Goal: Task Accomplishment & Management: Manage account settings

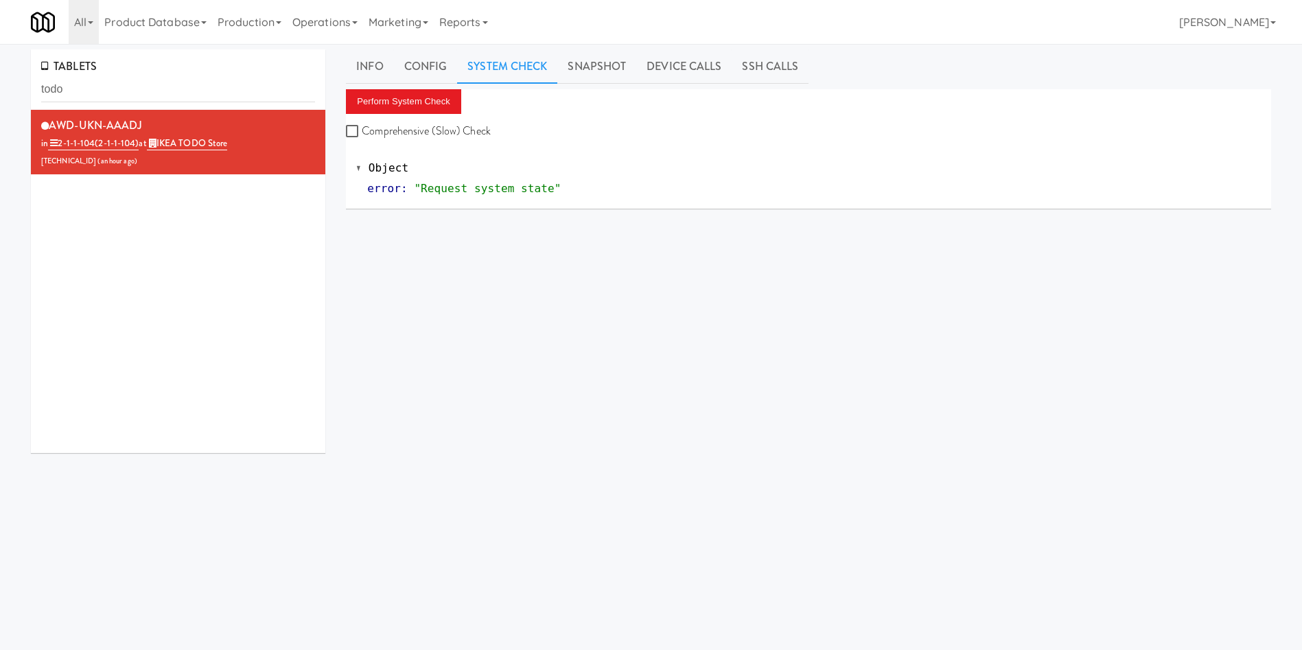
click at [0, 92] on div "TABLETS todo AWD-UKN-AAADJ in 2-1-1-104 (2-1-1-104) at IKEA TODO Store [TECHNIC…" at bounding box center [651, 326] width 1302 height 555
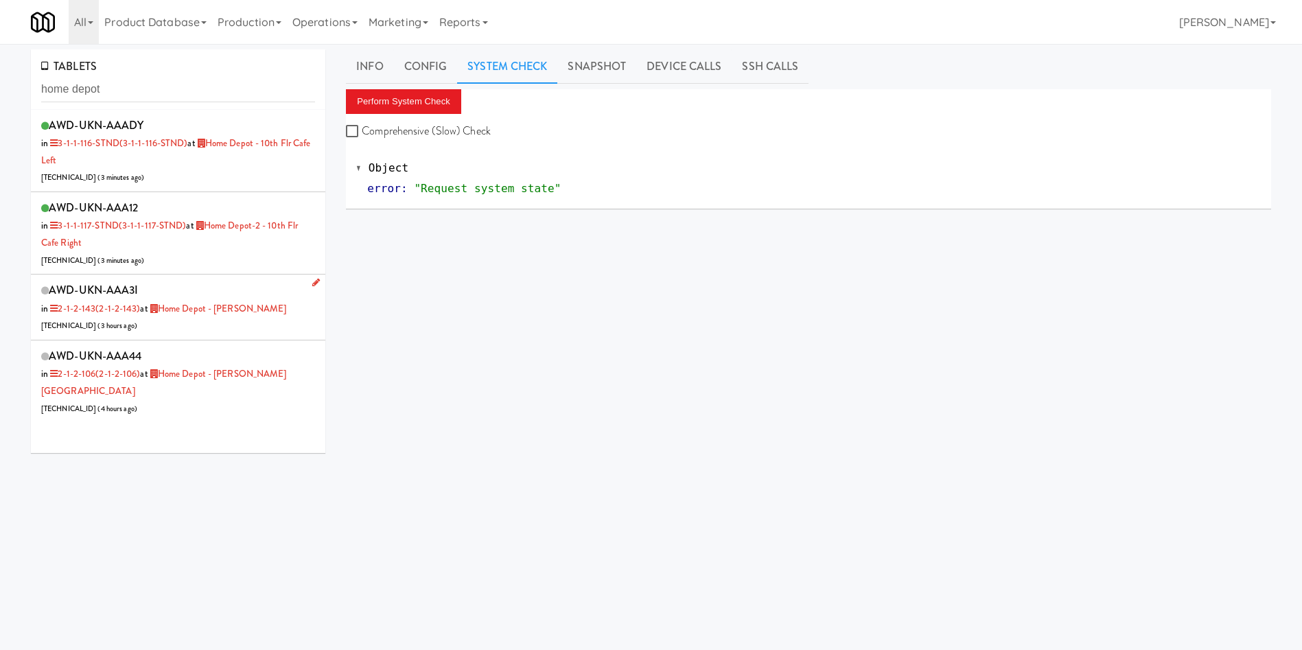
type input "home depot"
drag, startPoint x: 239, startPoint y: 329, endPoint x: 247, endPoint y: 327, distance: 8.5
click at [239, 329] on div "AWD-UKN-AAA3I in 2-1-2-143 (2-1-2-143) at [GEOGRAPHIC_DATA] - [PERSON_NAME] [TE…" at bounding box center [178, 307] width 274 height 54
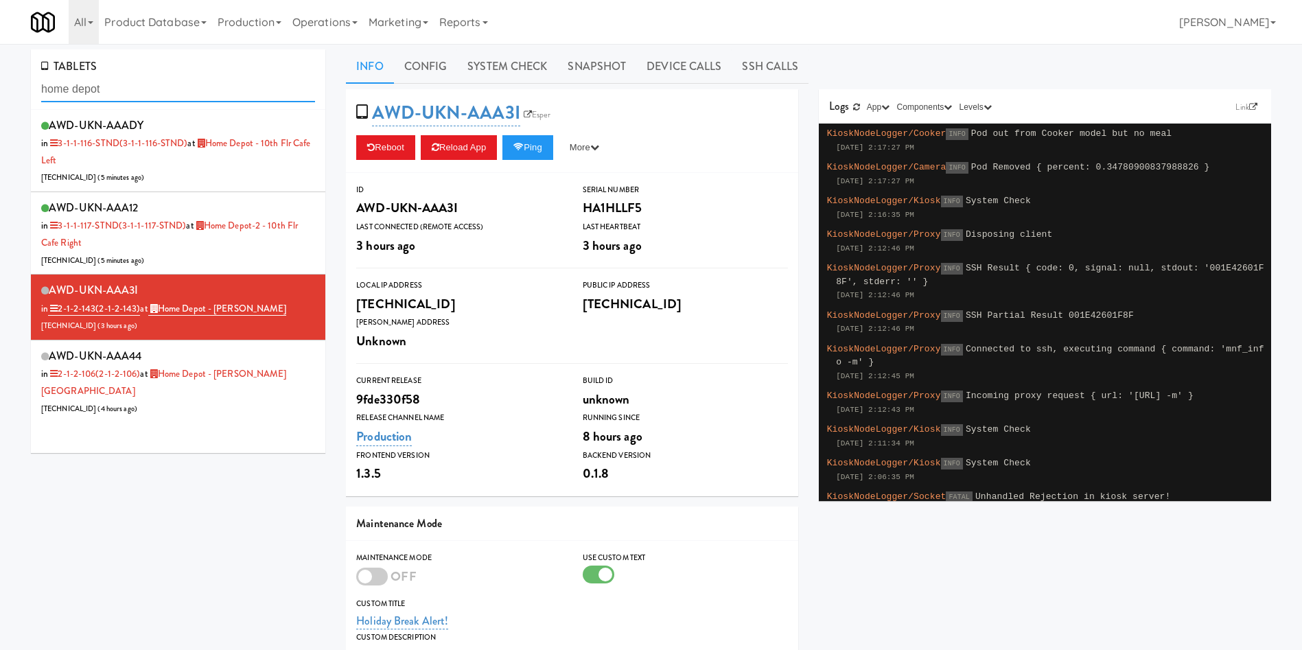
drag, startPoint x: 150, startPoint y: 92, endPoint x: 26, endPoint y: 92, distance: 124.2
click at [26, 92] on div "TABLETS home depot AWD-UKN-AAADY in 3-1-1-116-STND (3-1-1-116-STND) at [GEOGRAP…" at bounding box center [178, 256] width 315 height 414
drag, startPoint x: 274, startPoint y: 306, endPoint x: 165, endPoint y: 307, distance: 109.1
click at [165, 307] on div "AWD-UKN-AAA3I in 2-1-2-143 (2-1-2-143) at [GEOGRAPHIC_DATA] - [PERSON_NAME] [TE…" at bounding box center [178, 307] width 274 height 54
copy link "Home Depot - [PERSON_NAME]"
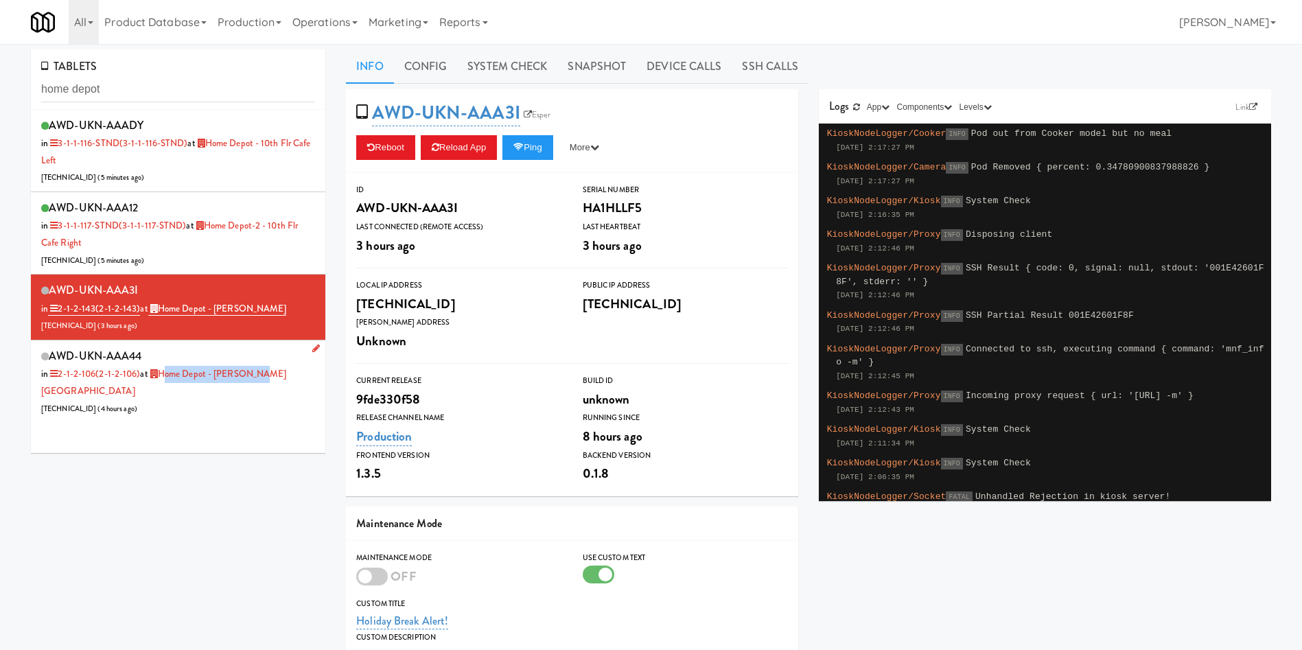
drag, startPoint x: 273, startPoint y: 373, endPoint x: 167, endPoint y: 377, distance: 106.5
click at [167, 377] on div "AWD-UKN-AAA44 in 2-1-2-106 (2-1-2-106) at [GEOGRAPHIC_DATA] - [PERSON_NAME][GEO…" at bounding box center [178, 381] width 274 height 71
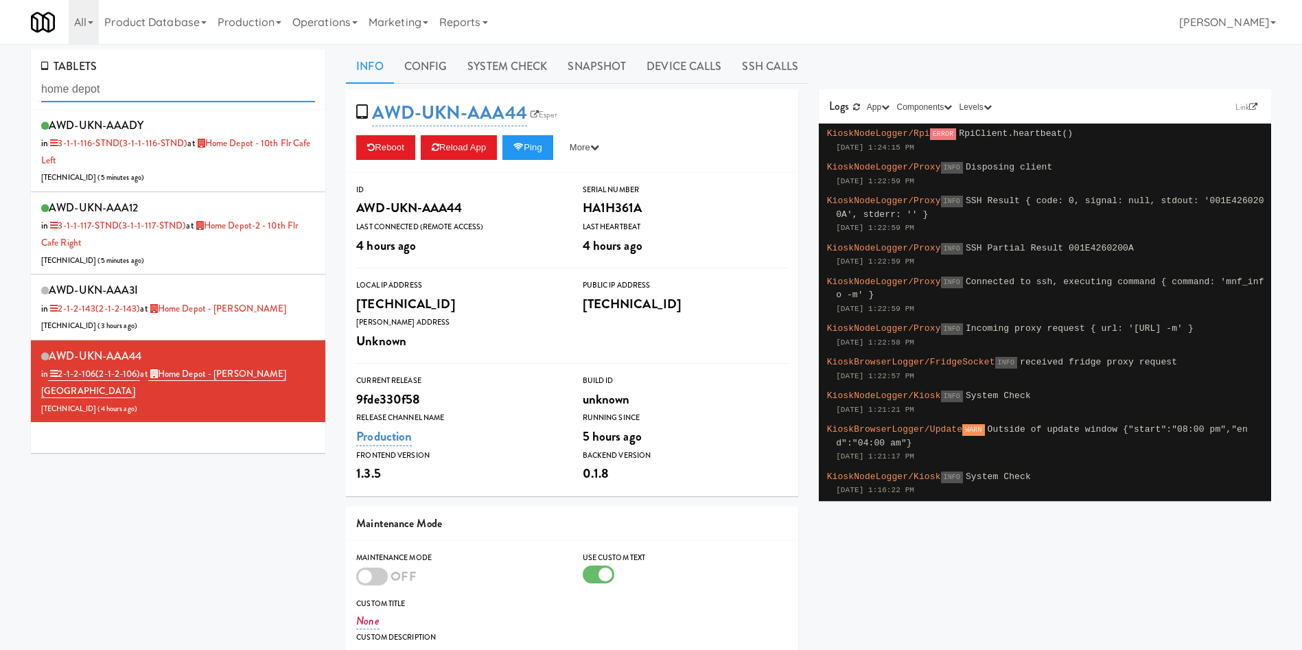
drag, startPoint x: 121, startPoint y: 98, endPoint x: 0, endPoint y: 86, distance: 122.1
click at [0, 86] on div "TABLETS home depot AWD-UKN-AAADY in 3-1-1-116-STND (3-1-1-116-STND) at [GEOGRAP…" at bounding box center [651, 439] width 1302 height 781
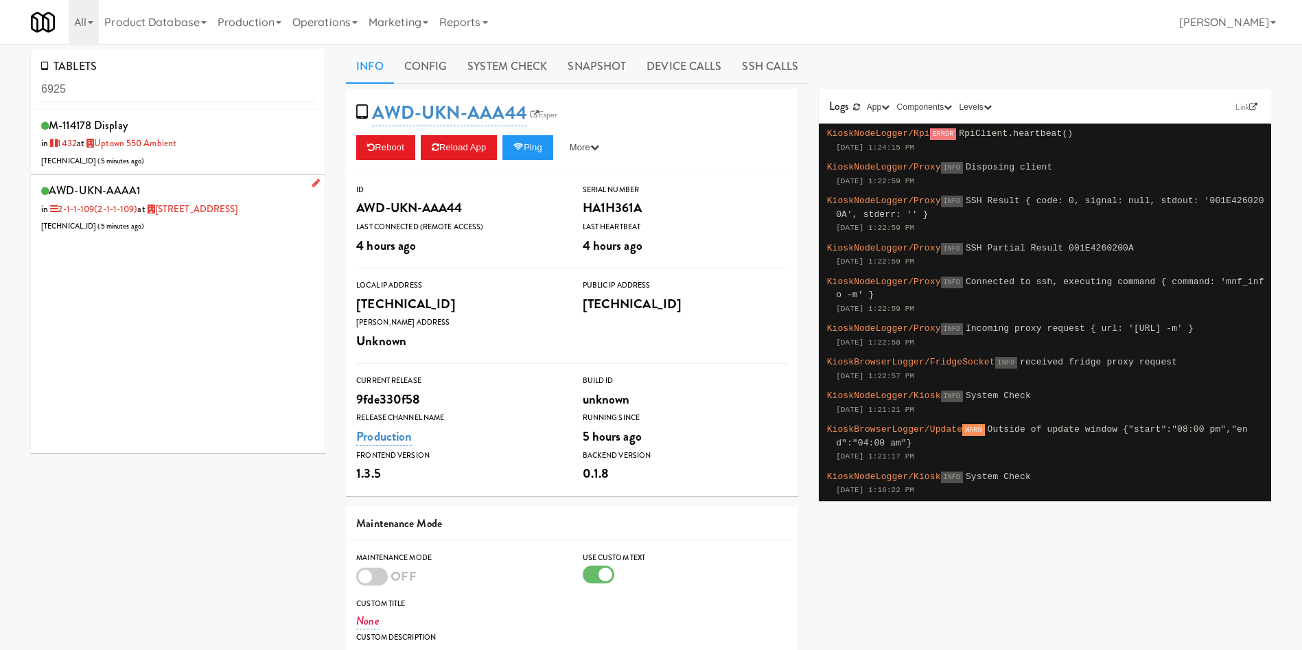
click at [277, 214] on div "AWD-UKN-AAAA1 in 2-1-1-109 (2-1-1-109) at [STREET_ADDRESS] [TECHNICAL_ID] ( 5 m…" at bounding box center [178, 208] width 274 height 54
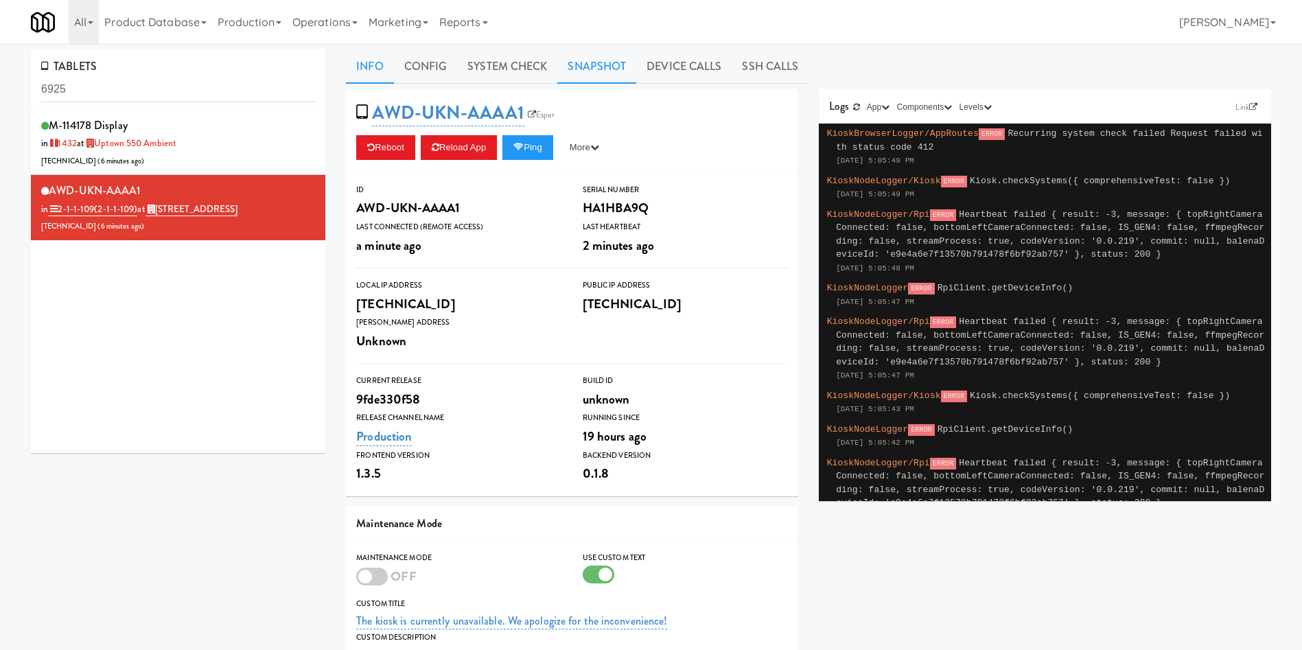
click at [591, 69] on link "Snapshot" at bounding box center [596, 66] width 79 height 34
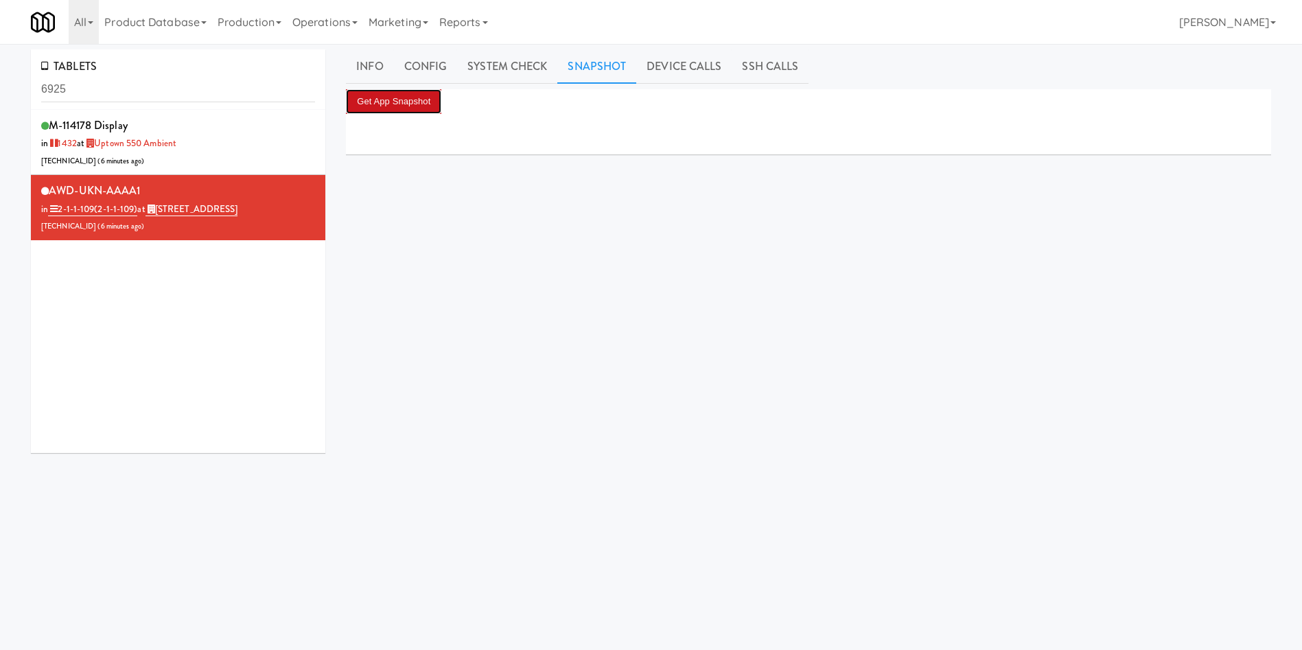
click at [415, 103] on button "Get App Snapshot" at bounding box center [393, 101] width 95 height 25
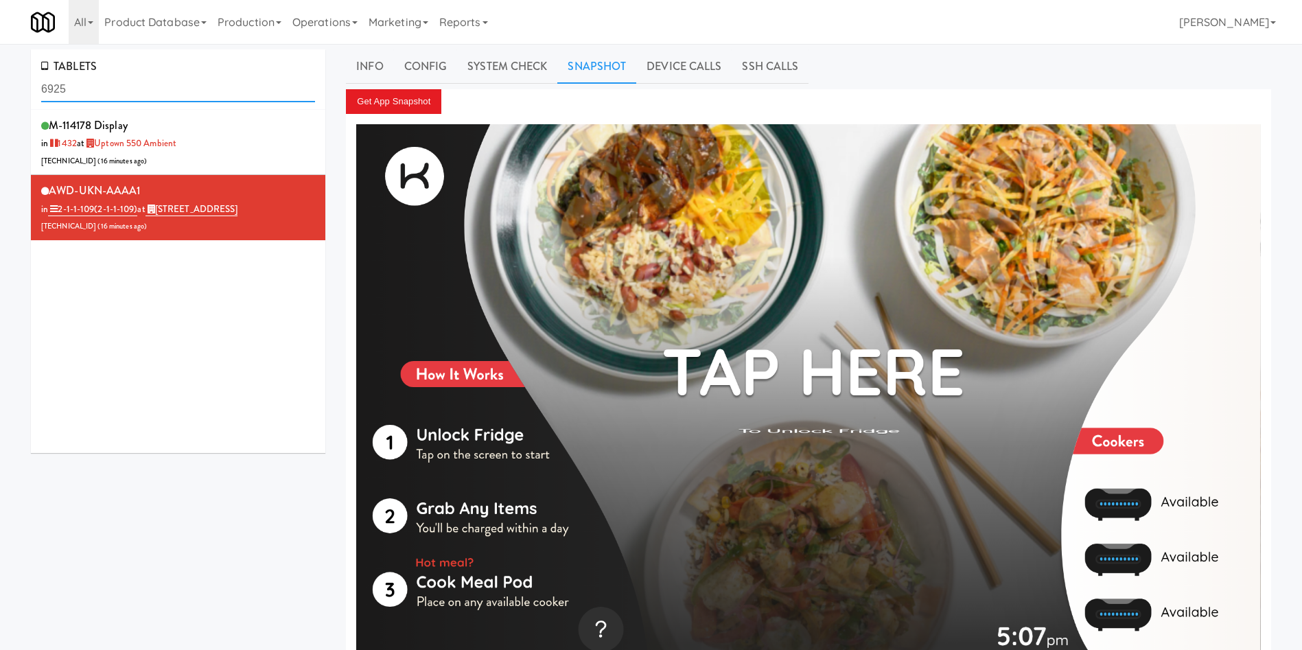
drag, startPoint x: 134, startPoint y: 100, endPoint x: 0, endPoint y: 98, distance: 133.9
click at [0, 98] on div "TABLETS 6925 M-114178 Display in [DATE] at [GEOGRAPHIC_DATA] 550 Ambient [TECHN…" at bounding box center [651, 368] width 1302 height 638
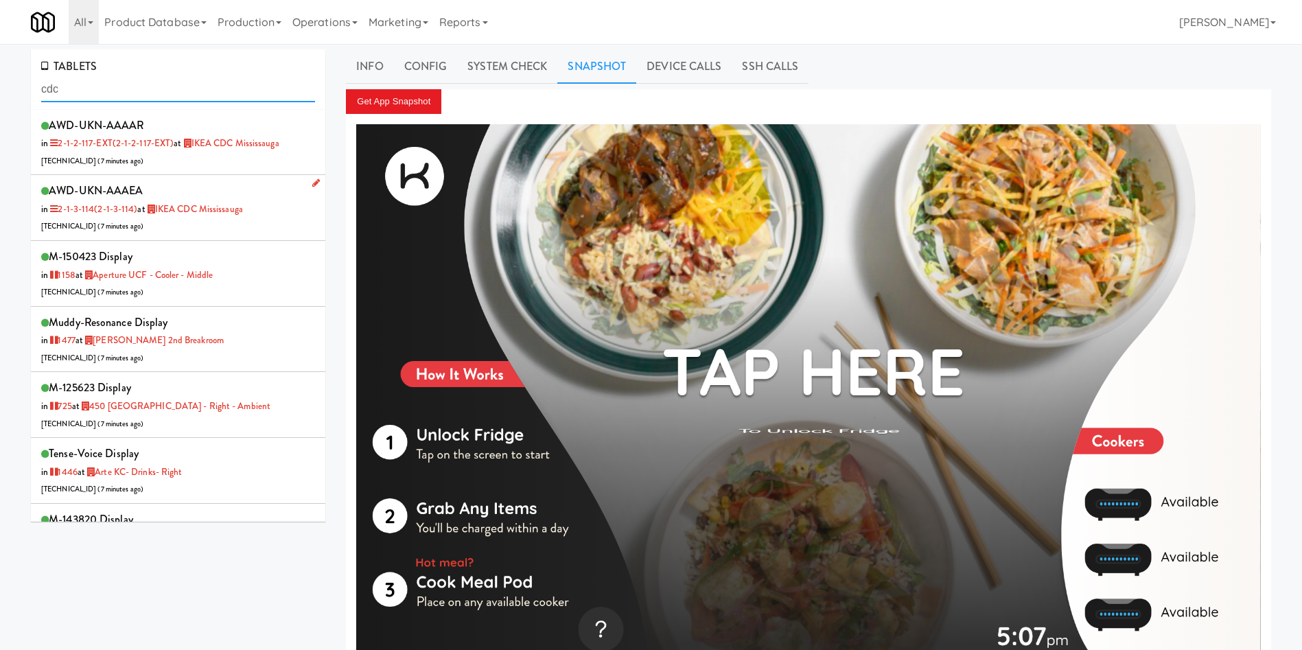
type input "cdc"
click at [222, 224] on div "AWD-UKN-AAAEA in 2-1-3-114 (2-1-3-114) at IKEA CDC [GEOGRAPHIC_DATA] [TECHNICAL…" at bounding box center [178, 208] width 274 height 54
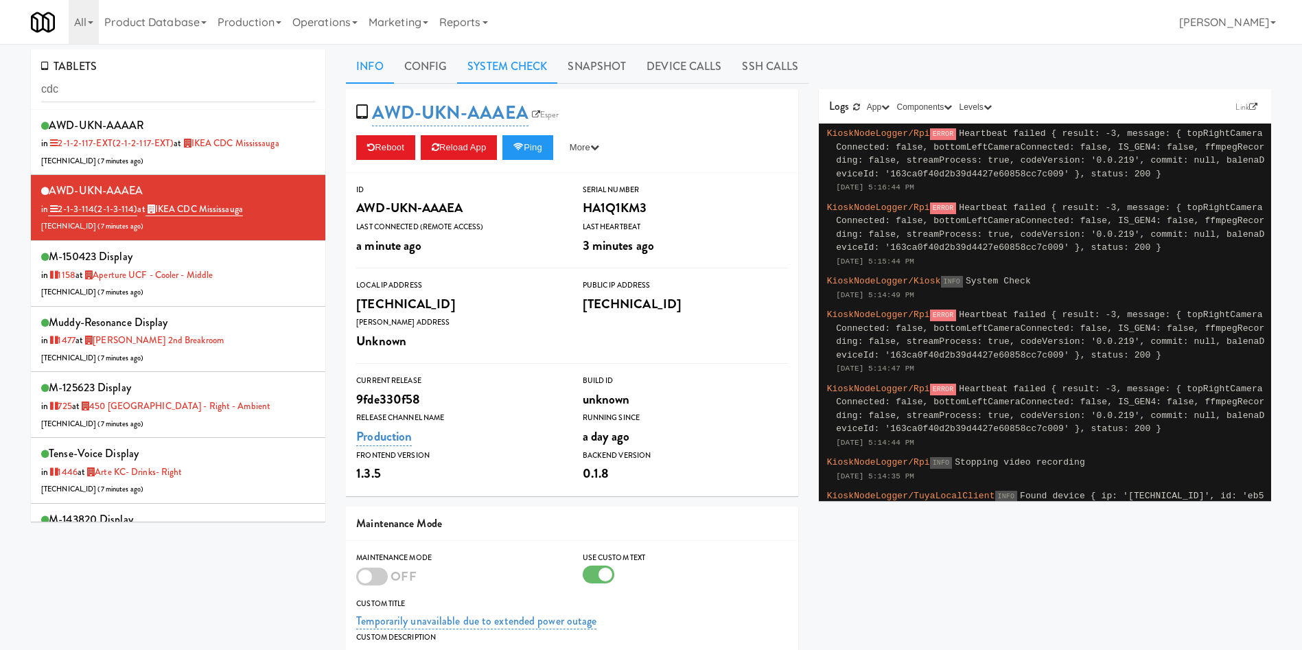
drag, startPoint x: 524, startPoint y: 48, endPoint x: 518, endPoint y: 58, distance: 11.1
click at [522, 51] on link "System Check" at bounding box center [507, 66] width 100 height 34
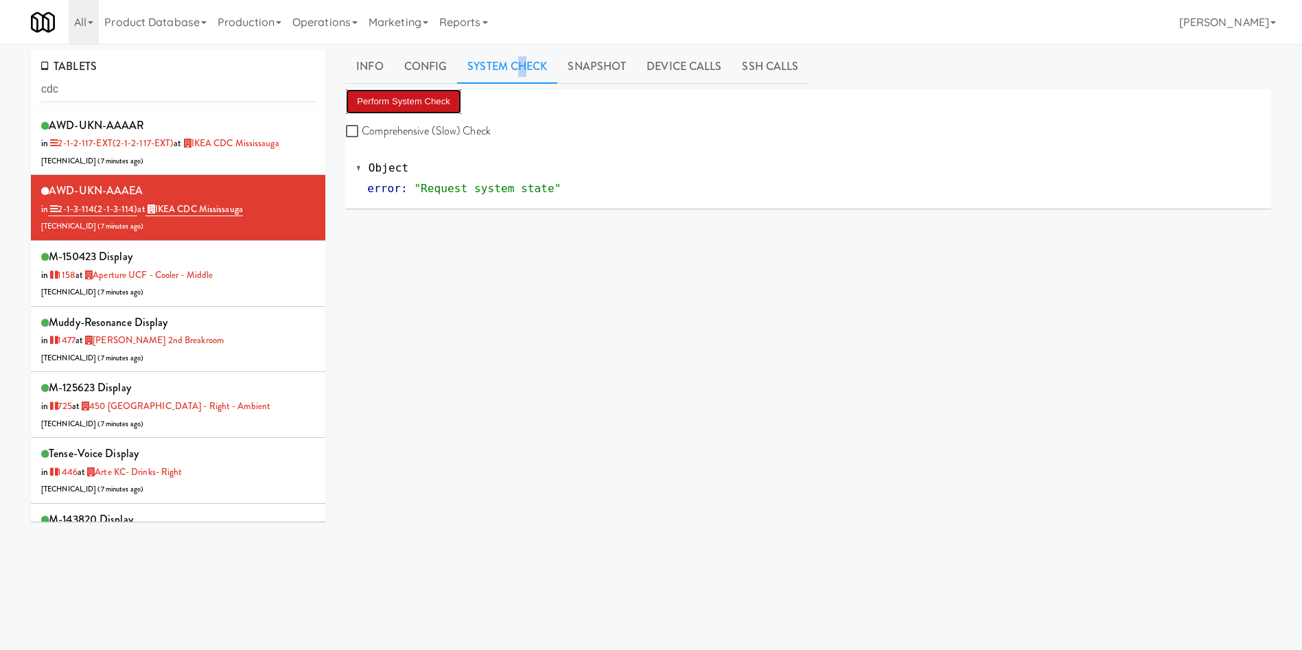
click at [421, 103] on button "Perform System Check" at bounding box center [403, 101] width 115 height 25
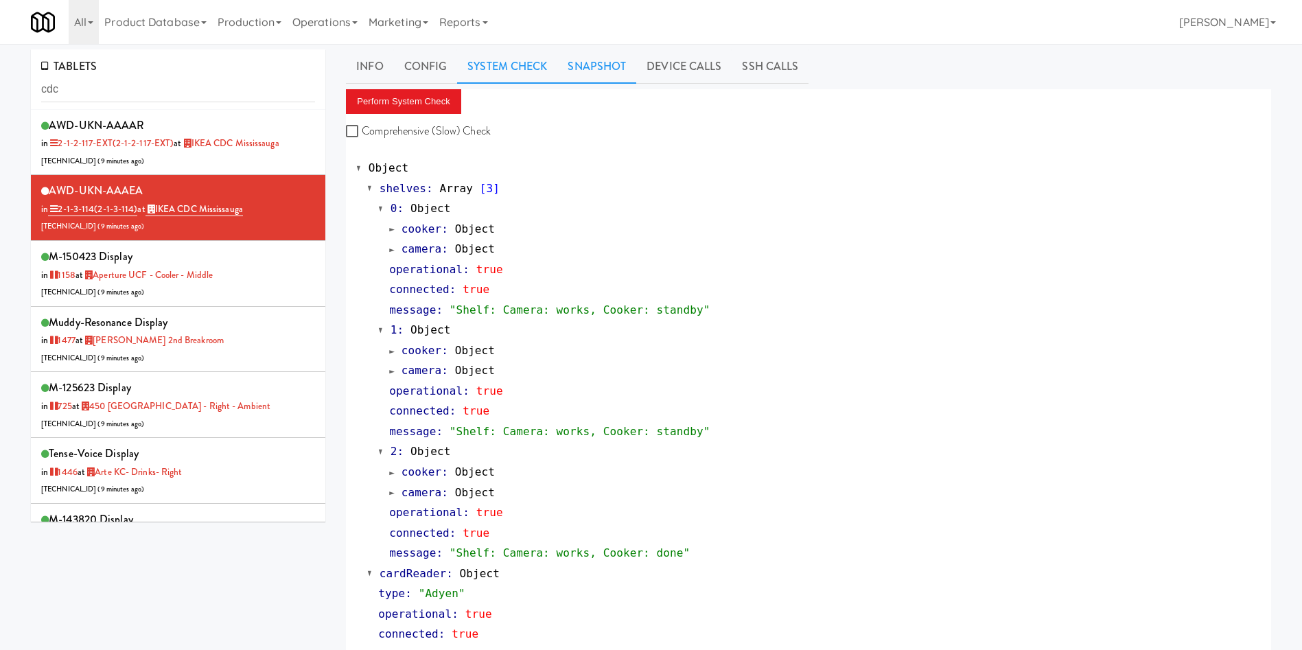
click at [618, 68] on link "Snapshot" at bounding box center [596, 66] width 79 height 34
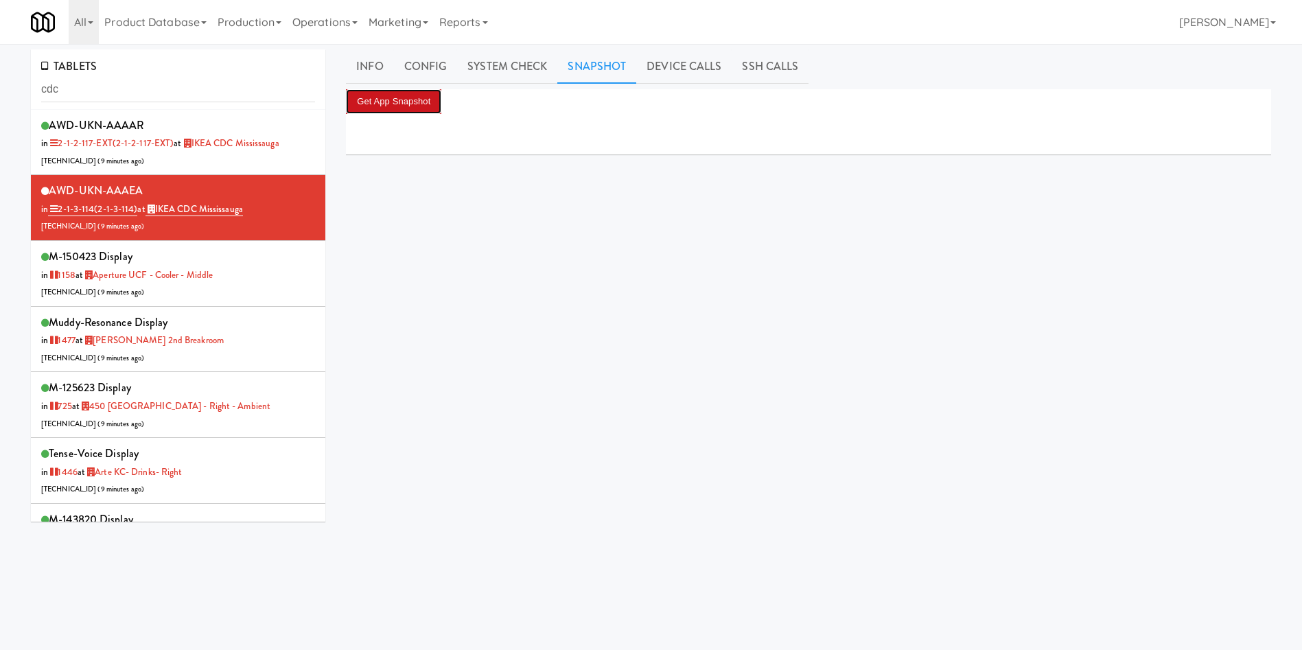
click at [415, 91] on button "Get App Snapshot" at bounding box center [393, 101] width 95 height 25
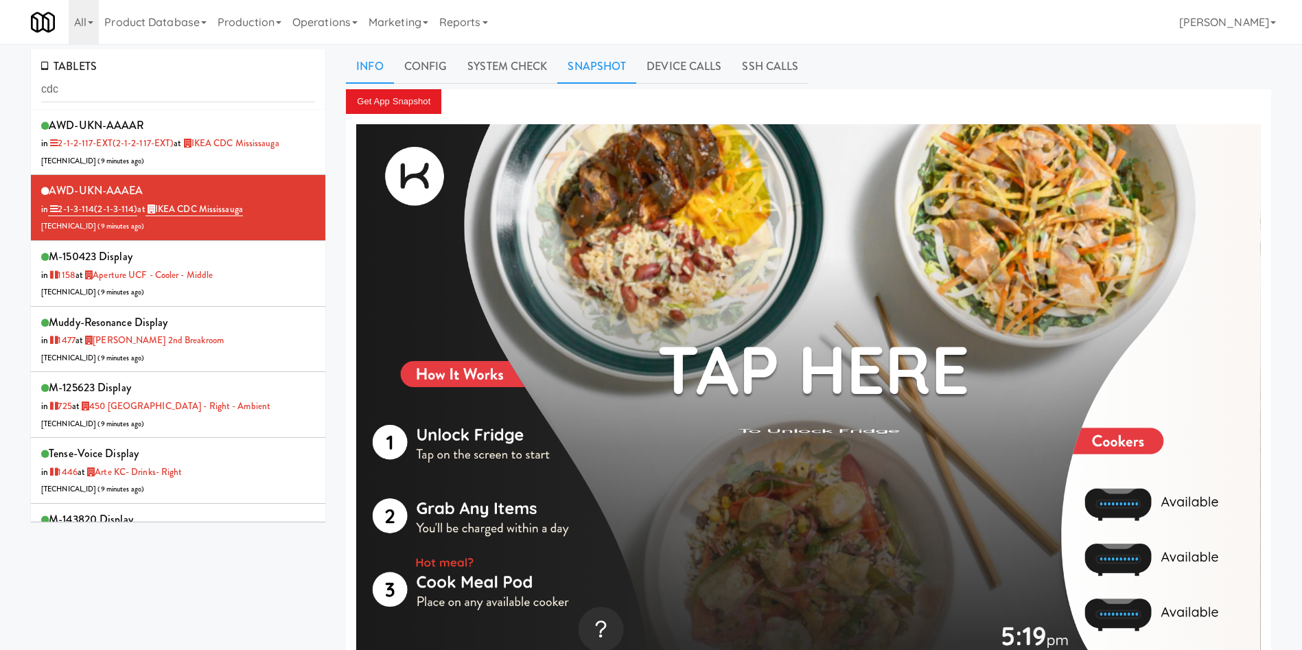
click at [379, 73] on link "Info" at bounding box center [369, 66] width 47 height 34
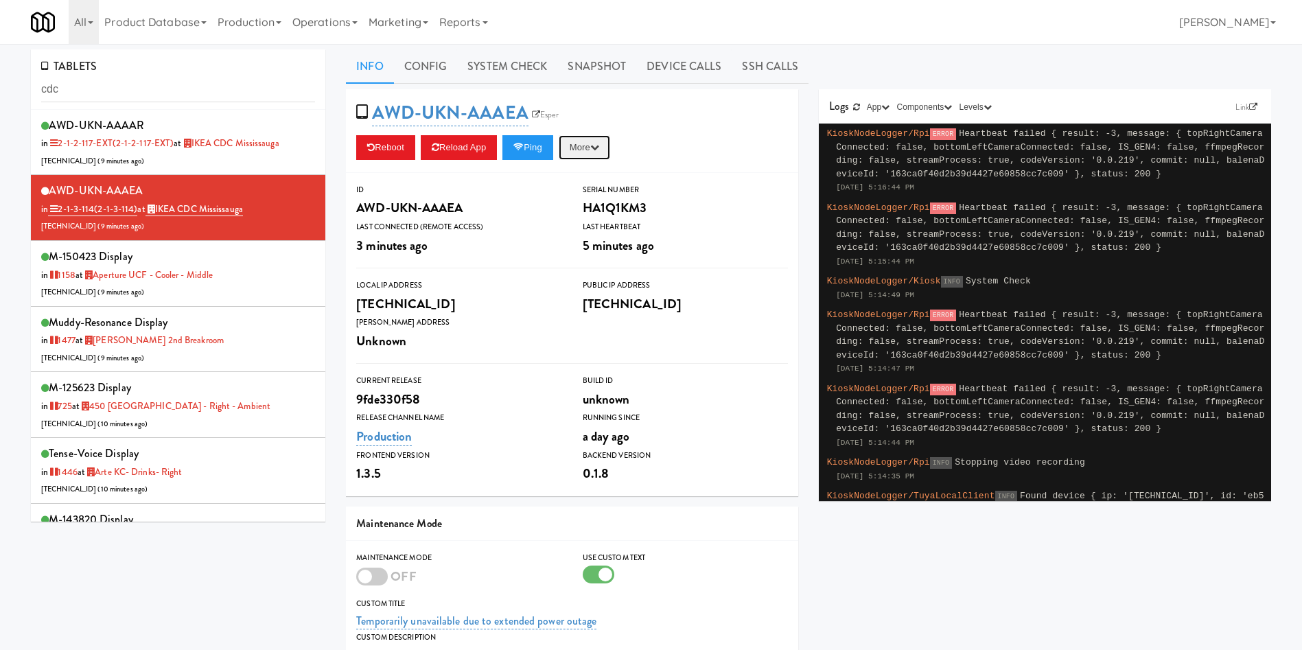
click at [572, 141] on button "More" at bounding box center [584, 147] width 51 height 25
click at [586, 200] on link "Restart Server" at bounding box center [553, 199] width 125 height 25
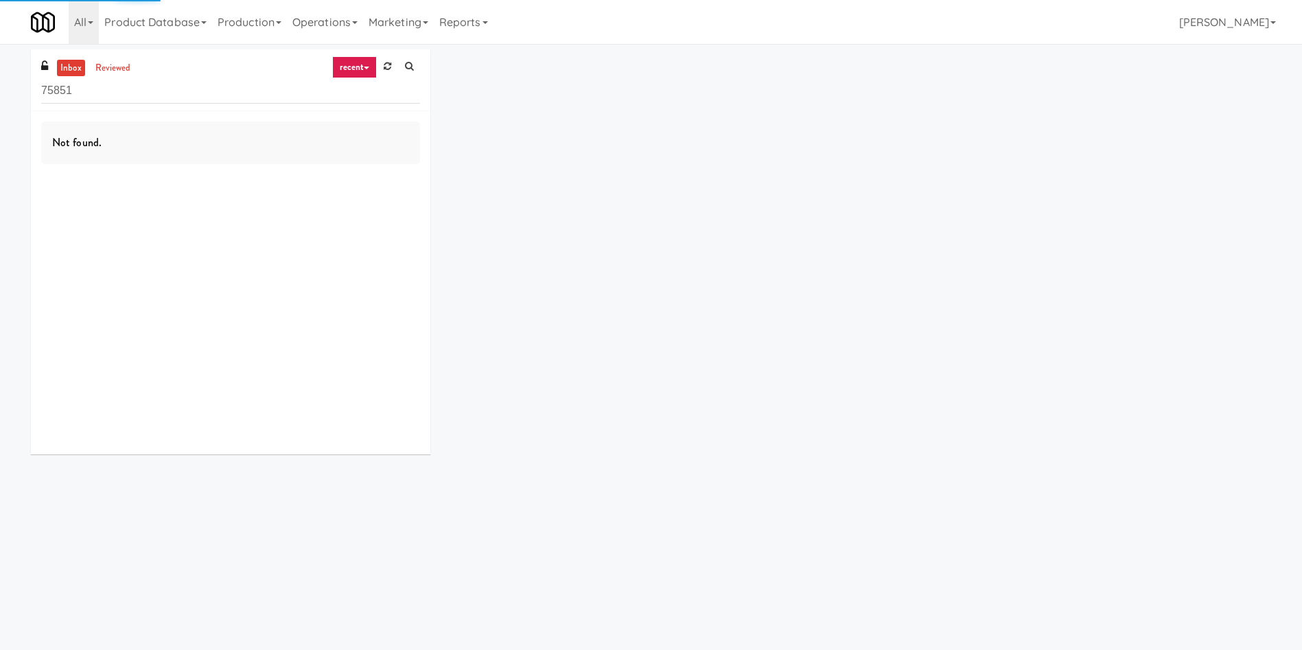
click at [0, 94] on div "inbox reviewed recent all unclear take inventory issue suspicious failed recent…" at bounding box center [651, 256] width 1302 height 415
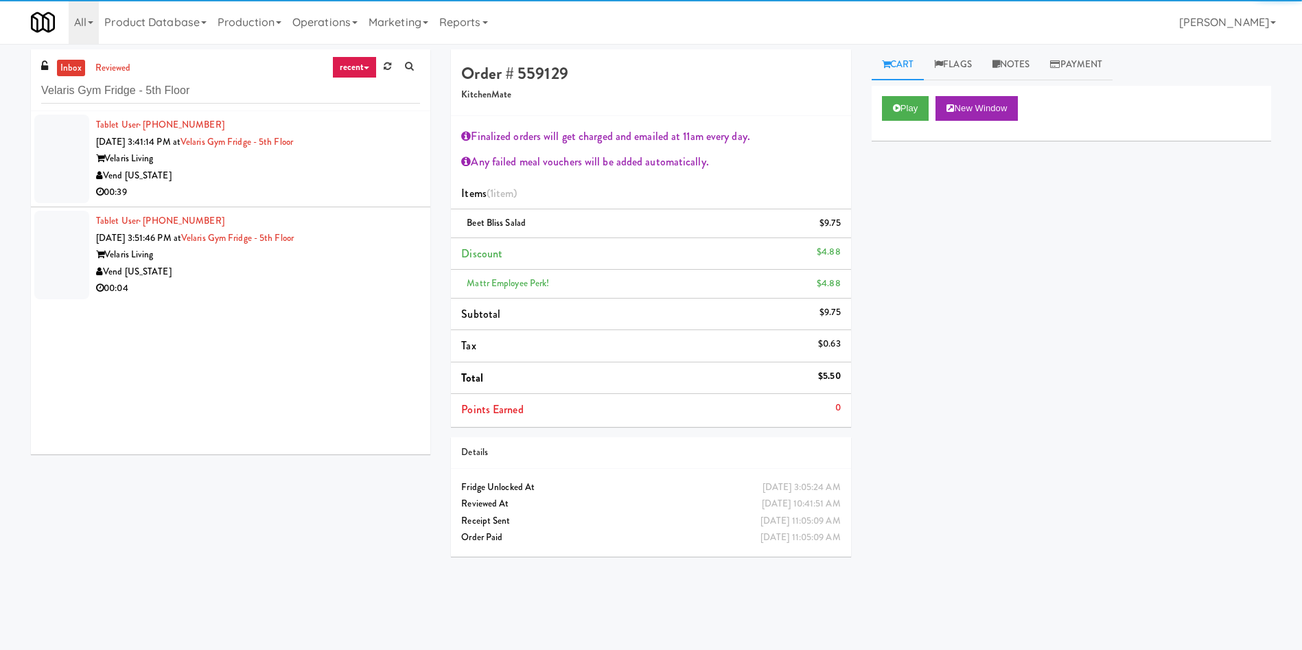
type input "Velaris Gym Fridge - 5th Floor"
click at [73, 141] on div at bounding box center [61, 159] width 55 height 89
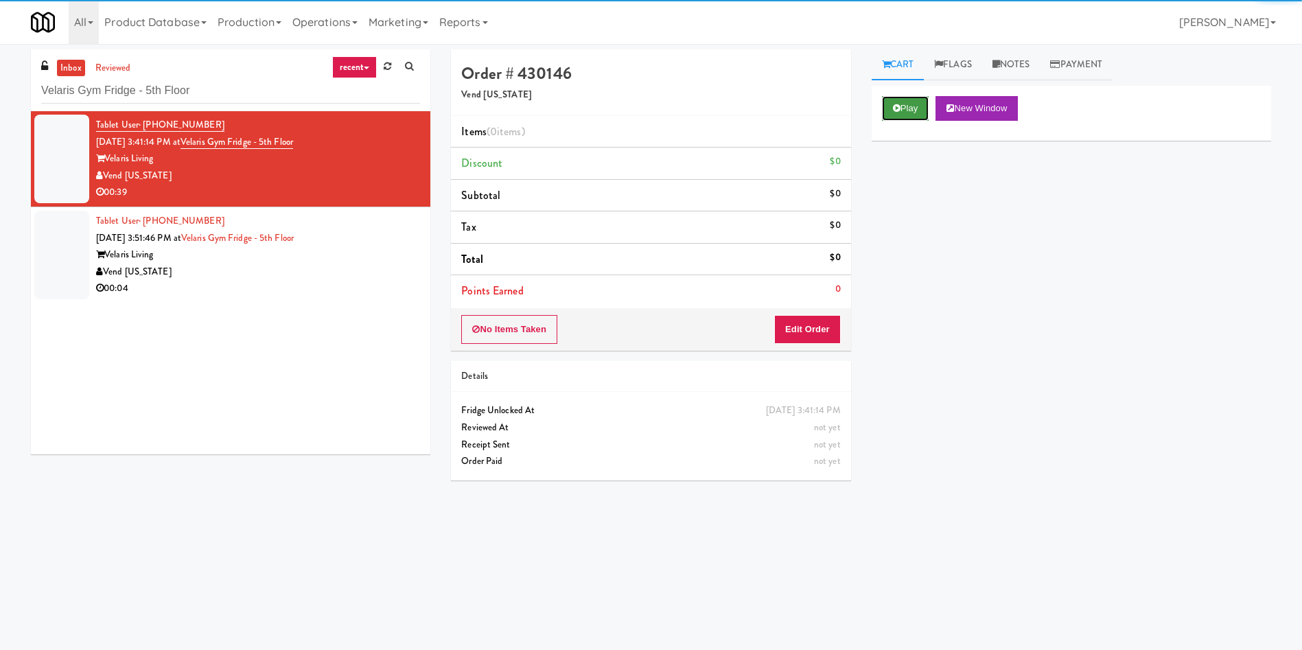
click at [912, 111] on button "Play" at bounding box center [905, 108] width 47 height 25
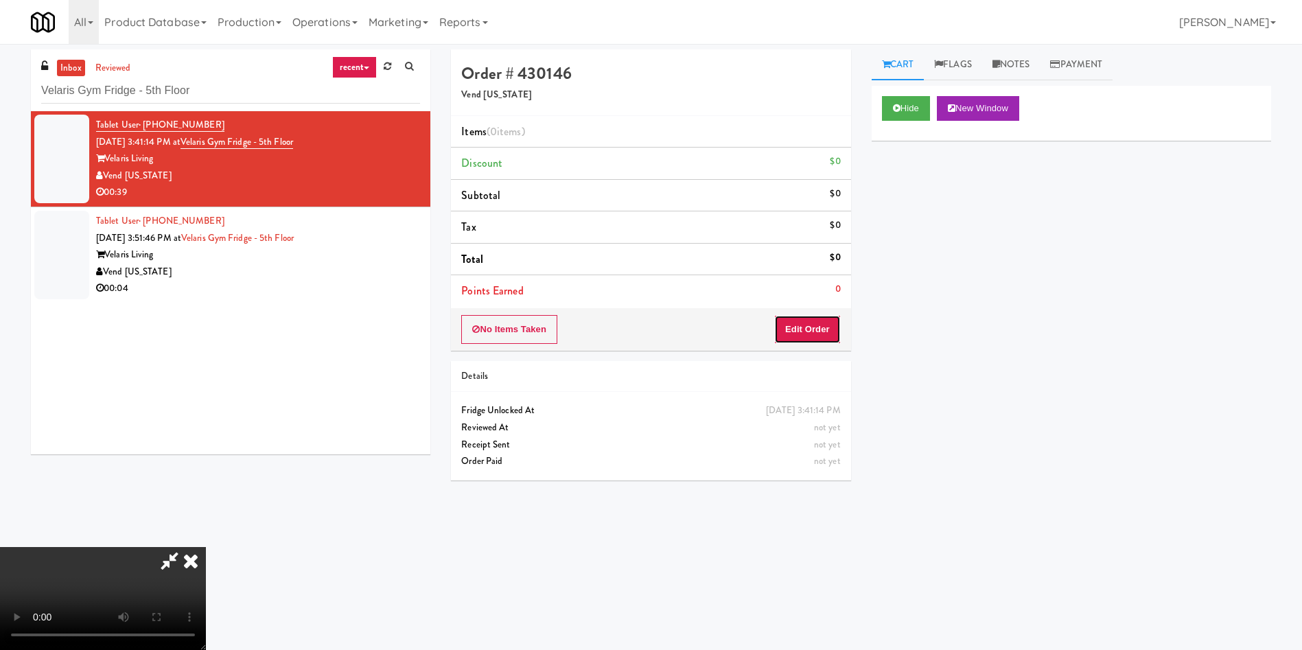
click at [800, 325] on button "Edit Order" at bounding box center [807, 329] width 67 height 29
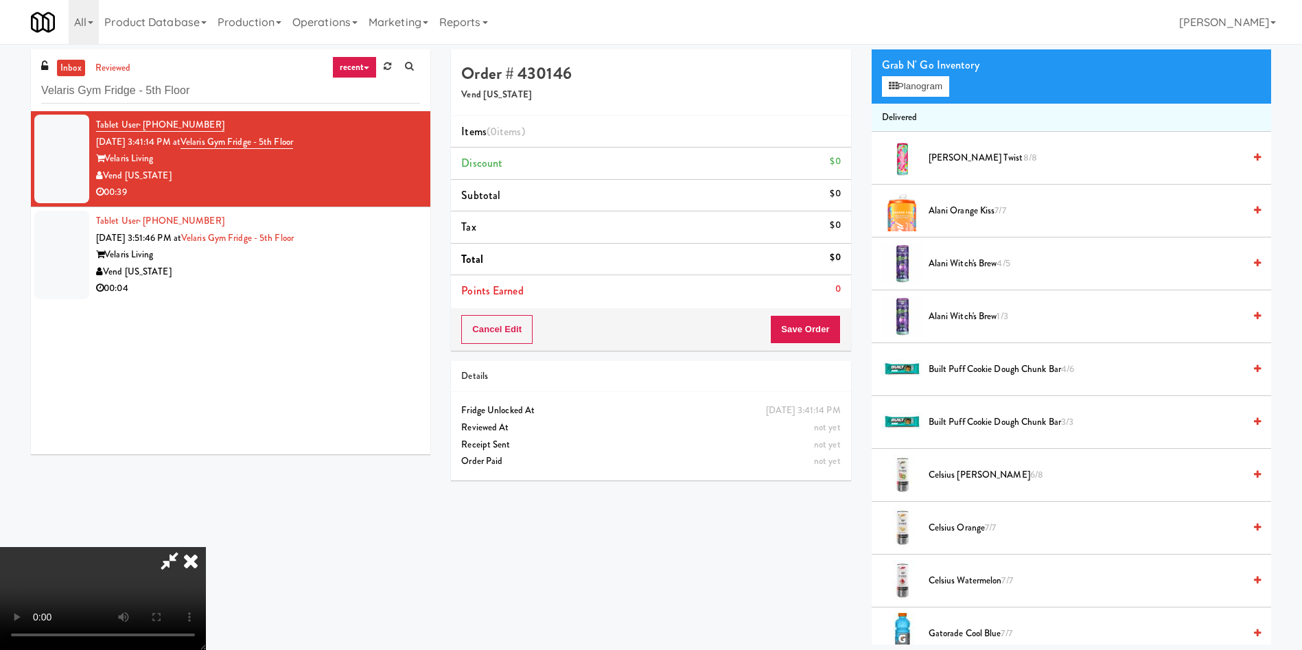
scroll to position [103, 0]
click at [905, 88] on button "Planogram" at bounding box center [915, 86] width 67 height 21
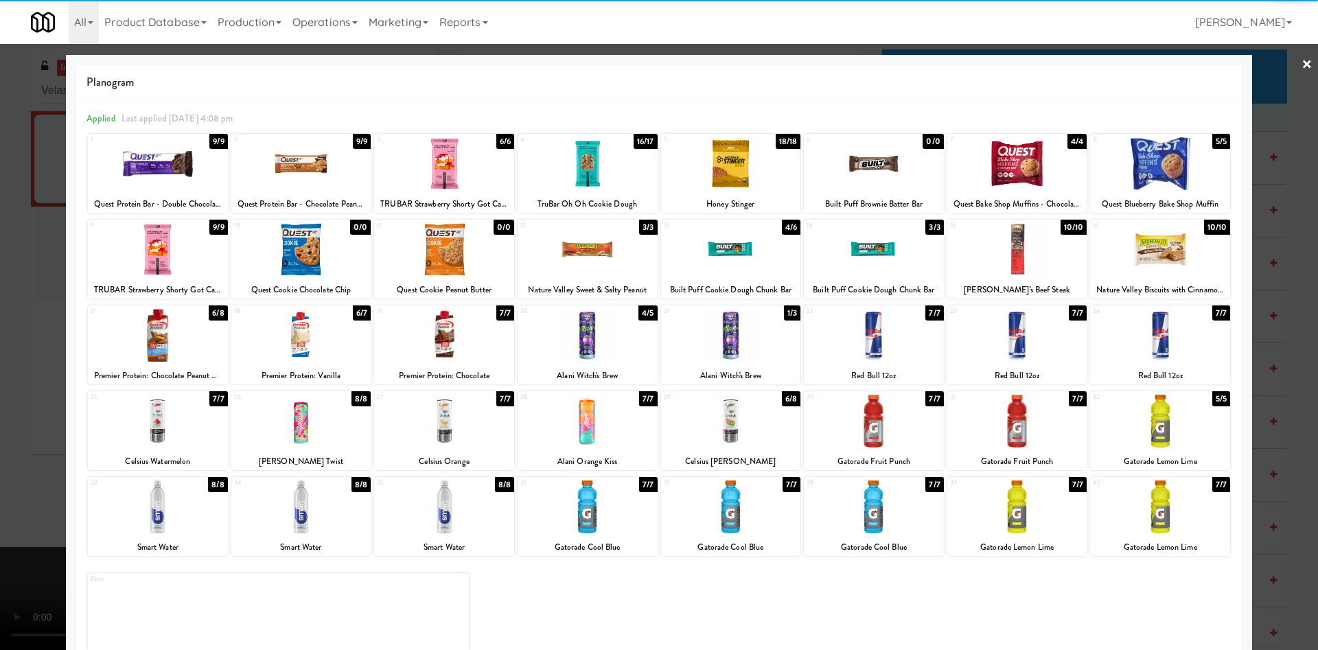
drag, startPoint x: 608, startPoint y: 181, endPoint x: 573, endPoint y: 195, distance: 37.9
click at [606, 181] on div at bounding box center [588, 163] width 140 height 53
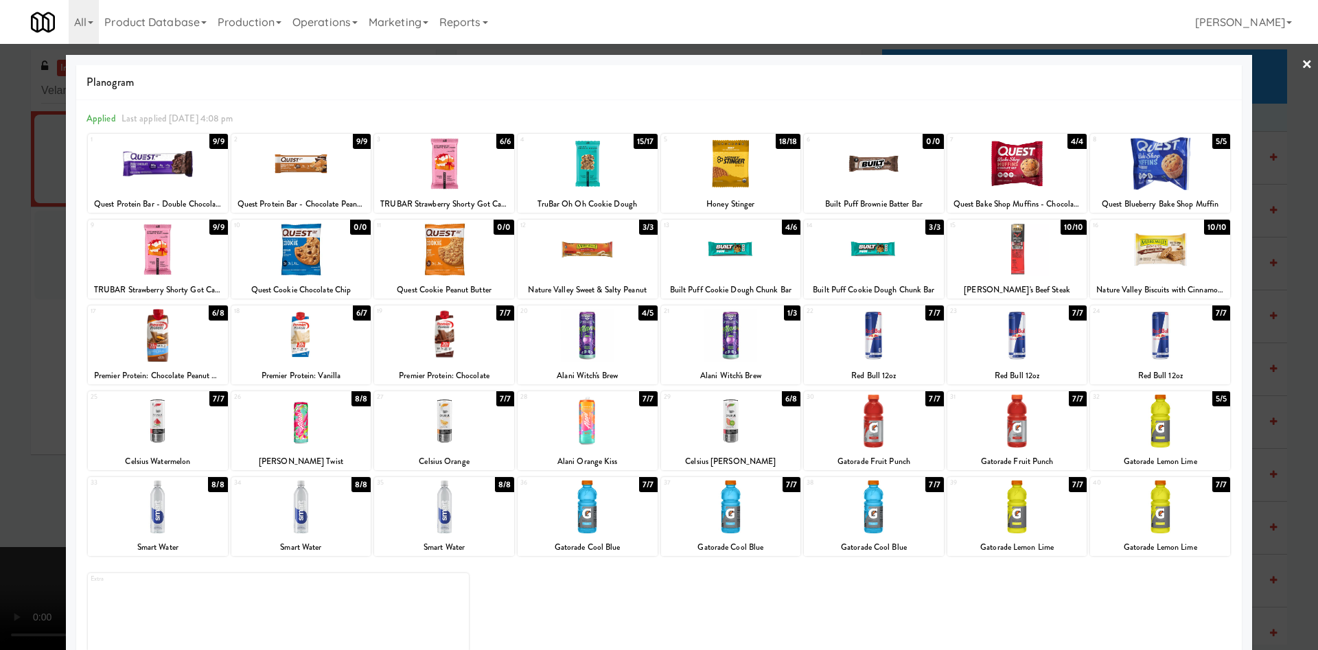
click at [0, 337] on div at bounding box center [659, 325] width 1318 height 650
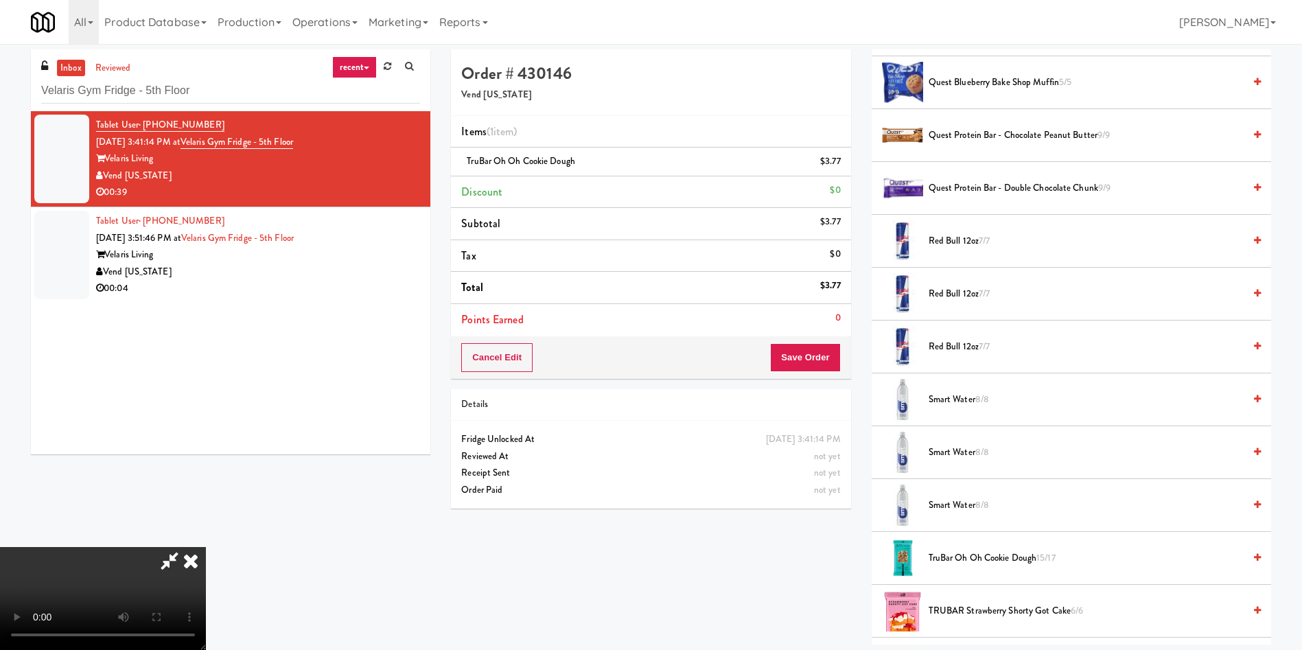
scroll to position [1544, 0]
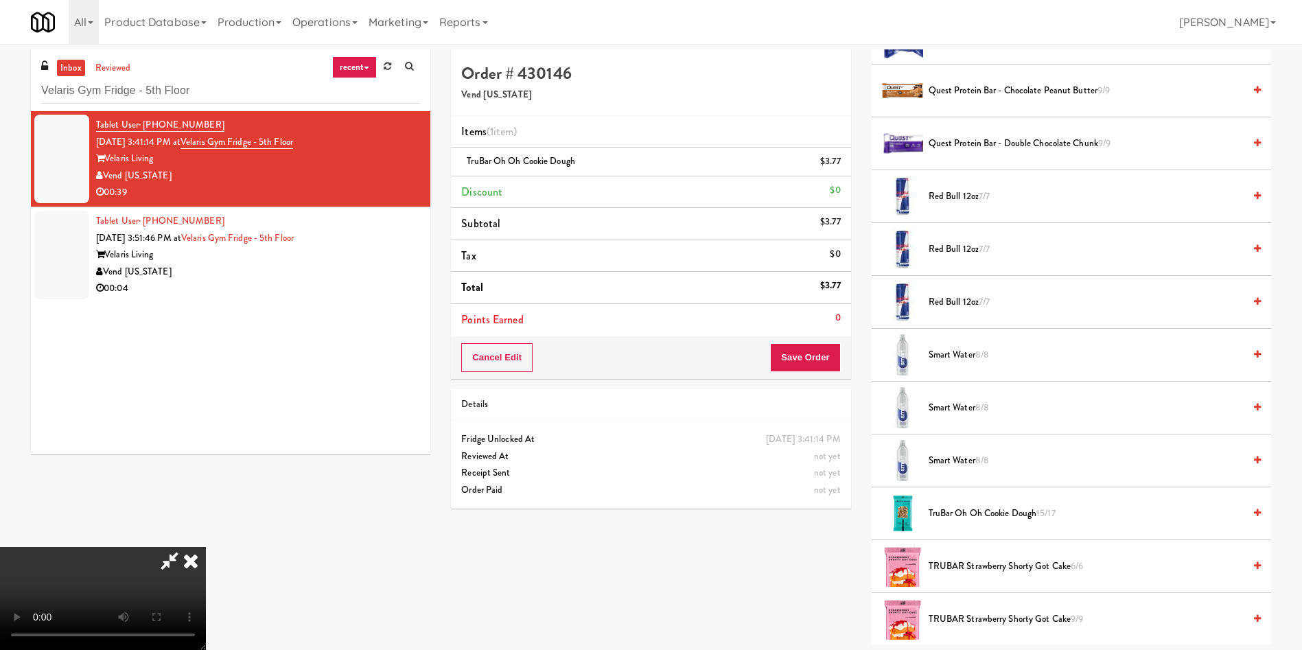
click at [976, 406] on span "Smart Water 8/8" at bounding box center [1086, 407] width 315 height 17
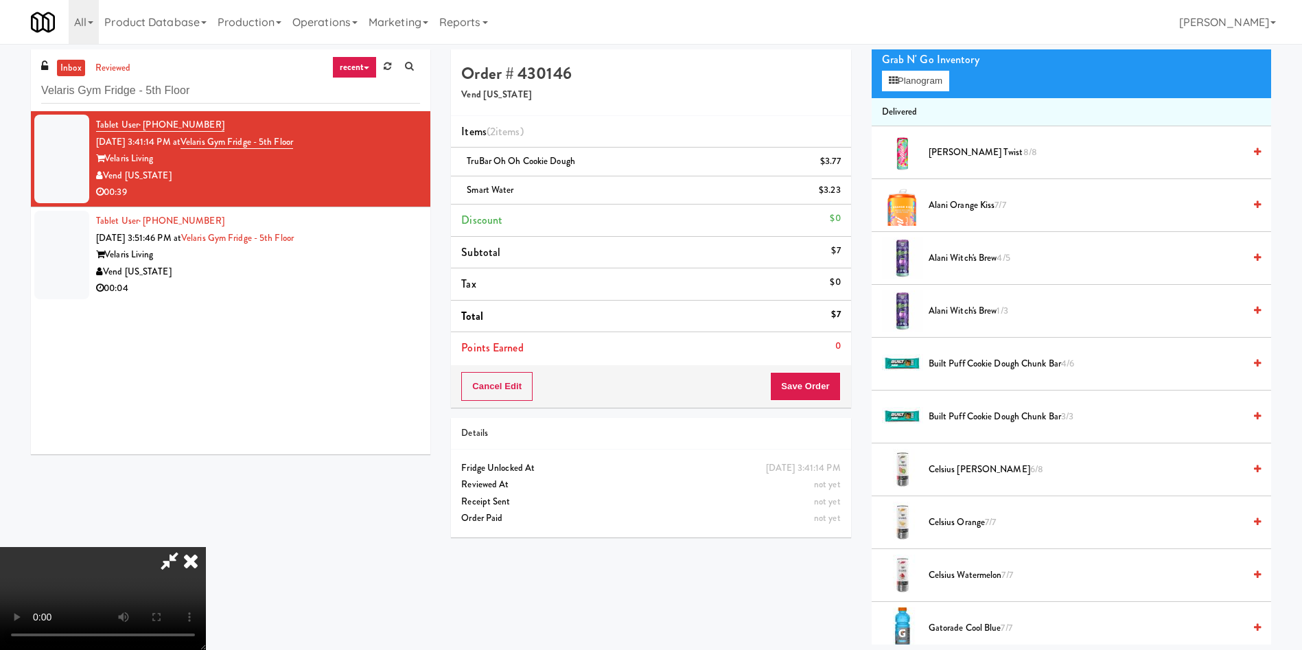
scroll to position [103, 0]
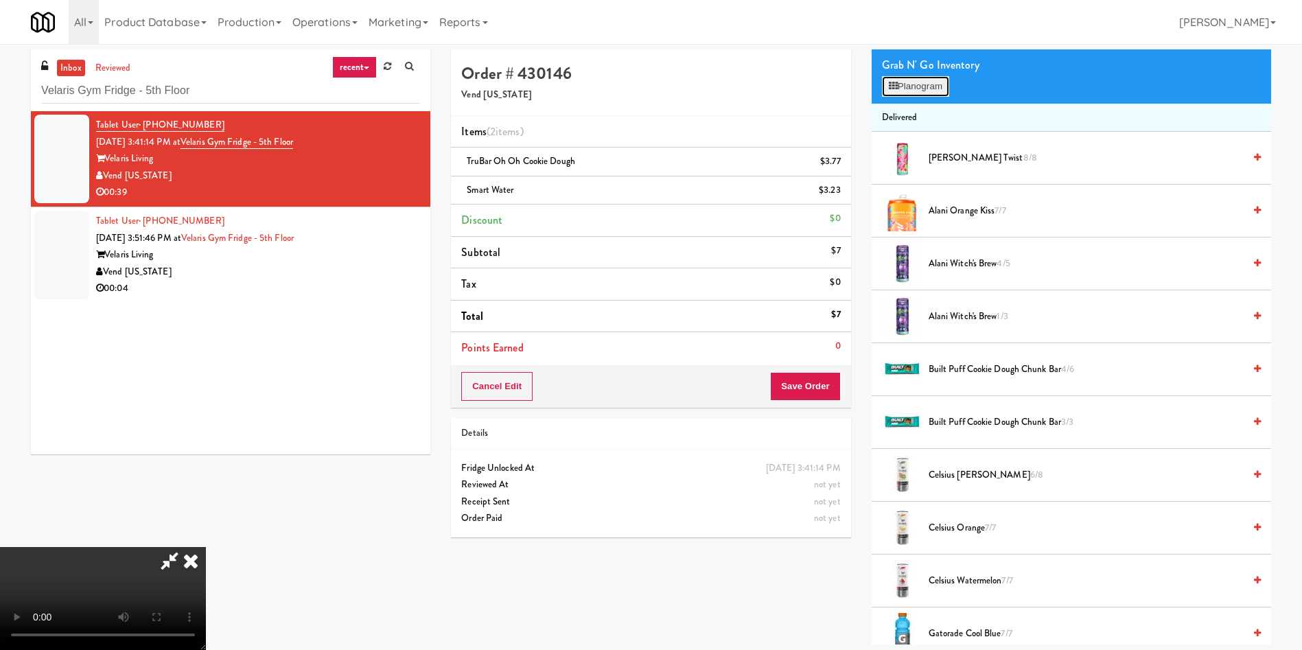
click at [905, 89] on button "Planogram" at bounding box center [915, 86] width 67 height 21
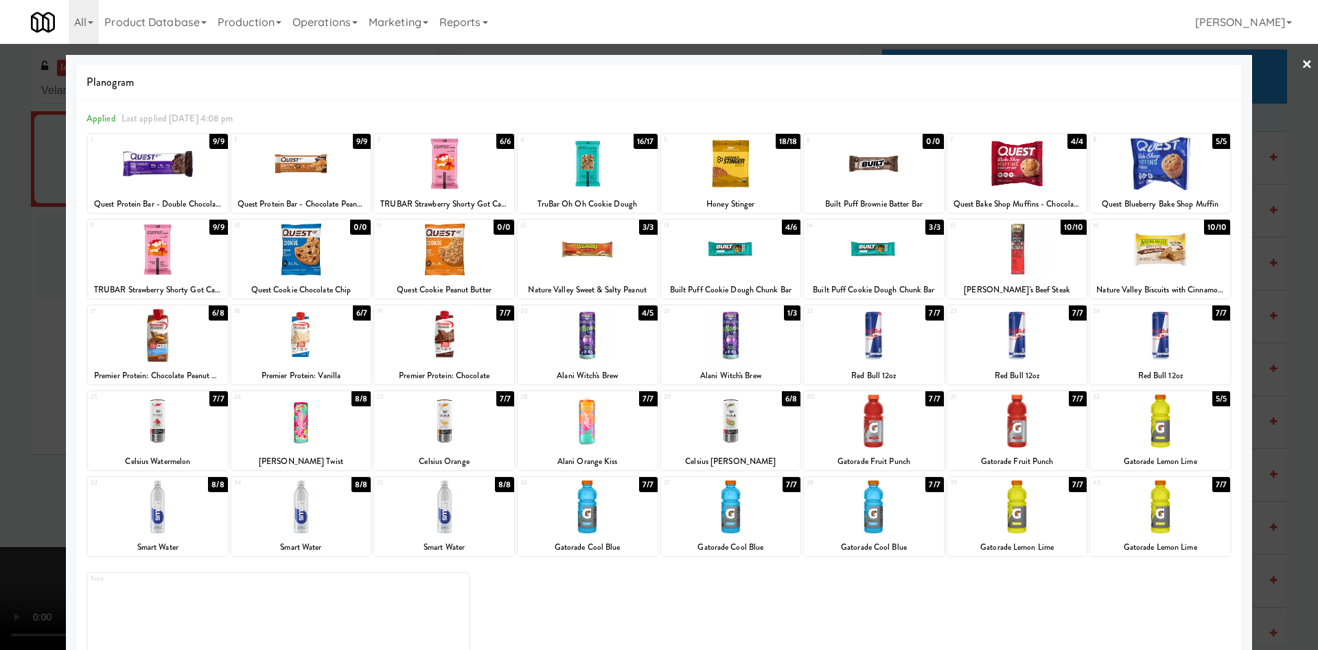
click at [1287, 94] on div at bounding box center [659, 325] width 1318 height 650
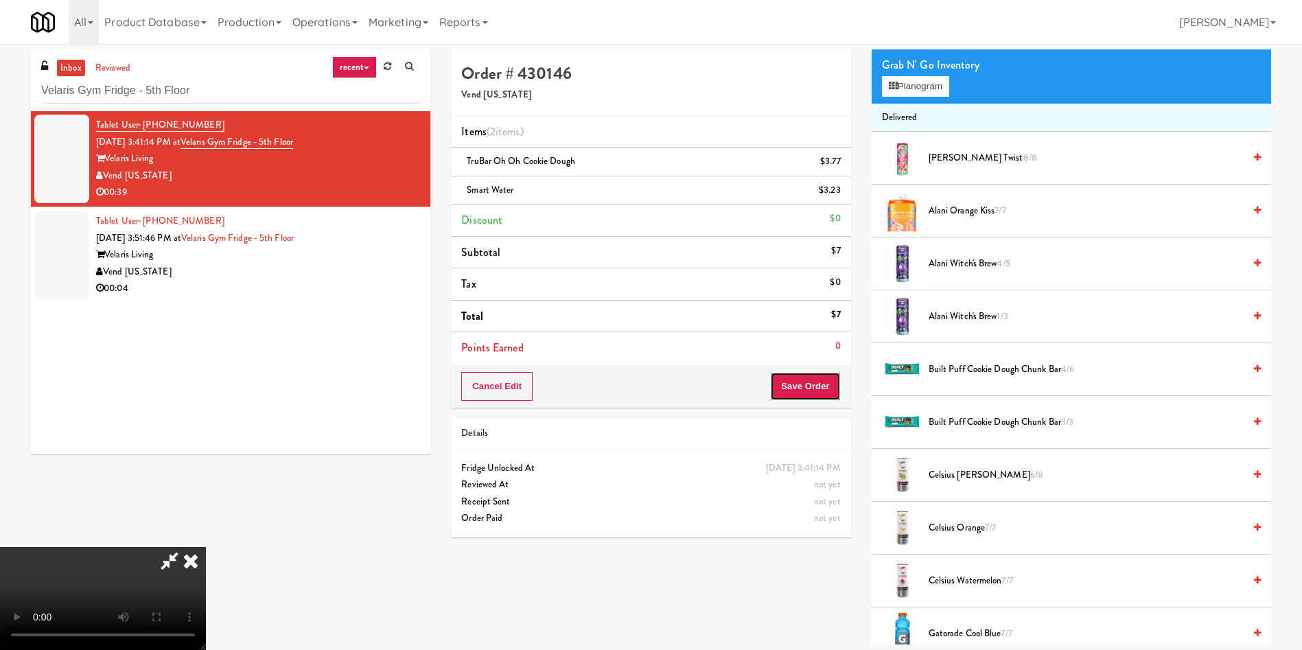
click at [800, 386] on button "Save Order" at bounding box center [805, 386] width 70 height 29
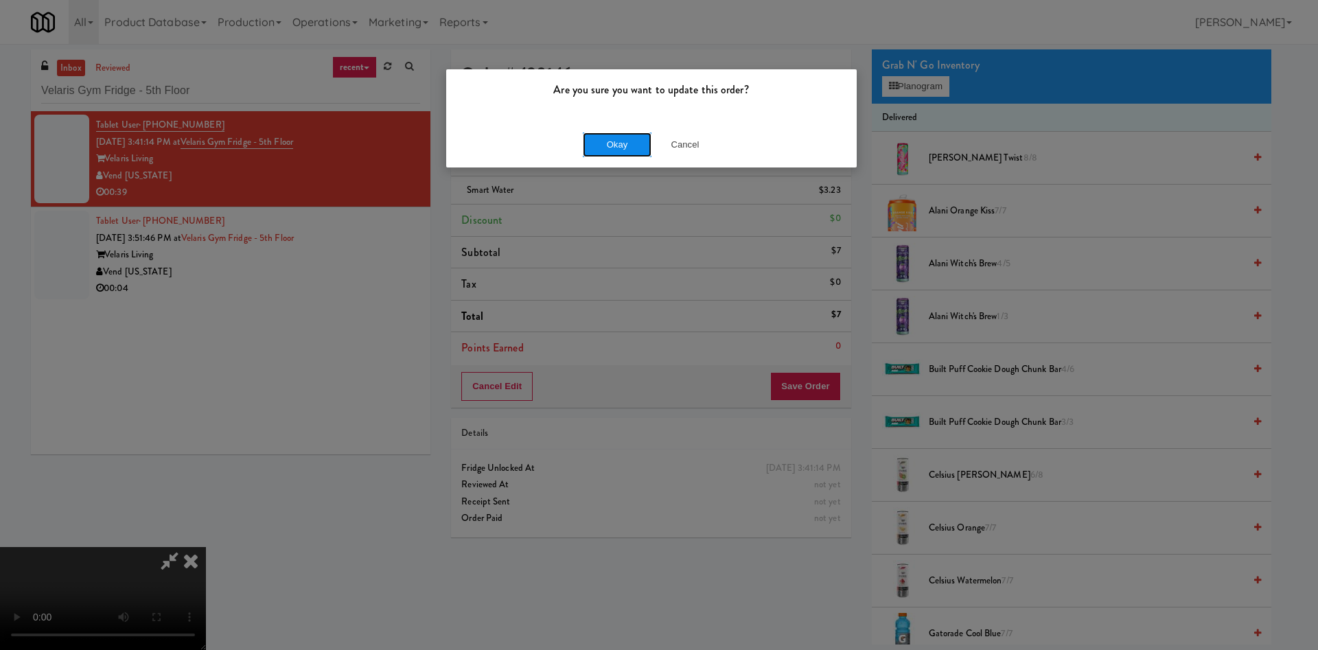
click at [614, 143] on button "Okay" at bounding box center [617, 144] width 69 height 25
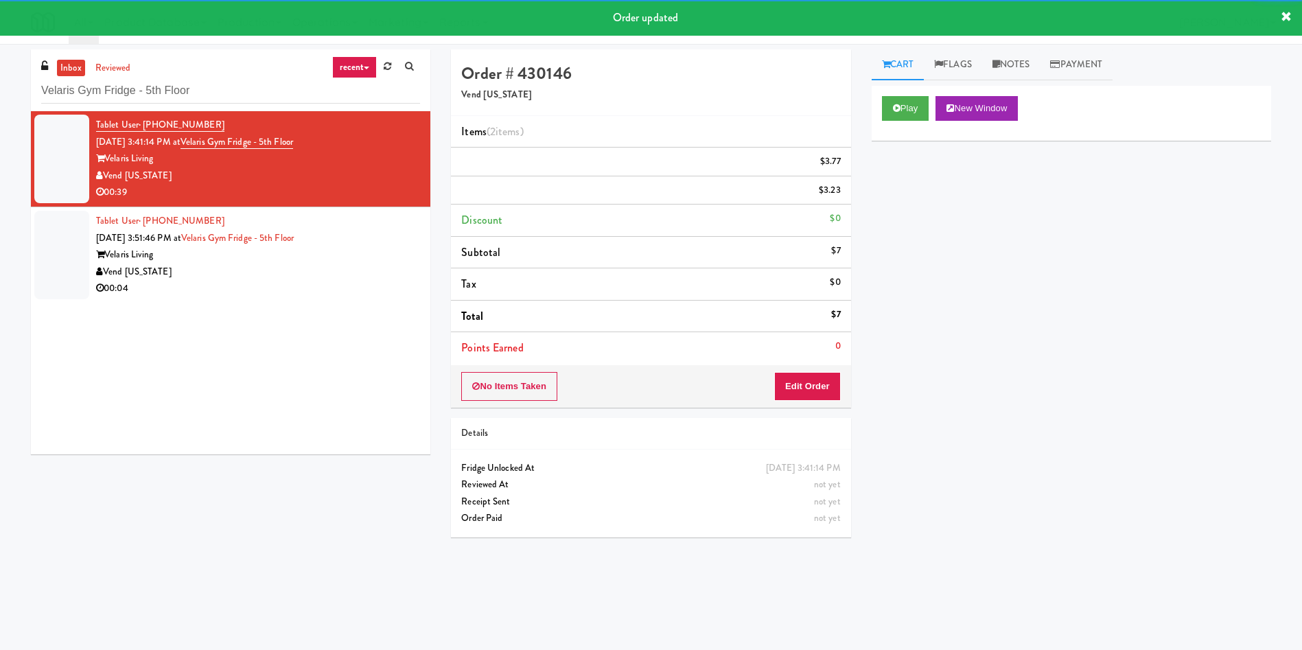
click at [66, 262] on div at bounding box center [61, 255] width 55 height 89
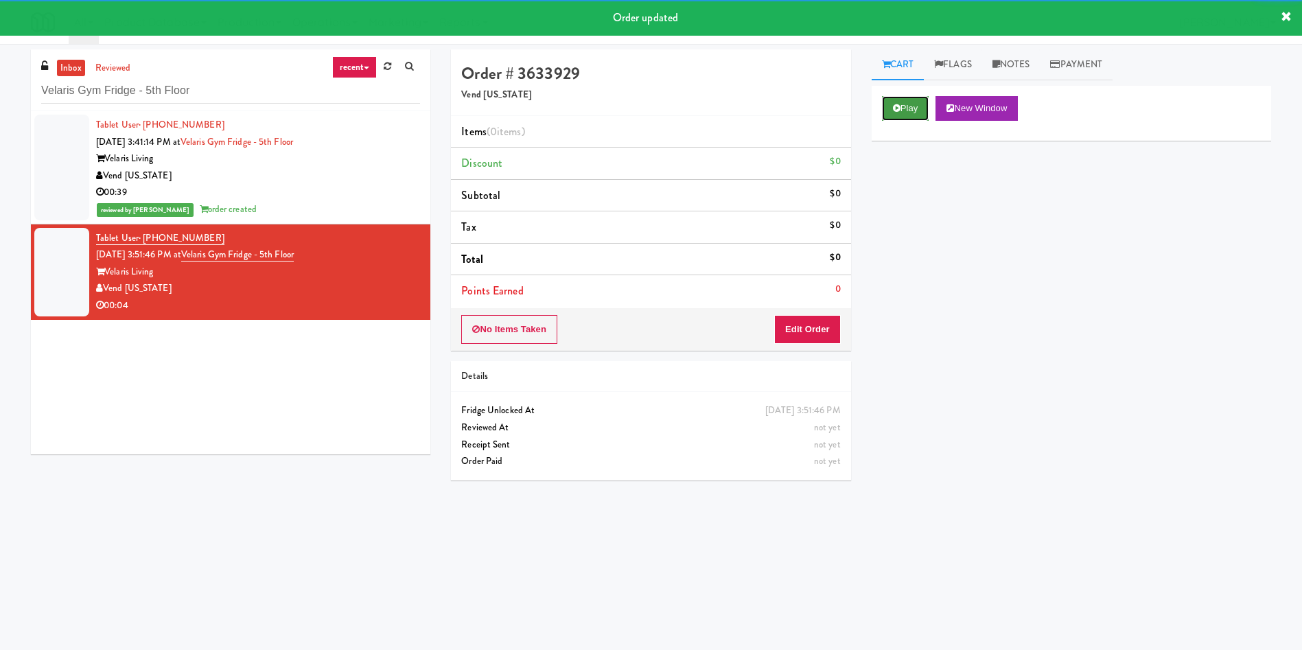
click at [907, 110] on button "Play" at bounding box center [905, 108] width 47 height 25
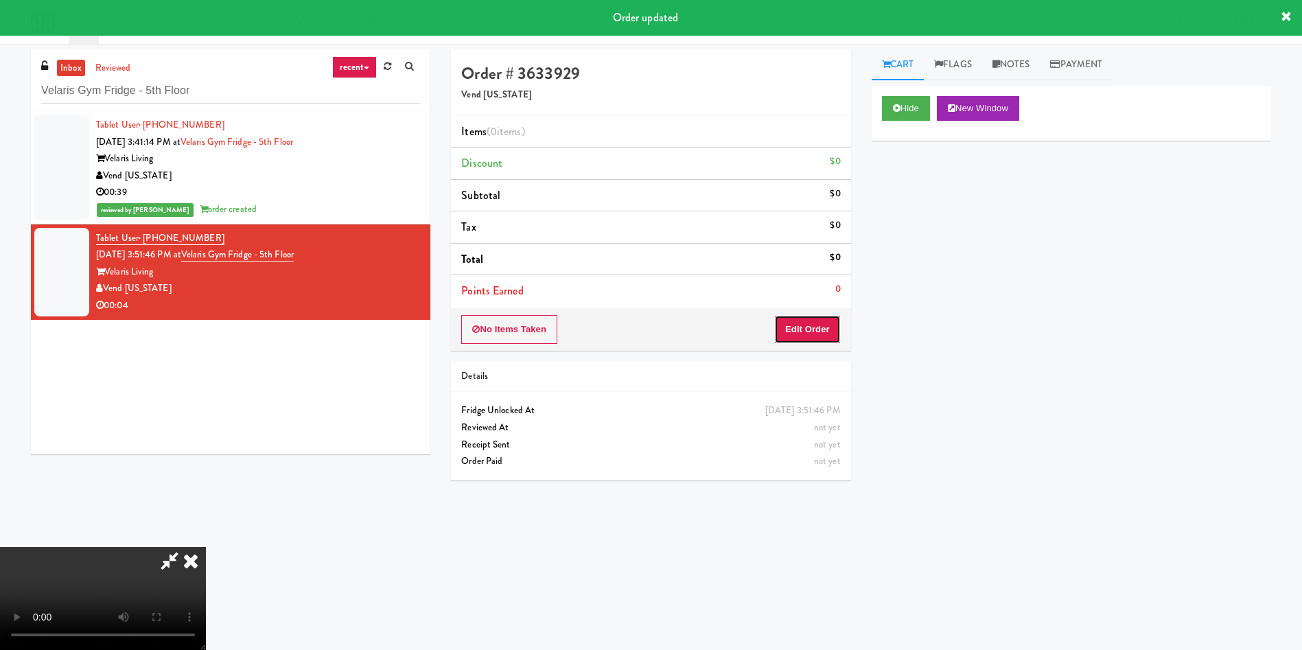
click at [824, 319] on button "Edit Order" at bounding box center [807, 329] width 67 height 29
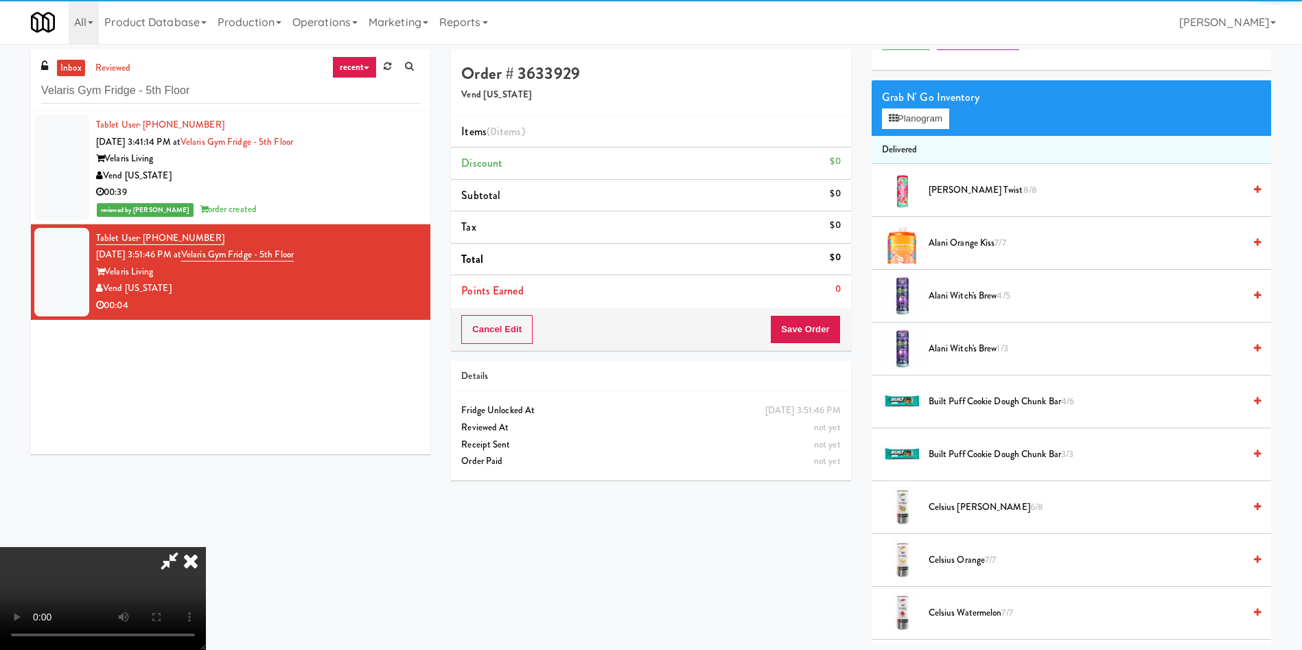
scroll to position [103, 0]
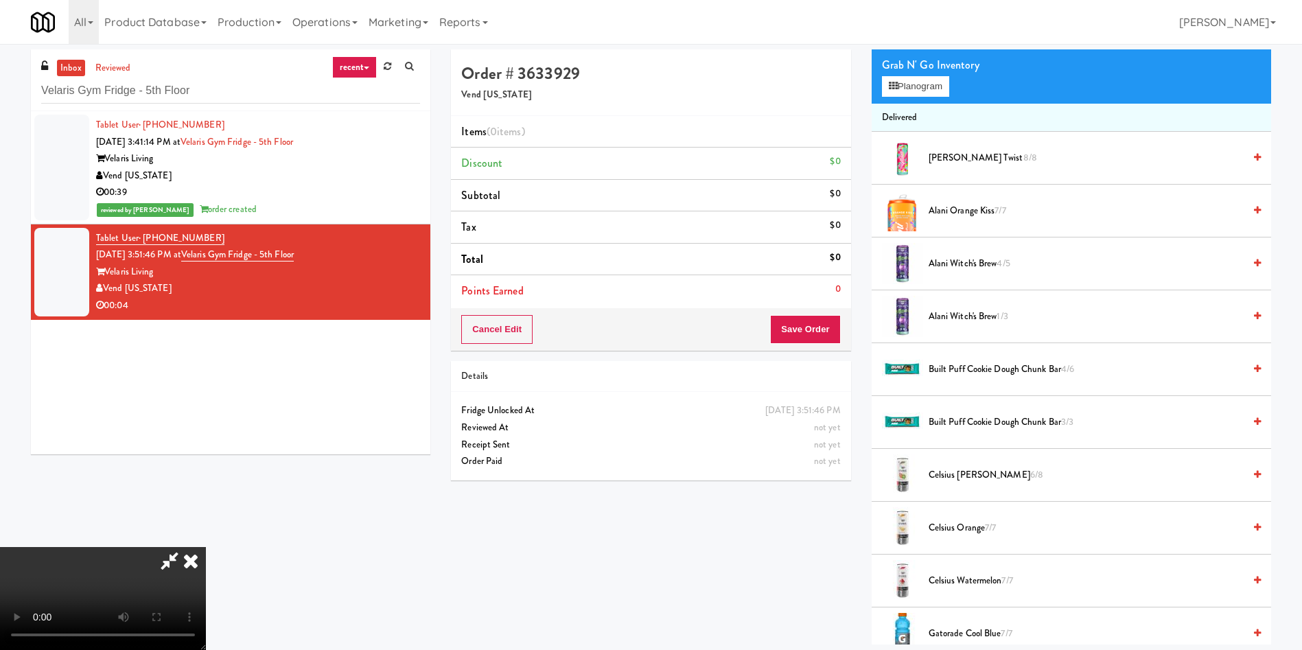
click at [206, 547] on video at bounding box center [103, 598] width 206 height 103
click at [912, 104] on li "Delivered" at bounding box center [1071, 118] width 399 height 29
click at [206, 547] on video at bounding box center [103, 598] width 206 height 103
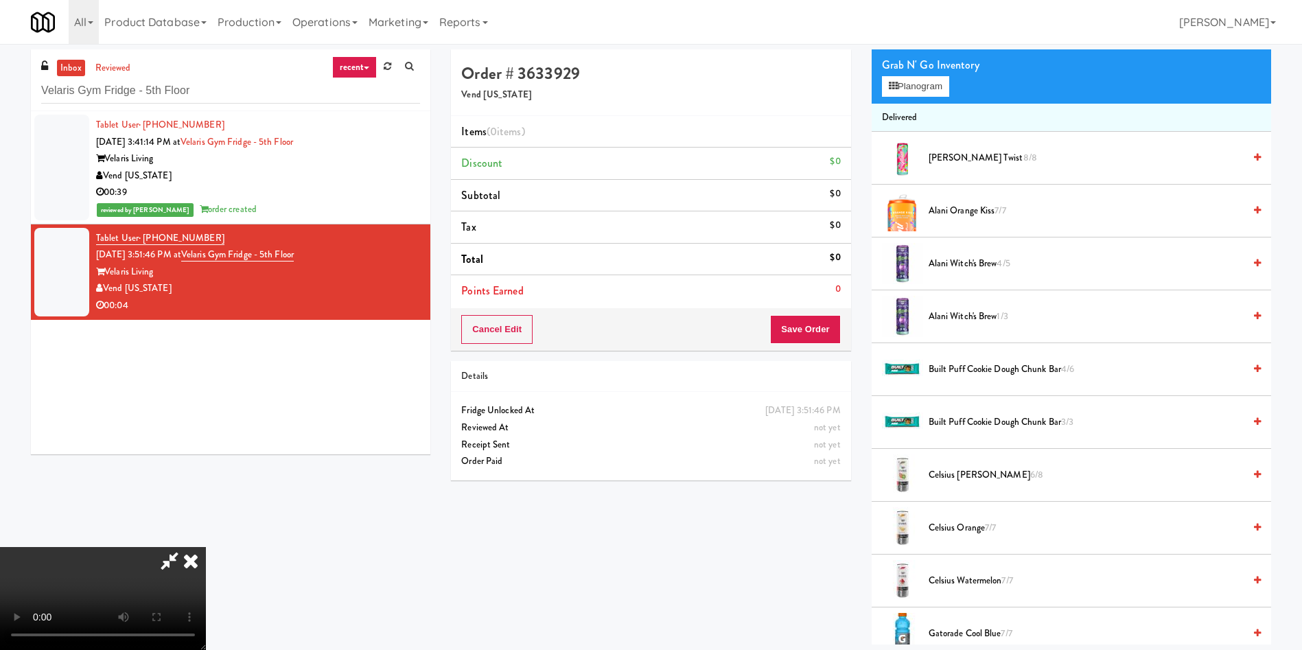
click at [914, 75] on div "Grab N' Go Inventory Planogram" at bounding box center [1071, 76] width 399 height 56
click at [912, 86] on button "Planogram" at bounding box center [915, 86] width 67 height 21
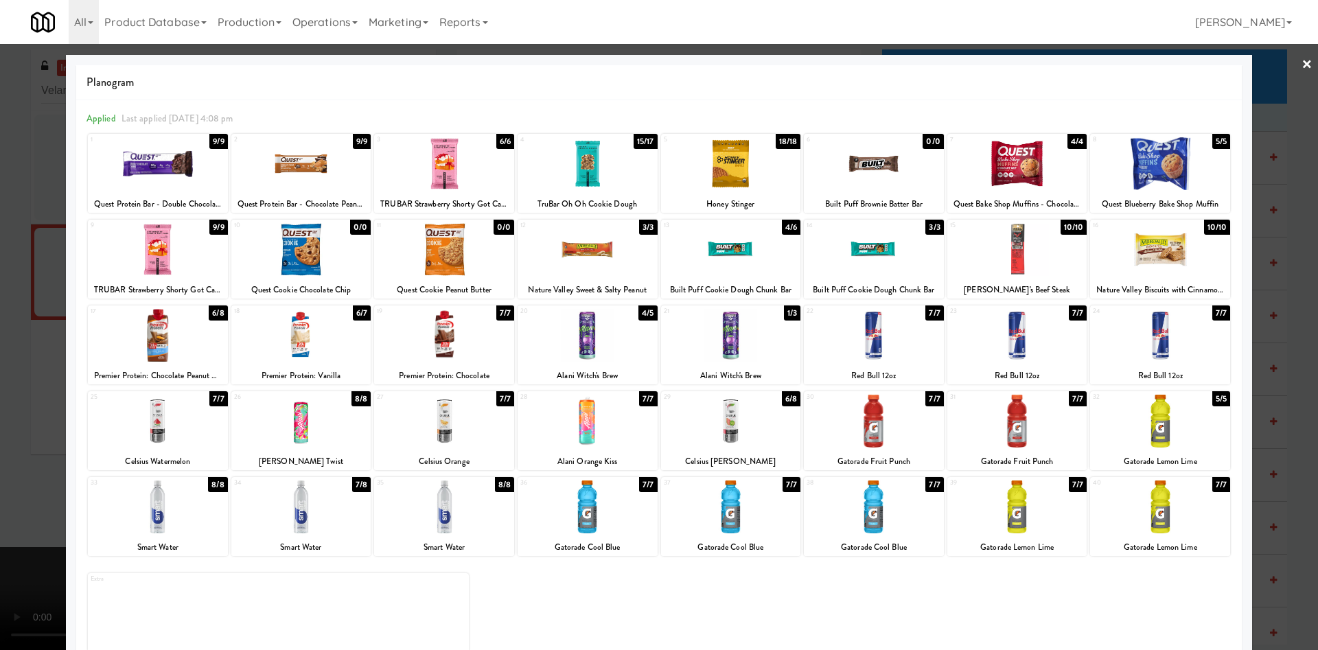
click at [452, 344] on div at bounding box center [444, 335] width 140 height 53
drag, startPoint x: 36, startPoint y: 364, endPoint x: 186, endPoint y: 428, distance: 163.1
click at [43, 364] on div at bounding box center [659, 325] width 1318 height 650
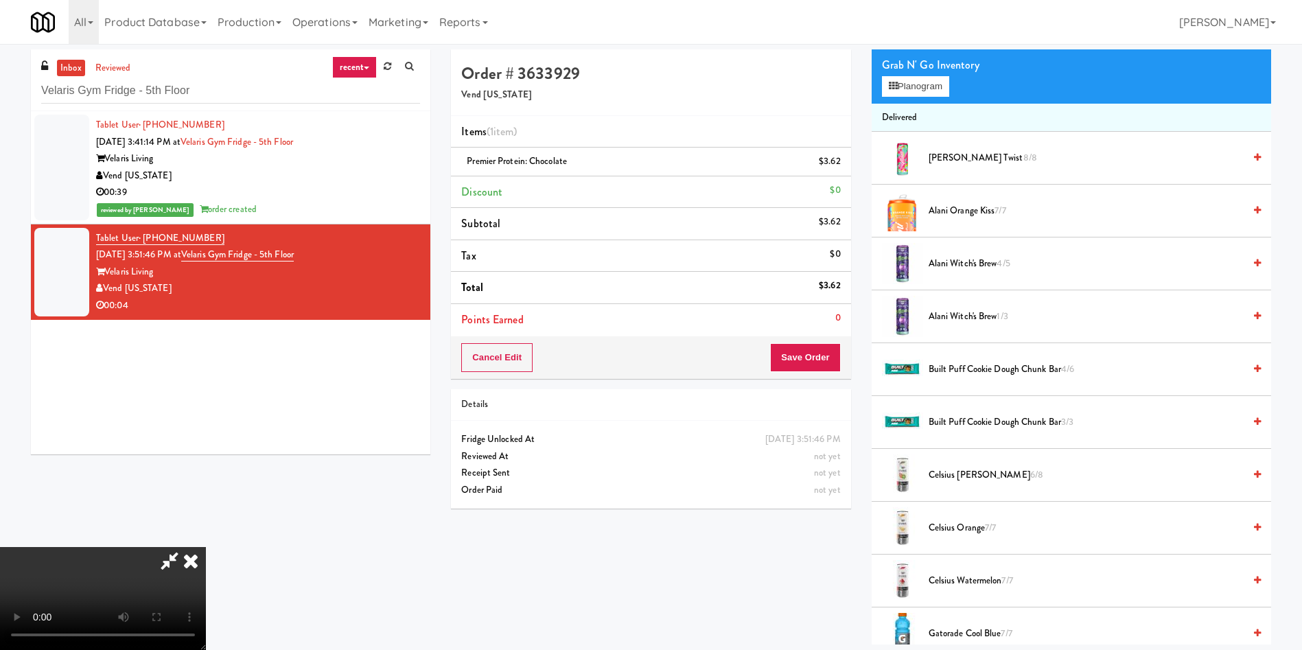
scroll to position [202, 0]
click at [206, 547] on video at bounding box center [103, 598] width 206 height 103
click at [821, 354] on button "Save Order" at bounding box center [805, 357] width 70 height 29
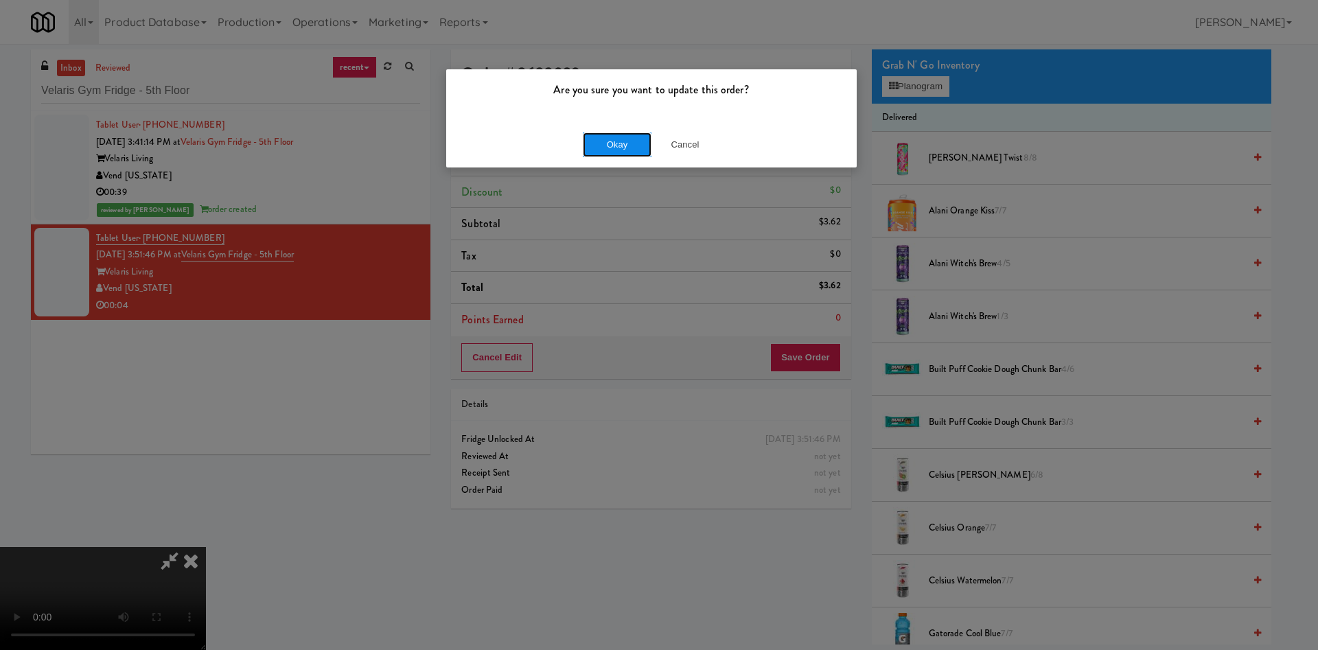
click at [614, 146] on button "Okay" at bounding box center [617, 144] width 69 height 25
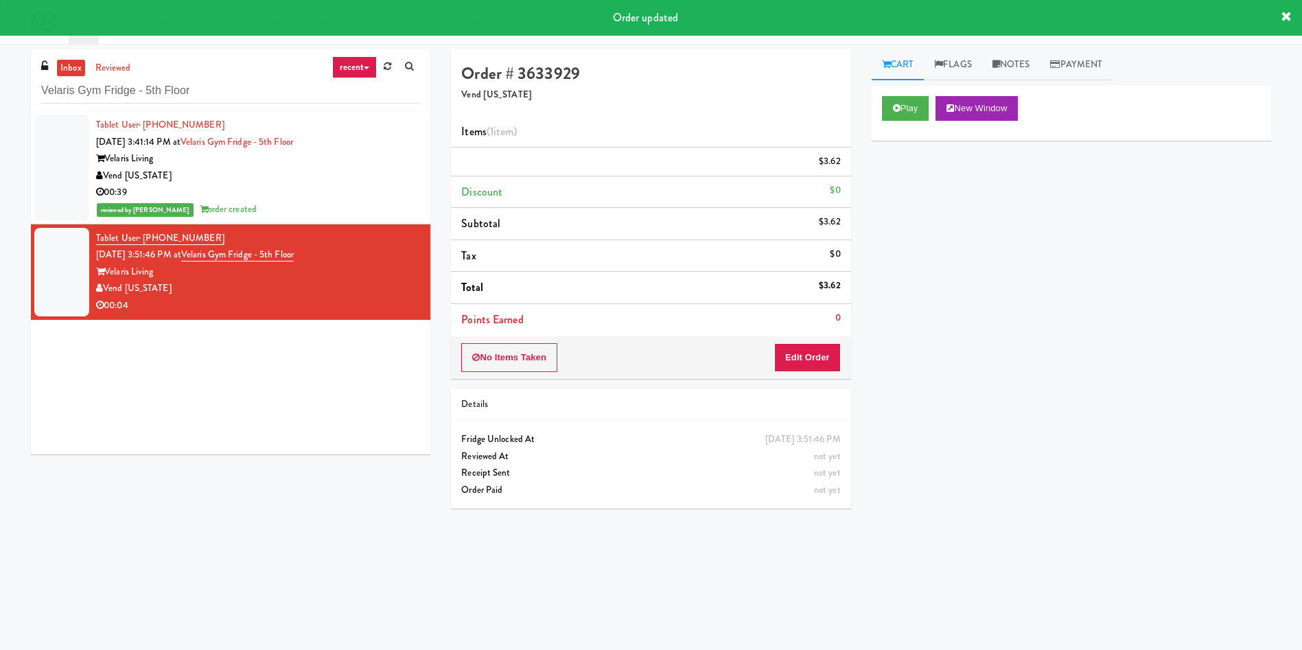
scroll to position [0, 0]
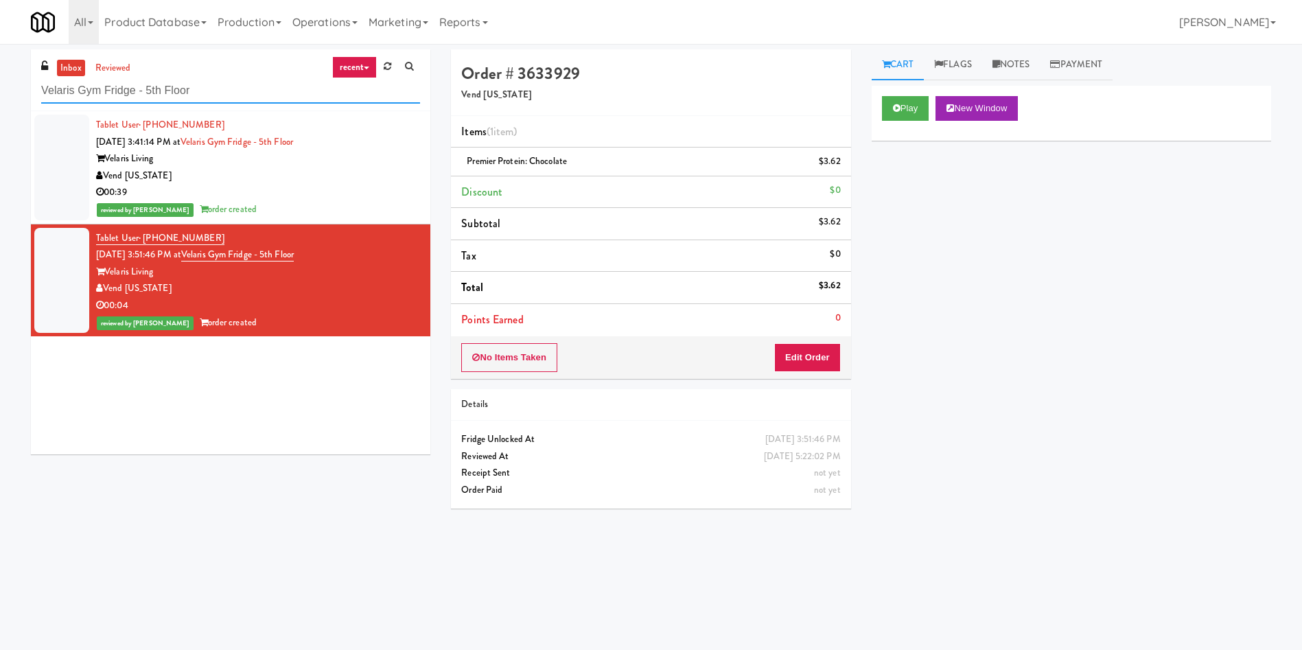
drag, startPoint x: 29, startPoint y: 123, endPoint x: 0, endPoint y: 141, distance: 33.9
click at [0, 140] on div "inbox reviewed recent all unclear take inventory issue suspicious failed recent…" at bounding box center [651, 324] width 1302 height 551
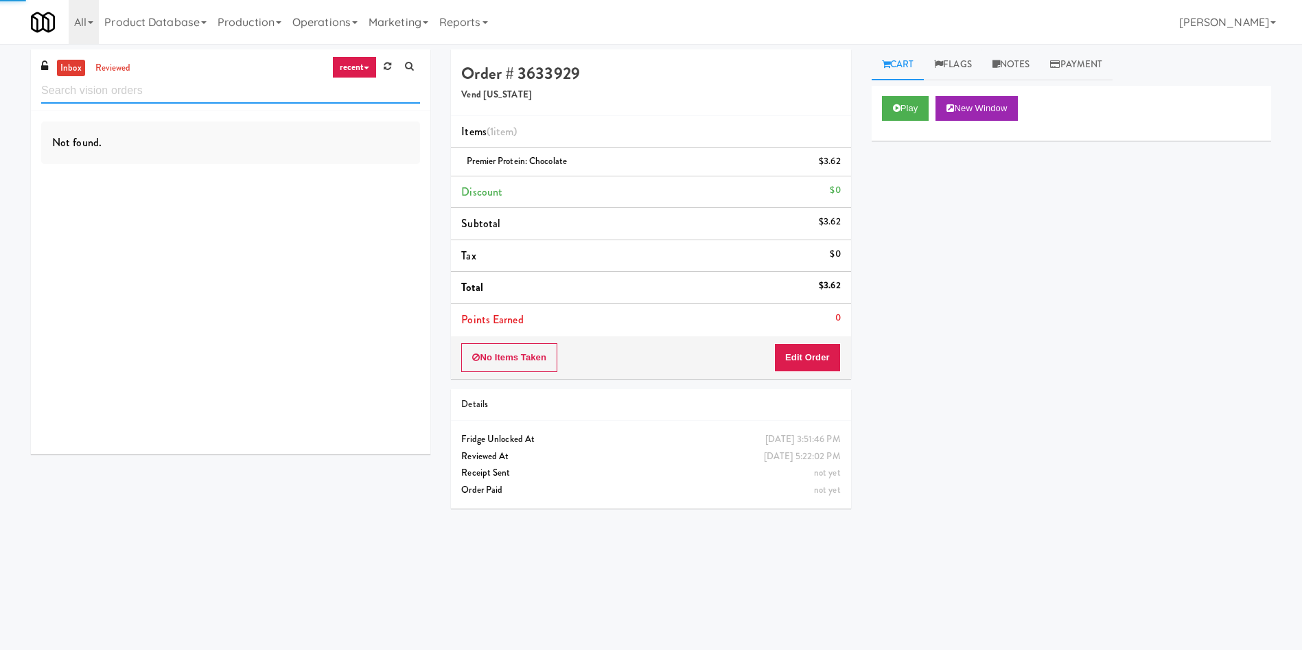
paste input "1730 N [PERSON_NAME] - Right - Fridge"
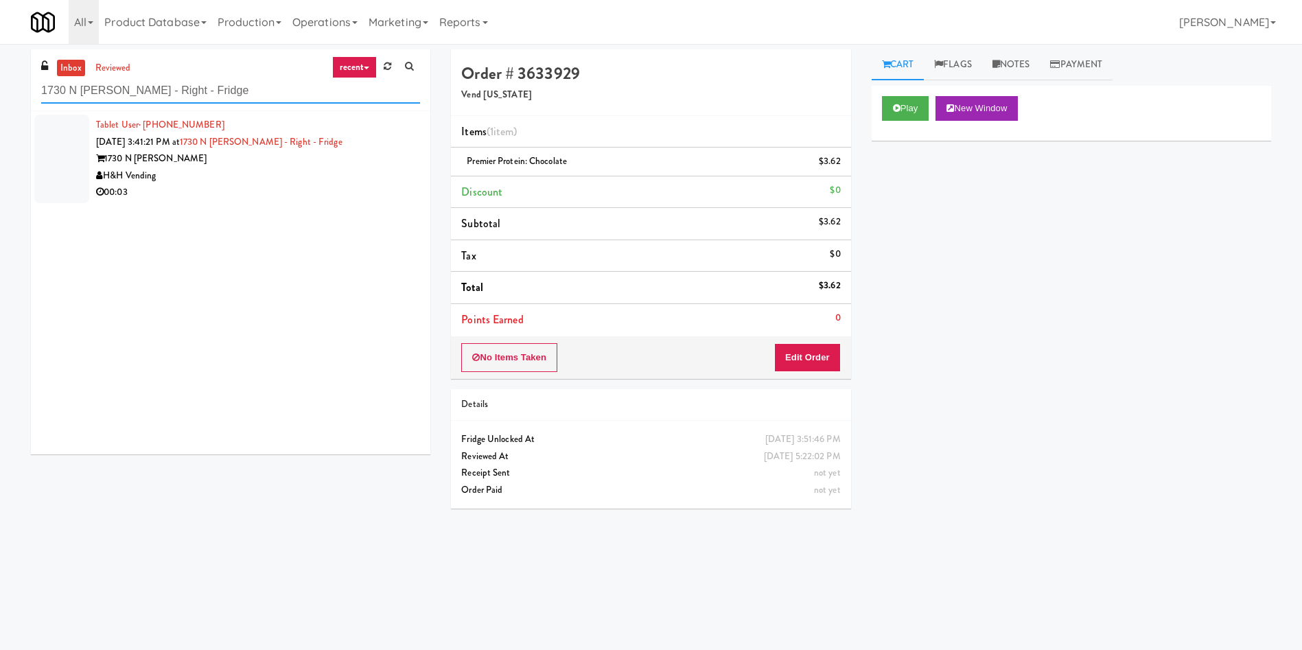
type input "1730 N [PERSON_NAME] - Right - Fridge"
click at [97, 158] on div "Tablet User · (248) 835-2861 Aug 27, 2025 3:41:21 PM at 1730 N Clark - Right - …" at bounding box center [258, 159] width 324 height 84
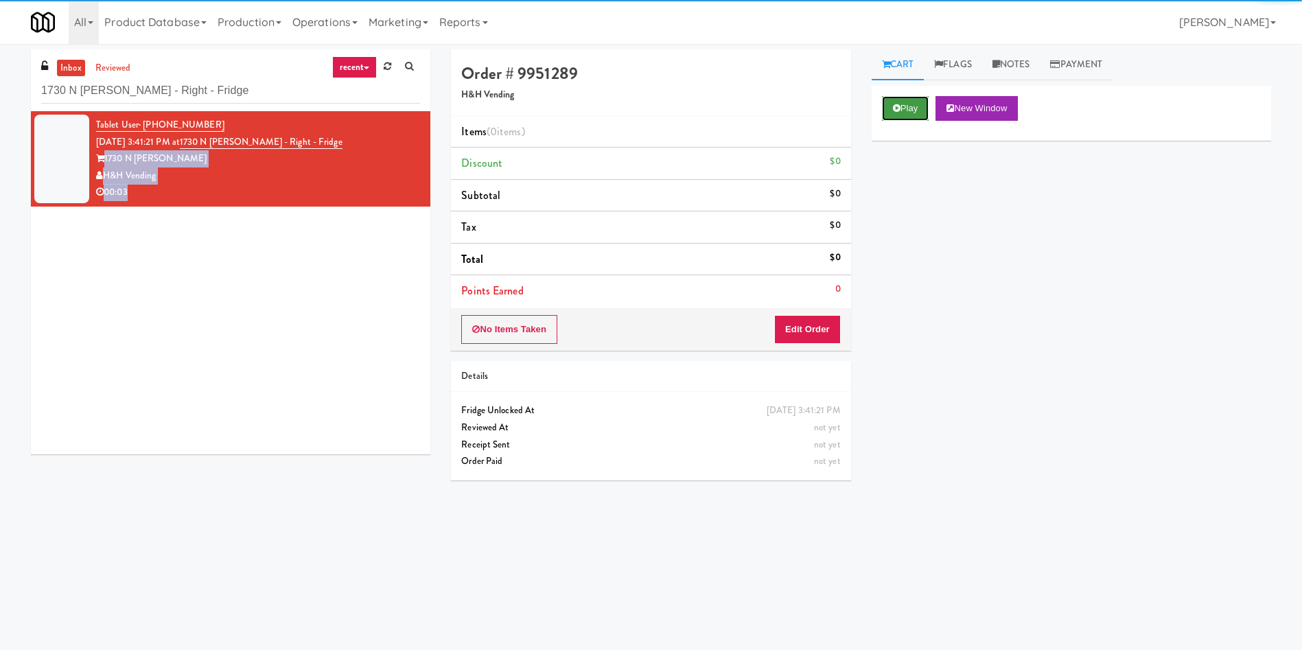
click at [922, 100] on button "Play" at bounding box center [905, 108] width 47 height 25
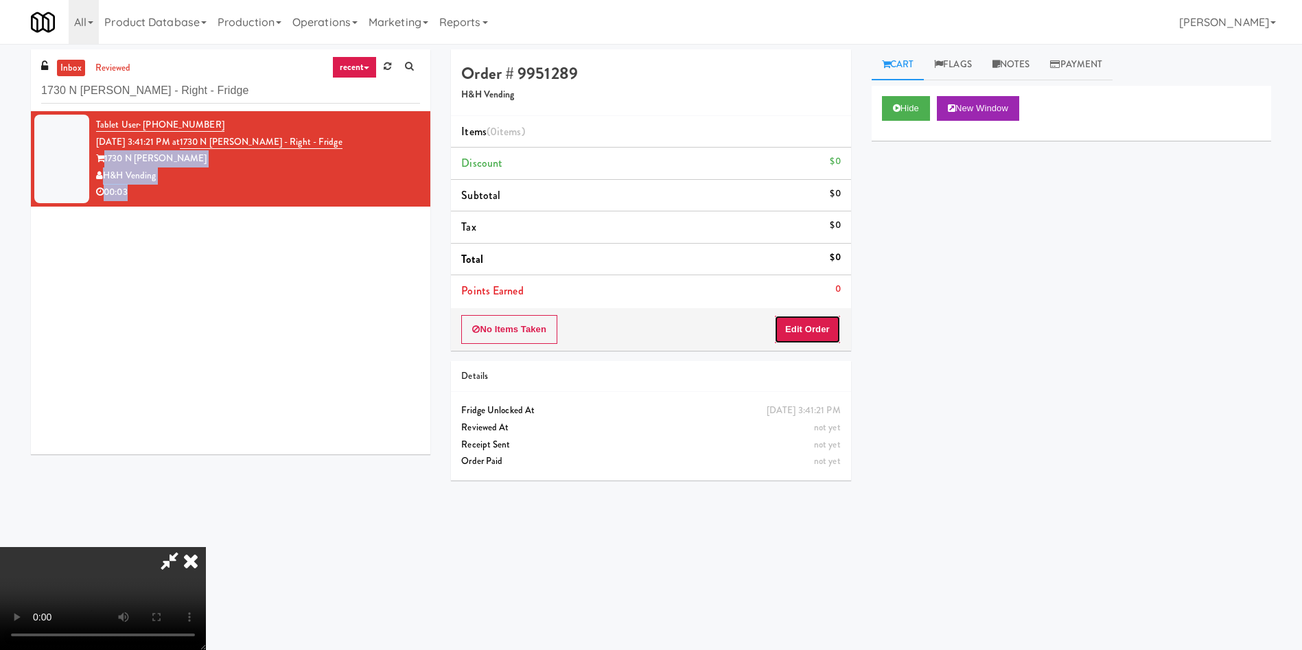
click at [829, 327] on button "Edit Order" at bounding box center [807, 329] width 67 height 29
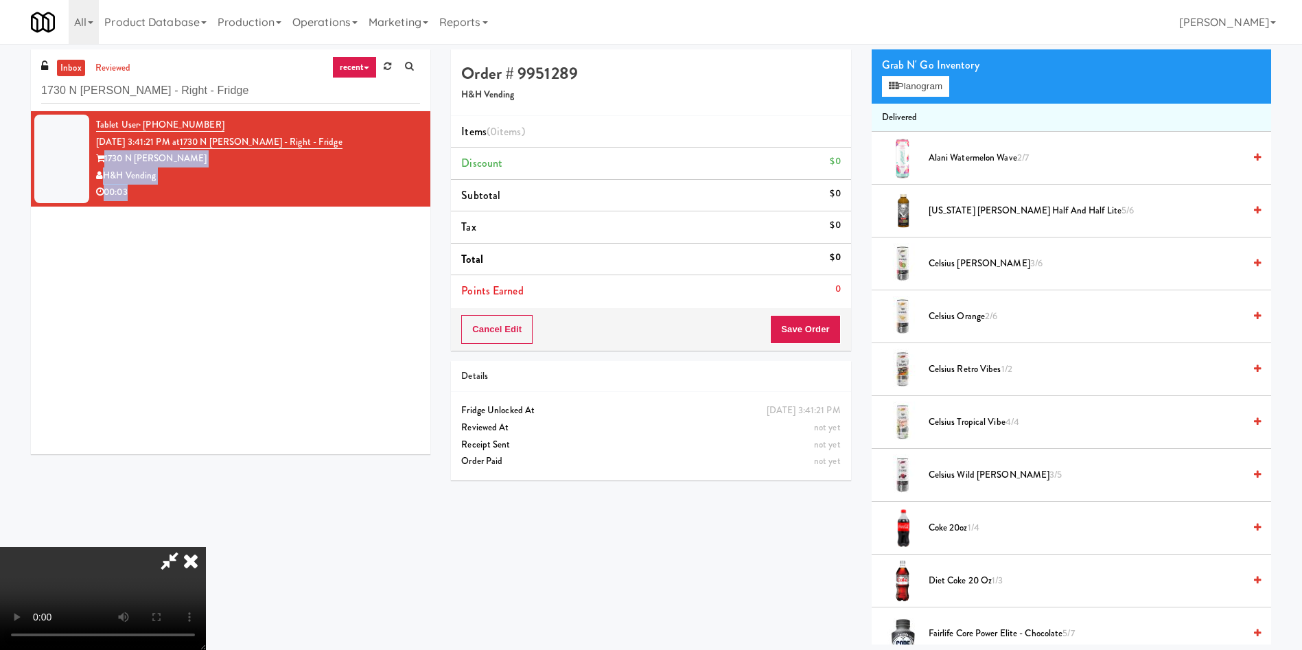
scroll to position [202, 0]
click at [206, 547] on video at bounding box center [103, 598] width 206 height 103
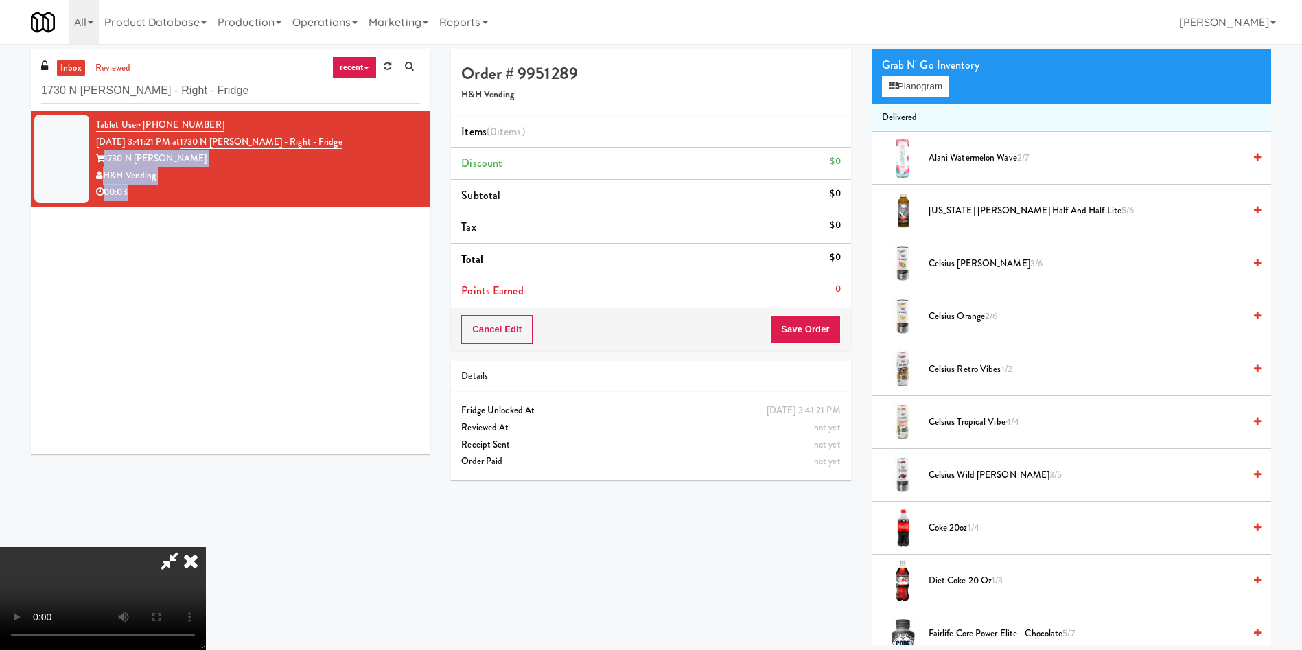
click at [206, 547] on video at bounding box center [103, 598] width 206 height 103
drag, startPoint x: 492, startPoint y: 313, endPoint x: 948, endPoint y: 259, distance: 459.0
click at [206, 547] on video at bounding box center [103, 598] width 206 height 103
click at [969, 472] on span "Celsius Wild Berry 3/5" at bounding box center [1086, 475] width 315 height 17
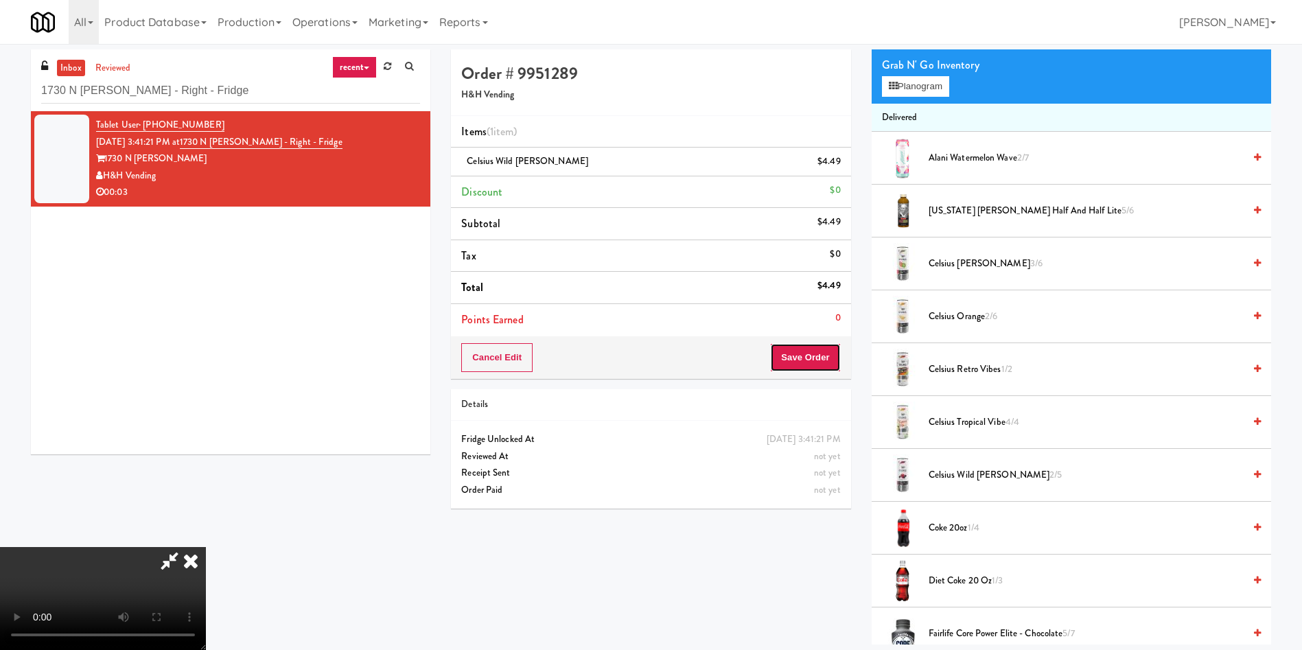
click at [800, 359] on button "Save Order" at bounding box center [805, 357] width 70 height 29
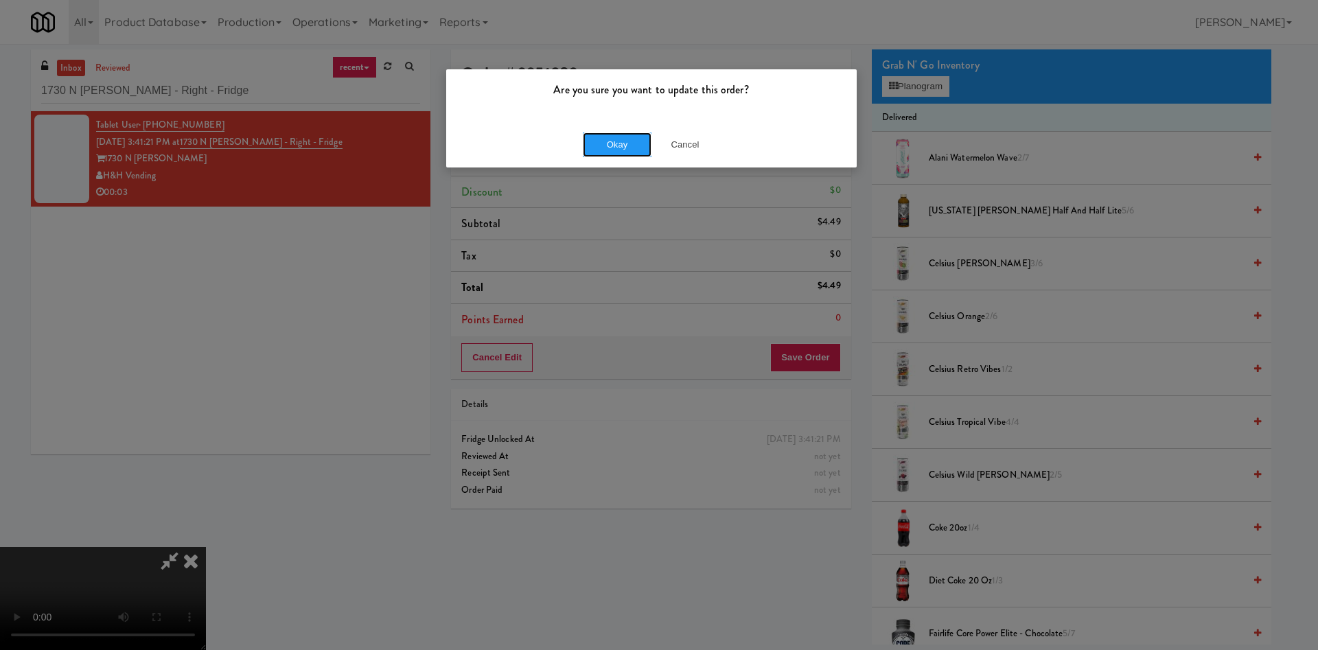
drag, startPoint x: 614, startPoint y: 132, endPoint x: 603, endPoint y: 148, distance: 19.8
click at [610, 133] on button "Okay" at bounding box center [617, 144] width 69 height 25
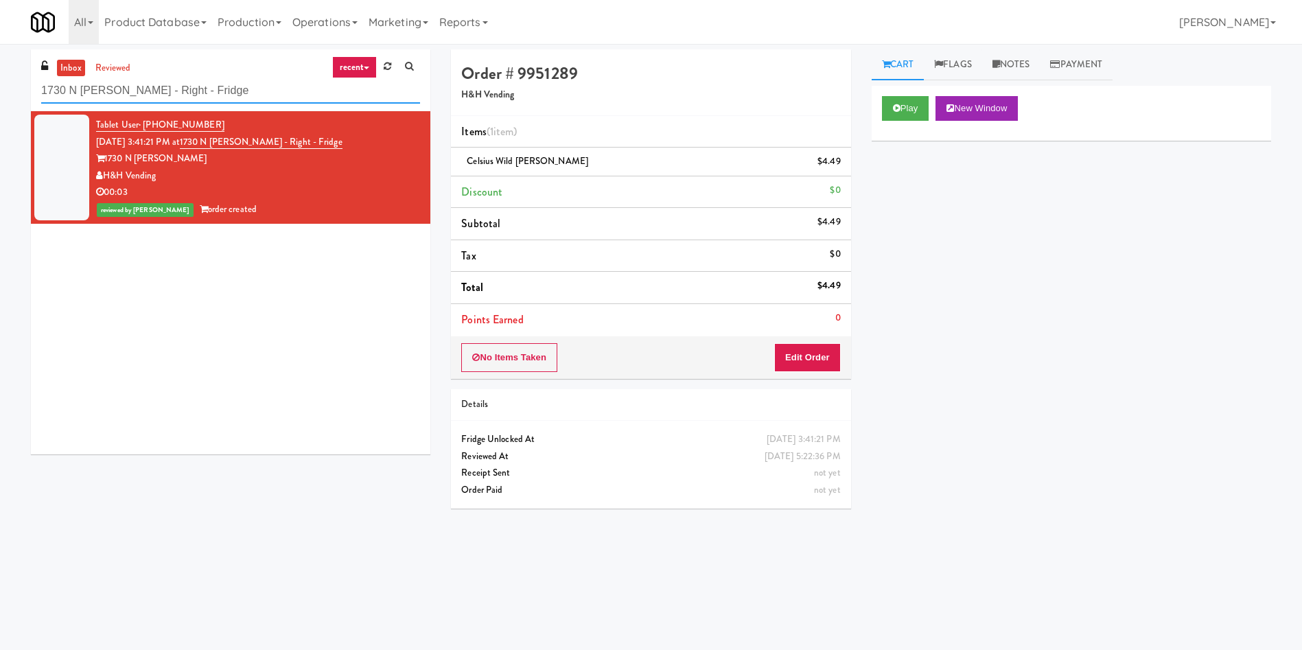
drag, startPoint x: 241, startPoint y: 90, endPoint x: 0, endPoint y: 91, distance: 240.9
click at [0, 91] on div "inbox reviewed recent all unclear take inventory issue suspicious failed recent…" at bounding box center [651, 324] width 1302 height 551
paste input "Sachs-Cooler-Right"
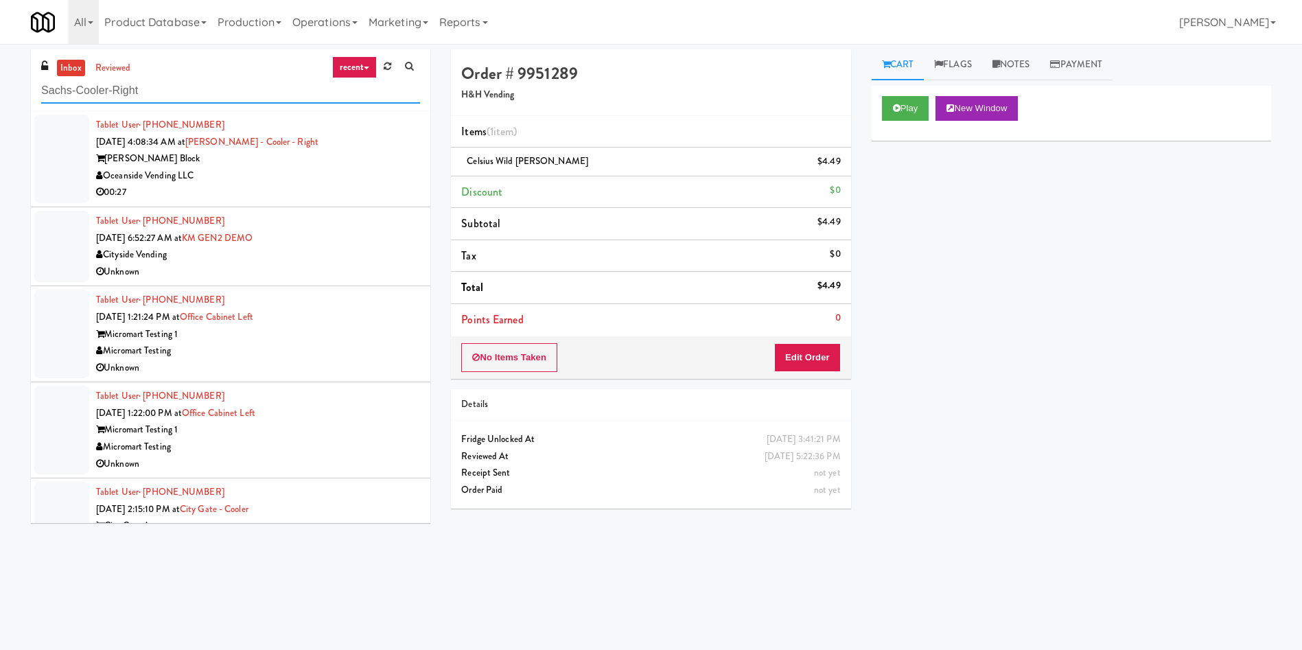
type input "Sachs-Cooler-Right"
click at [75, 64] on link "inbox" at bounding box center [71, 68] width 28 height 17
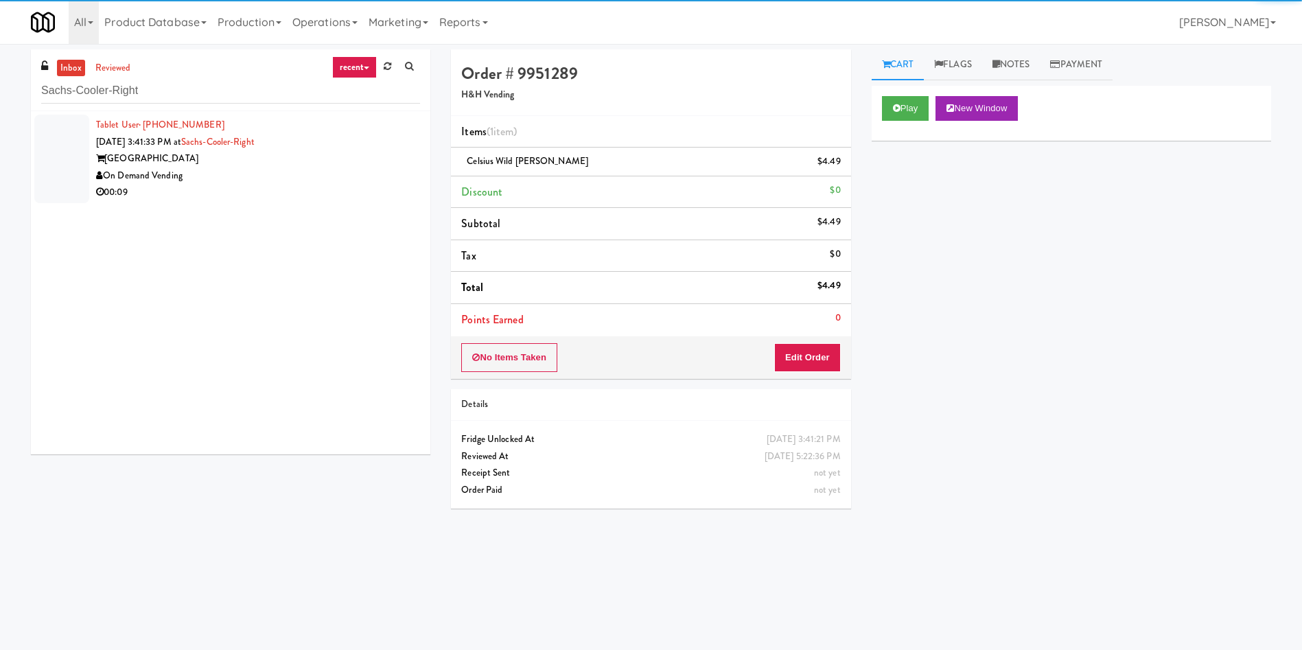
drag, startPoint x: 67, startPoint y: 145, endPoint x: 1015, endPoint y: 139, distance: 948.0
click at [77, 144] on div at bounding box center [61, 159] width 55 height 89
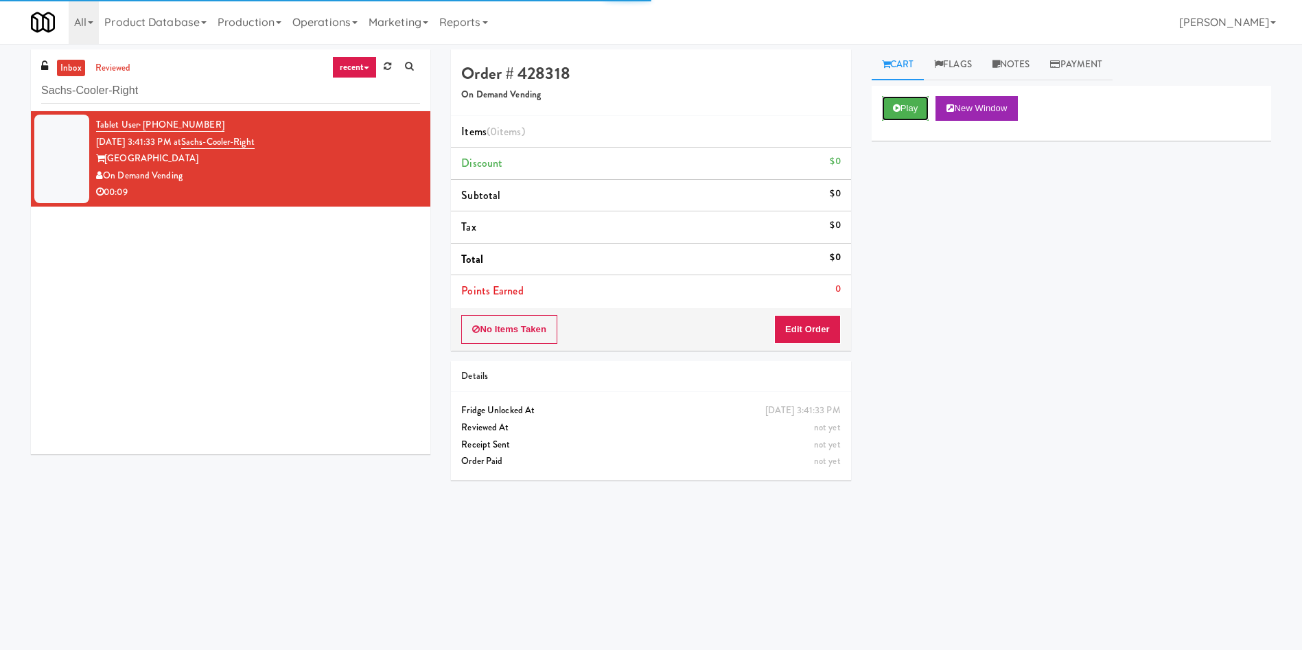
drag, startPoint x: 905, startPoint y: 103, endPoint x: 901, endPoint y: 127, distance: 24.5
click at [905, 103] on button "Play" at bounding box center [905, 108] width 47 height 25
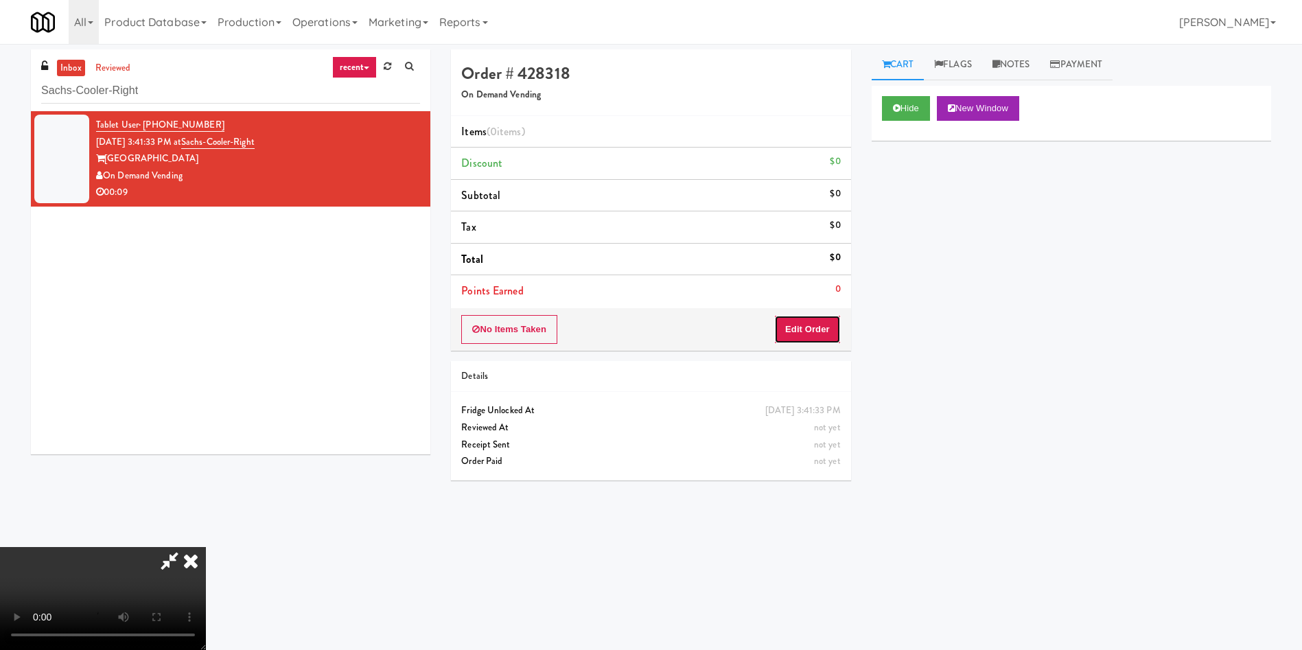
click at [822, 325] on button "Edit Order" at bounding box center [807, 329] width 67 height 29
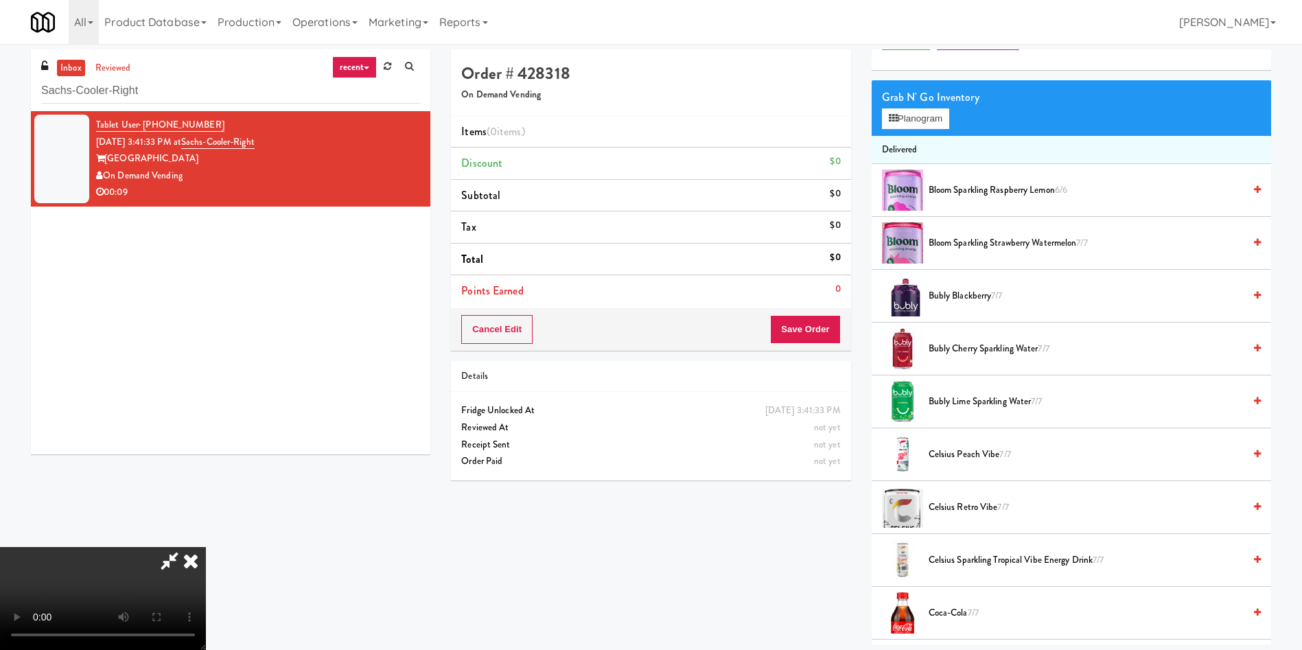
scroll to position [103, 0]
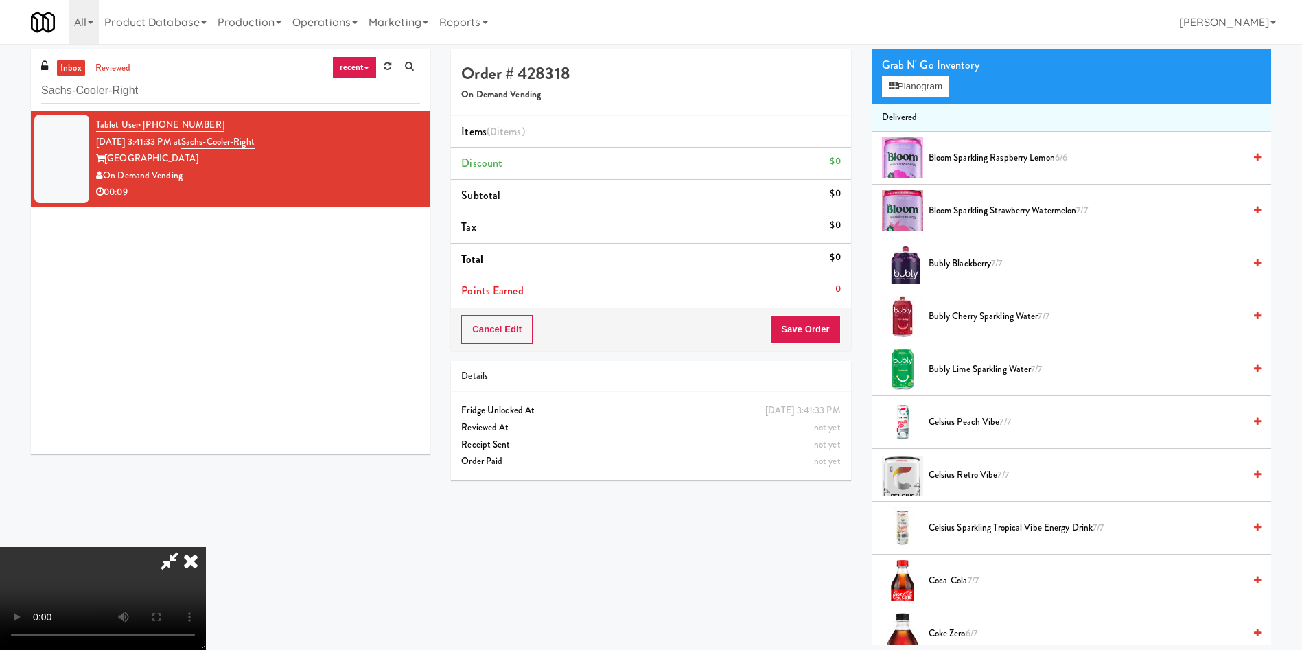
click at [206, 547] on video at bounding box center [103, 598] width 206 height 103
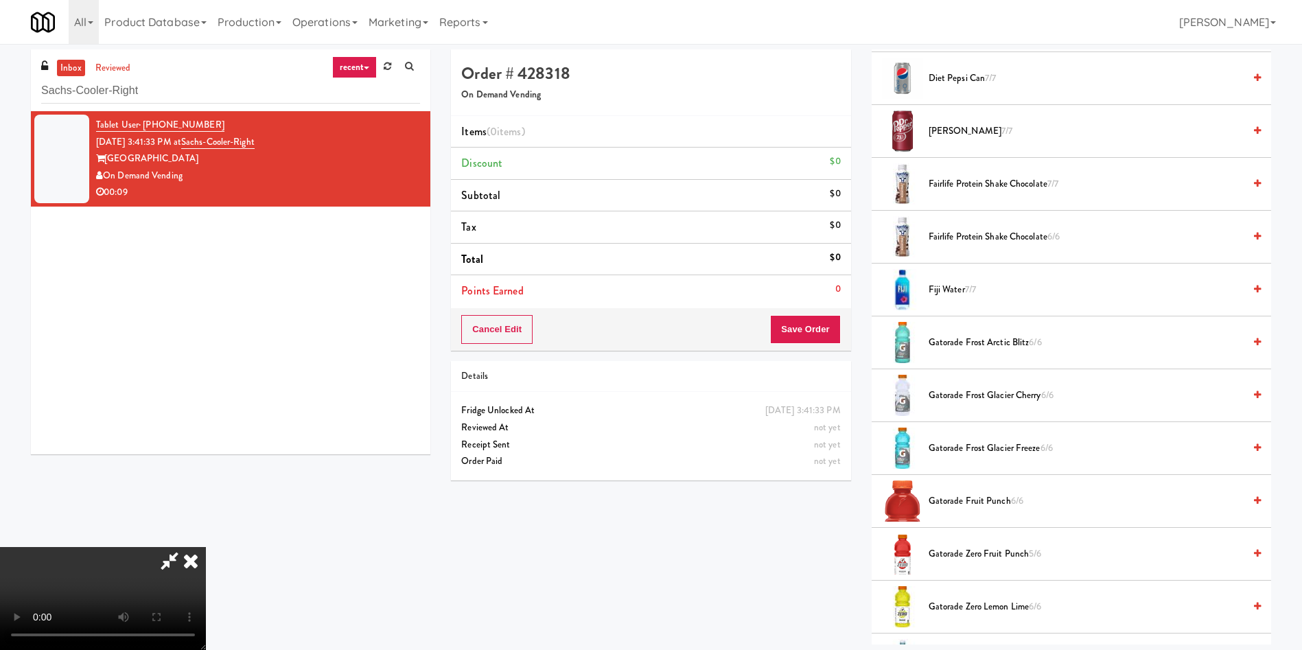
scroll to position [721, 0]
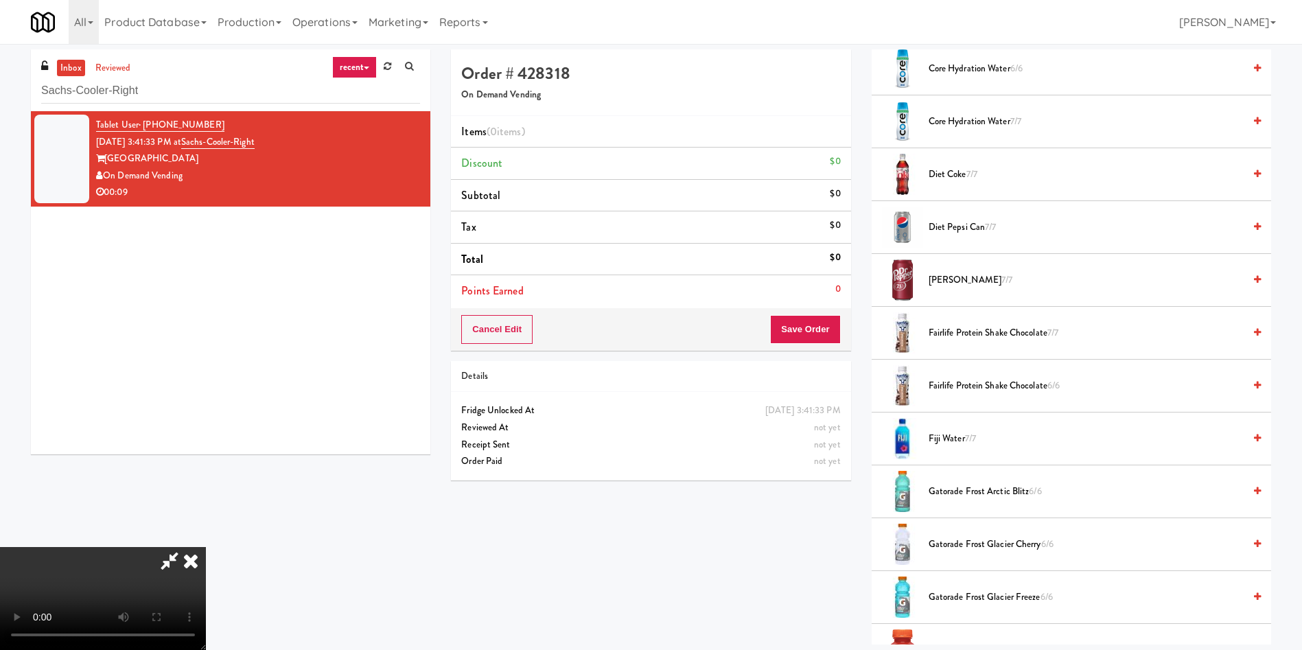
click at [206, 547] on video at bounding box center [103, 598] width 206 height 103
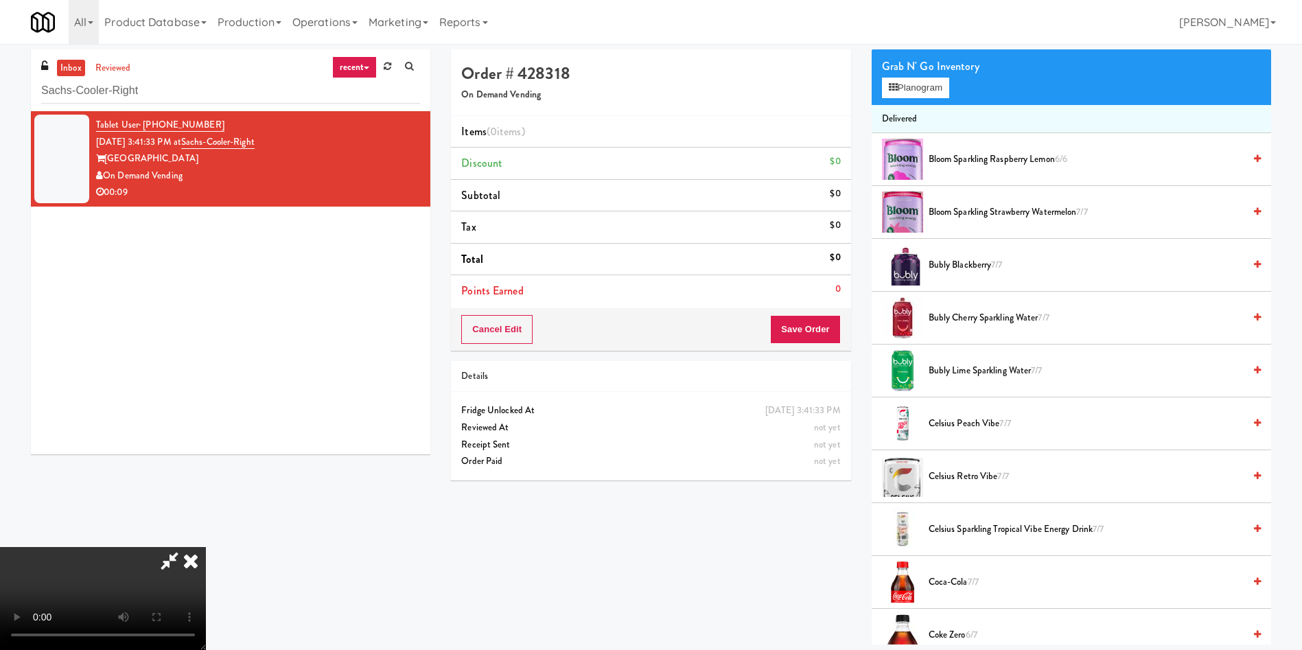
scroll to position [0, 0]
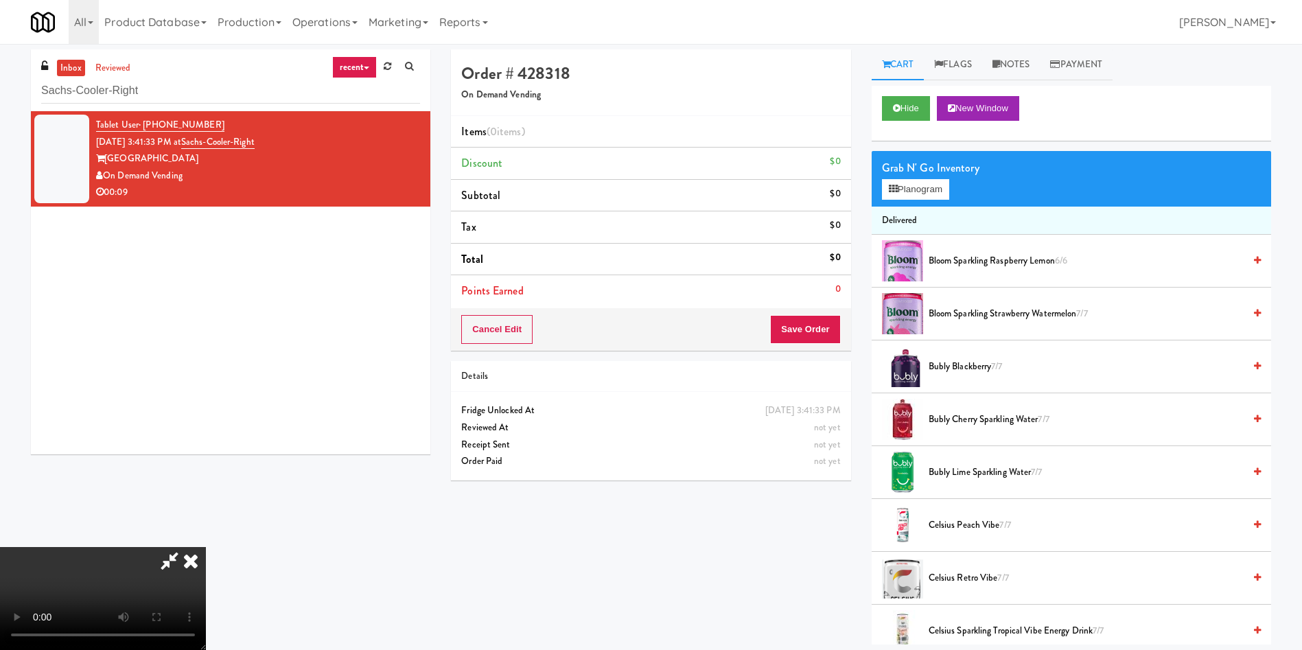
click at [206, 547] on video at bounding box center [103, 598] width 206 height 103
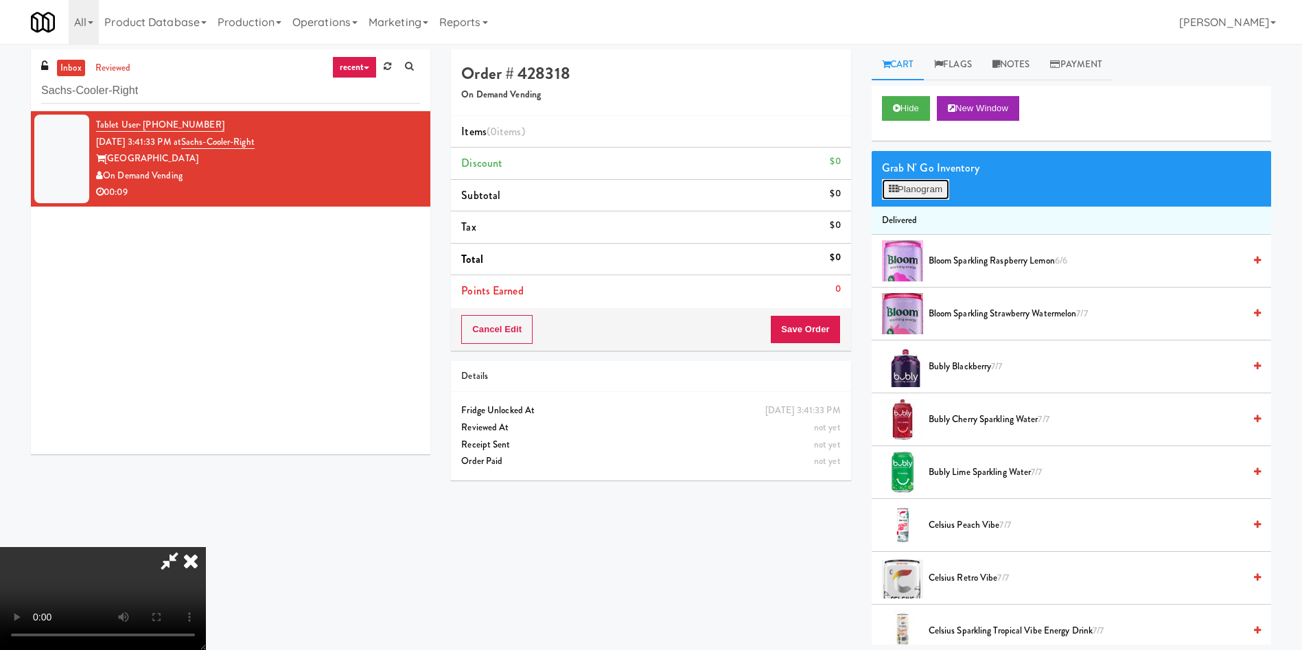
click at [909, 183] on button "Planogram" at bounding box center [915, 189] width 67 height 21
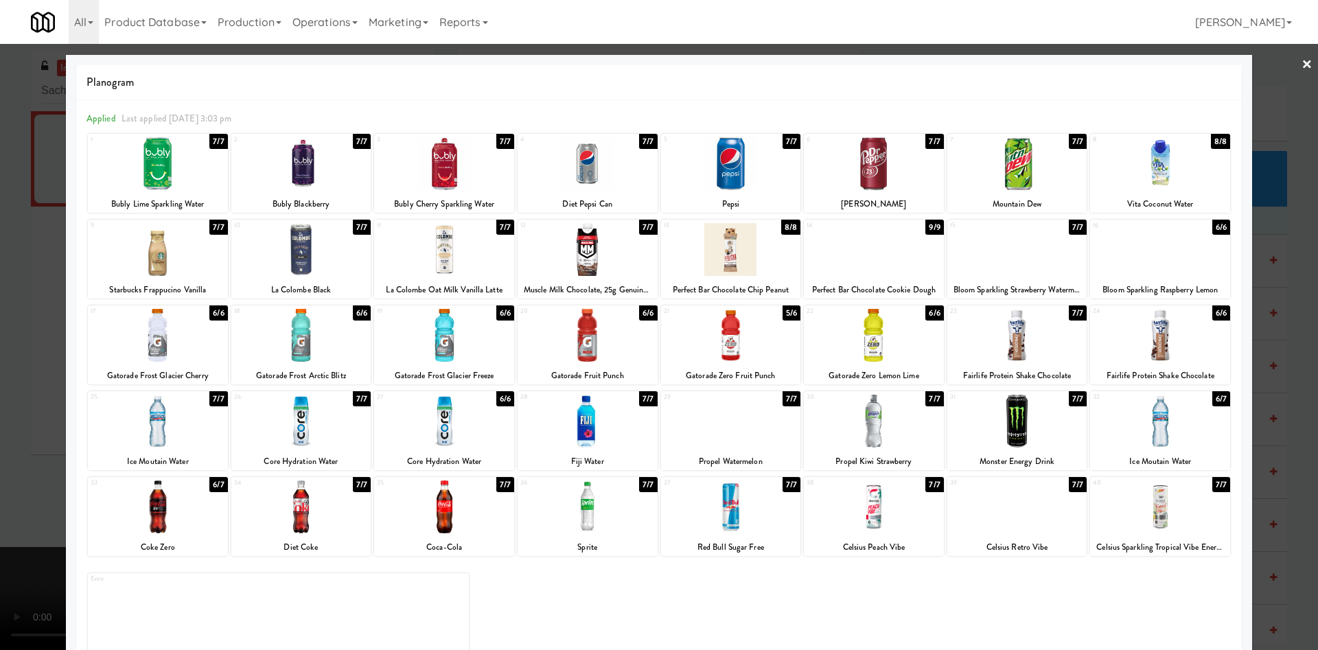
click at [702, 432] on div at bounding box center [731, 421] width 140 height 53
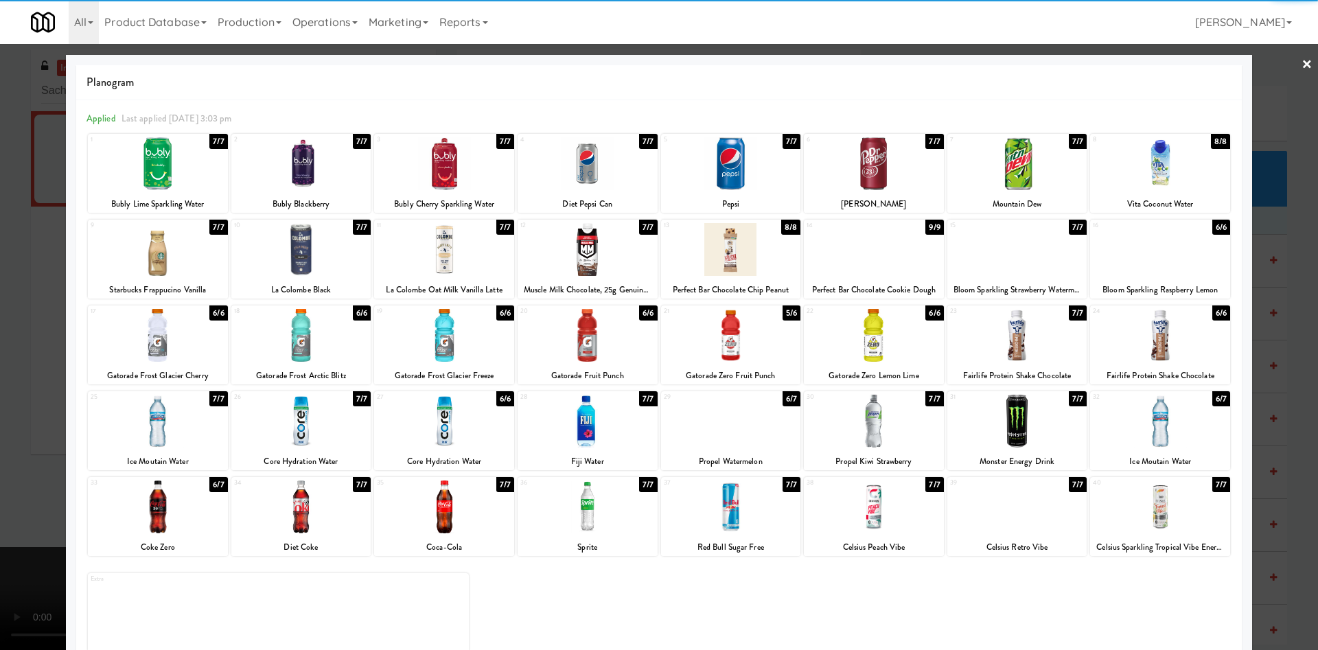
click at [3, 388] on div at bounding box center [659, 325] width 1318 height 650
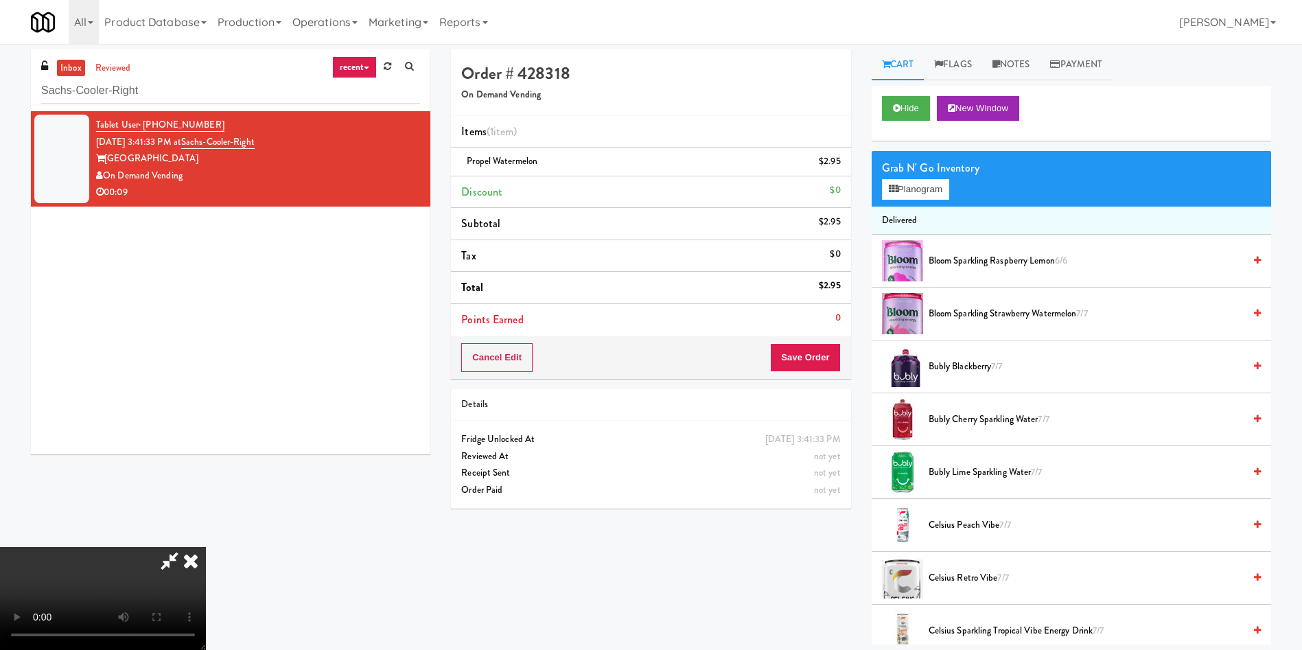
click at [206, 547] on video at bounding box center [103, 598] width 206 height 103
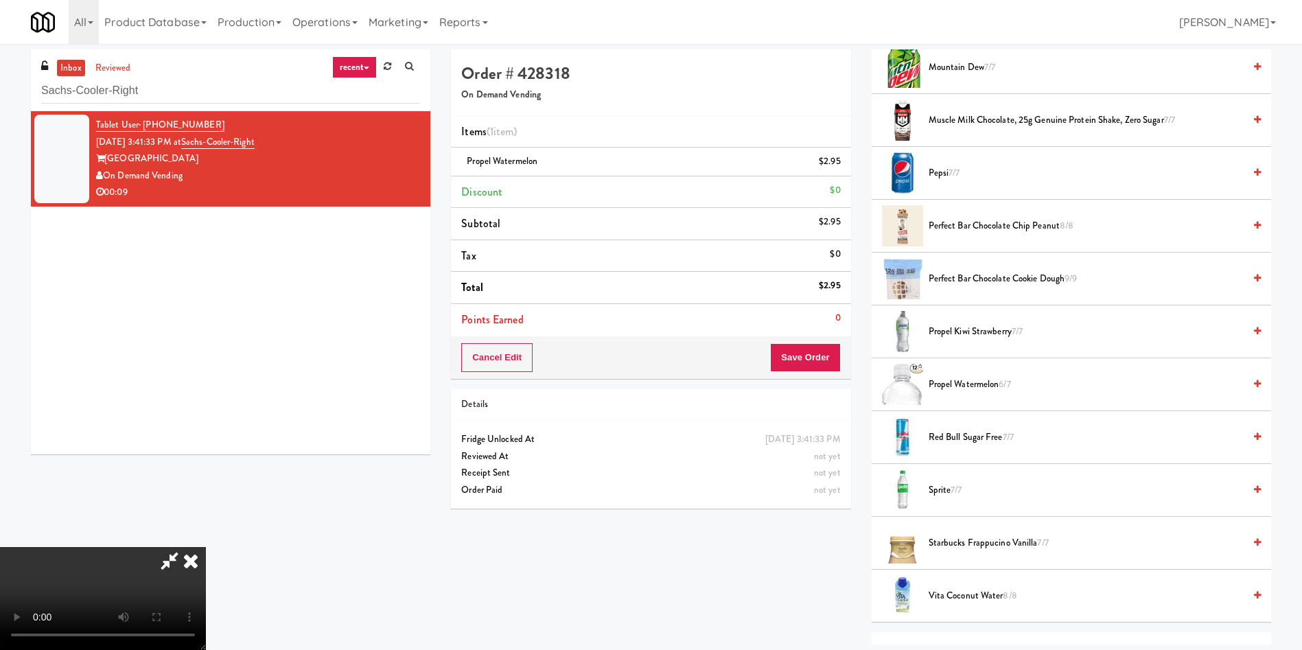
scroll to position [1647, 0]
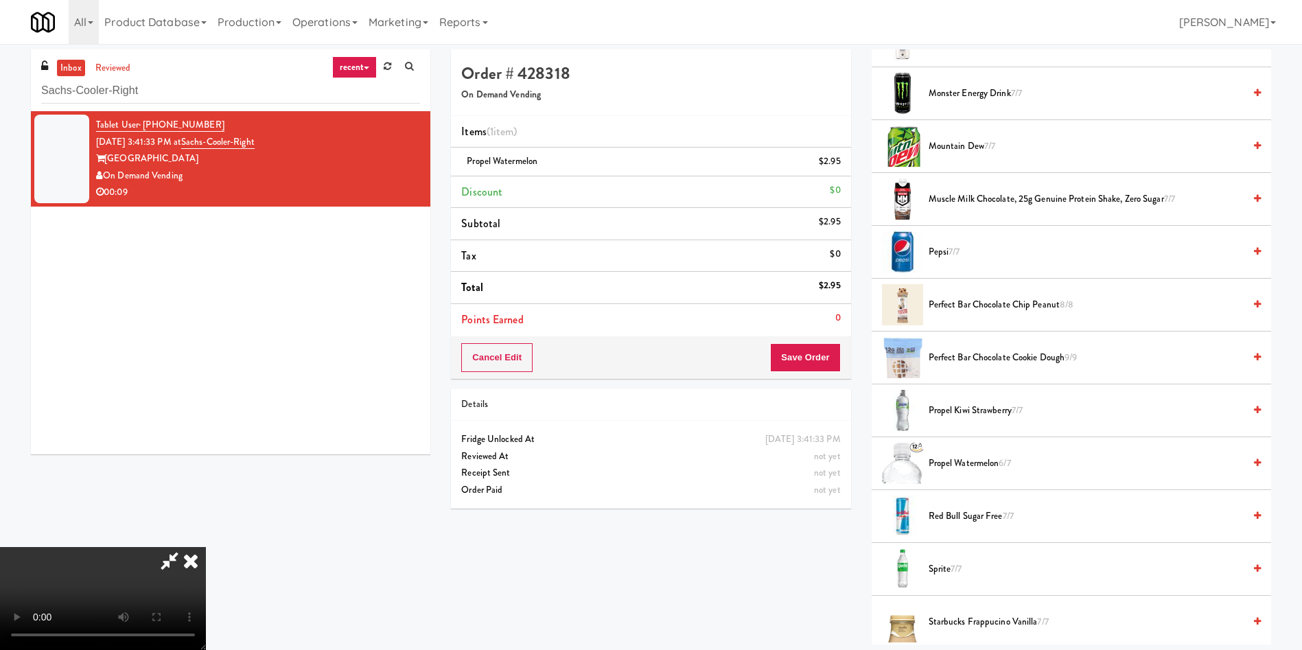
click at [206, 547] on video at bounding box center [103, 598] width 206 height 103
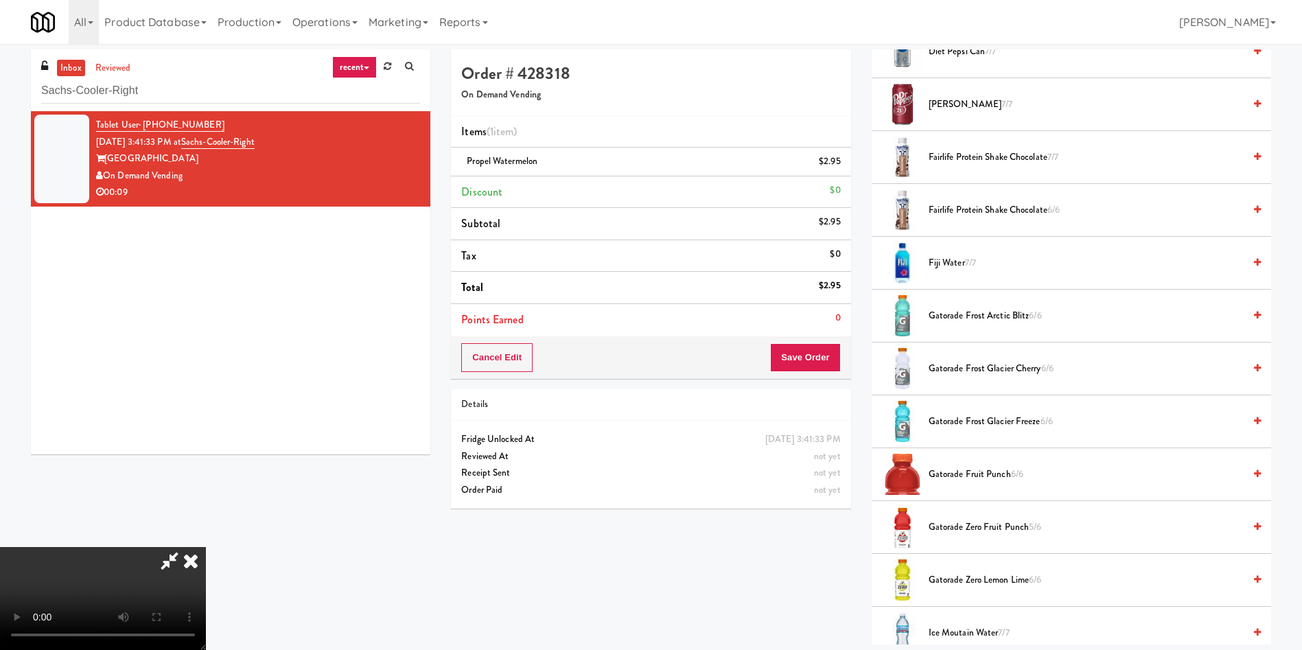
scroll to position [721, 0]
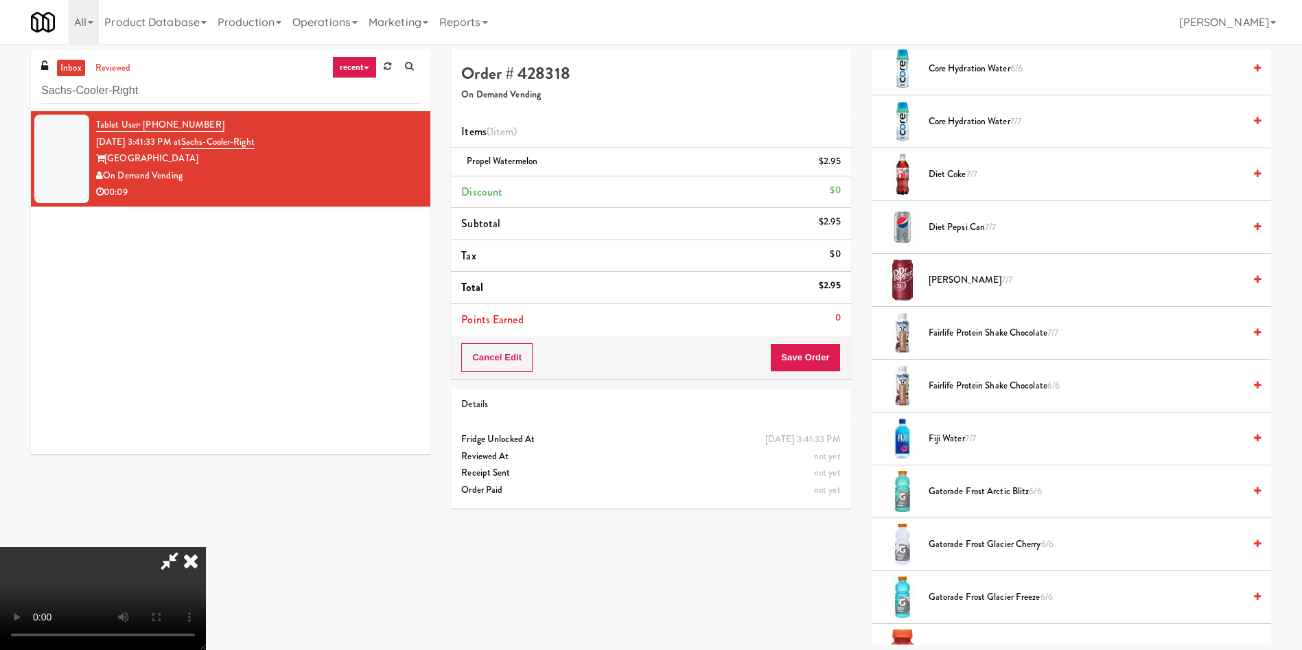
click at [1006, 334] on span "Fairlife Protein Shake Chocolate 7/7" at bounding box center [1086, 333] width 315 height 17
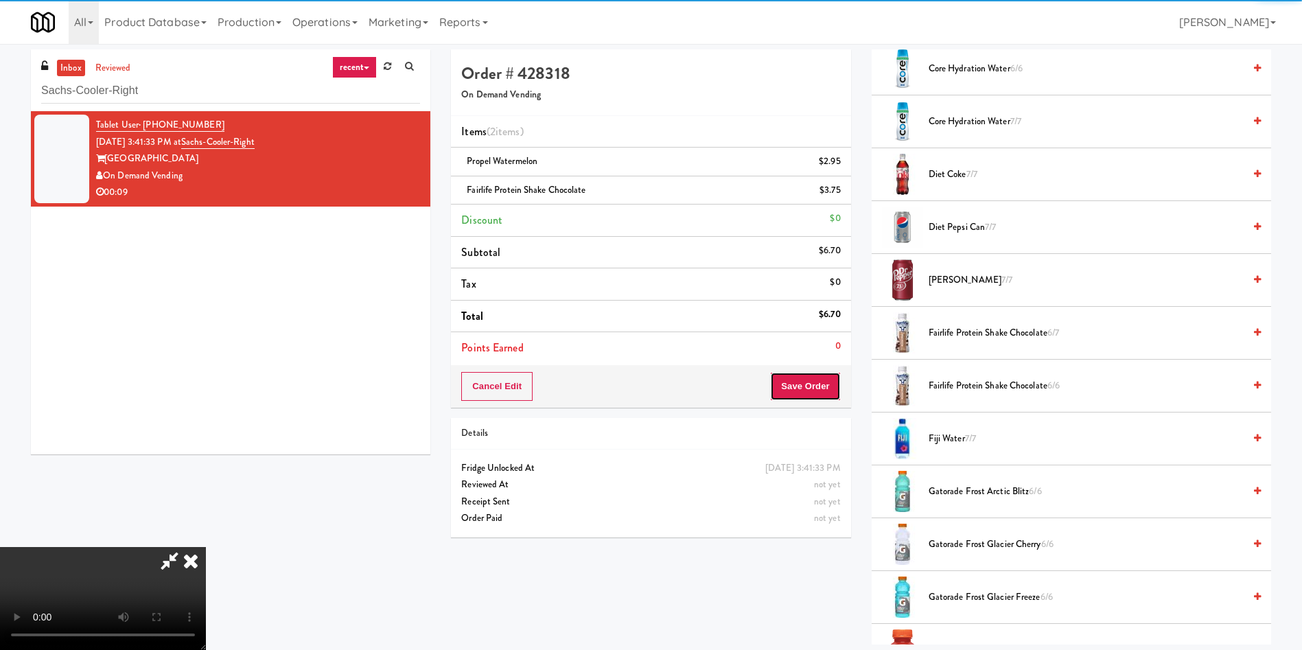
click at [815, 395] on button "Save Order" at bounding box center [805, 386] width 70 height 29
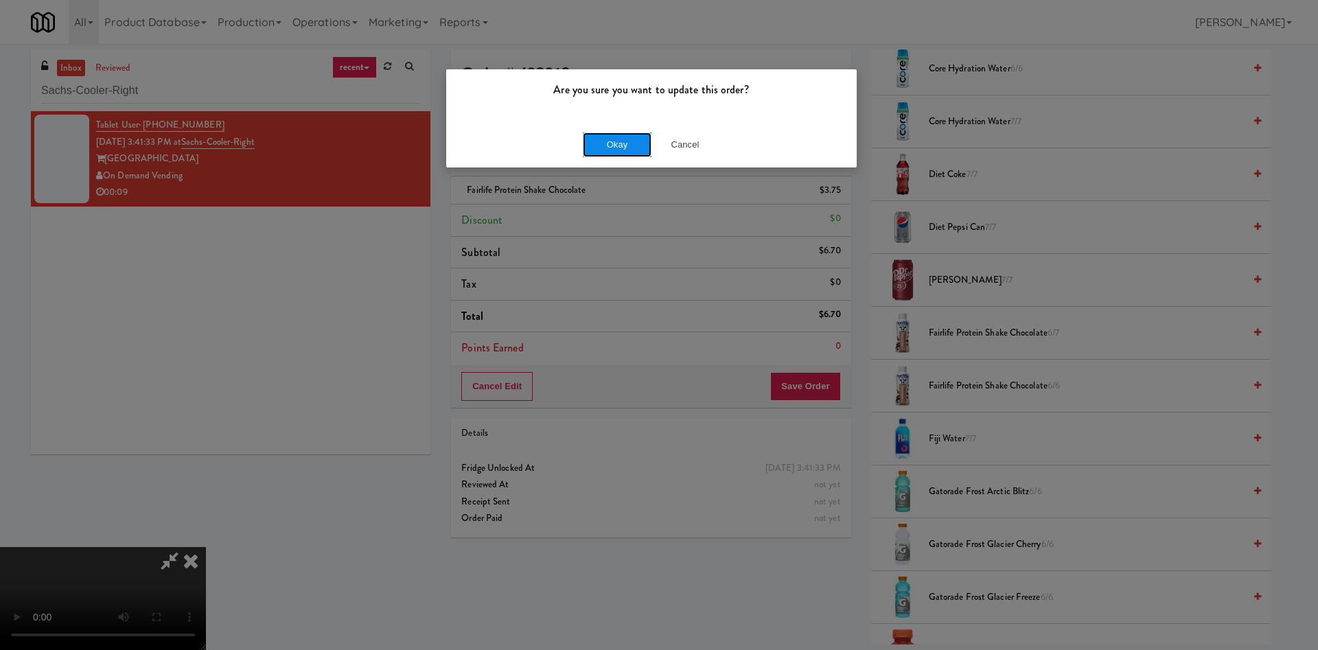
click at [614, 146] on button "Okay" at bounding box center [617, 144] width 69 height 25
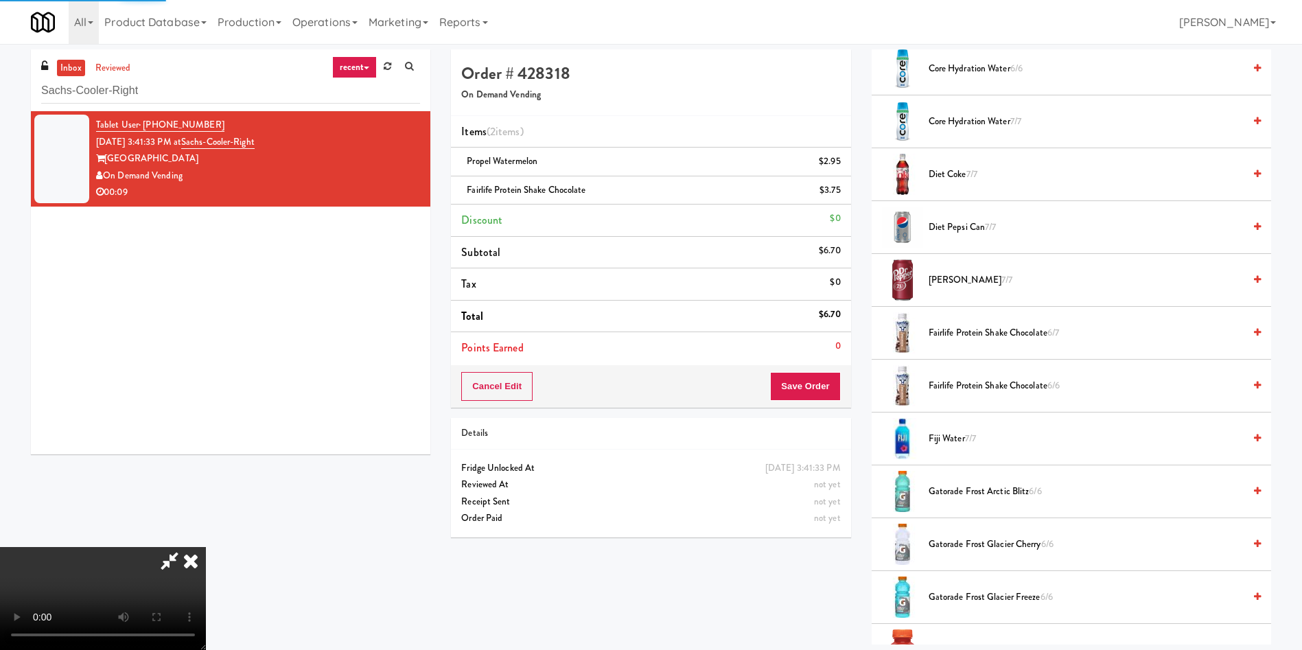
scroll to position [0, 0]
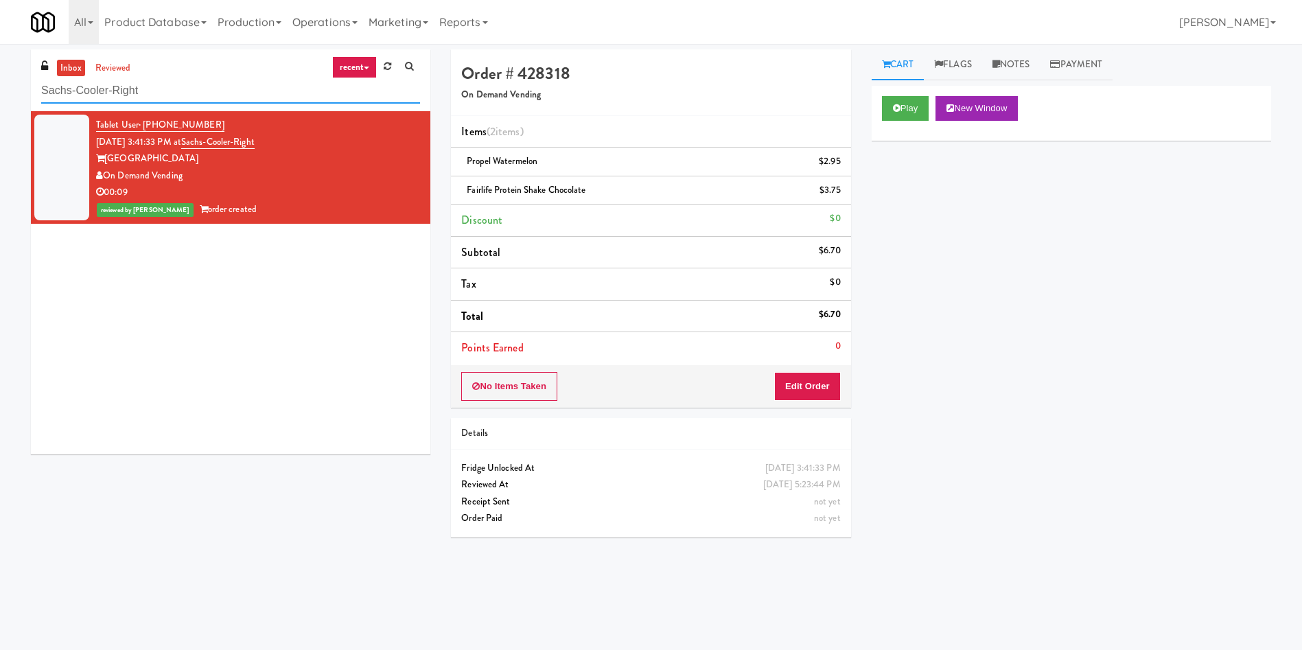
drag, startPoint x: 178, startPoint y: 89, endPoint x: 114, endPoint y: 25, distance: 90.8
click at [0, 69] on div "inbox reviewed recent all unclear take inventory issue suspicious failed recent…" at bounding box center [651, 324] width 1302 height 551
paste input "Domain - Pantry"
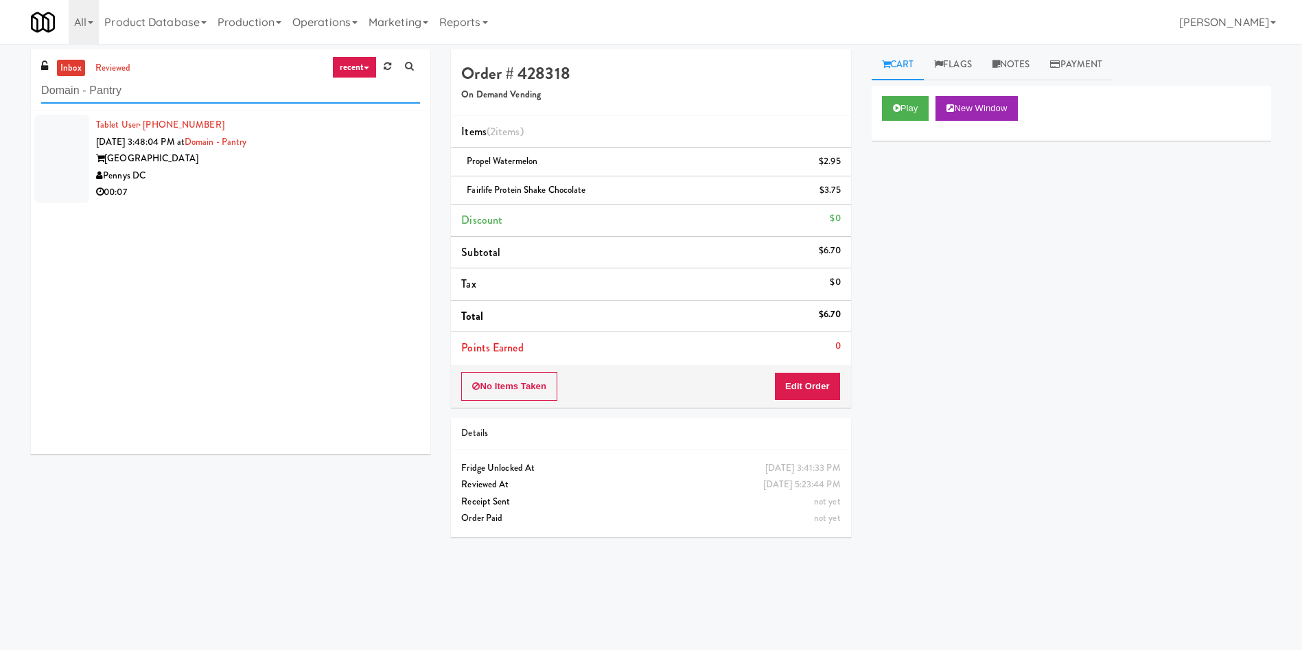
type input "Domain - Pantry"
drag, startPoint x: 78, startPoint y: 148, endPoint x: 518, endPoint y: 165, distance: 441.0
click at [78, 149] on div at bounding box center [61, 159] width 55 height 89
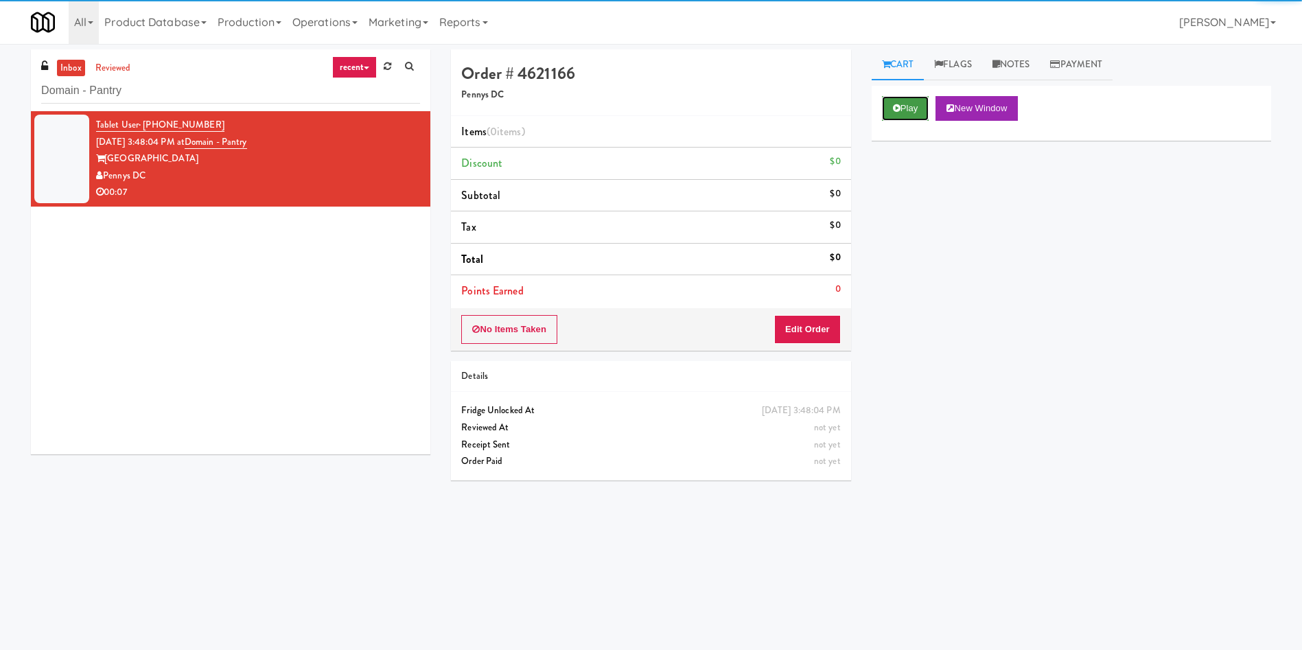
click at [887, 101] on button "Play" at bounding box center [905, 108] width 47 height 25
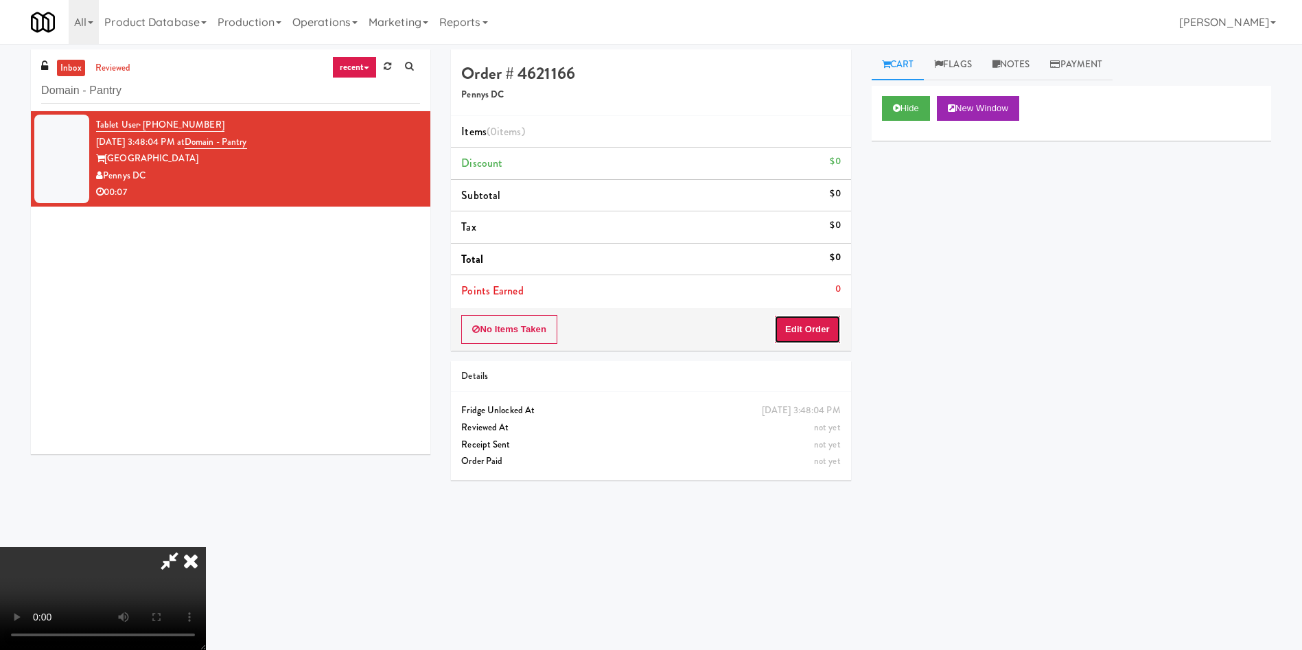
click at [813, 324] on button "Edit Order" at bounding box center [807, 329] width 67 height 29
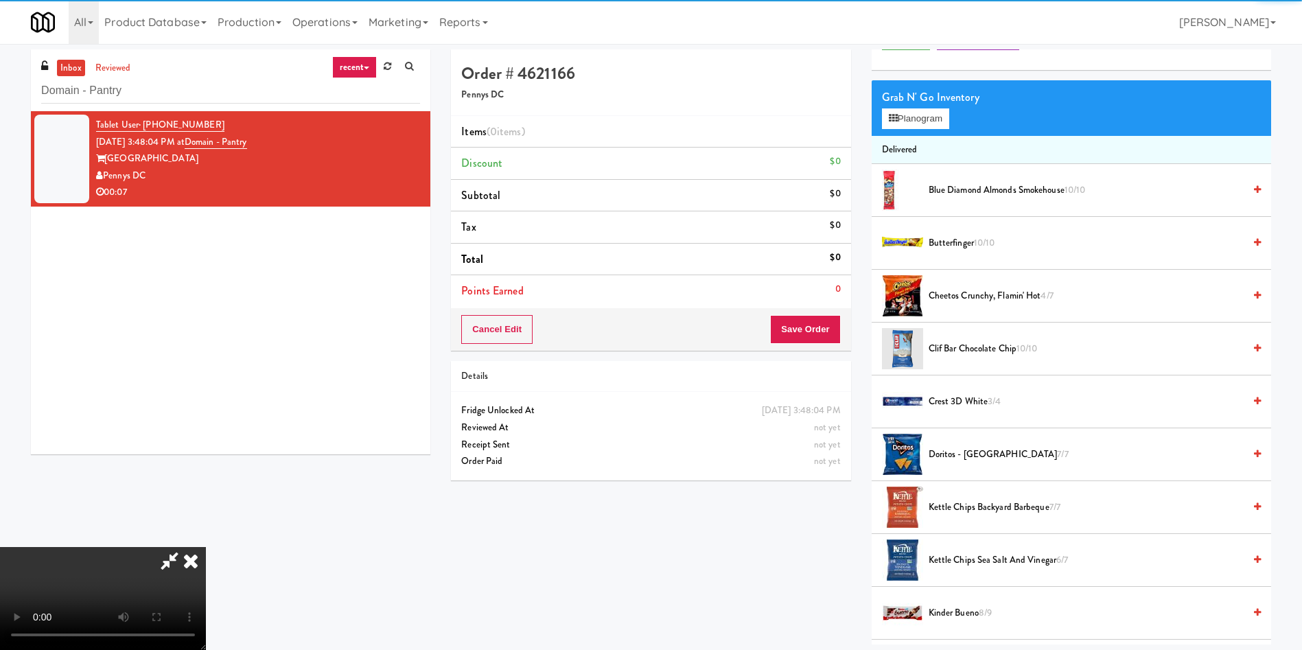
scroll to position [103, 0]
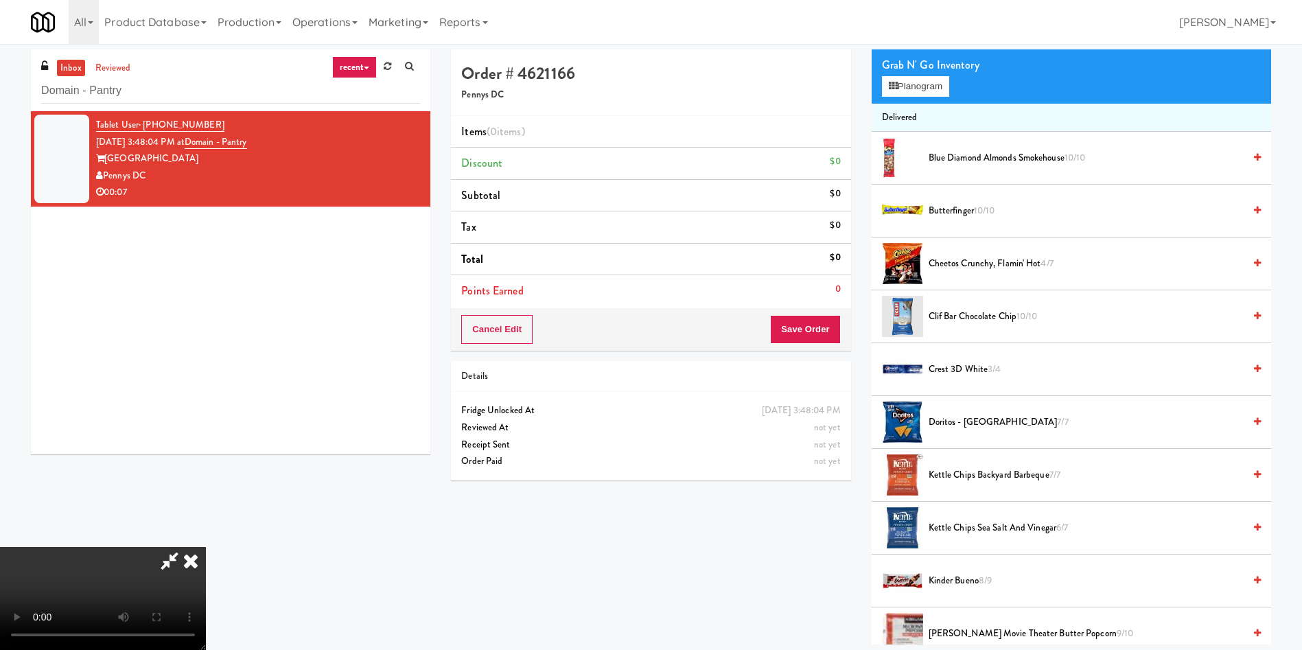
click at [206, 547] on video at bounding box center [103, 598] width 206 height 103
click at [915, 88] on button "Planogram" at bounding box center [915, 86] width 67 height 21
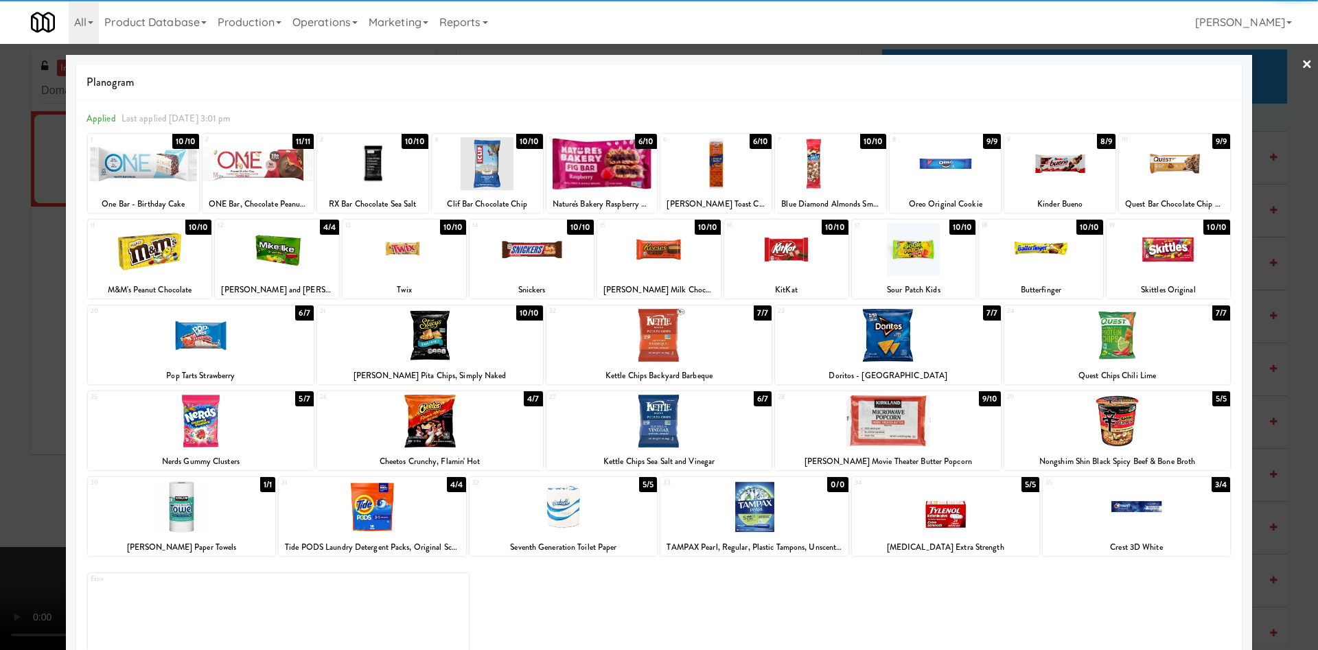
click at [885, 246] on div at bounding box center [914, 249] width 124 height 53
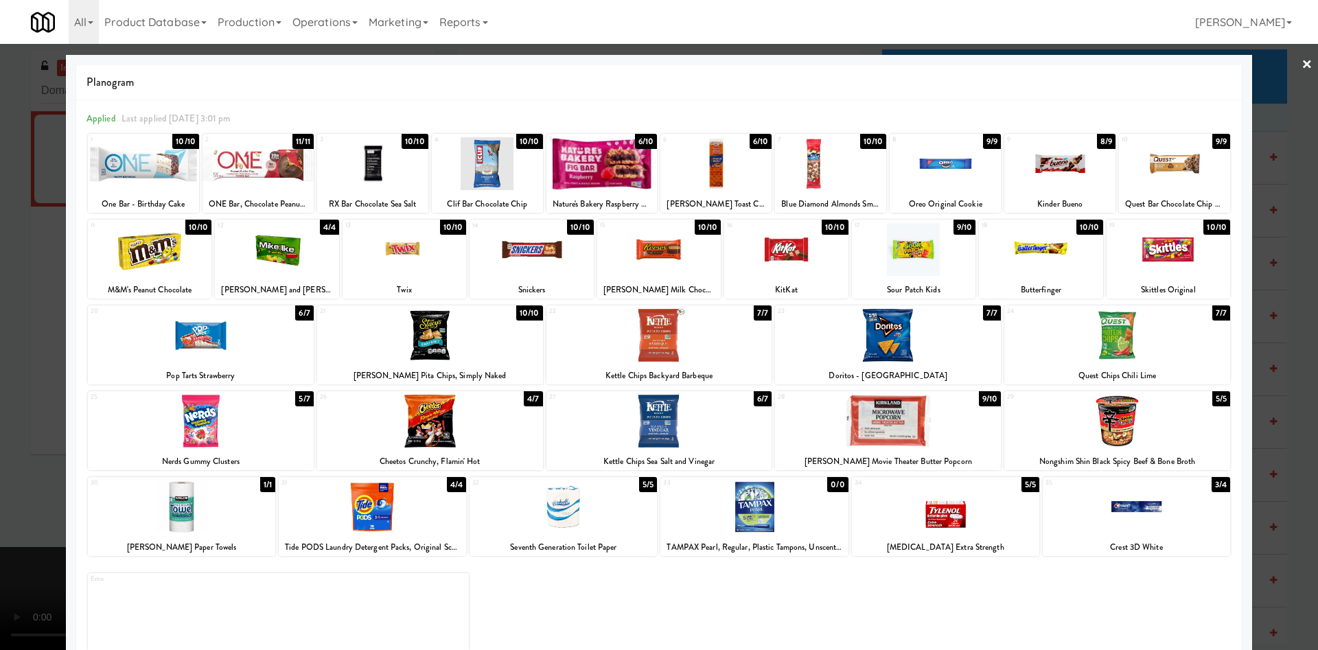
click at [418, 248] on div at bounding box center [405, 249] width 124 height 53
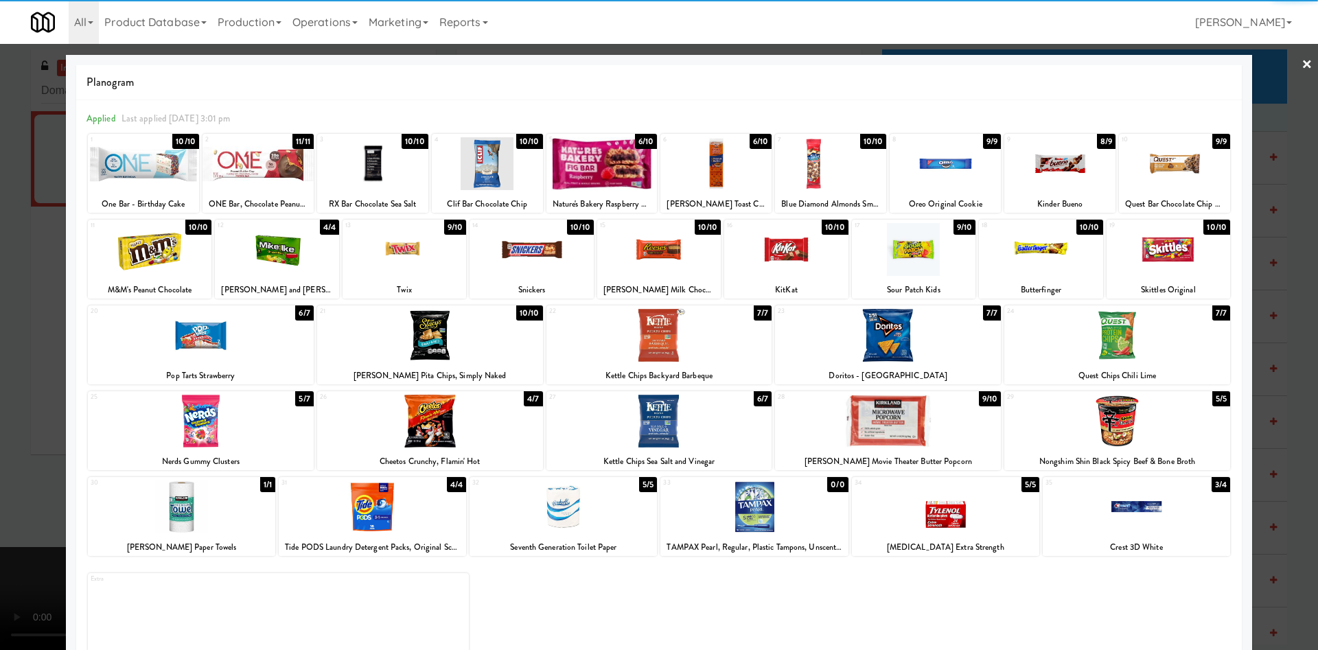
drag, startPoint x: 20, startPoint y: 288, endPoint x: 380, endPoint y: 426, distance: 385.2
click at [27, 296] on div at bounding box center [659, 325] width 1318 height 650
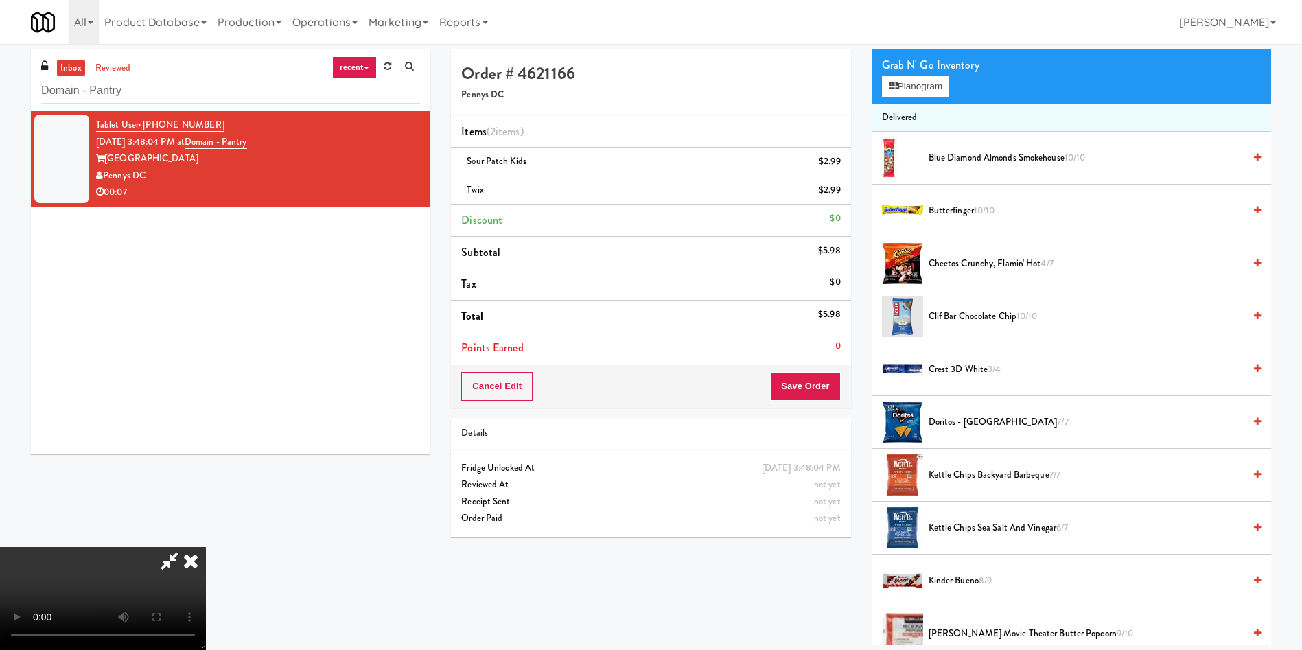
scroll to position [99, 0]
click at [206, 547] on video at bounding box center [103, 598] width 206 height 103
click at [819, 384] on button "Save Order" at bounding box center [805, 386] width 70 height 29
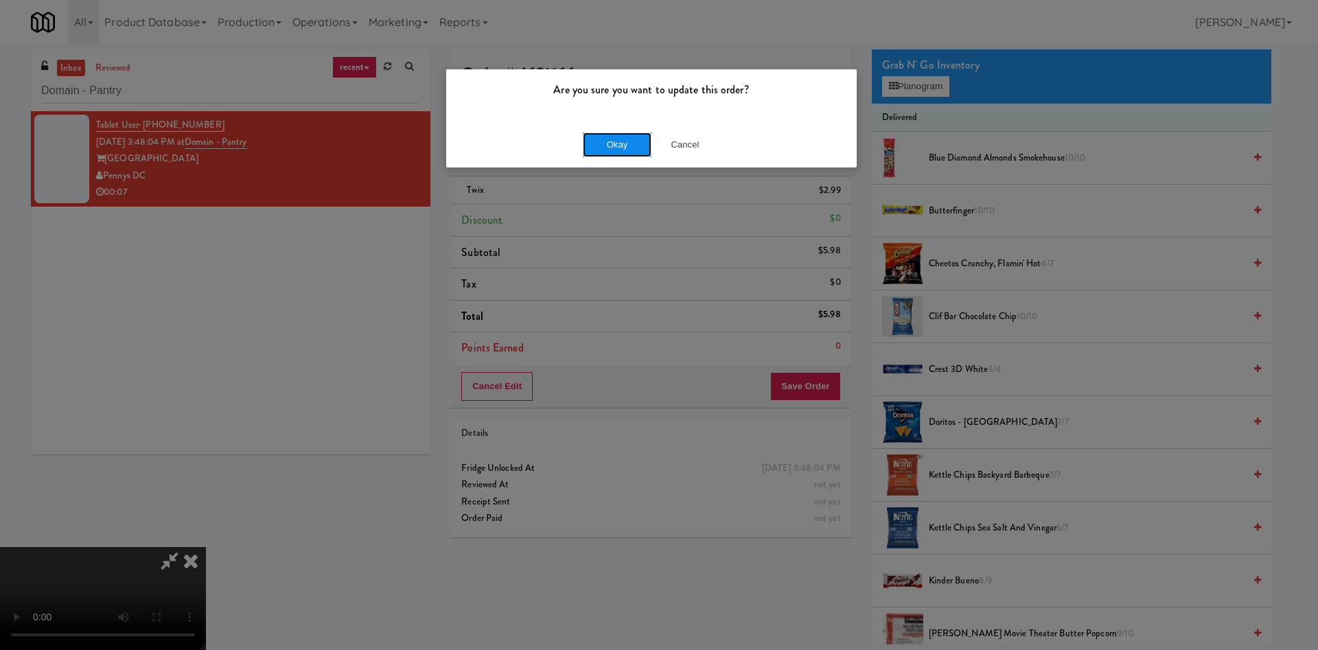
click at [620, 153] on button "Okay" at bounding box center [617, 144] width 69 height 25
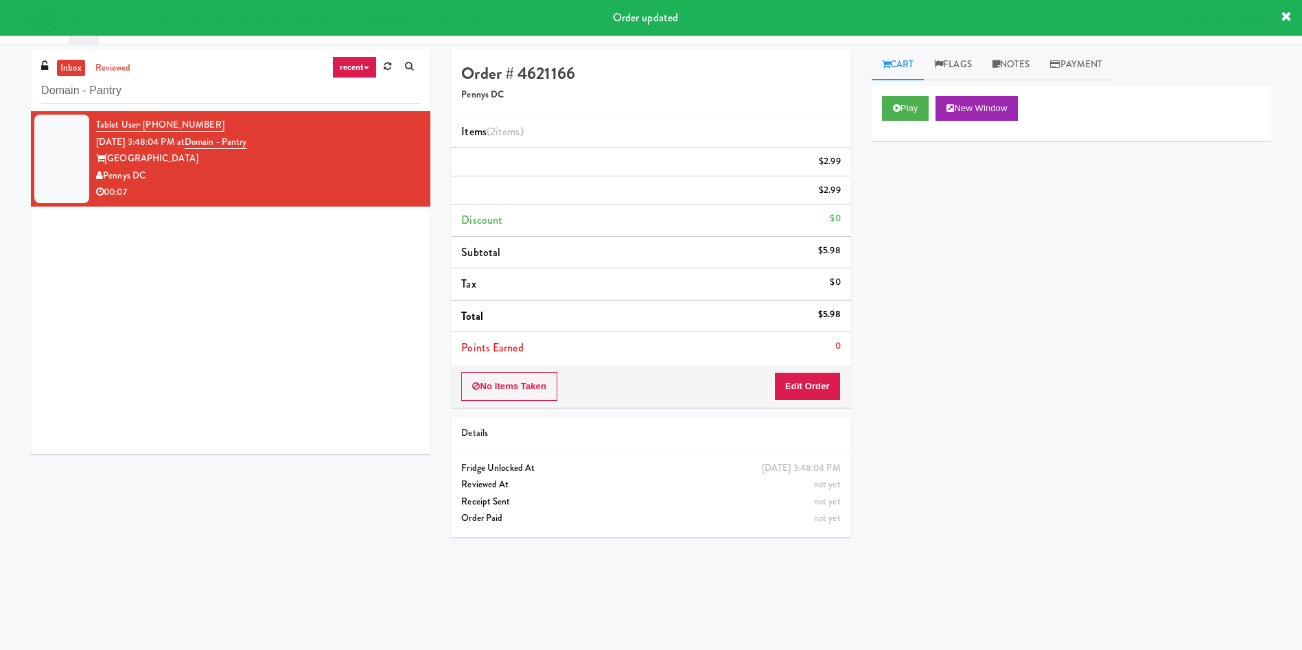
scroll to position [0, 0]
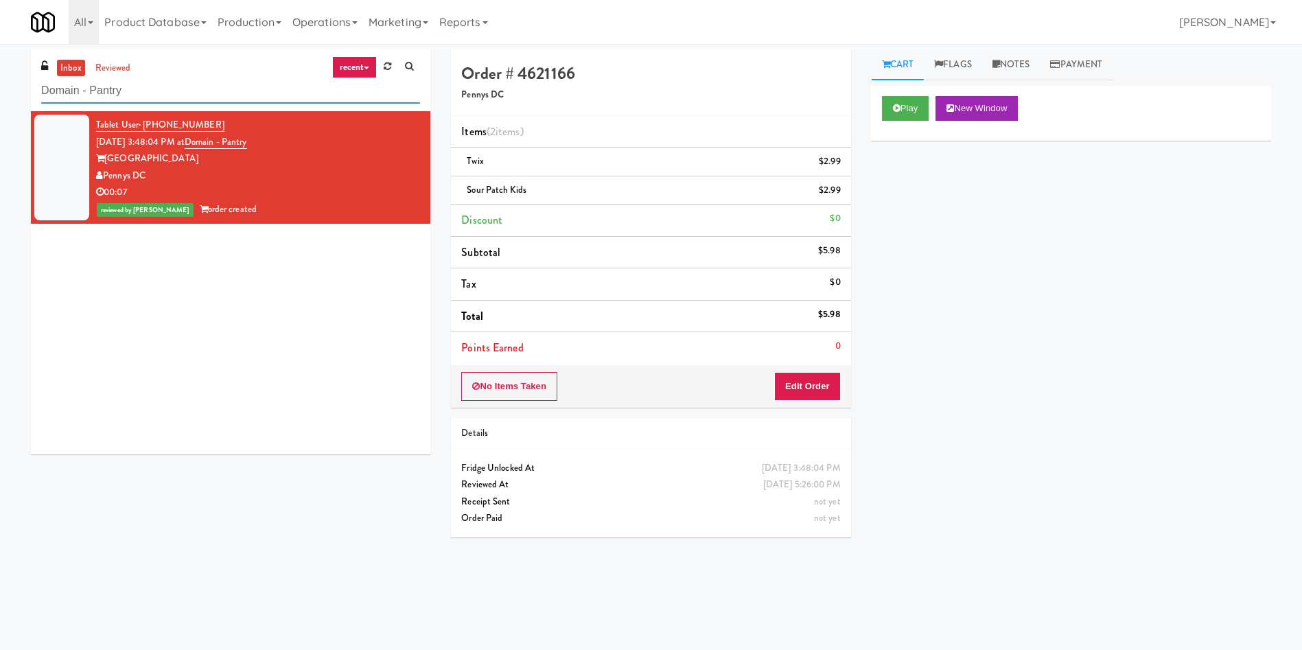
drag, startPoint x: 199, startPoint y: 99, endPoint x: 51, endPoint y: 26, distance: 164.5
click at [0, 56] on div "inbox reviewed recent all unclear take inventory issue suspicious failed recent…" at bounding box center [651, 324] width 1302 height 551
paste input "Rising Sun - Drinks"
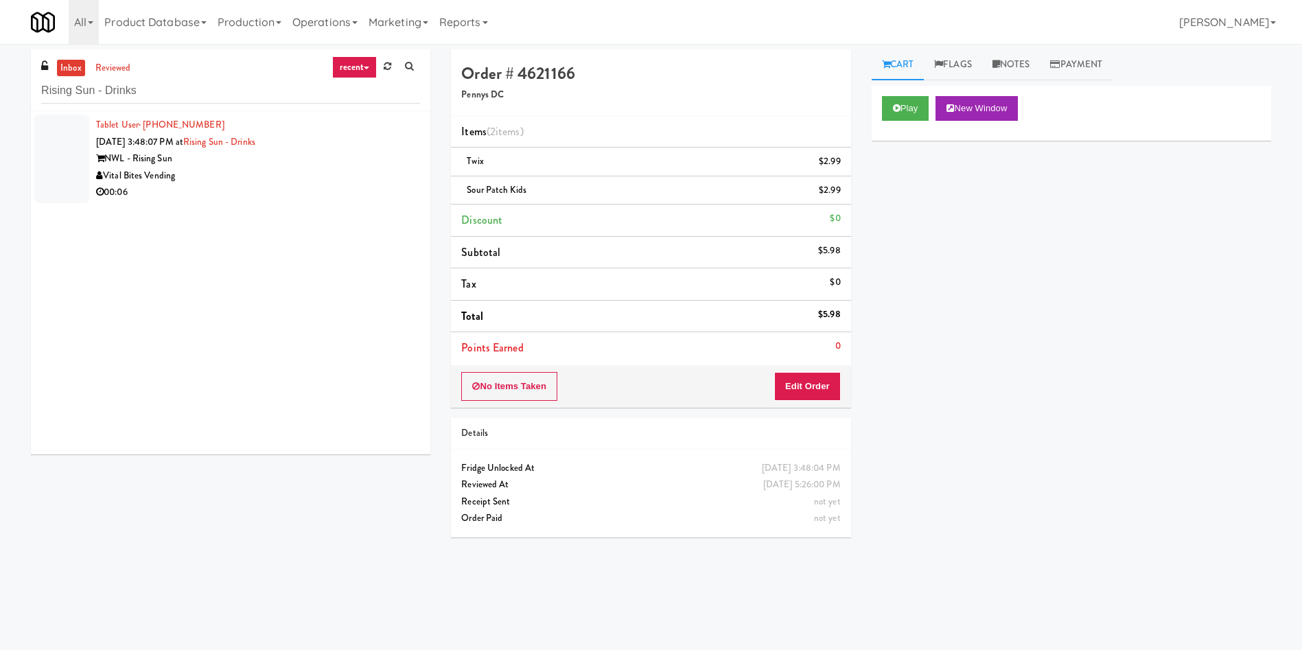
click at [60, 156] on div at bounding box center [61, 159] width 55 height 89
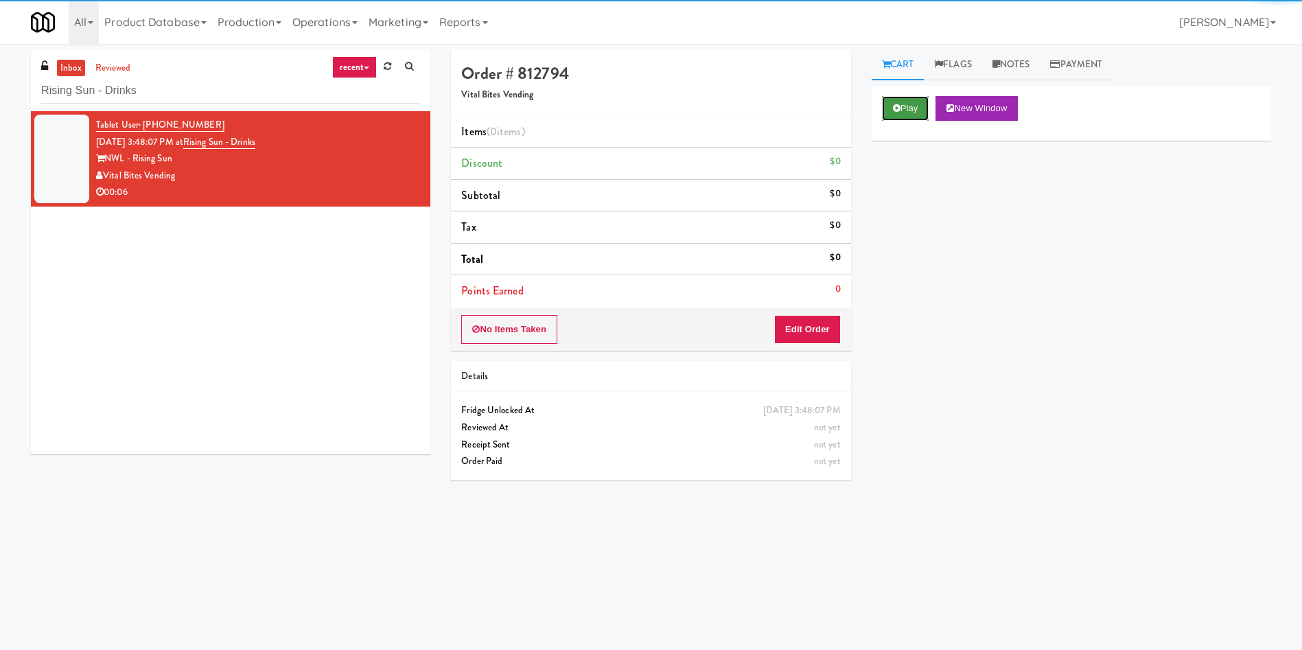
drag, startPoint x: 909, startPoint y: 111, endPoint x: 850, endPoint y: 213, distance: 117.7
click at [905, 115] on button "Play" at bounding box center [905, 108] width 47 height 25
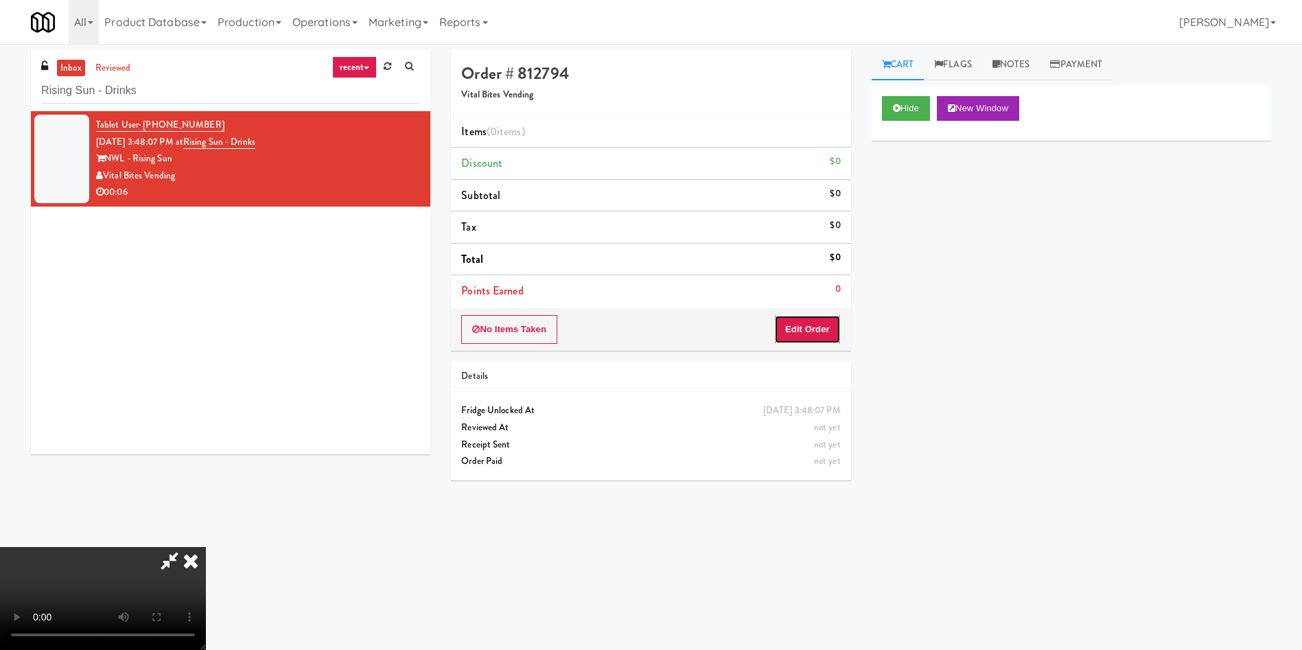
click at [821, 323] on button "Edit Order" at bounding box center [807, 329] width 67 height 29
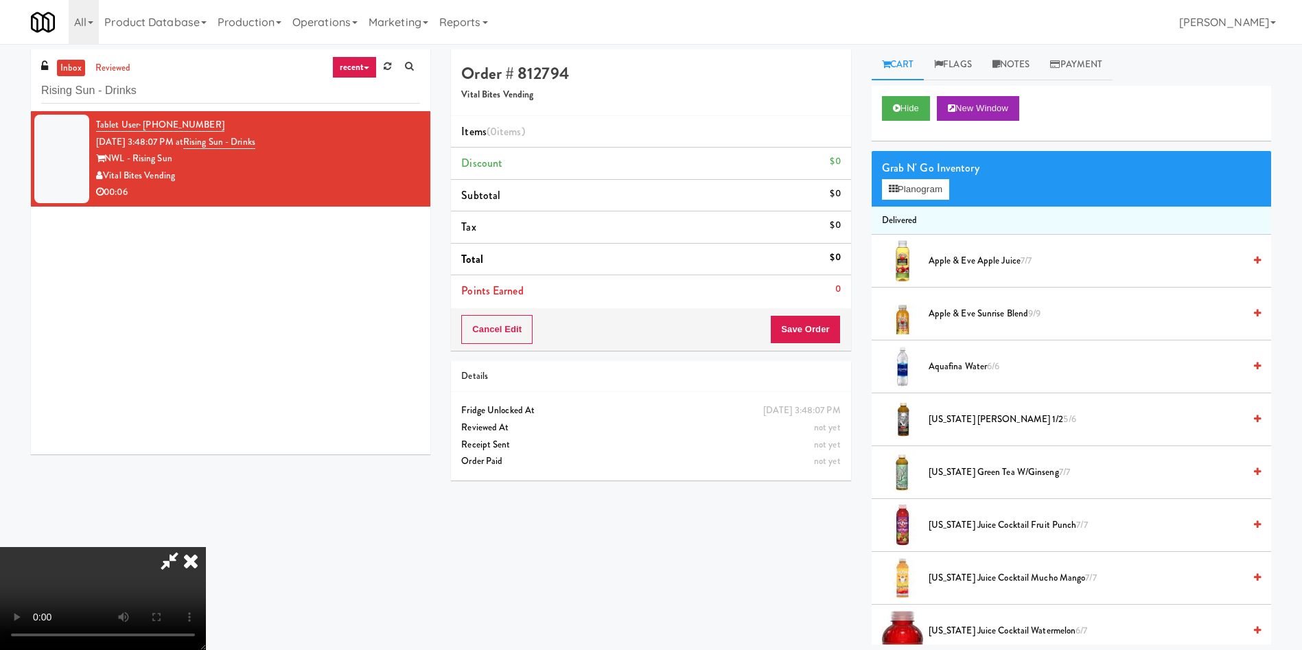
click at [966, 428] on li "Arizona Arnold Palmer 1/2 5/6" at bounding box center [1071, 419] width 399 height 53
click at [964, 424] on span "Arizona Arnold Palmer 1/2 5/6" at bounding box center [1086, 419] width 315 height 17
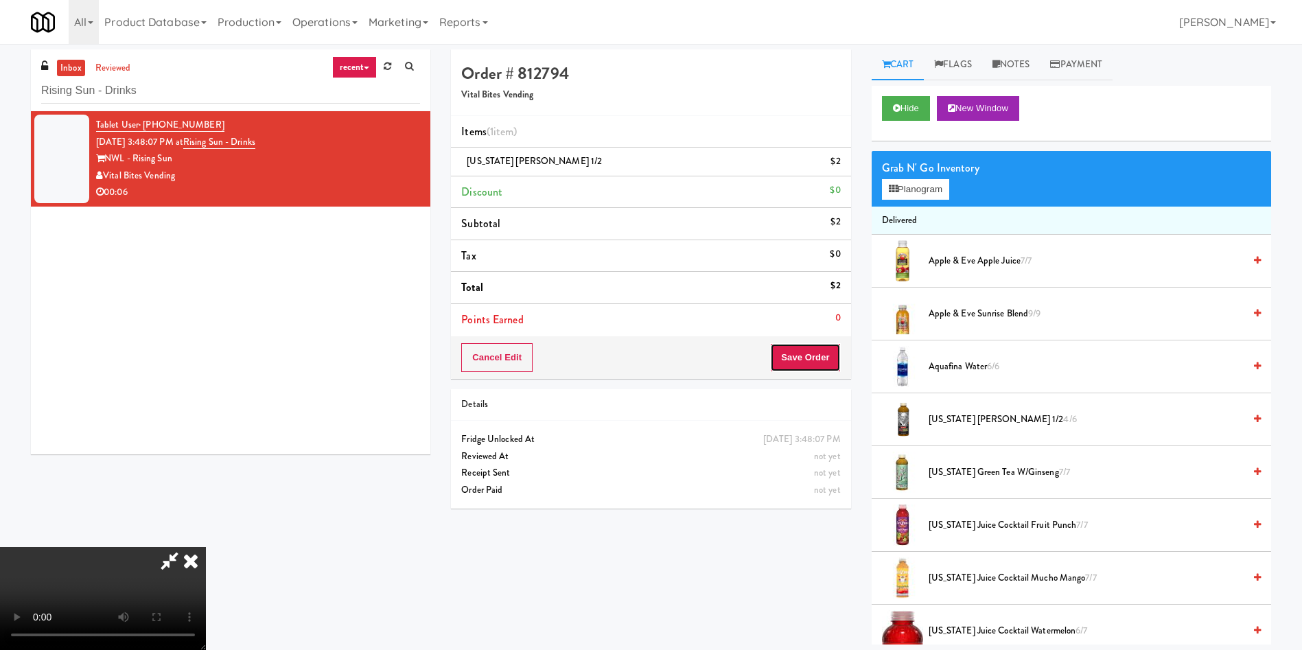
click at [807, 356] on button "Save Order" at bounding box center [805, 357] width 70 height 29
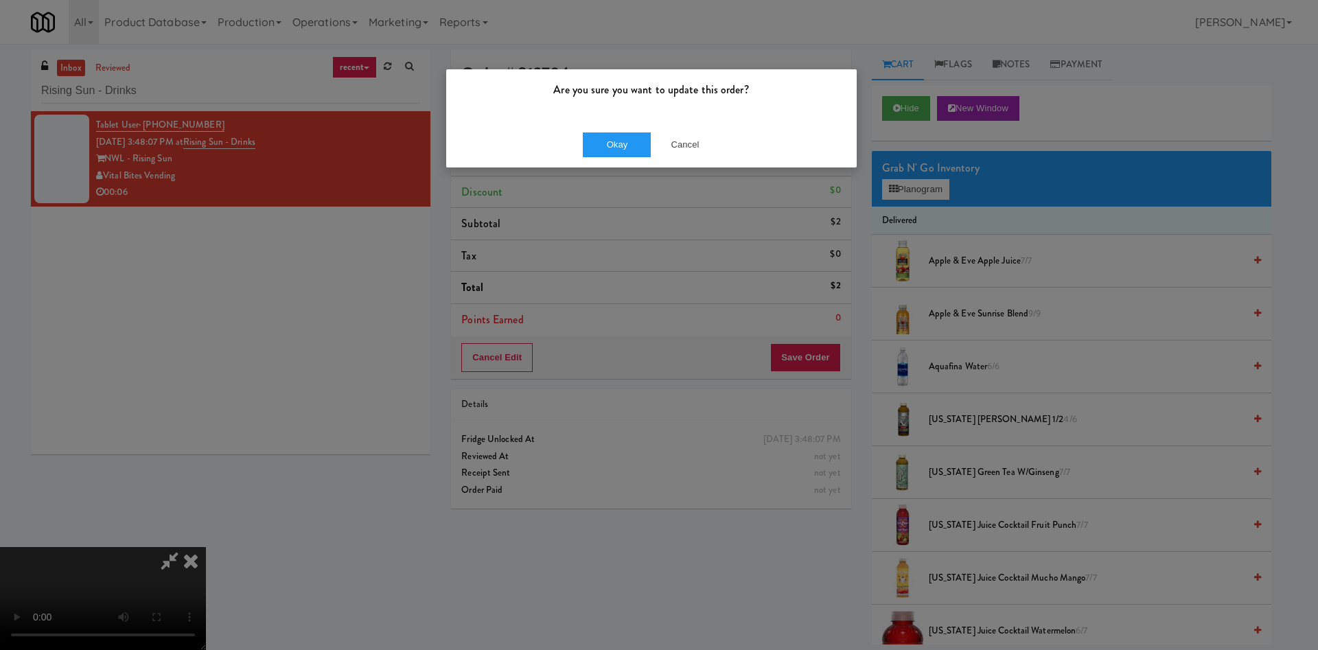
click at [603, 161] on div "Okay Cancel" at bounding box center [651, 144] width 410 height 46
click at [585, 143] on button "Okay" at bounding box center [617, 144] width 69 height 25
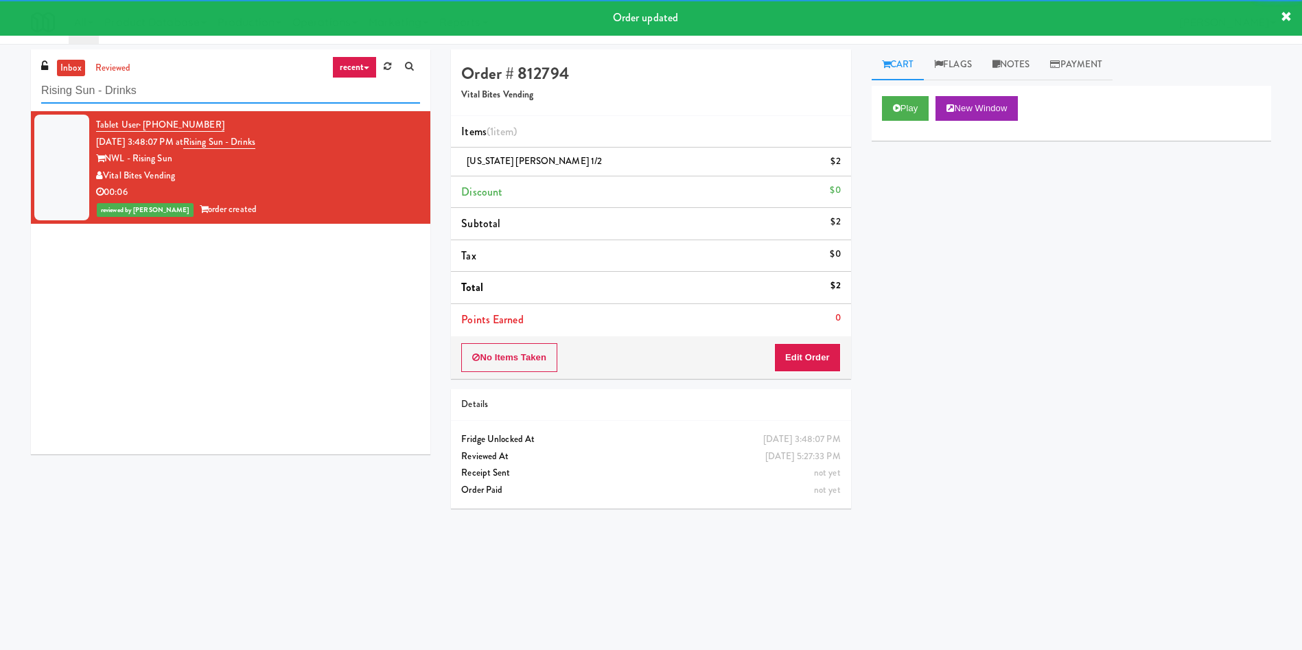
drag, startPoint x: 179, startPoint y: 89, endPoint x: 0, endPoint y: 89, distance: 179.2
click at [0, 89] on div "inbox reviewed recent all unclear take inventory issue suspicious failed recent…" at bounding box center [651, 324] width 1302 height 551
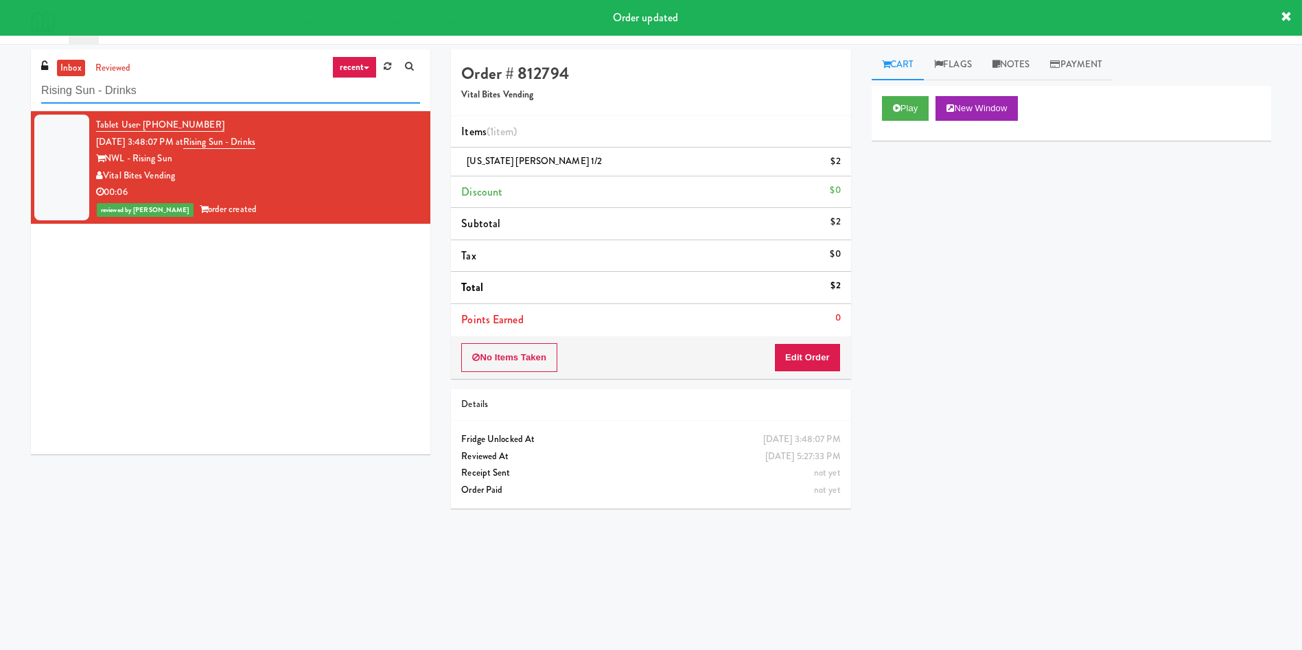
paste input "Ellicott House - Fridge"
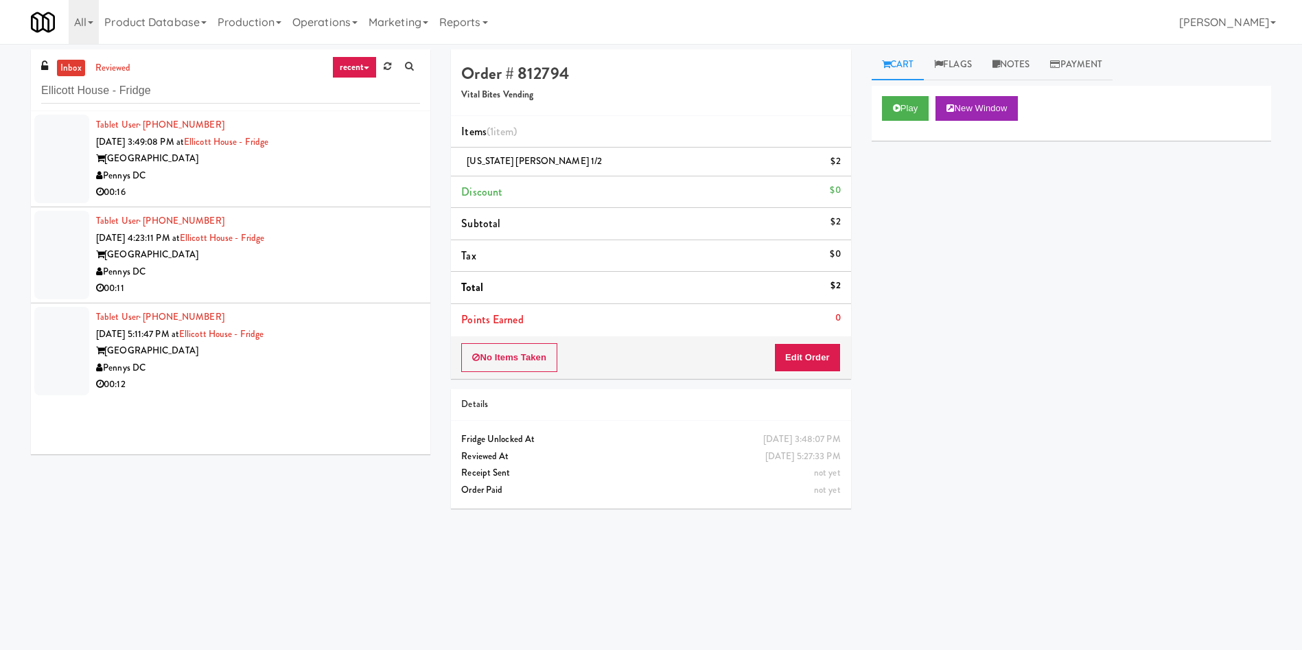
click at [12, 145] on div "inbox reviewed recent all unclear take inventory issue suspicious failed recent…" at bounding box center [651, 324] width 1302 height 551
click at [41, 140] on div at bounding box center [61, 159] width 55 height 89
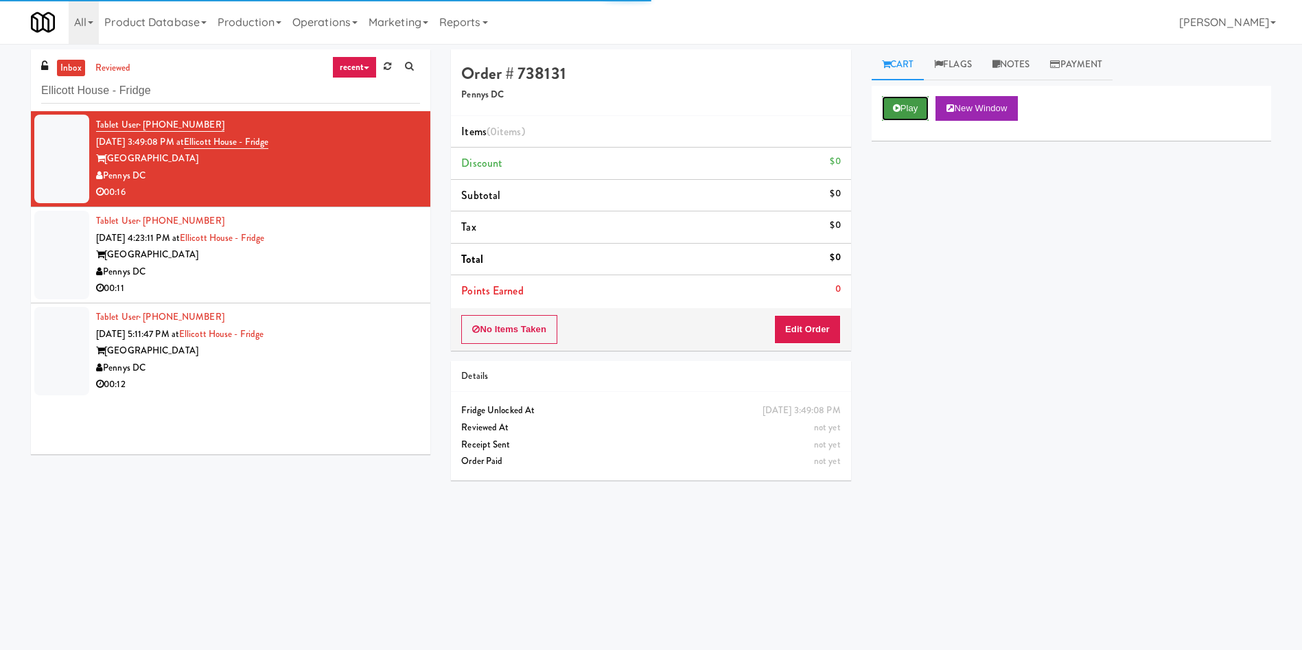
click at [901, 114] on button "Play" at bounding box center [905, 108] width 47 height 25
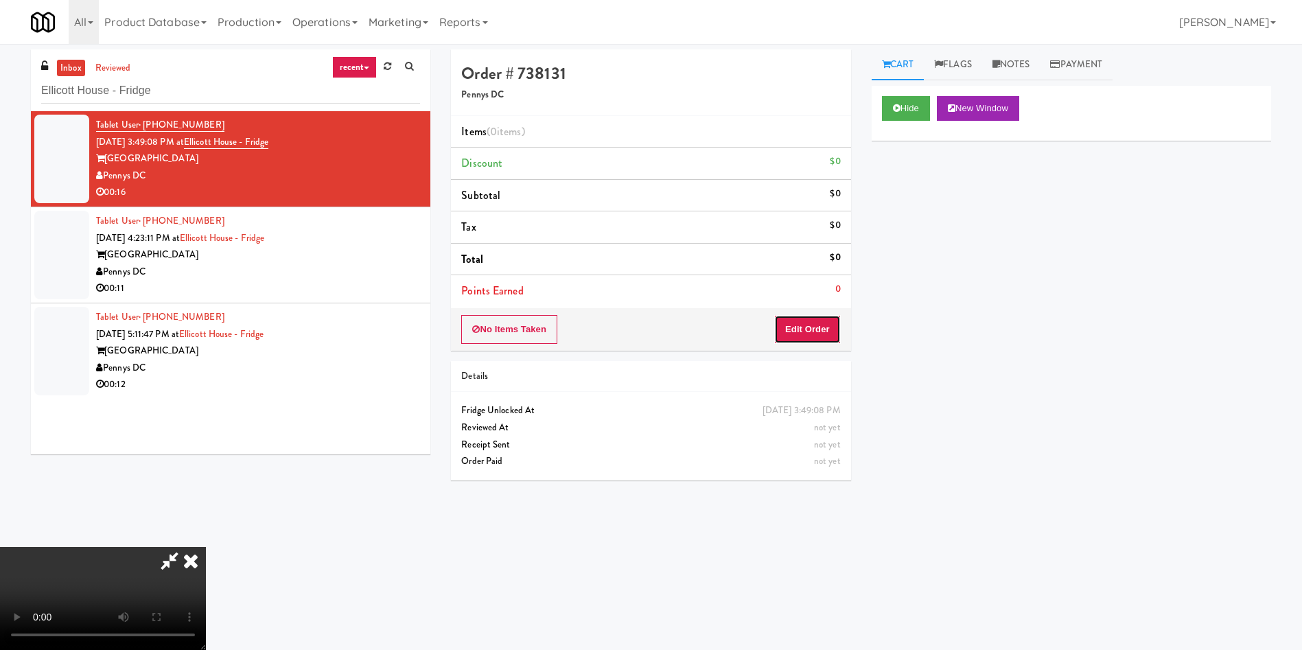
click at [820, 327] on button "Edit Order" at bounding box center [807, 329] width 67 height 29
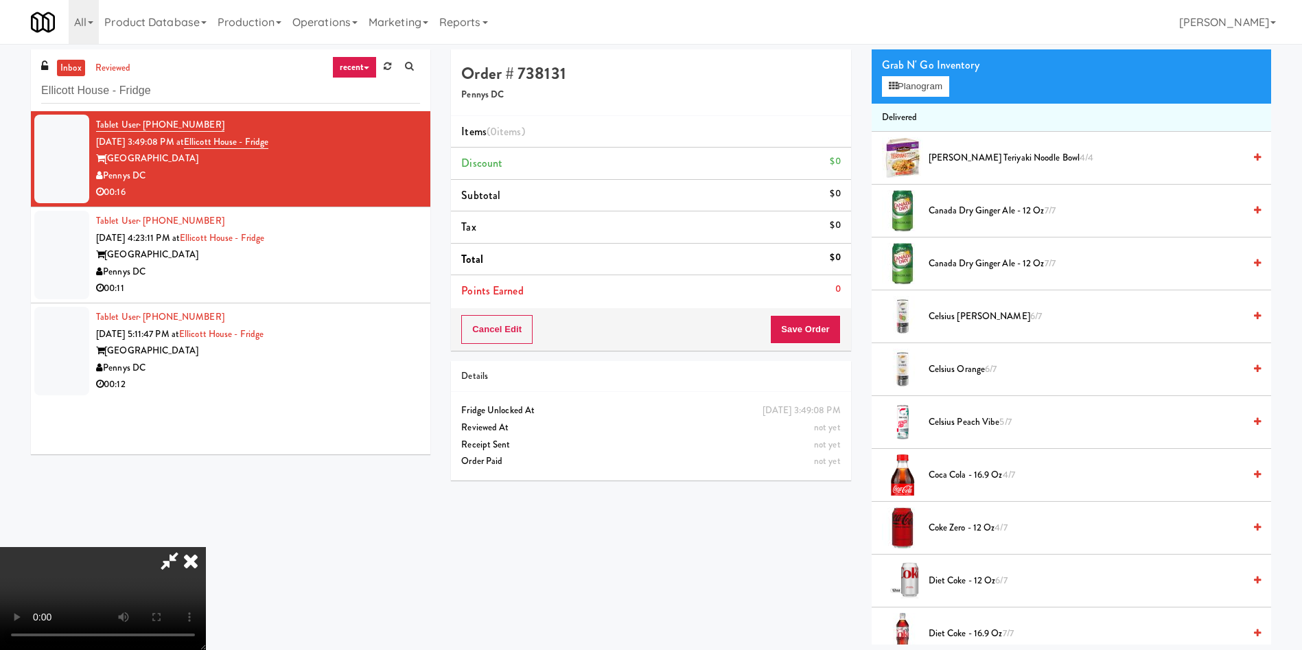
scroll to position [103, 0]
click at [206, 547] on video at bounding box center [103, 598] width 206 height 103
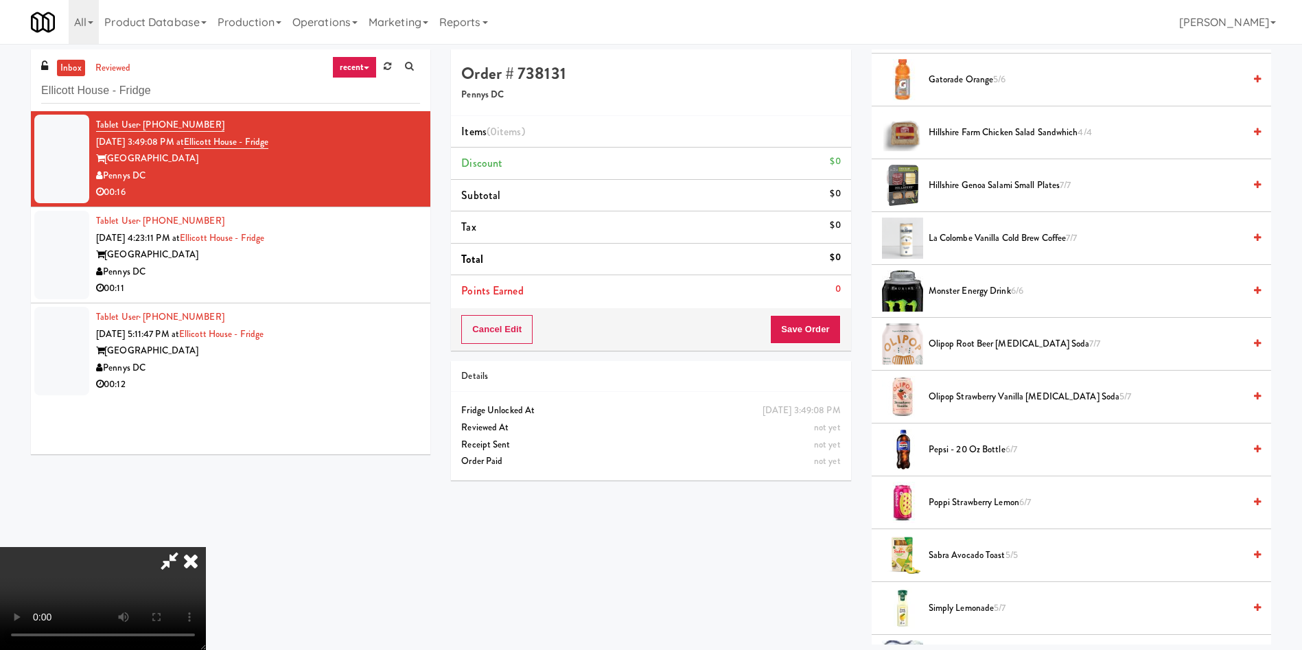
scroll to position [1441, 0]
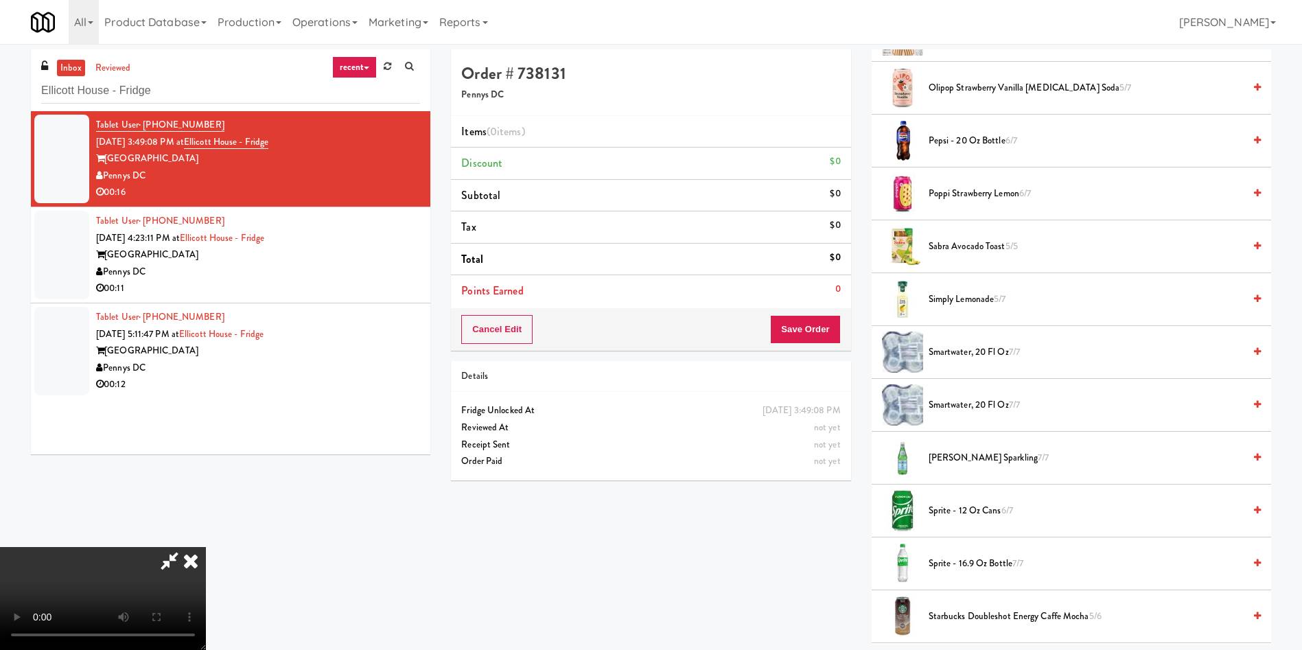
click at [944, 301] on span "Simply Lemonade 5/7" at bounding box center [1086, 299] width 315 height 17
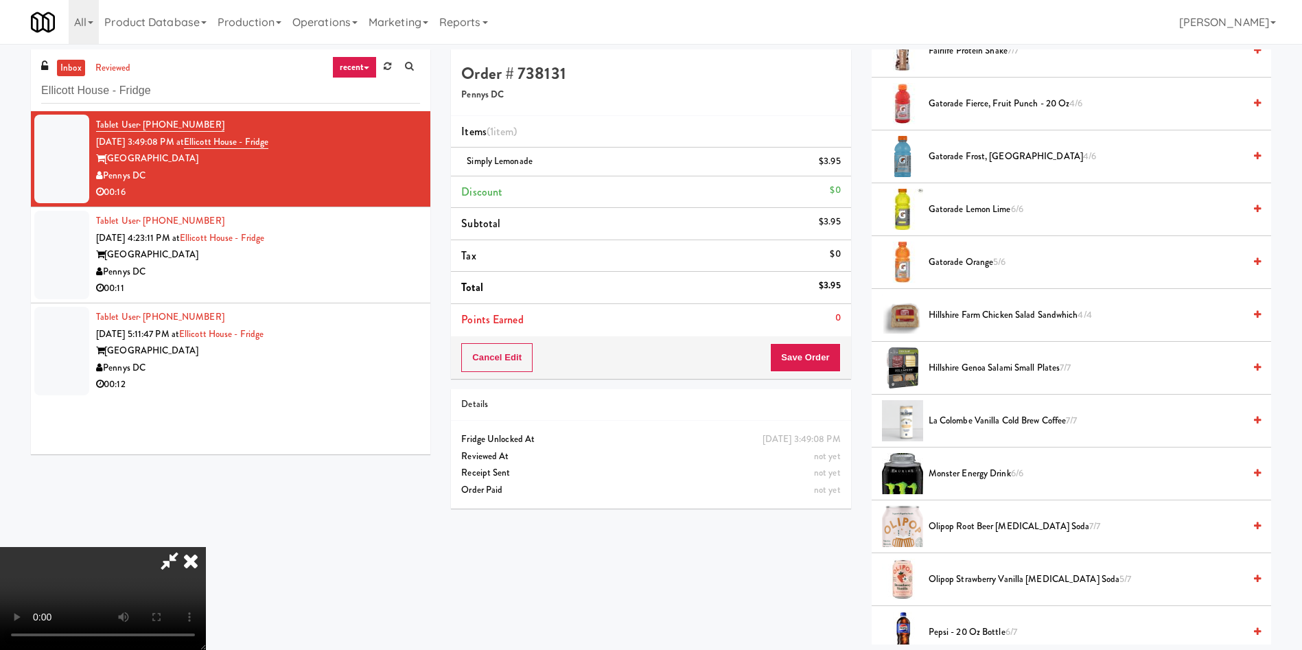
scroll to position [721, 0]
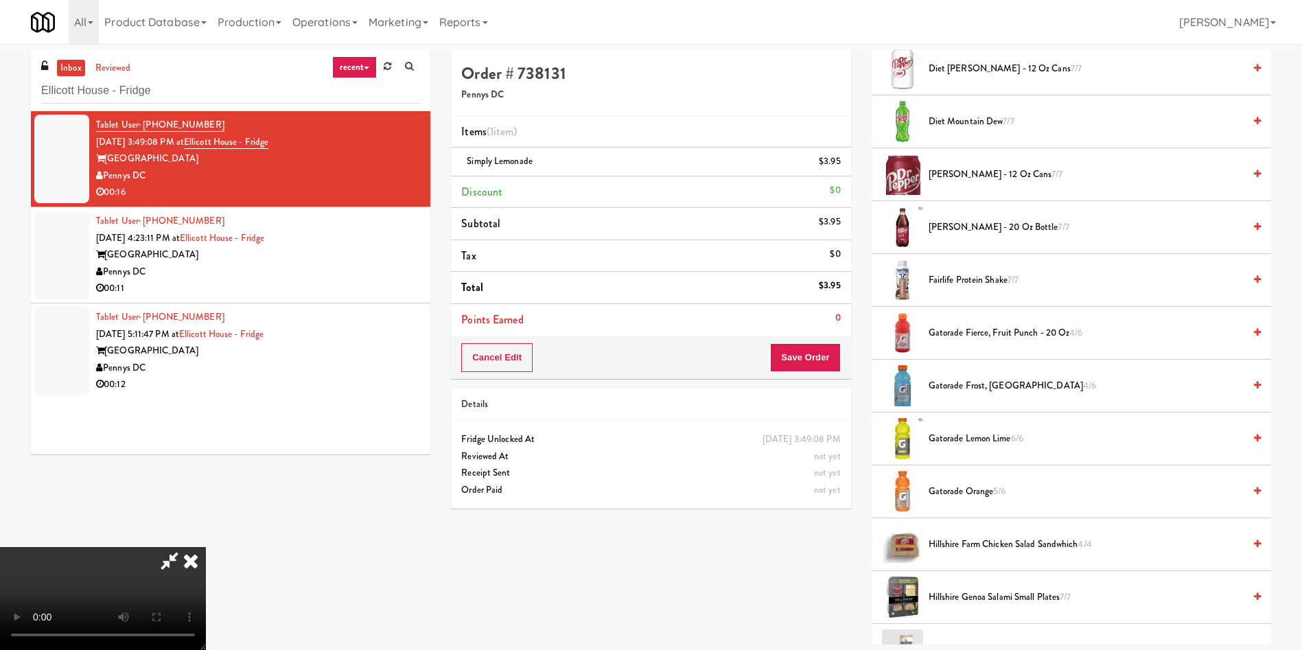
click at [955, 68] on span "Diet Dr Pepper - 12 oz Cans 7/7" at bounding box center [1086, 68] width 315 height 17
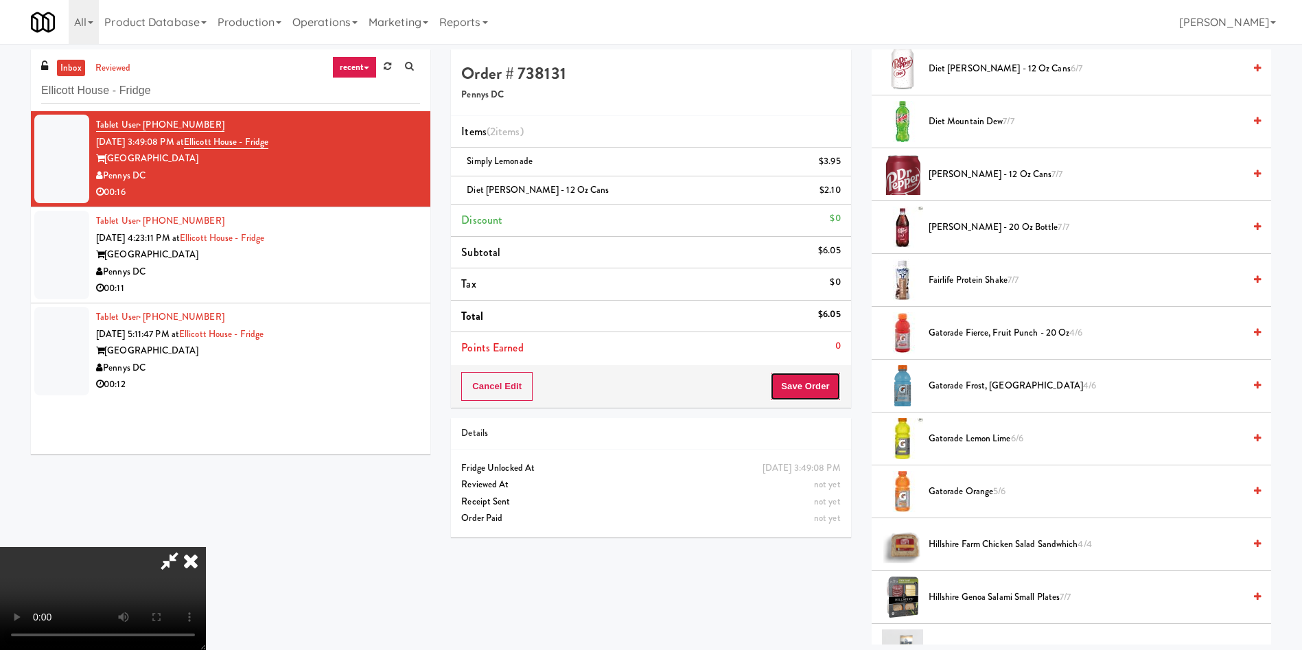
click at [822, 382] on button "Save Order" at bounding box center [805, 386] width 70 height 29
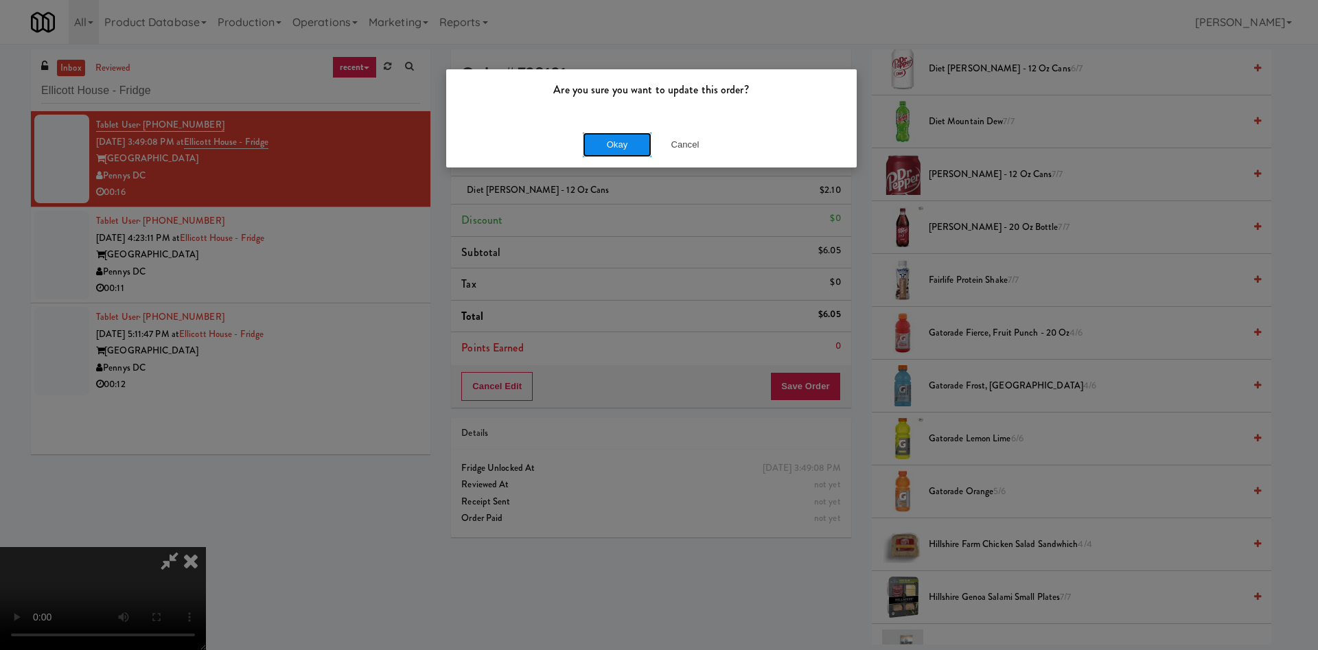
click at [596, 141] on button "Okay" at bounding box center [617, 144] width 69 height 25
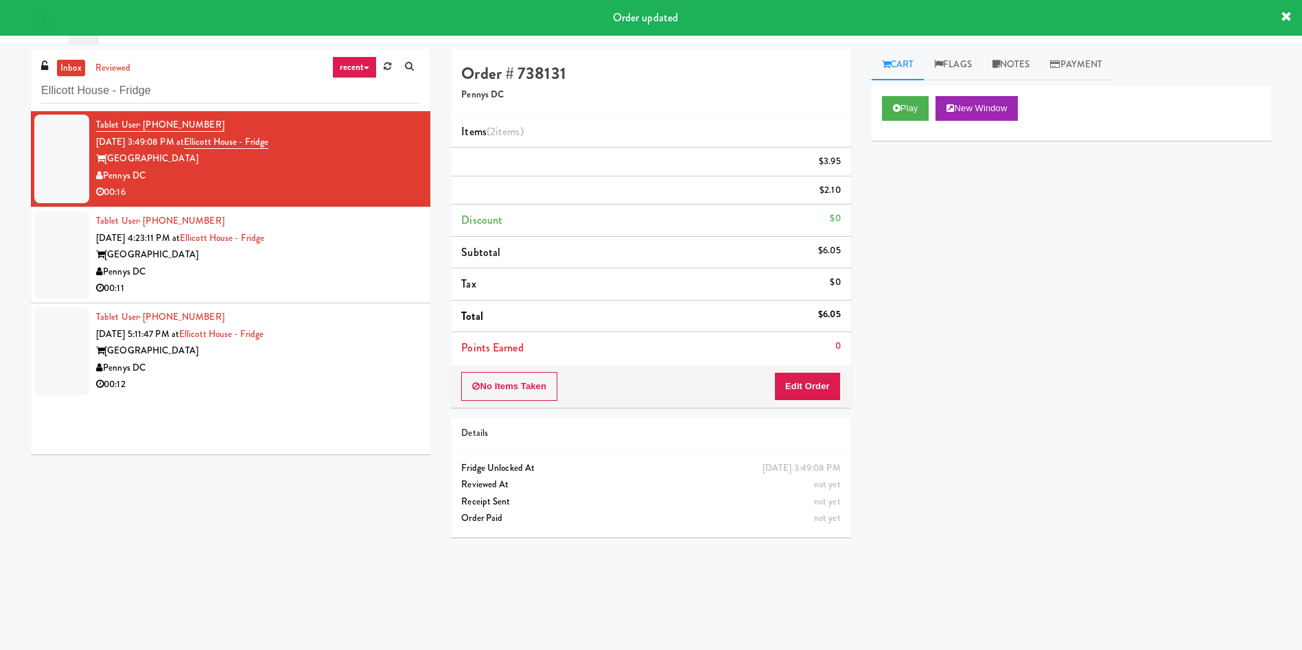
scroll to position [0, 0]
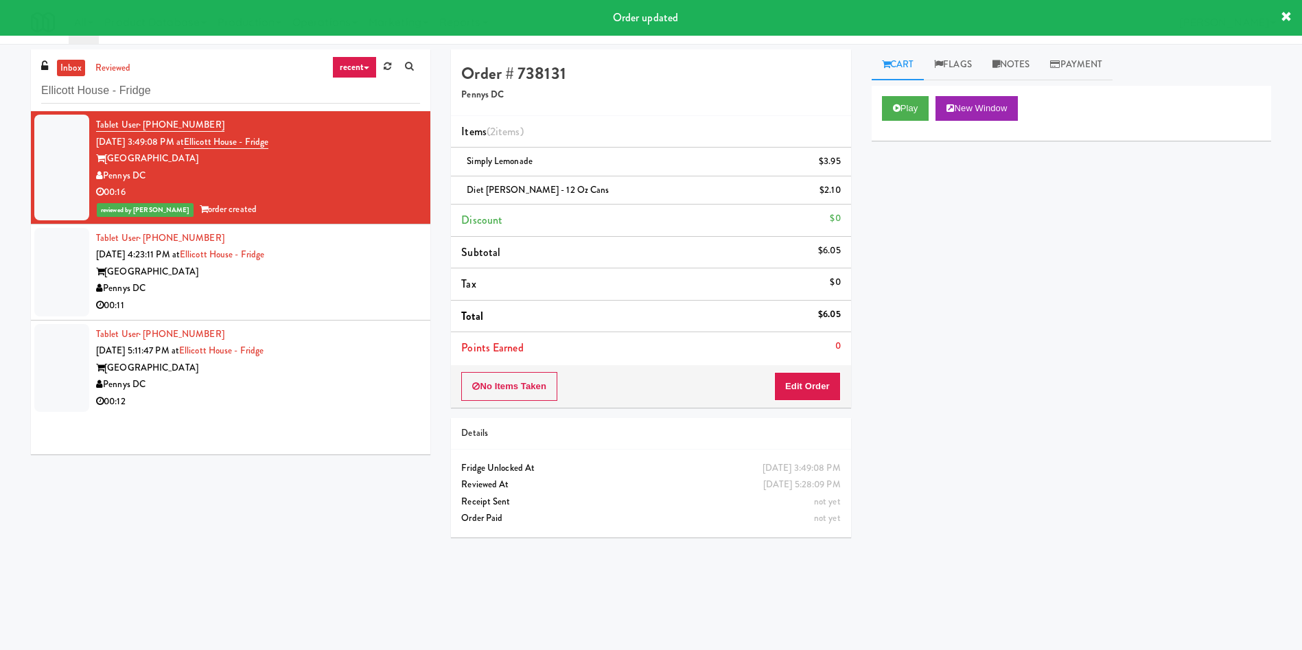
click at [14, 259] on div "inbox reviewed recent all unclear take inventory issue suspicious failed recent…" at bounding box center [651, 324] width 1302 height 551
click at [46, 266] on div at bounding box center [61, 272] width 55 height 89
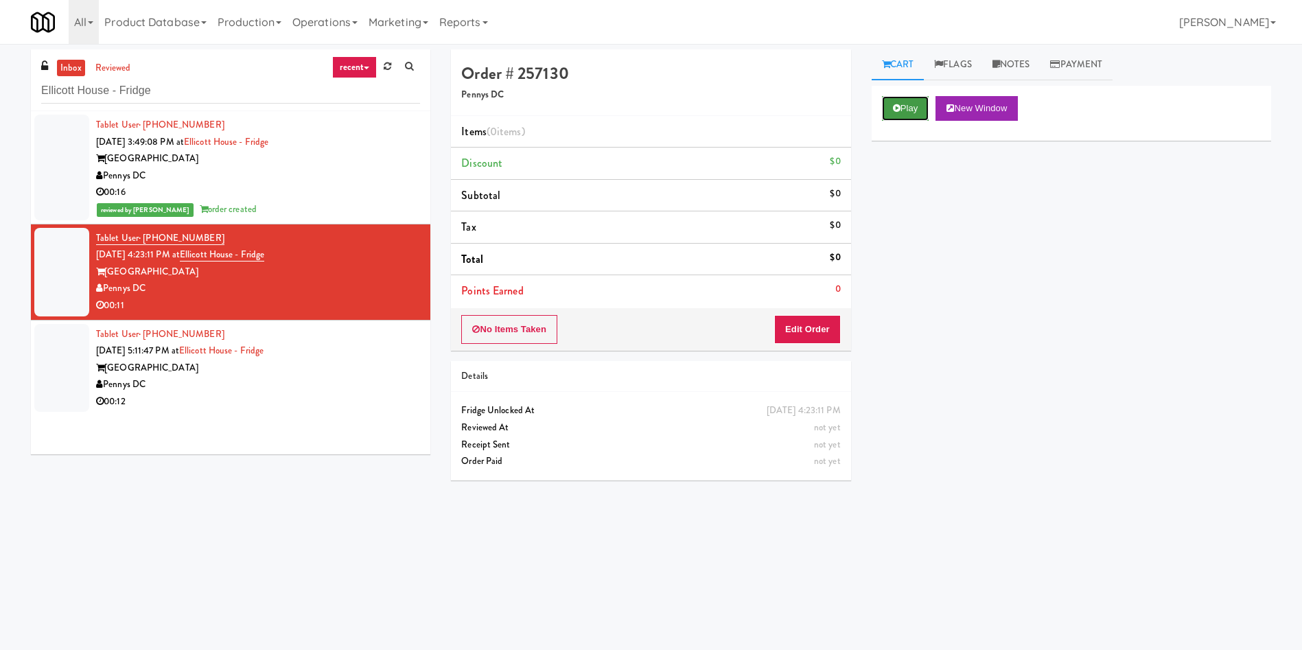
click at [910, 103] on button "Play" at bounding box center [905, 108] width 47 height 25
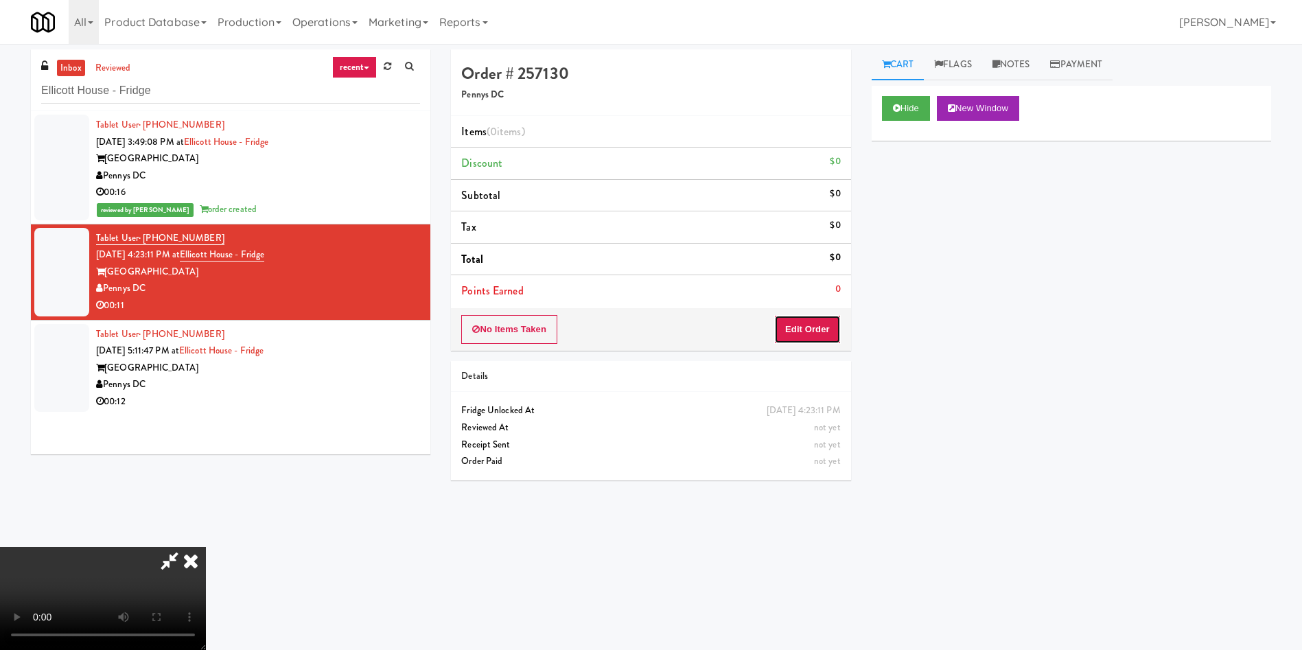
click at [804, 331] on button "Edit Order" at bounding box center [807, 329] width 67 height 29
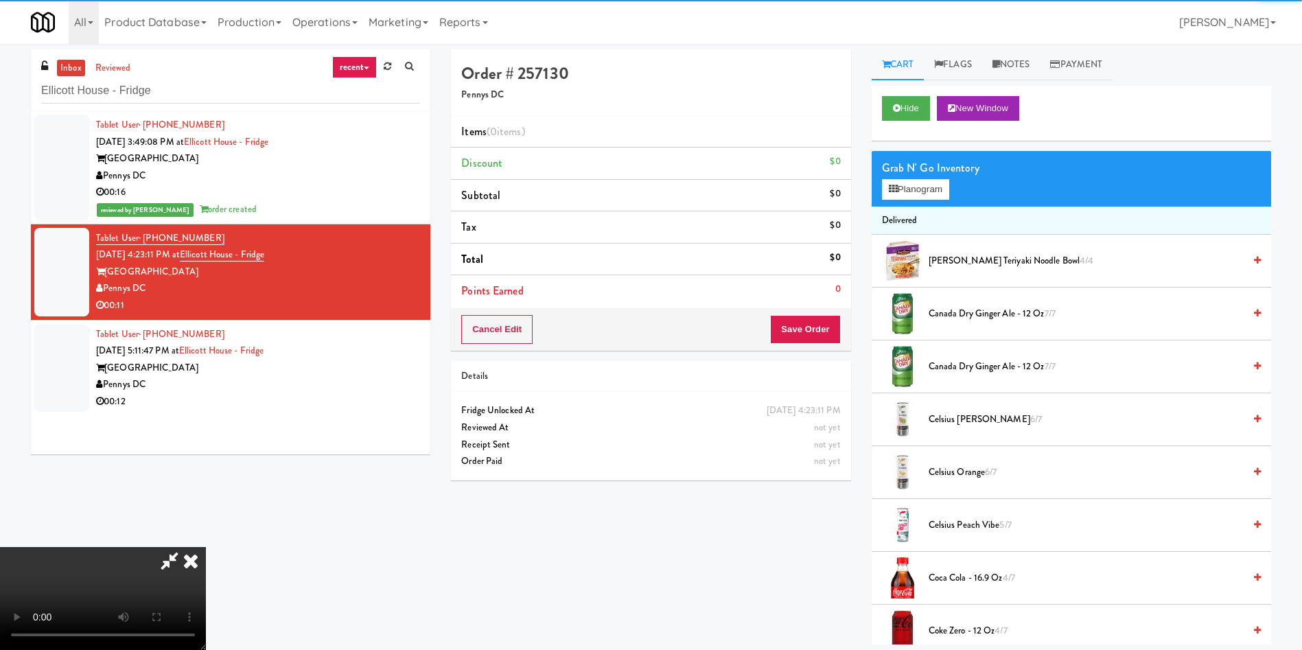
scroll to position [103, 0]
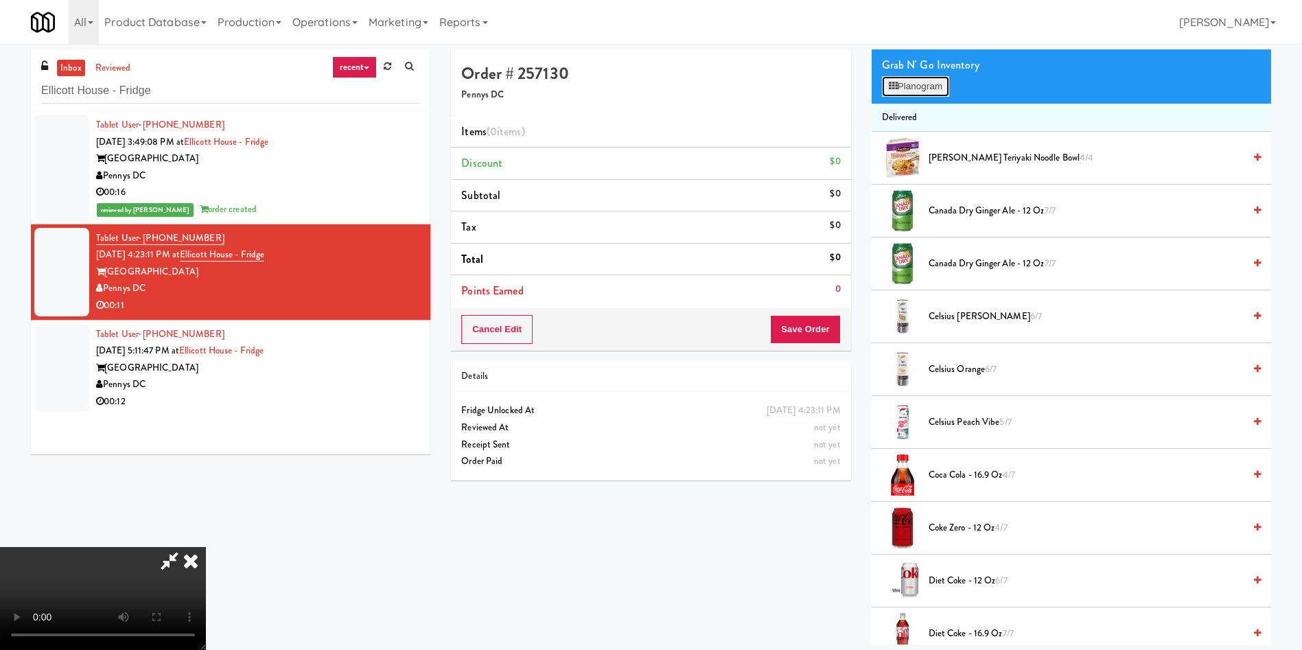
click at [920, 88] on button "Planogram" at bounding box center [915, 86] width 67 height 21
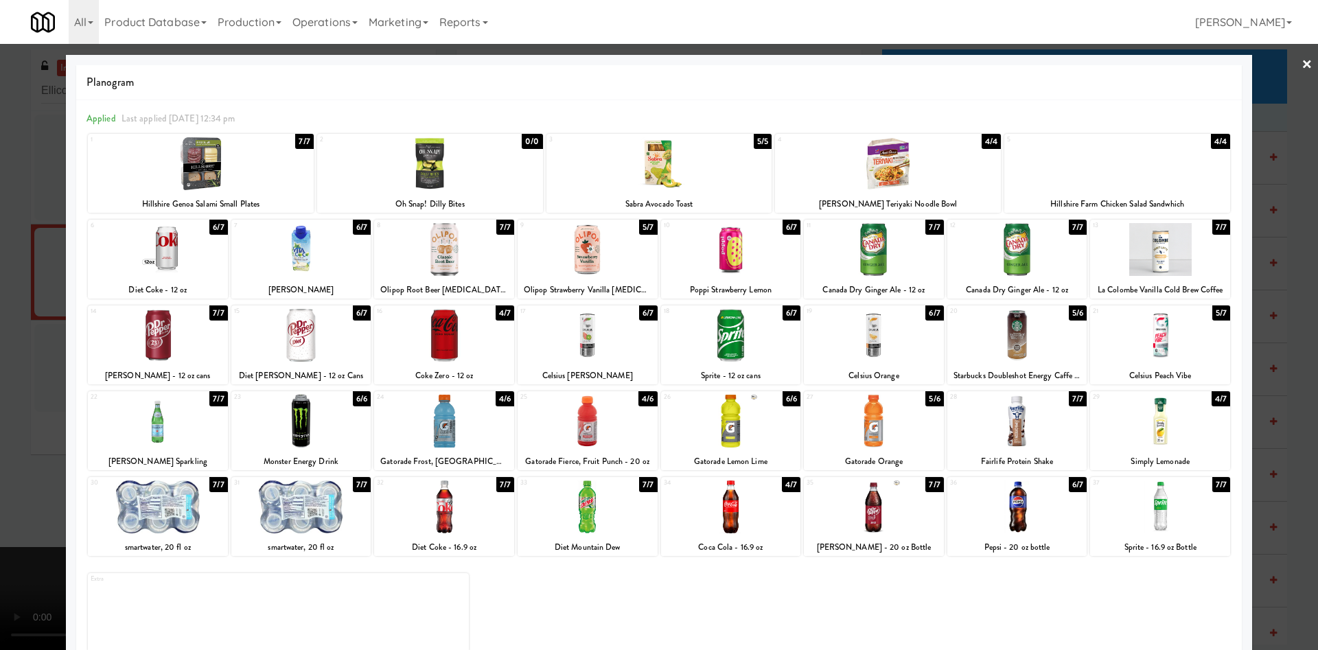
click at [152, 356] on div at bounding box center [158, 335] width 140 height 53
click at [30, 281] on div at bounding box center [659, 325] width 1318 height 650
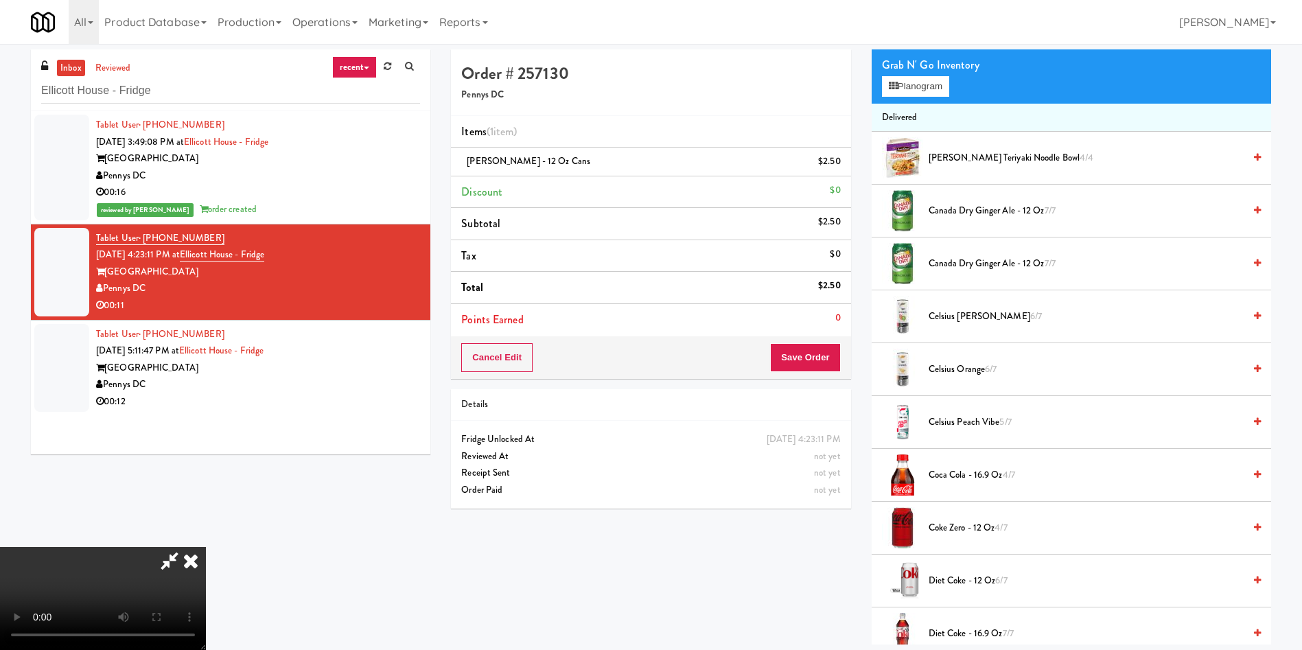
click at [206, 547] on video at bounding box center [103, 598] width 206 height 103
click at [803, 356] on button "Save Order" at bounding box center [805, 357] width 70 height 29
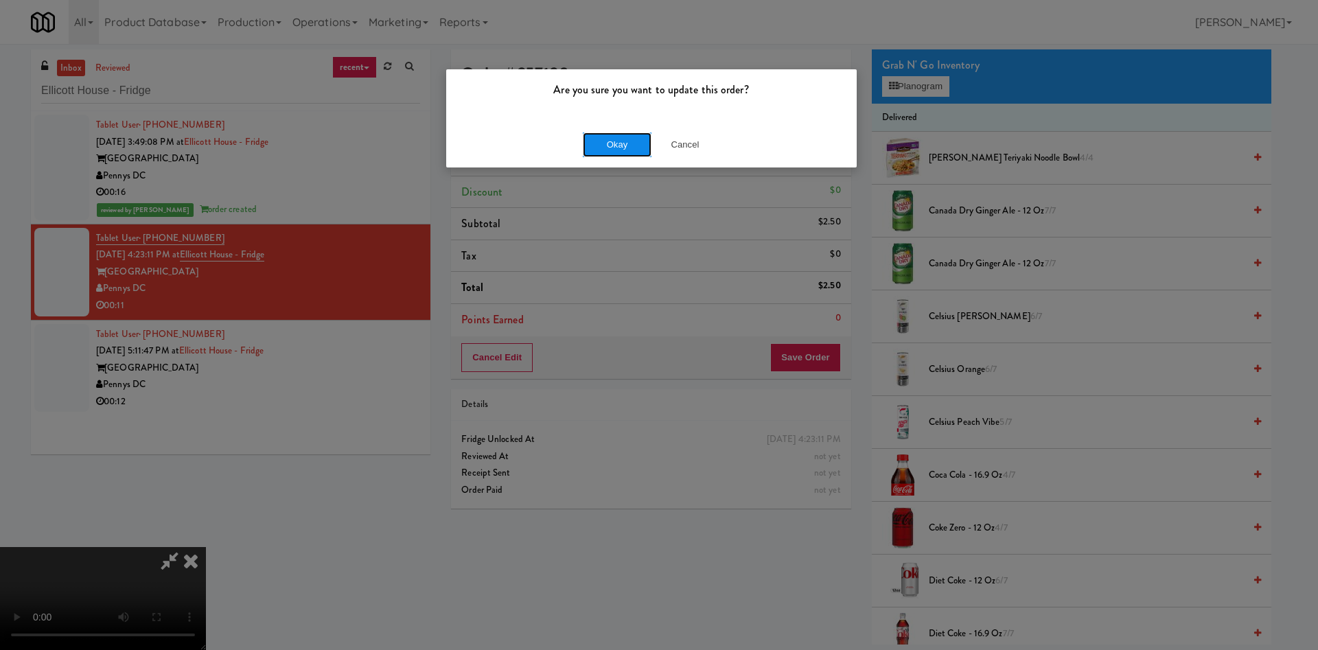
click at [611, 139] on button "Okay" at bounding box center [617, 144] width 69 height 25
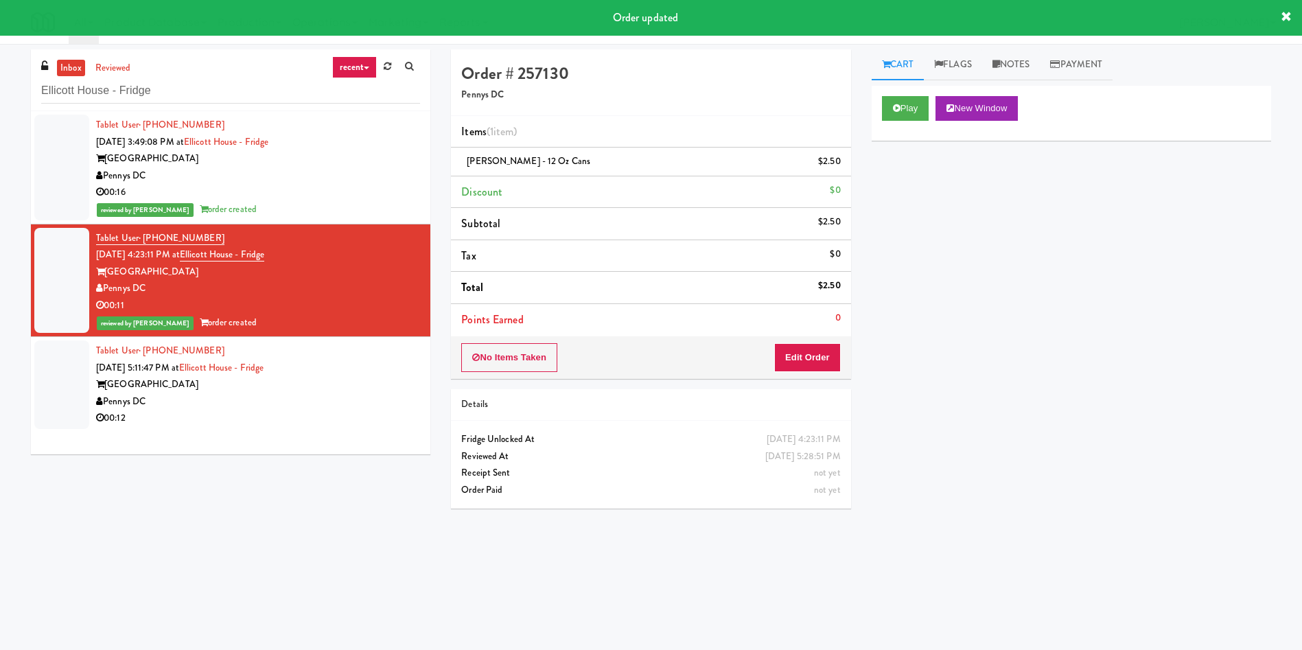
drag, startPoint x: 45, startPoint y: 374, endPoint x: 84, endPoint y: 374, distance: 39.8
click at [45, 374] on div at bounding box center [61, 384] width 55 height 89
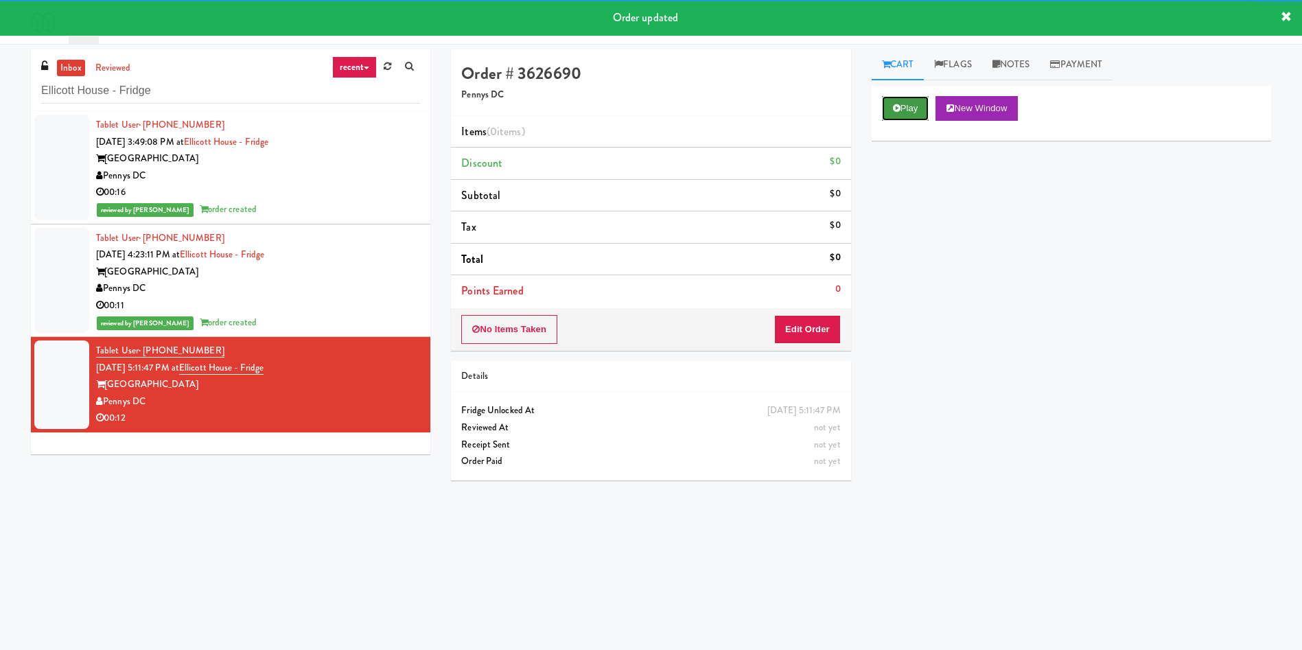
click at [892, 113] on button "Play" at bounding box center [905, 108] width 47 height 25
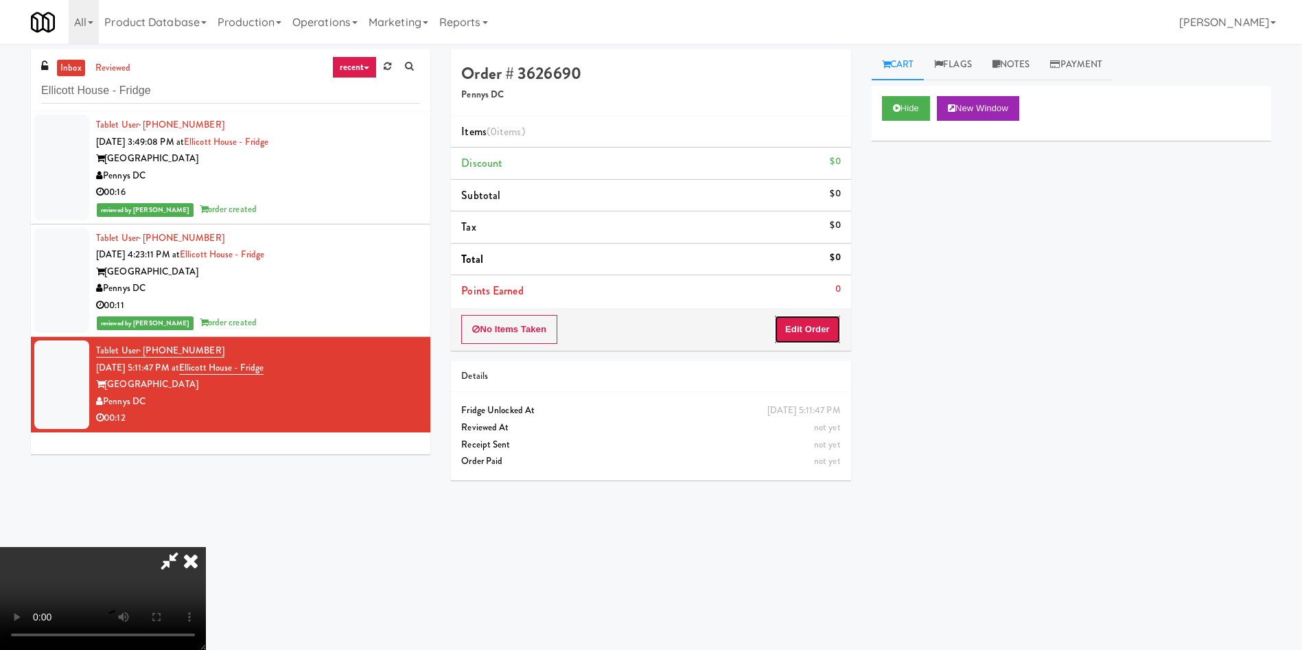
click at [795, 334] on button "Edit Order" at bounding box center [807, 329] width 67 height 29
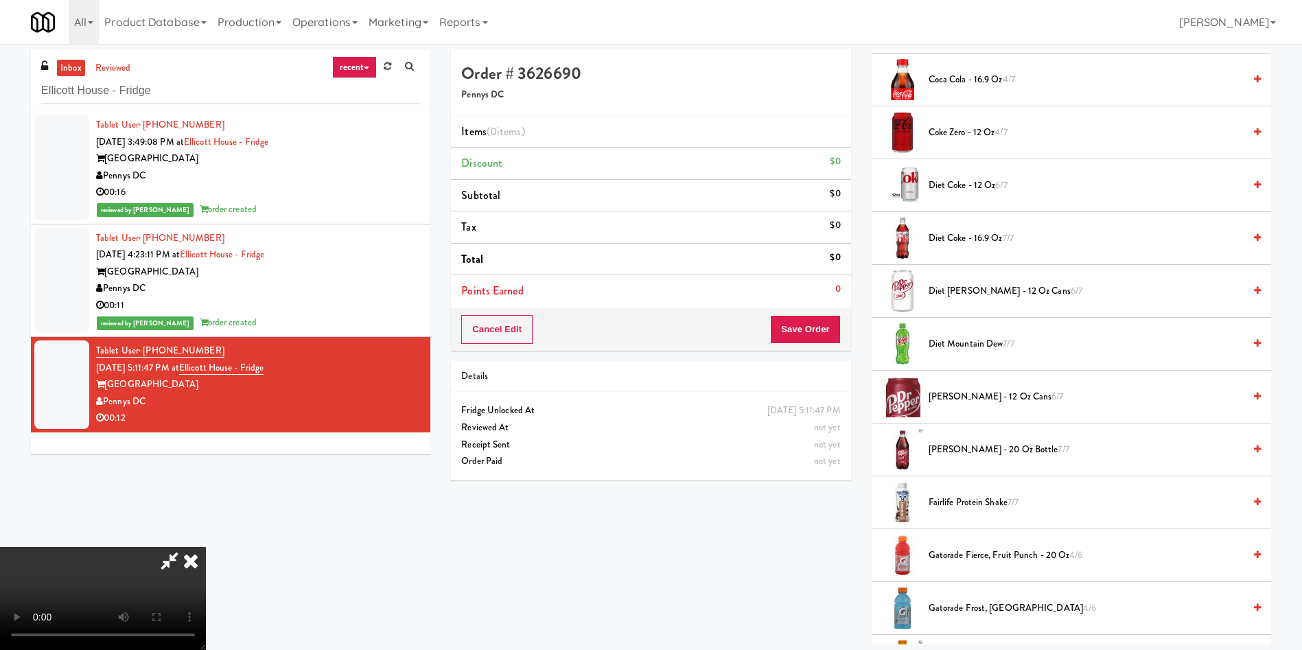
scroll to position [721, 0]
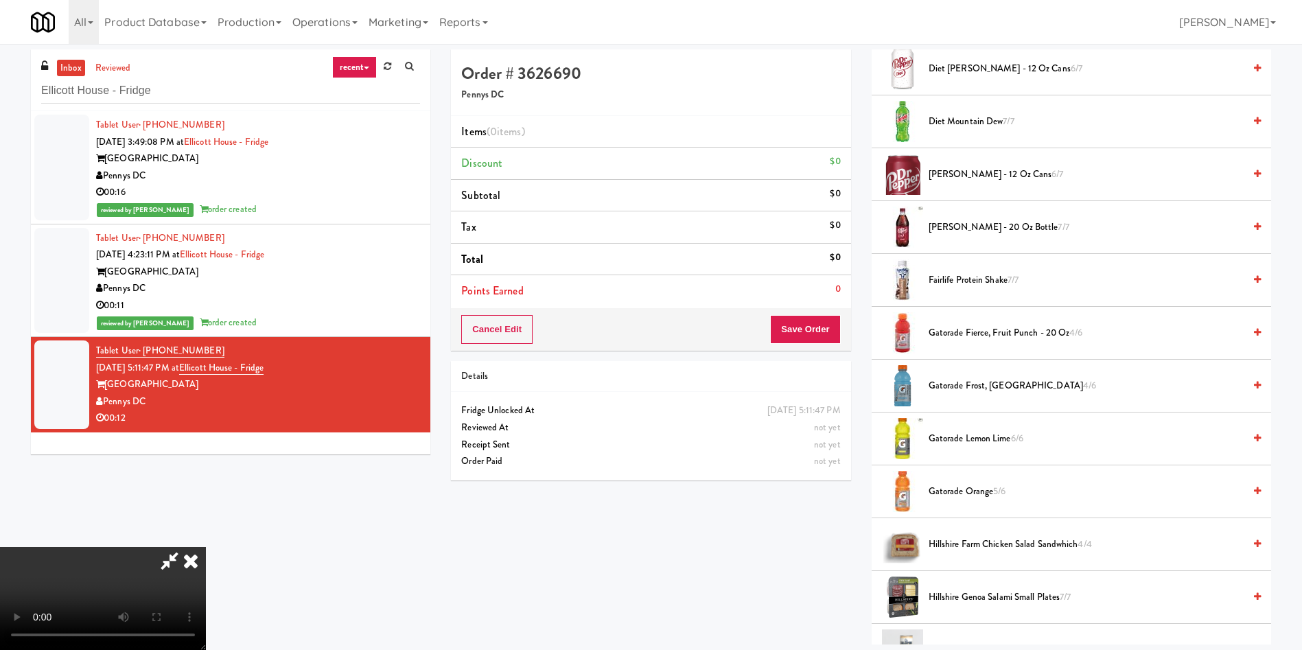
click at [958, 389] on span "Gatorade Frost, Glacier Freeze 4/6" at bounding box center [1086, 386] width 315 height 17
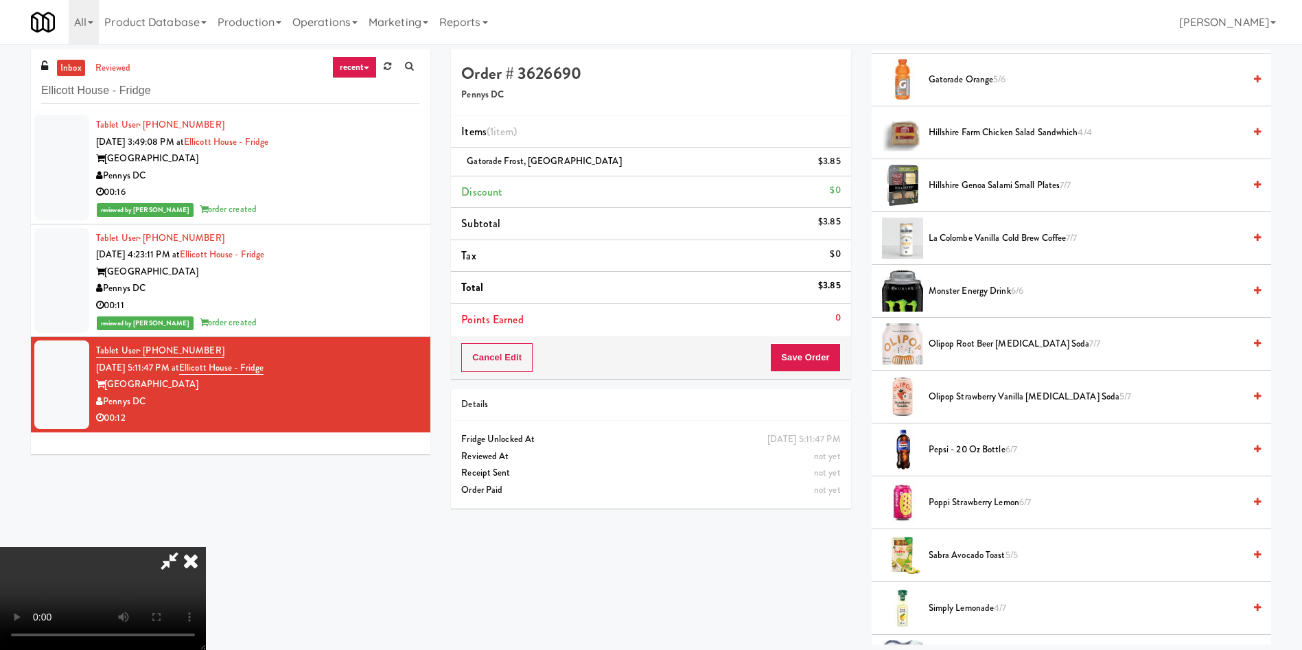
scroll to position [1441, 0]
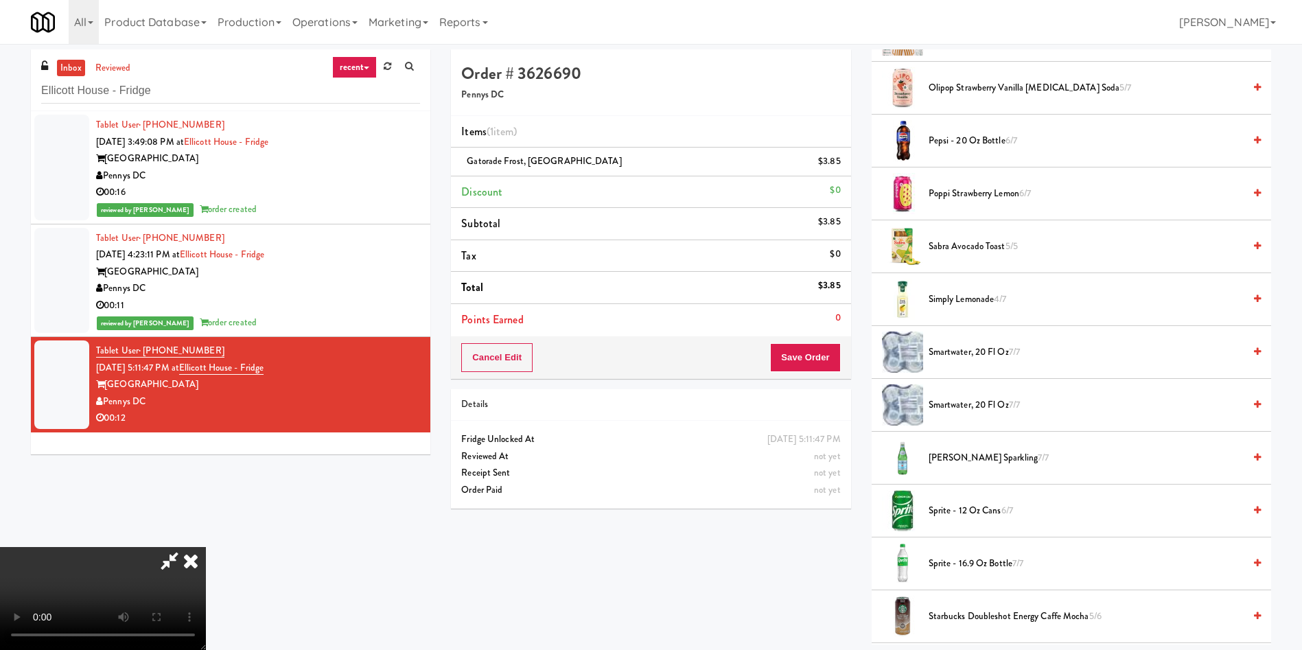
click at [984, 510] on span "Sprite - 12 oz cans 6/7" at bounding box center [1086, 510] width 315 height 17
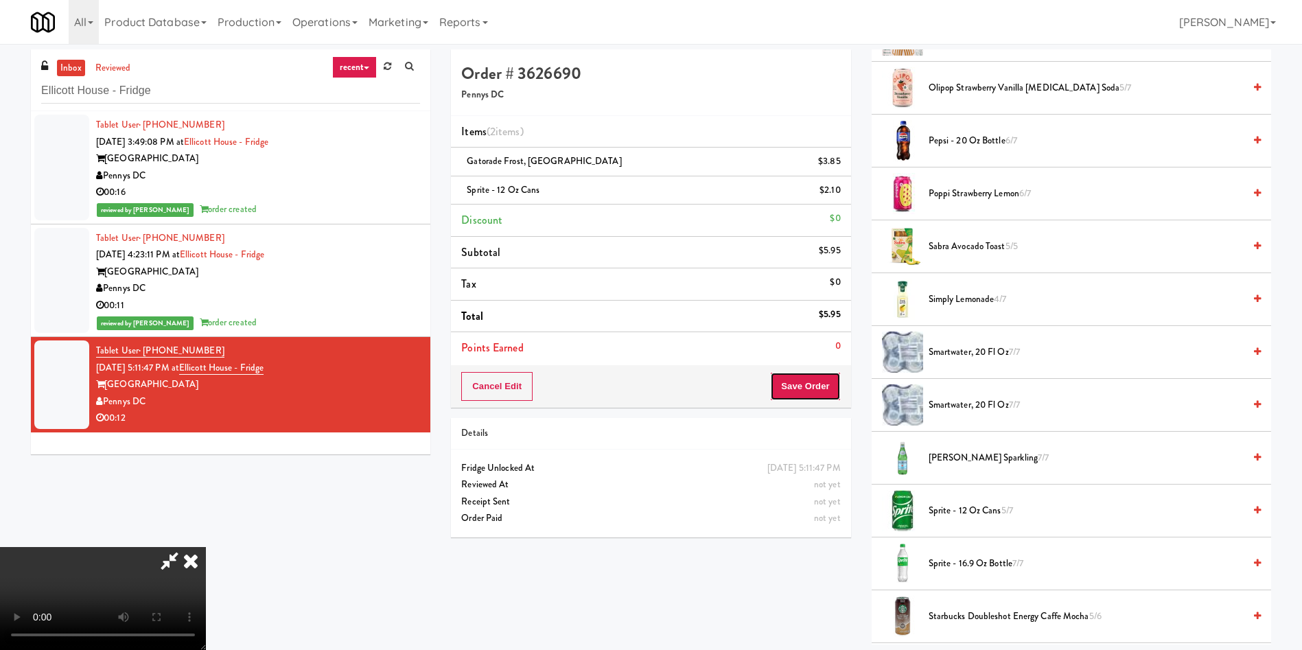
click at [807, 376] on button "Save Order" at bounding box center [805, 386] width 70 height 29
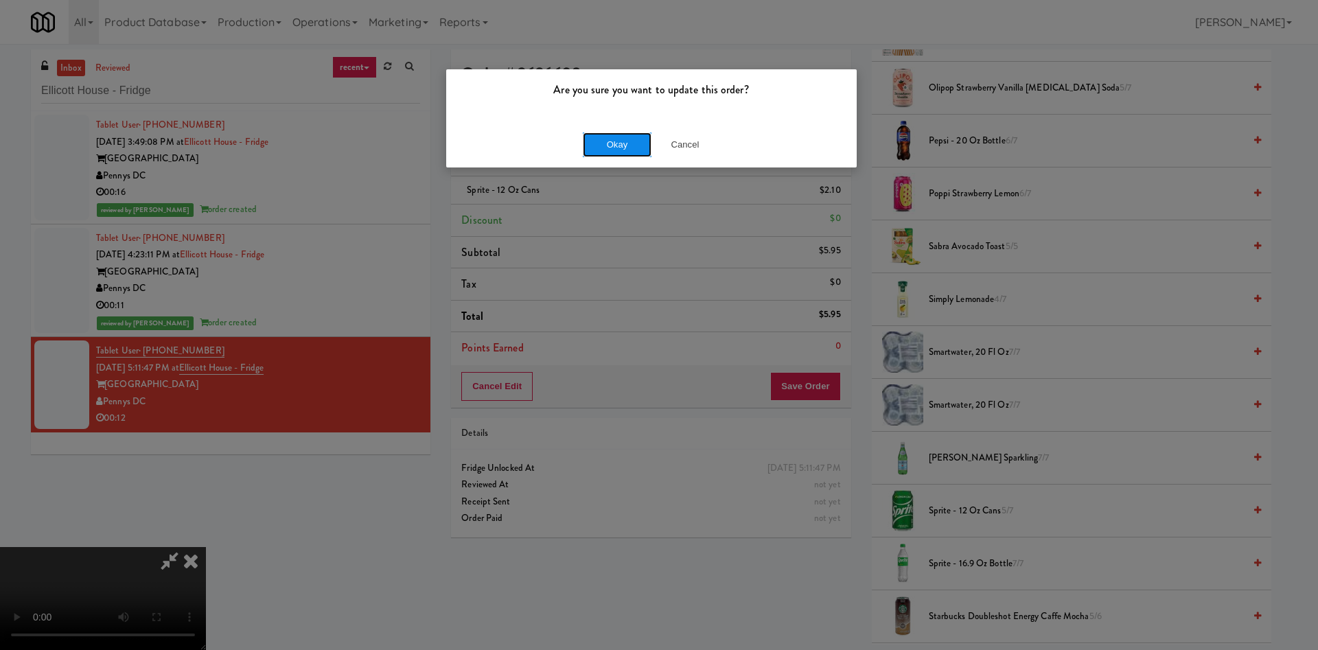
click at [623, 143] on button "Okay" at bounding box center [617, 144] width 69 height 25
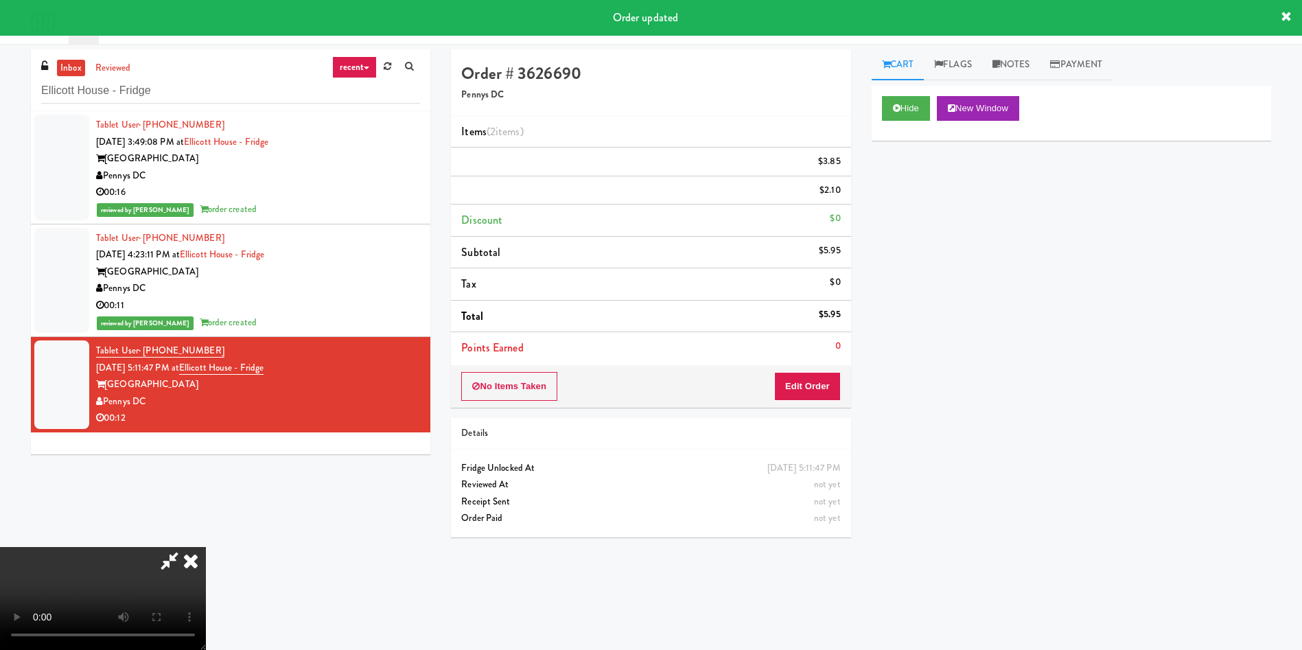
scroll to position [0, 0]
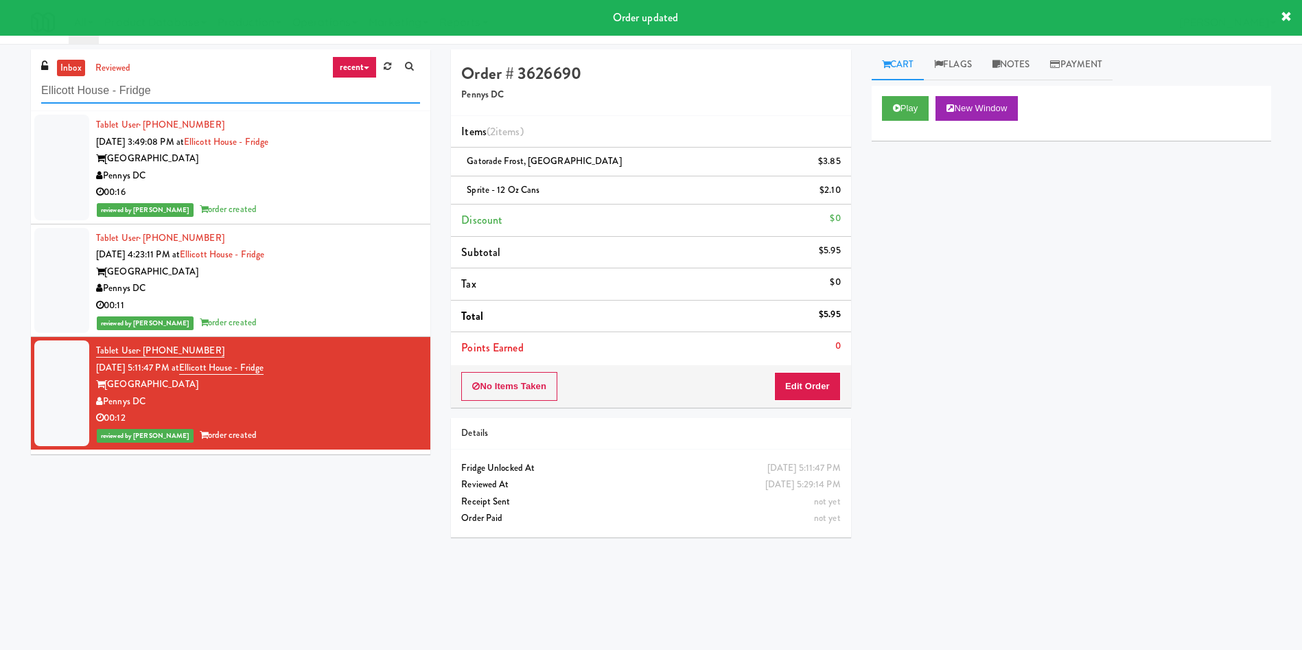
drag, startPoint x: 182, startPoint y: 92, endPoint x: 0, endPoint y: 28, distance: 192.8
click at [0, 44] on body "Order updated Are you sure you want to update this order? Okay Cancel Okay Are …" at bounding box center [651, 369] width 1302 height 650
paste input "100 Capital Yards - Cooler"
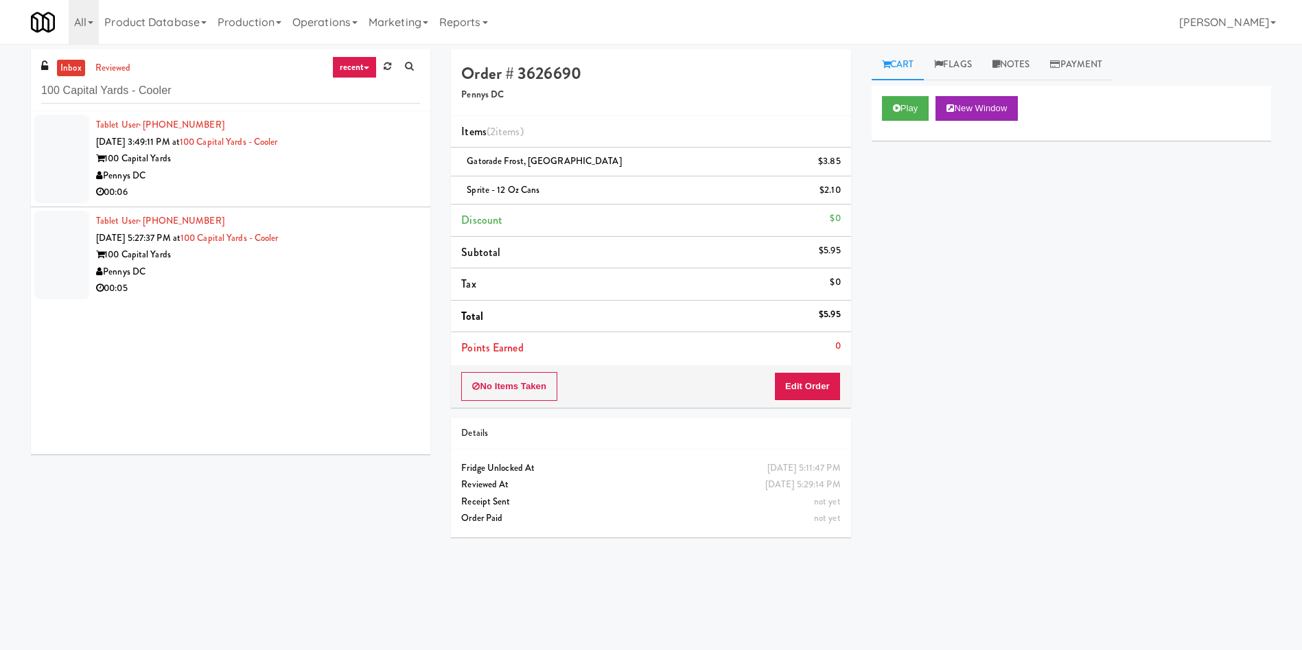
click at [83, 155] on div at bounding box center [61, 159] width 55 height 89
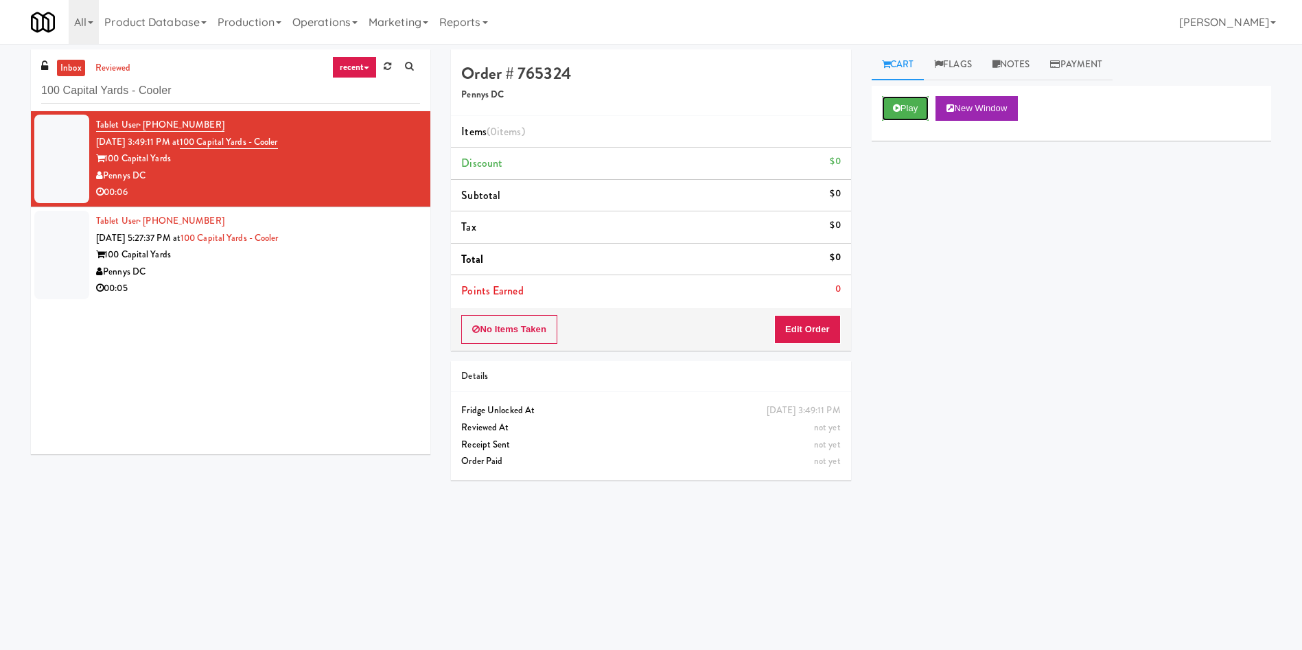
drag, startPoint x: 925, startPoint y: 108, endPoint x: 903, endPoint y: 211, distance: 106.0
click at [924, 113] on button "Play" at bounding box center [905, 108] width 47 height 25
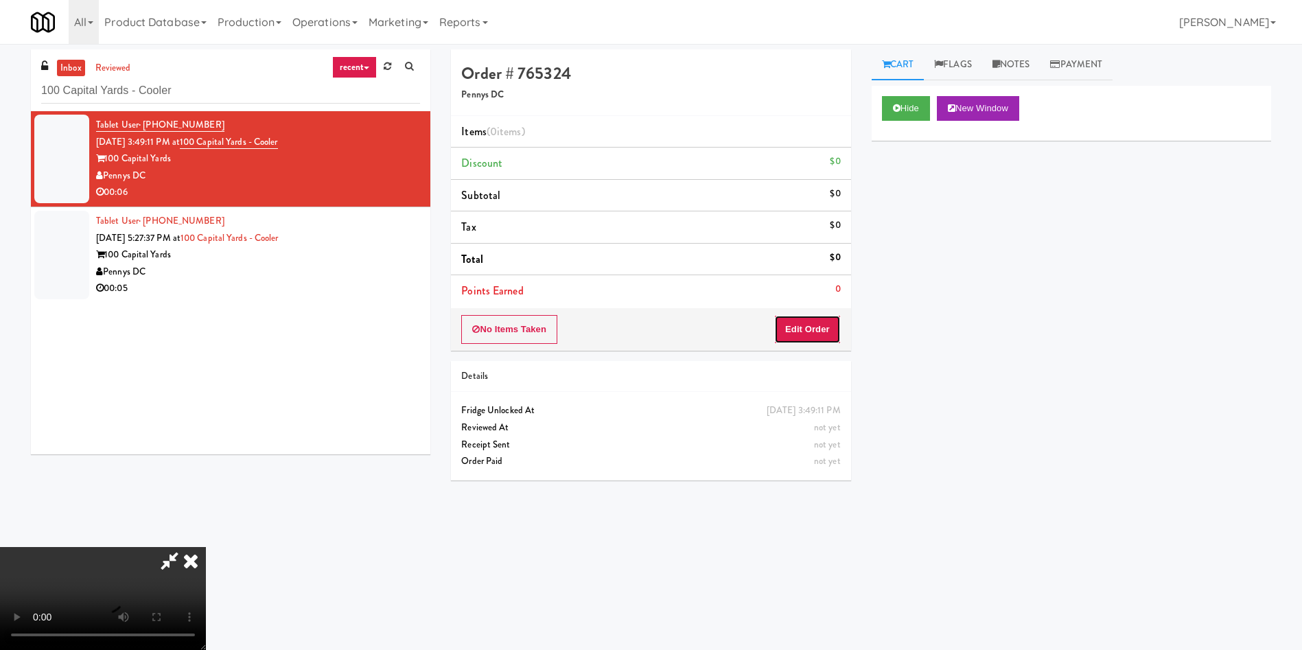
click at [833, 334] on button "Edit Order" at bounding box center [807, 329] width 67 height 29
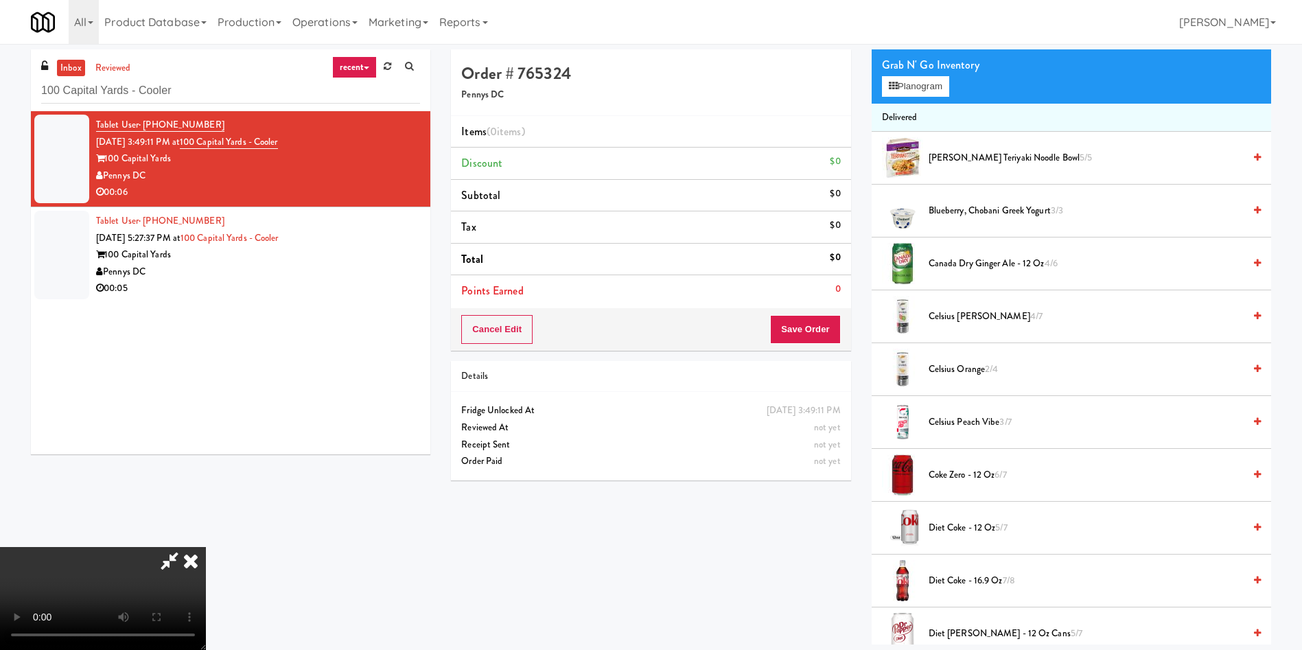
scroll to position [309, 0]
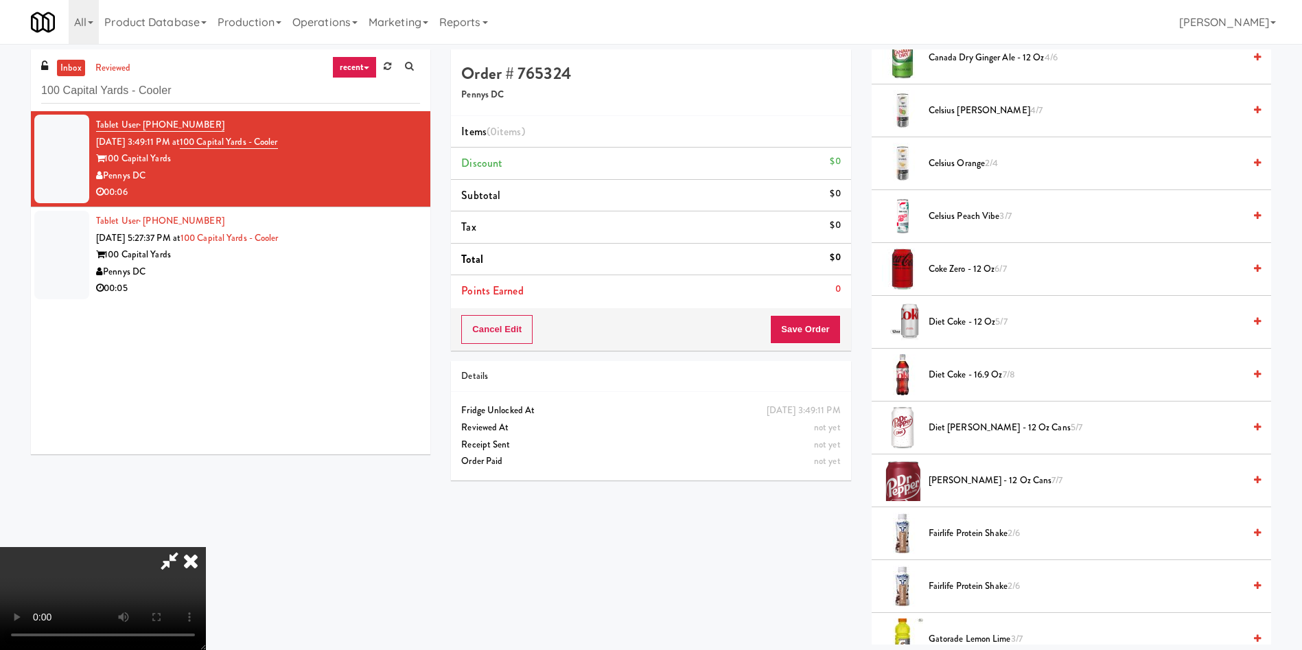
click at [977, 374] on span "Diet Coke - 16.9 oz 7/8" at bounding box center [1086, 375] width 315 height 17
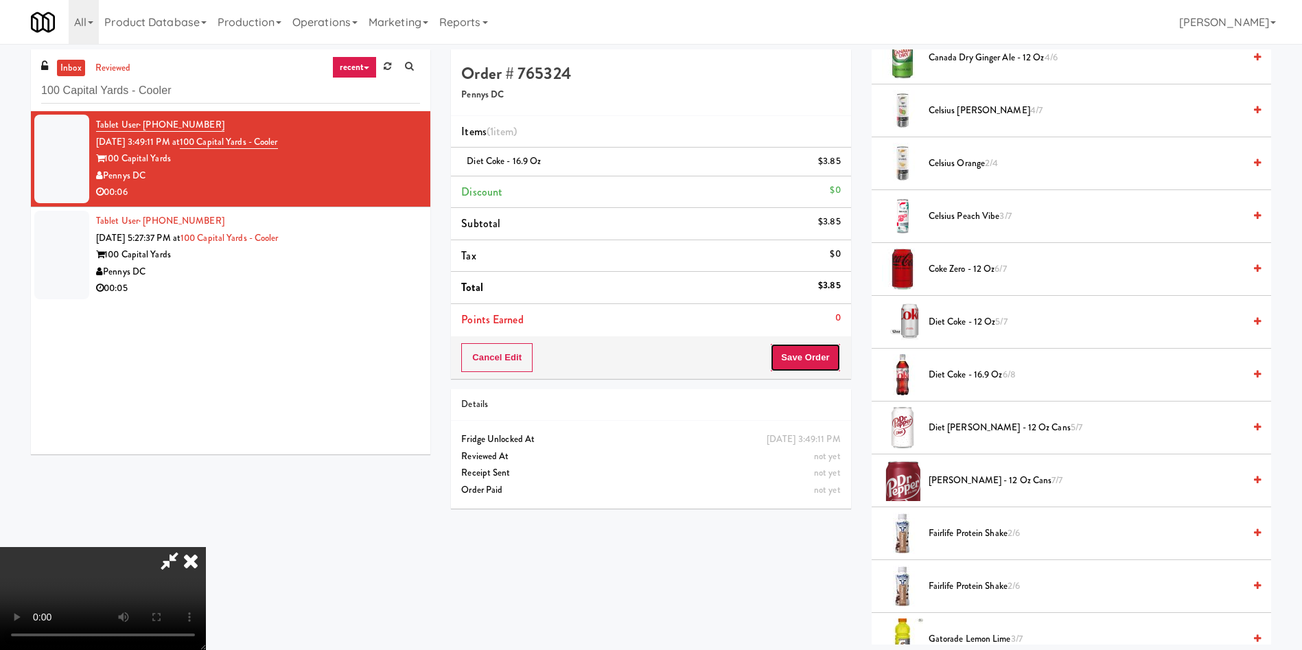
click at [820, 343] on button "Save Order" at bounding box center [805, 357] width 70 height 29
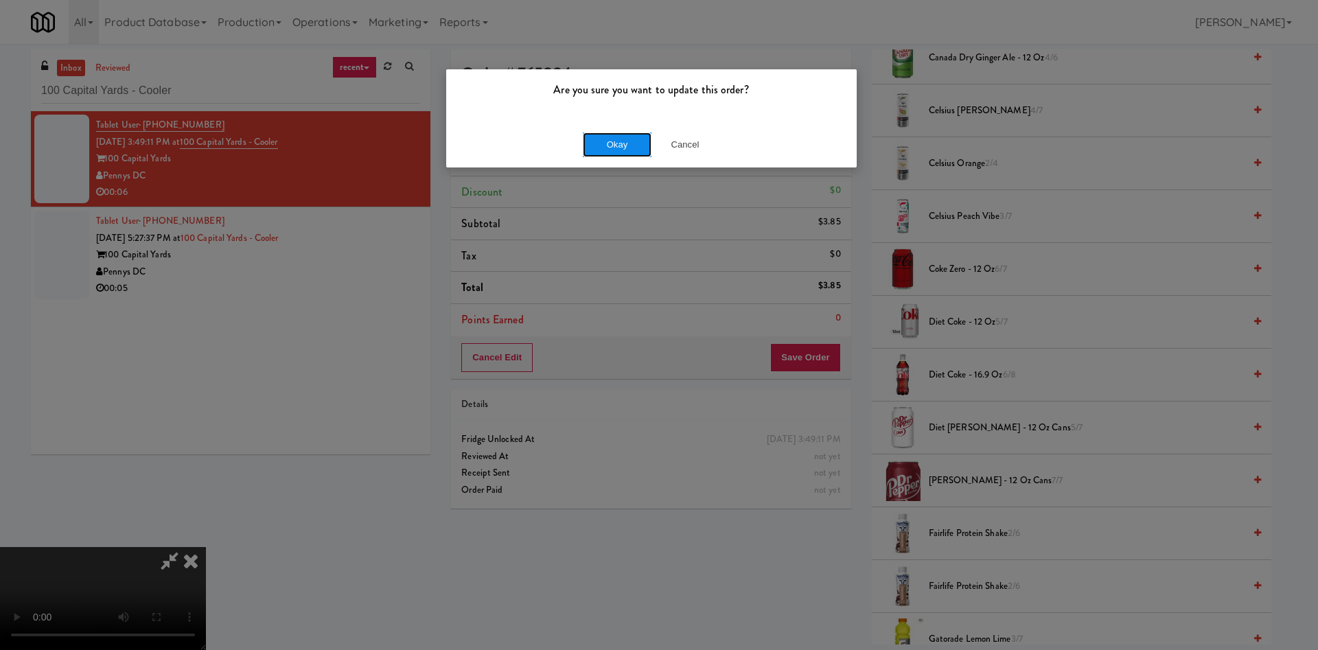
click at [634, 153] on button "Okay" at bounding box center [617, 144] width 69 height 25
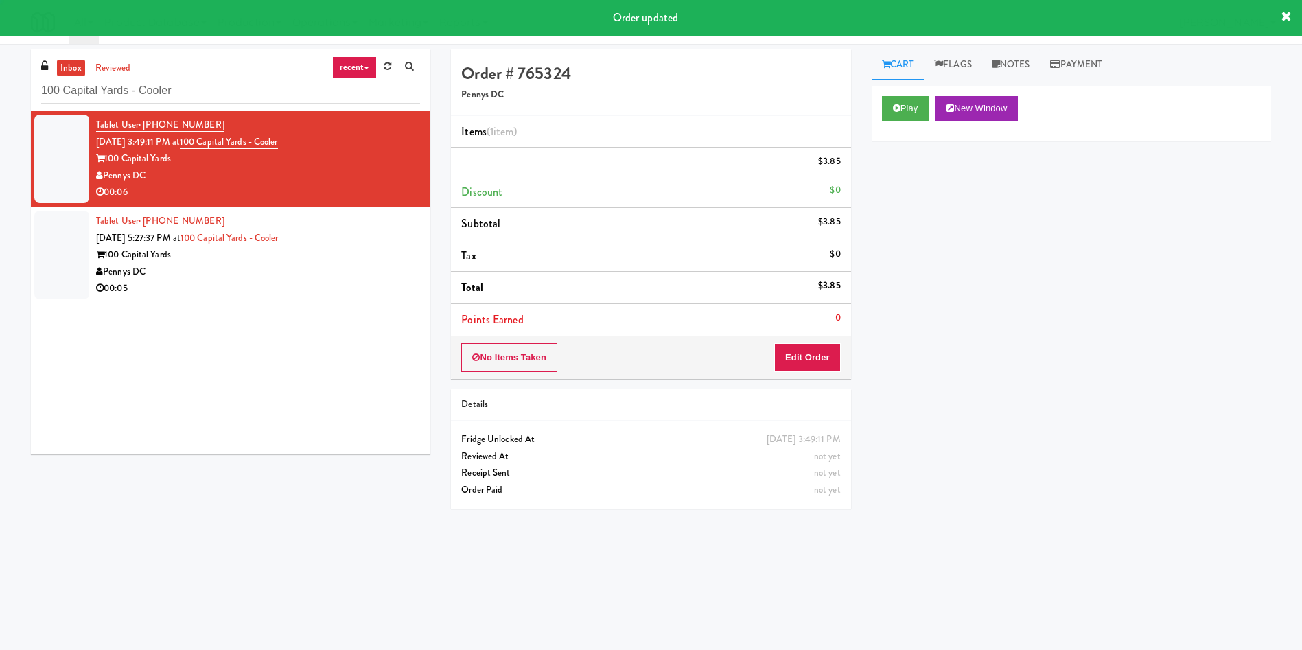
scroll to position [0, 0]
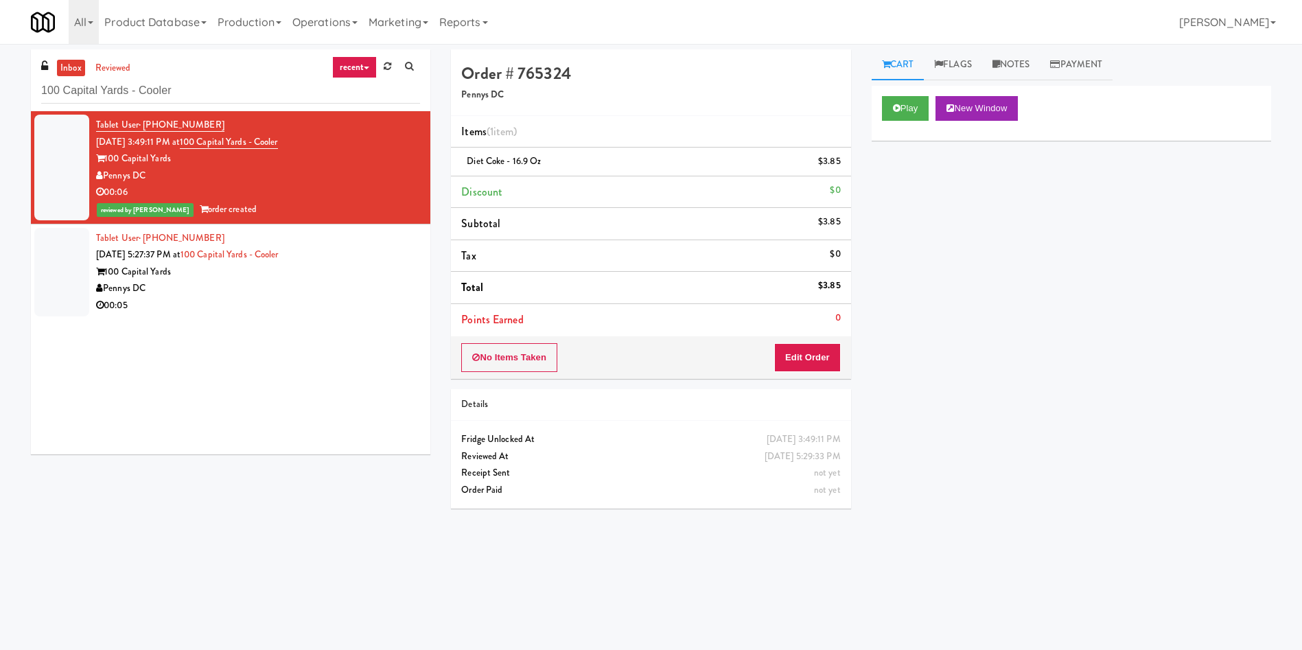
click at [65, 272] on div at bounding box center [61, 272] width 55 height 89
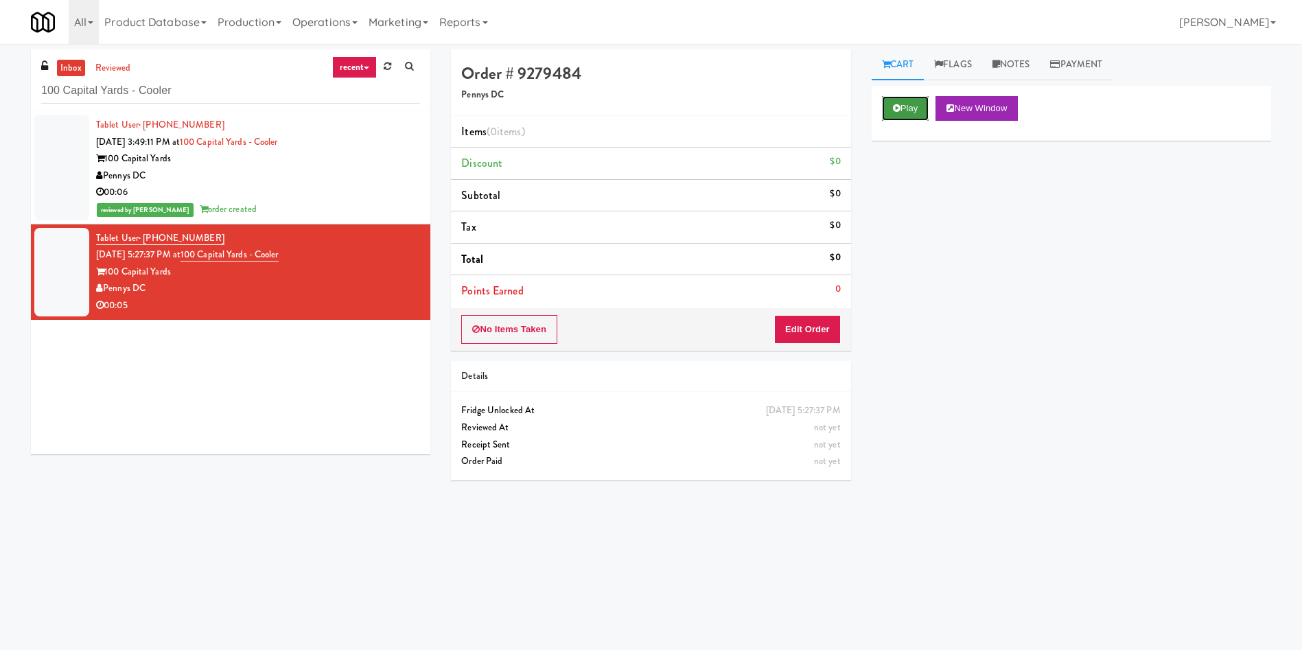
click at [897, 106] on icon at bounding box center [897, 108] width 8 height 9
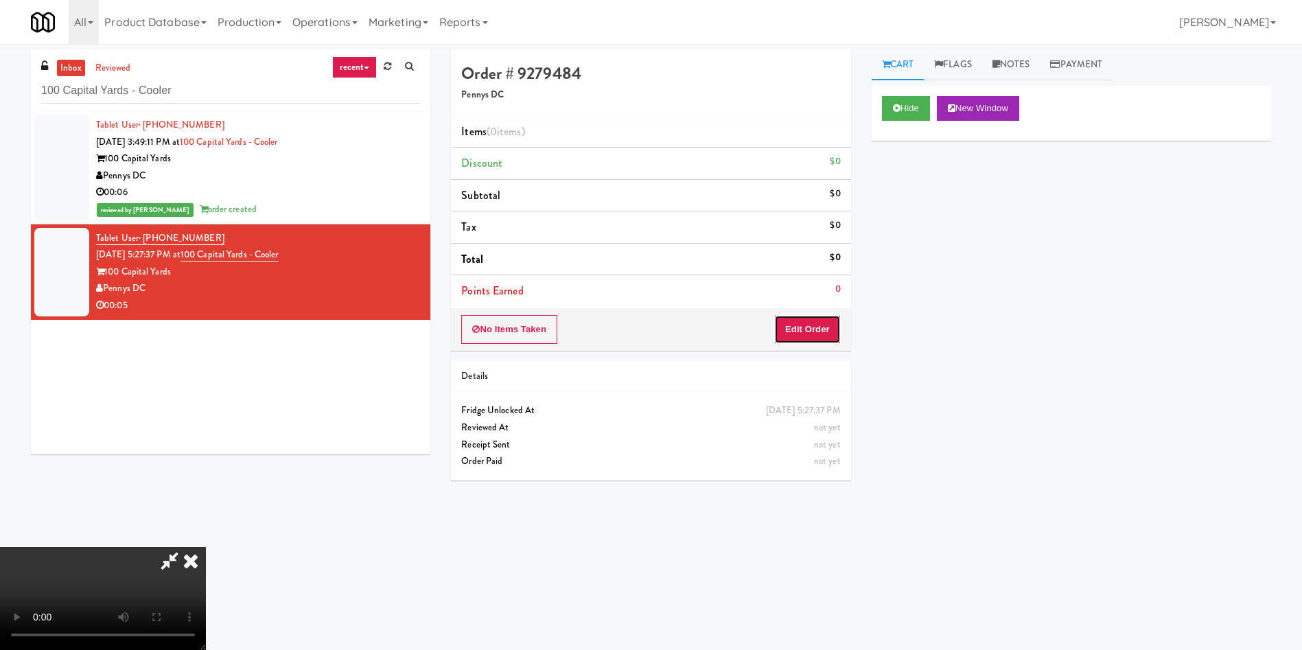
click at [837, 332] on button "Edit Order" at bounding box center [807, 329] width 67 height 29
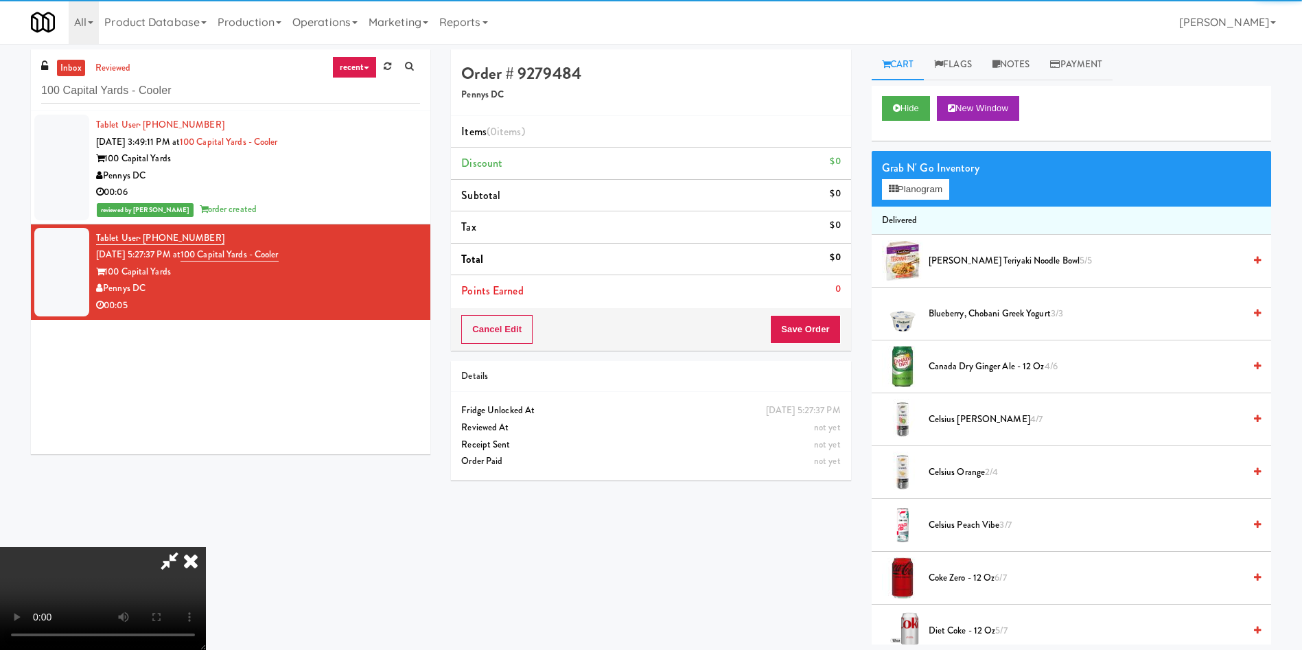
scroll to position [103, 0]
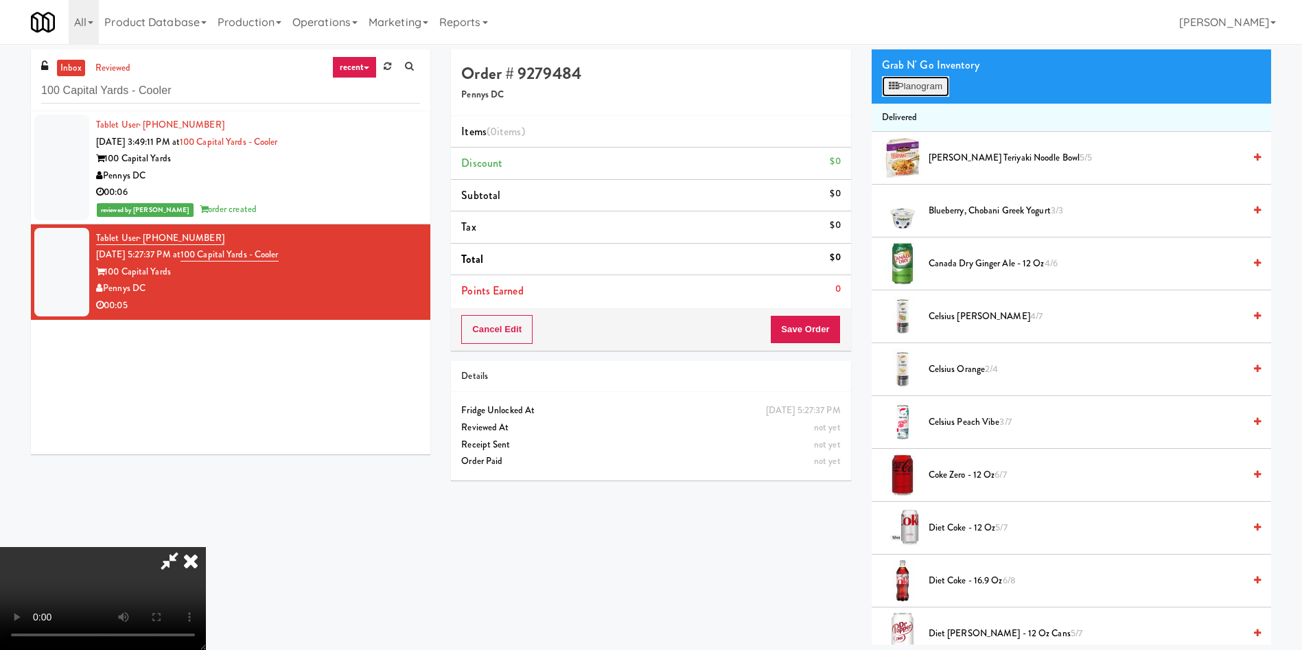
click at [889, 87] on icon at bounding box center [893, 86] width 9 height 9
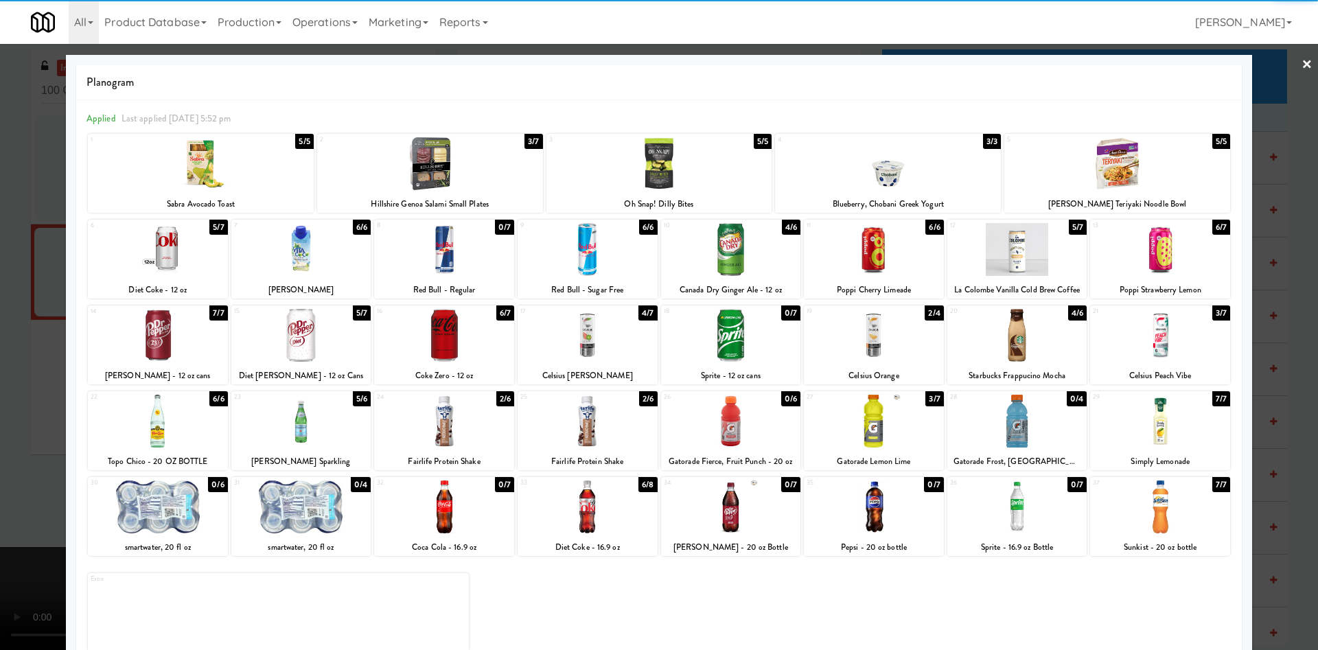
click at [1157, 256] on div at bounding box center [1160, 249] width 140 height 53
drag, startPoint x: 1255, startPoint y: 78, endPoint x: 1233, endPoint y: 85, distance: 22.4
click at [1255, 79] on div at bounding box center [659, 325] width 1318 height 650
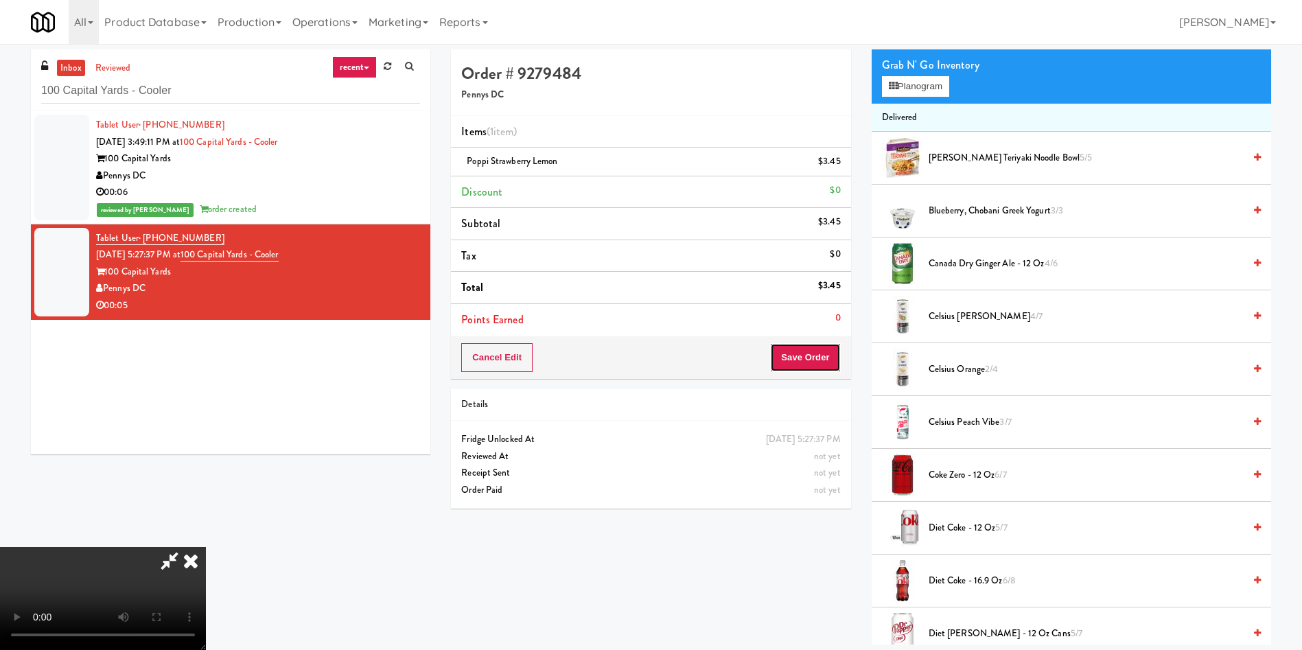
click at [805, 345] on button "Save Order" at bounding box center [805, 357] width 70 height 29
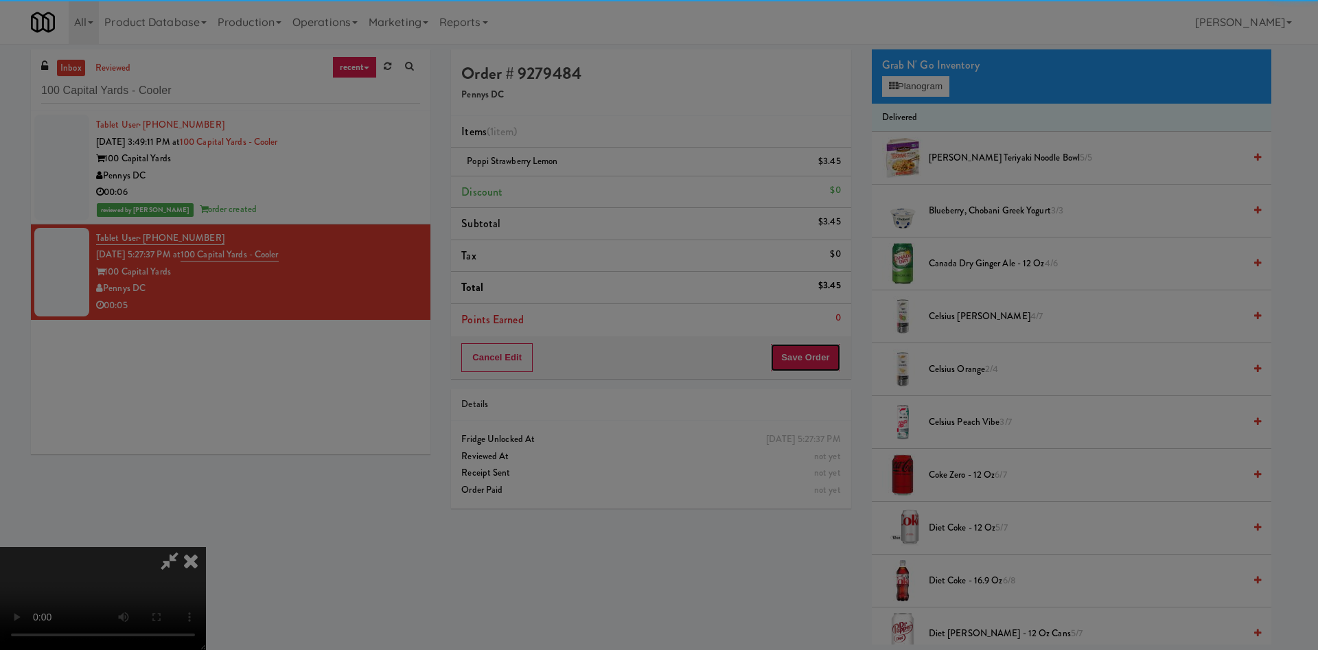
click at [809, 355] on body "Are you sure you want to update this order? Okay Cancel Okay Are you sure you w…" at bounding box center [659, 369] width 1318 height 650
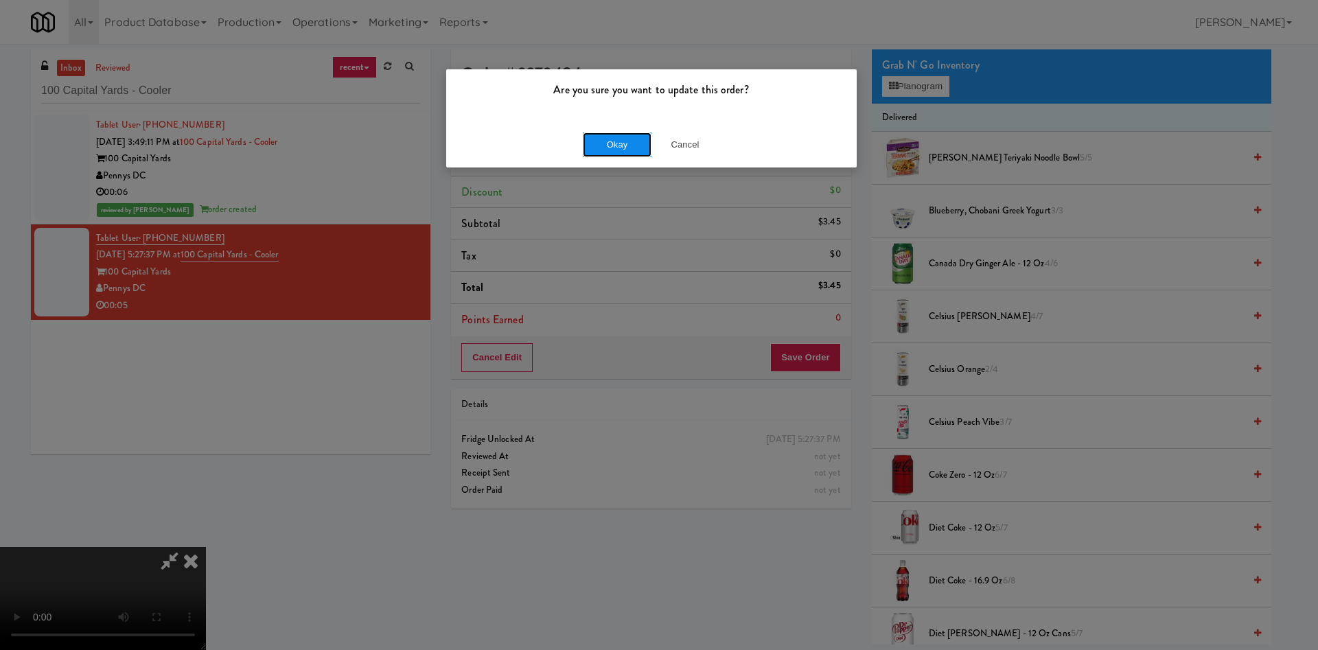
click at [619, 140] on button "Okay" at bounding box center [617, 144] width 69 height 25
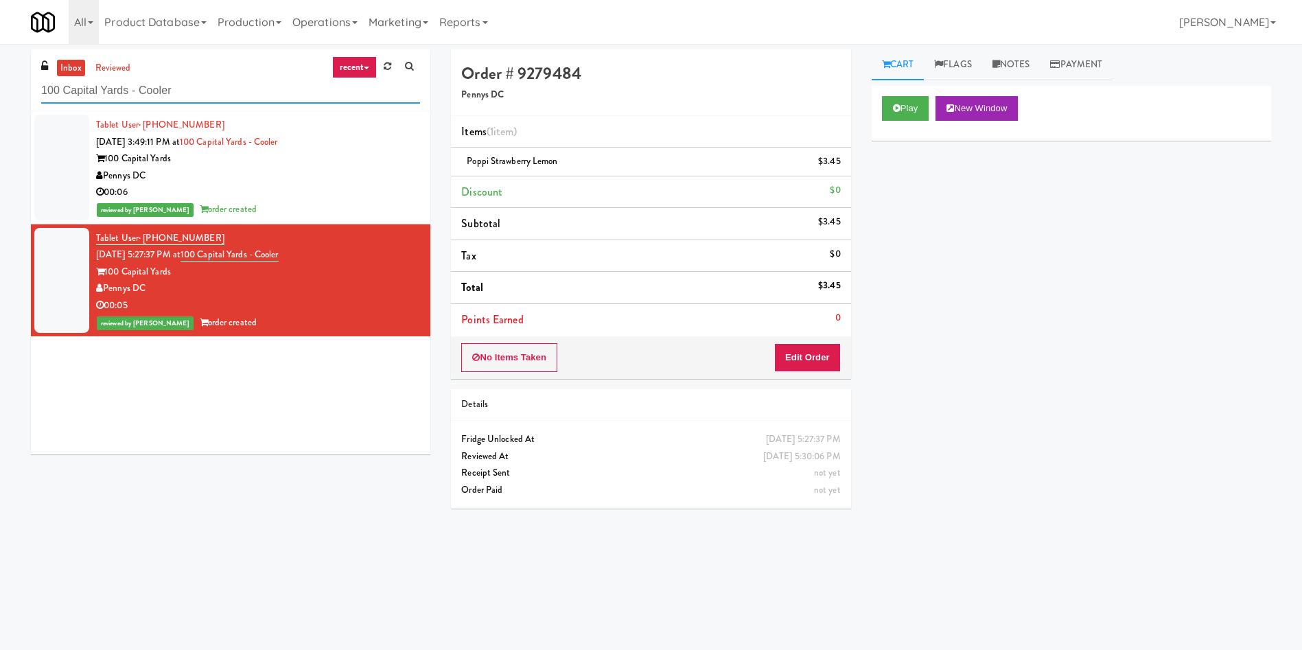
drag, startPoint x: 219, startPoint y: 91, endPoint x: 0, endPoint y: 80, distance: 219.2
click at [0, 80] on div "inbox reviewed recent all unclear take inventory issue suspicious failed recent…" at bounding box center [651, 324] width 1302 height 551
paste input "Saver"
type input "Savers - Cooler"
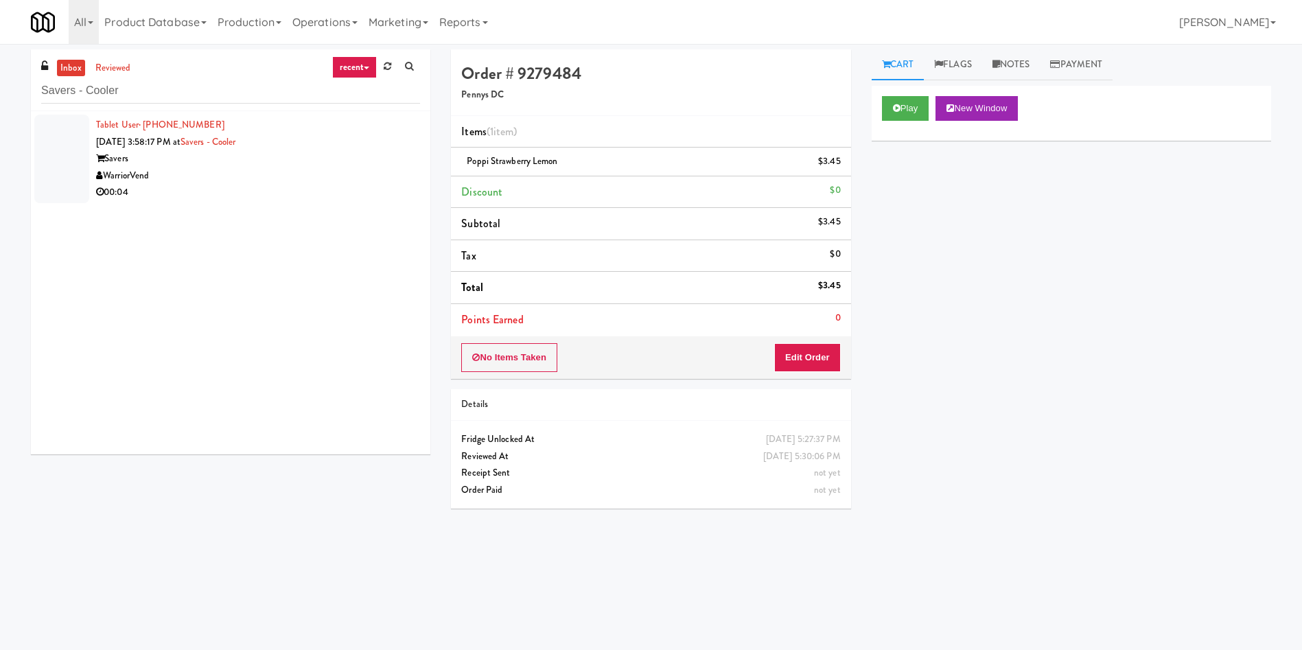
click at [64, 148] on div at bounding box center [61, 159] width 55 height 89
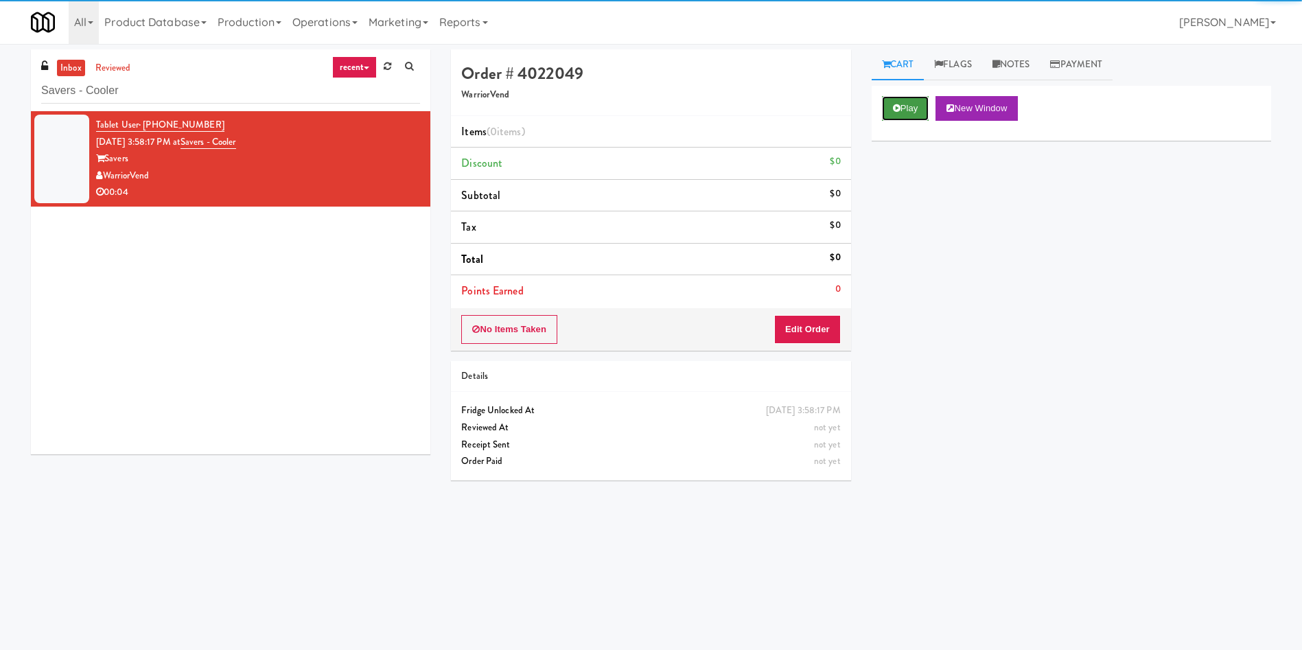
click at [918, 102] on button "Play" at bounding box center [905, 108] width 47 height 25
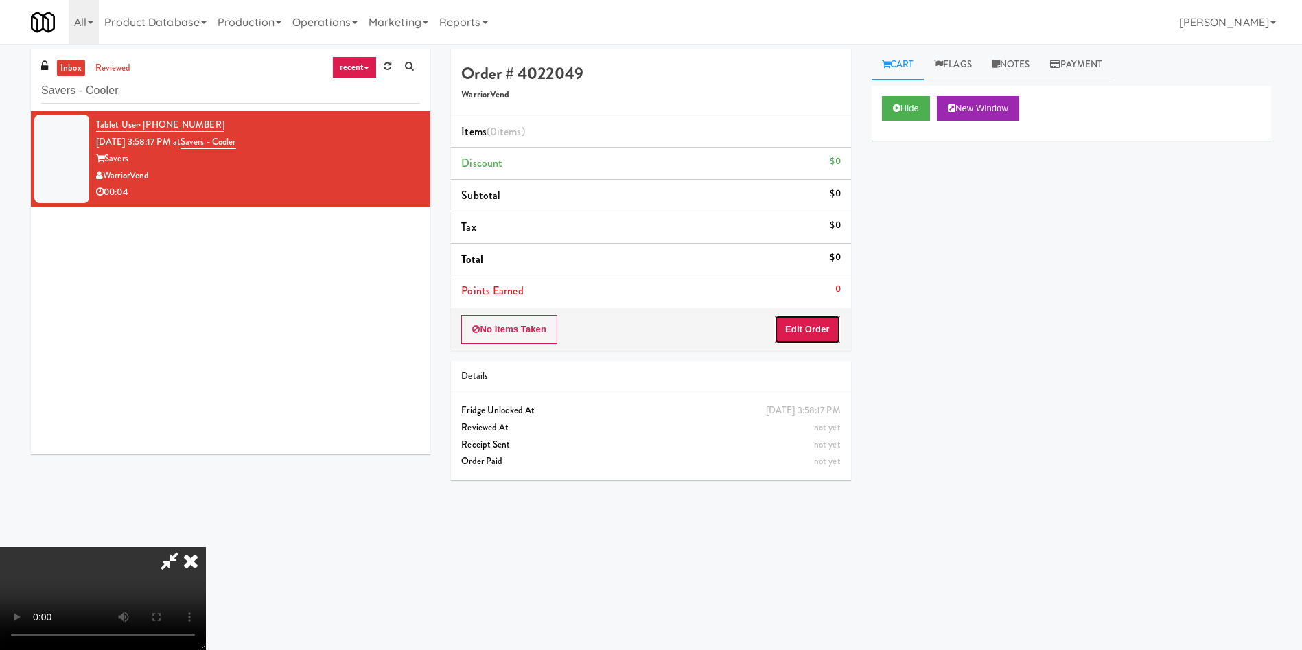
click at [826, 319] on button "Edit Order" at bounding box center [807, 329] width 67 height 29
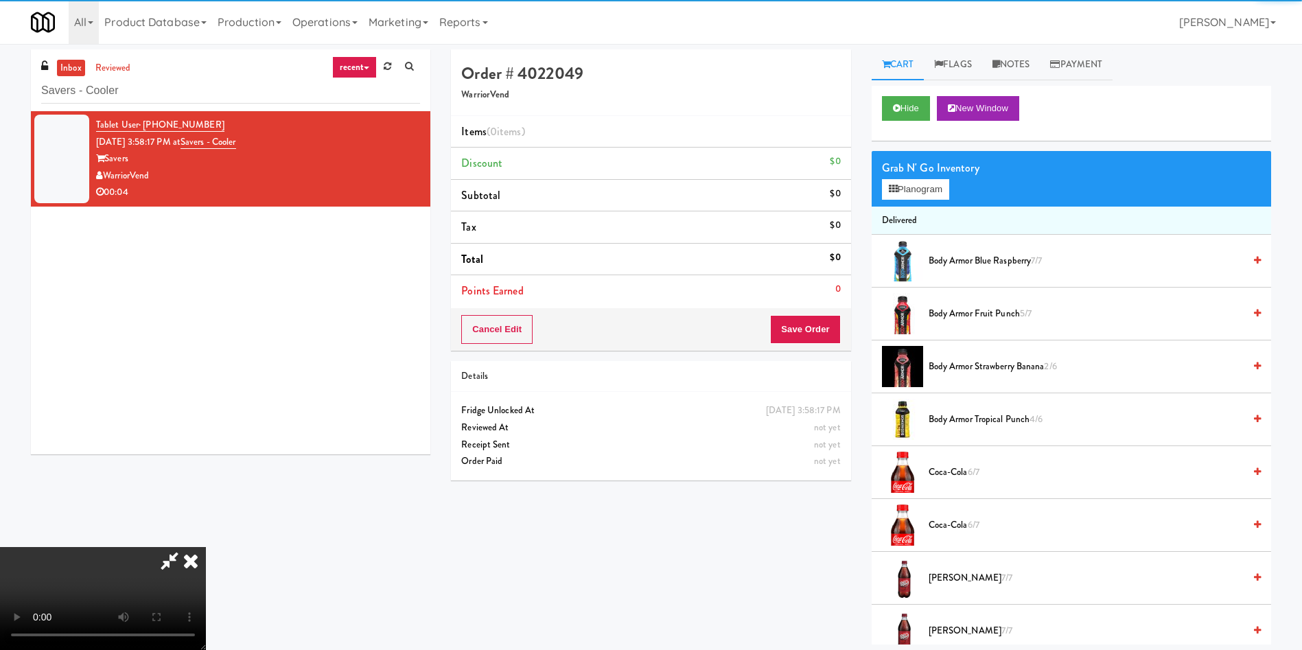
scroll to position [103, 0]
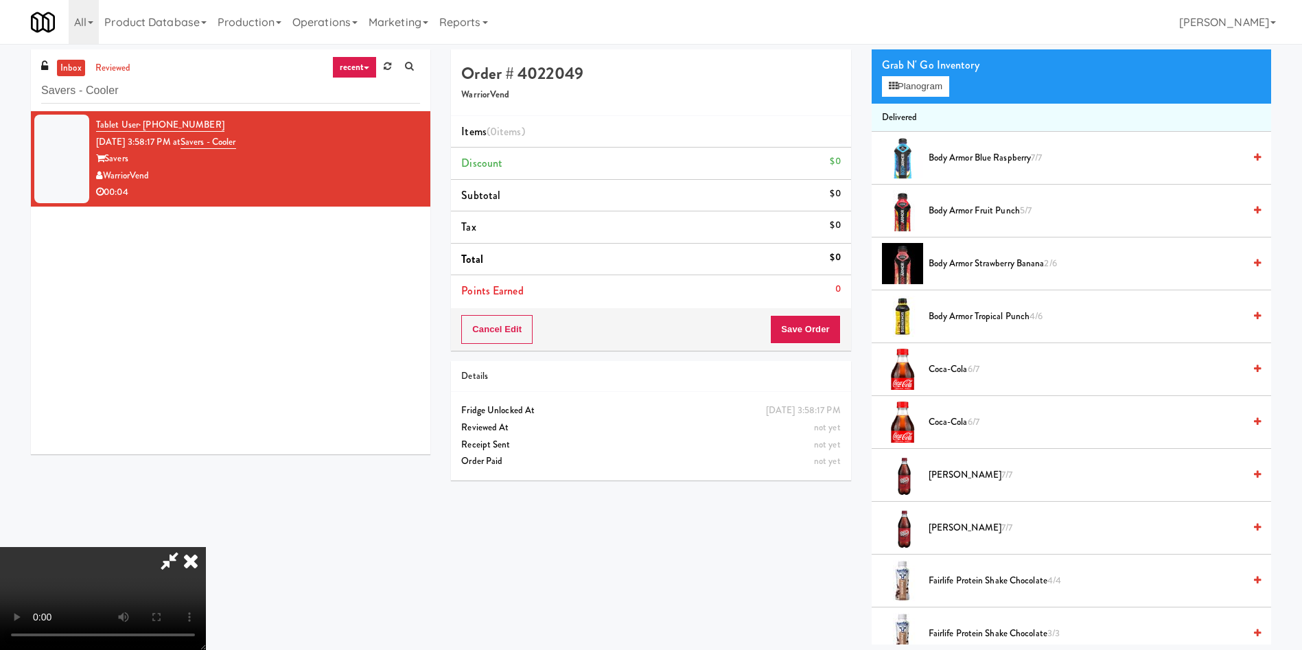
click at [206, 547] on video at bounding box center [103, 598] width 206 height 103
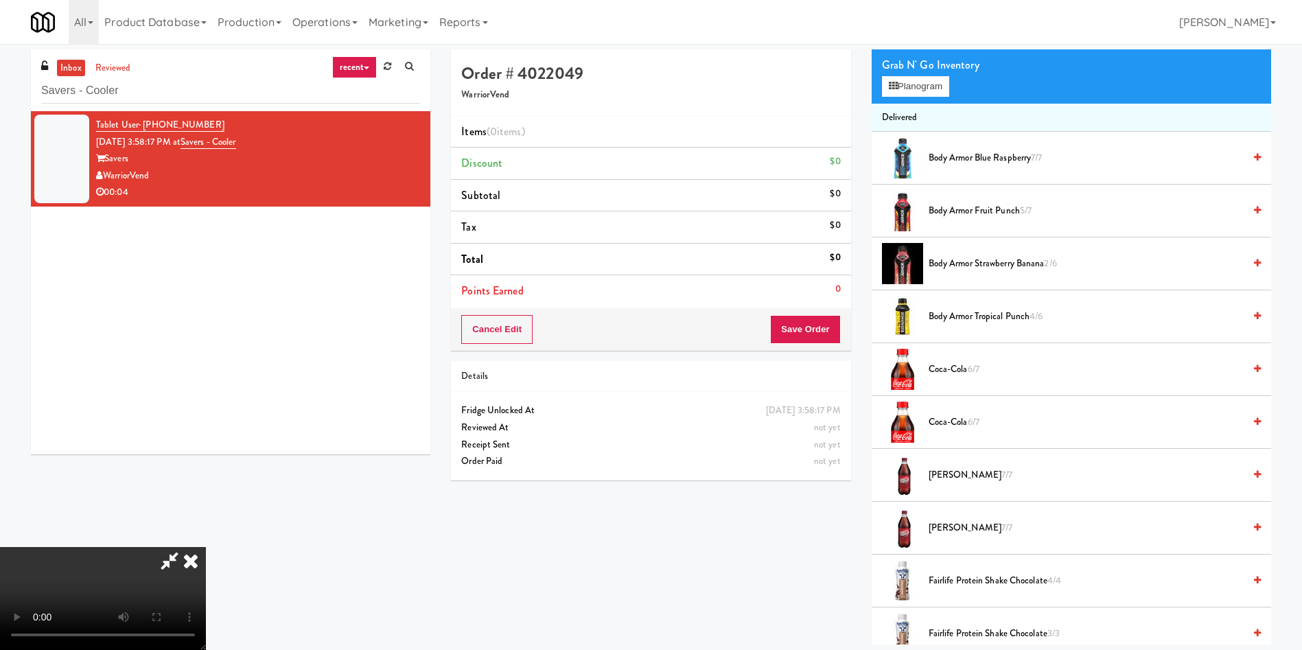
click at [206, 547] on video at bounding box center [103, 598] width 206 height 103
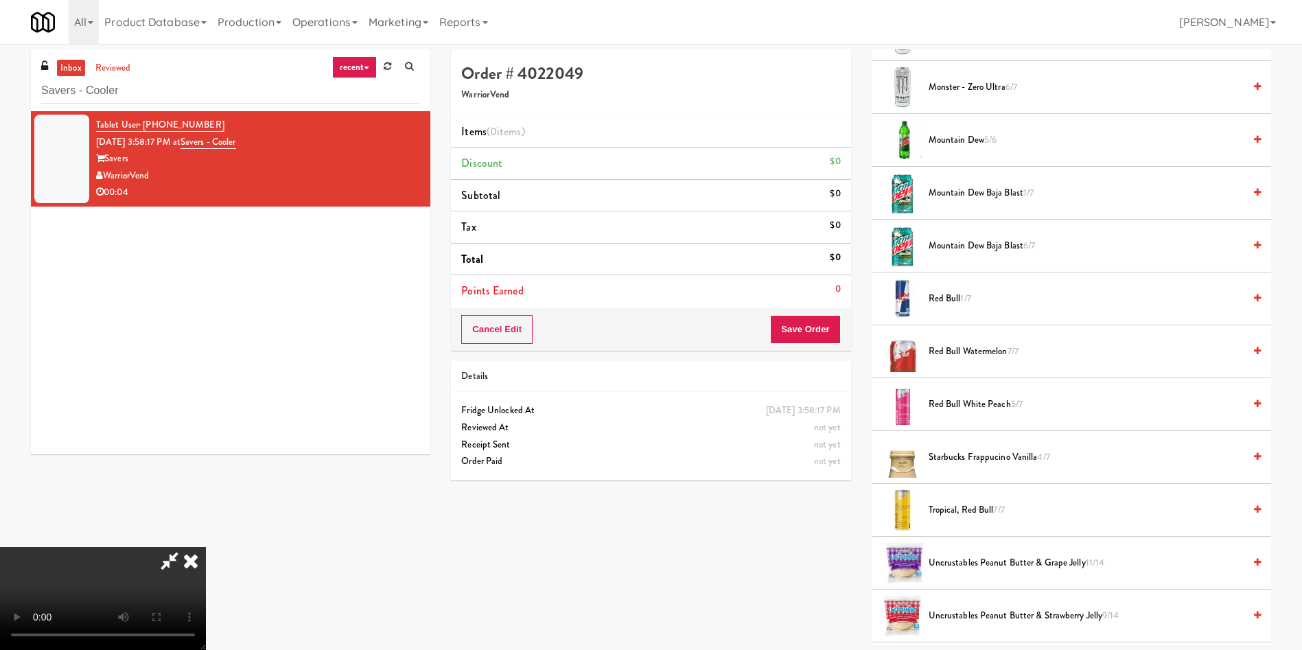
scroll to position [1236, 0]
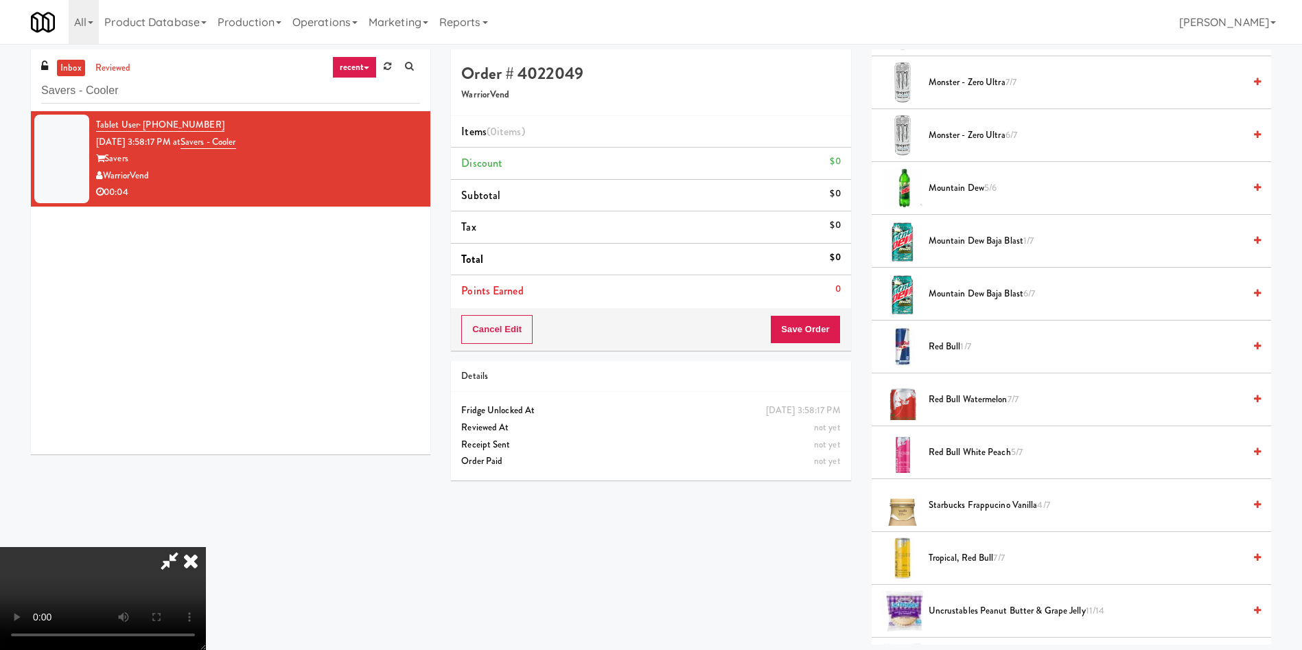
click at [964, 343] on span "1/7" at bounding box center [965, 346] width 10 height 13
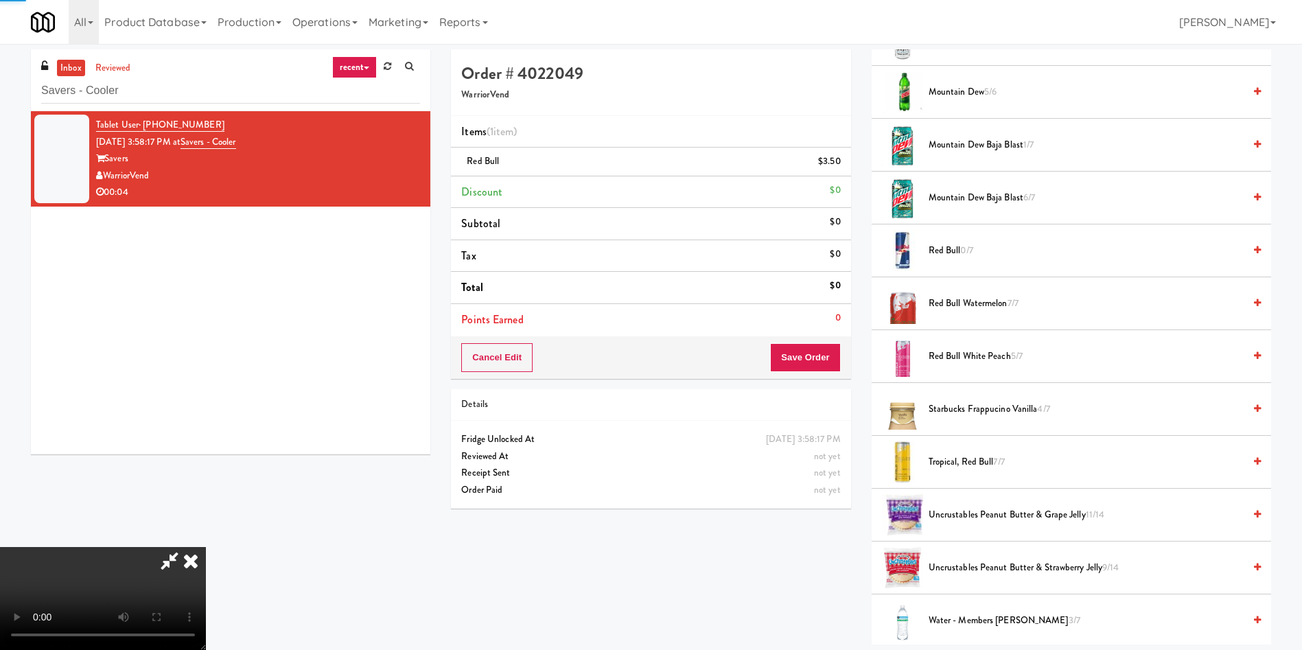
scroll to position [1544, 0]
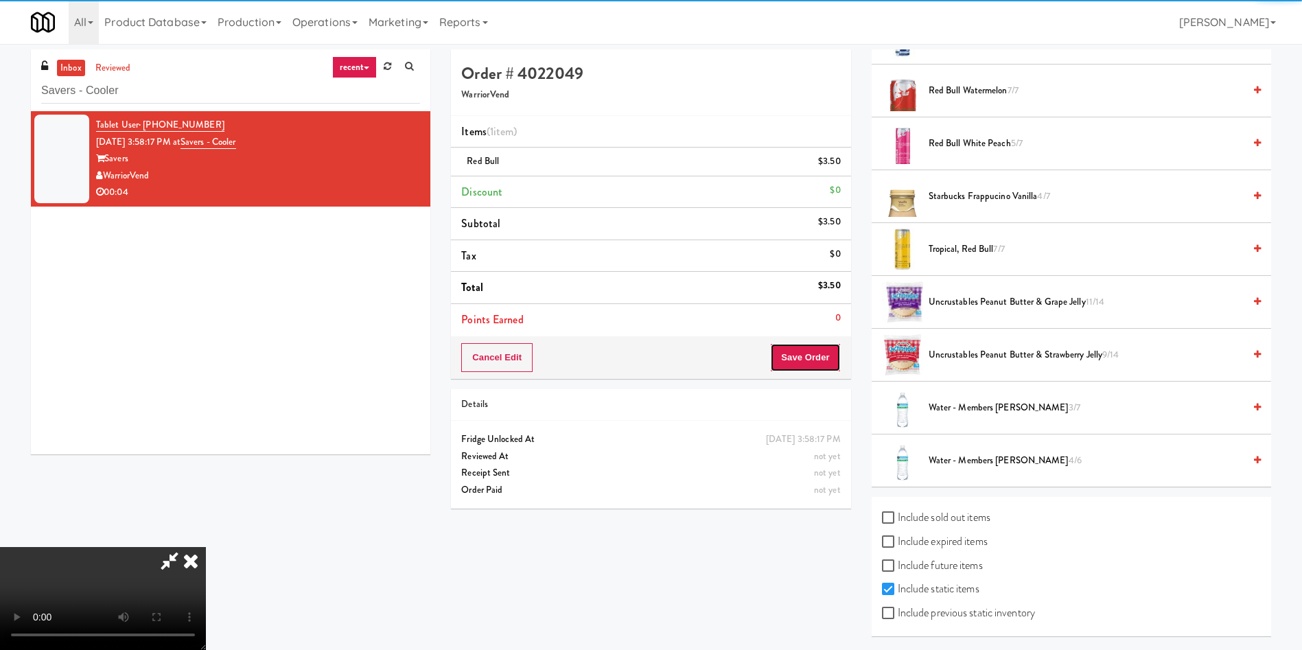
click at [829, 357] on button "Save Order" at bounding box center [805, 357] width 70 height 29
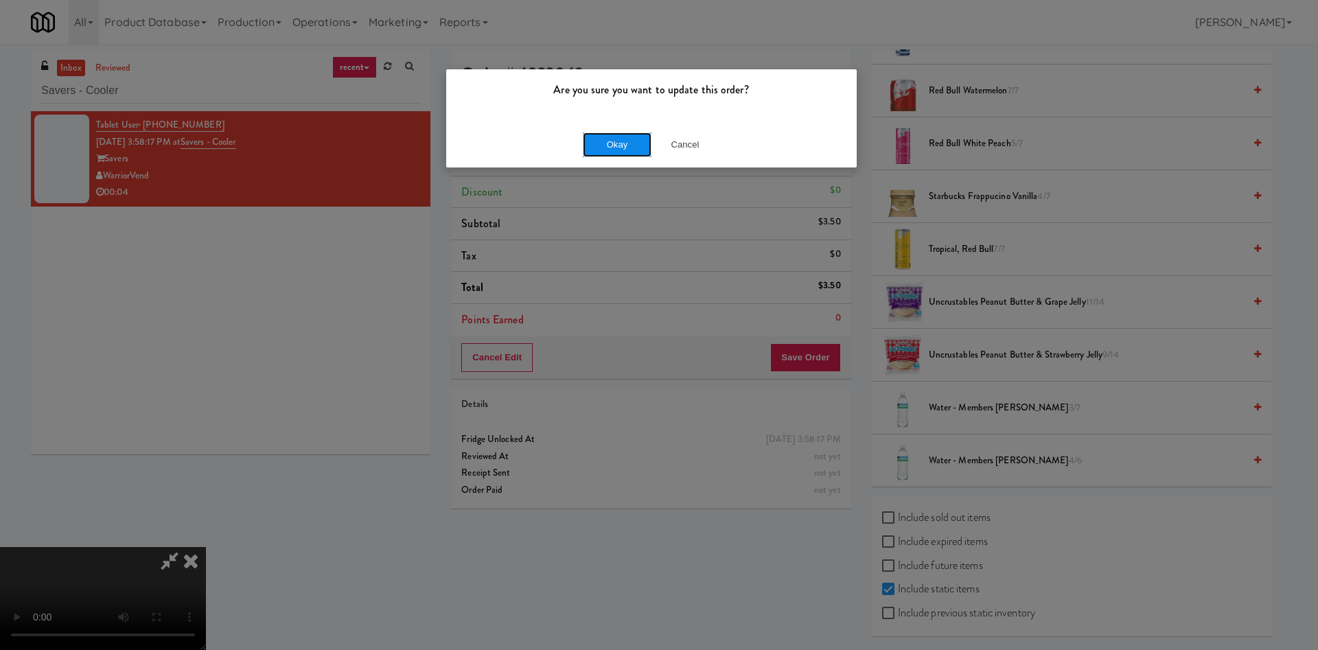
click at [592, 141] on button "Okay" at bounding box center [617, 144] width 69 height 25
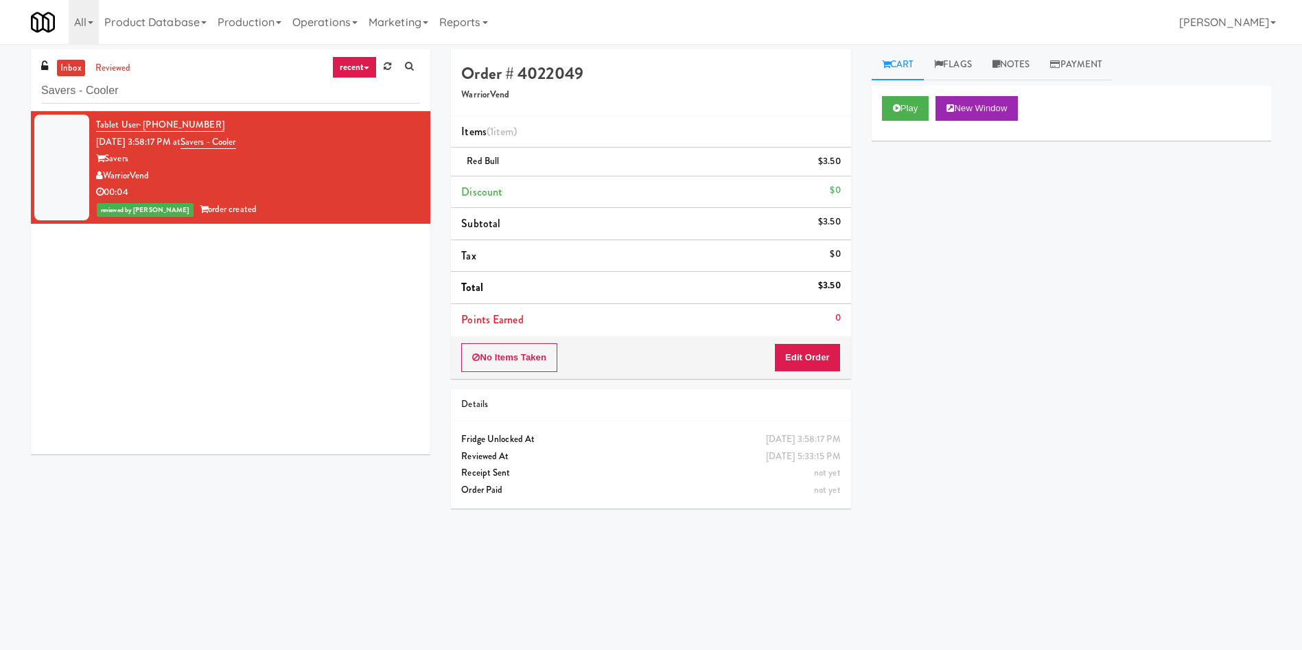
scroll to position [0, 0]
paste input "Twelve12 - Pantry - Right"
drag, startPoint x: 233, startPoint y: 82, endPoint x: 0, endPoint y: 47, distance: 236.0
click at [0, 47] on div "inbox reviewed recent all unclear take inventory issue suspicious failed recent…" at bounding box center [651, 322] width 1302 height 557
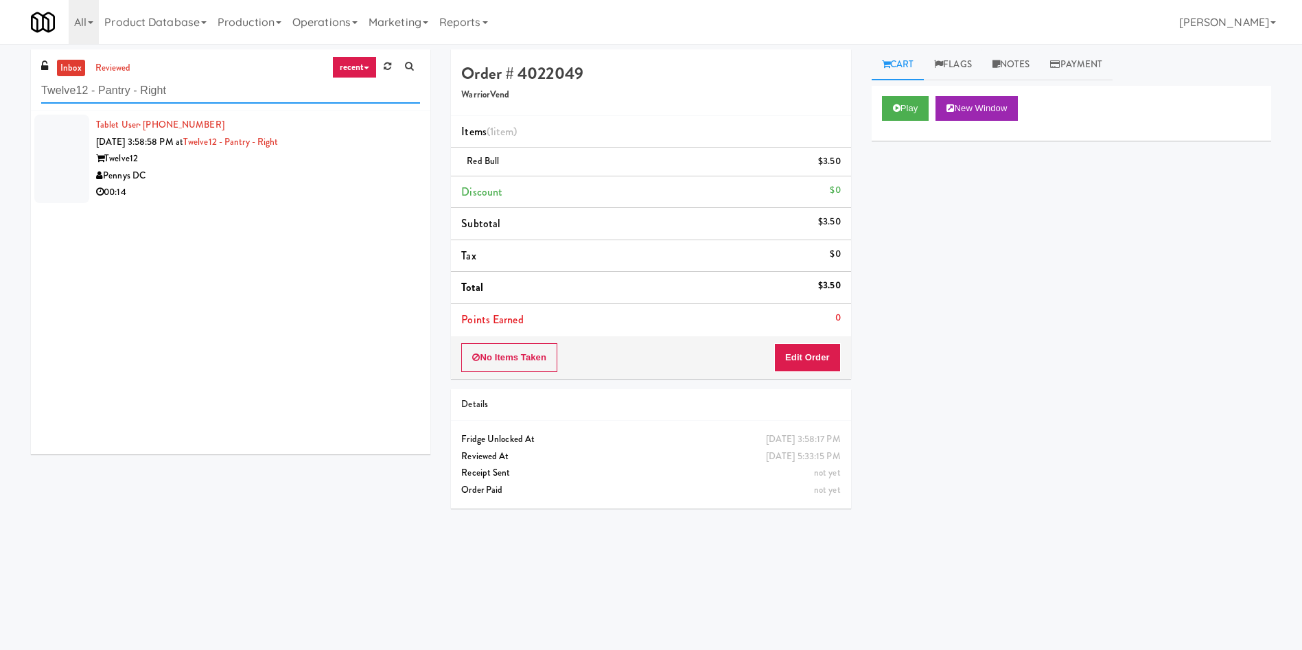
type input "Twelve12 - Pantry - Right"
click at [65, 139] on div at bounding box center [61, 159] width 55 height 89
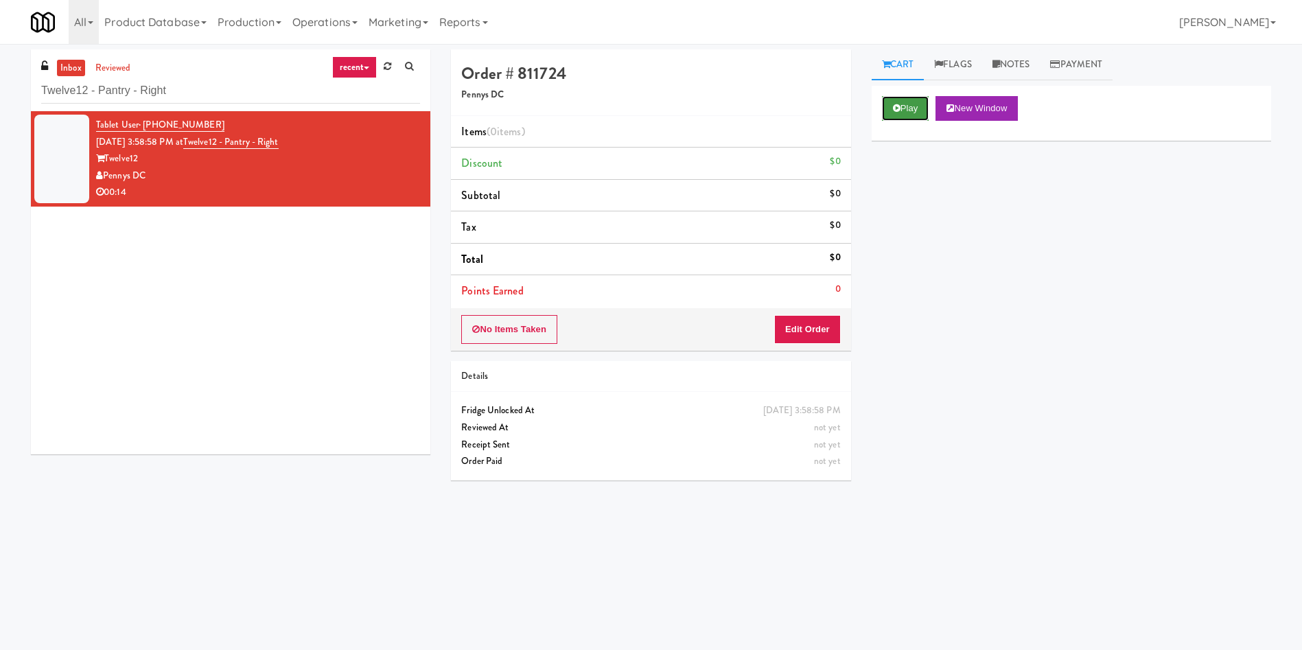
click at [912, 100] on button "Play" at bounding box center [905, 108] width 47 height 25
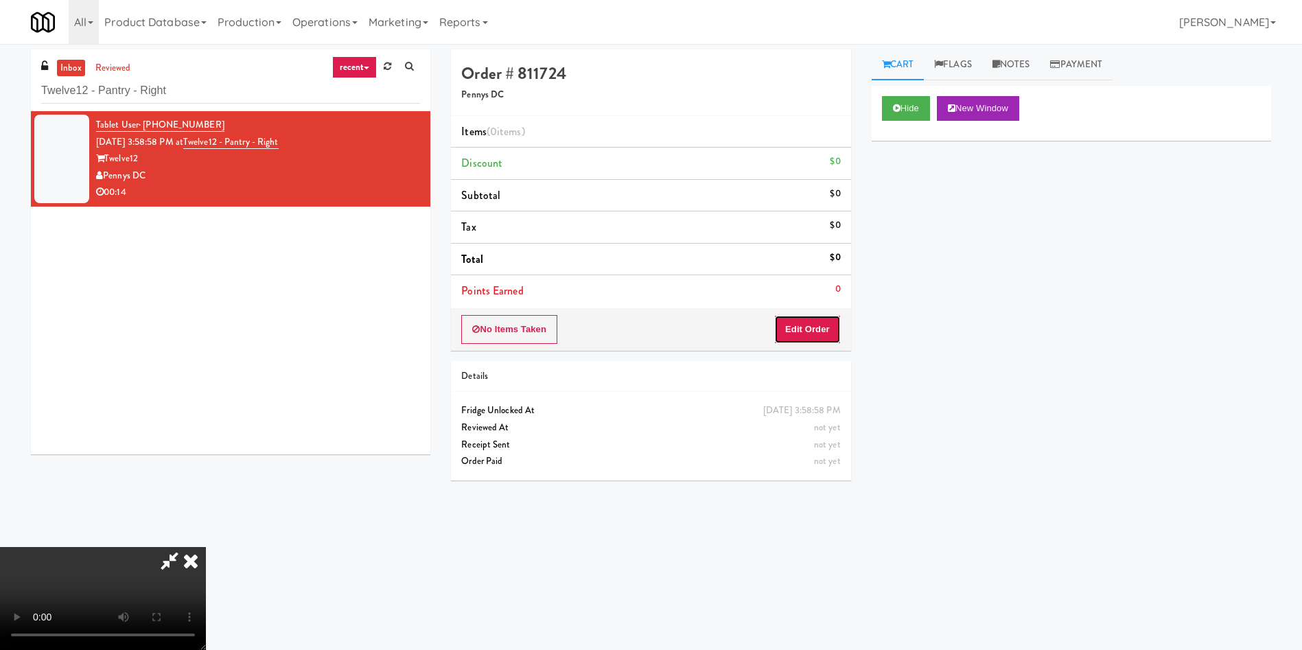
click at [821, 337] on button "Edit Order" at bounding box center [807, 329] width 67 height 29
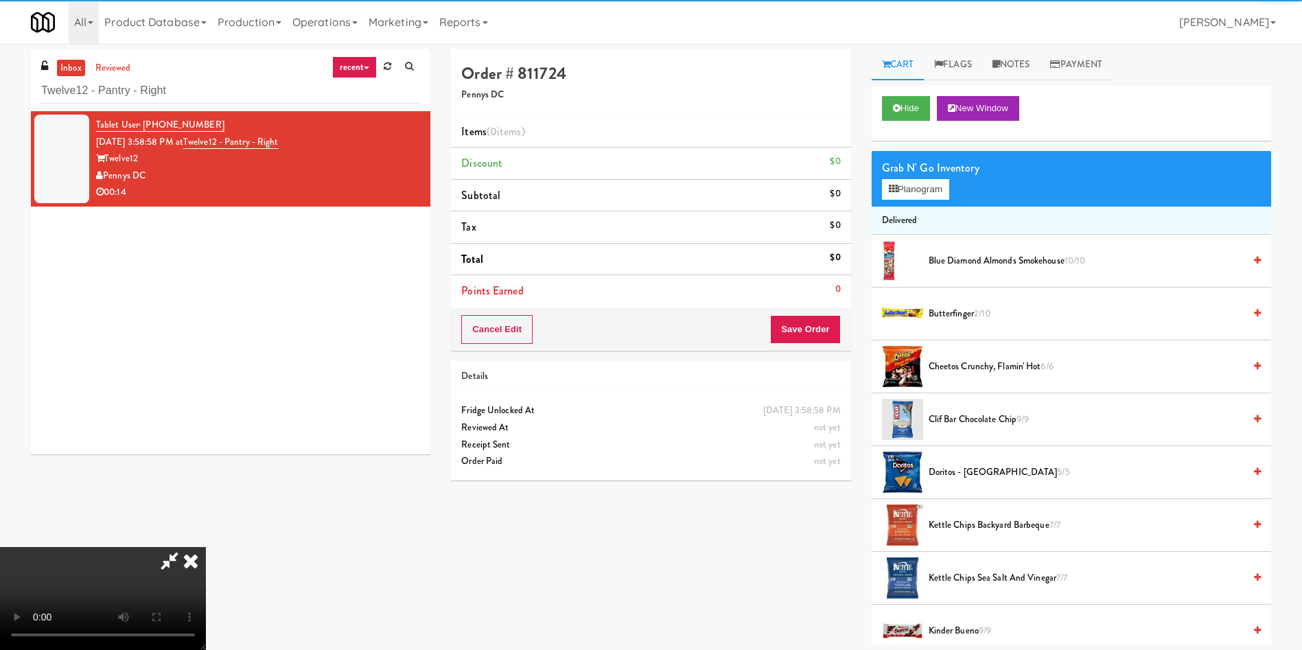
scroll to position [103, 0]
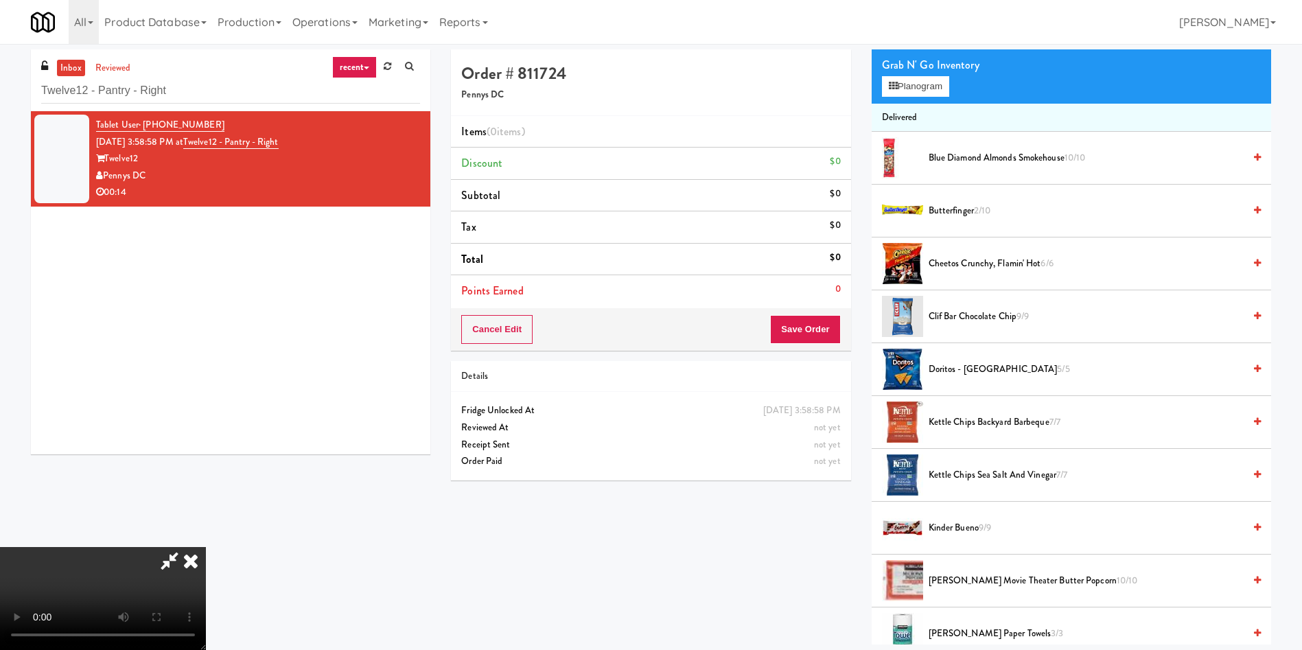
click at [206, 547] on video at bounding box center [103, 598] width 206 height 103
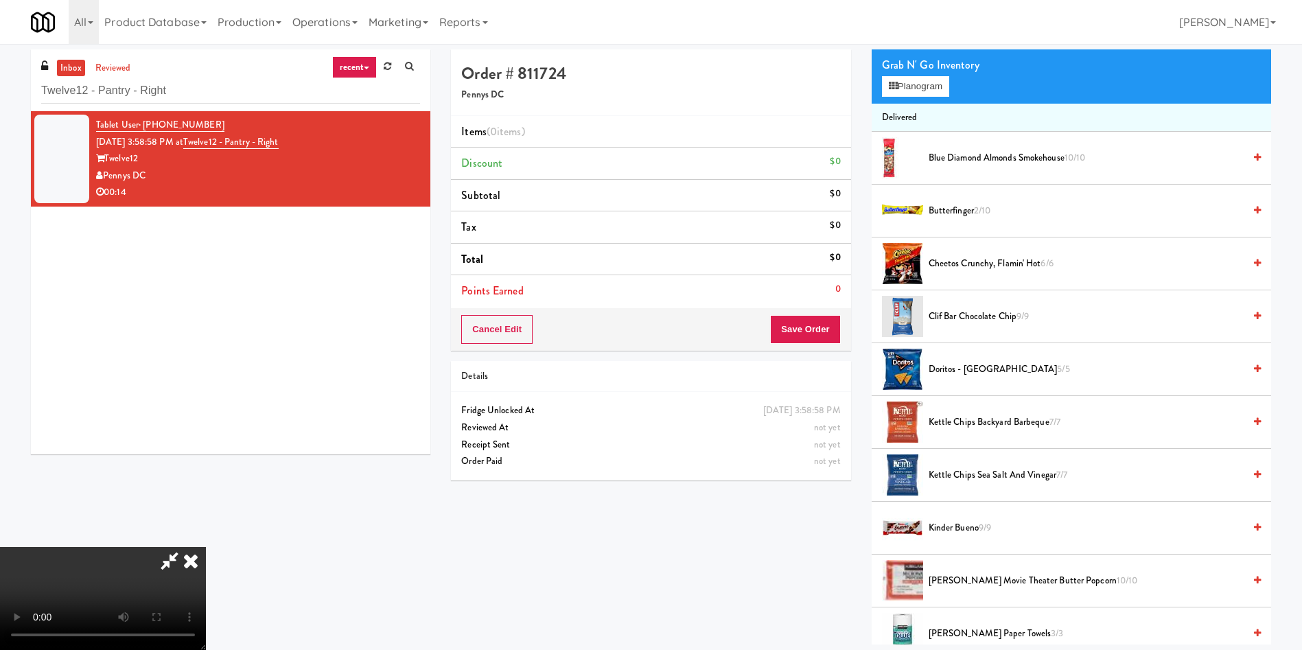
click at [206, 547] on video at bounding box center [103, 598] width 206 height 103
click at [893, 85] on icon at bounding box center [893, 86] width 9 height 9
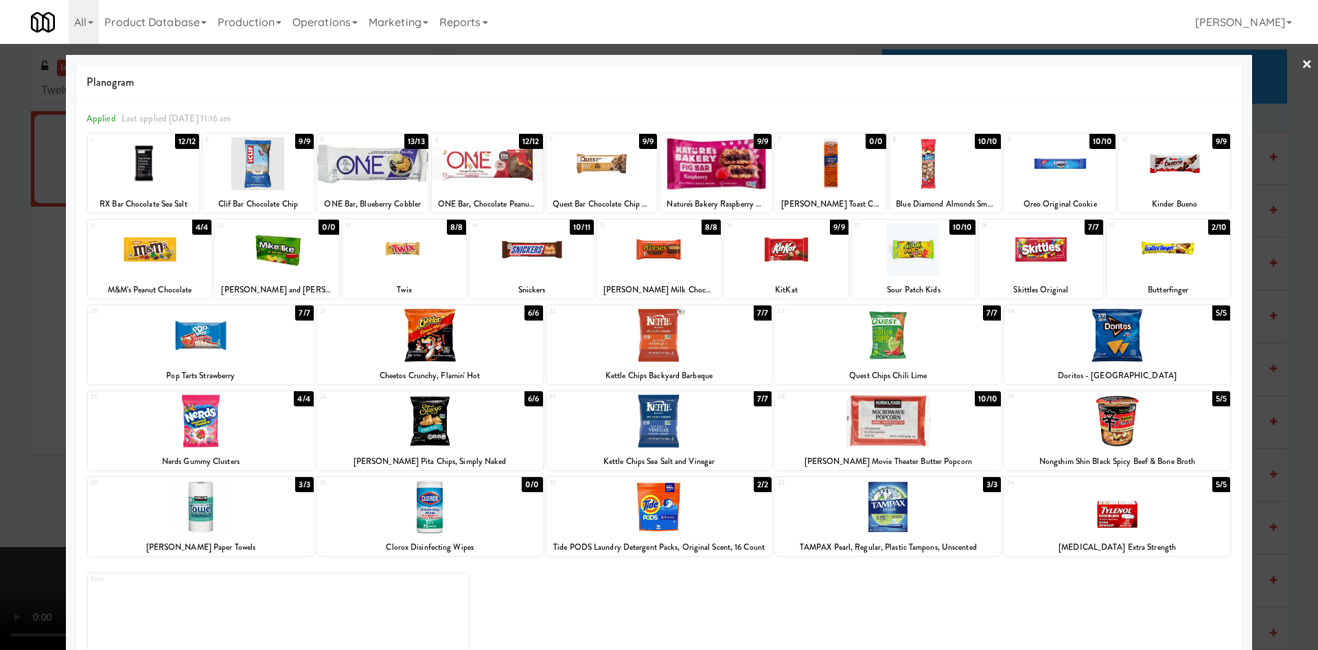
click at [506, 256] on div at bounding box center [532, 249] width 124 height 53
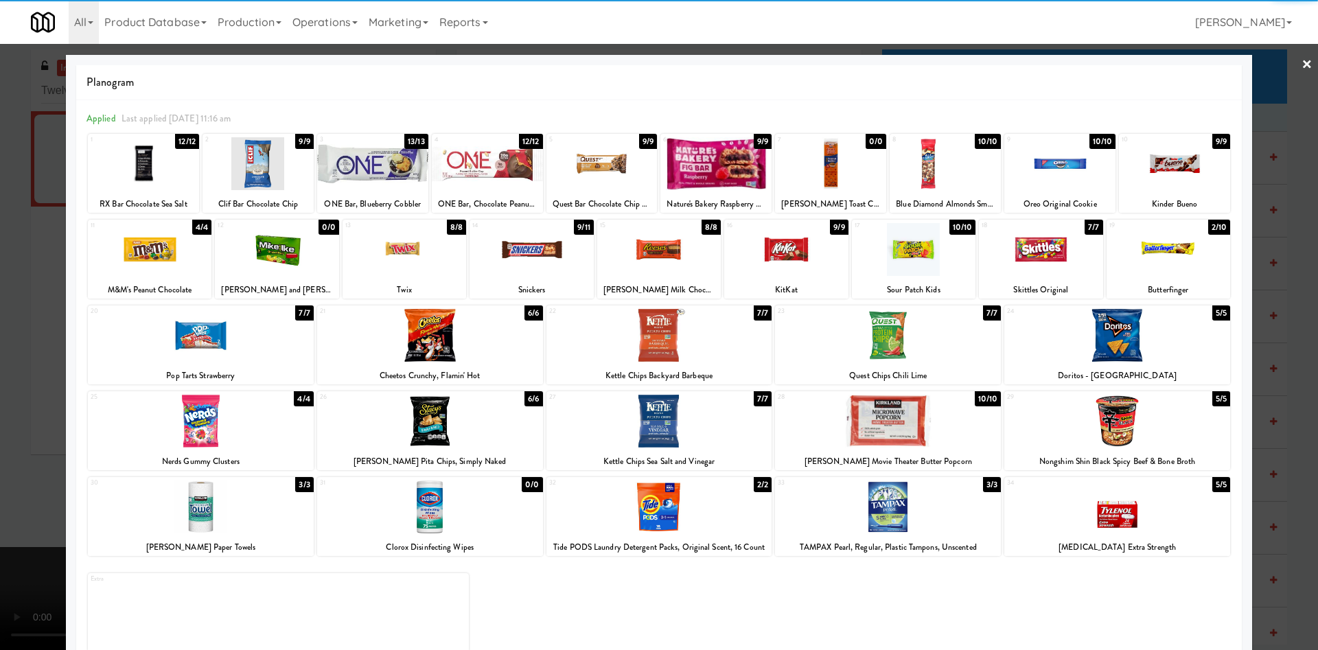
click at [26, 316] on div at bounding box center [659, 325] width 1318 height 650
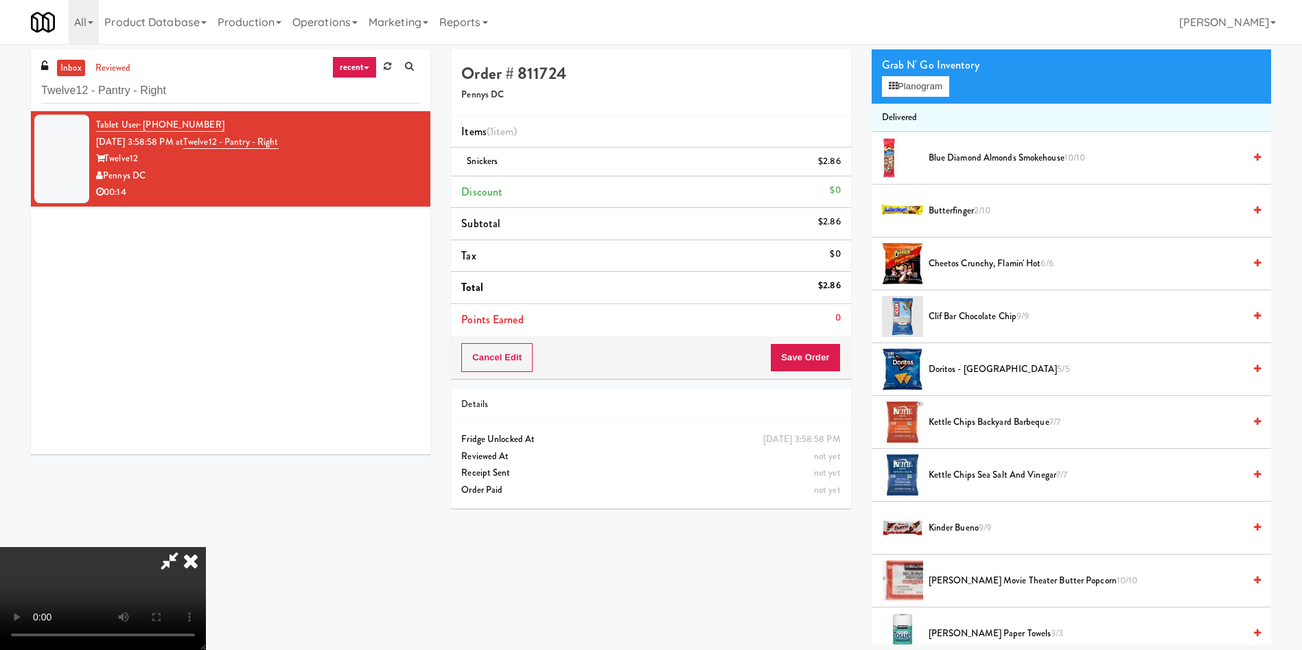
click at [206, 547] on video at bounding box center [103, 598] width 206 height 103
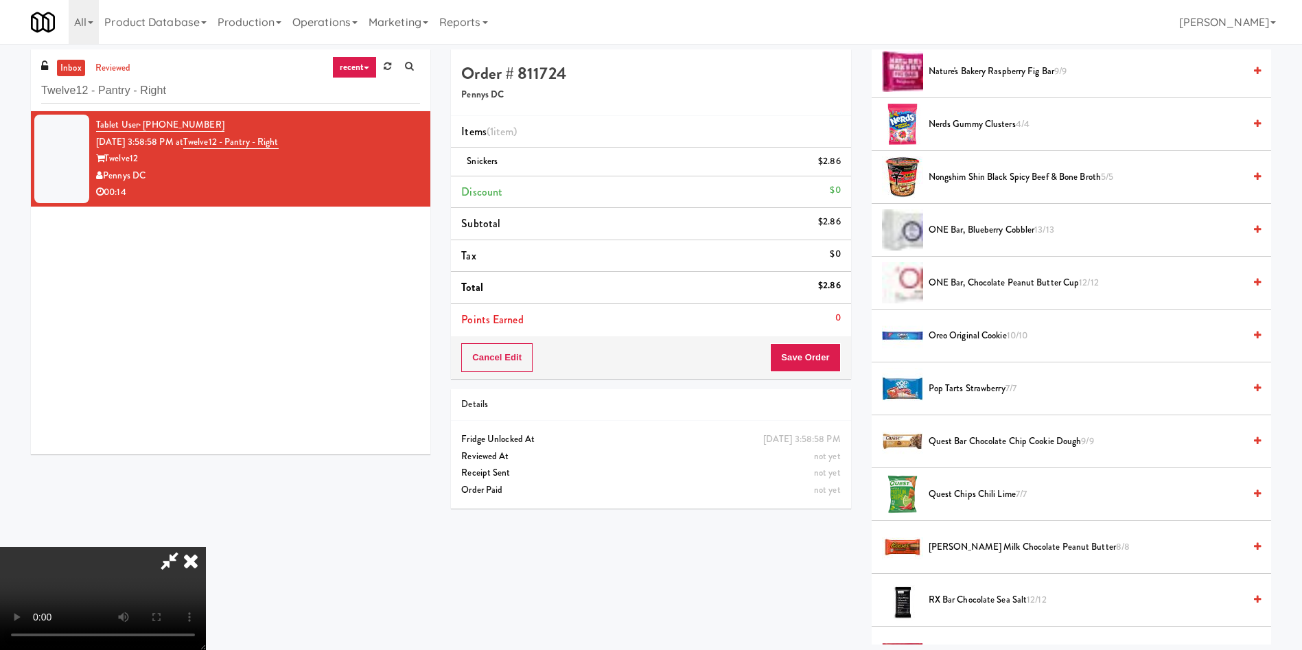
click at [206, 547] on video at bounding box center [103, 598] width 206 height 103
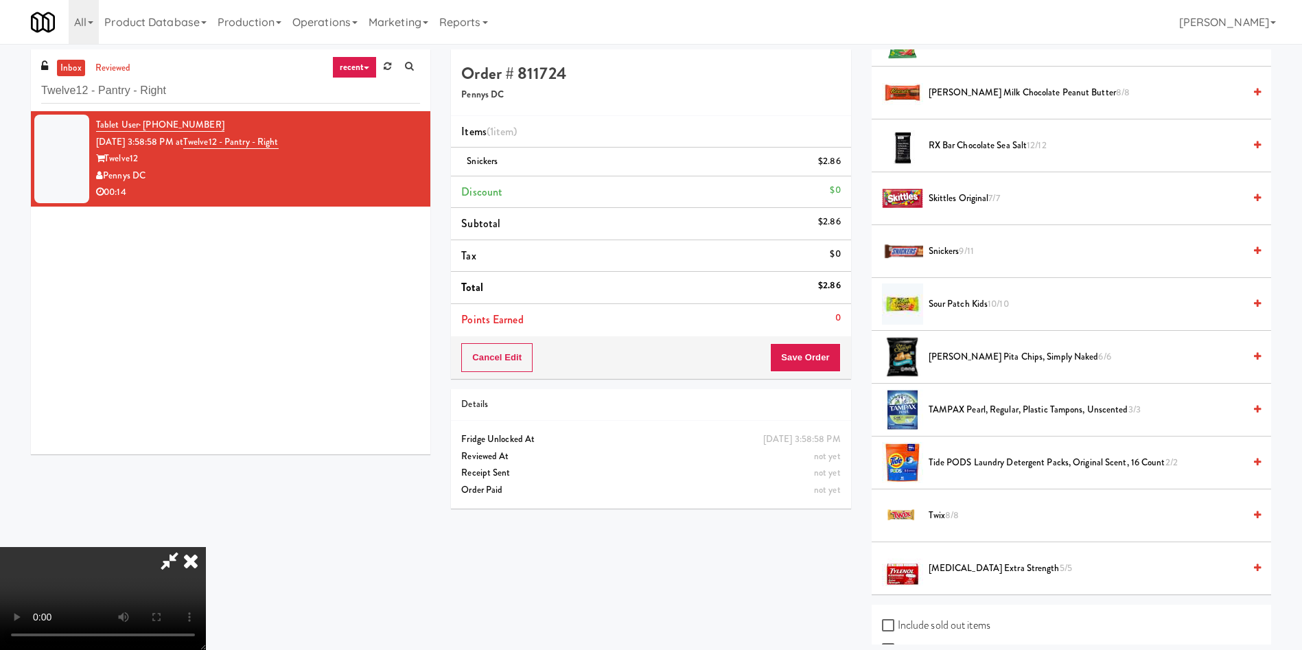
scroll to position [1182, 0]
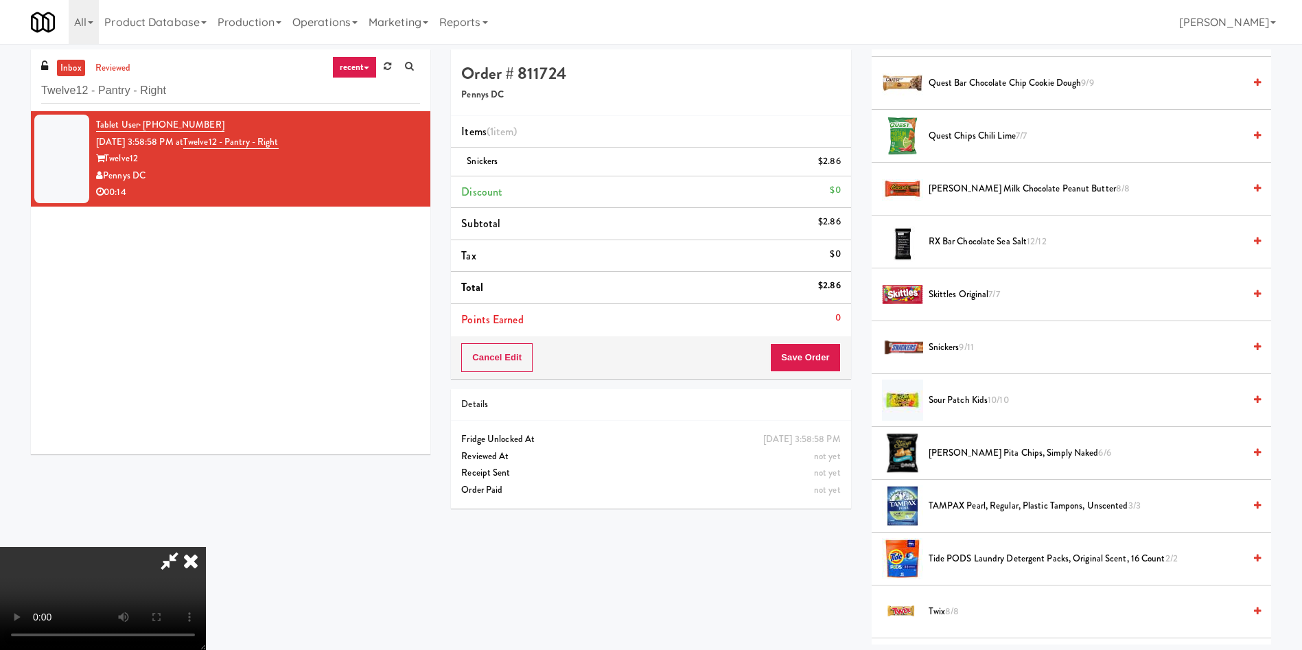
click at [955, 294] on span "Skittles Original 7/7" at bounding box center [1086, 294] width 315 height 17
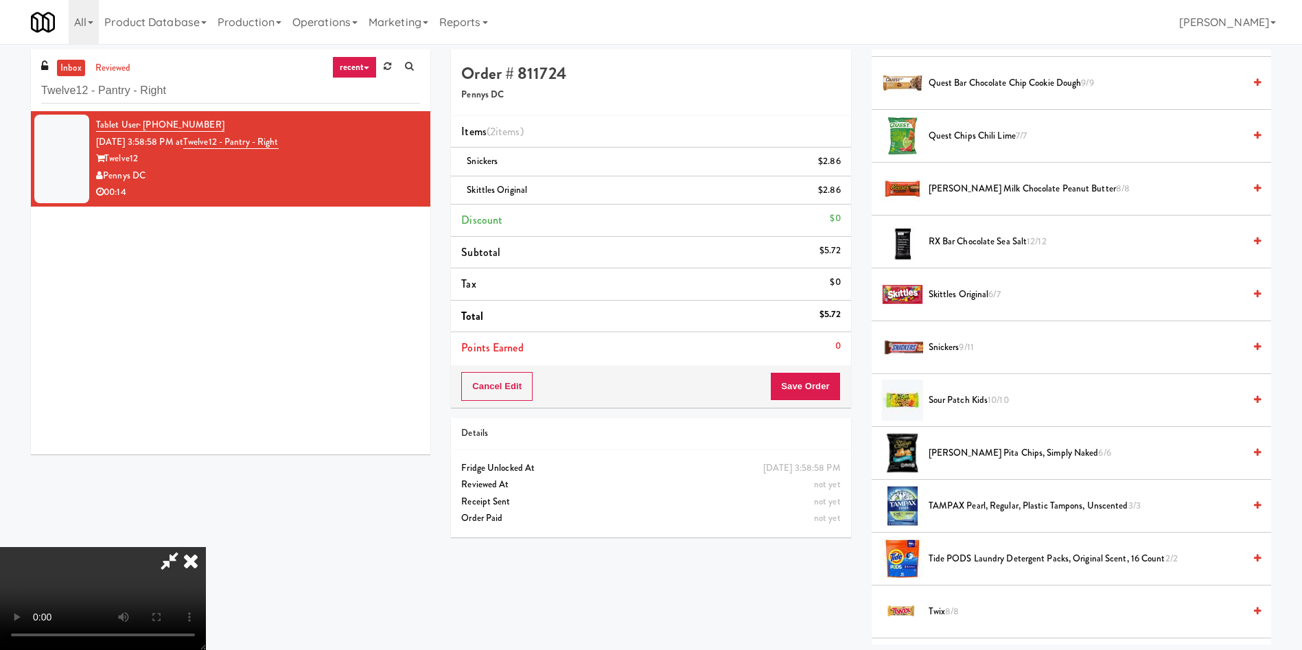
click at [206, 547] on video at bounding box center [103, 598] width 206 height 103
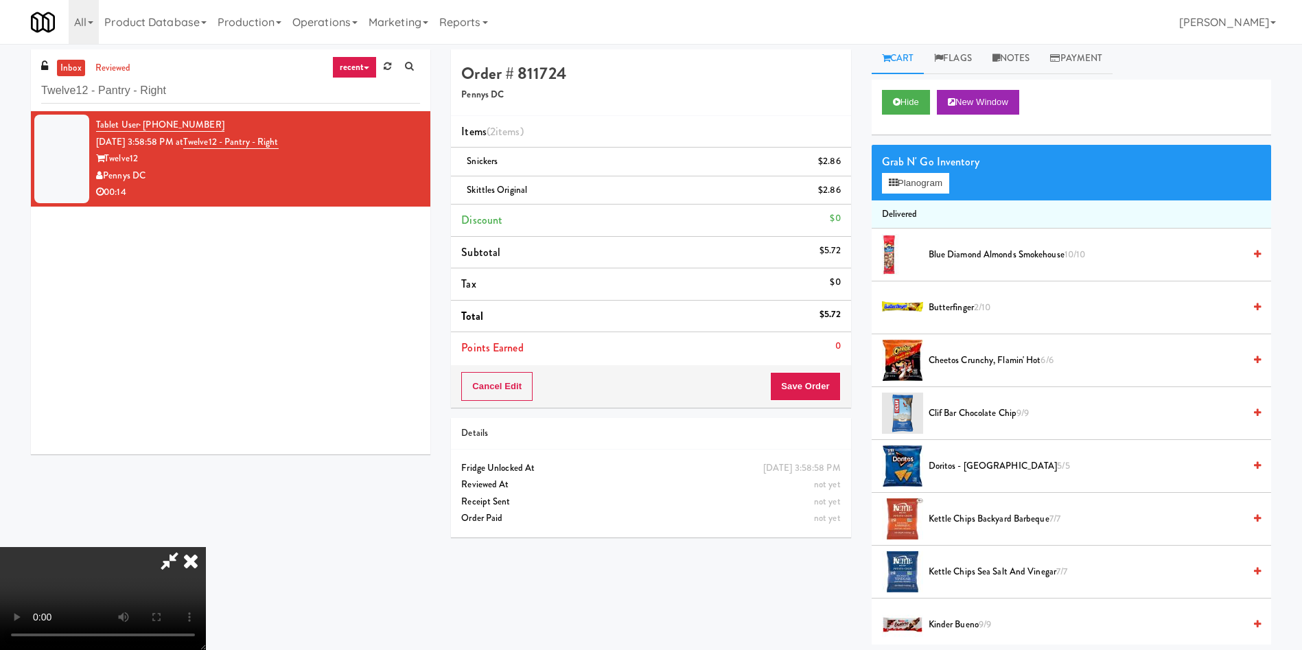
scroll to position [0, 0]
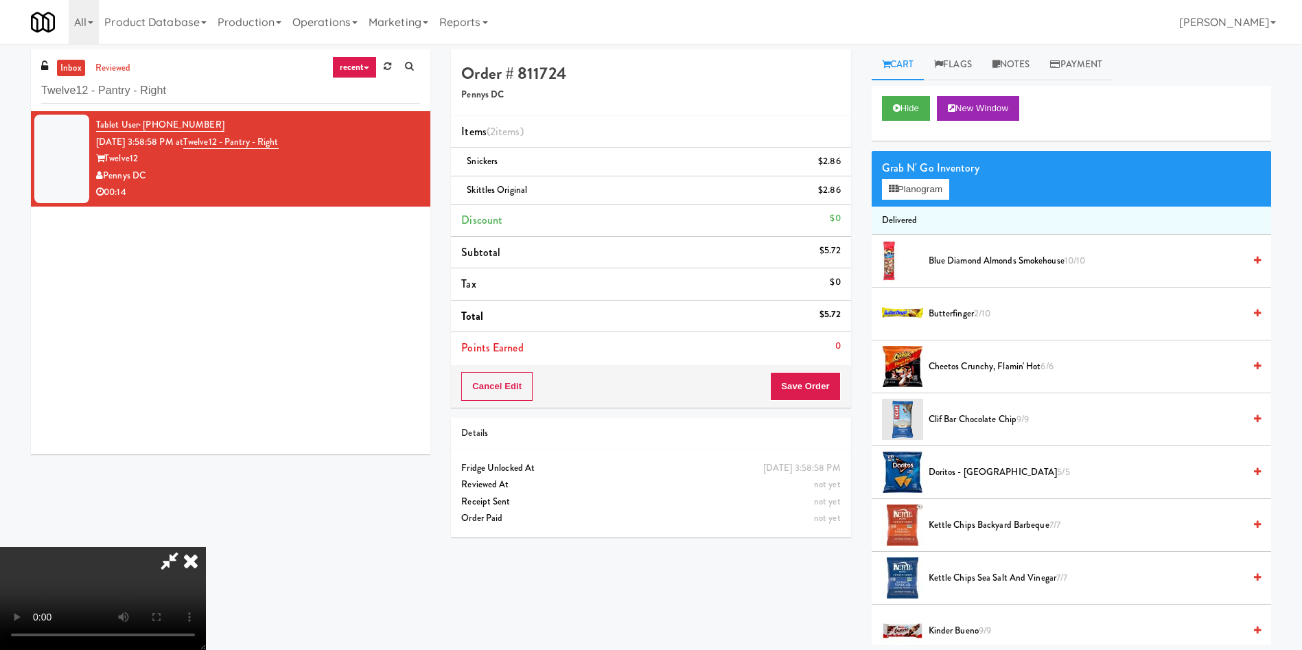
click at [960, 310] on span "Butterfinger 2/10" at bounding box center [1086, 313] width 315 height 17
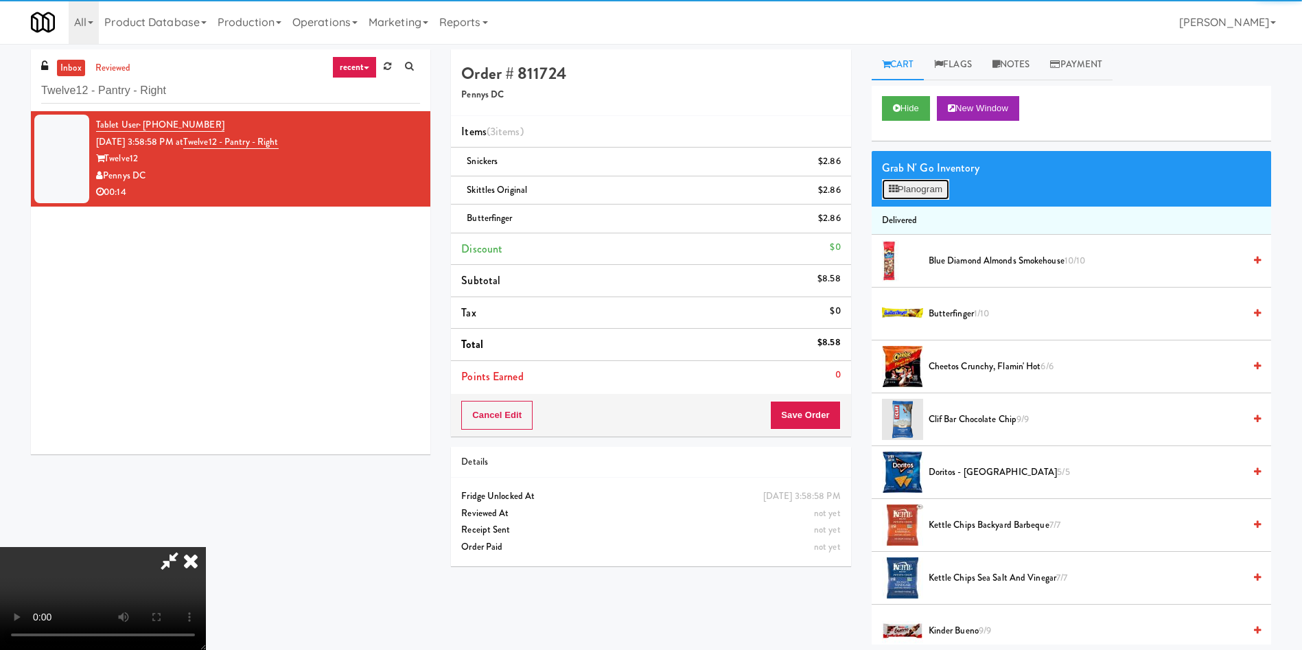
click at [929, 192] on button "Planogram" at bounding box center [915, 189] width 67 height 21
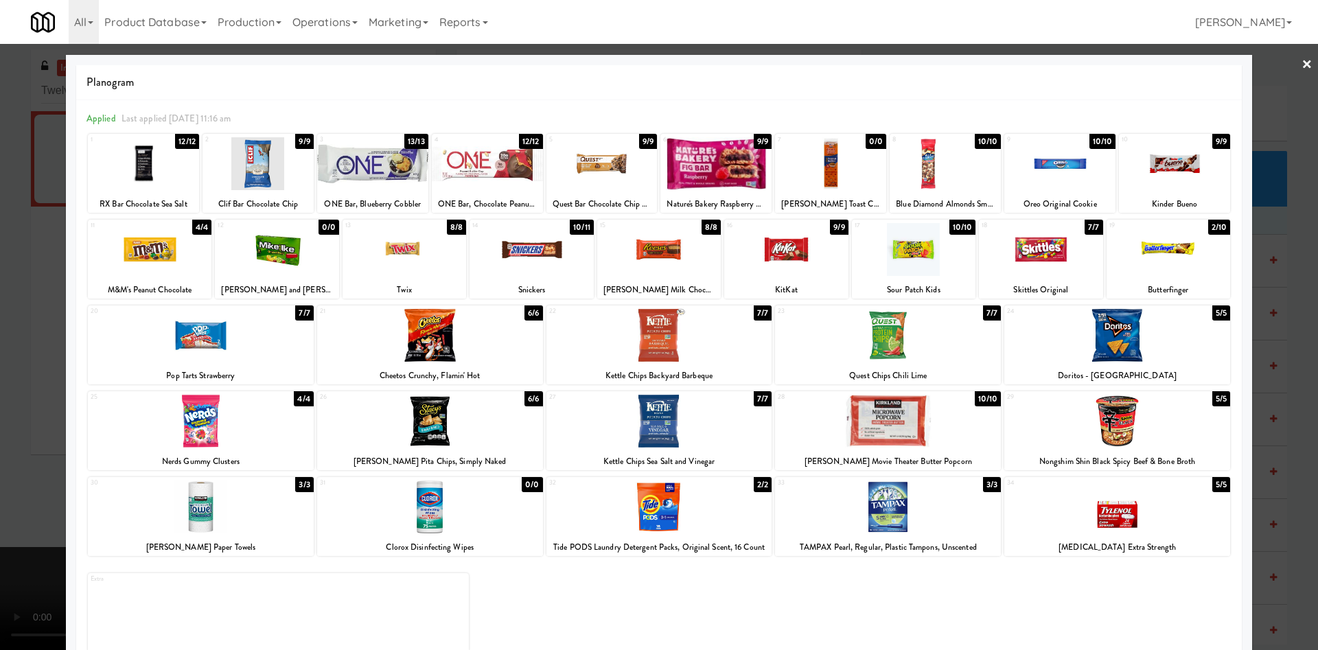
click at [1246, 110] on div at bounding box center [659, 325] width 1318 height 650
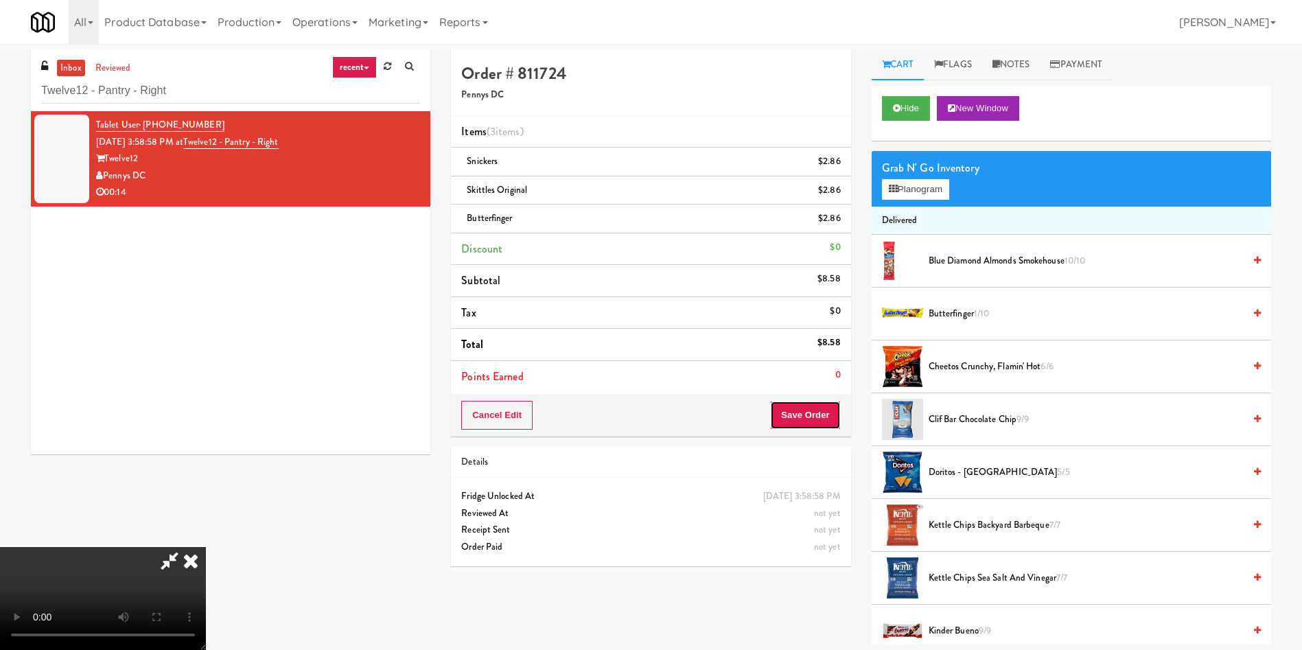
click at [793, 406] on button "Save Order" at bounding box center [805, 415] width 70 height 29
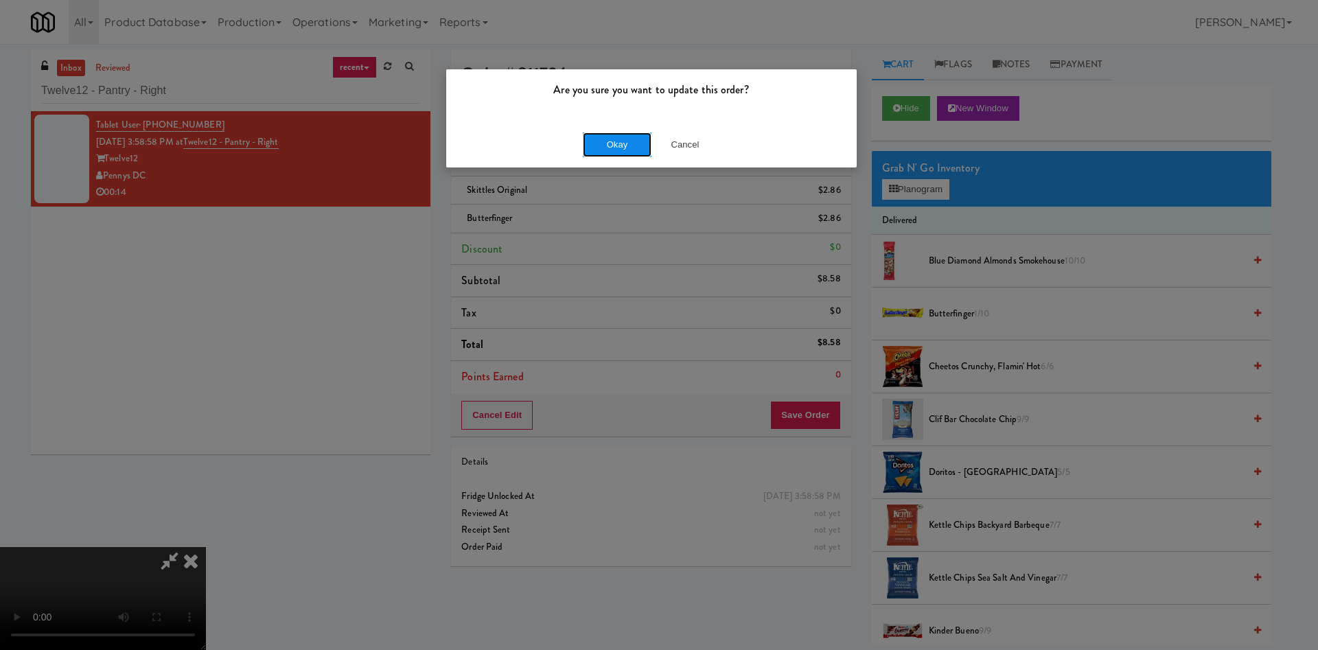
click at [614, 133] on button "Okay" at bounding box center [617, 144] width 69 height 25
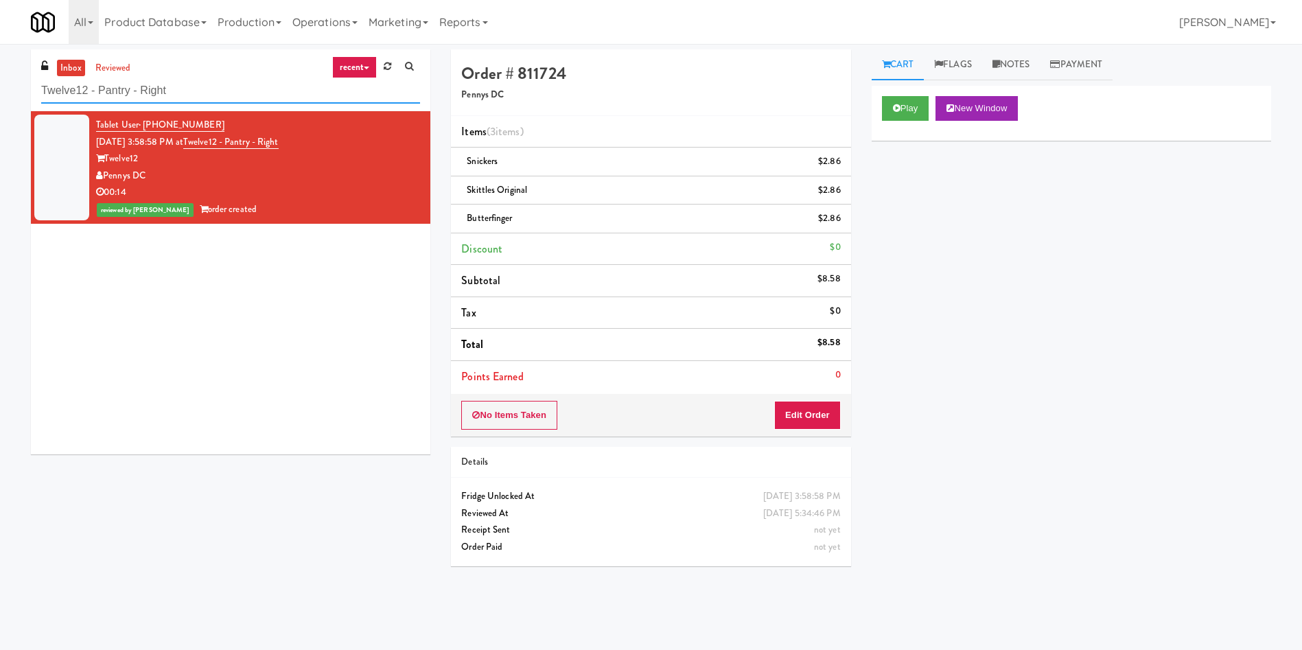
paste input "Illume - Cooler - Lef"
drag, startPoint x: 192, startPoint y: 98, endPoint x: 0, endPoint y: 97, distance: 191.5
click at [0, 97] on div "inbox reviewed recent all unclear take inventory issue suspicious failed recent…" at bounding box center [651, 324] width 1302 height 551
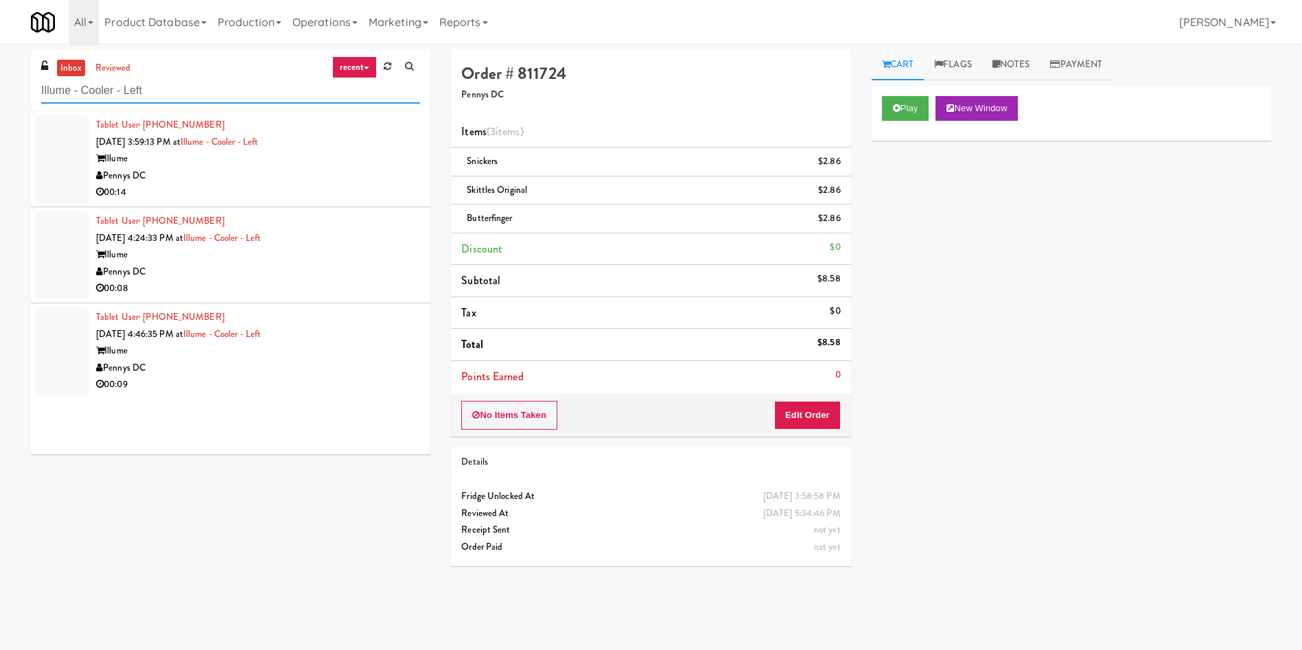
type input "Illume - Cooler - Left"
click at [75, 148] on div at bounding box center [61, 159] width 55 height 89
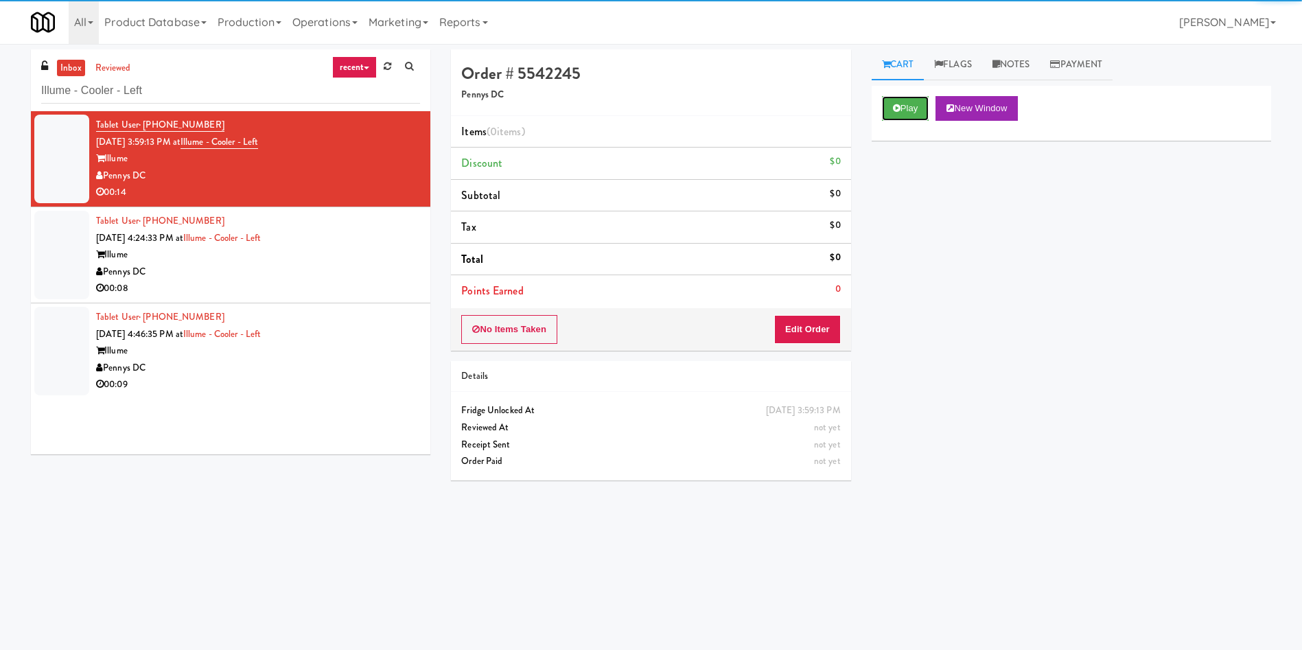
drag, startPoint x: 912, startPoint y: 106, endPoint x: 911, endPoint y: 171, distance: 64.5
click at [911, 111] on button "Play" at bounding box center [905, 108] width 47 height 25
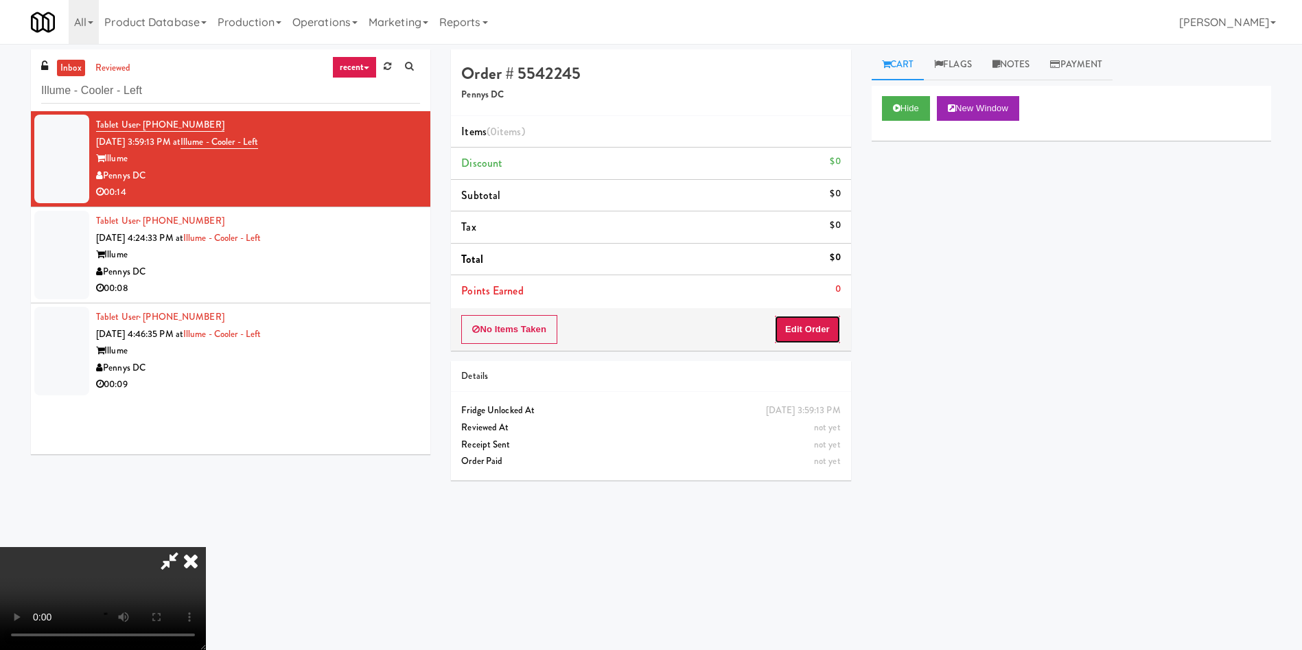
click at [813, 317] on button "Edit Order" at bounding box center [807, 329] width 67 height 29
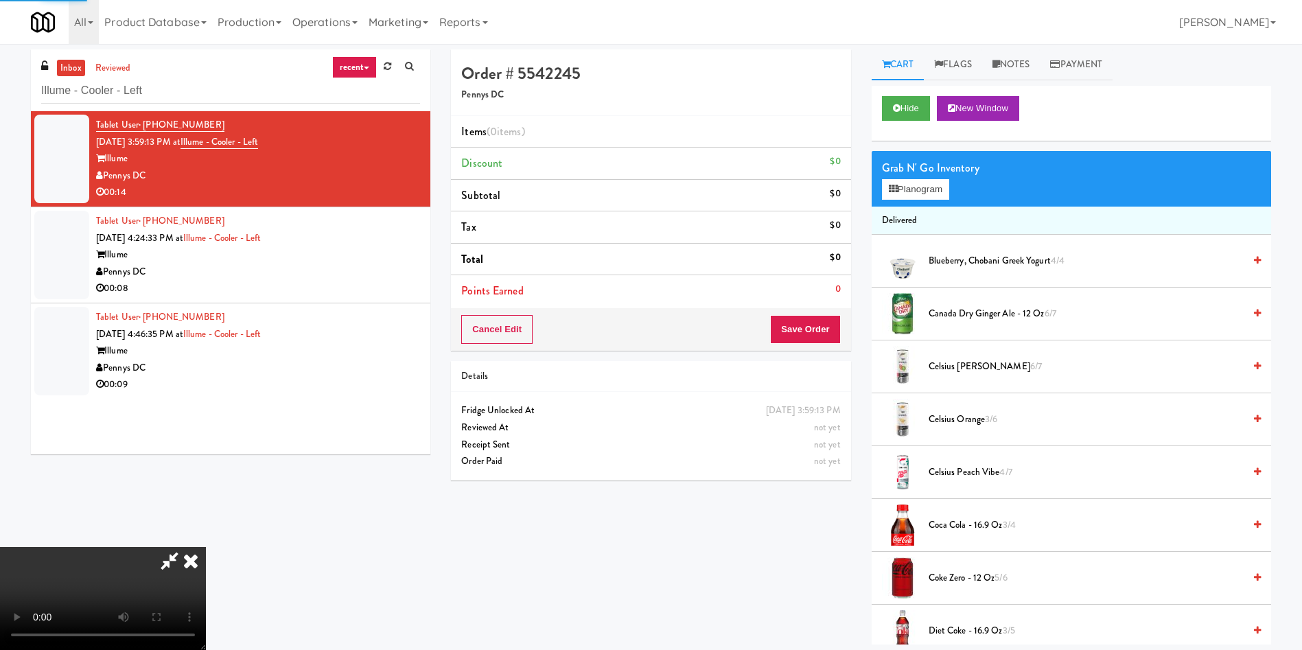
scroll to position [103, 0]
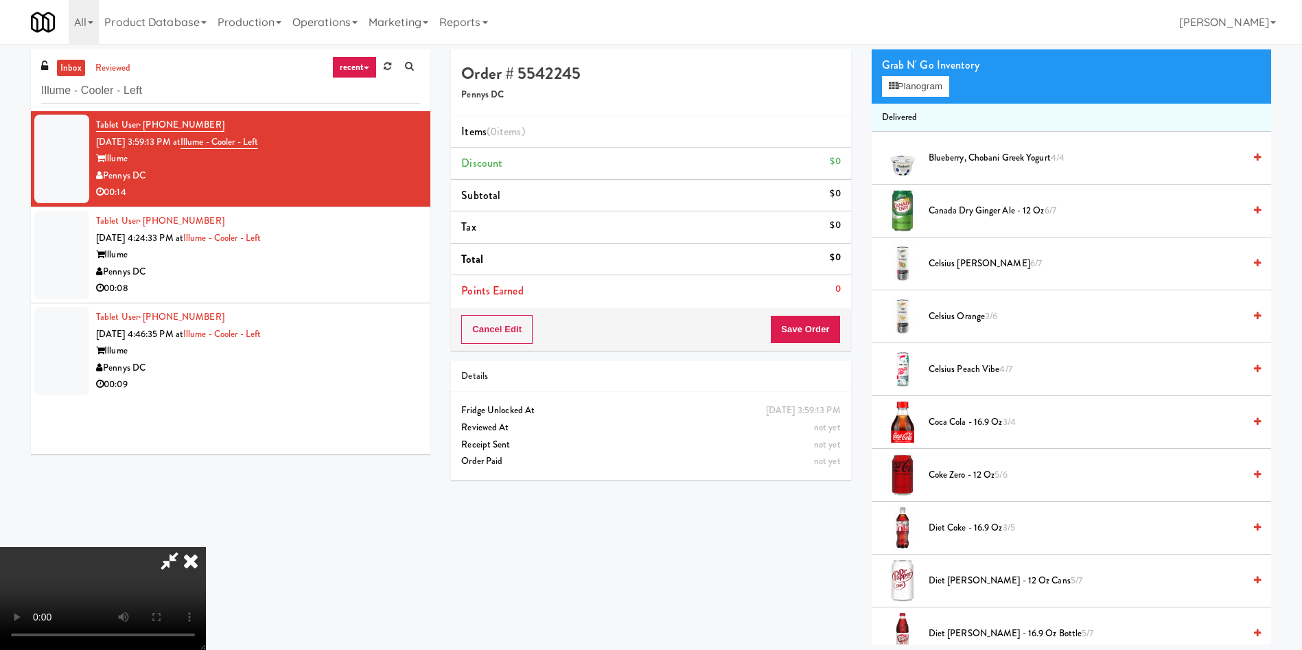
click at [206, 547] on video at bounding box center [103, 598] width 206 height 103
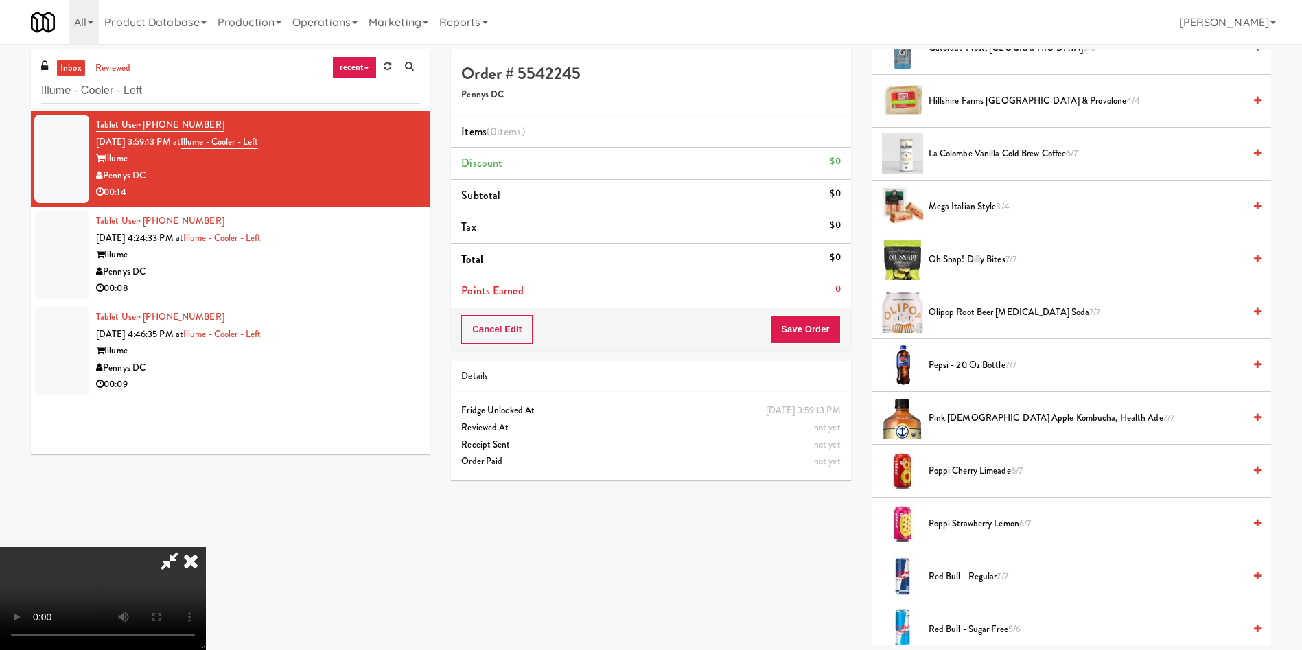
scroll to position [1133, 0]
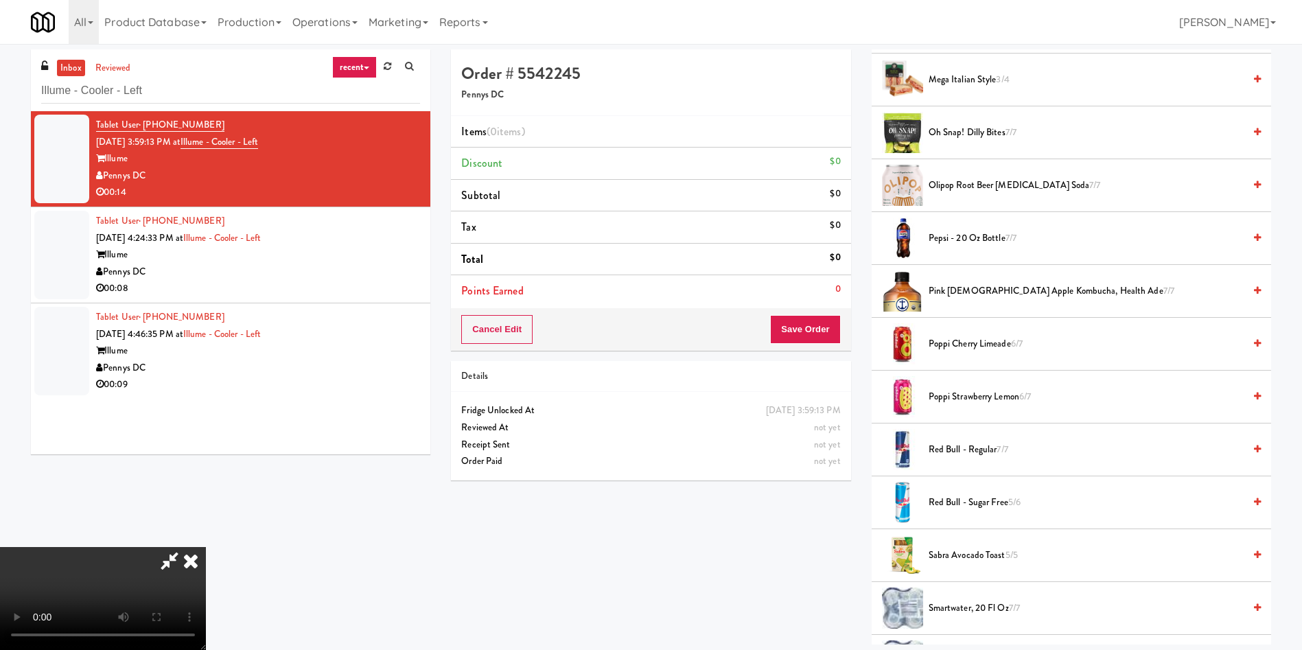
click at [973, 132] on span "Oh Snap! Dilly Bites 7/7" at bounding box center [1086, 132] width 315 height 17
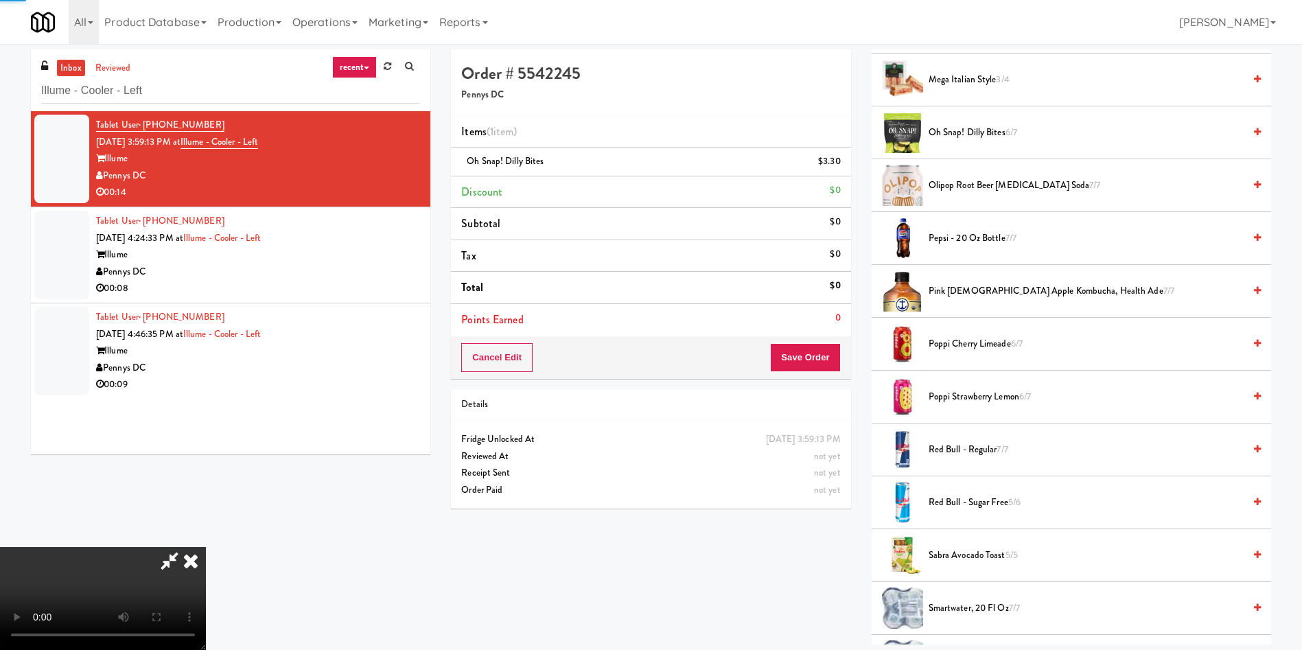
click at [206, 547] on video at bounding box center [103, 598] width 206 height 103
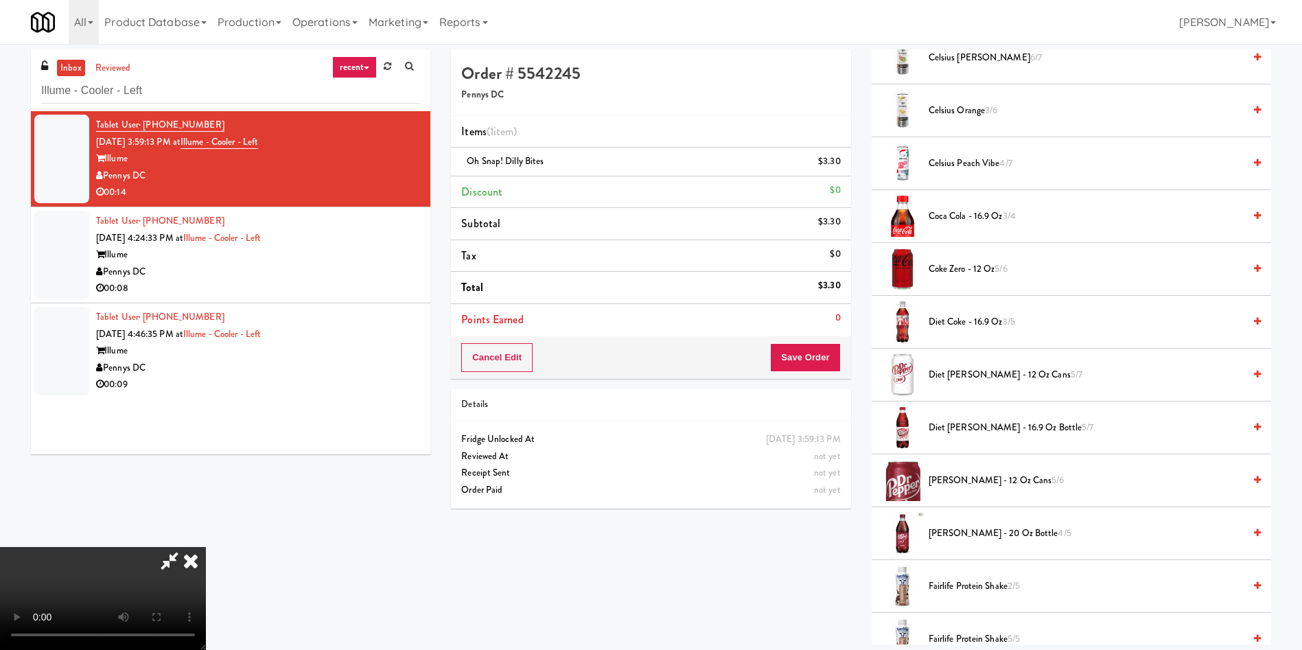
click at [206, 547] on video at bounding box center [103, 598] width 206 height 103
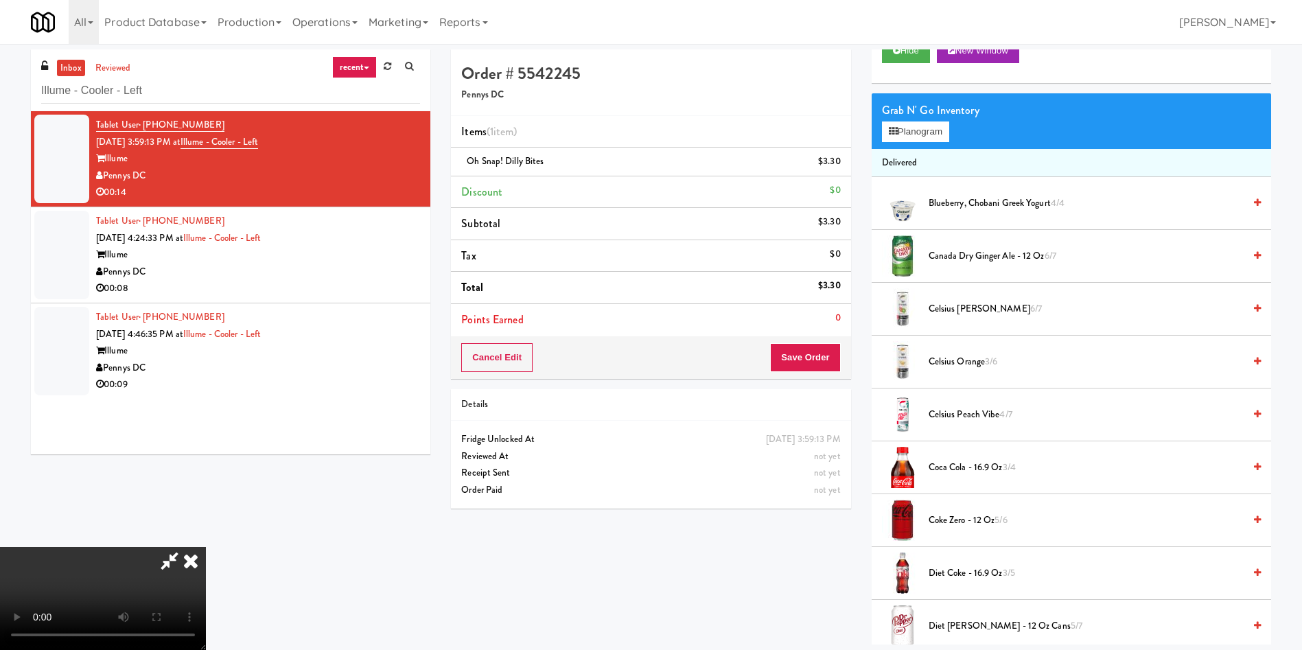
scroll to position [103, 0]
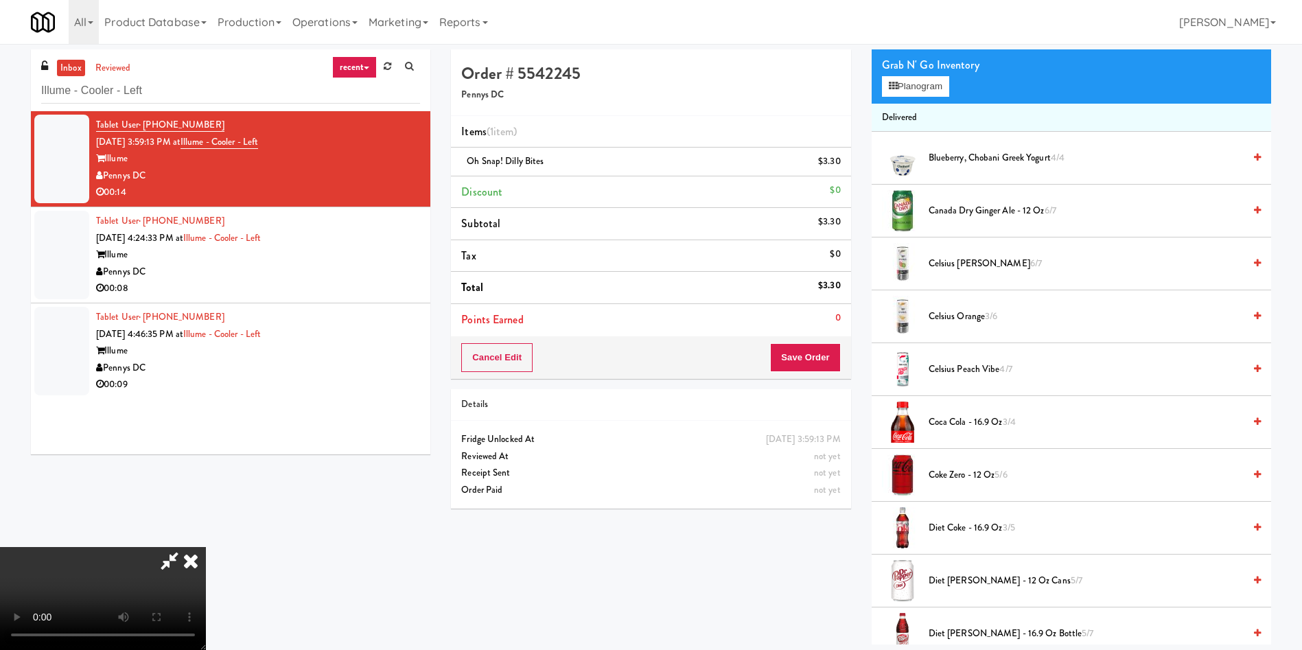
click at [942, 208] on span "Canada Dry Ginger Ale - 12 oz 6/7" at bounding box center [1086, 210] width 315 height 17
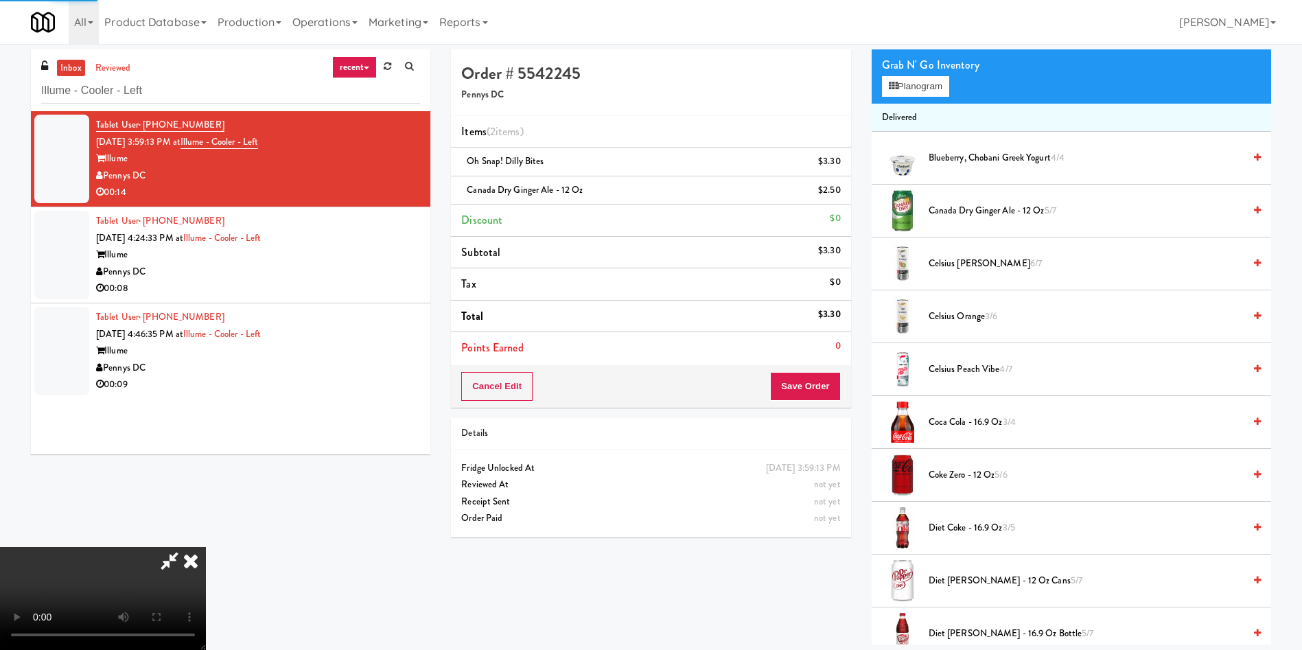
click at [206, 547] on video at bounding box center [103, 598] width 206 height 103
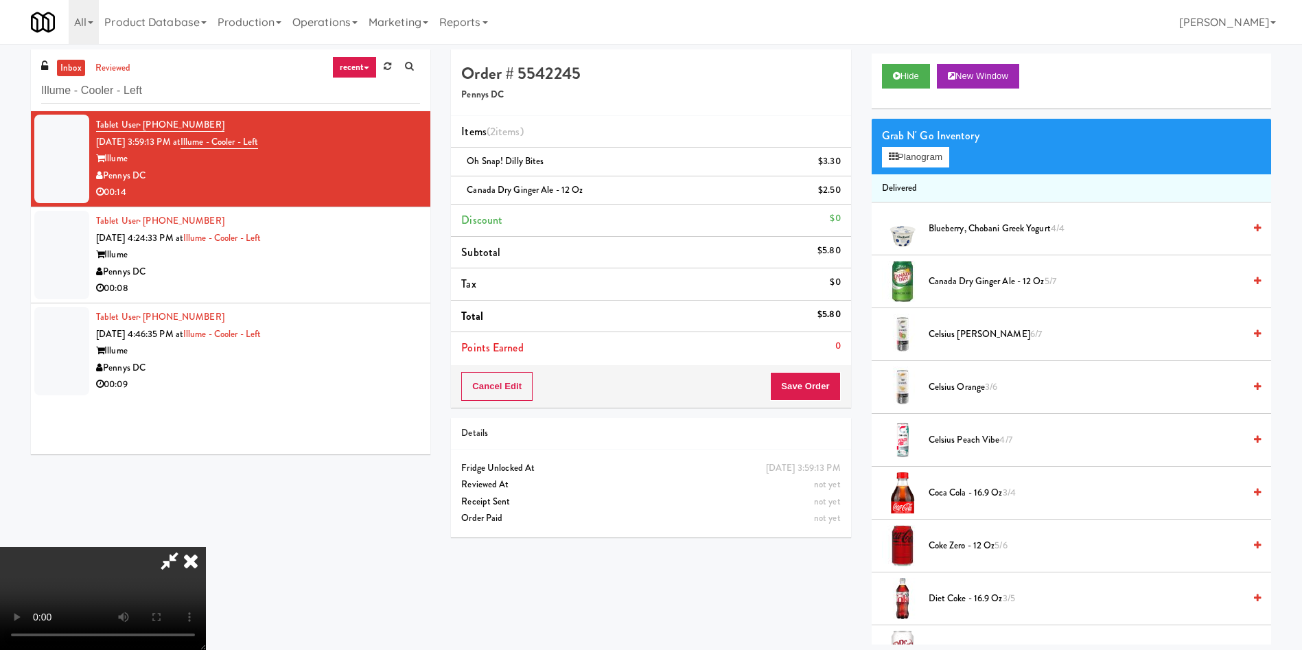
scroll to position [0, 0]
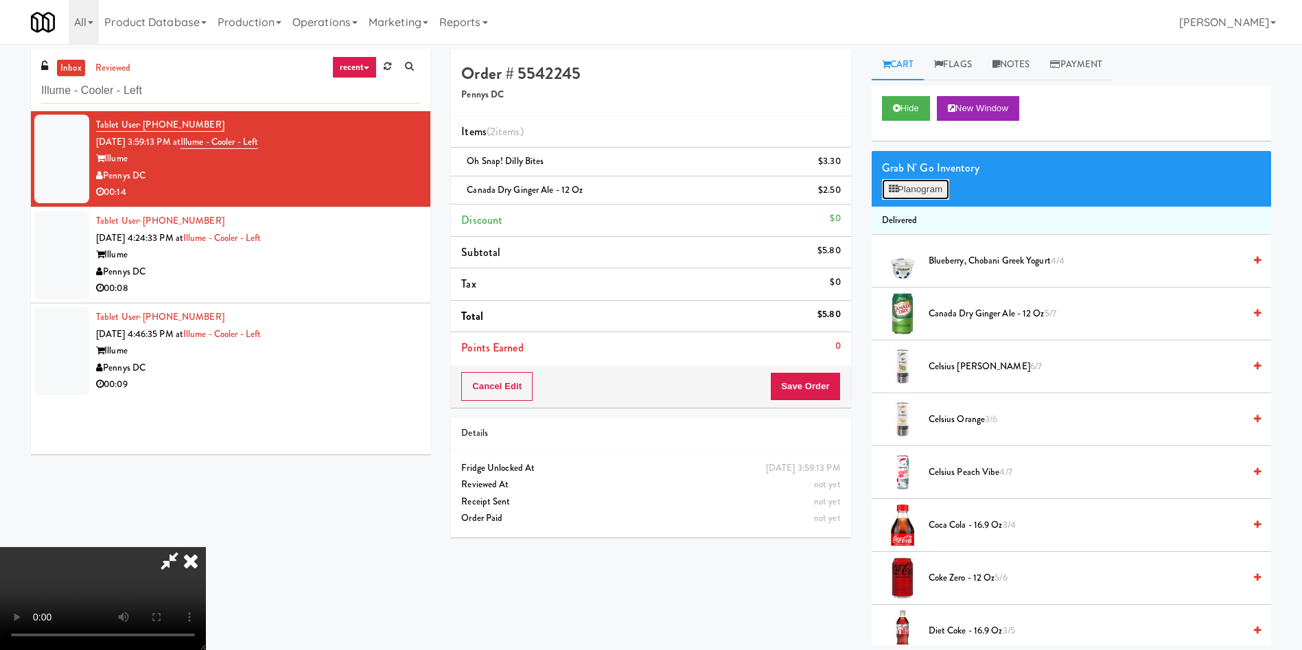
click at [939, 189] on button "Planogram" at bounding box center [915, 189] width 67 height 21
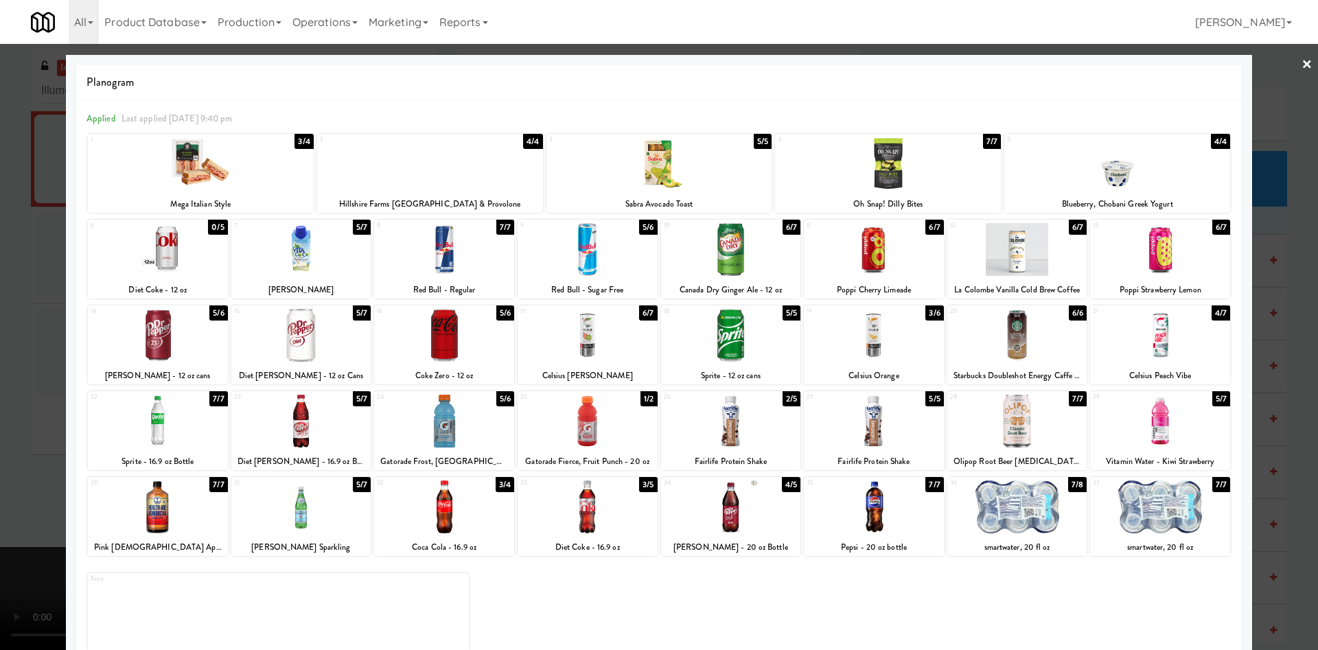
click at [596, 257] on div at bounding box center [588, 249] width 140 height 53
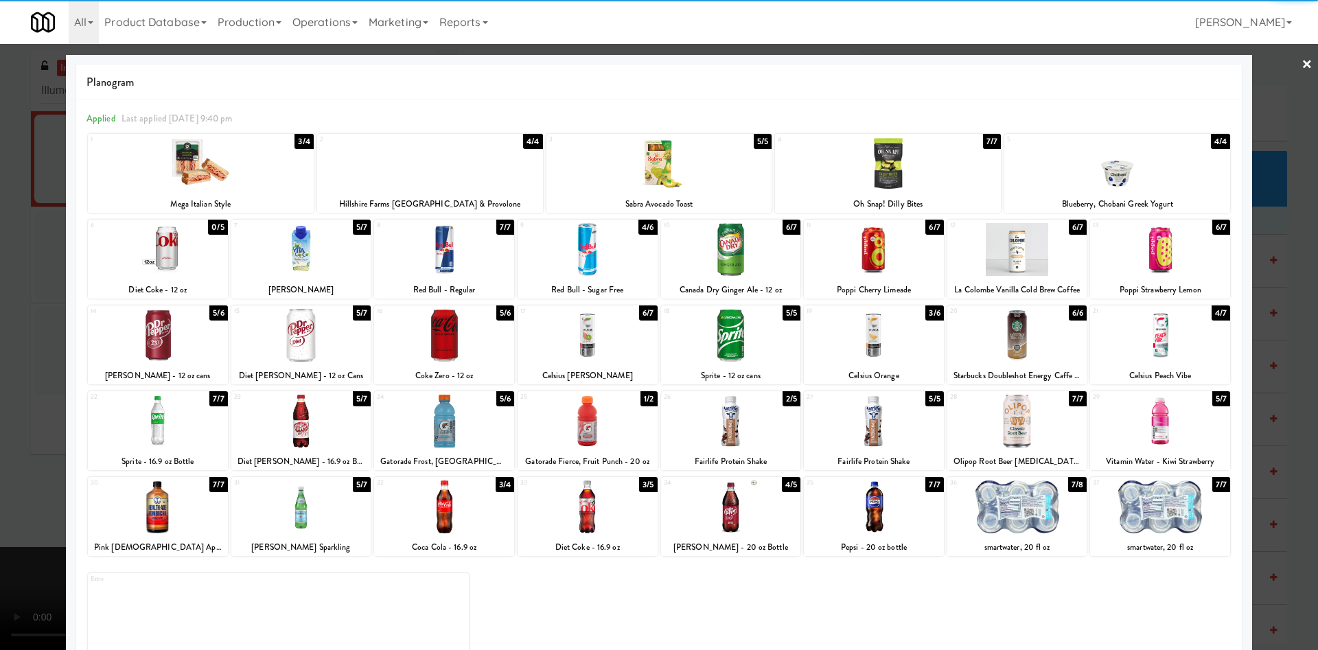
click at [31, 371] on div at bounding box center [659, 325] width 1318 height 650
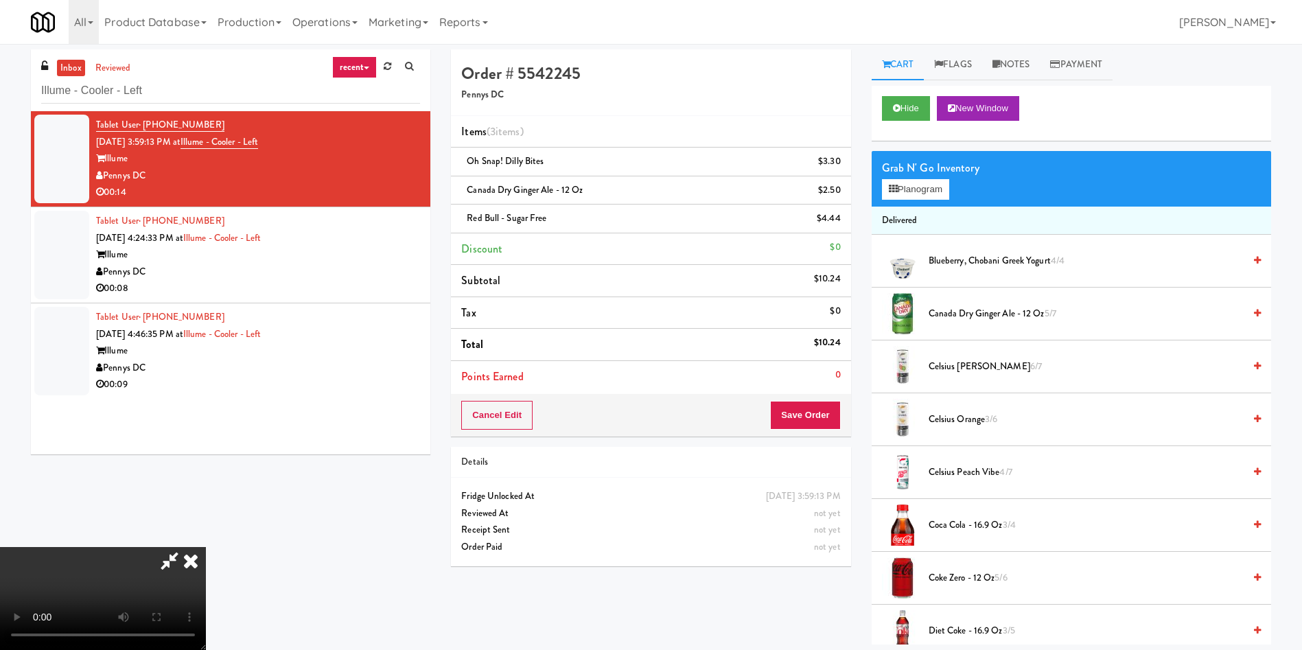
click at [206, 547] on video at bounding box center [103, 598] width 206 height 103
click at [815, 416] on button "Save Order" at bounding box center [805, 415] width 70 height 29
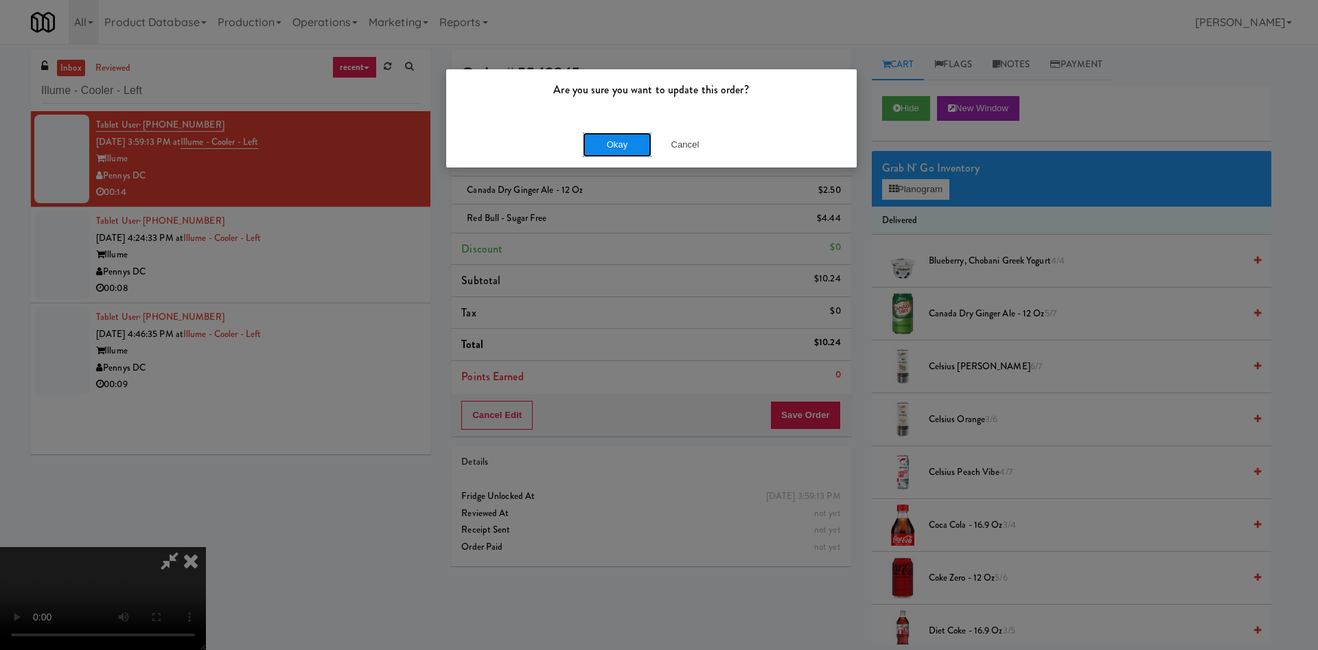
click at [625, 137] on button "Okay" at bounding box center [617, 144] width 69 height 25
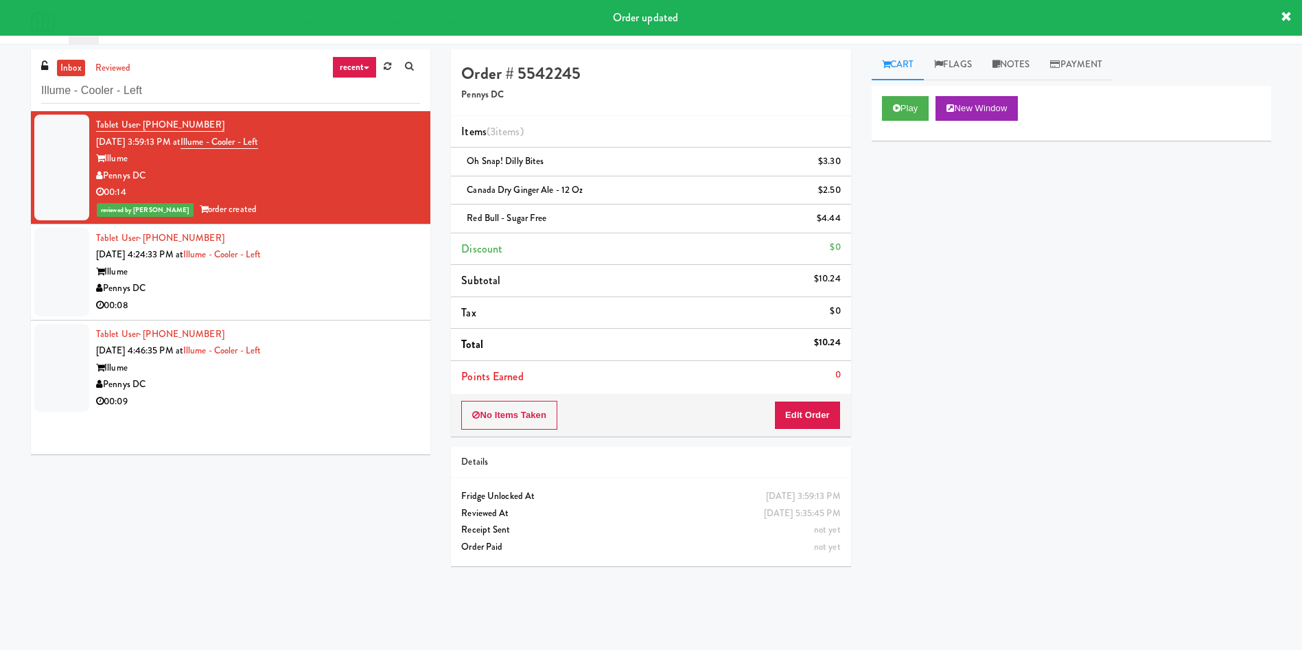
click at [41, 300] on div at bounding box center [61, 272] width 55 height 89
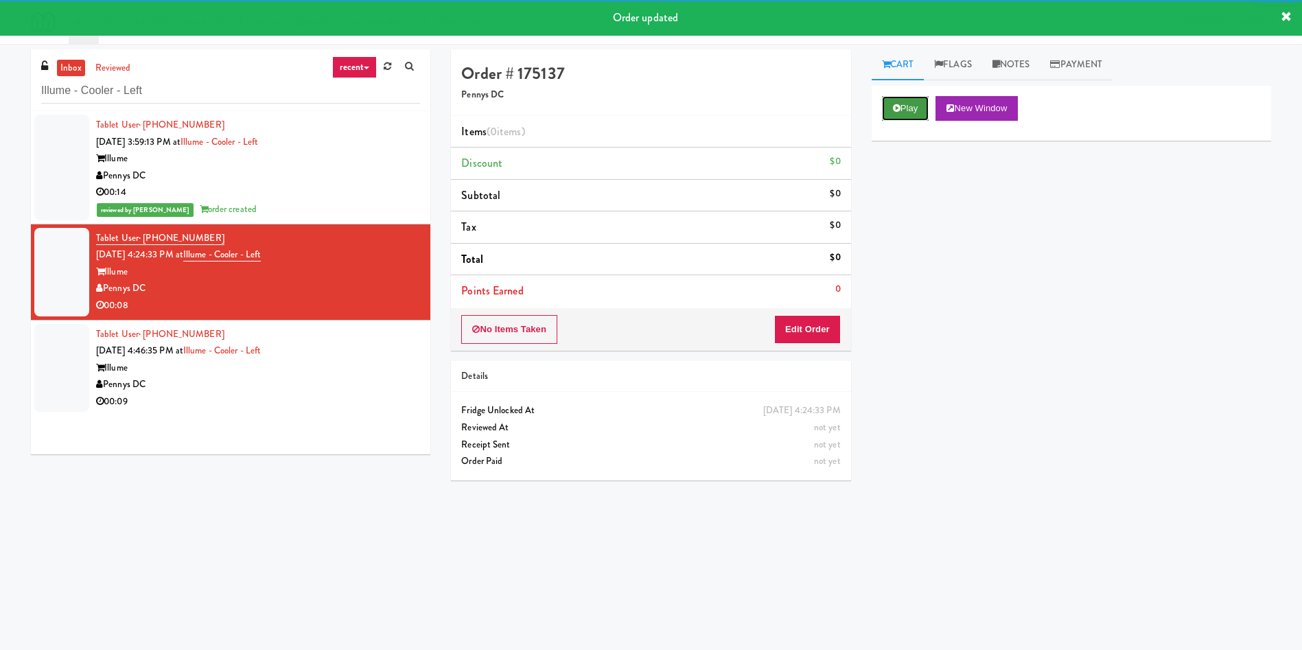
click at [910, 115] on button "Play" at bounding box center [905, 108] width 47 height 25
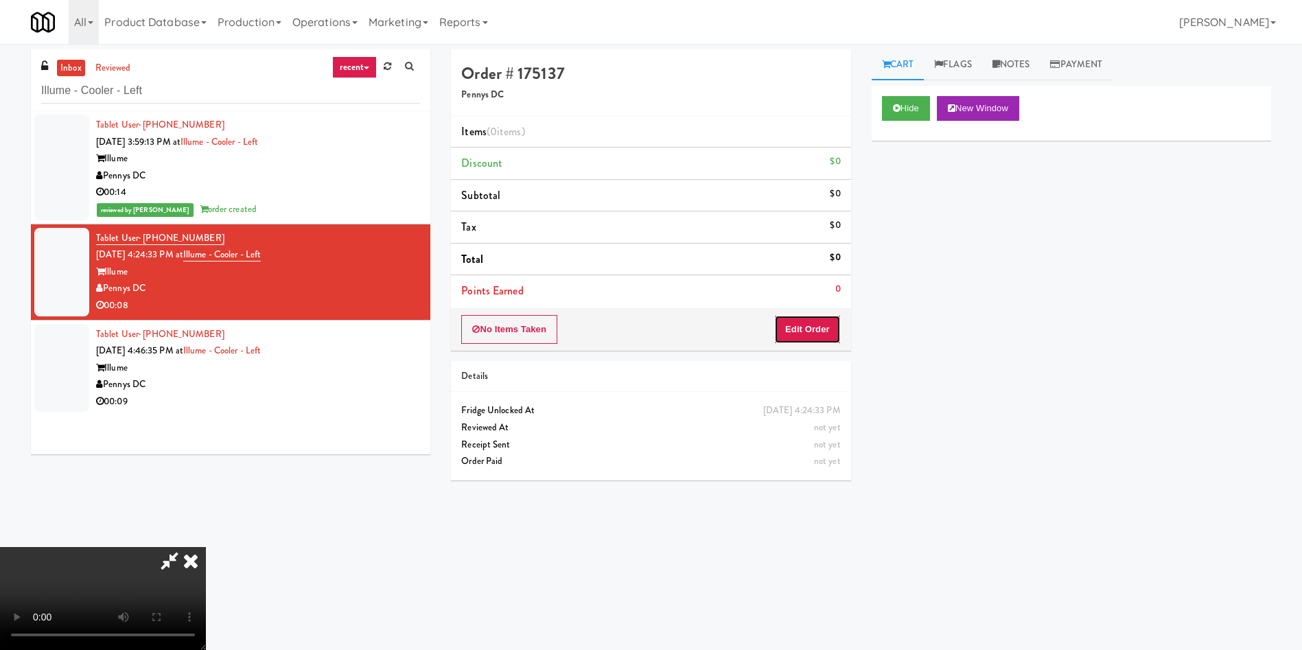
click at [816, 326] on button "Edit Order" at bounding box center [807, 329] width 67 height 29
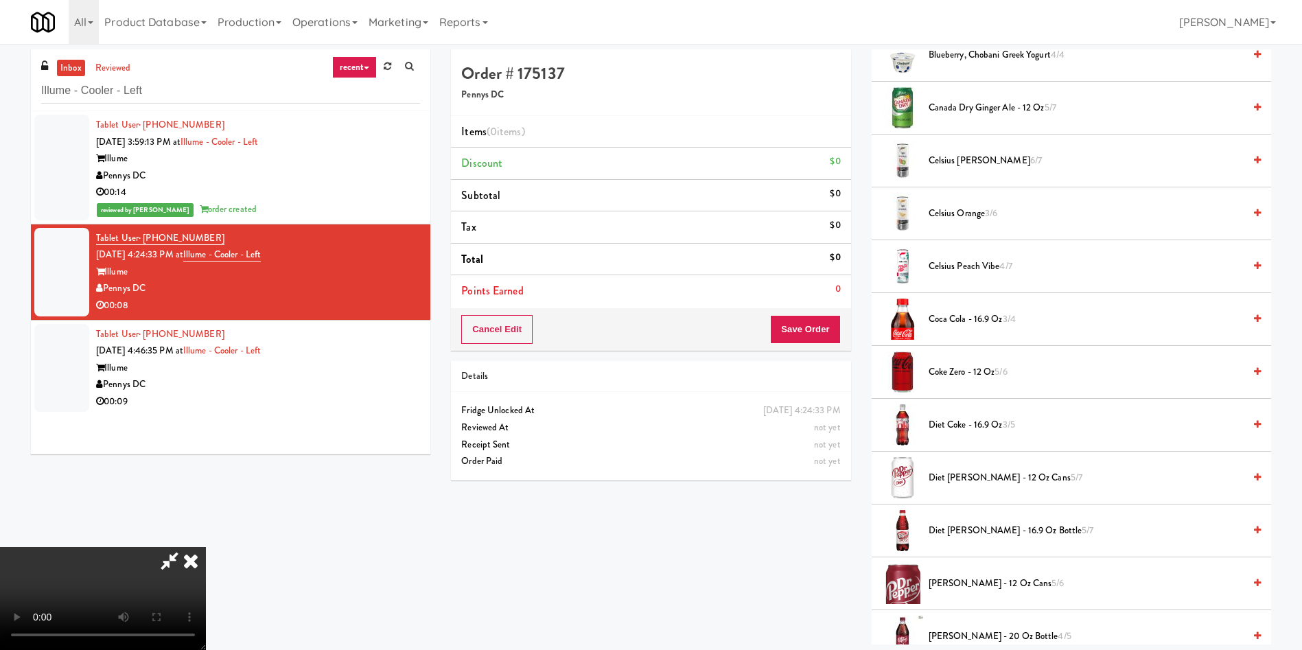
scroll to position [515, 0]
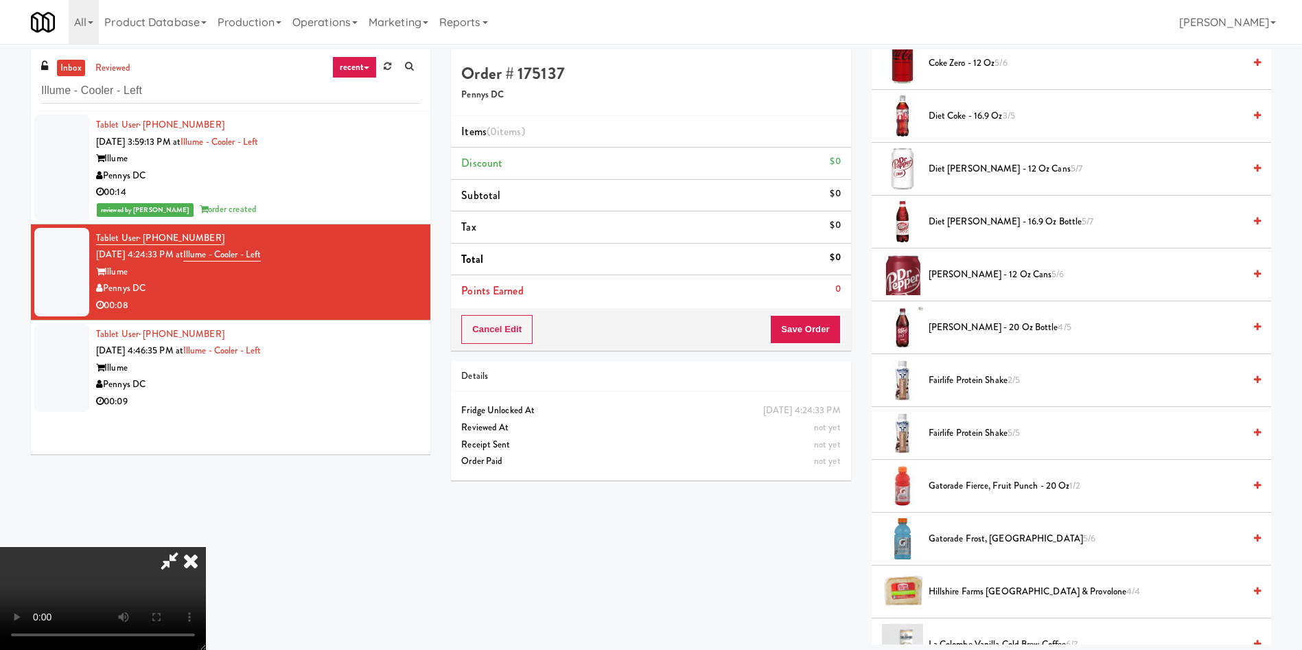
click at [945, 480] on span "Gatorade Fierce, Fruit Punch - 20 oz 1/2" at bounding box center [1086, 486] width 315 height 17
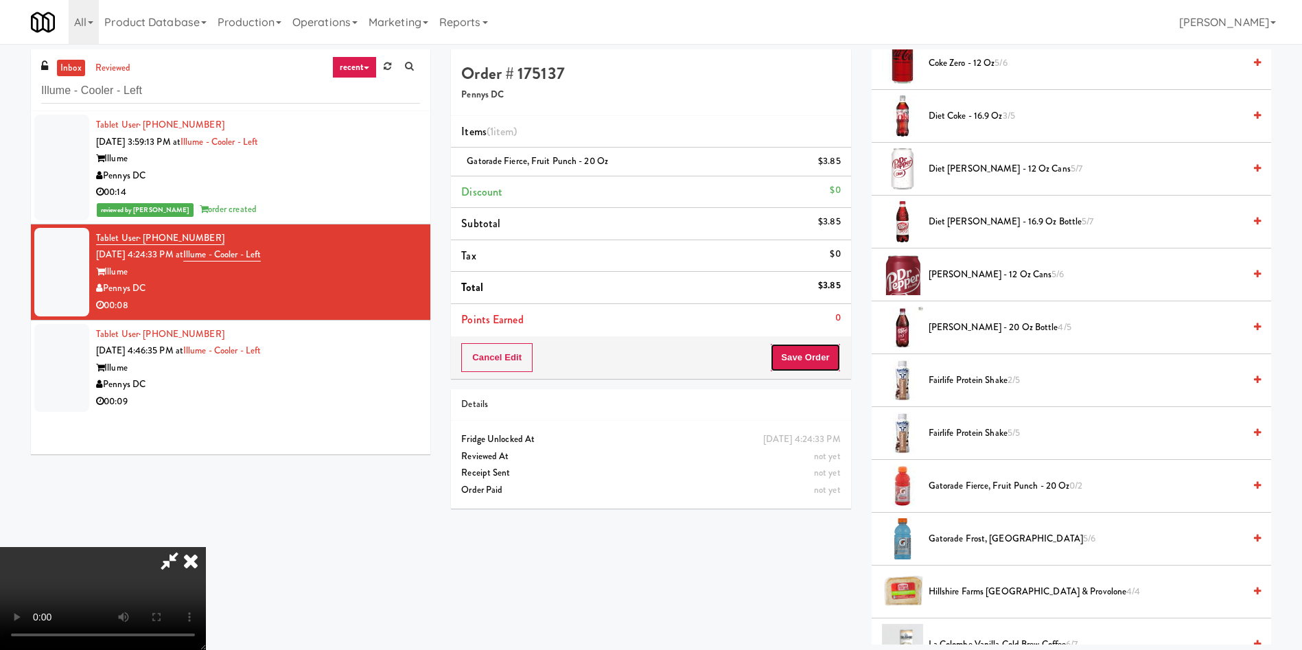
click at [821, 356] on button "Save Order" at bounding box center [805, 357] width 70 height 29
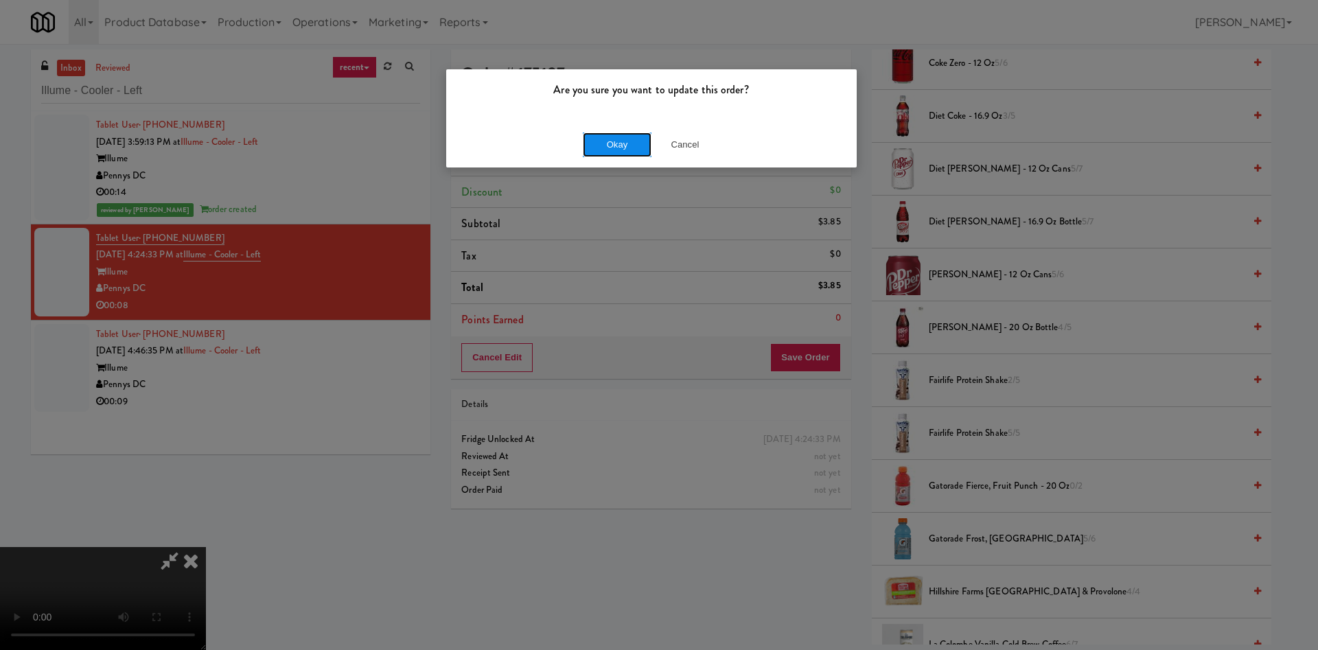
click at [619, 143] on button "Okay" at bounding box center [617, 144] width 69 height 25
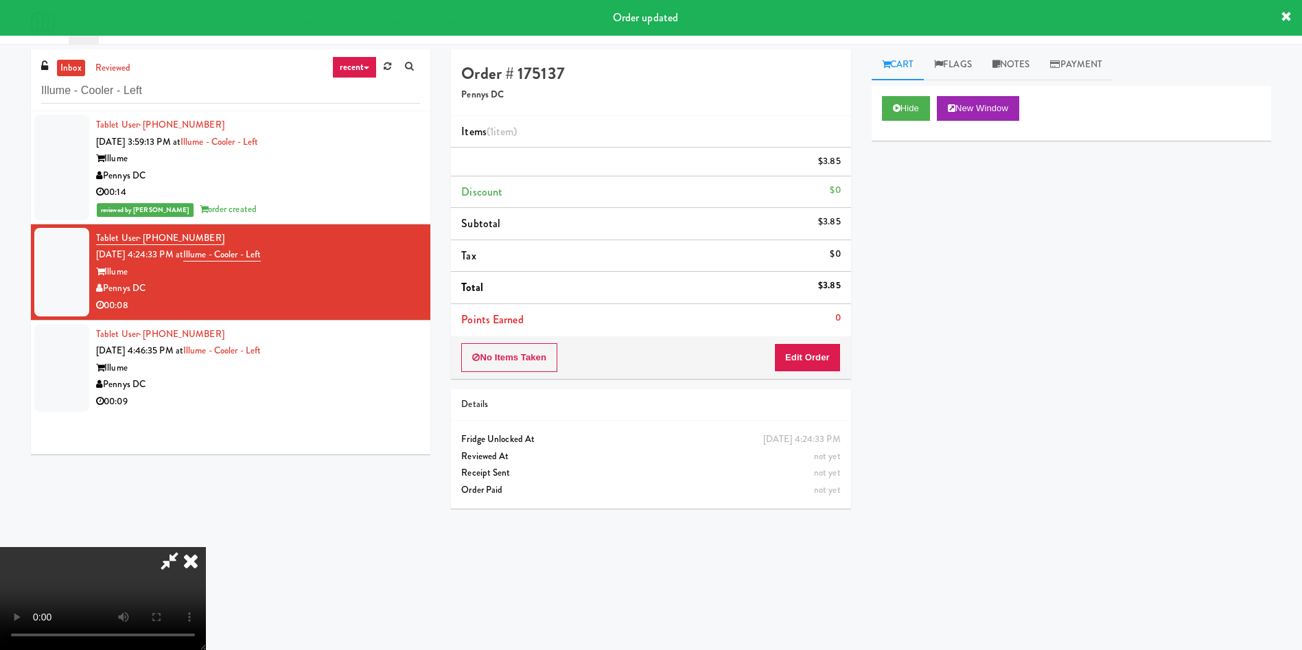
scroll to position [0, 0]
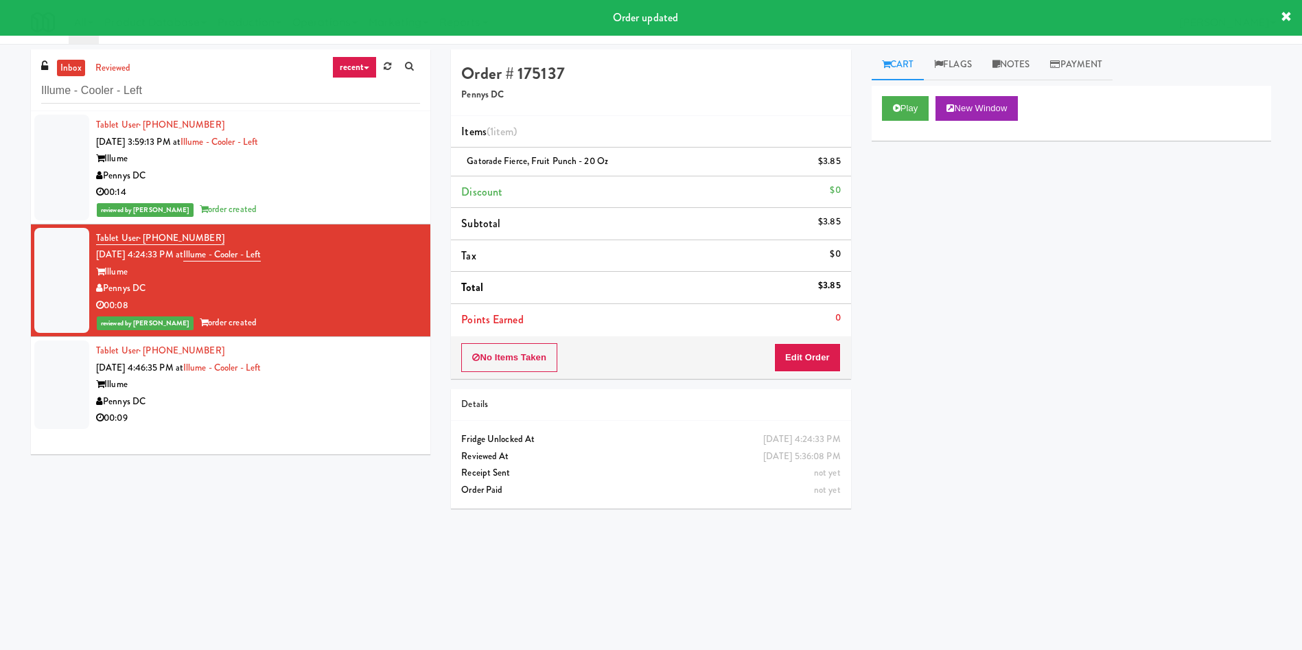
click at [57, 378] on div at bounding box center [61, 384] width 55 height 89
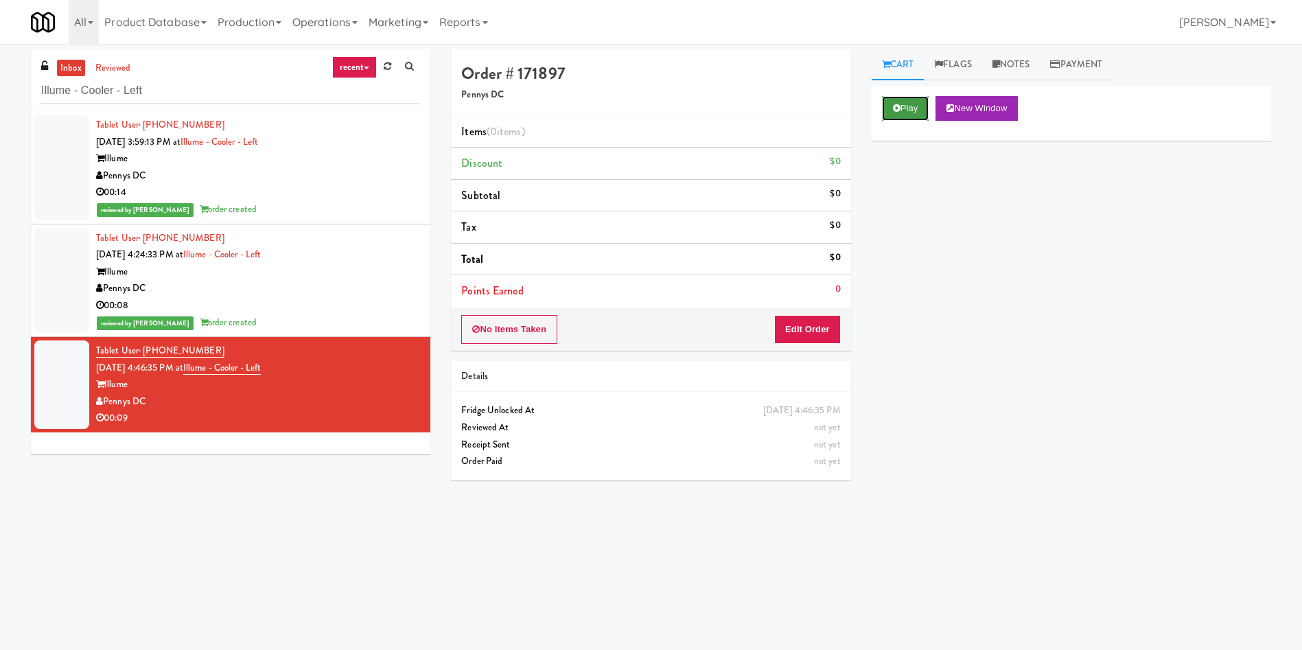
click at [901, 96] on button "Play" at bounding box center [905, 108] width 47 height 25
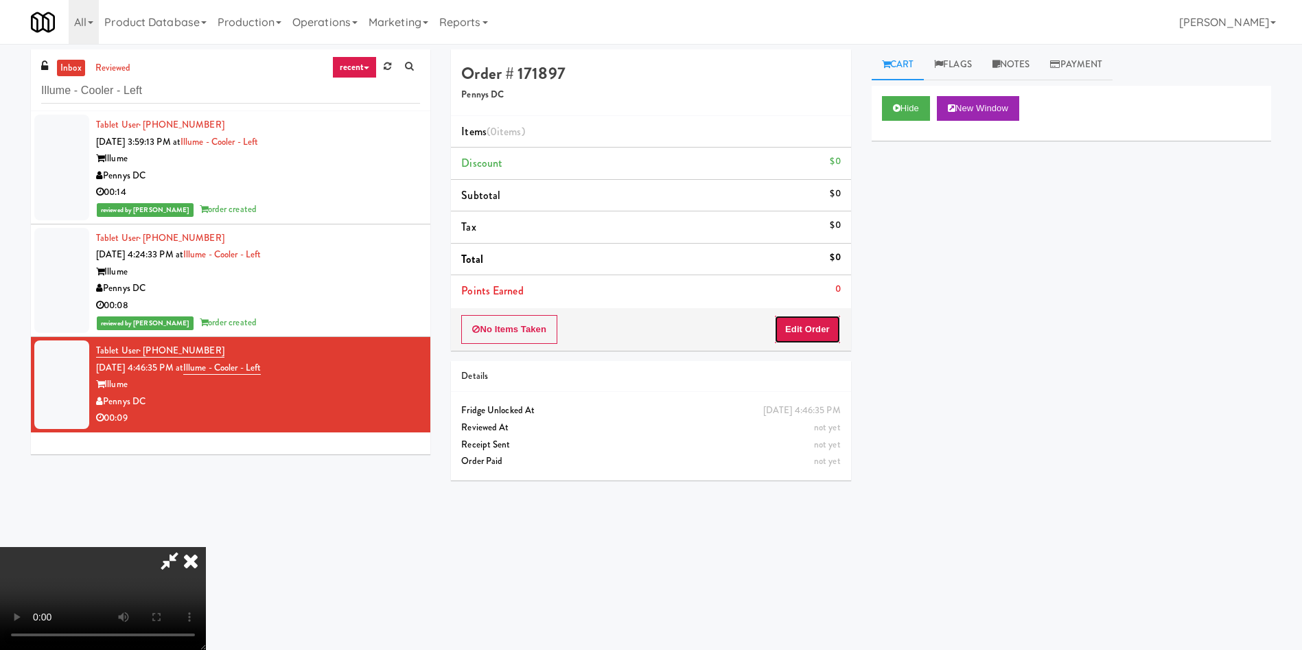
click at [807, 324] on button "Edit Order" at bounding box center [807, 329] width 67 height 29
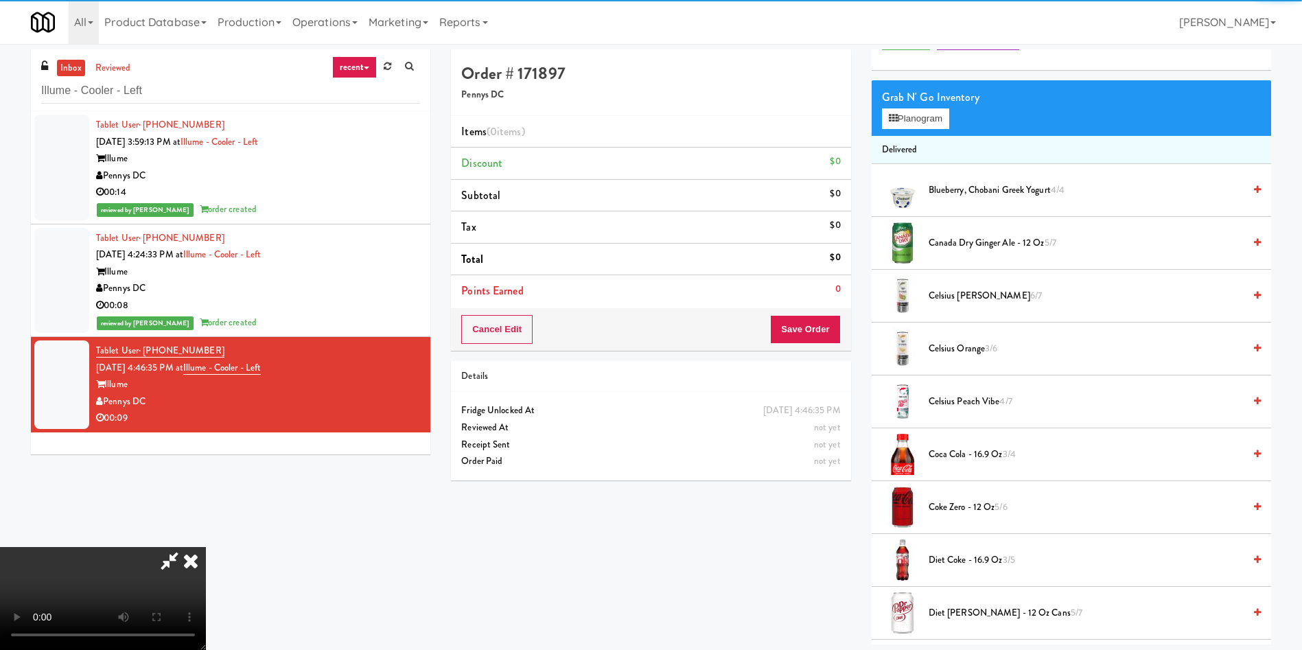
scroll to position [103, 0]
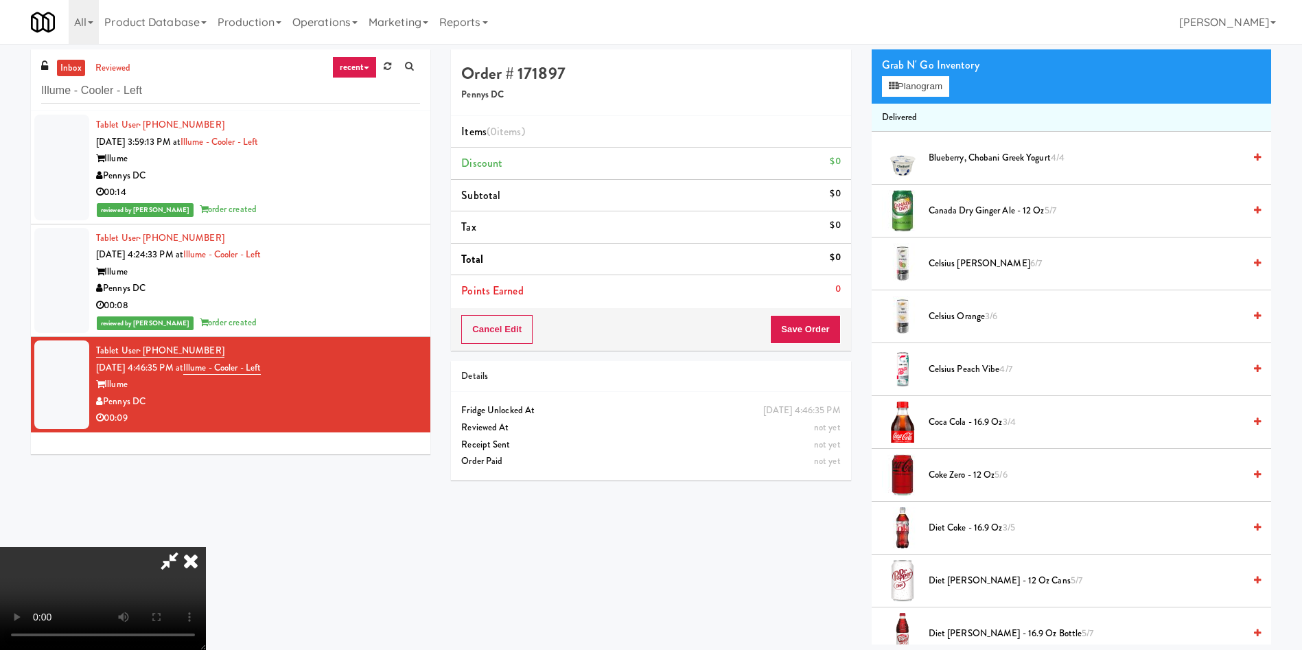
click at [206, 547] on video at bounding box center [103, 598] width 206 height 103
click at [907, 82] on button "Planogram" at bounding box center [915, 86] width 67 height 21
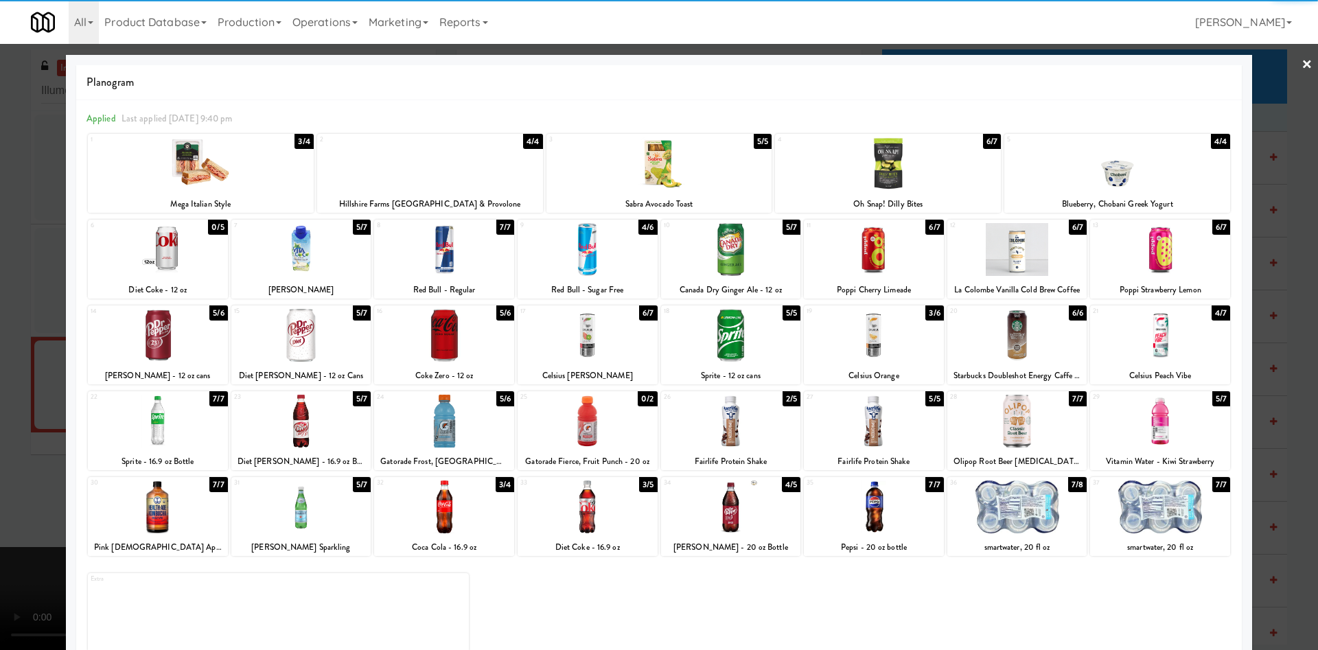
click at [894, 253] on div at bounding box center [874, 249] width 140 height 53
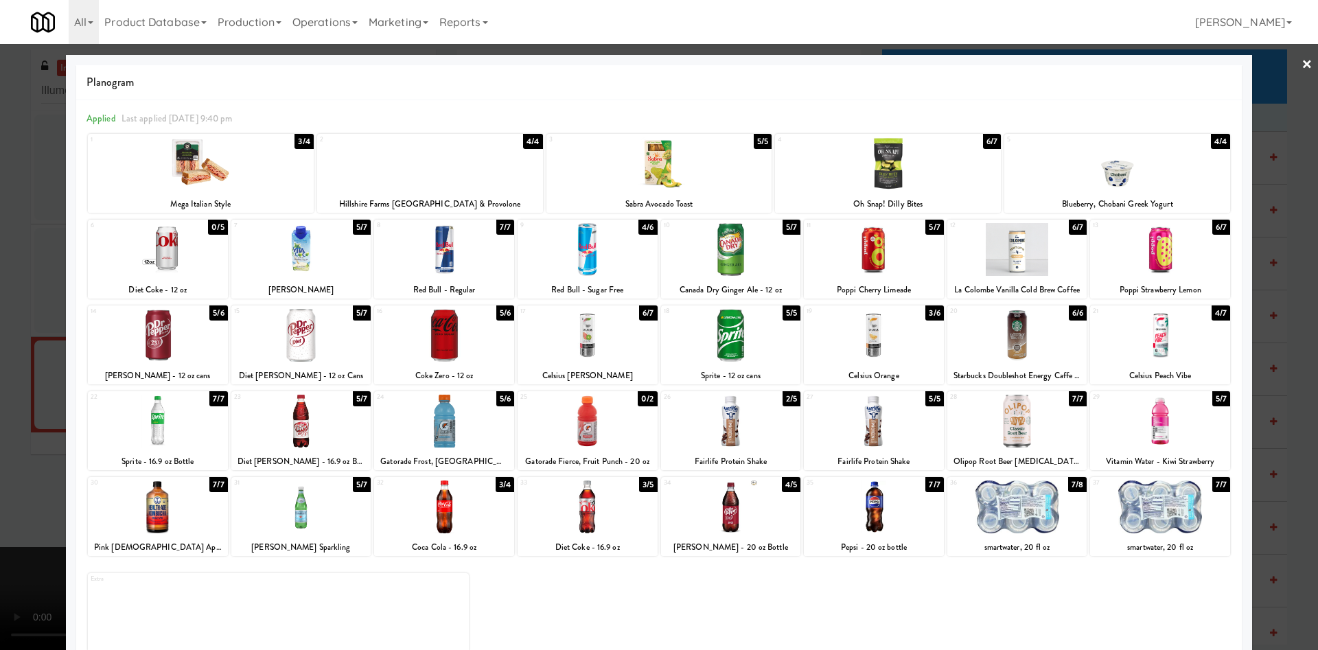
click at [25, 367] on div at bounding box center [659, 325] width 1318 height 650
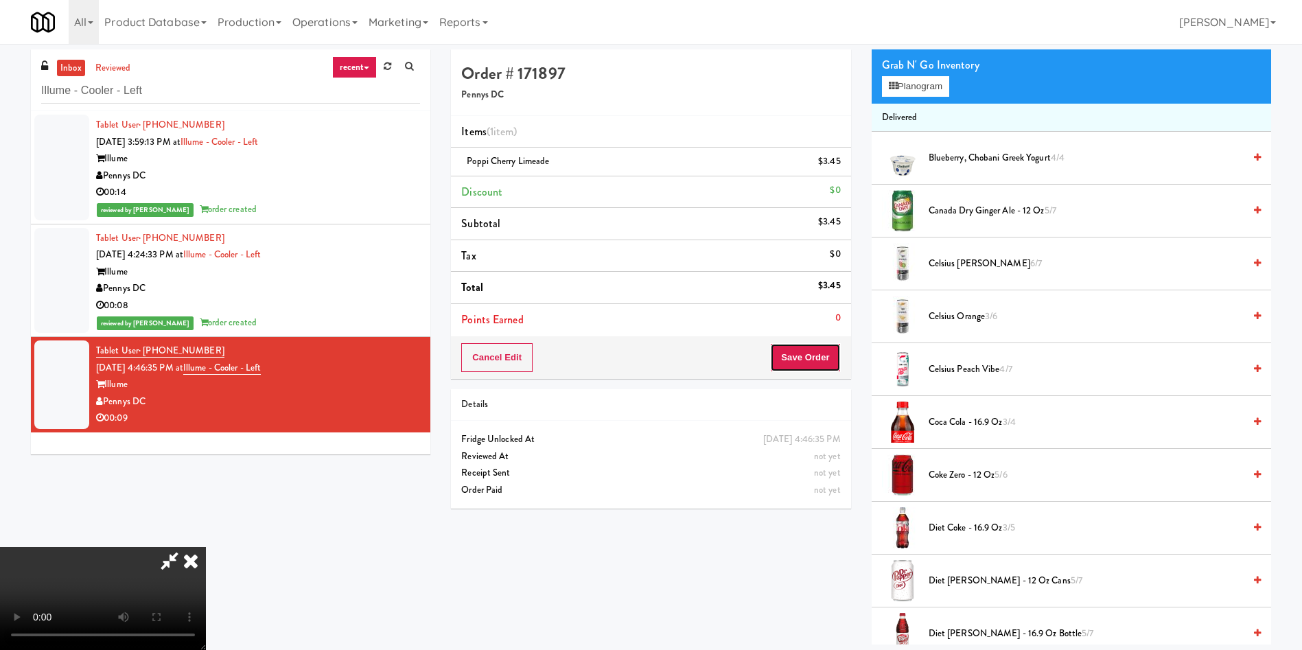
click at [828, 364] on button "Save Order" at bounding box center [805, 357] width 70 height 29
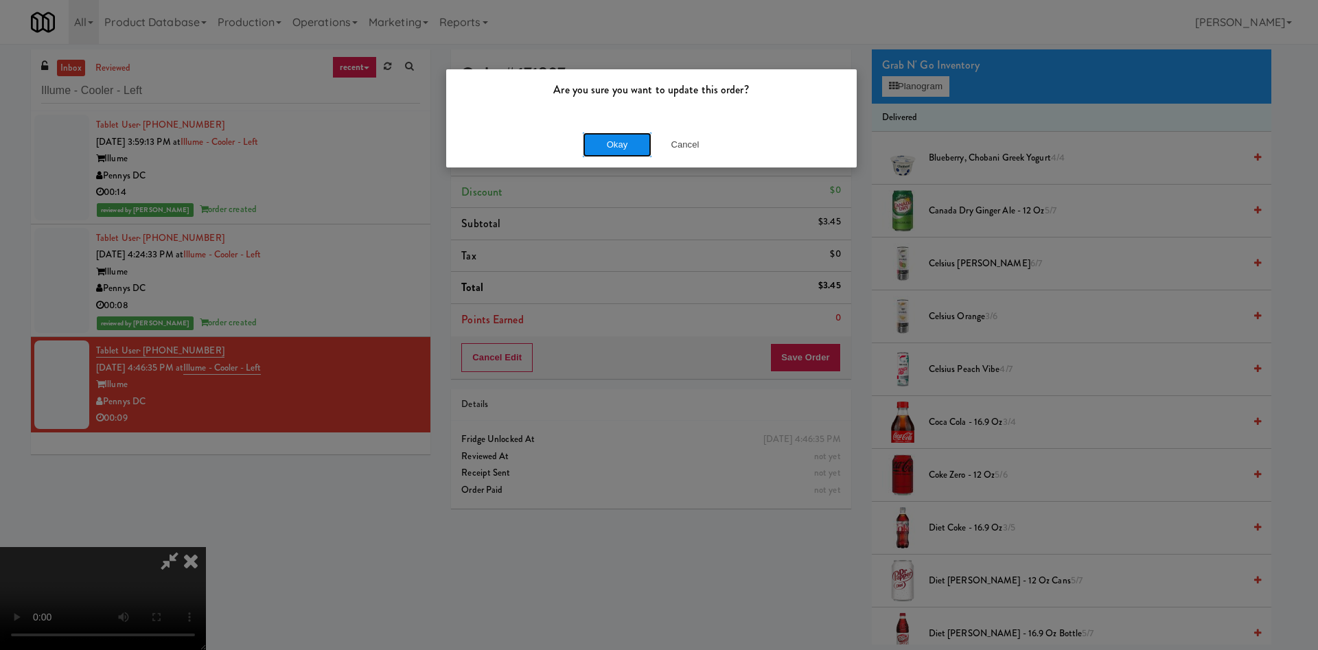
click at [603, 140] on button "Okay" at bounding box center [617, 144] width 69 height 25
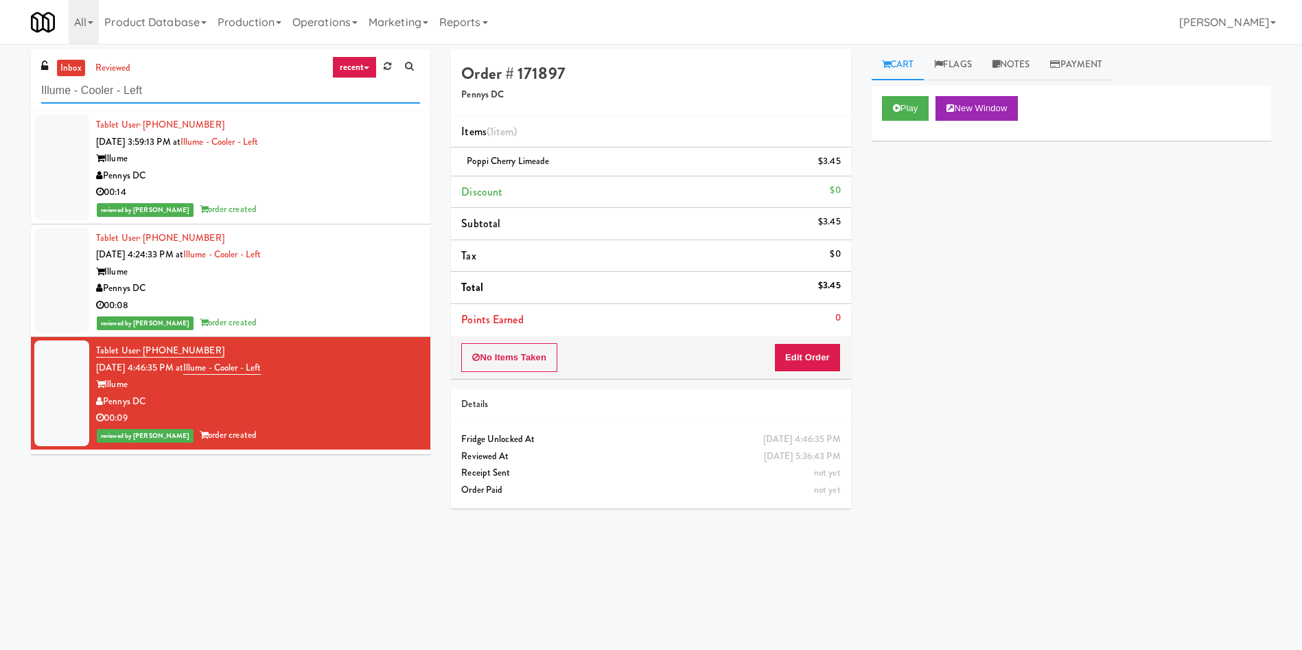
paste input "Atwater"
drag, startPoint x: 187, startPoint y: 88, endPoint x: 0, endPoint y: 78, distance: 187.0
click at [0, 78] on div "inbox reviewed recent all unclear take inventory issue suspicious failed recent…" at bounding box center [651, 324] width 1302 height 551
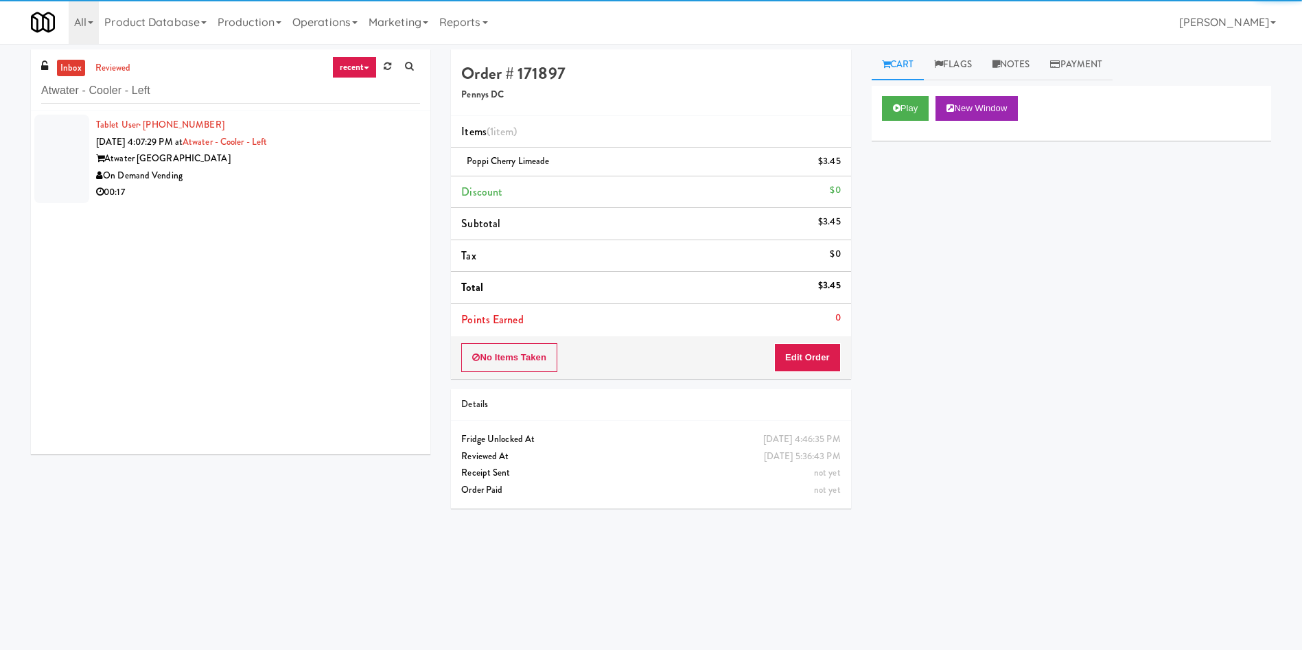
click at [55, 160] on div at bounding box center [61, 159] width 55 height 89
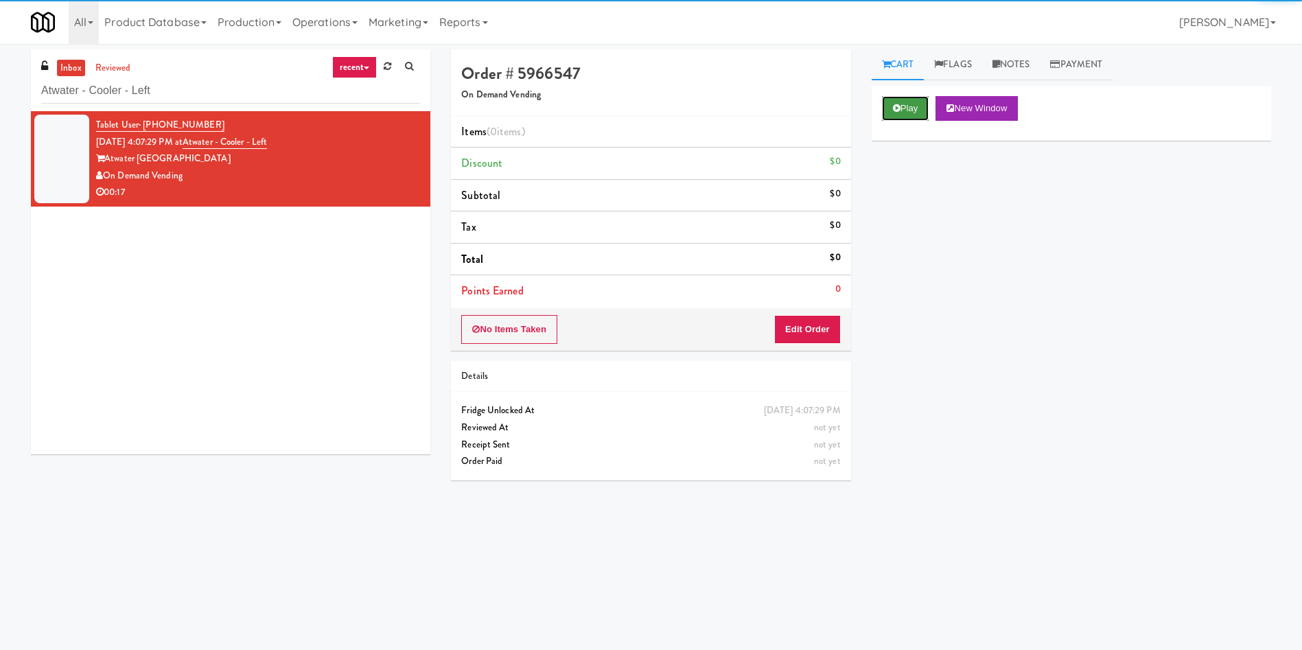
click at [901, 98] on button "Play" at bounding box center [905, 108] width 47 height 25
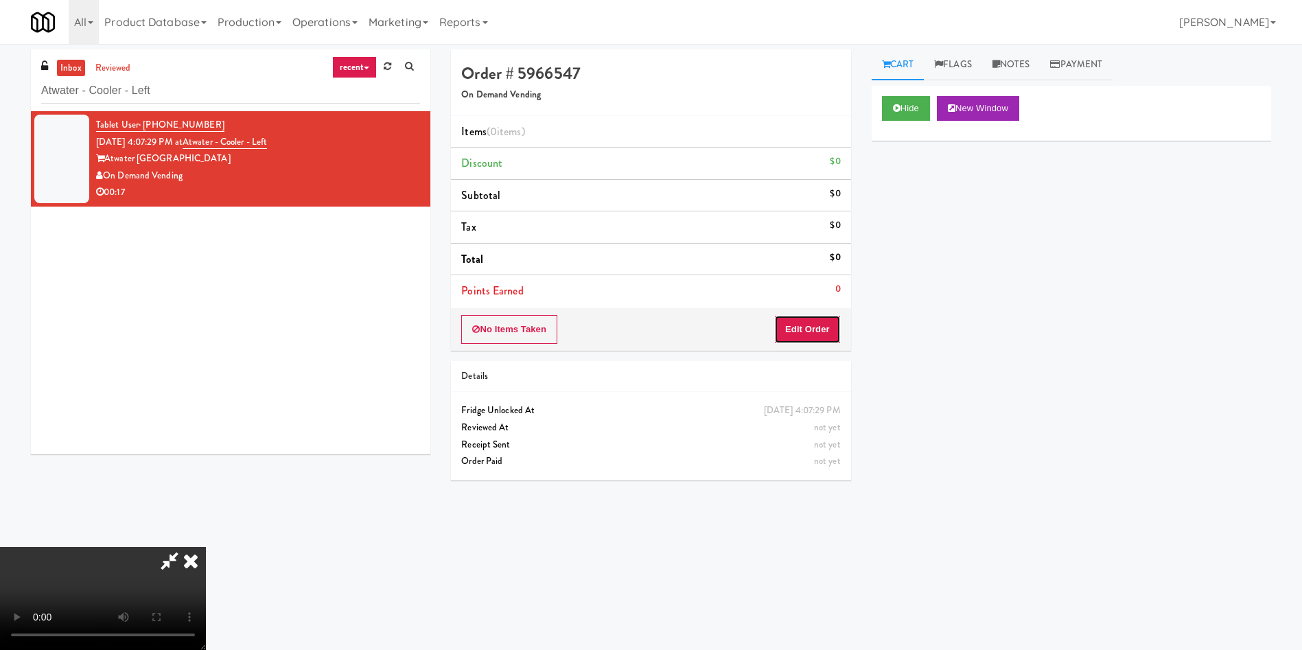
drag, startPoint x: 785, startPoint y: 323, endPoint x: 866, endPoint y: 363, distance: 90.3
click at [789, 332] on button "Edit Order" at bounding box center [807, 329] width 67 height 29
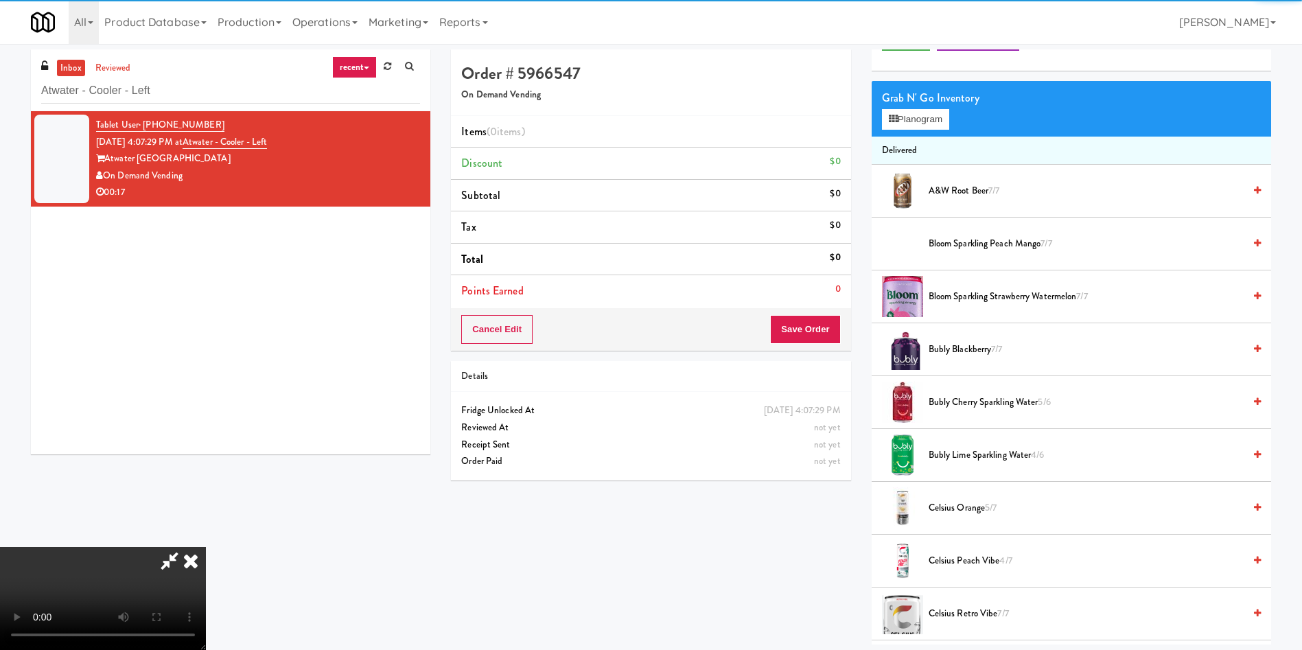
scroll to position [103, 0]
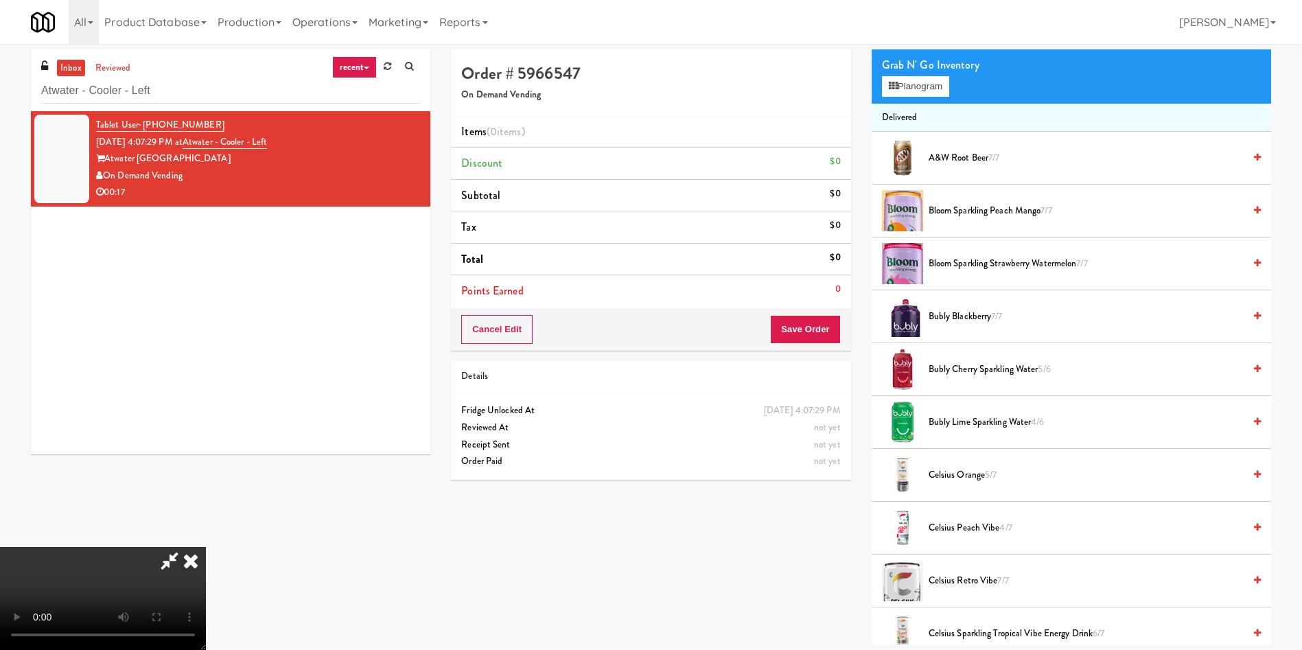
click at [206, 547] on video at bounding box center [103, 598] width 206 height 103
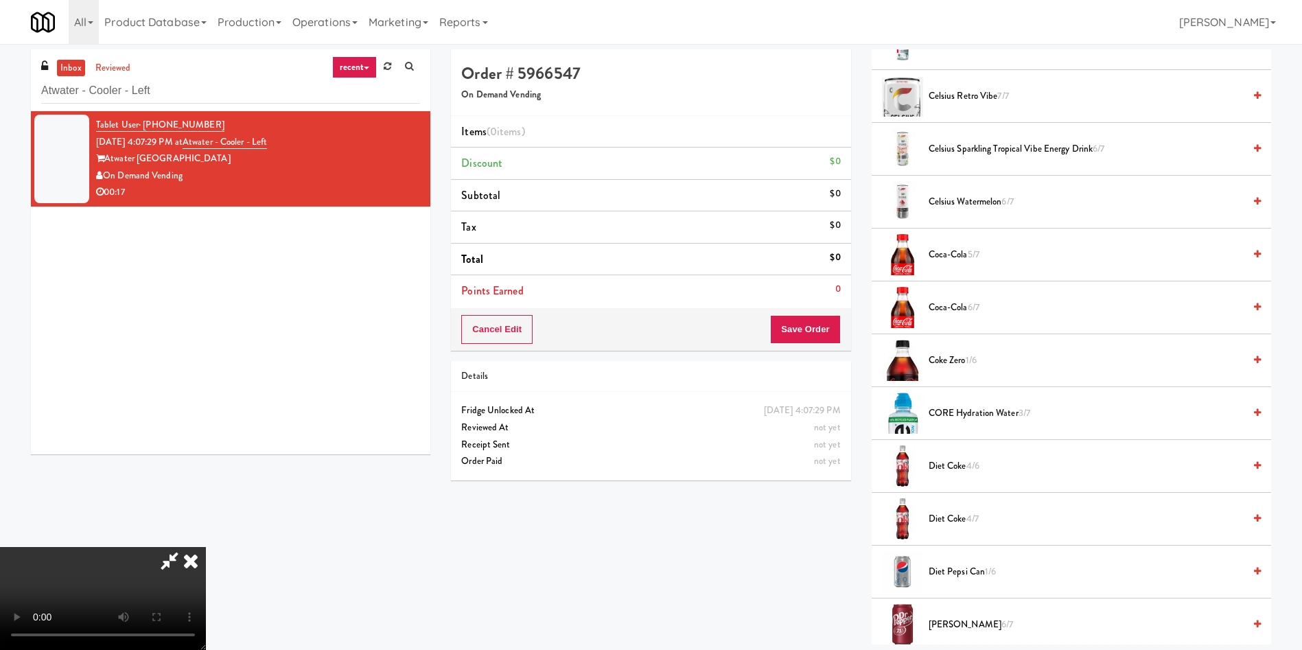
scroll to position [721, 0]
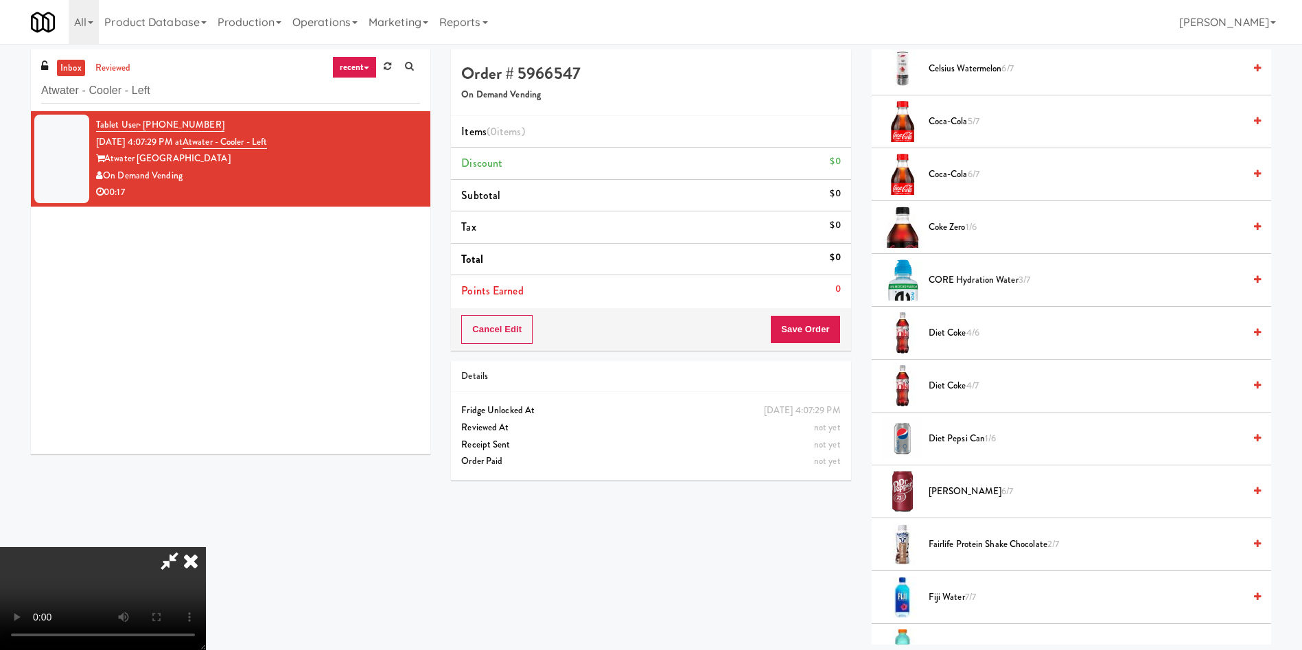
click at [962, 544] on span "Fairlife Protein Shake Chocolate 2/7" at bounding box center [1086, 544] width 315 height 17
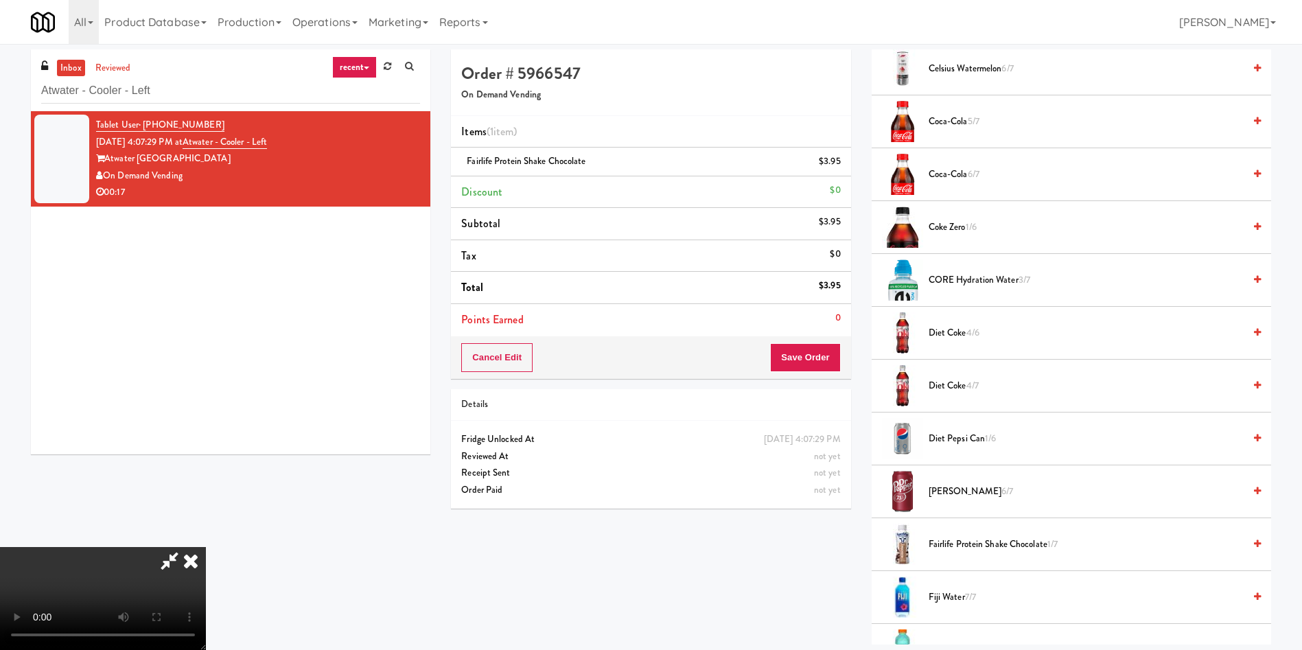
click at [206, 547] on video at bounding box center [103, 598] width 206 height 103
click at [964, 546] on span "Fairlife Protein Shake Chocolate 1/7" at bounding box center [1086, 544] width 315 height 17
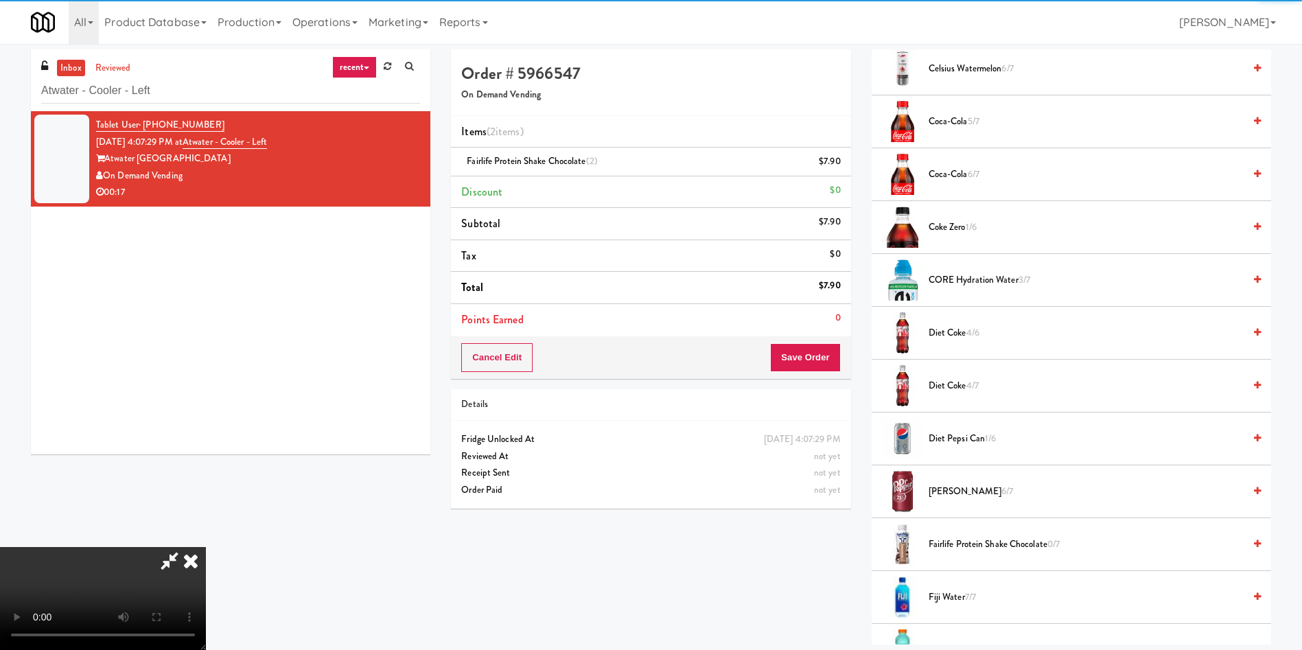
click at [206, 547] on video at bounding box center [103, 598] width 206 height 103
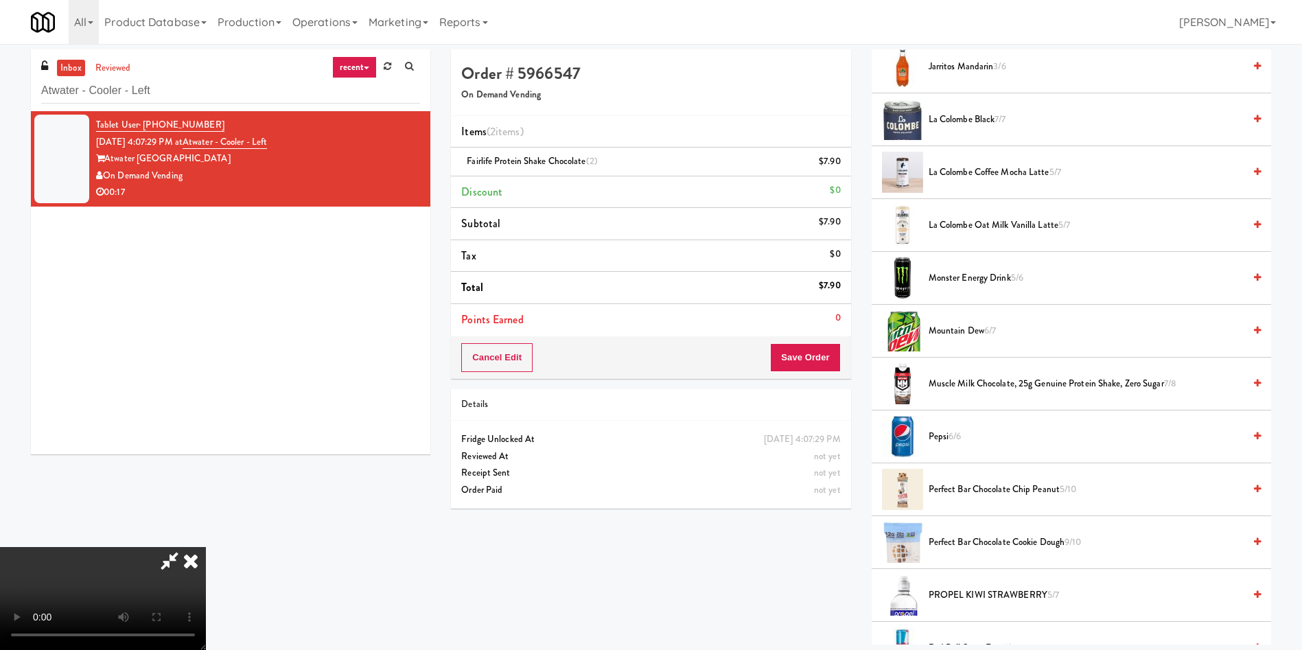
scroll to position [1544, 0]
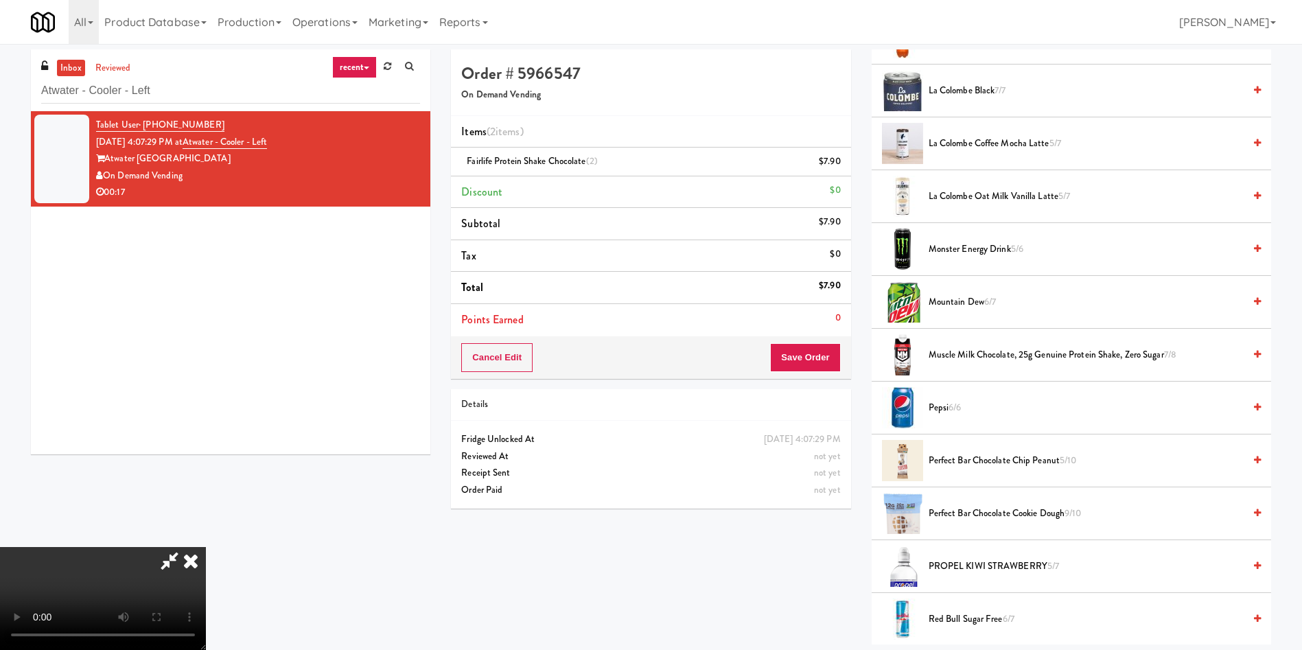
click at [995, 454] on span "Perfect Bar Chocolate Chip Peanut 5/10" at bounding box center [1086, 460] width 315 height 17
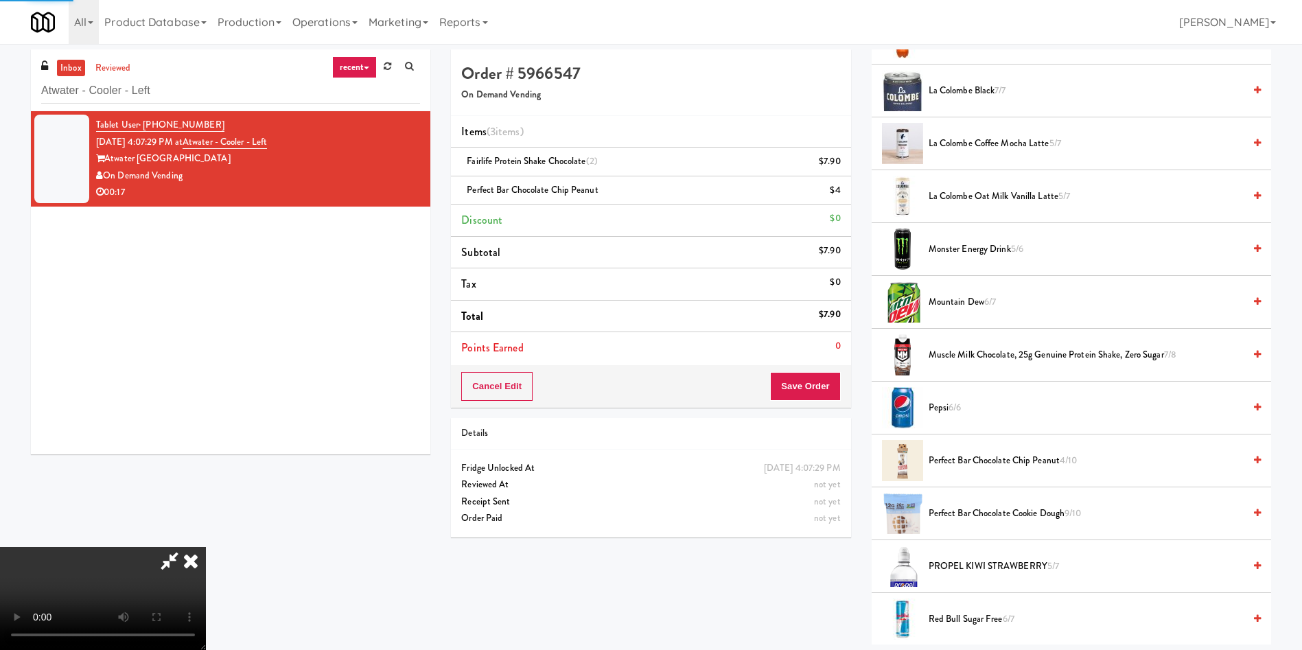
click at [206, 547] on video at bounding box center [103, 598] width 206 height 103
click at [993, 463] on span "Perfect Bar Chocolate Chip Peanut 4/10" at bounding box center [1086, 460] width 315 height 17
click at [206, 547] on video at bounding box center [103, 598] width 206 height 103
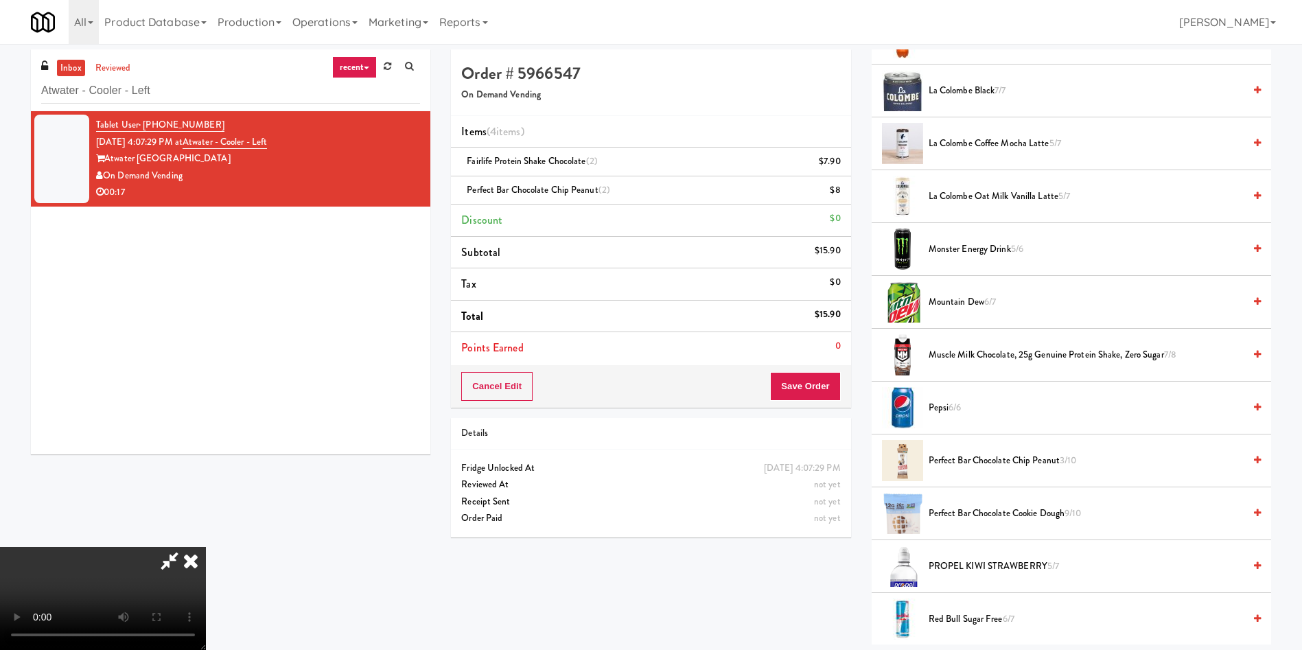
click at [206, 547] on video at bounding box center [103, 598] width 206 height 103
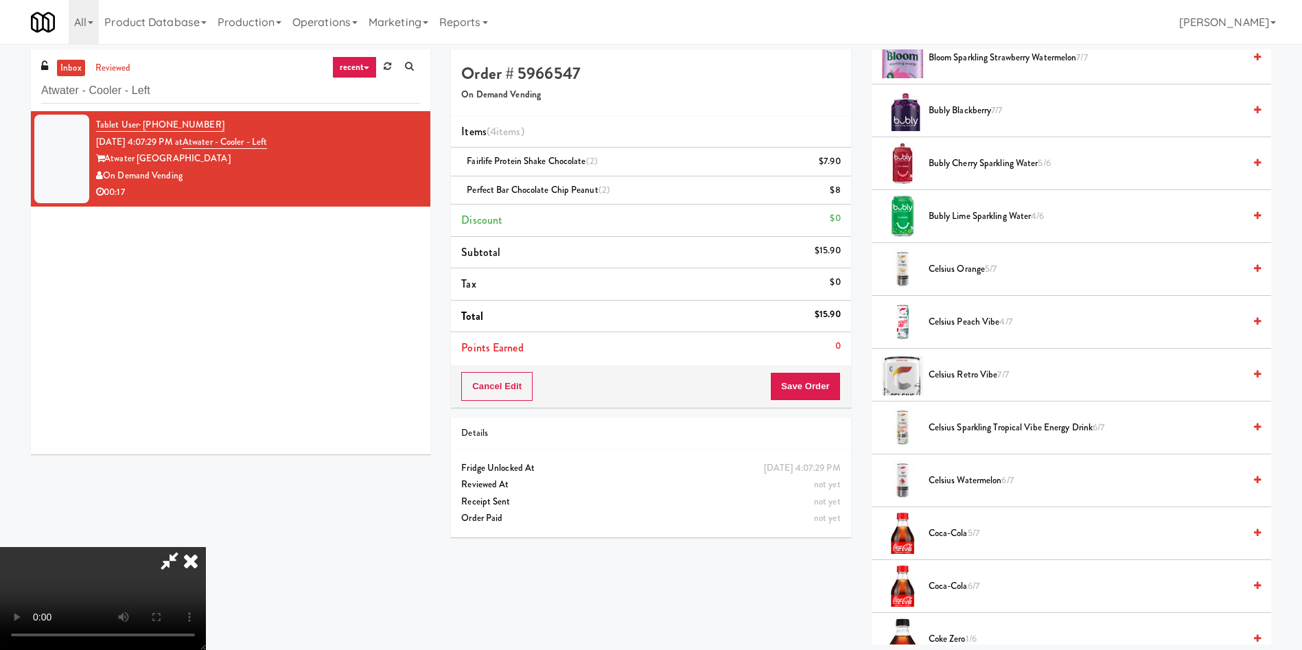
scroll to position [0, 0]
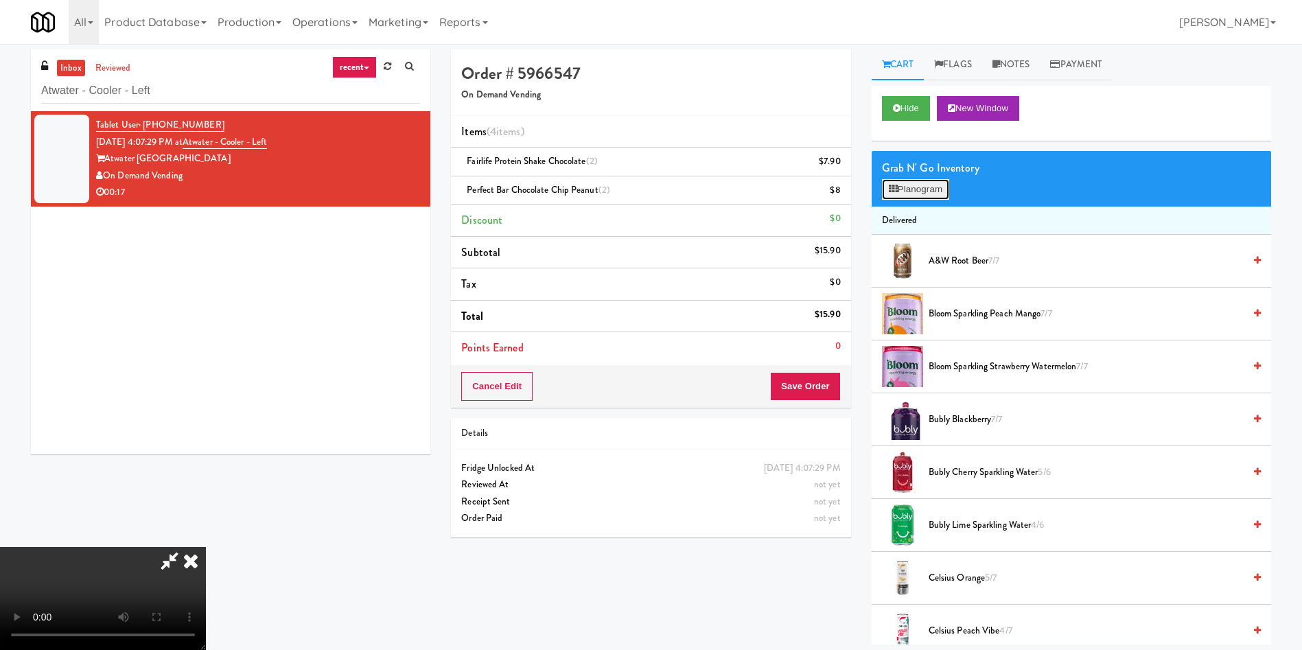
click at [912, 197] on button "Planogram" at bounding box center [915, 189] width 67 height 21
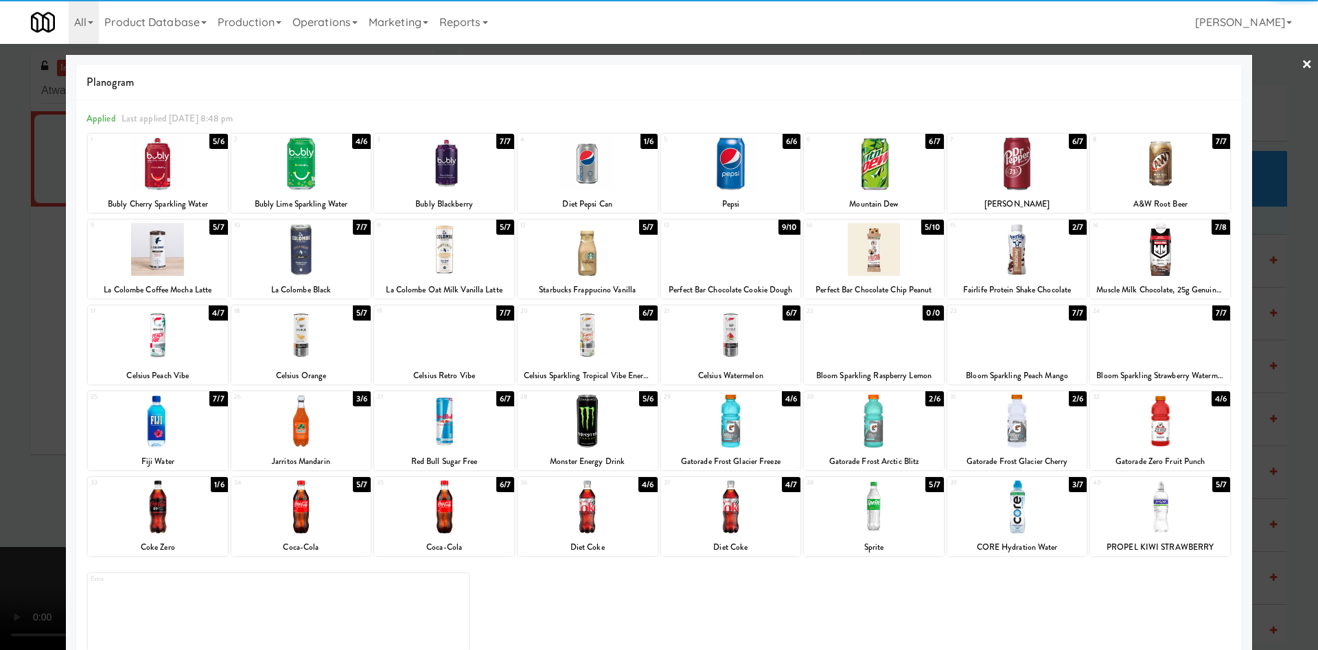
click at [185, 356] on div at bounding box center [158, 335] width 140 height 53
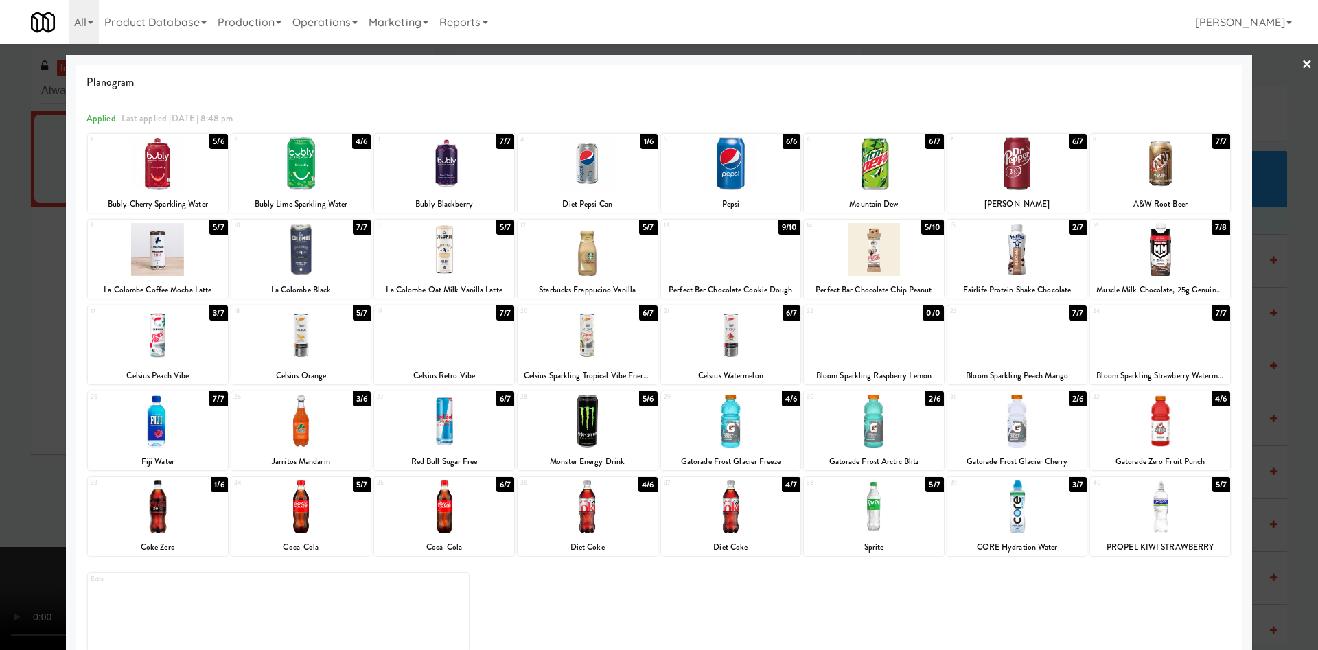
drag, startPoint x: 7, startPoint y: 348, endPoint x: 396, endPoint y: 298, distance: 392.4
click at [9, 346] on div at bounding box center [659, 325] width 1318 height 650
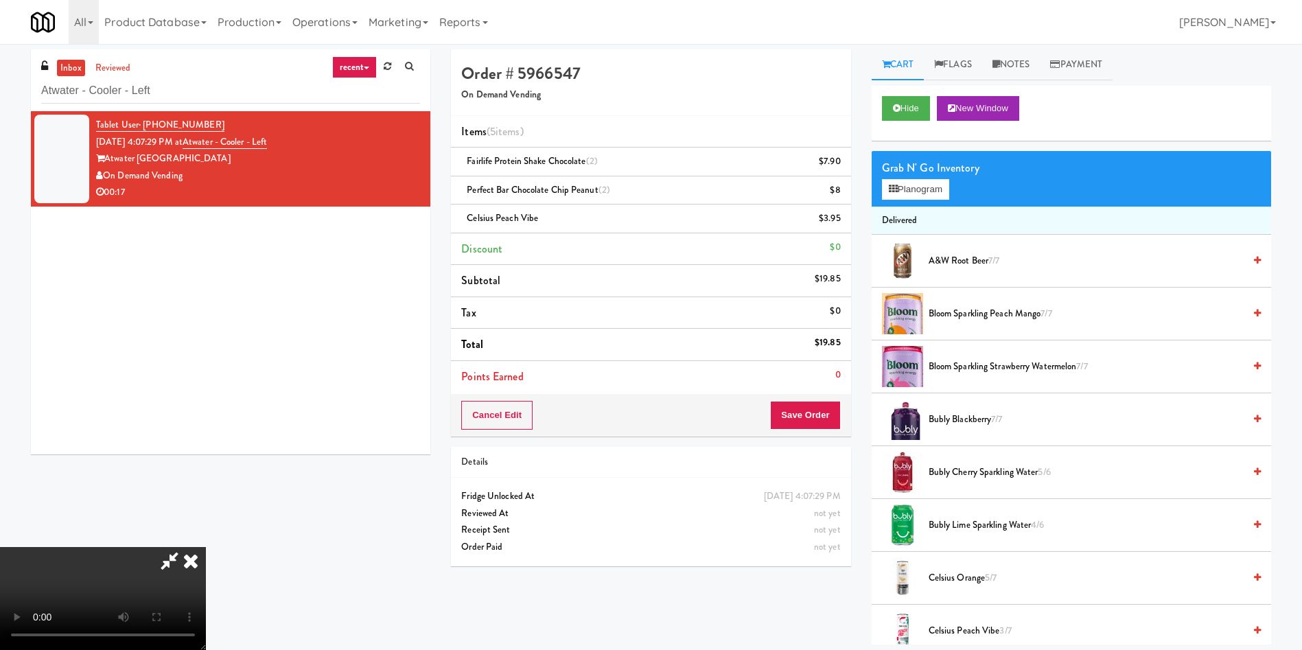
click at [844, 414] on div "Cancel Edit Save Order" at bounding box center [650, 415] width 399 height 43
click at [826, 415] on button "Save Order" at bounding box center [805, 415] width 70 height 29
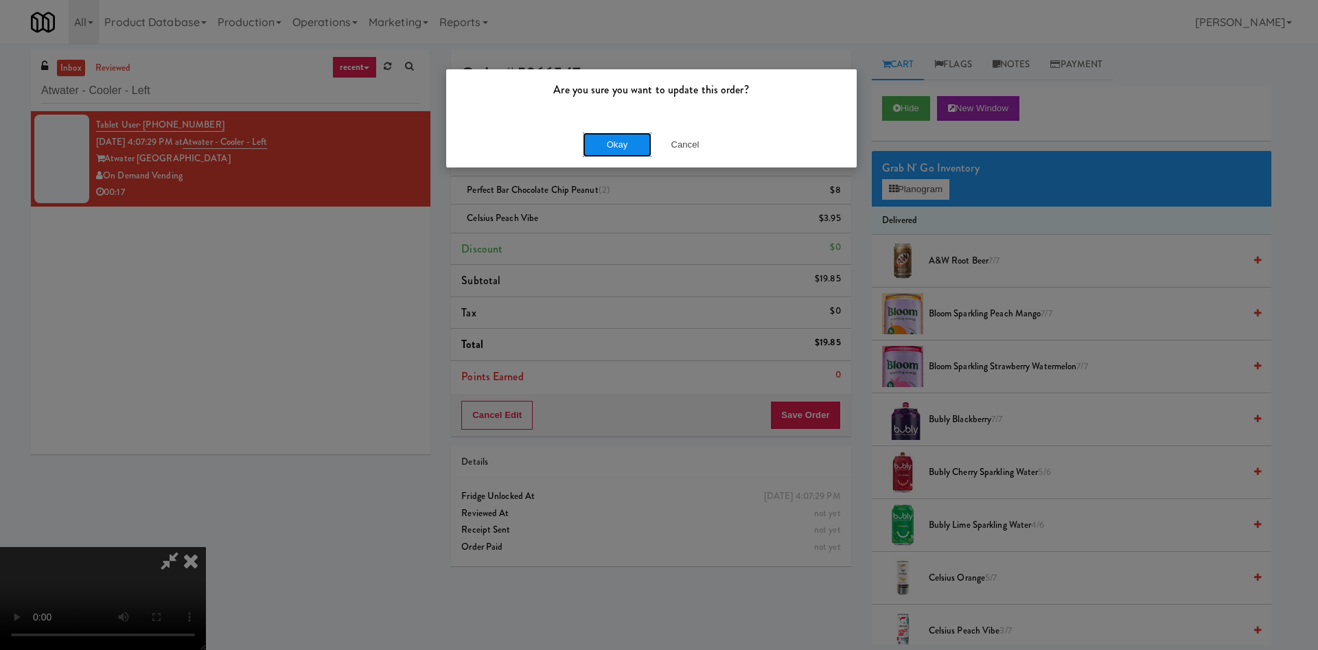
click at [641, 148] on button "Okay" at bounding box center [617, 144] width 69 height 25
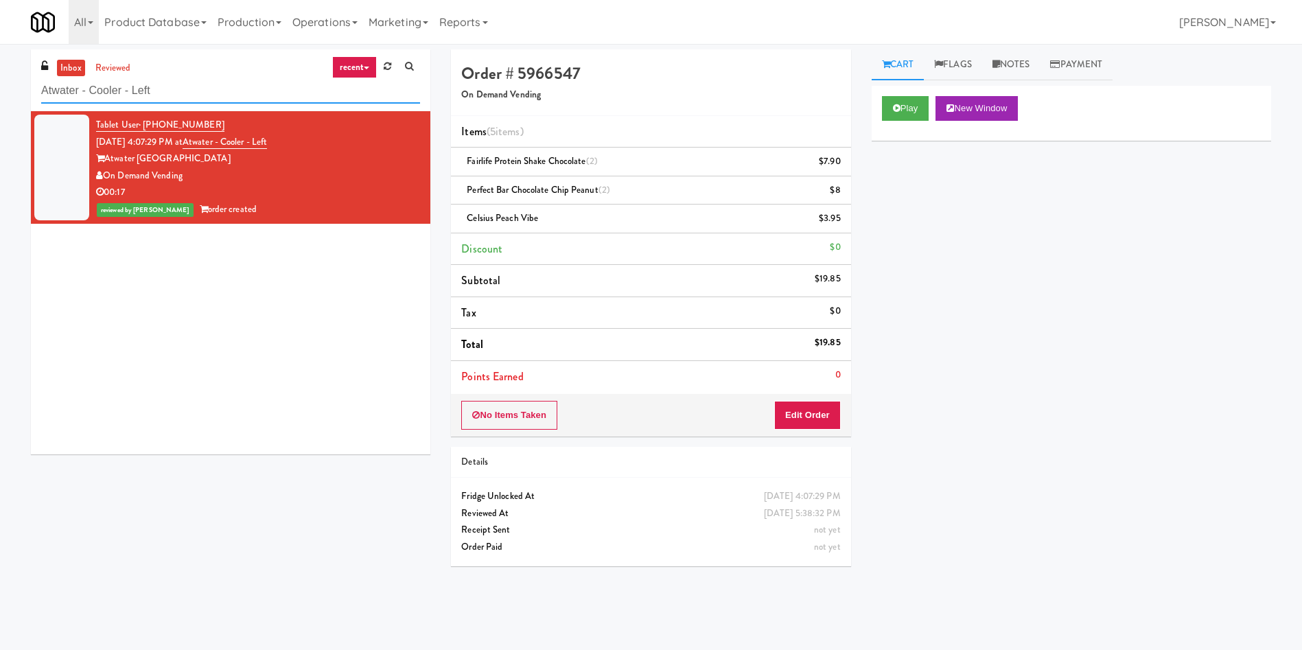
click at [0, 84] on div "inbox reviewed recent all unclear take inventory issue suspicious failed recent…" at bounding box center [651, 324] width 1302 height 551
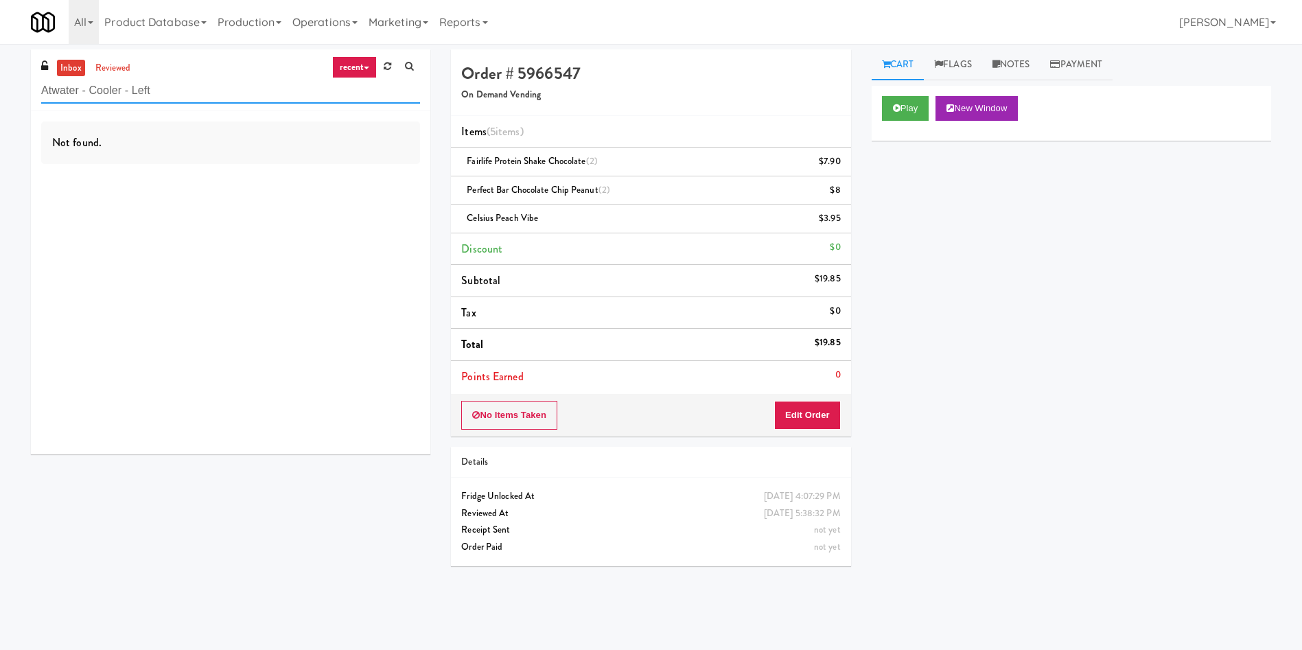
paste input "311 W. Illinois"
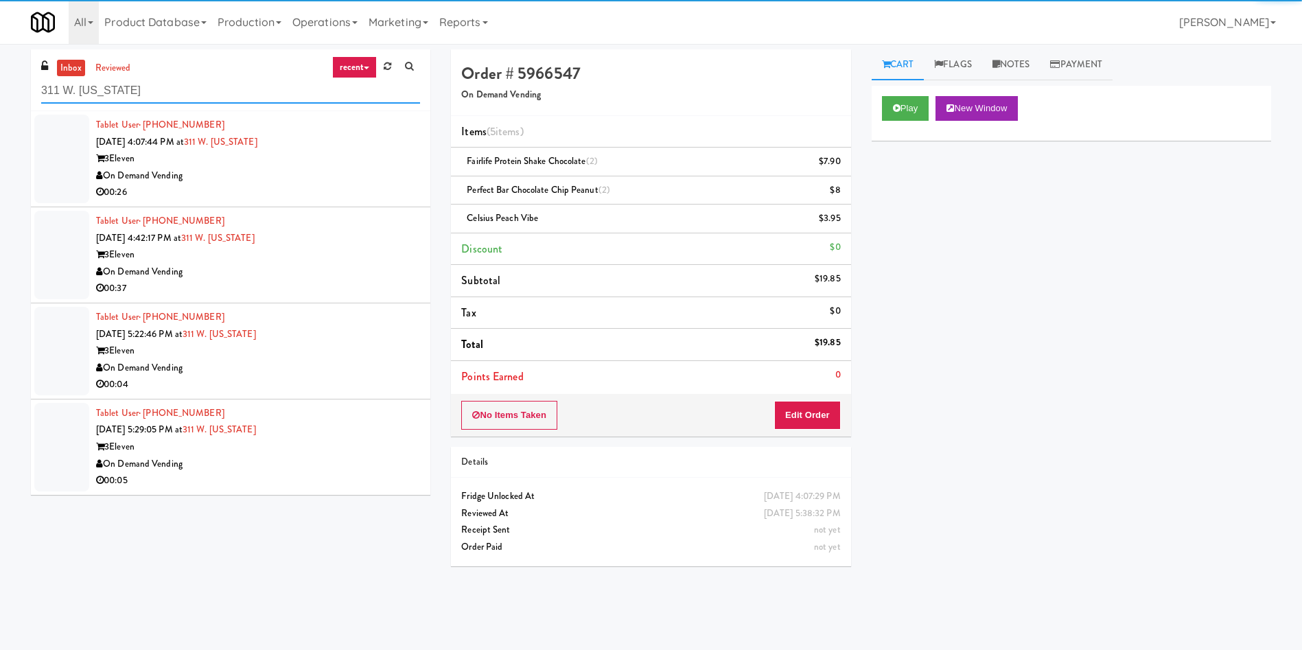
type input "311 W. Illinois"
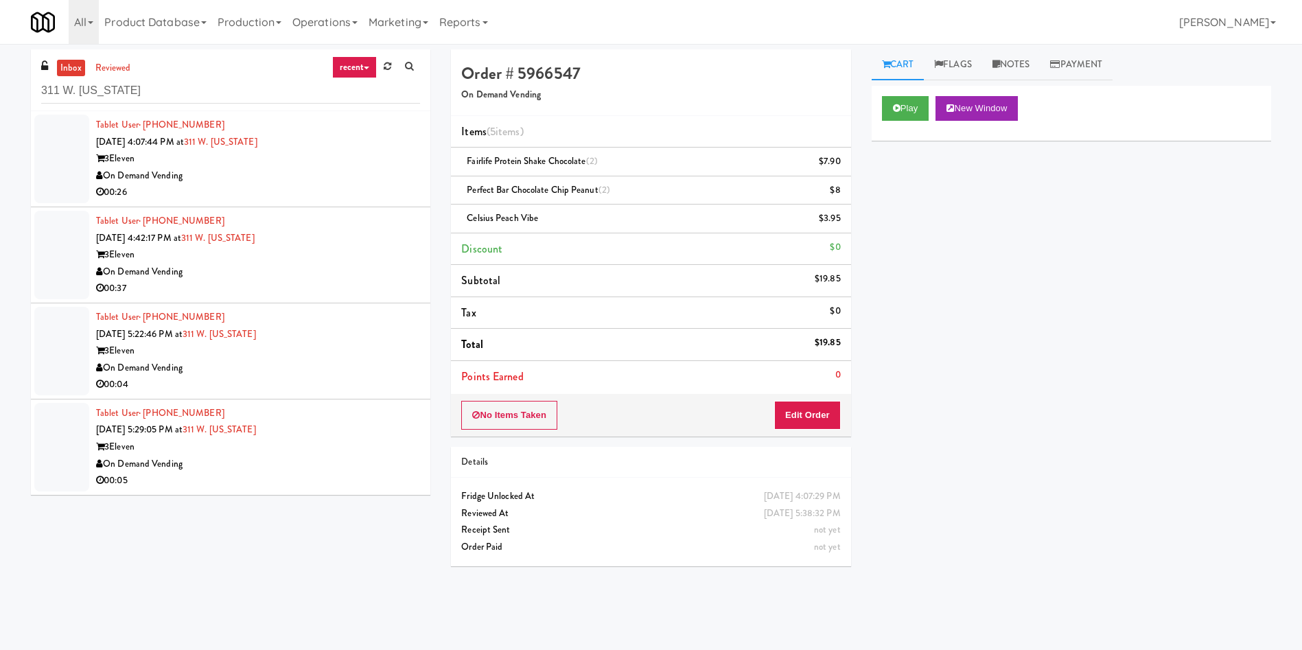
click at [78, 170] on div at bounding box center [61, 159] width 55 height 89
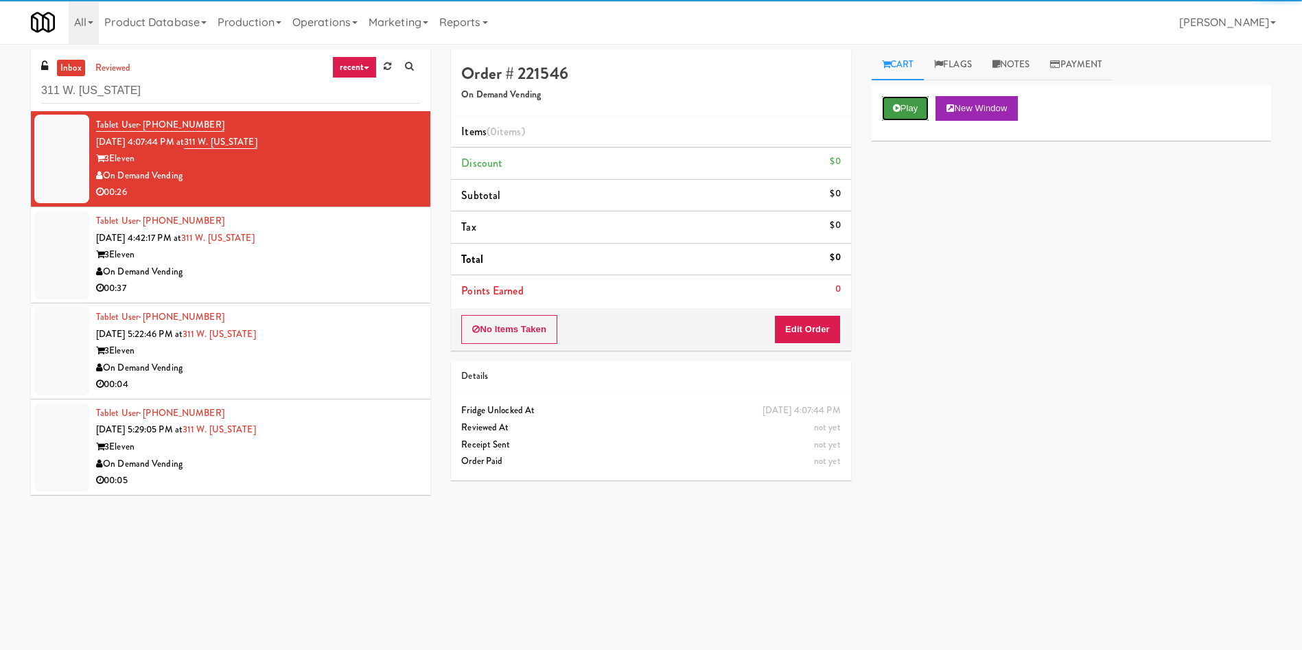
click at [919, 102] on button "Play" at bounding box center [905, 108] width 47 height 25
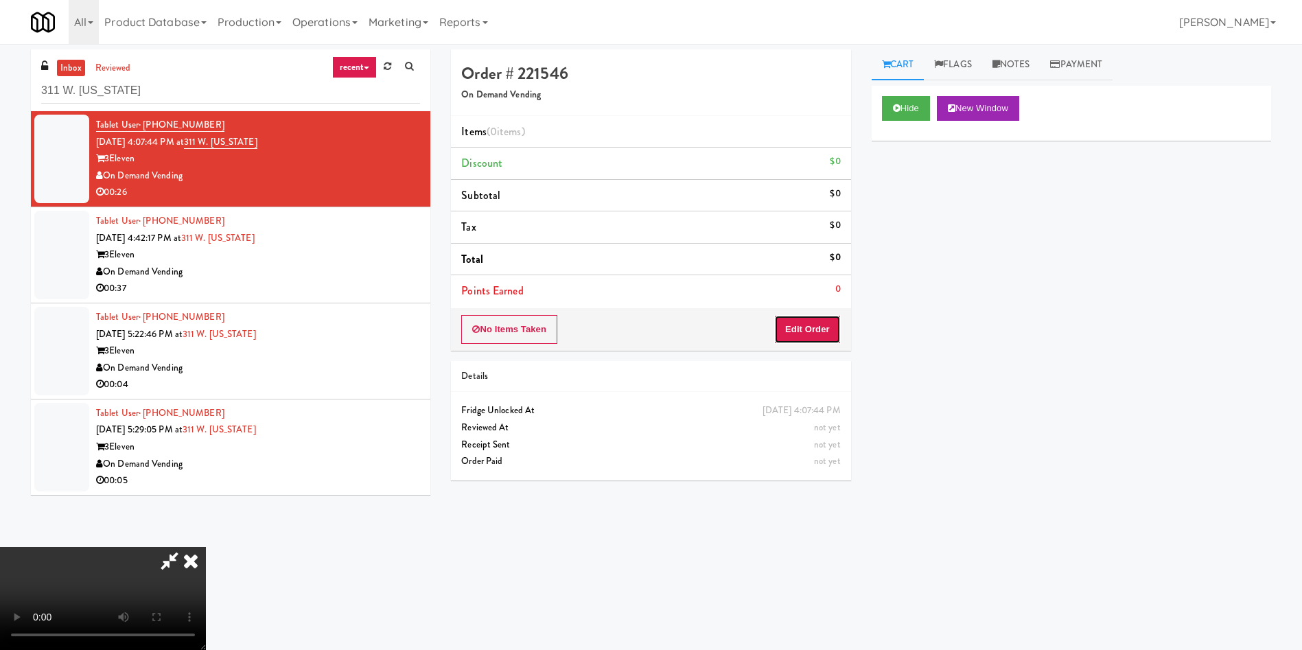
click at [824, 327] on button "Edit Order" at bounding box center [807, 329] width 67 height 29
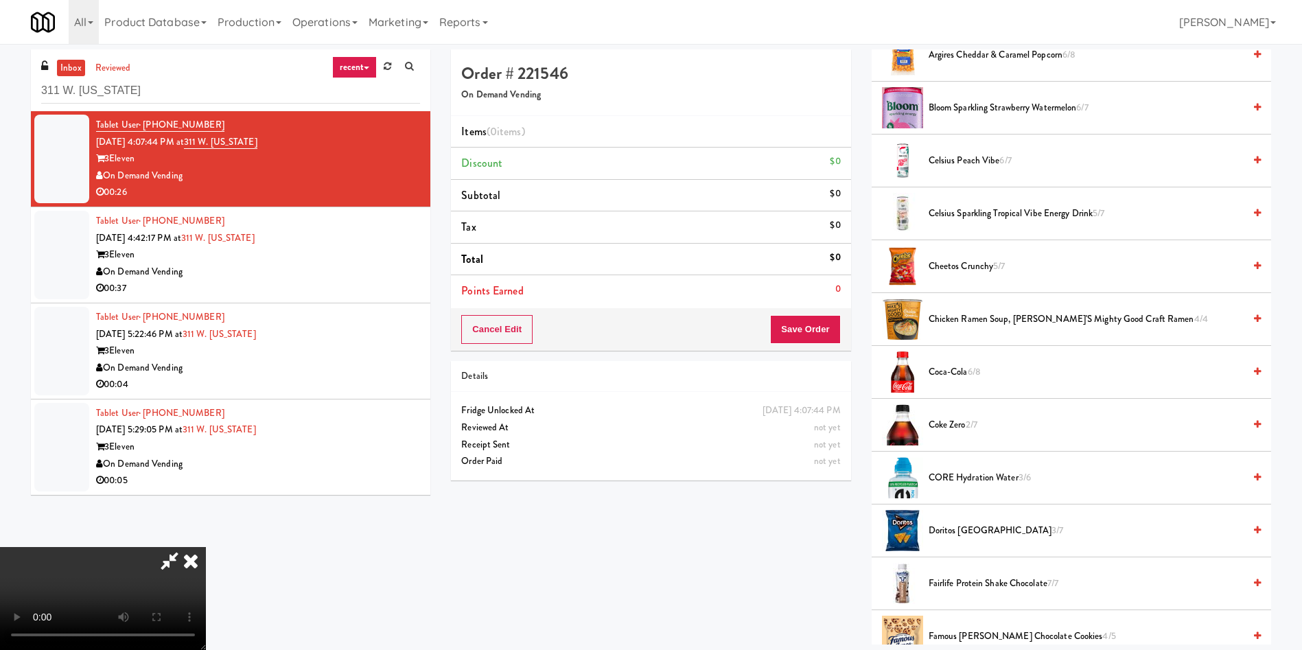
scroll to position [103, 0]
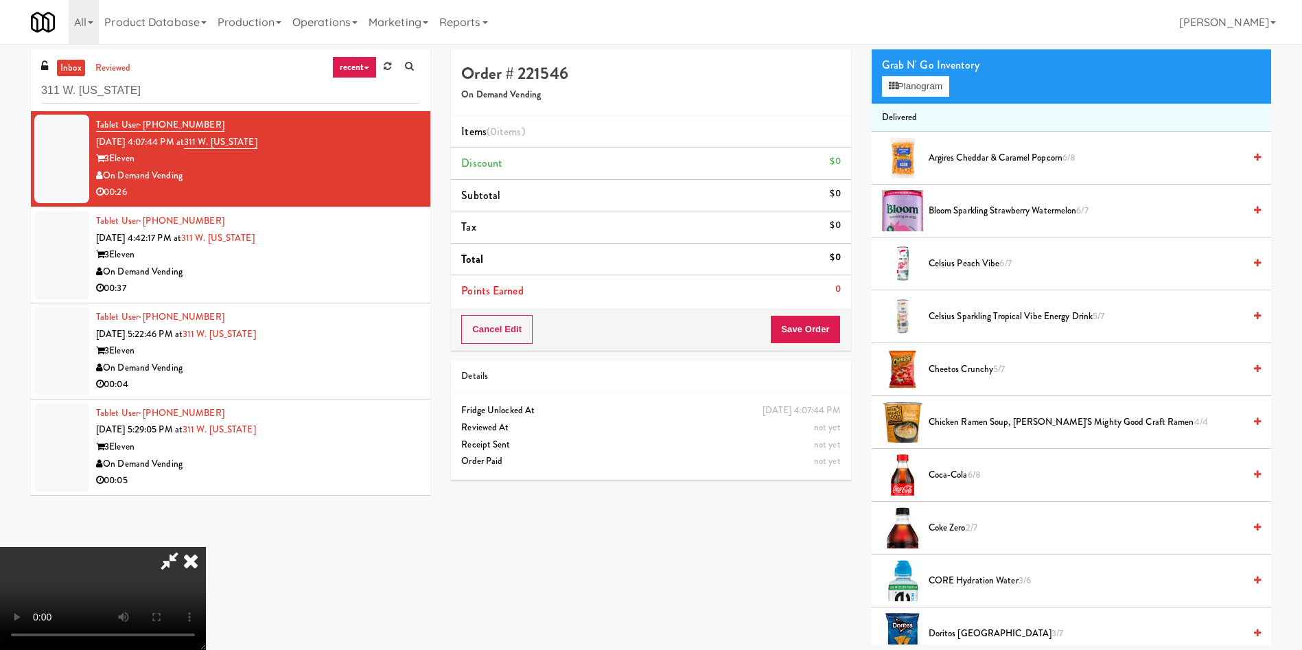
click at [206, 547] on video at bounding box center [103, 598] width 206 height 103
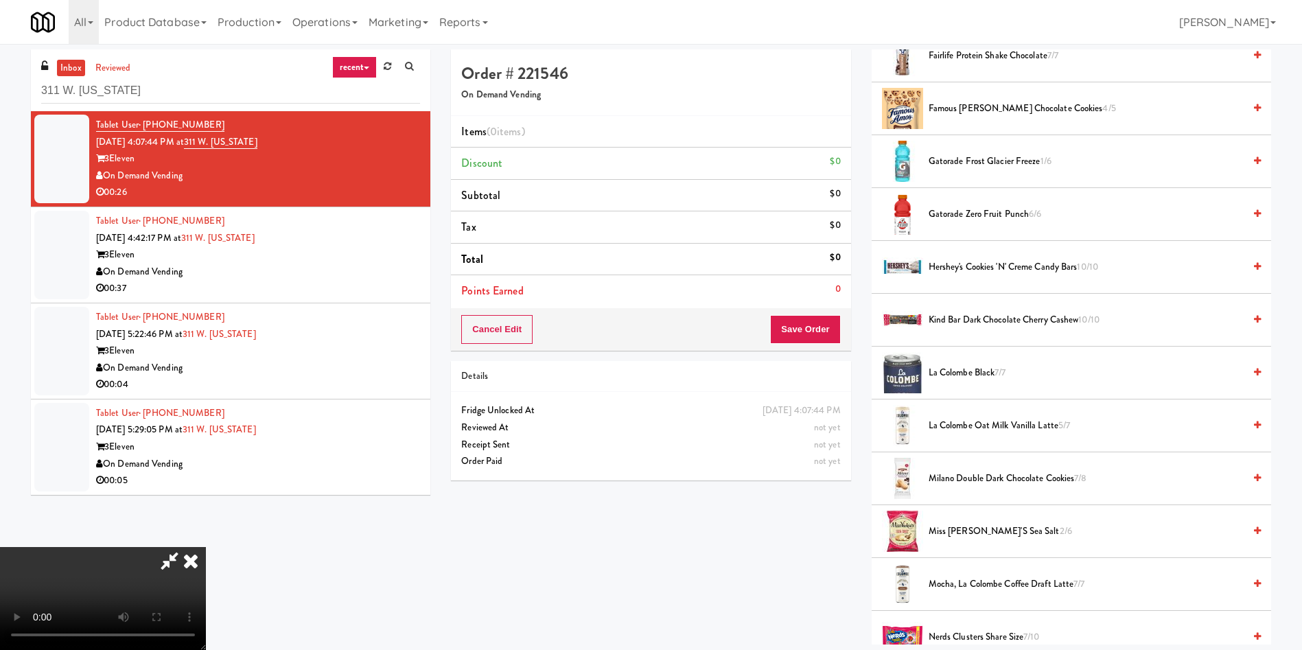
scroll to position [824, 0]
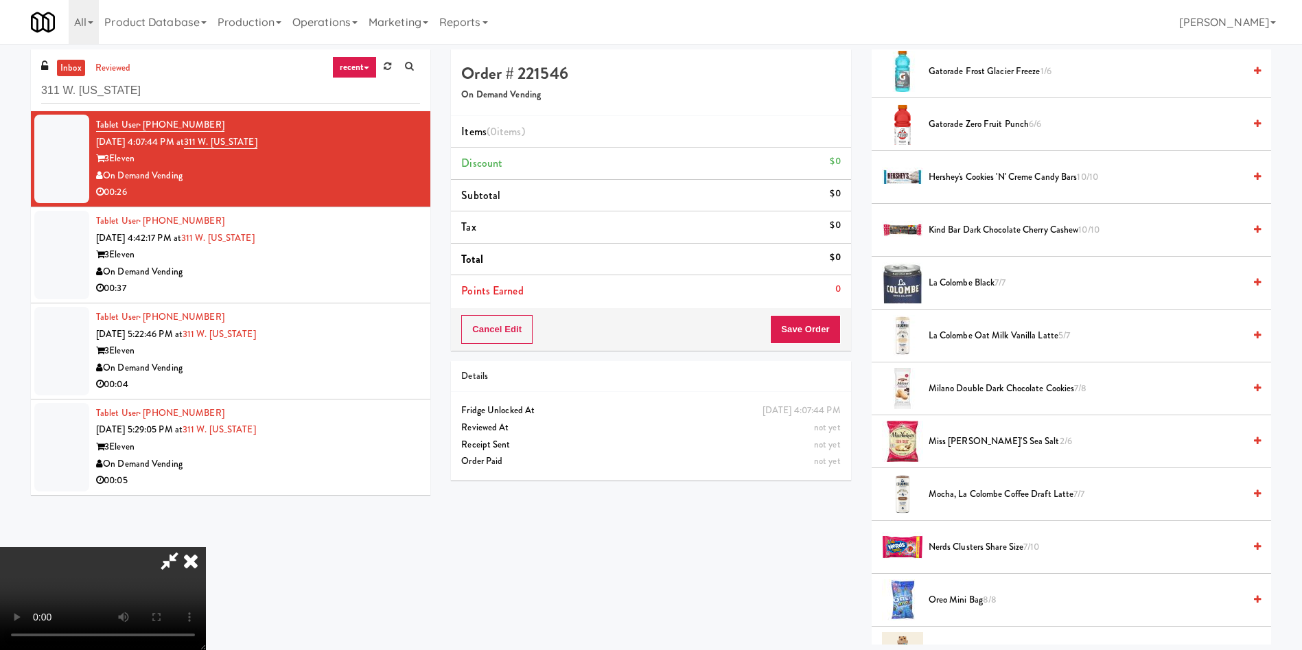
click at [206, 547] on video at bounding box center [103, 598] width 206 height 103
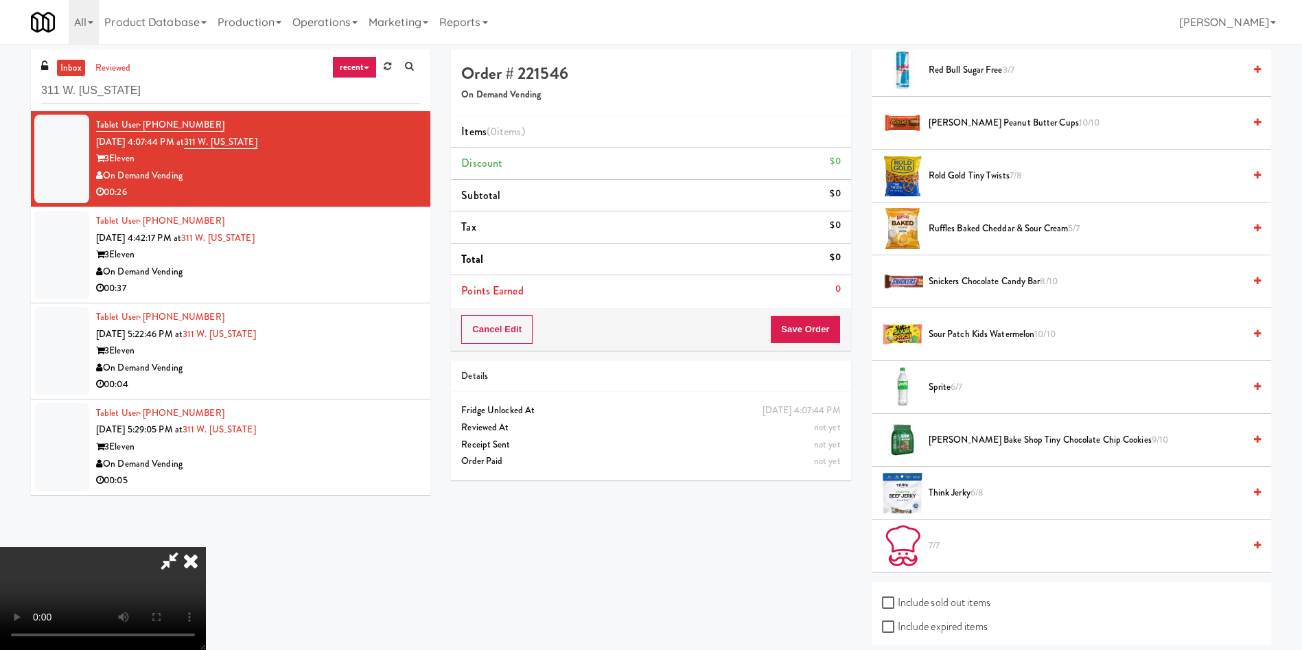
scroll to position [1652, 0]
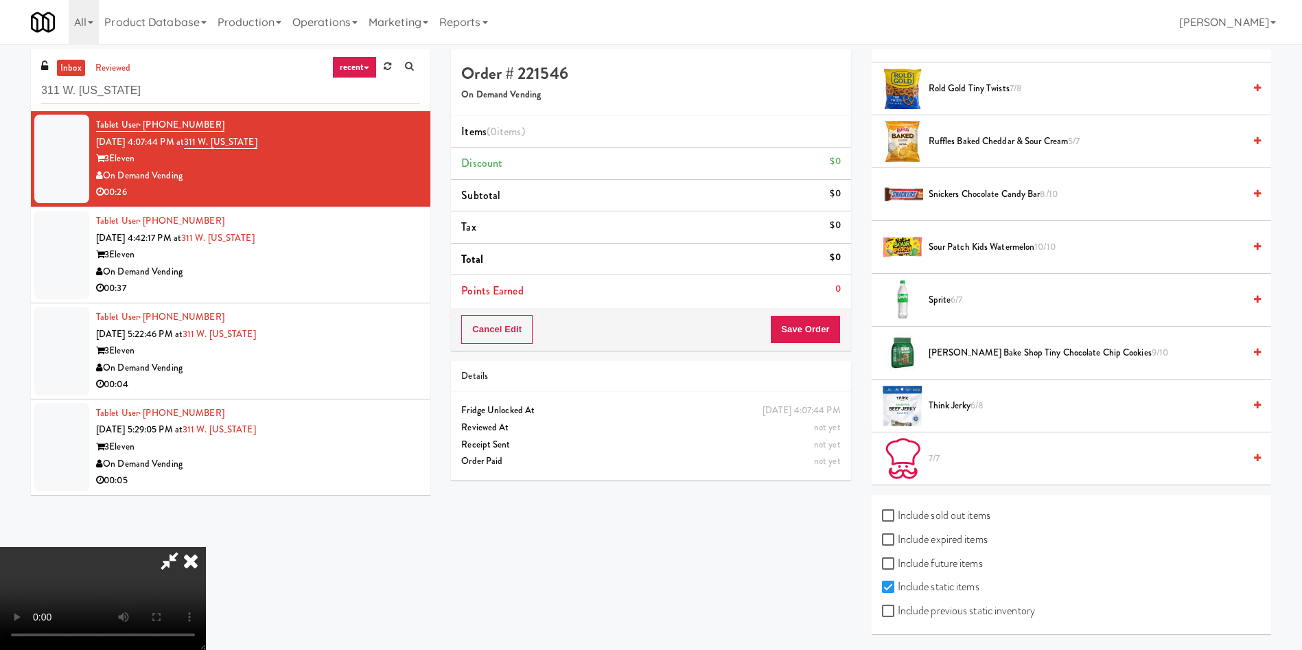
click at [946, 300] on span "Sprite 6/7" at bounding box center [1086, 300] width 315 height 17
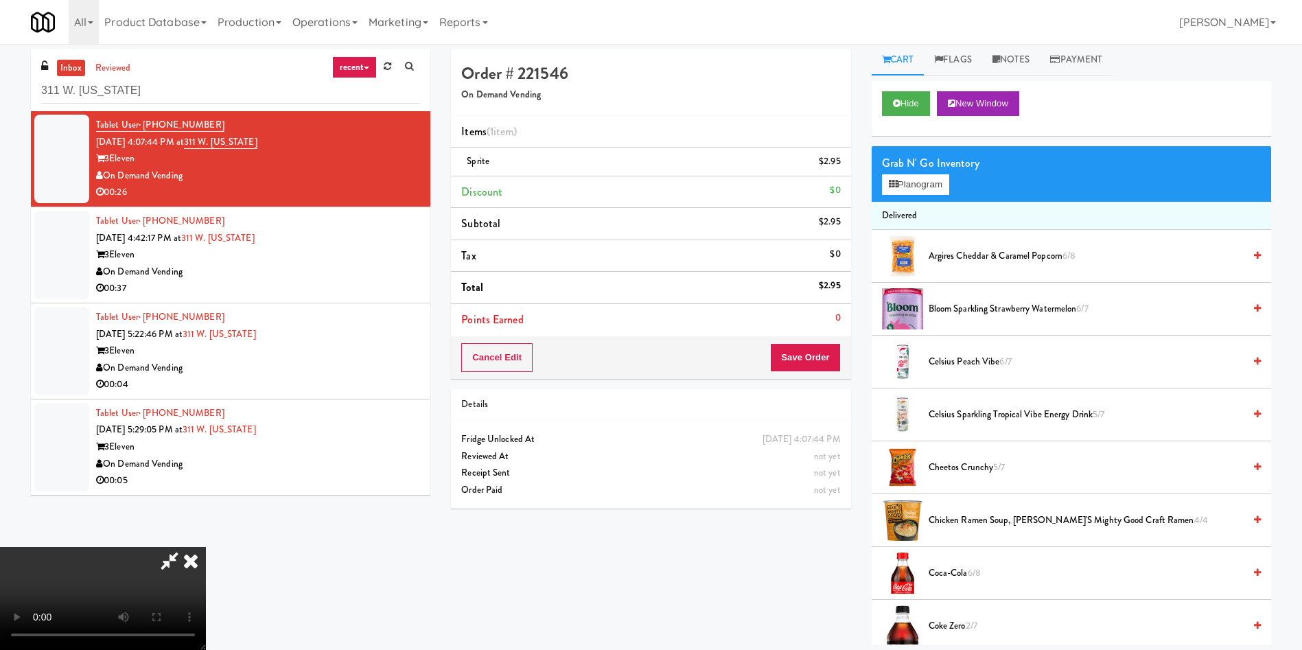
scroll to position [0, 0]
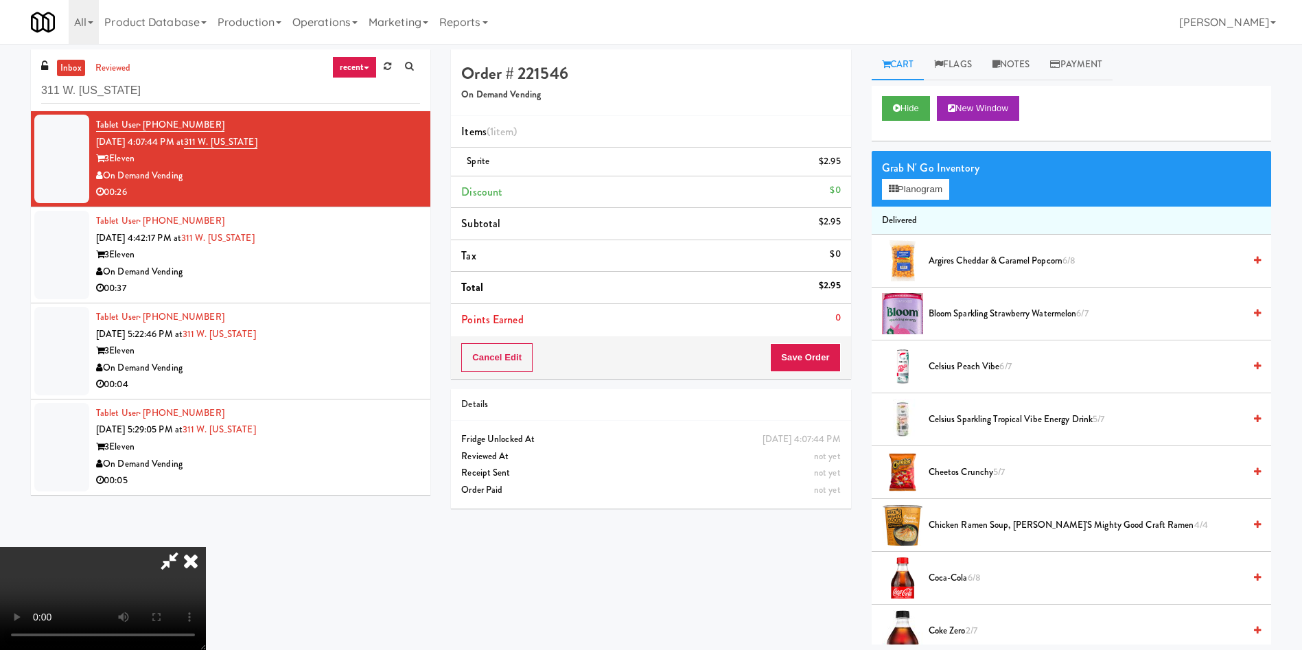
click at [206, 547] on video at bounding box center [103, 598] width 206 height 103
click at [936, 183] on button "Planogram" at bounding box center [915, 189] width 67 height 21
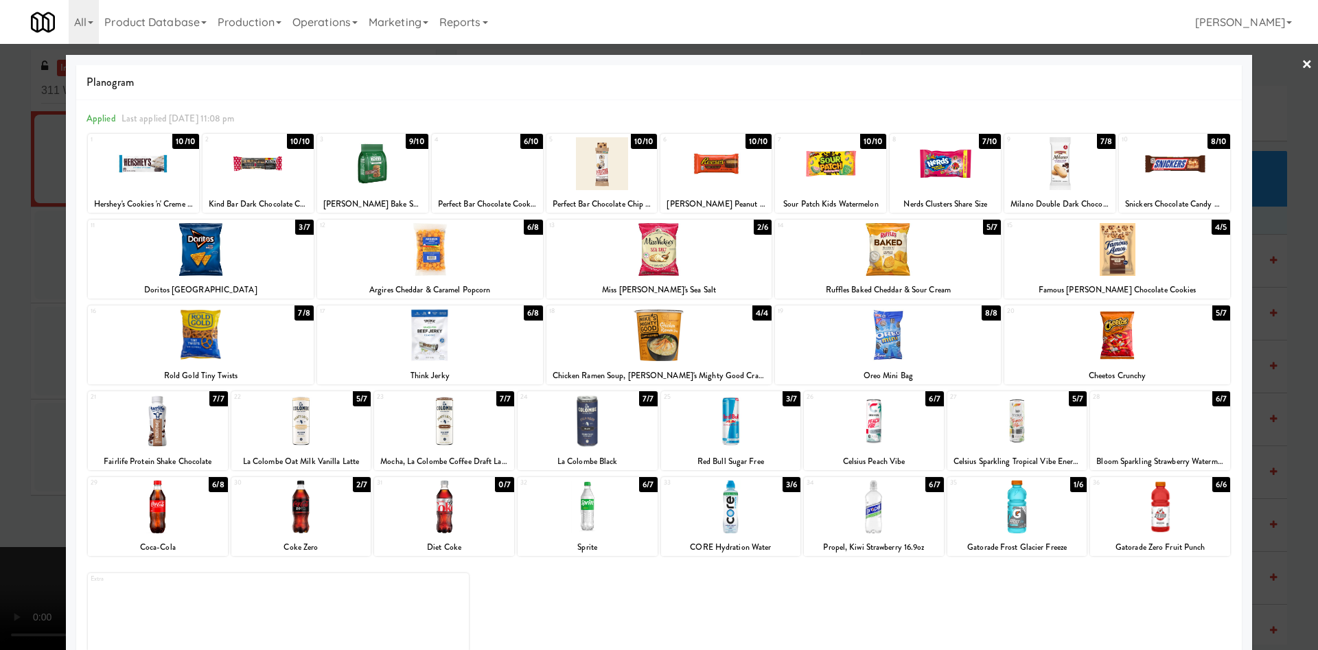
click at [1018, 413] on div at bounding box center [1017, 421] width 140 height 53
click at [67, 344] on div "Planogram Applied Last applied Saturday 11:08 pm 1 10/10 Hershey's Cookies 'n' …" at bounding box center [659, 364] width 1186 height 619
click at [51, 335] on div at bounding box center [659, 325] width 1318 height 650
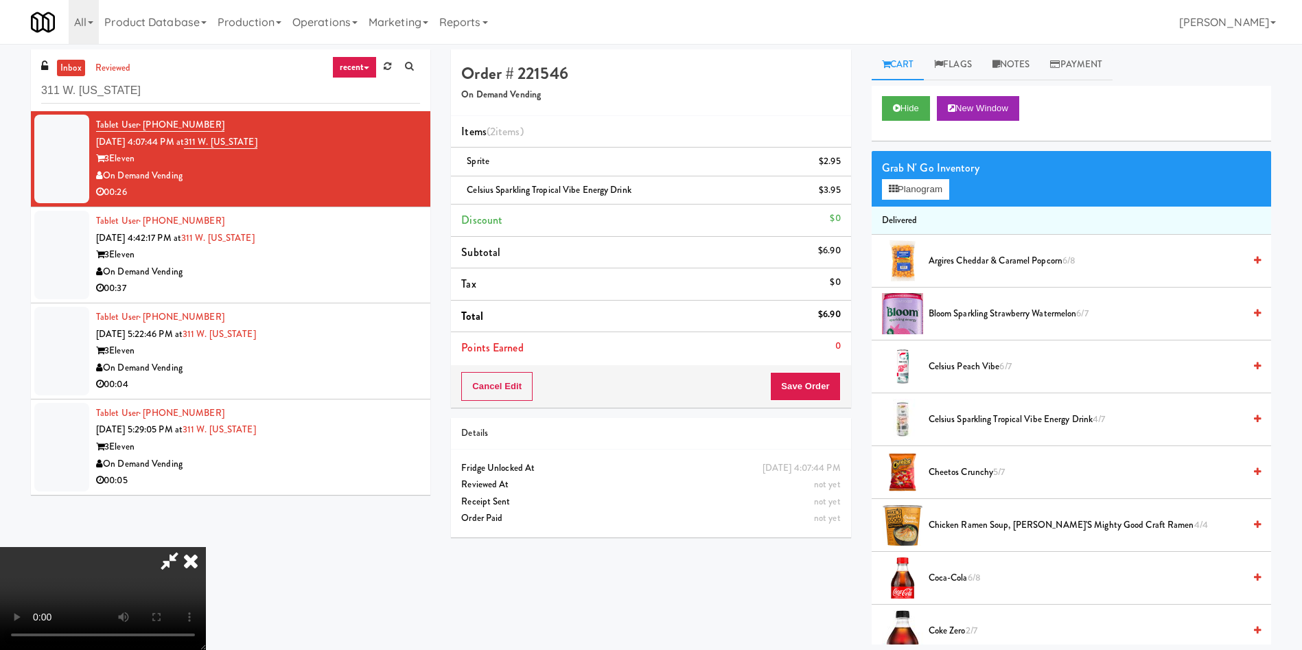
click at [206, 547] on video at bounding box center [103, 598] width 206 height 103
click at [823, 386] on button "Save Order" at bounding box center [805, 386] width 70 height 29
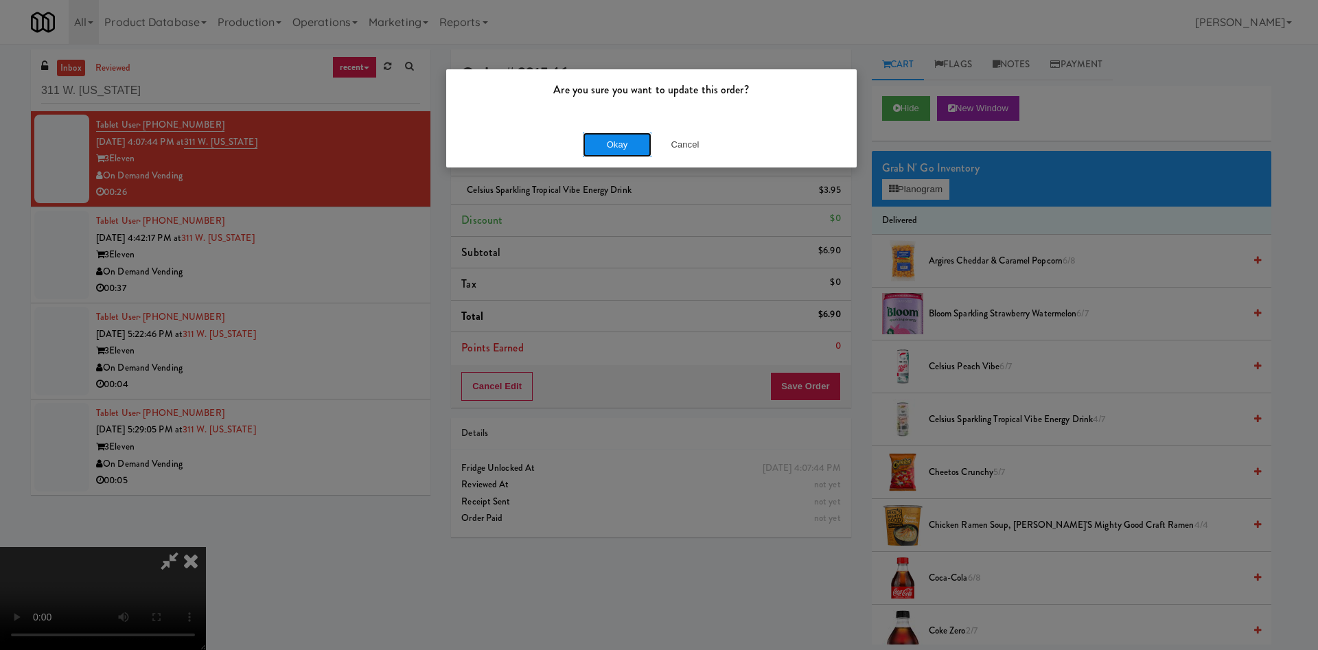
click at [633, 143] on button "Okay" at bounding box center [617, 144] width 69 height 25
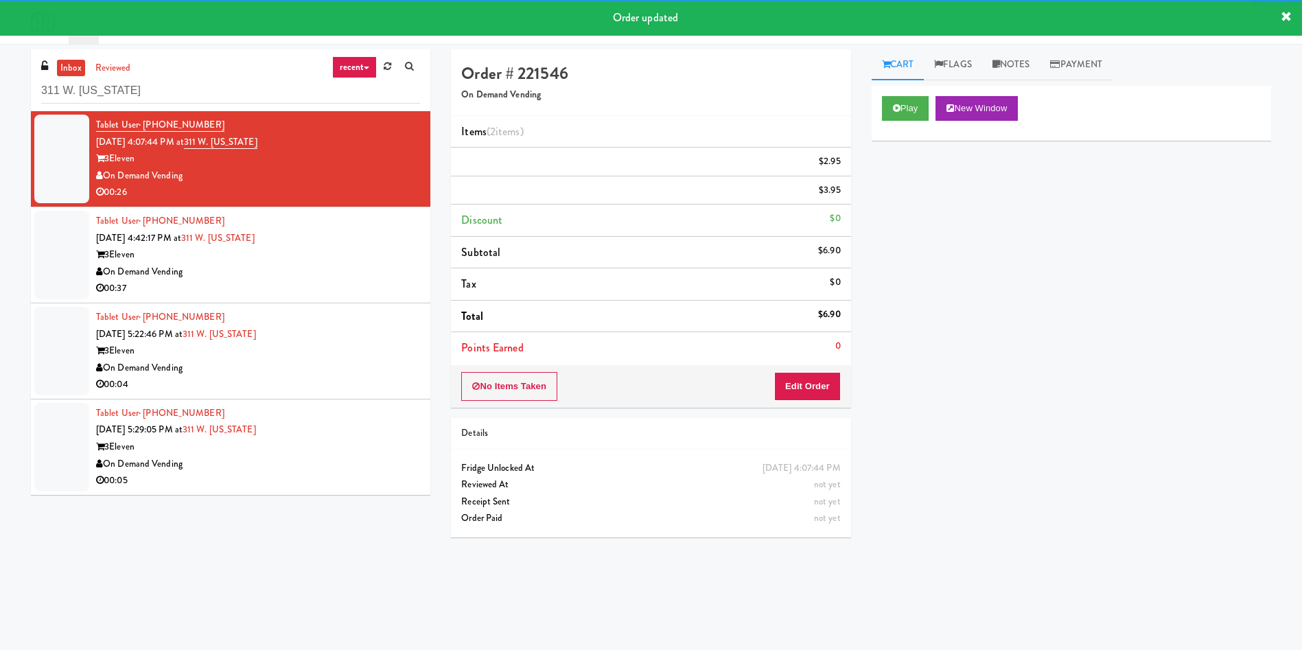
click at [65, 293] on div at bounding box center [61, 255] width 55 height 89
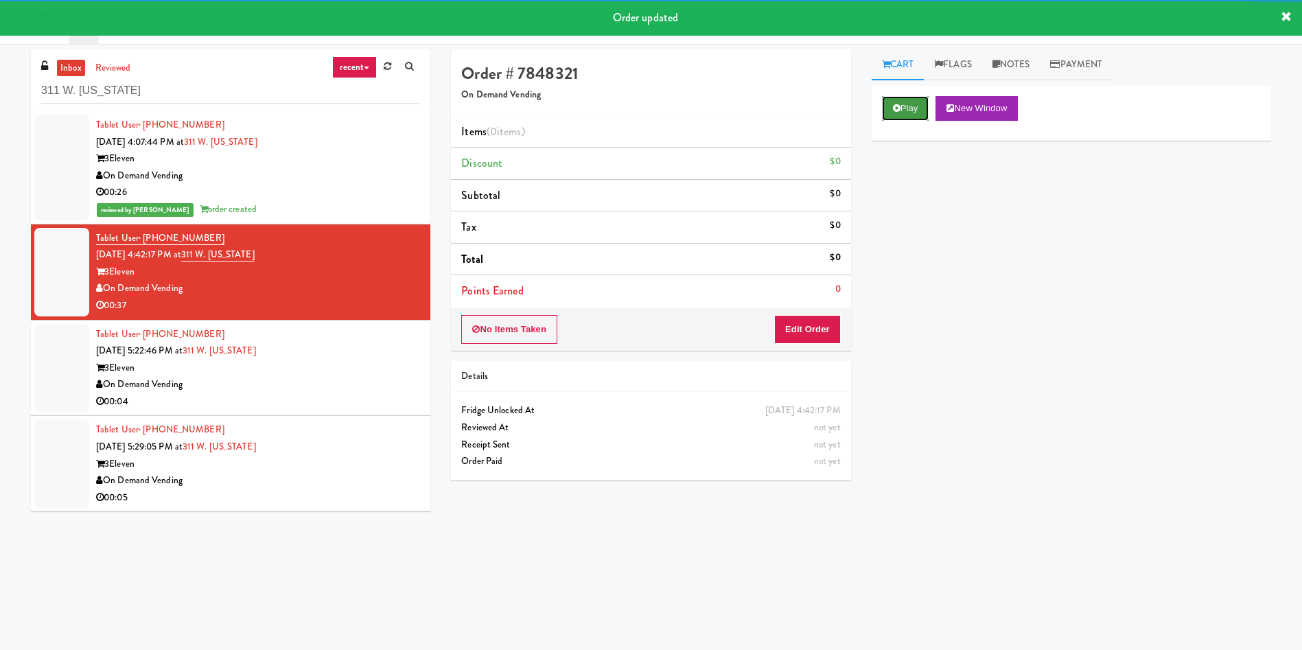
click at [903, 117] on button "Play" at bounding box center [905, 108] width 47 height 25
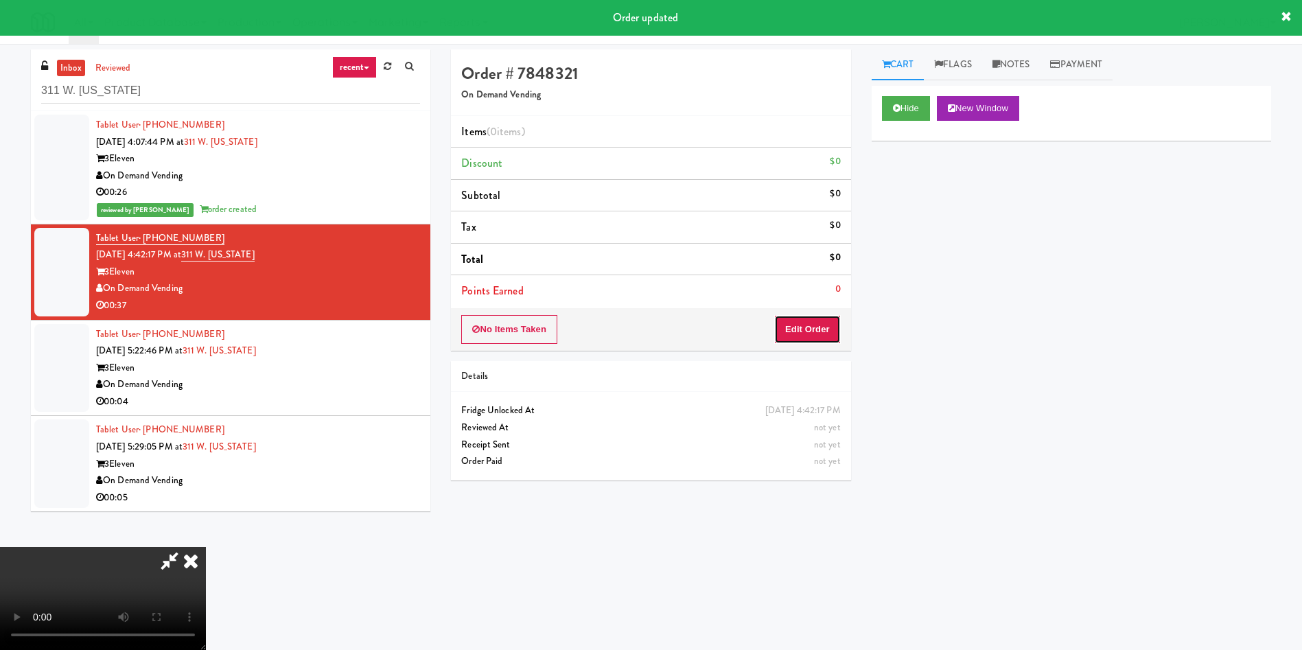
click at [820, 319] on button "Edit Order" at bounding box center [807, 329] width 67 height 29
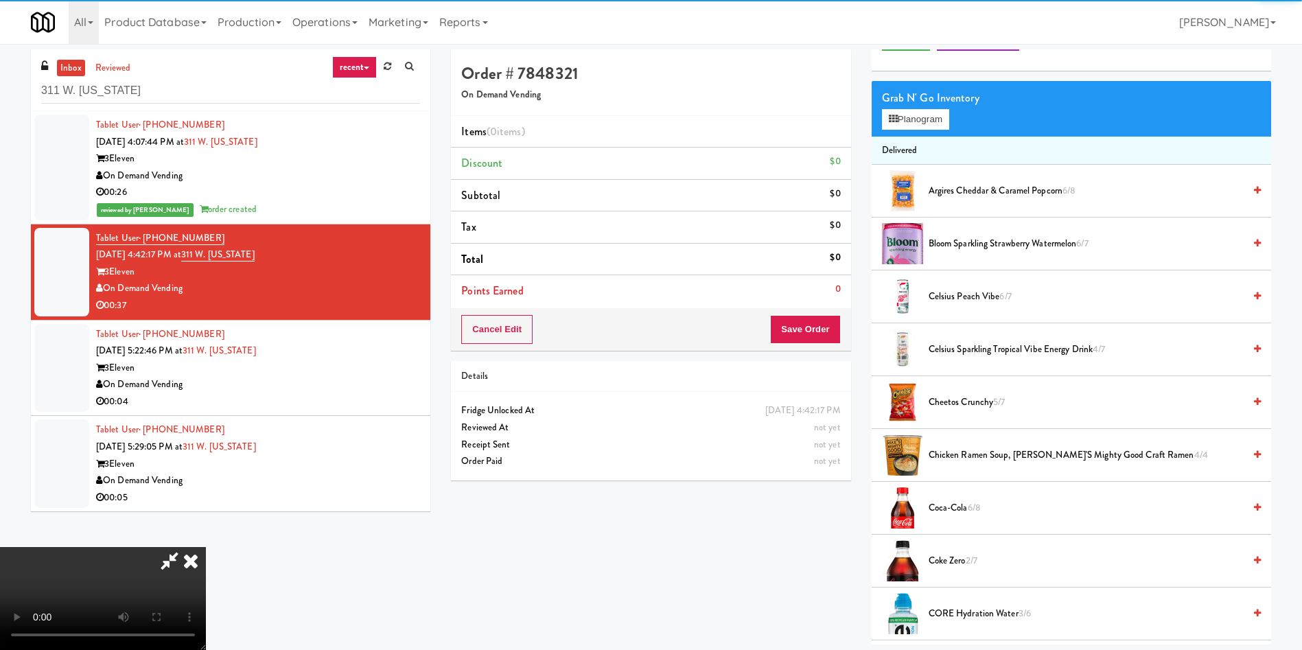
scroll to position [103, 0]
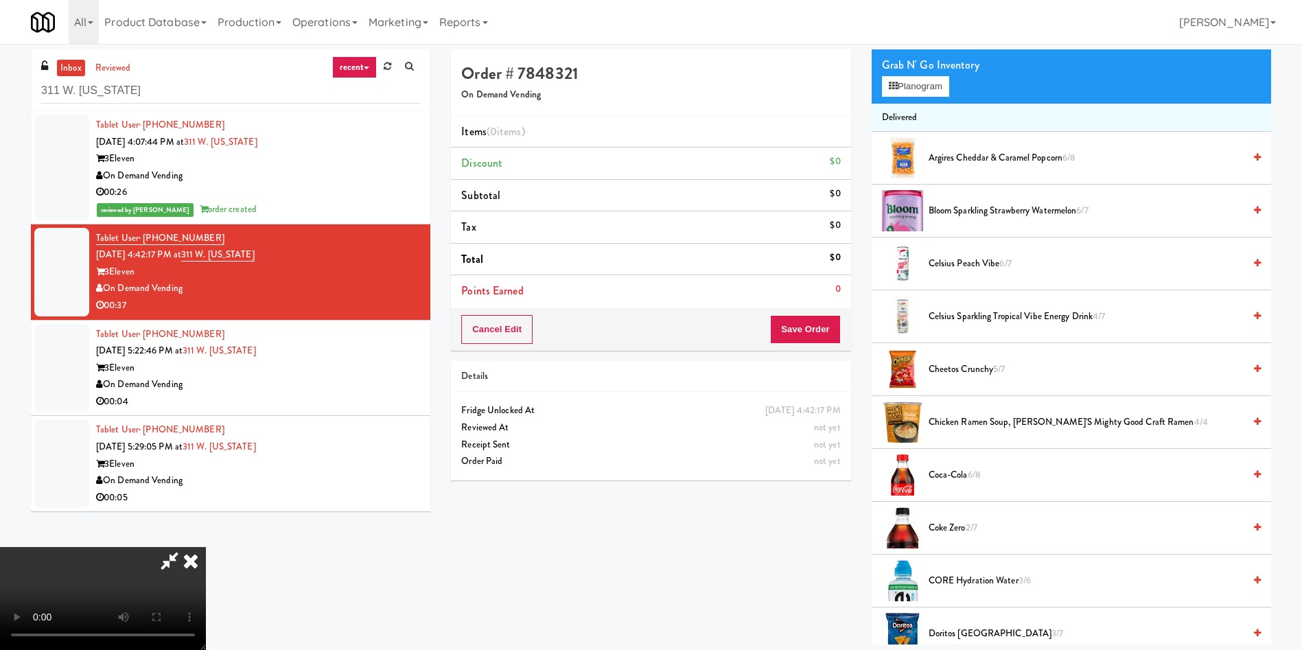
click at [206, 547] on video at bounding box center [103, 598] width 206 height 103
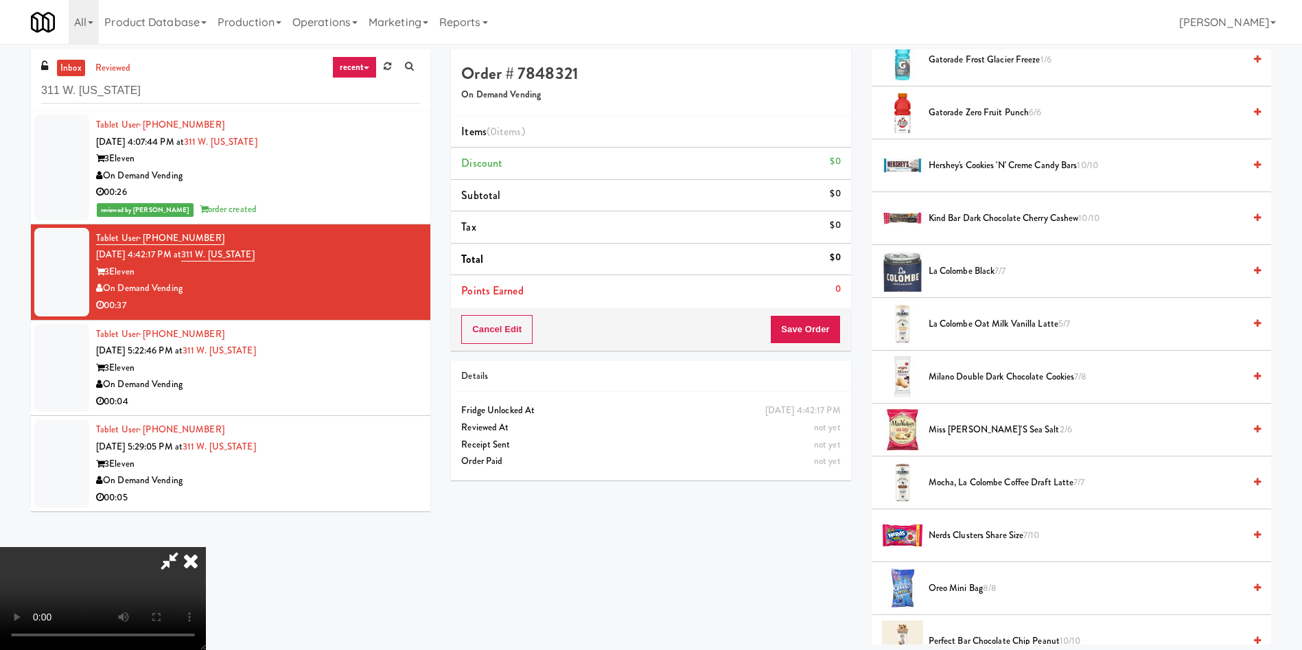
scroll to position [824, 0]
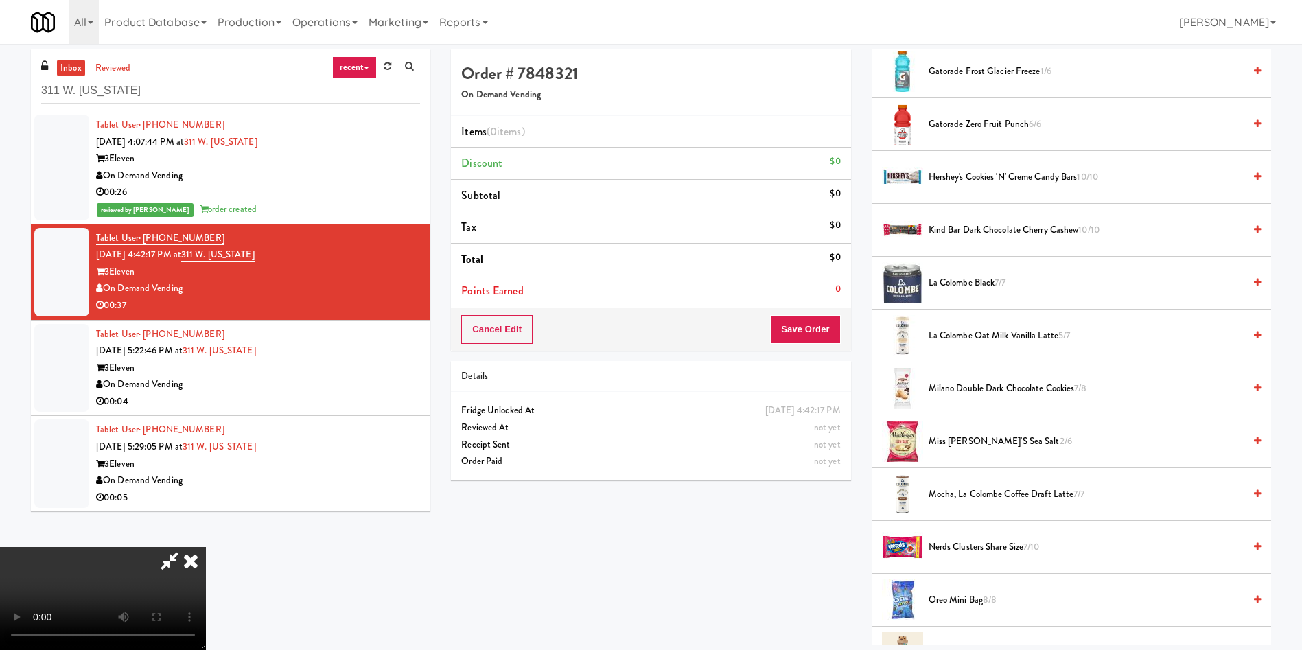
click at [206, 547] on video at bounding box center [103, 598] width 206 height 103
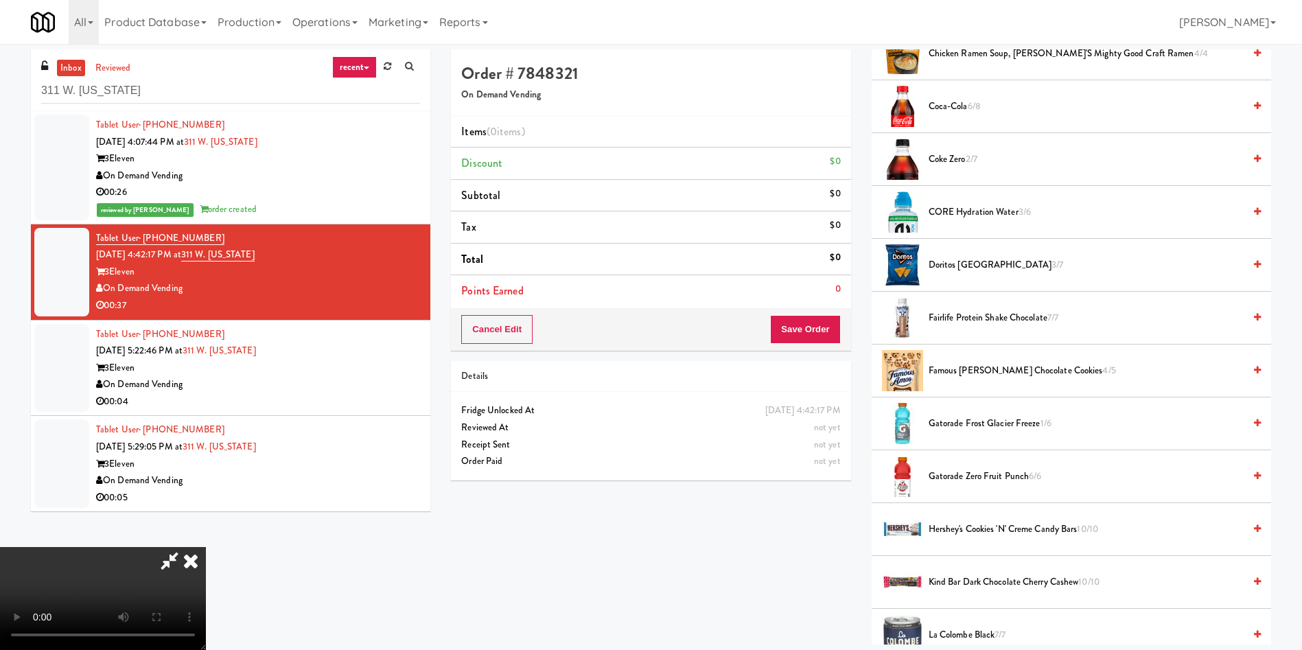
scroll to position [412, 0]
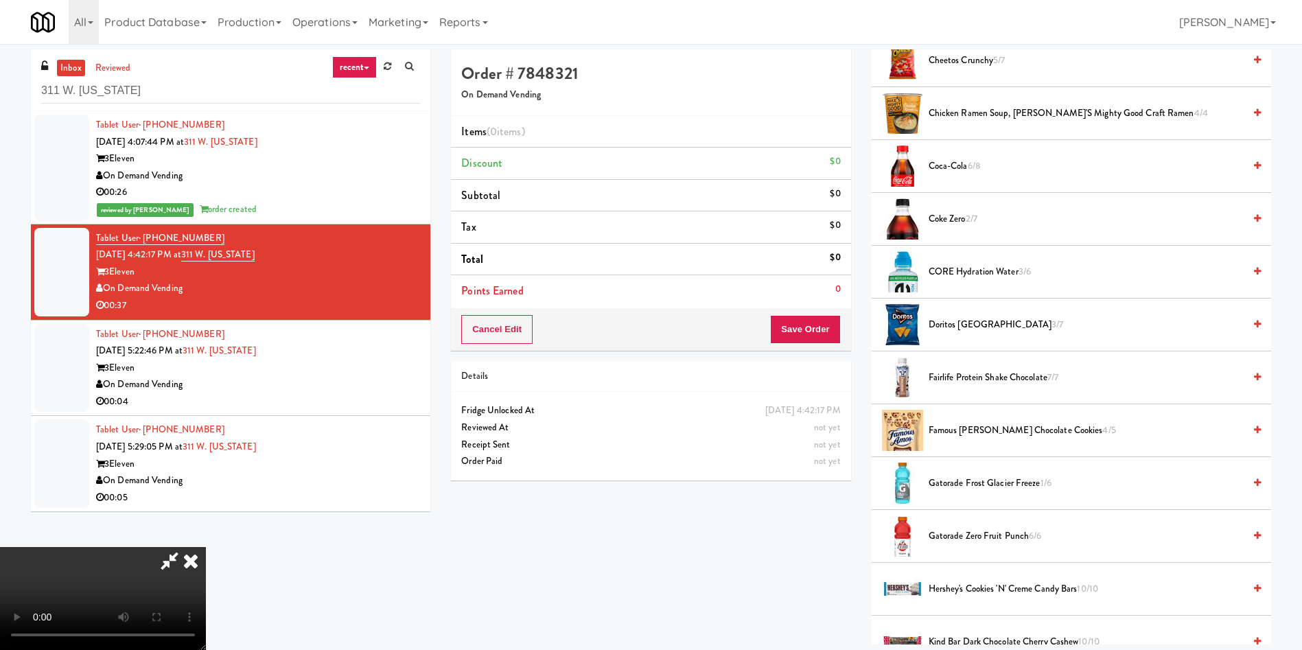
click at [965, 382] on span "Fairlife Protein Shake Chocolate 7/7" at bounding box center [1086, 377] width 315 height 17
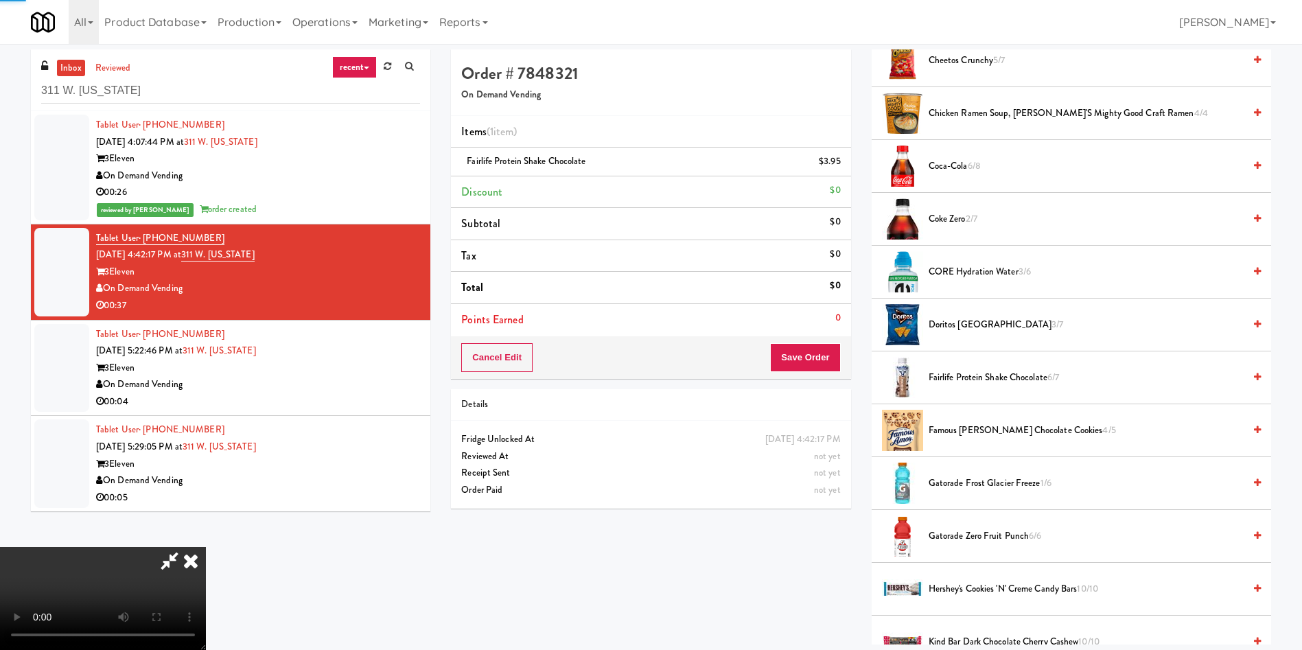
click at [206, 547] on video at bounding box center [103, 598] width 206 height 103
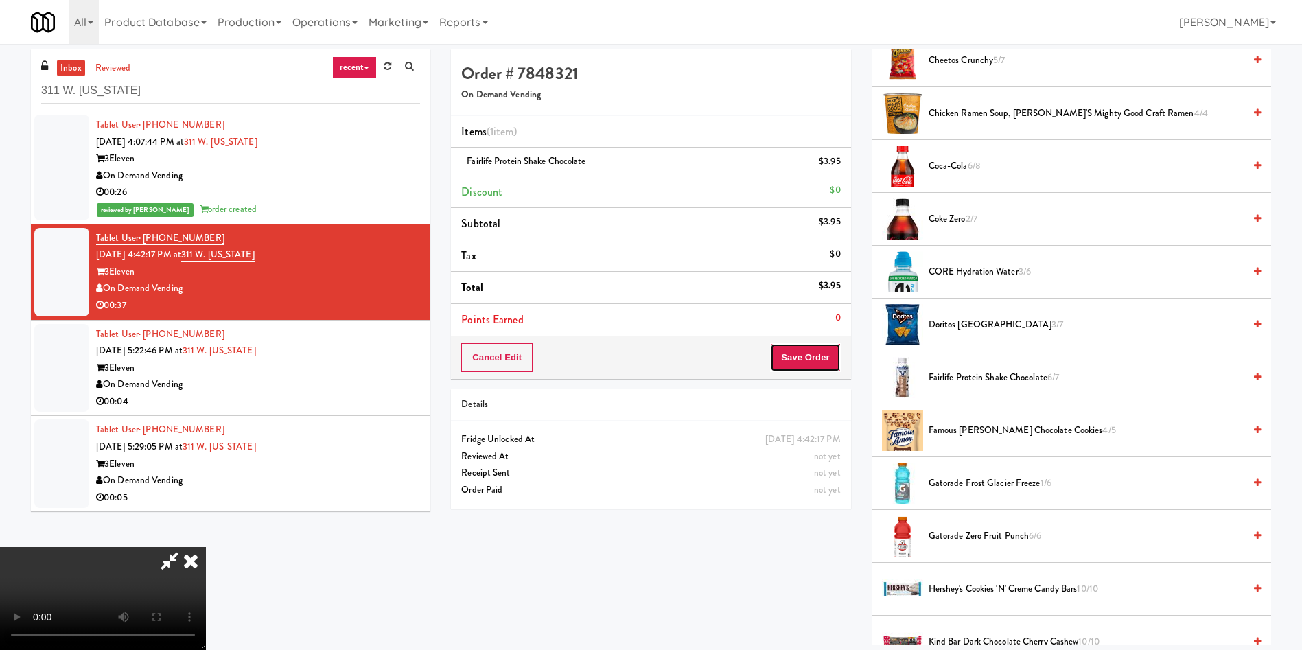
click at [829, 353] on button "Save Order" at bounding box center [805, 357] width 70 height 29
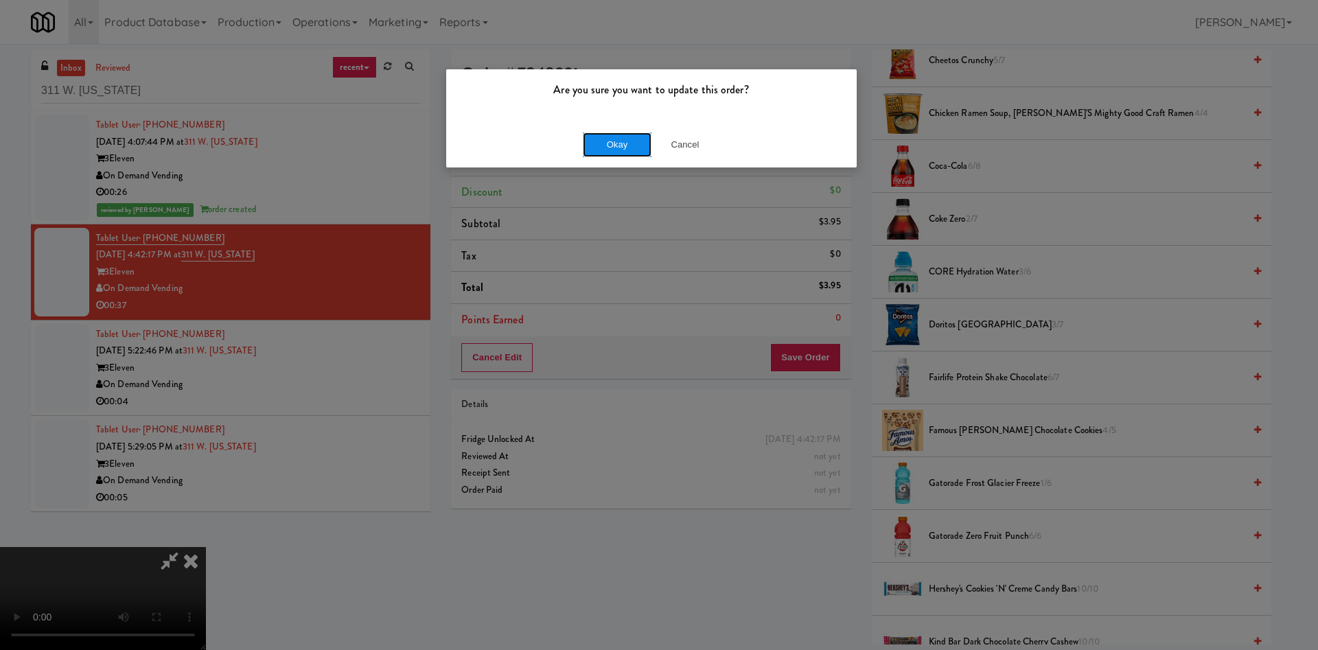
click at [632, 141] on button "Okay" at bounding box center [617, 144] width 69 height 25
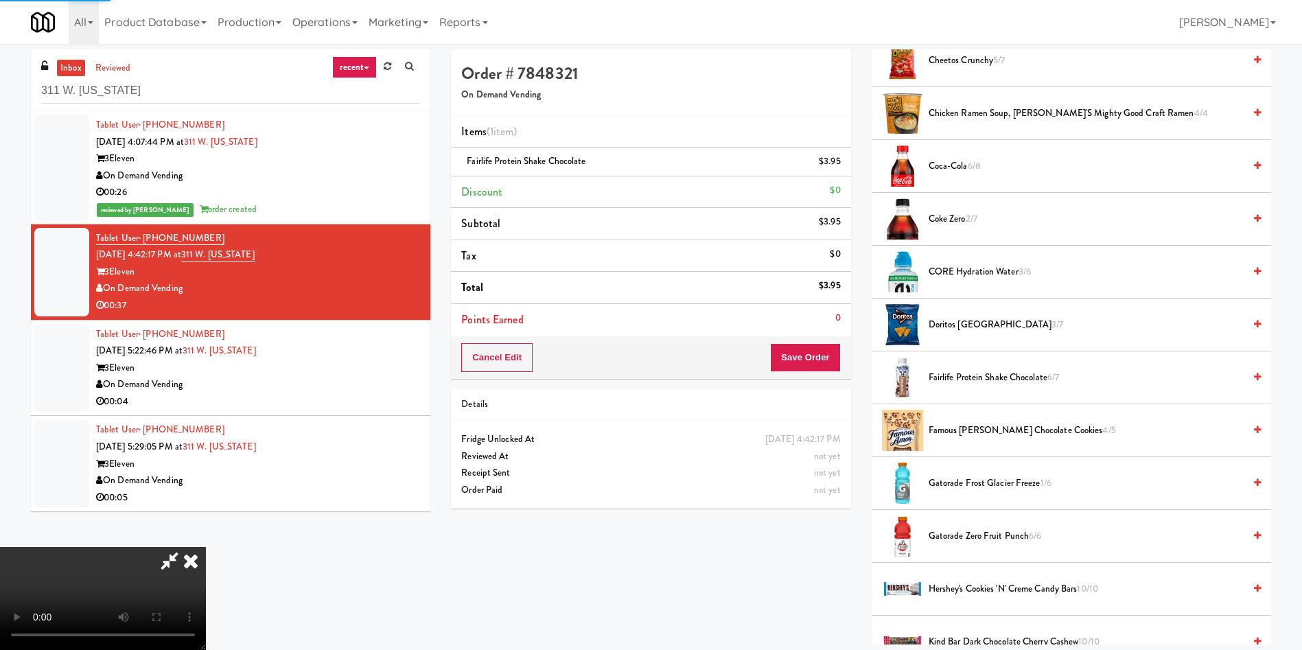
scroll to position [0, 0]
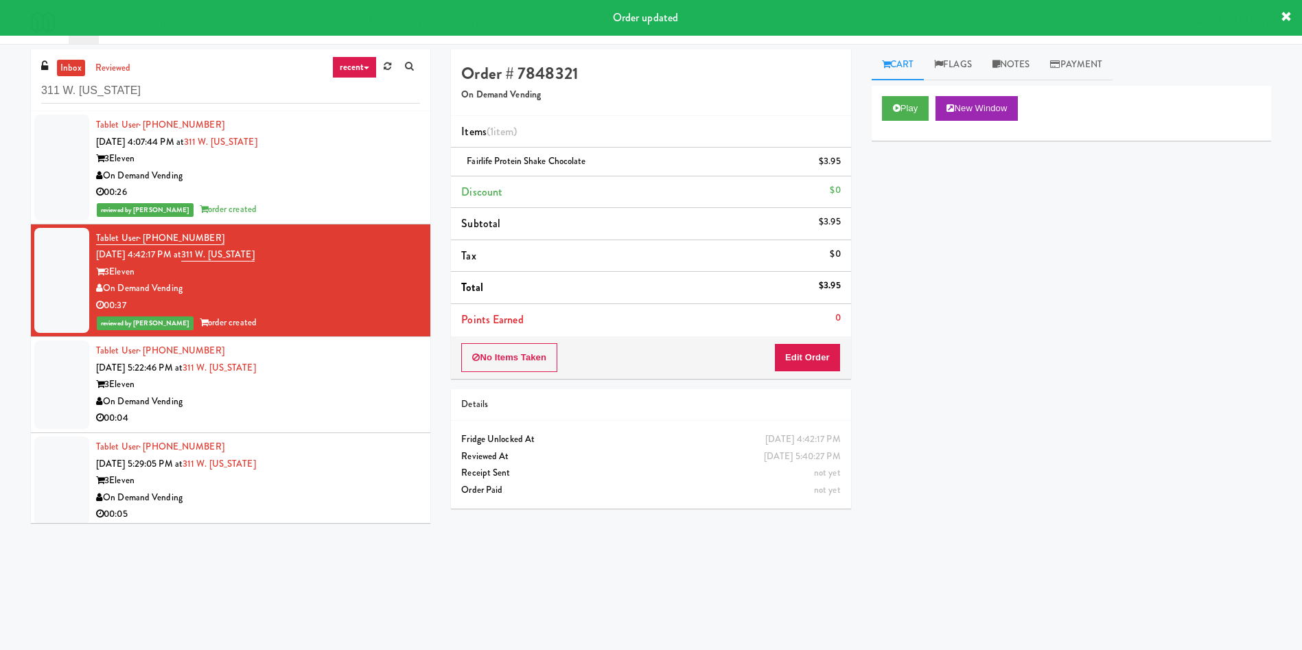
click at [58, 406] on div at bounding box center [61, 384] width 55 height 89
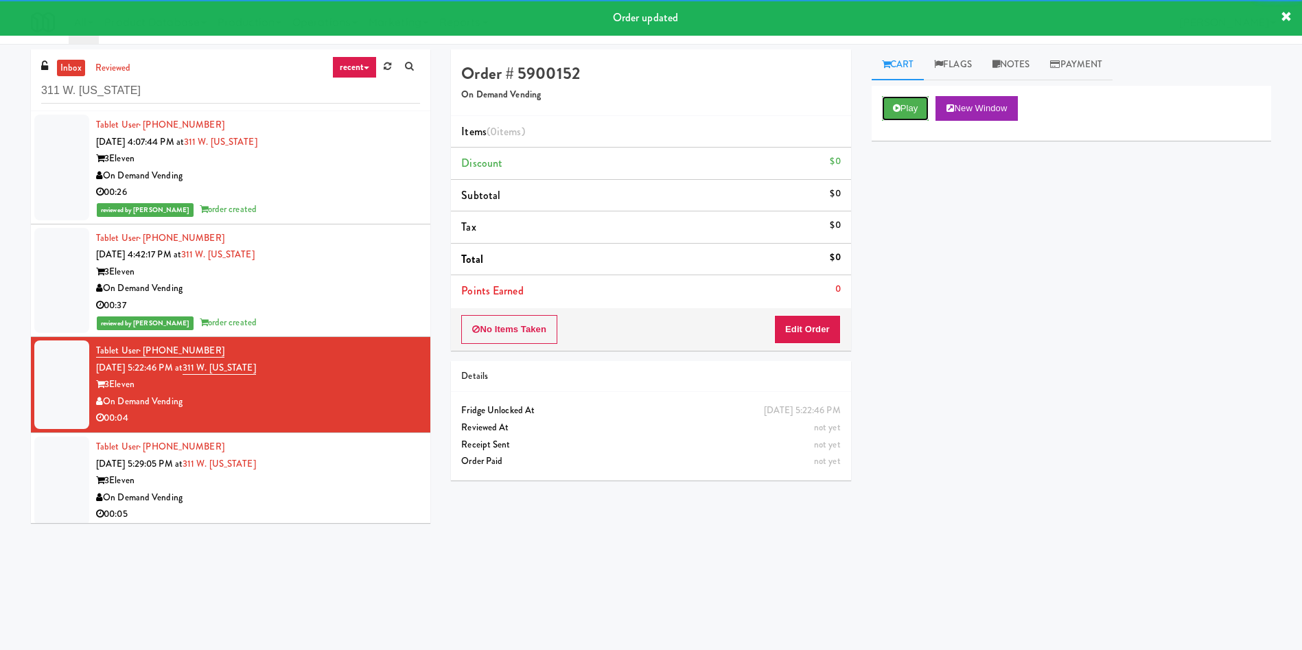
drag, startPoint x: 892, startPoint y: 106, endPoint x: 826, endPoint y: 305, distance: 208.8
click at [887, 113] on button "Play" at bounding box center [905, 108] width 47 height 25
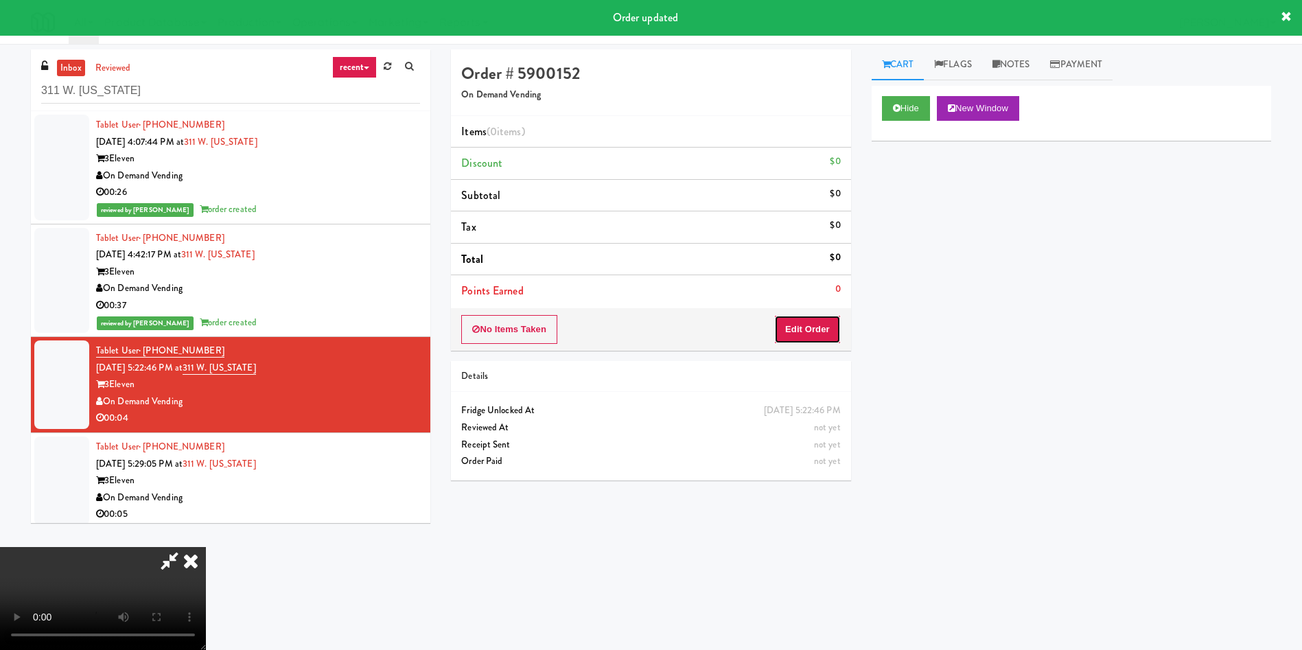
click at [809, 334] on button "Edit Order" at bounding box center [807, 329] width 67 height 29
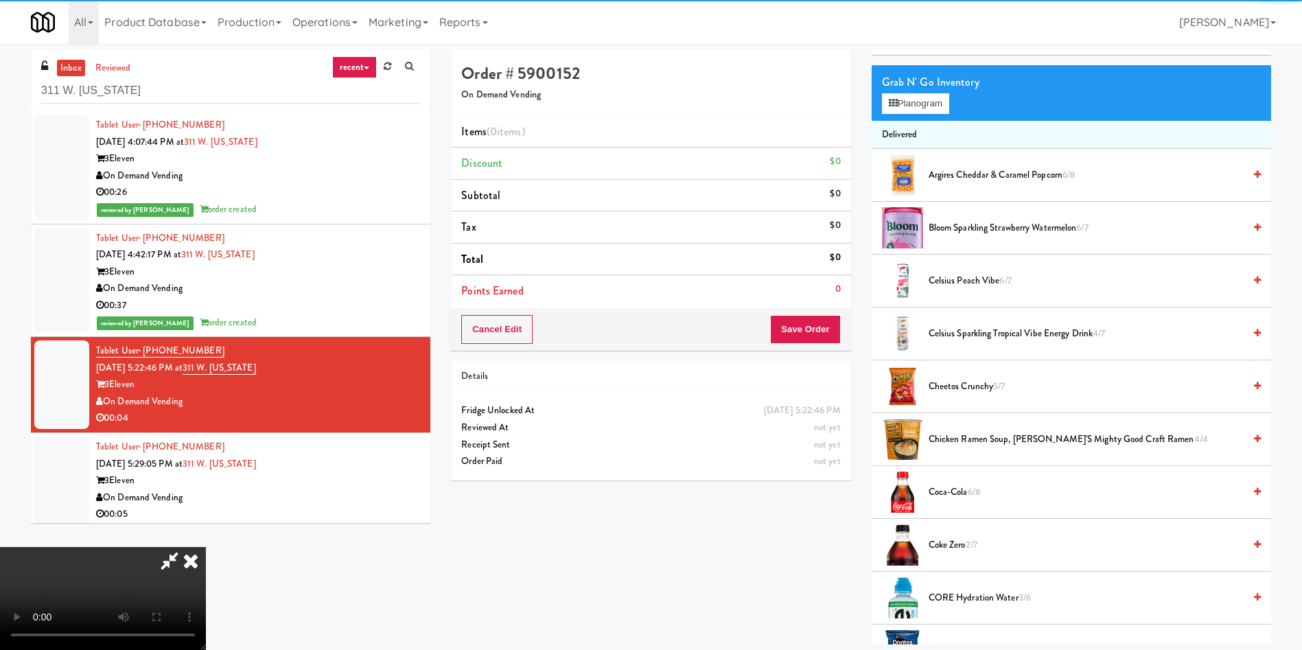
scroll to position [206, 0]
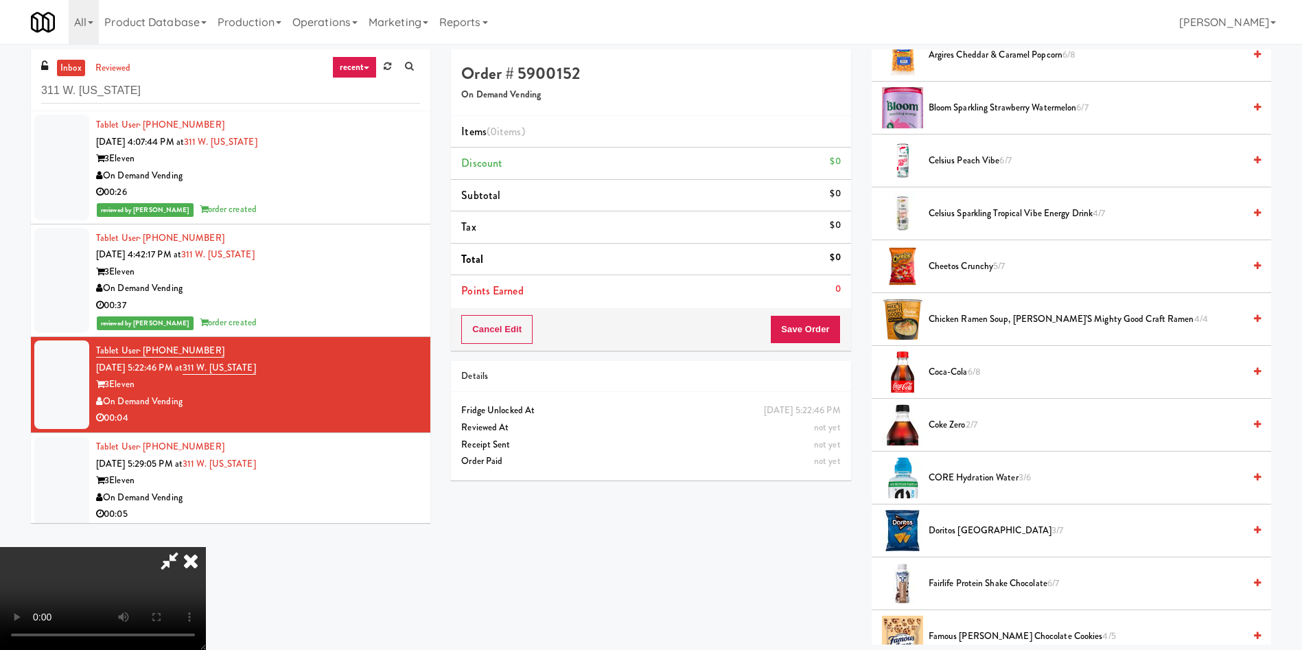
click at [206, 547] on video at bounding box center [103, 598] width 206 height 103
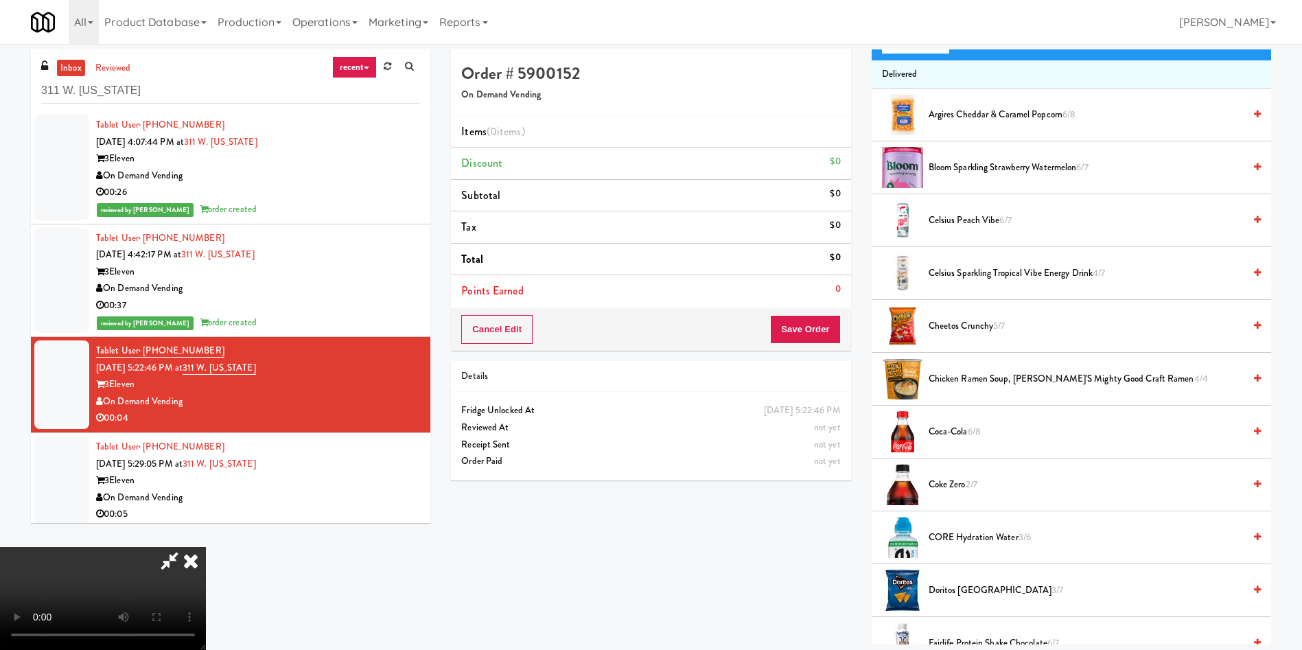
scroll to position [0, 0]
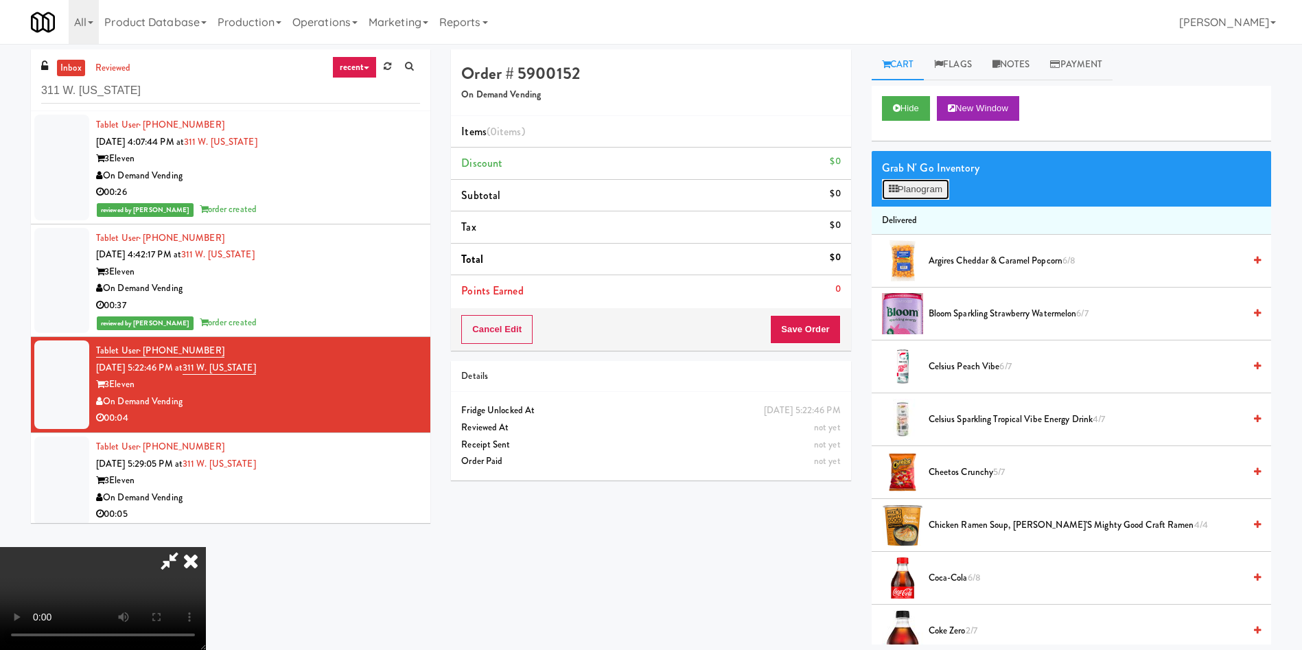
click at [916, 184] on button "Planogram" at bounding box center [915, 189] width 67 height 21
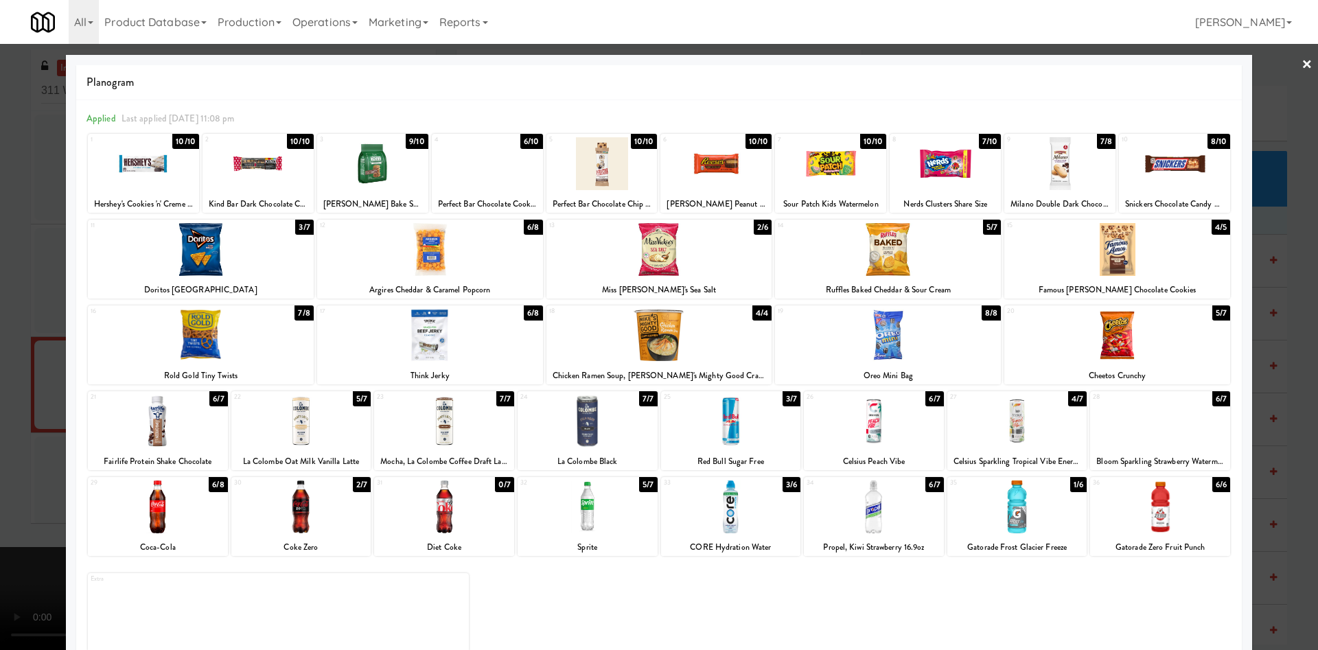
click at [473, 187] on div at bounding box center [487, 163] width 111 height 53
click at [0, 346] on div at bounding box center [659, 325] width 1318 height 650
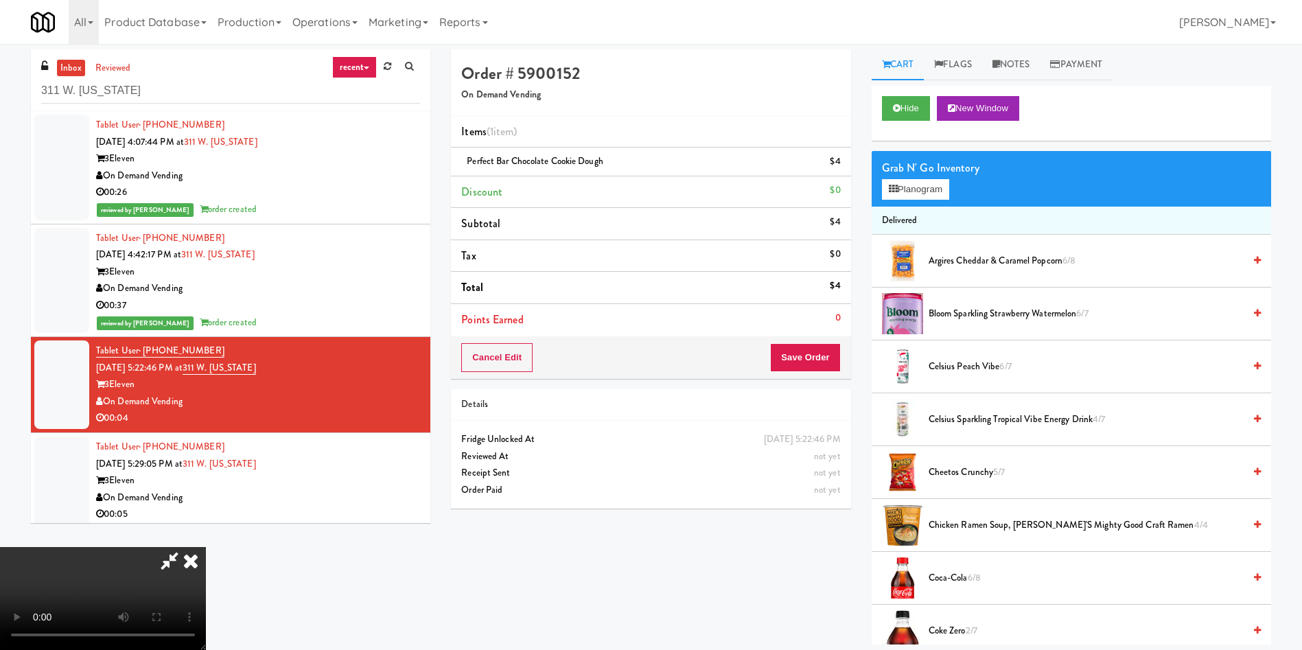
click at [206, 547] on video at bounding box center [103, 598] width 206 height 103
click at [817, 356] on button "Save Order" at bounding box center [805, 357] width 70 height 29
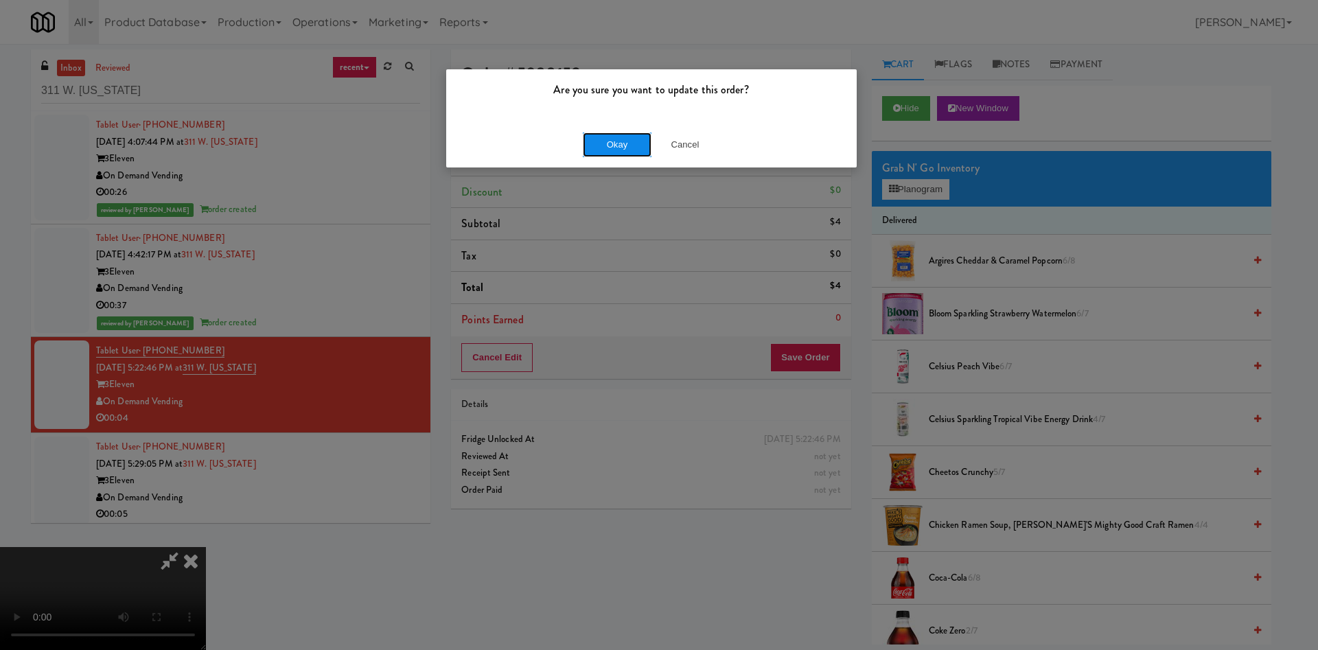
click at [618, 133] on button "Okay" at bounding box center [617, 144] width 69 height 25
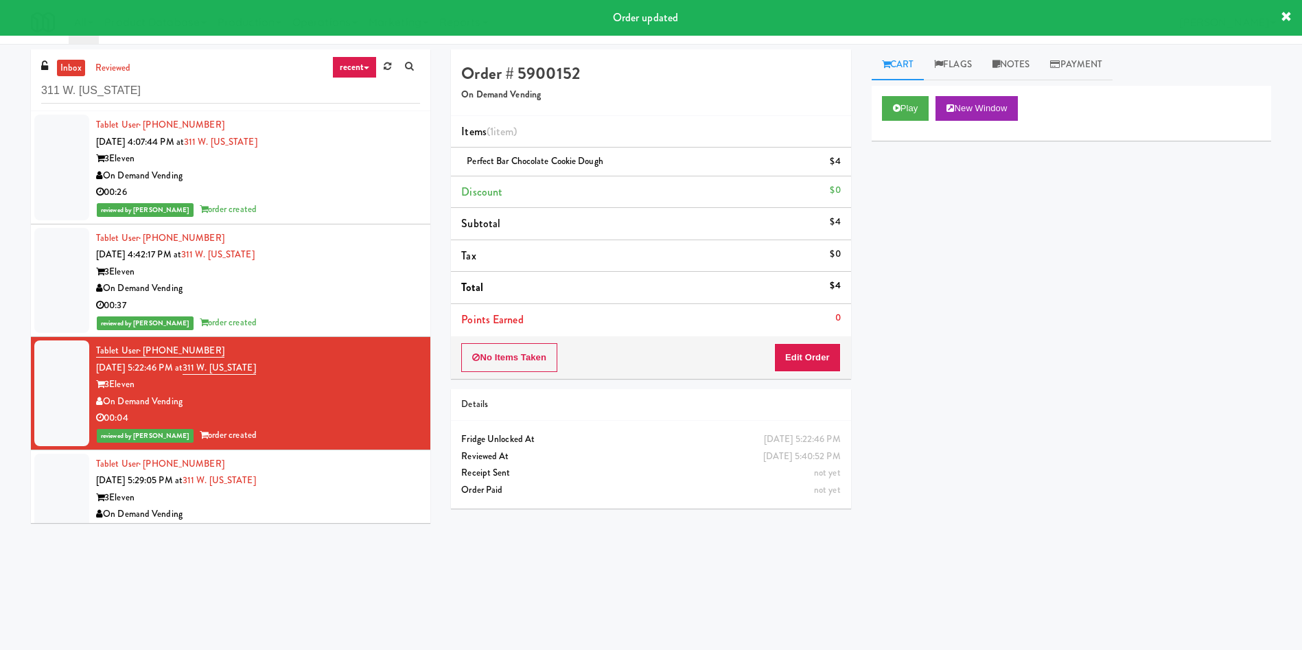
click at [46, 498] on div at bounding box center [61, 498] width 55 height 89
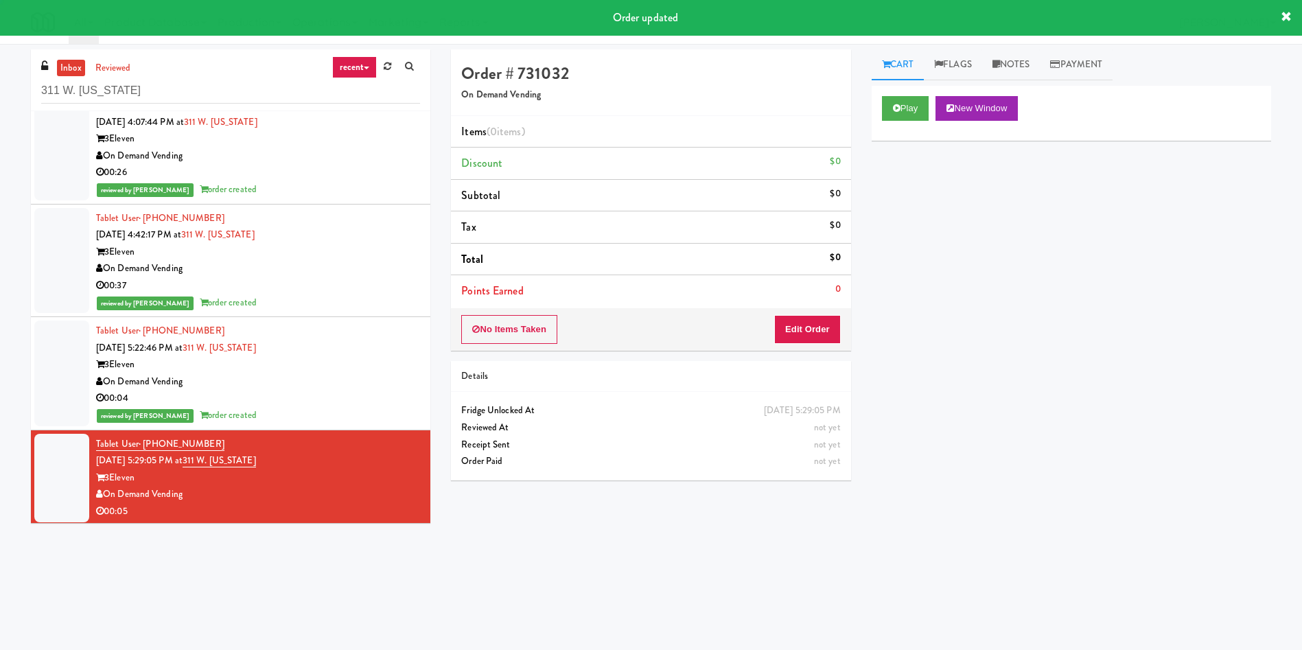
scroll to position [23, 0]
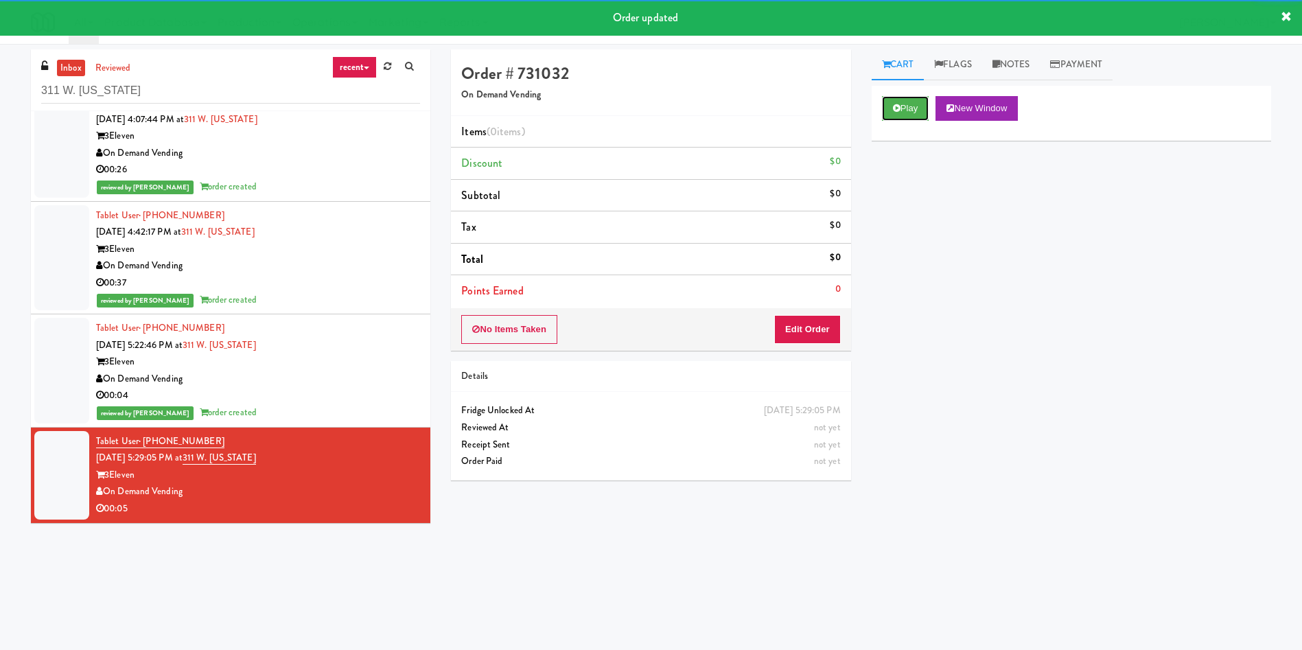
drag, startPoint x: 920, startPoint y: 102, endPoint x: 885, endPoint y: 192, distance: 95.6
click at [919, 103] on button "Play" at bounding box center [905, 108] width 47 height 25
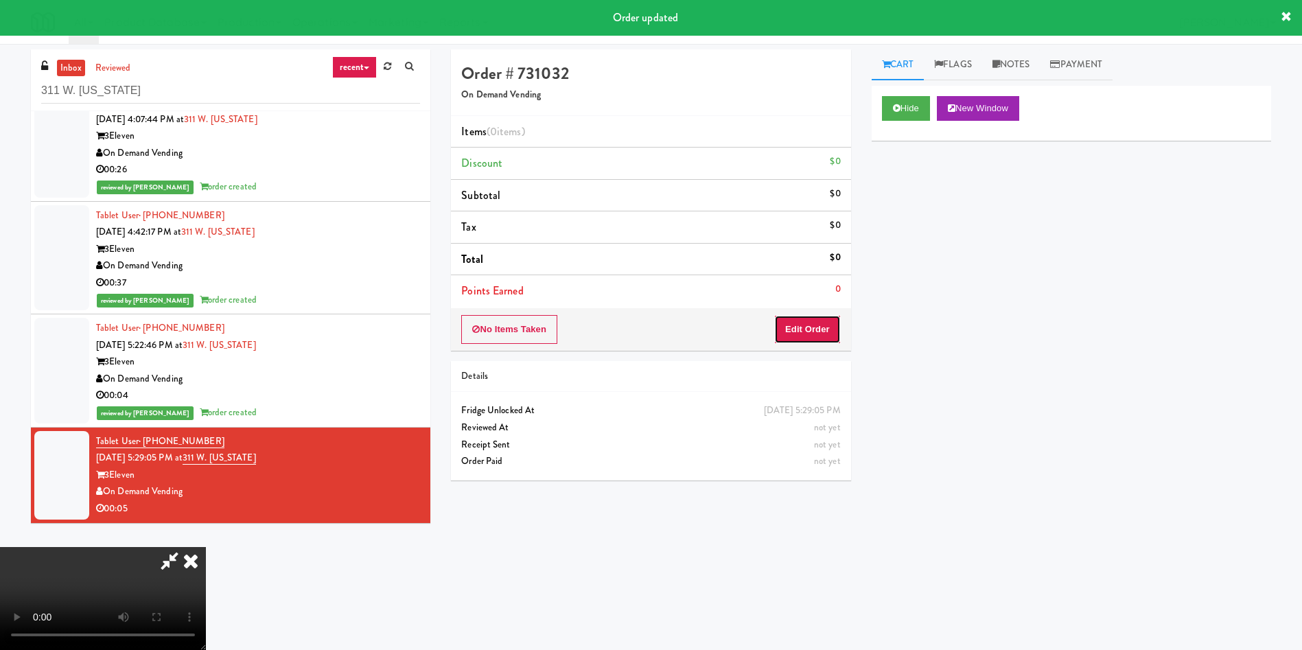
click at [813, 323] on button "Edit Order" at bounding box center [807, 329] width 67 height 29
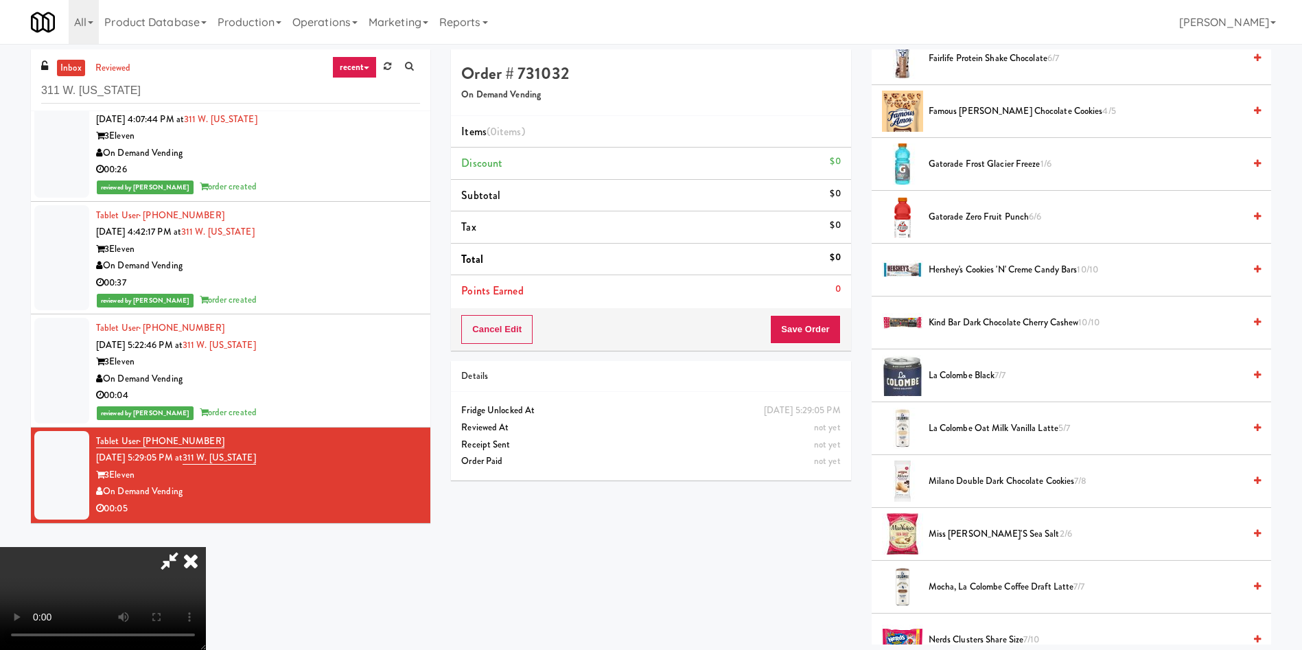
scroll to position [824, 0]
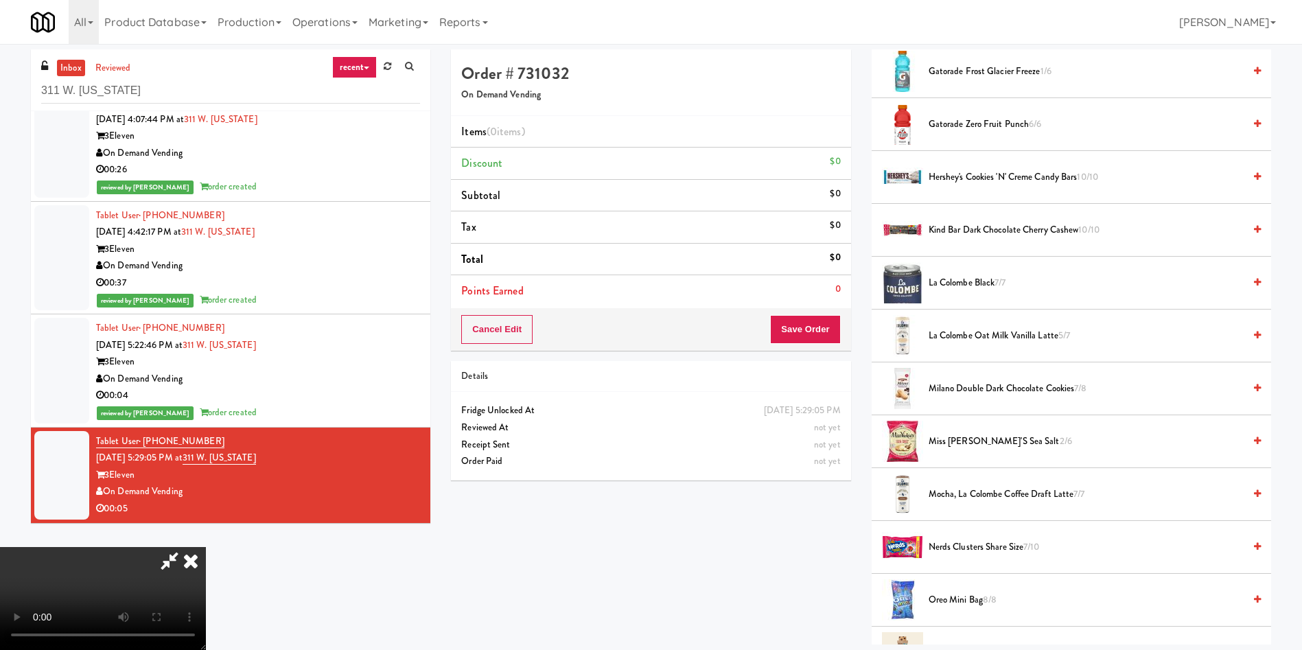
click at [977, 128] on span "Gatorade Zero Fruit Punch 6/6" at bounding box center [1086, 124] width 315 height 17
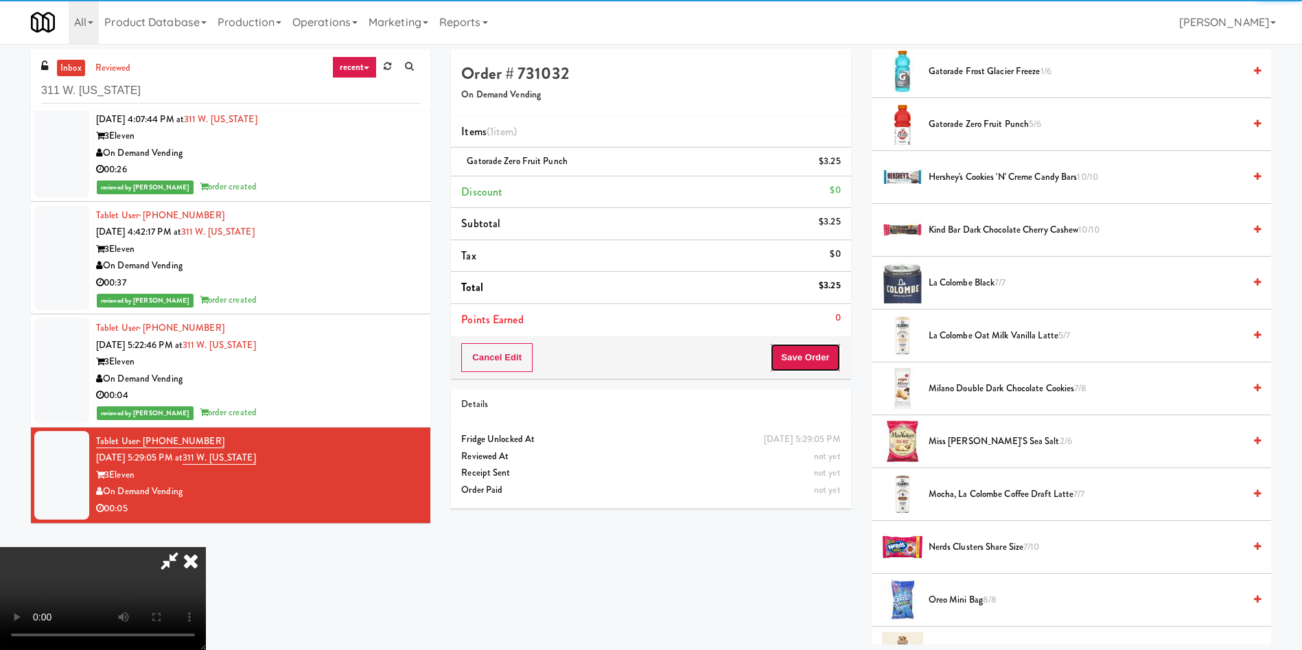
click at [807, 349] on button "Save Order" at bounding box center [805, 357] width 70 height 29
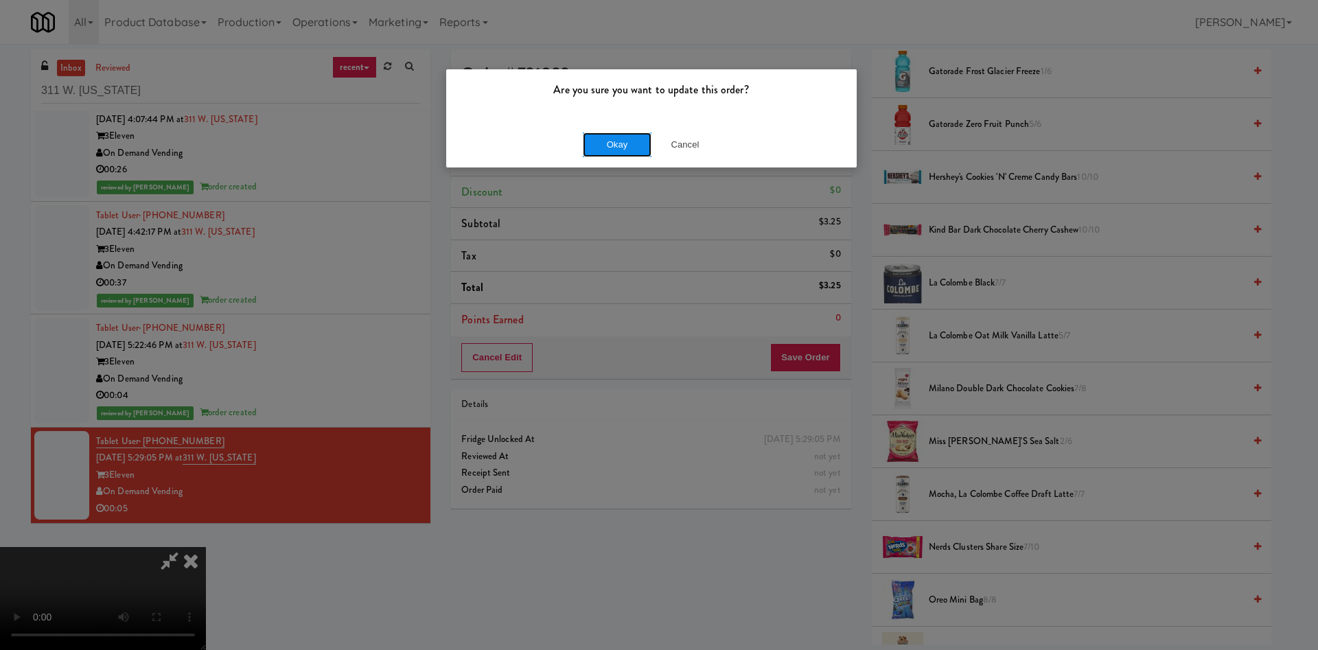
click at [615, 148] on button "Okay" at bounding box center [617, 144] width 69 height 25
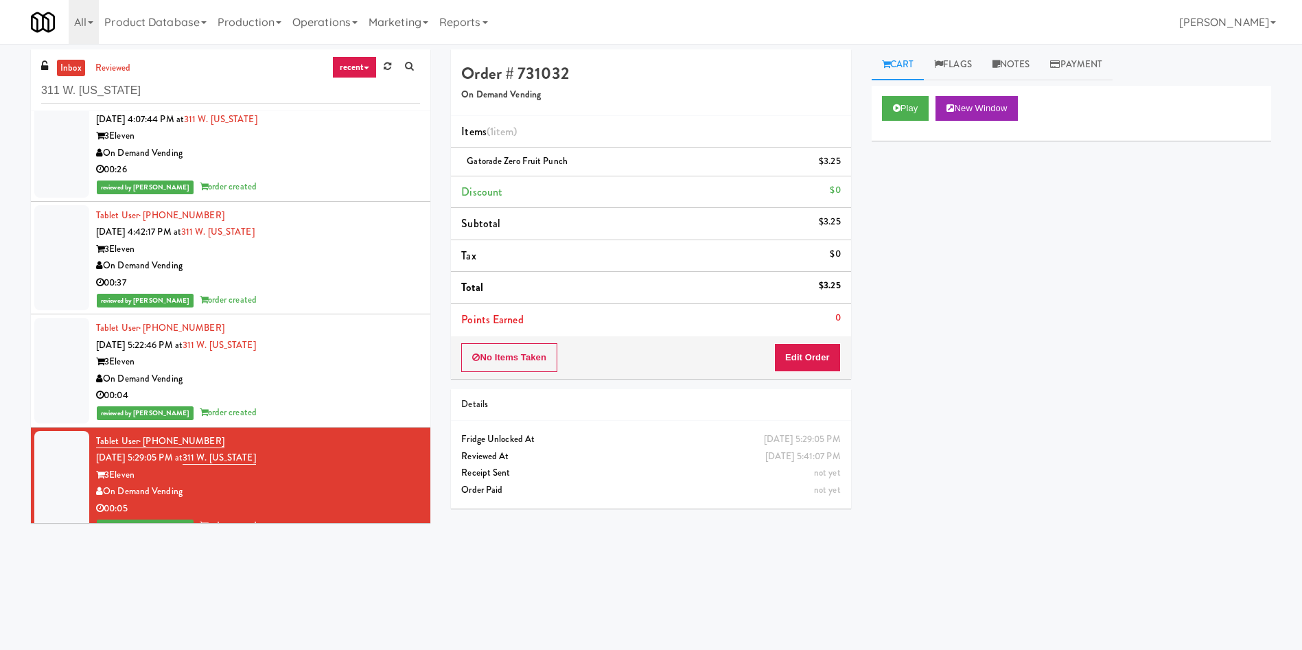
scroll to position [0, 0]
drag, startPoint x: 228, startPoint y: 80, endPoint x: 0, endPoint y: 53, distance: 229.5
click at [0, 53] on div "inbox reviewed recent all unclear take inventory issue suspicious failed recent…" at bounding box center [651, 324] width 1302 height 551
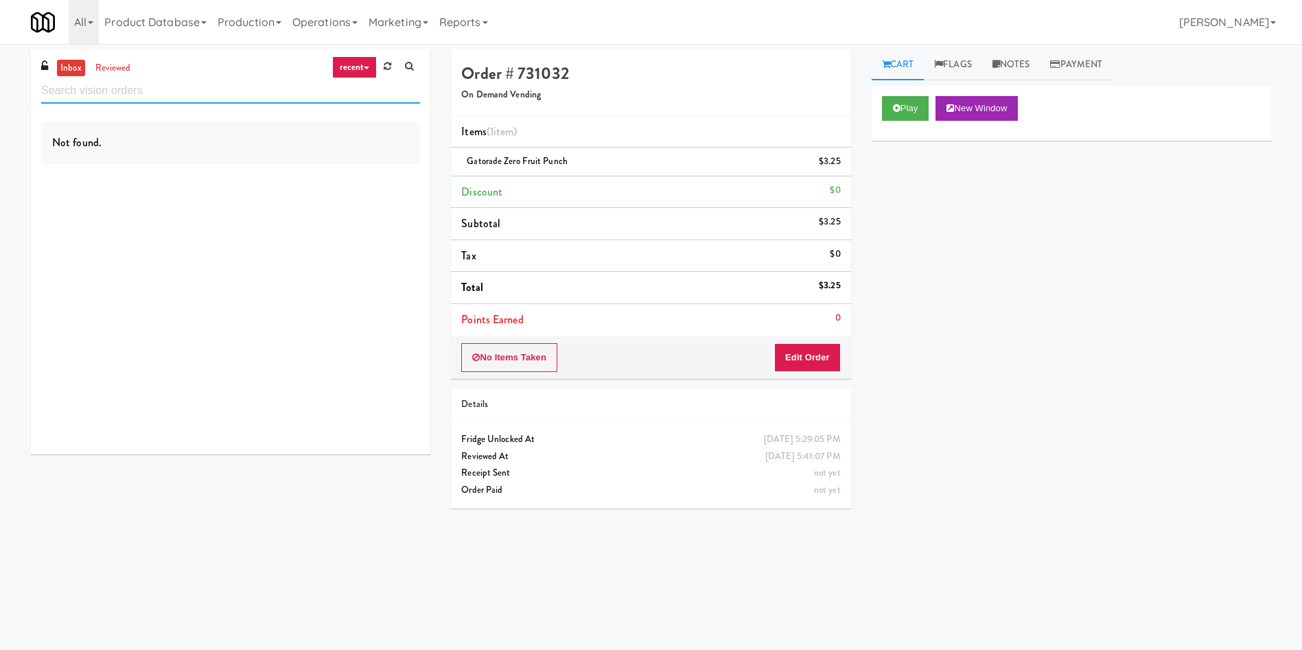
paste input "360 W Hubbard - Left - Fridge"
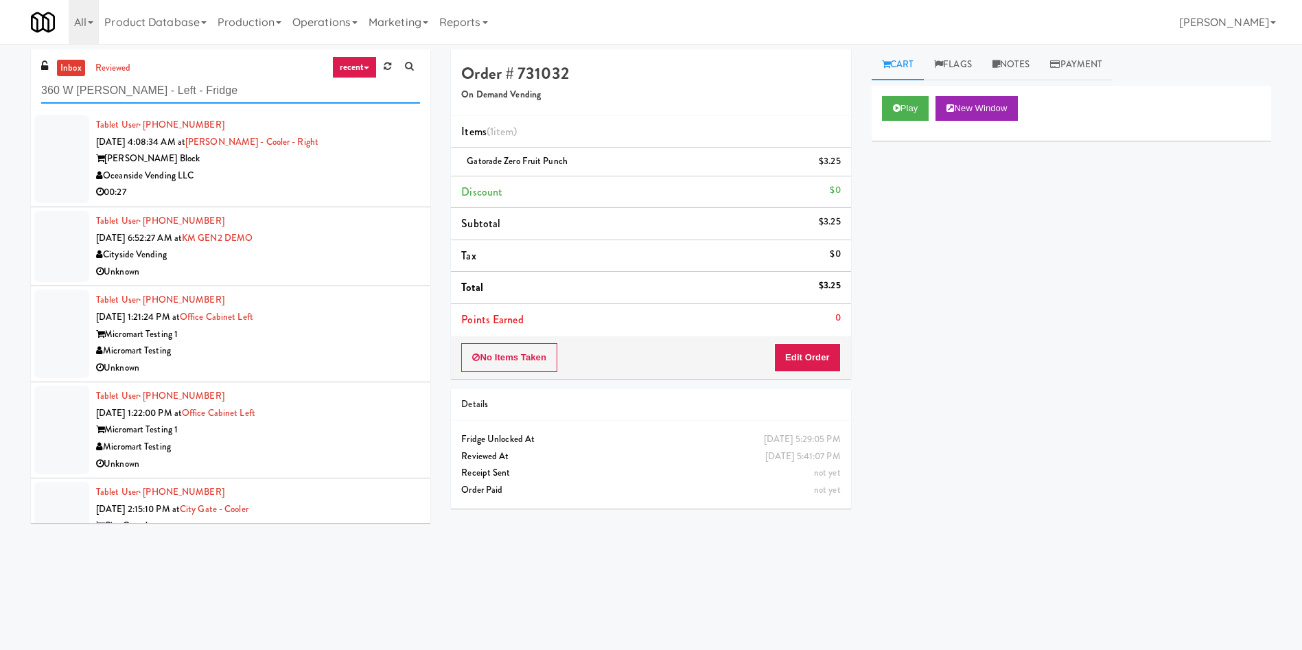
type input "360 W Hubbard - Left - Fridge"
click at [61, 69] on link "inbox" at bounding box center [71, 68] width 28 height 17
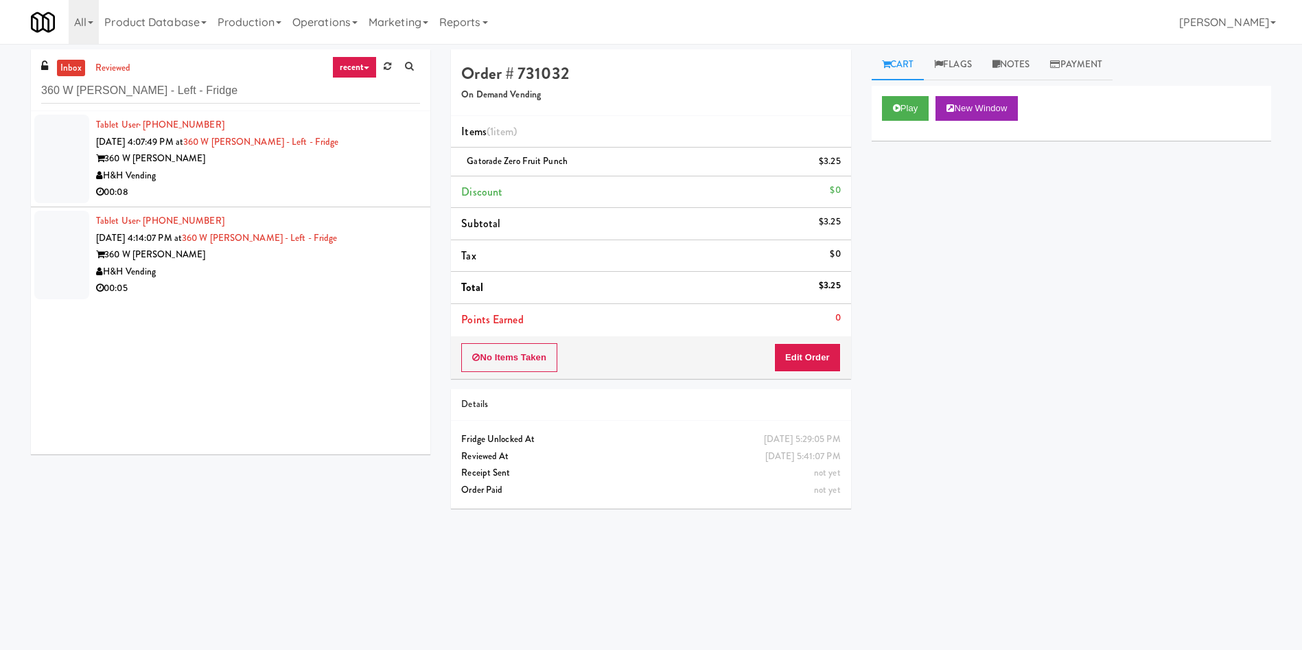
click at [55, 179] on div at bounding box center [61, 159] width 55 height 89
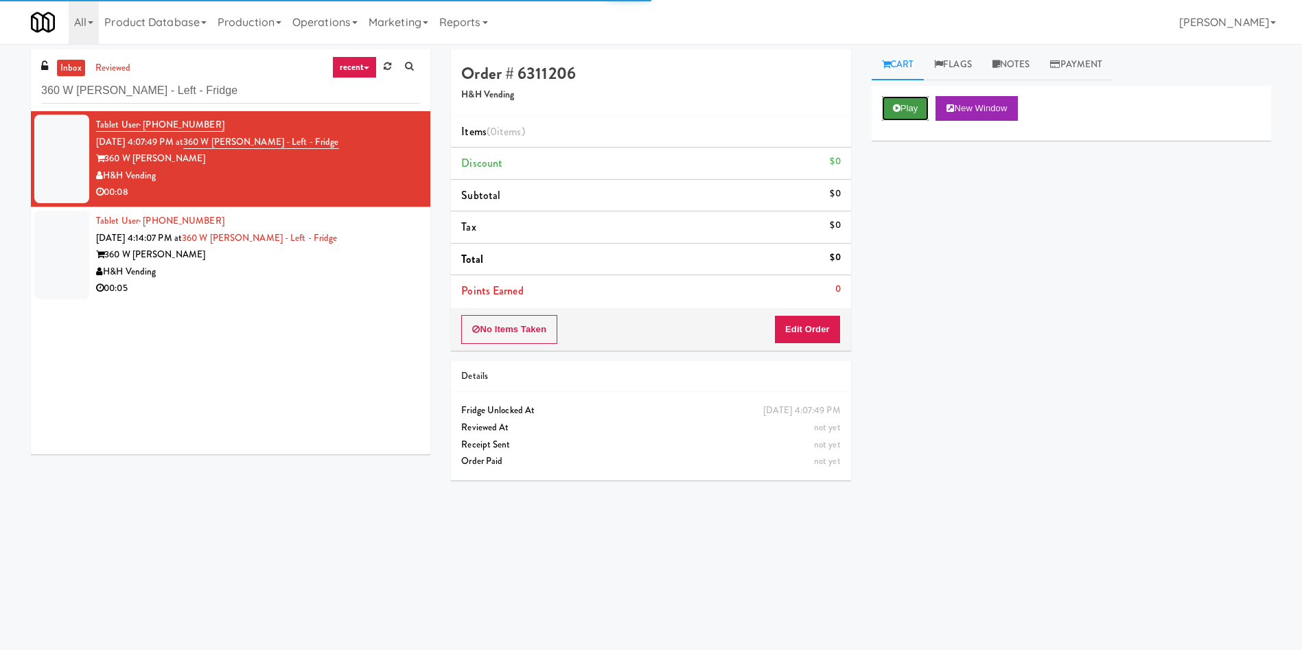
click at [900, 108] on icon at bounding box center [897, 108] width 8 height 9
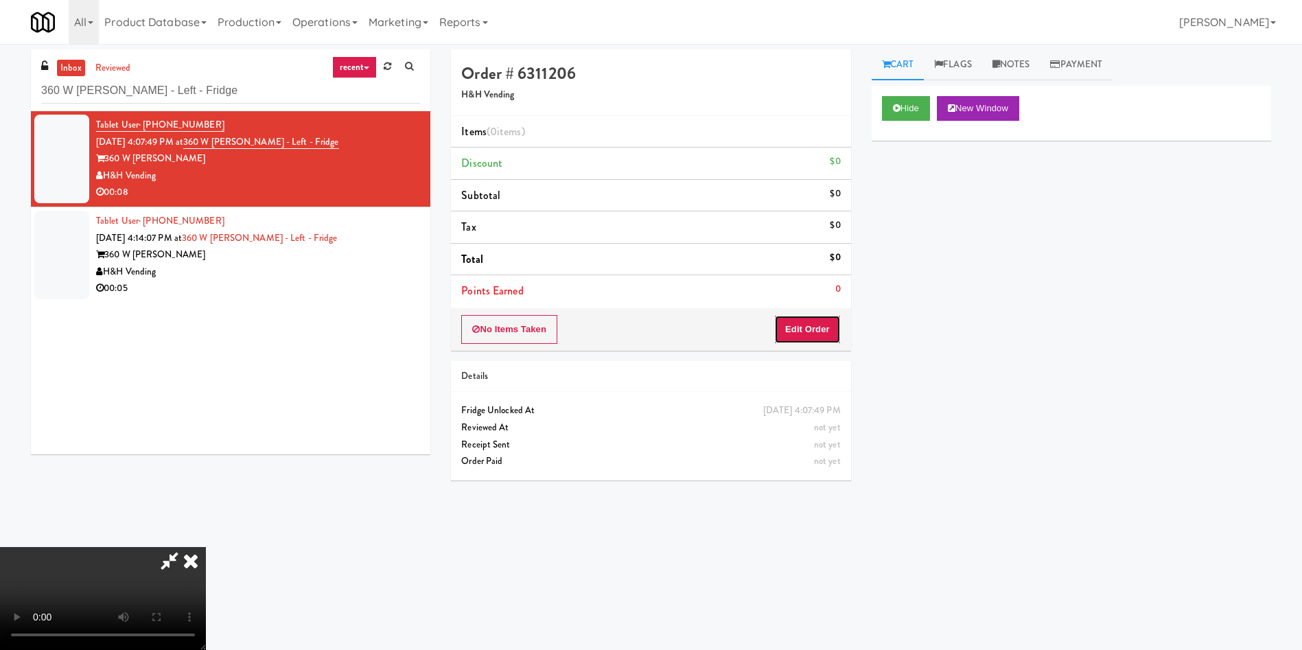
click at [826, 316] on button "Edit Order" at bounding box center [807, 329] width 67 height 29
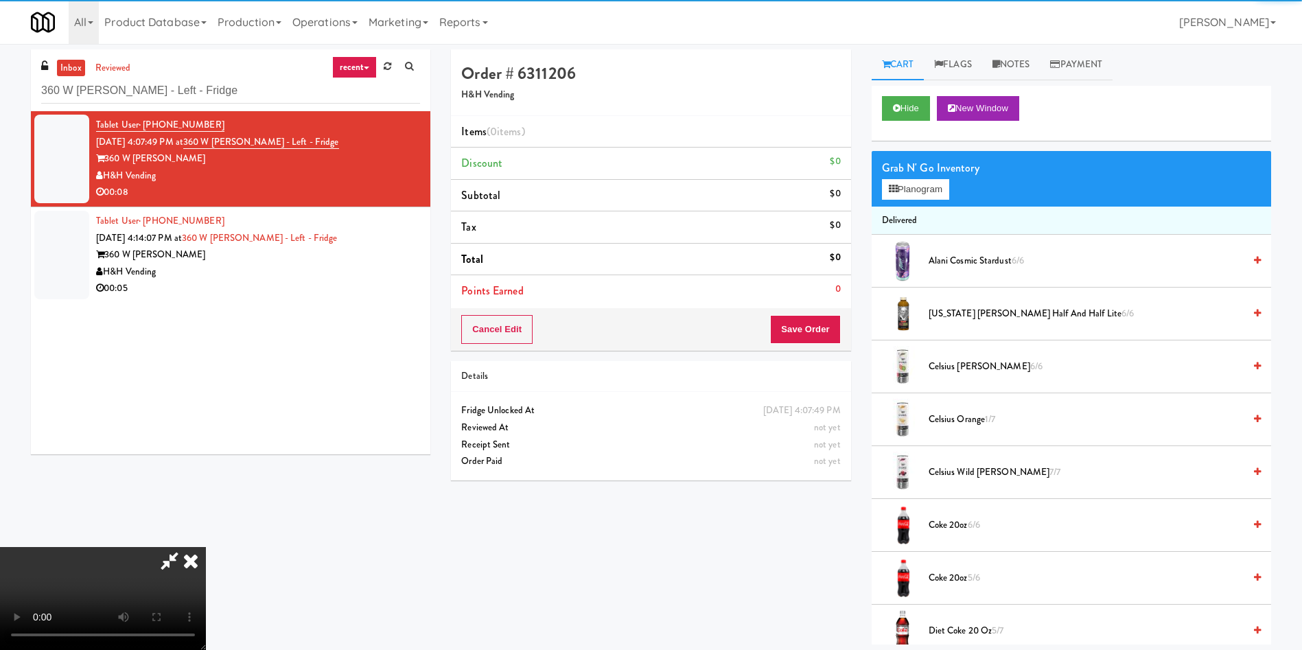
scroll to position [103, 0]
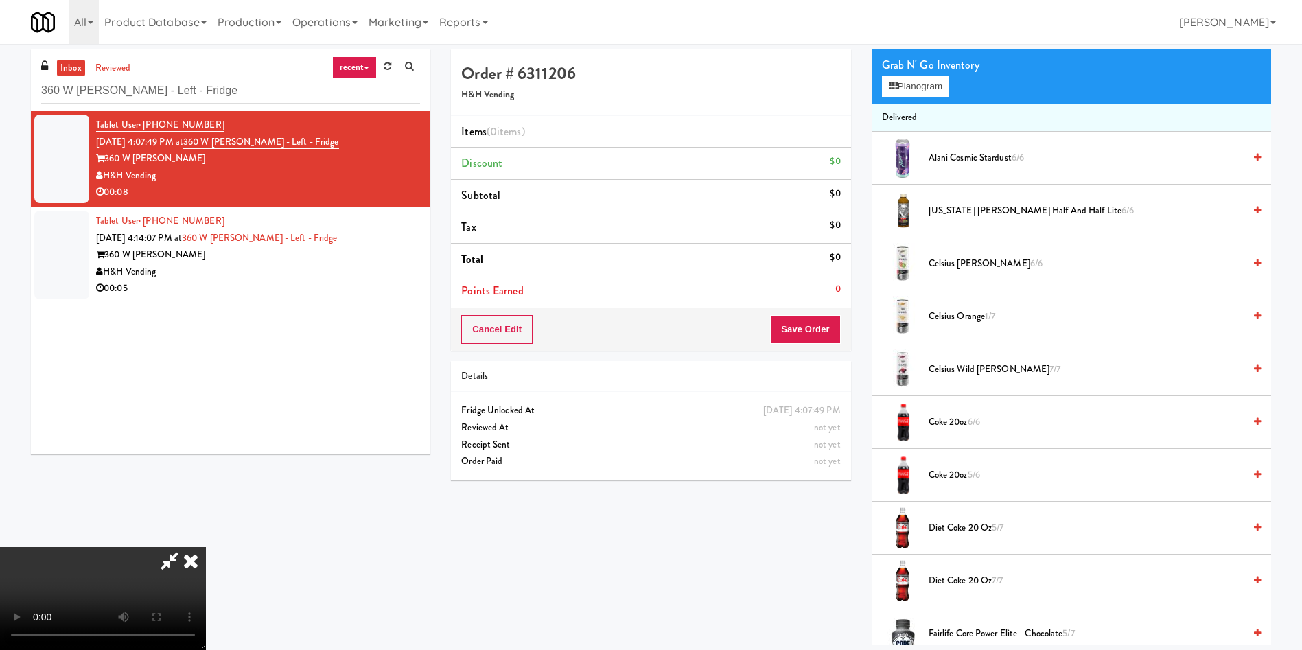
click at [206, 547] on video at bounding box center [103, 598] width 206 height 103
click at [672, 96] on h5 "H&H Vending" at bounding box center [650, 95] width 379 height 10
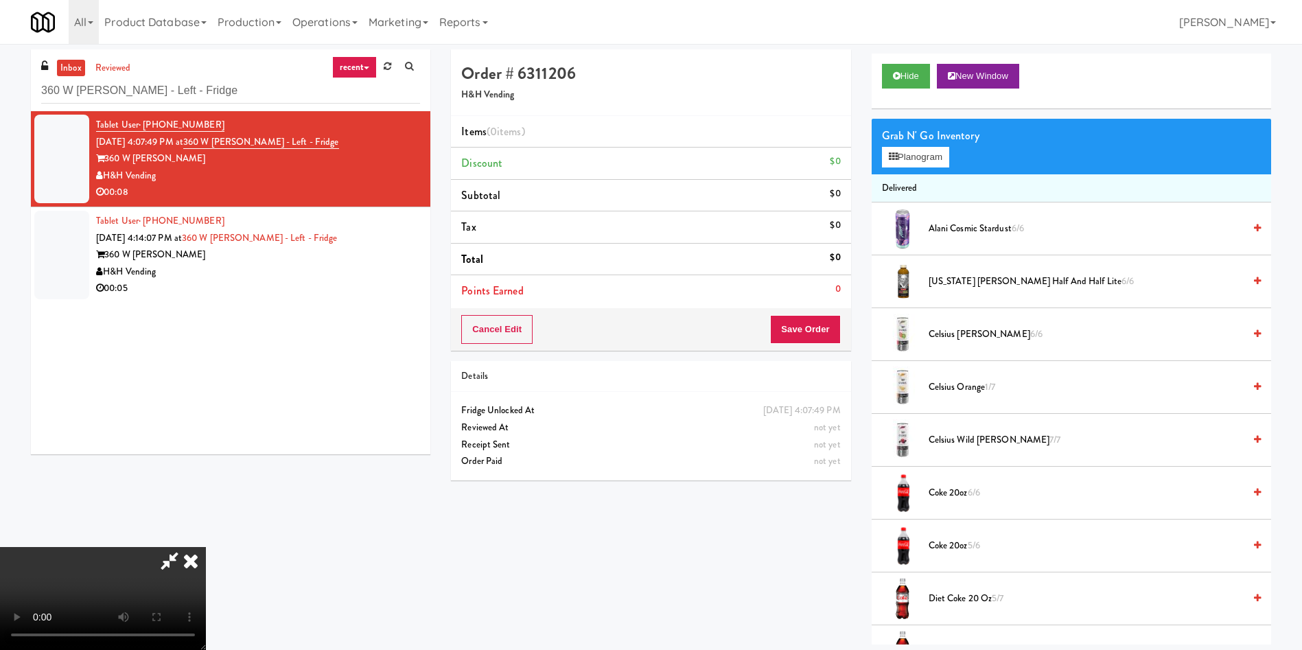
scroll to position [0, 0]
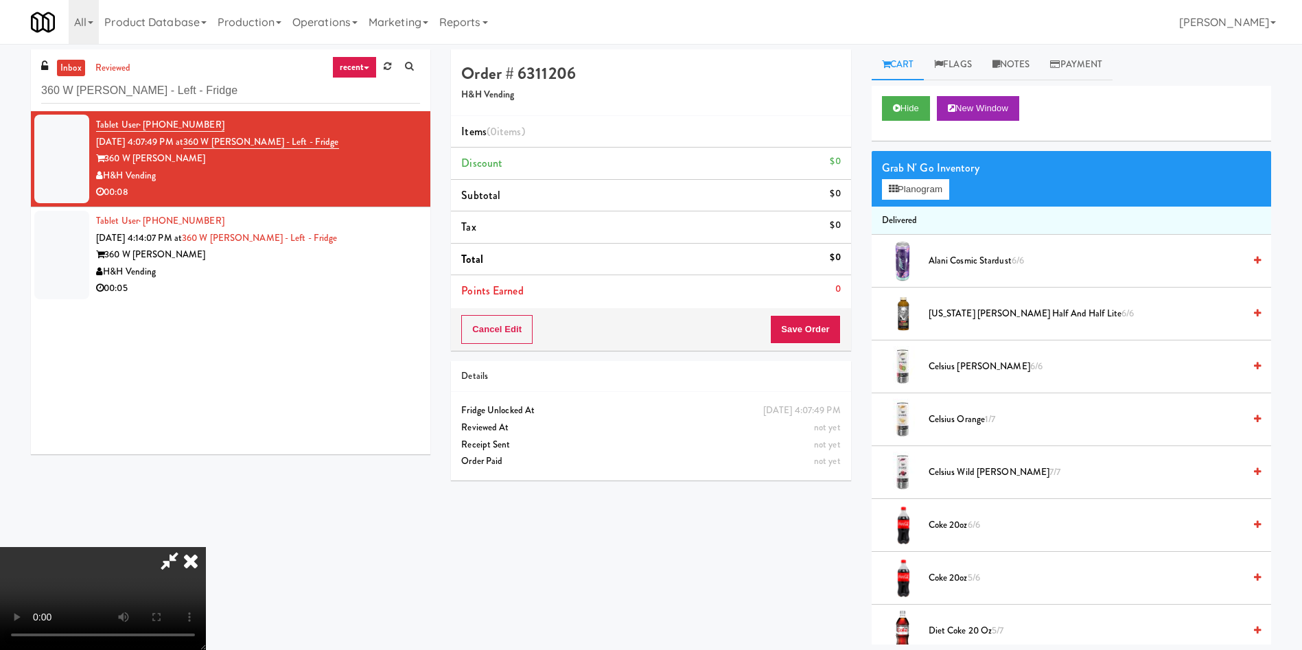
drag, startPoint x: 1030, startPoint y: 70, endPoint x: 977, endPoint y: 167, distance: 110.6
click at [1027, 69] on link "Notes" at bounding box center [1011, 64] width 58 height 31
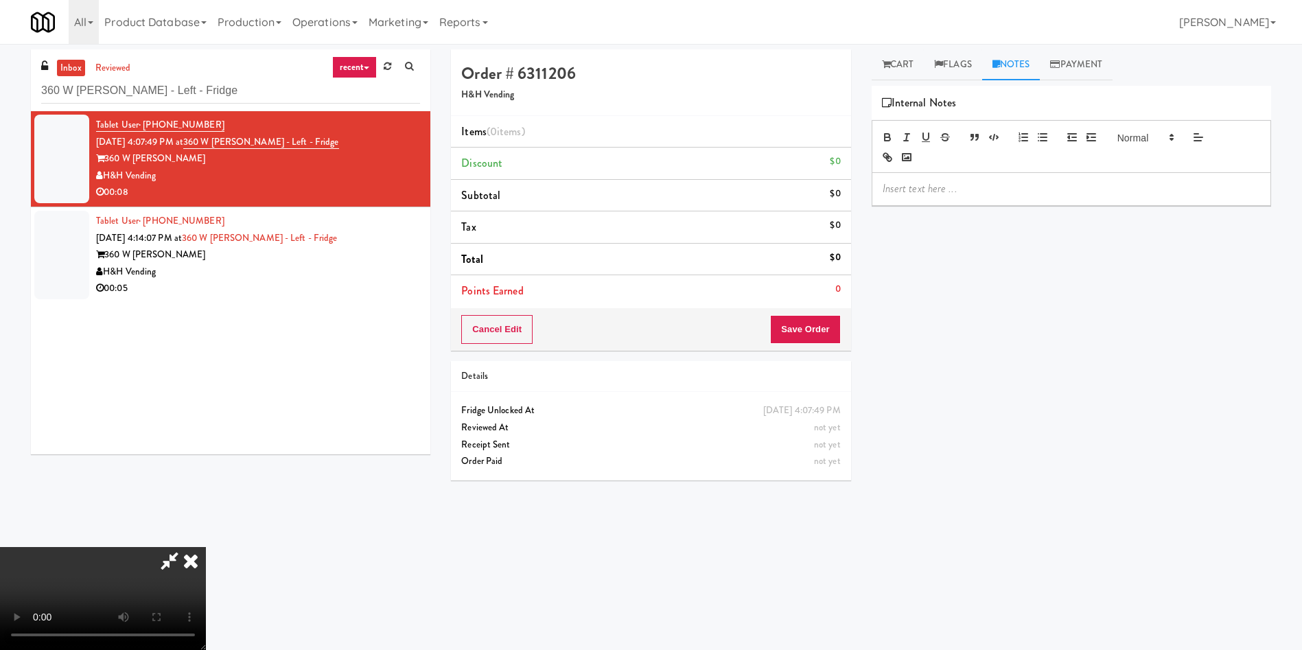
click at [975, 189] on p at bounding box center [1072, 188] width 378 height 15
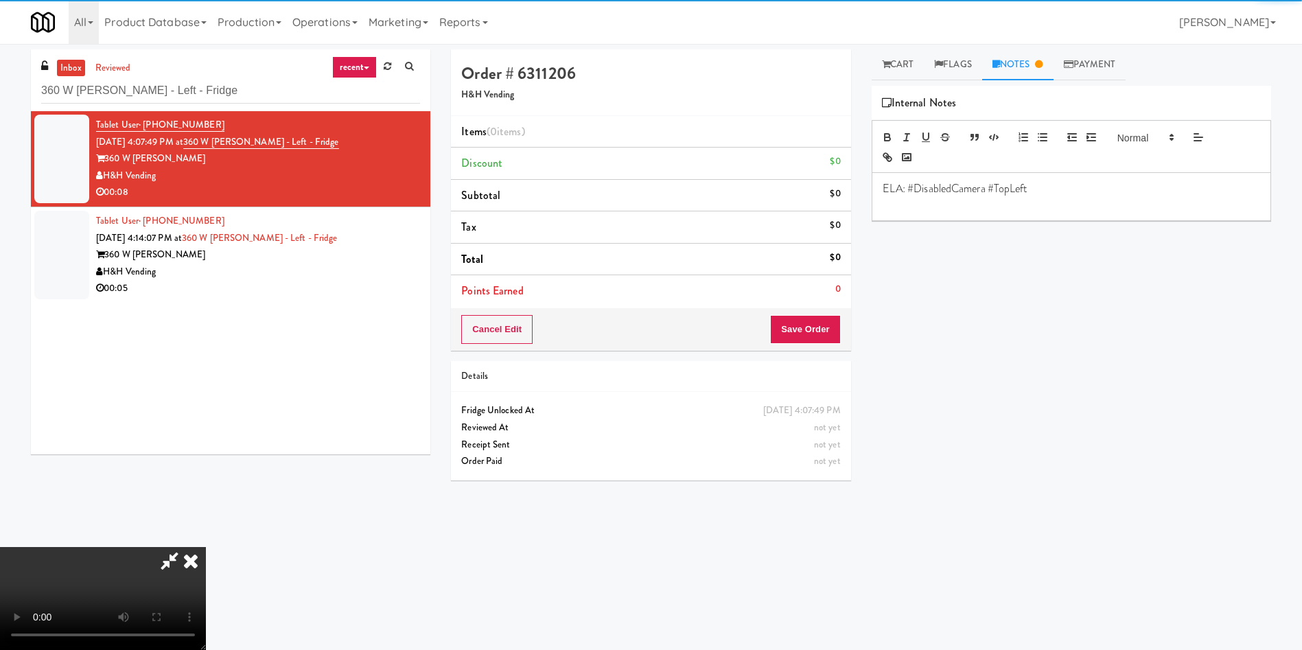
drag, startPoint x: 910, startPoint y: 73, endPoint x: 1004, endPoint y: 321, distance: 264.4
click at [910, 73] on link "Cart" at bounding box center [898, 64] width 53 height 31
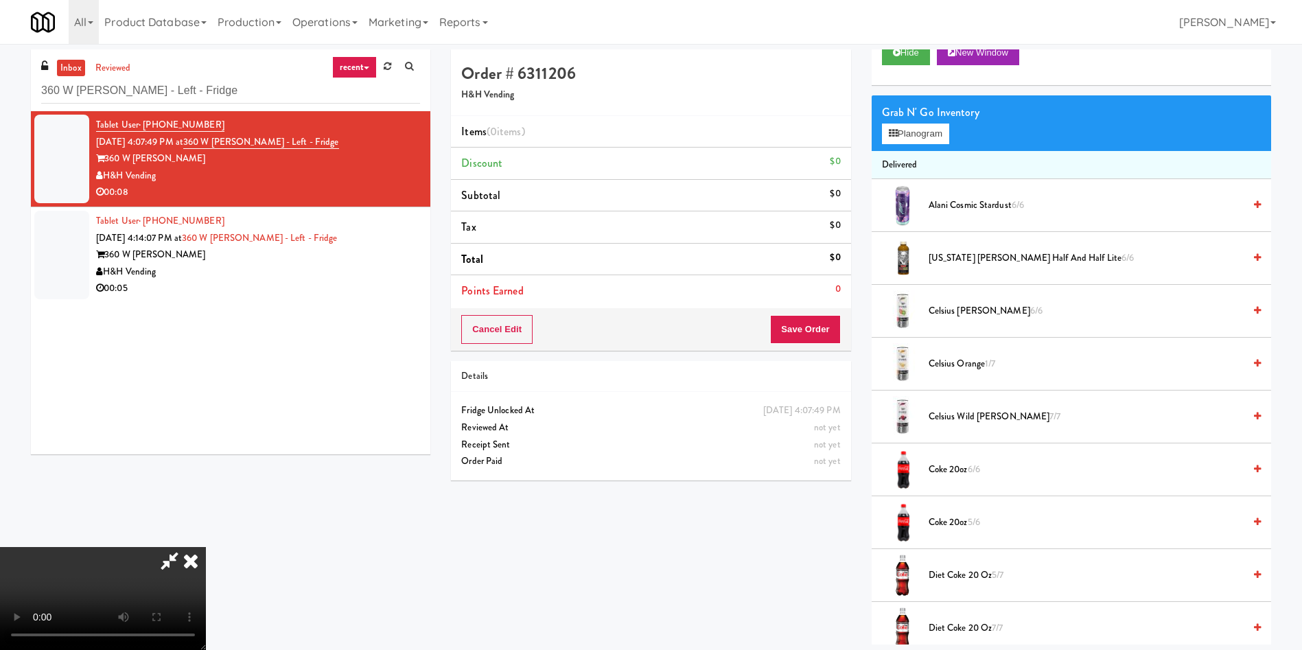
scroll to position [103, 0]
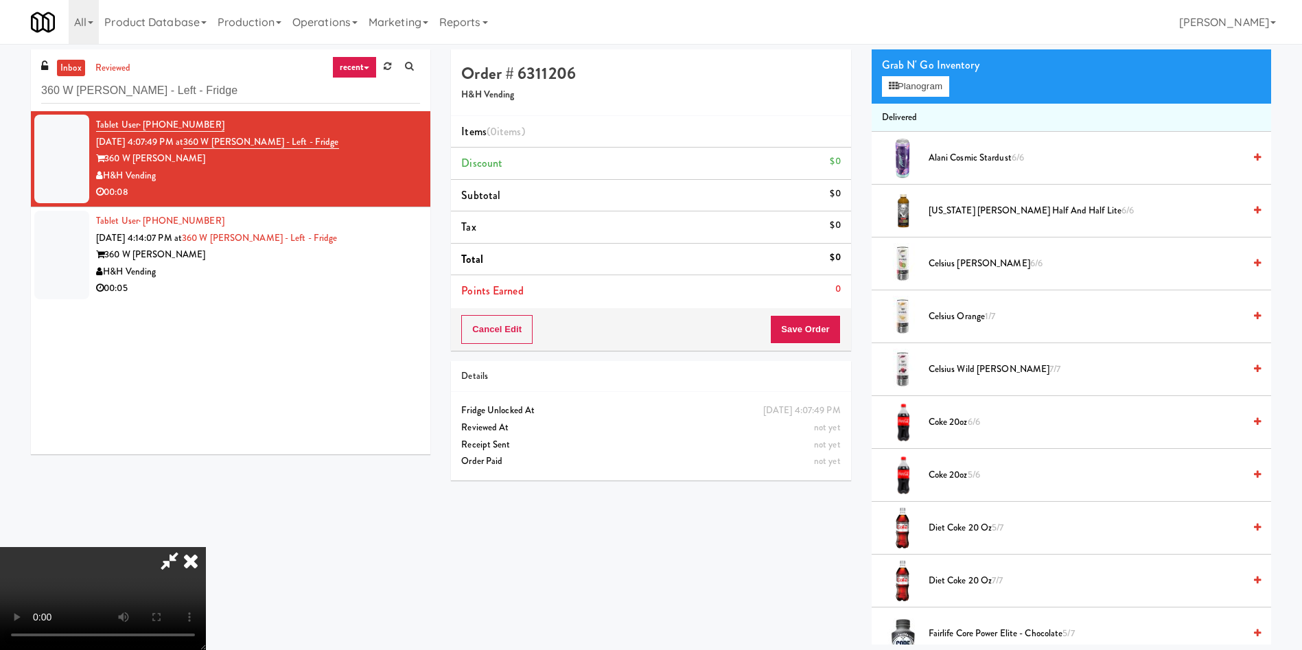
click at [206, 547] on video at bounding box center [103, 598] width 206 height 103
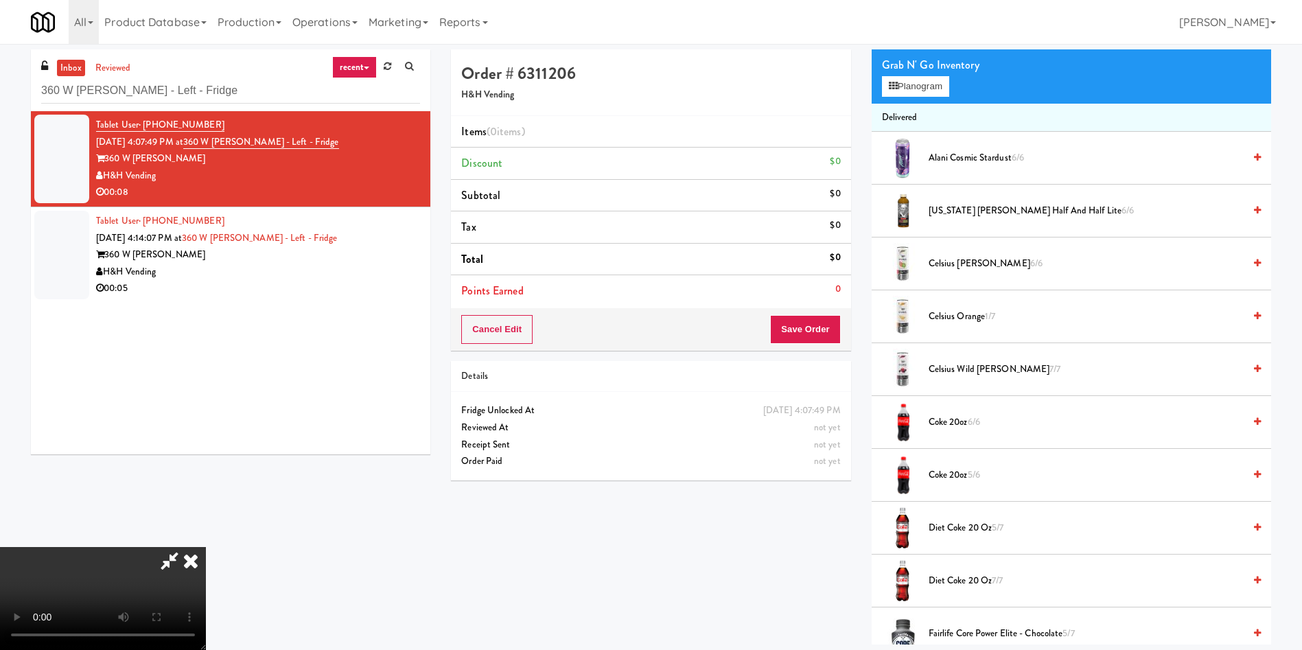
click at [206, 547] on video at bounding box center [103, 598] width 206 height 103
click at [901, 84] on button "Planogram" at bounding box center [915, 86] width 67 height 21
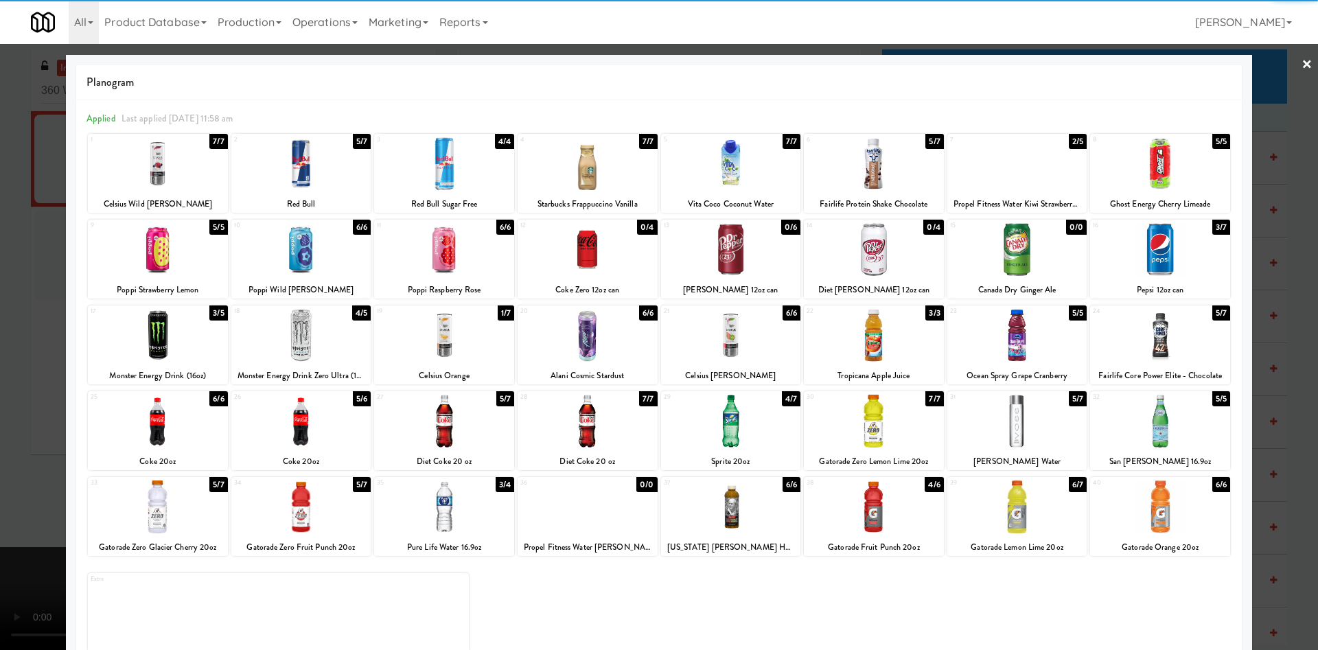
click at [444, 338] on div at bounding box center [444, 335] width 140 height 53
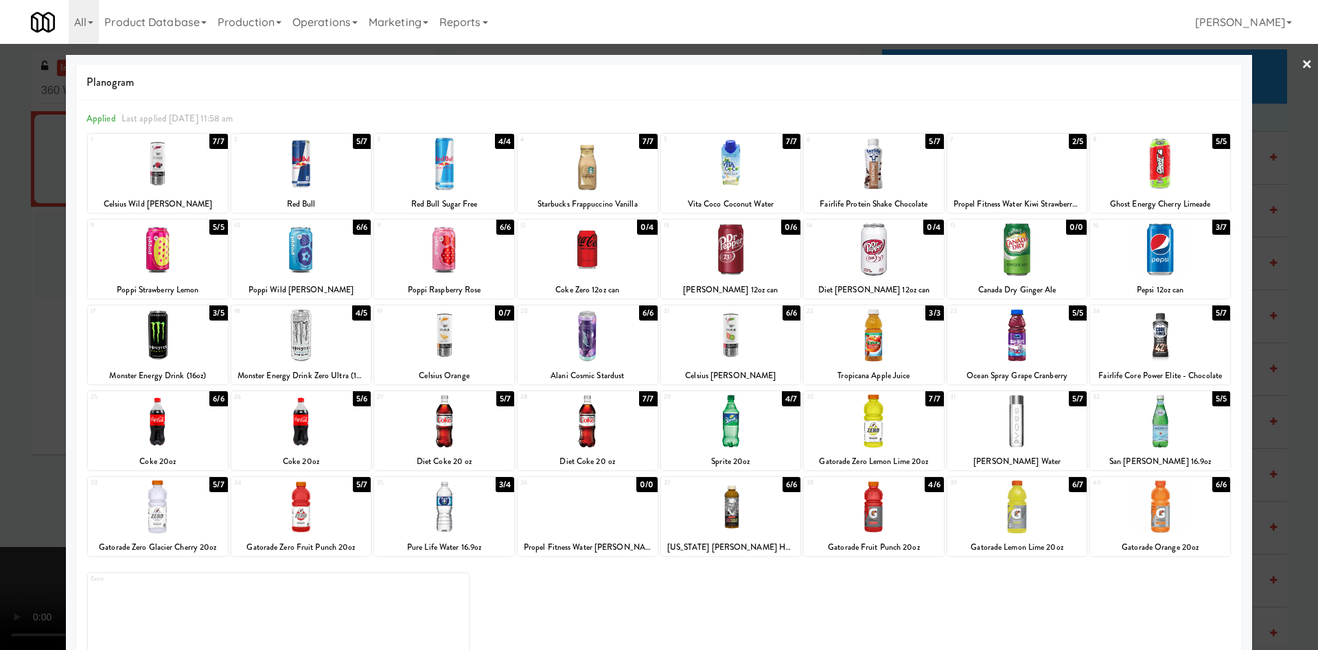
click at [29, 345] on div at bounding box center [659, 325] width 1318 height 650
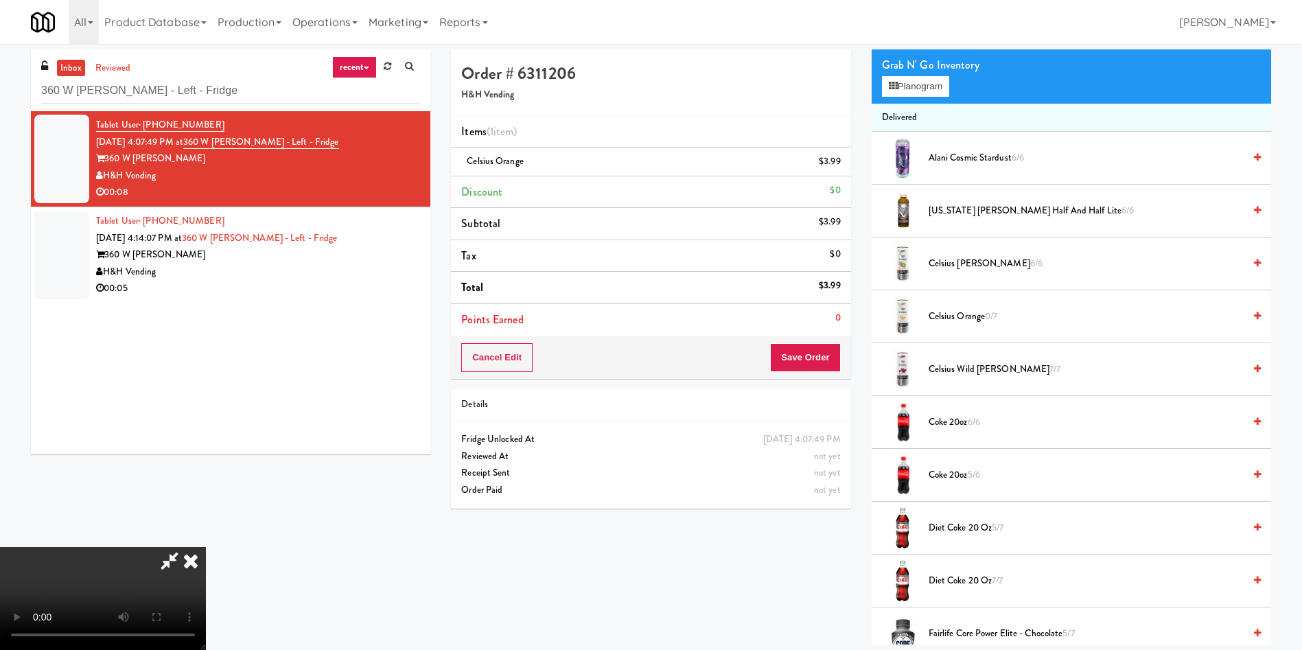
click at [206, 547] on video at bounding box center [103, 598] width 206 height 103
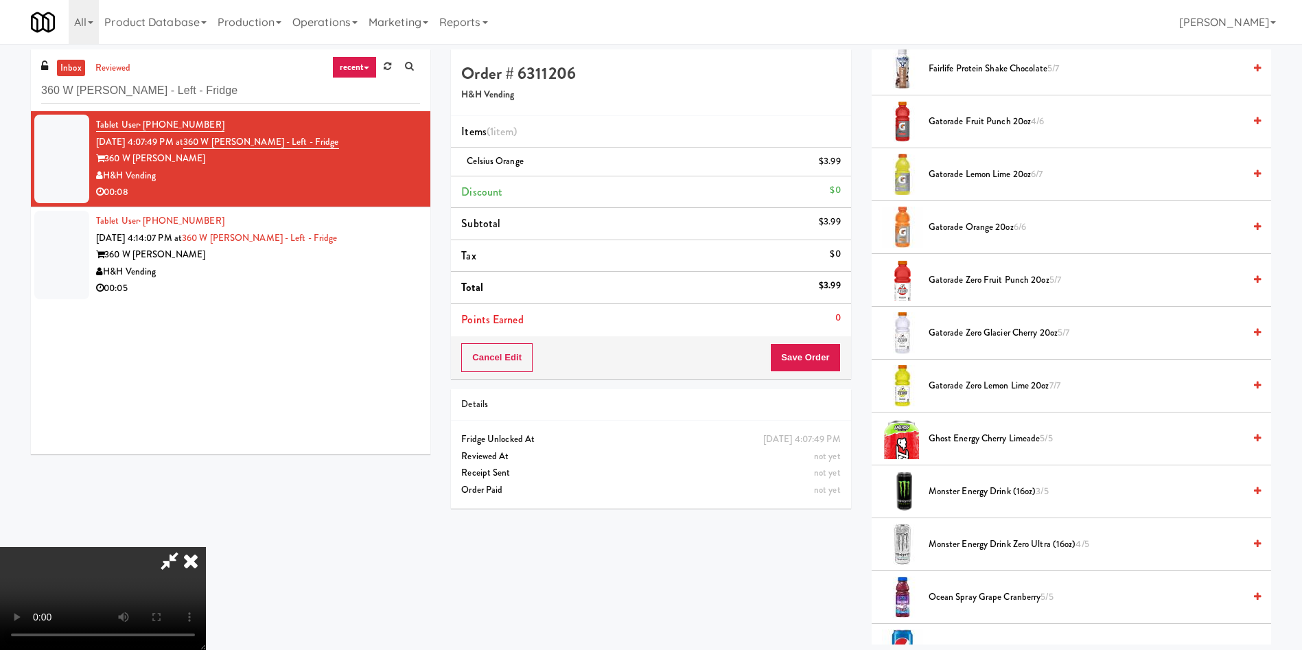
scroll to position [515, 0]
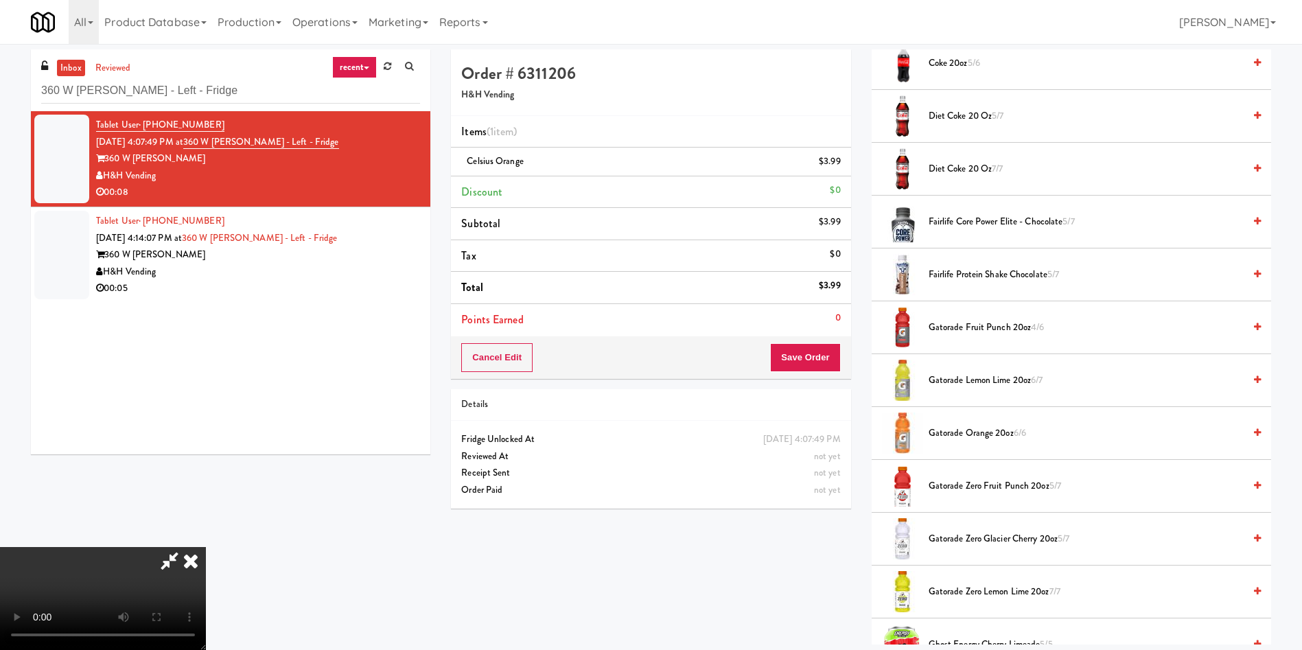
click at [934, 330] on span "Gatorade Fruit Punch 20oz 4/6" at bounding box center [1086, 327] width 315 height 17
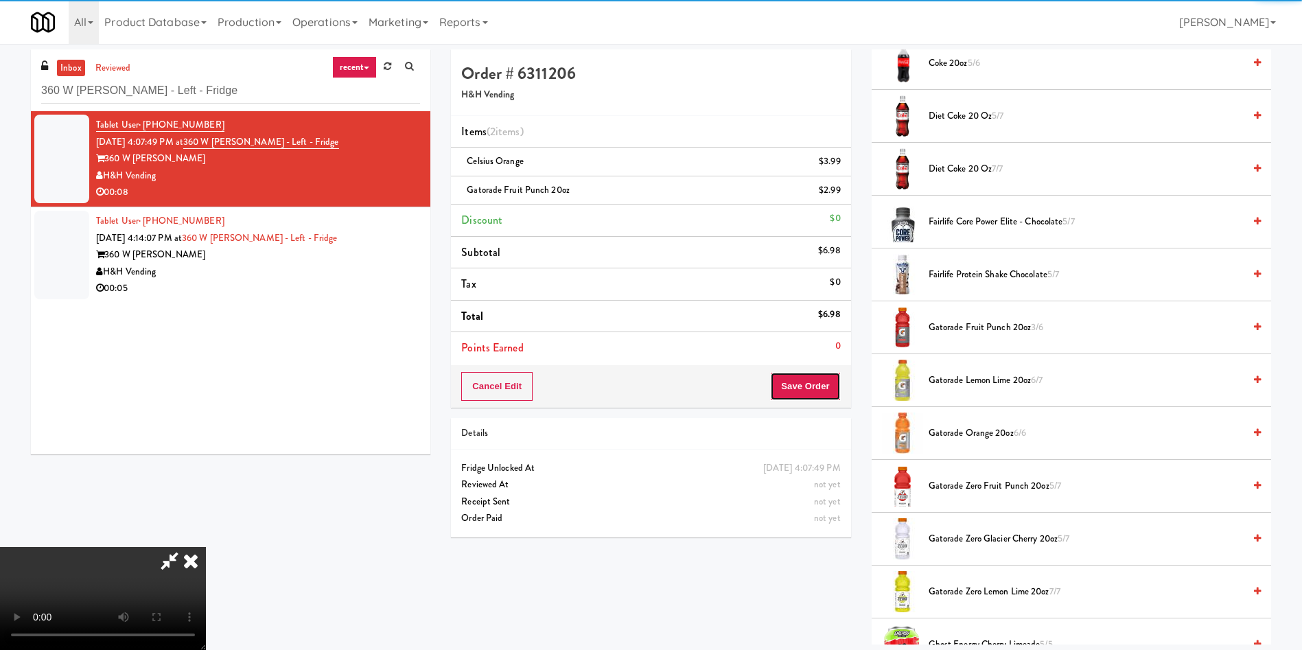
click at [817, 382] on button "Save Order" at bounding box center [805, 386] width 70 height 29
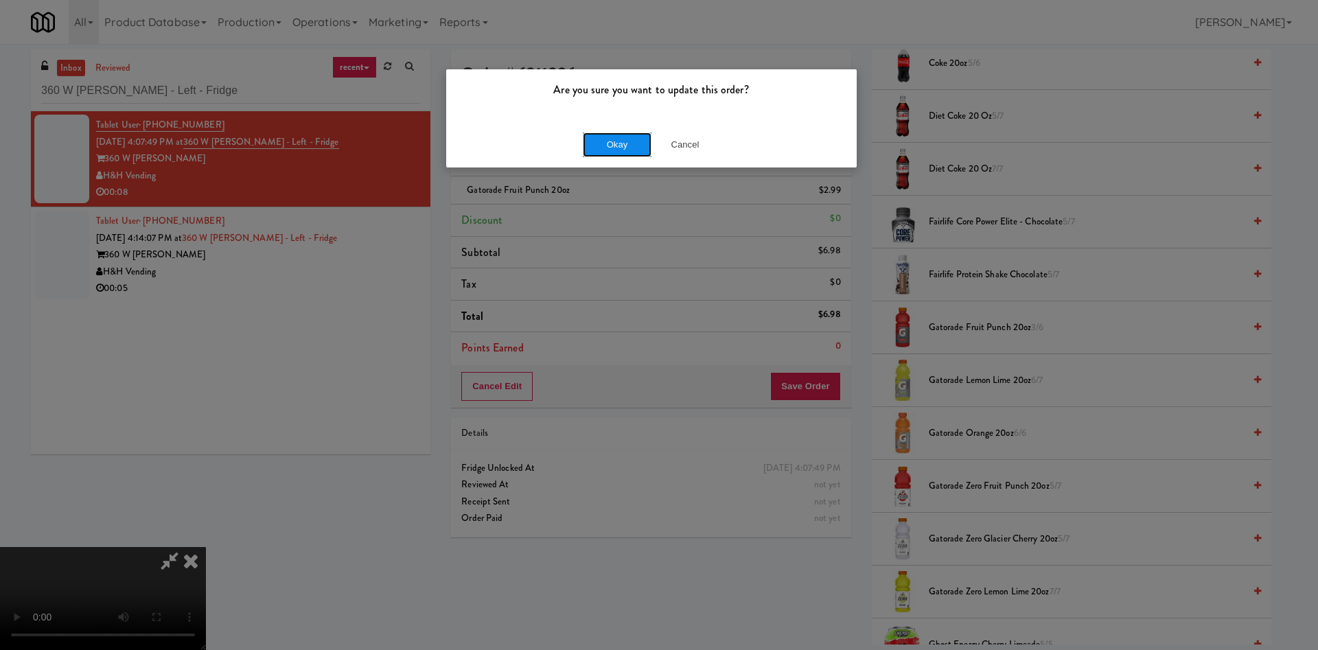
click at [618, 133] on button "Okay" at bounding box center [617, 144] width 69 height 25
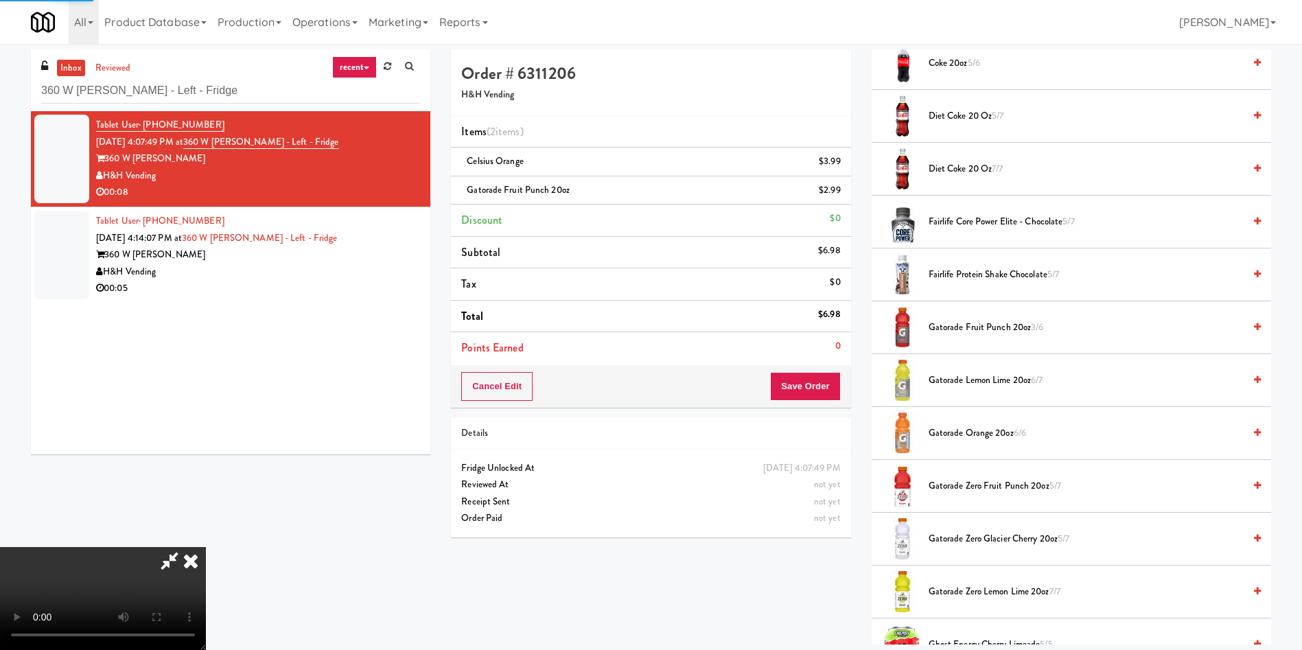
scroll to position [0, 0]
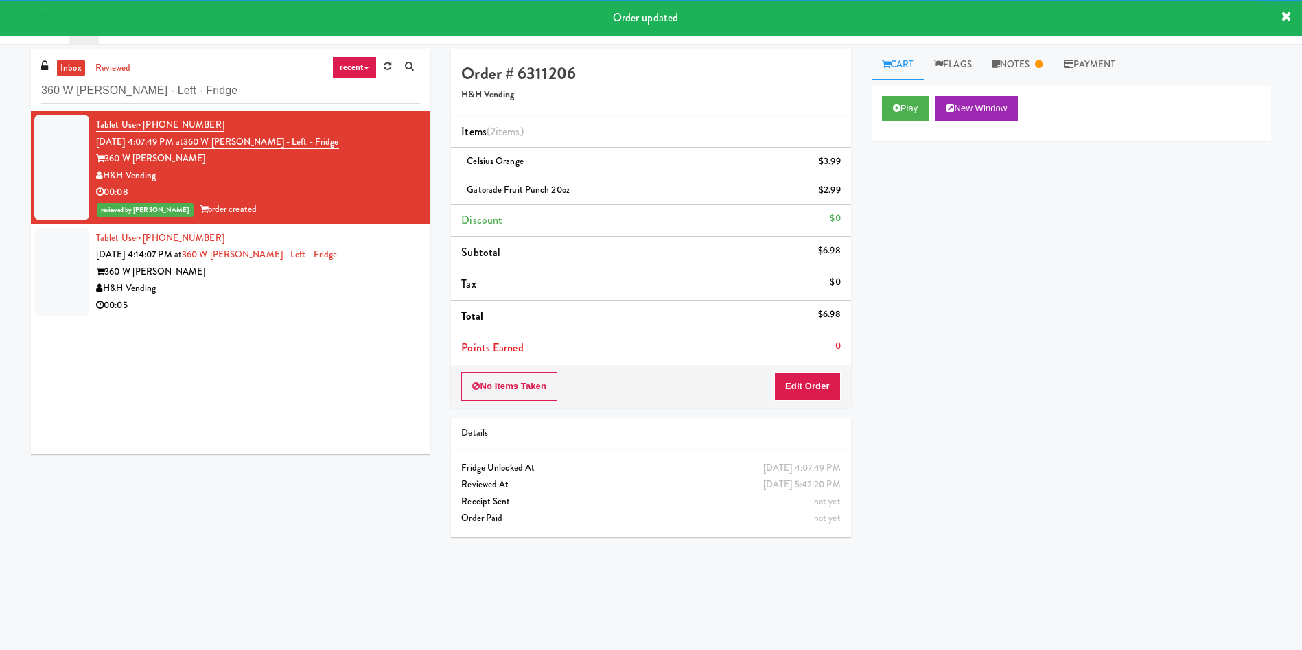
click at [42, 262] on div at bounding box center [61, 272] width 55 height 89
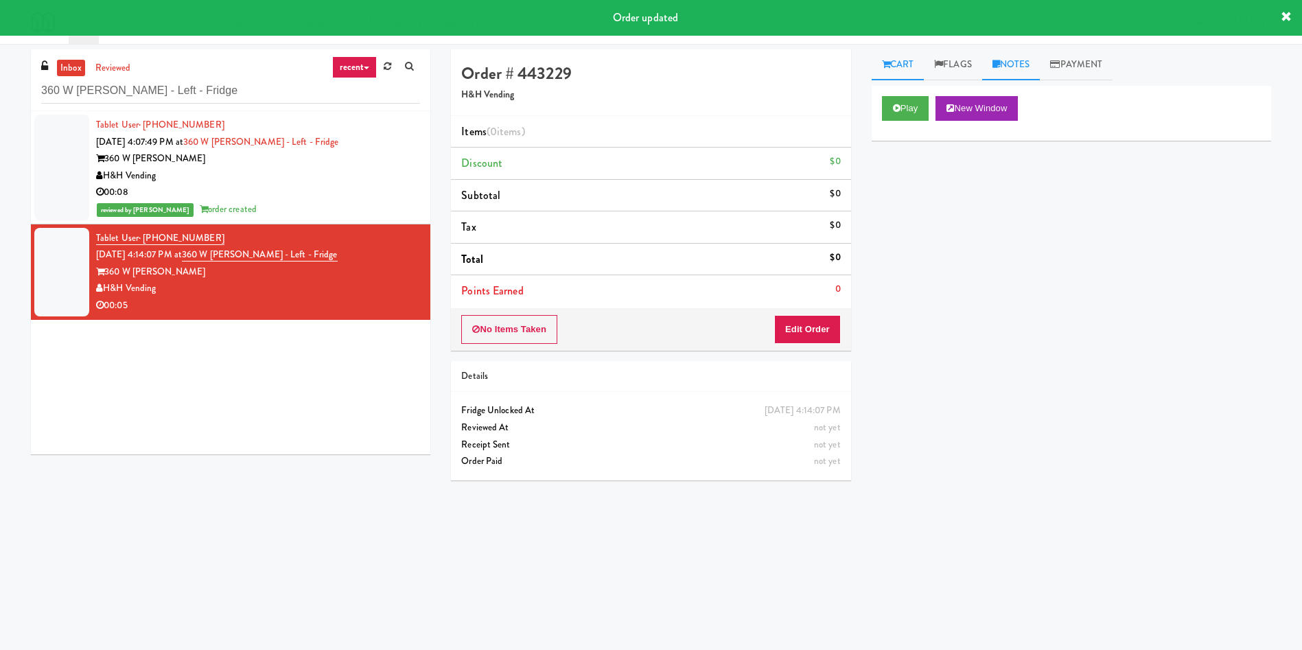
click at [1012, 66] on link "Notes" at bounding box center [1011, 64] width 58 height 31
click at [973, 189] on p at bounding box center [1072, 188] width 378 height 15
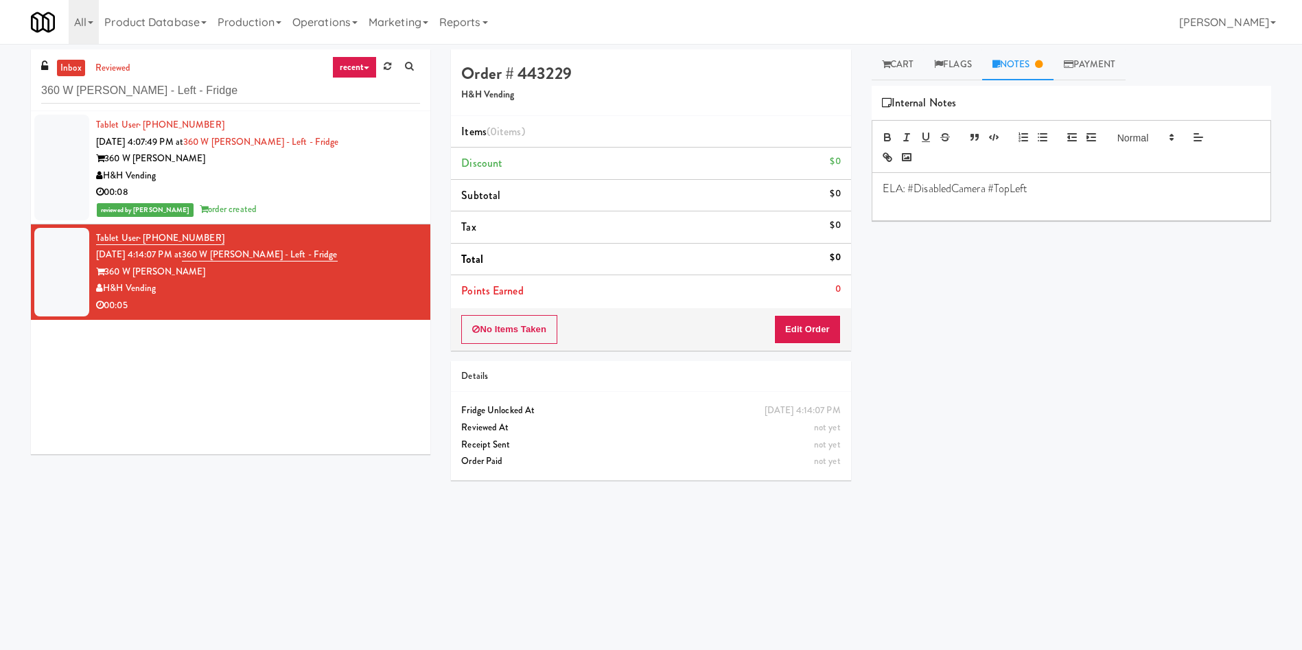
drag, startPoint x: 907, startPoint y: 62, endPoint x: 868, endPoint y: 192, distance: 135.0
click at [907, 62] on link "Cart" at bounding box center [898, 64] width 53 height 31
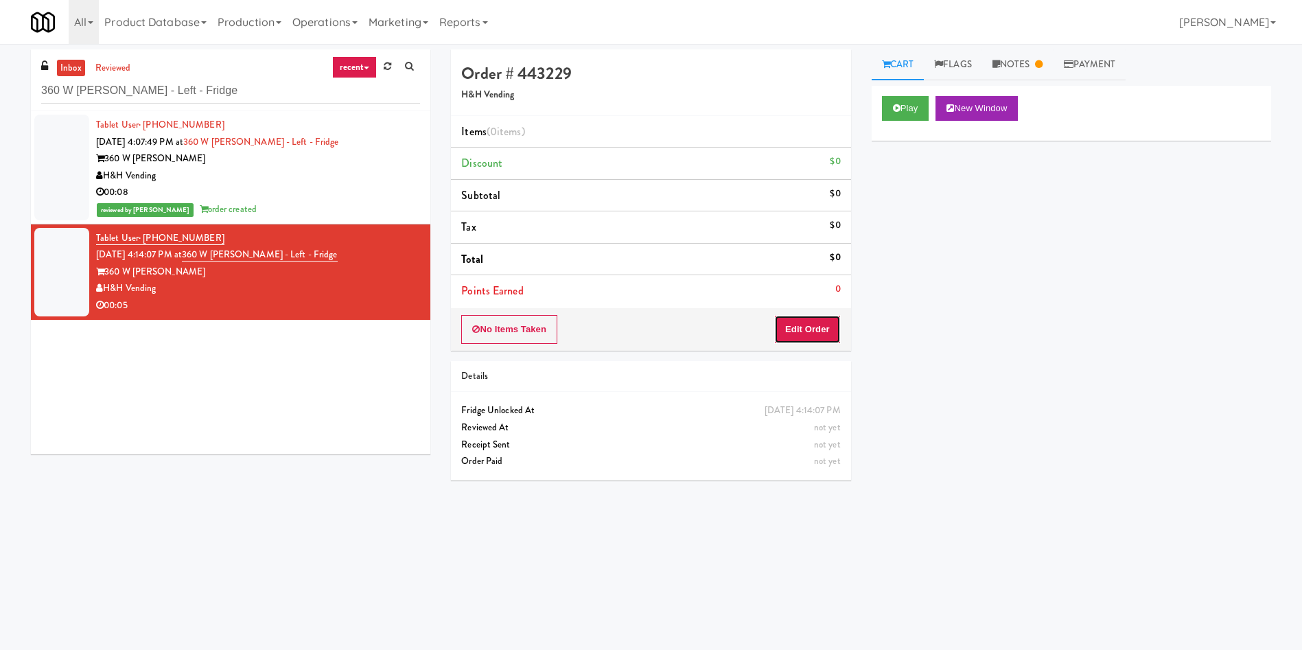
click at [805, 332] on button "Edit Order" at bounding box center [807, 329] width 67 height 29
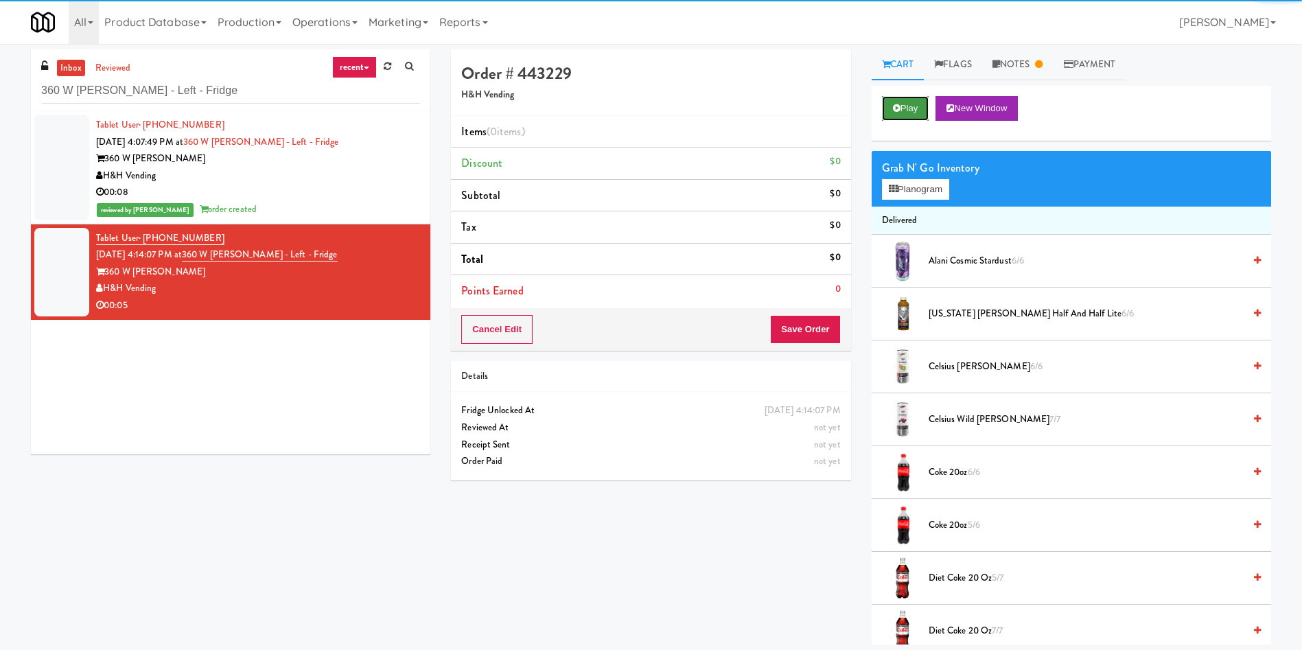
click at [910, 104] on button "Play" at bounding box center [905, 108] width 47 height 25
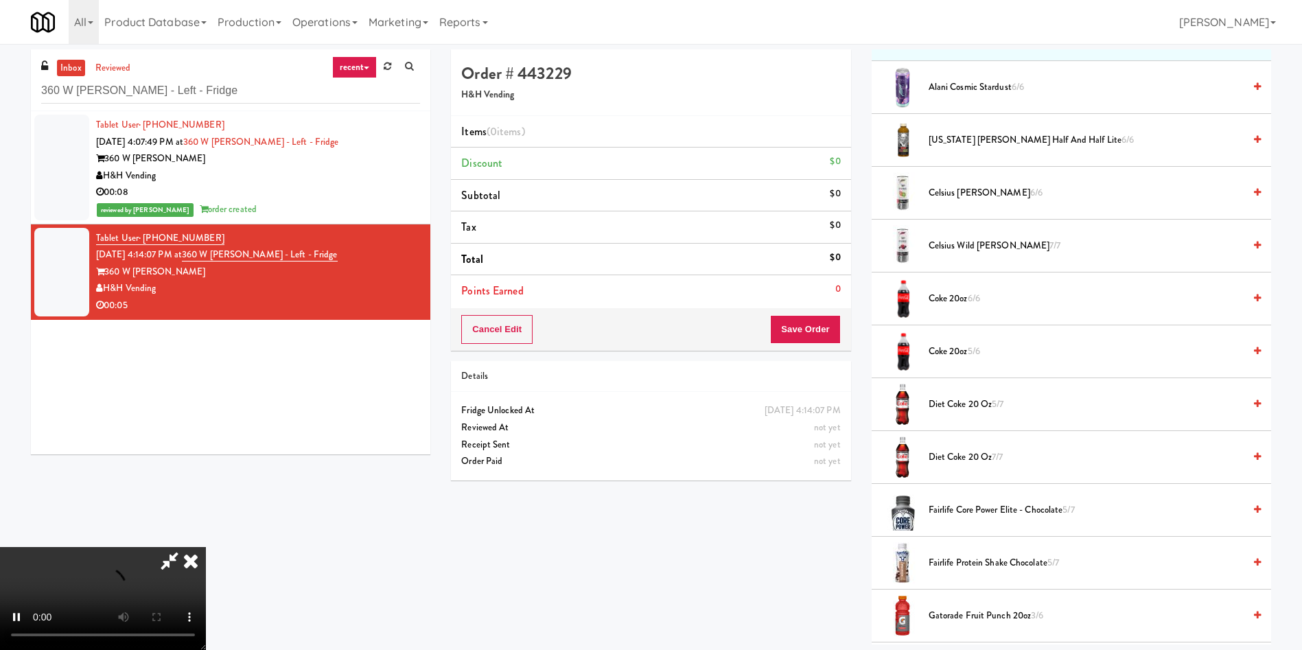
scroll to position [206, 0]
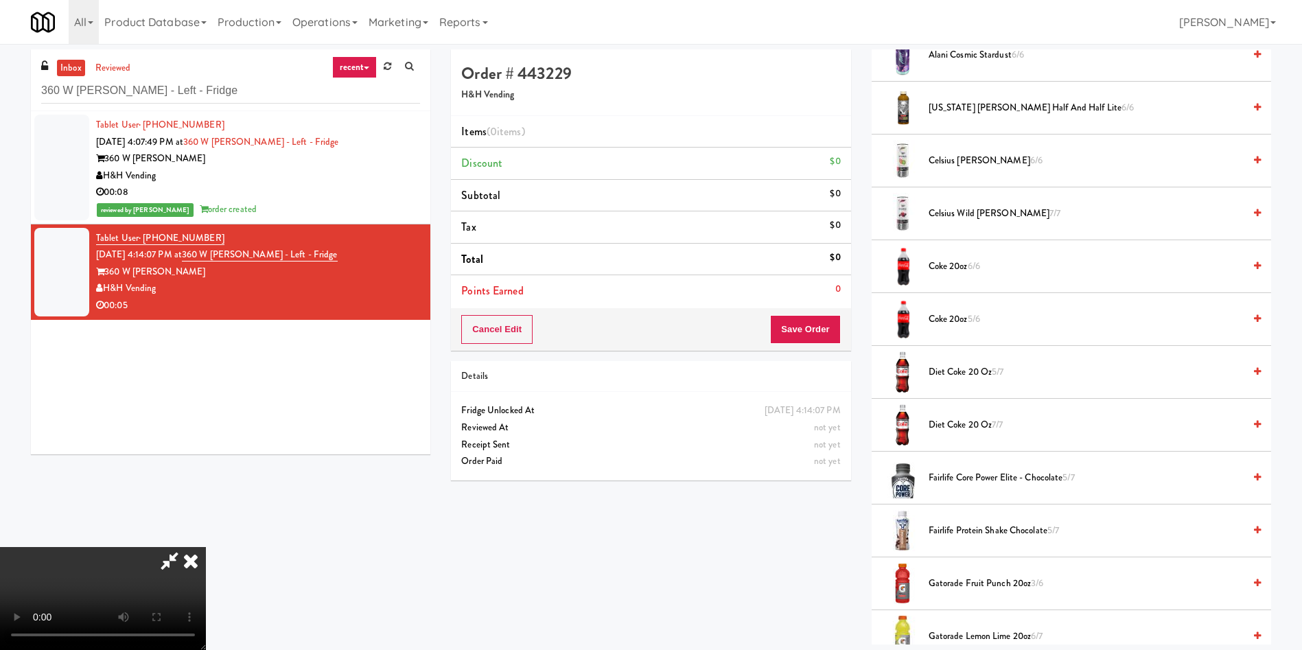
click at [206, 547] on video at bounding box center [103, 598] width 206 height 103
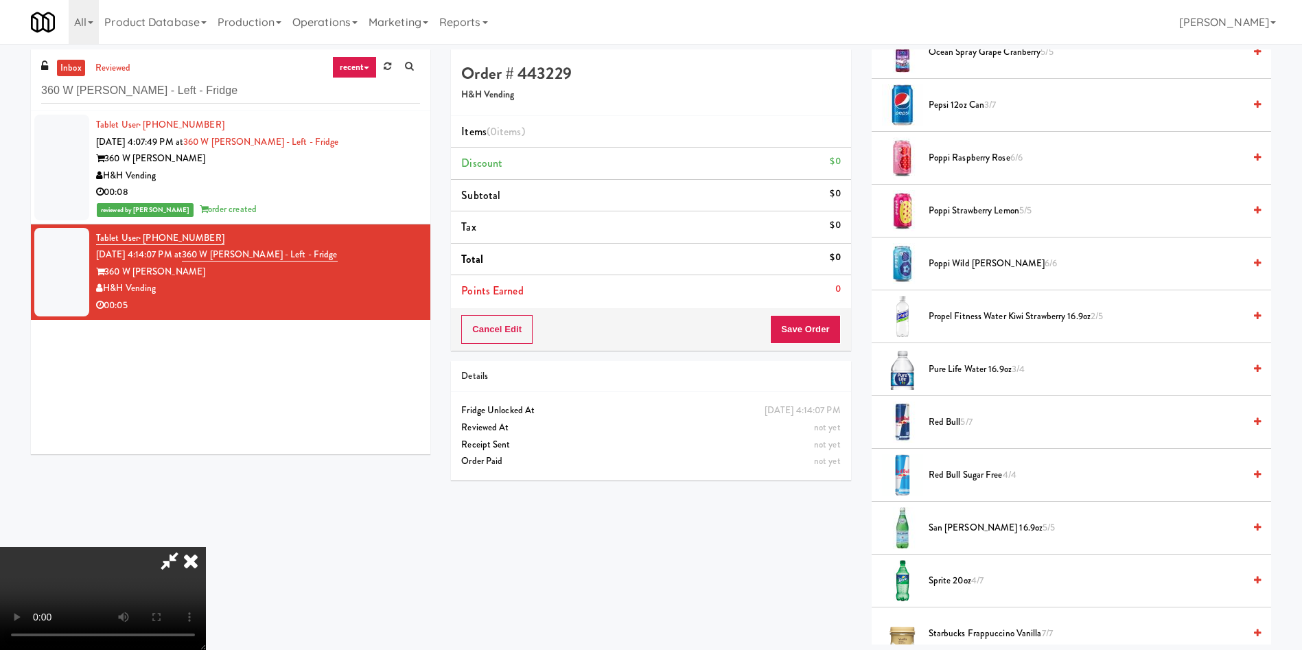
scroll to position [1339, 0]
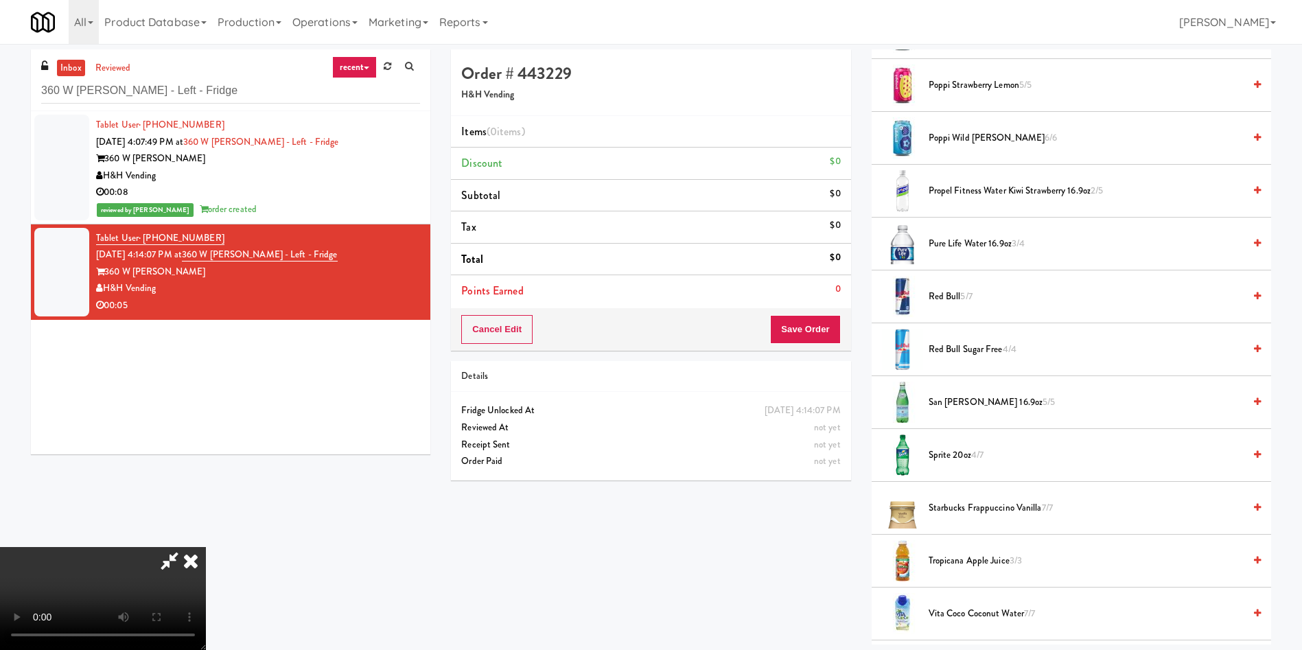
click at [953, 341] on span "Red Bull Sugar Free 4/4" at bounding box center [1086, 349] width 315 height 17
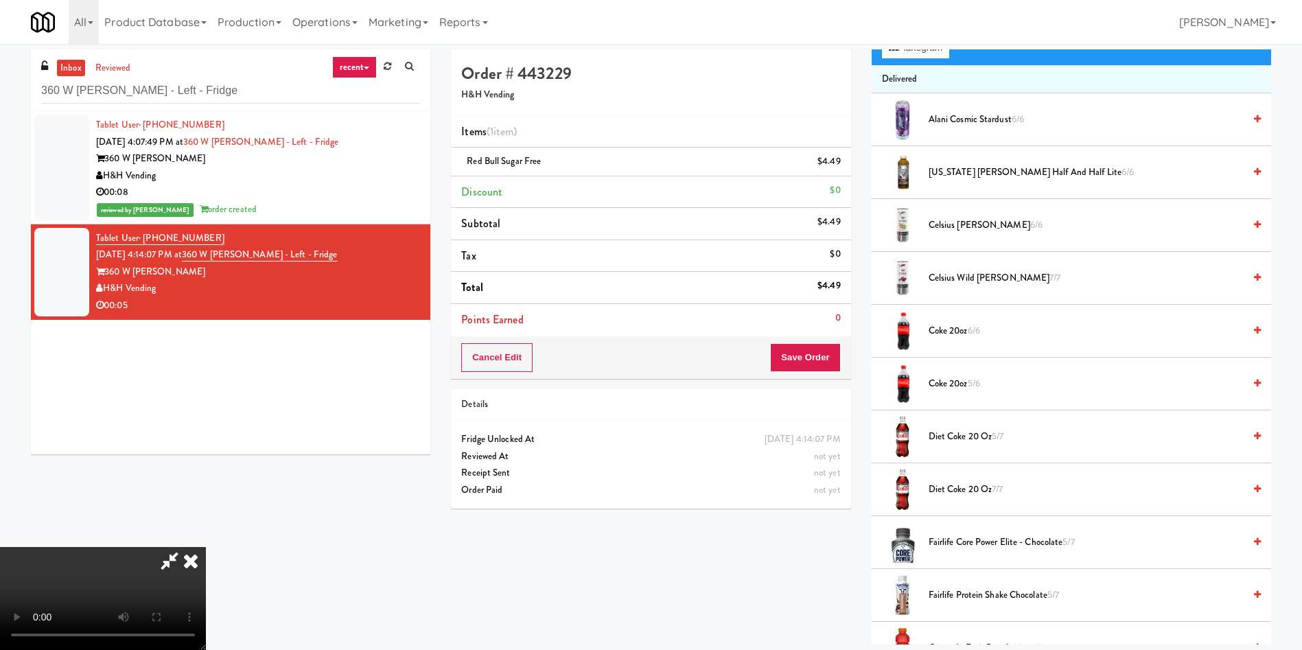
scroll to position [0, 0]
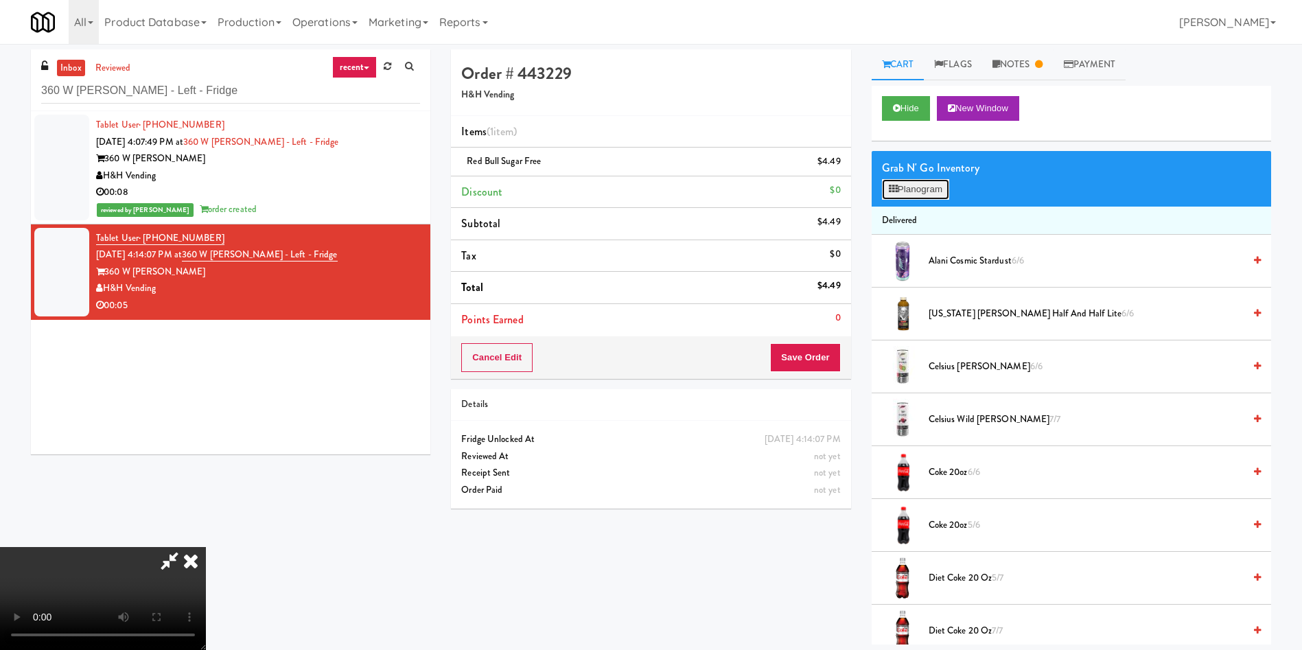
click at [933, 192] on button "Planogram" at bounding box center [915, 189] width 67 height 21
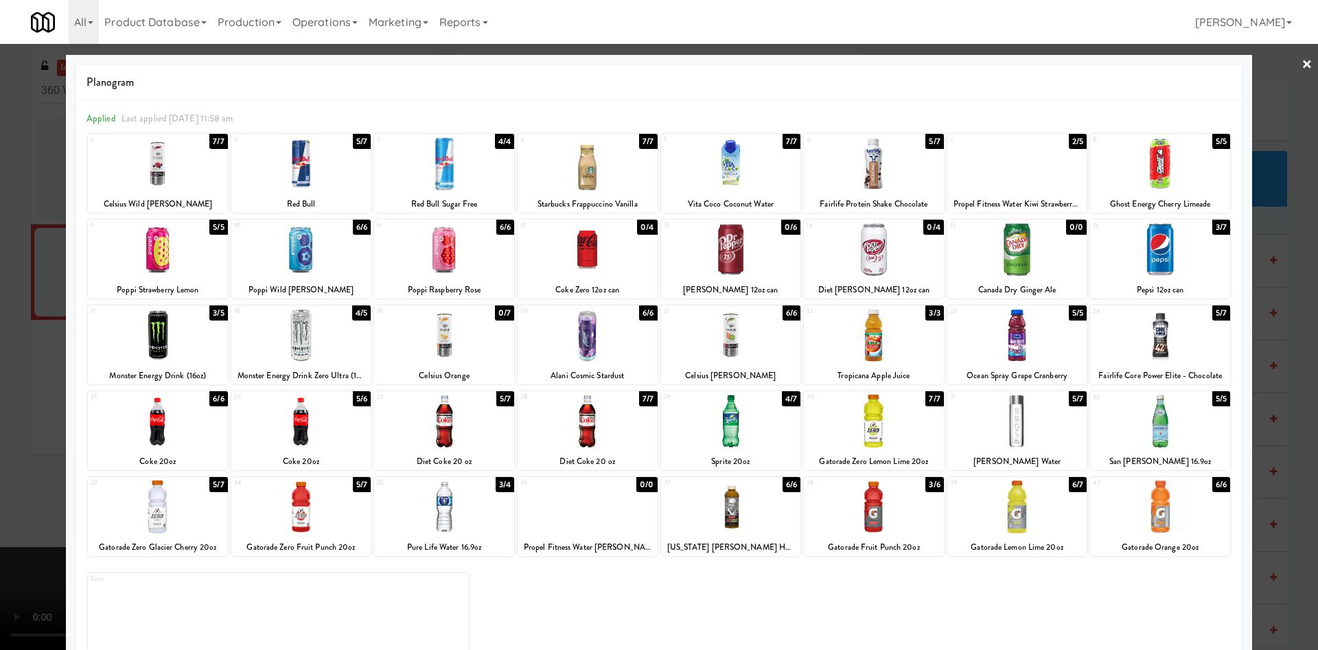
click at [1260, 119] on div at bounding box center [659, 325] width 1318 height 650
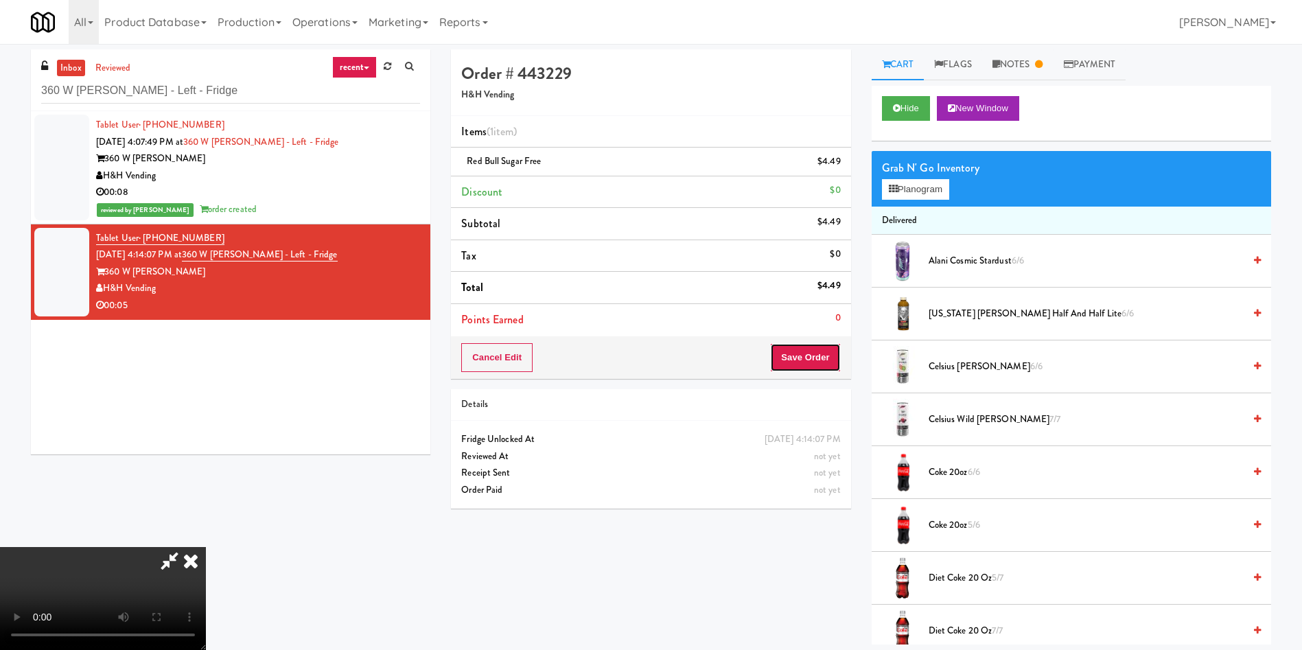
click at [834, 347] on button "Save Order" at bounding box center [805, 357] width 70 height 29
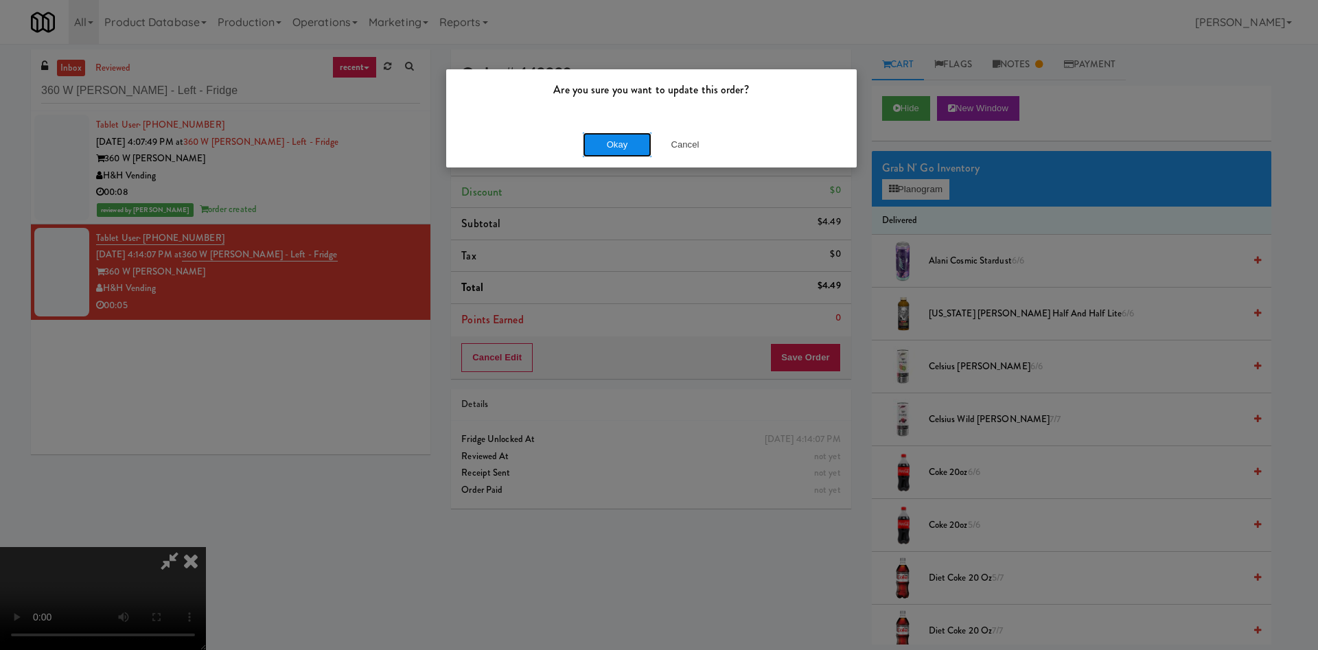
click at [638, 146] on button "Okay" at bounding box center [617, 144] width 69 height 25
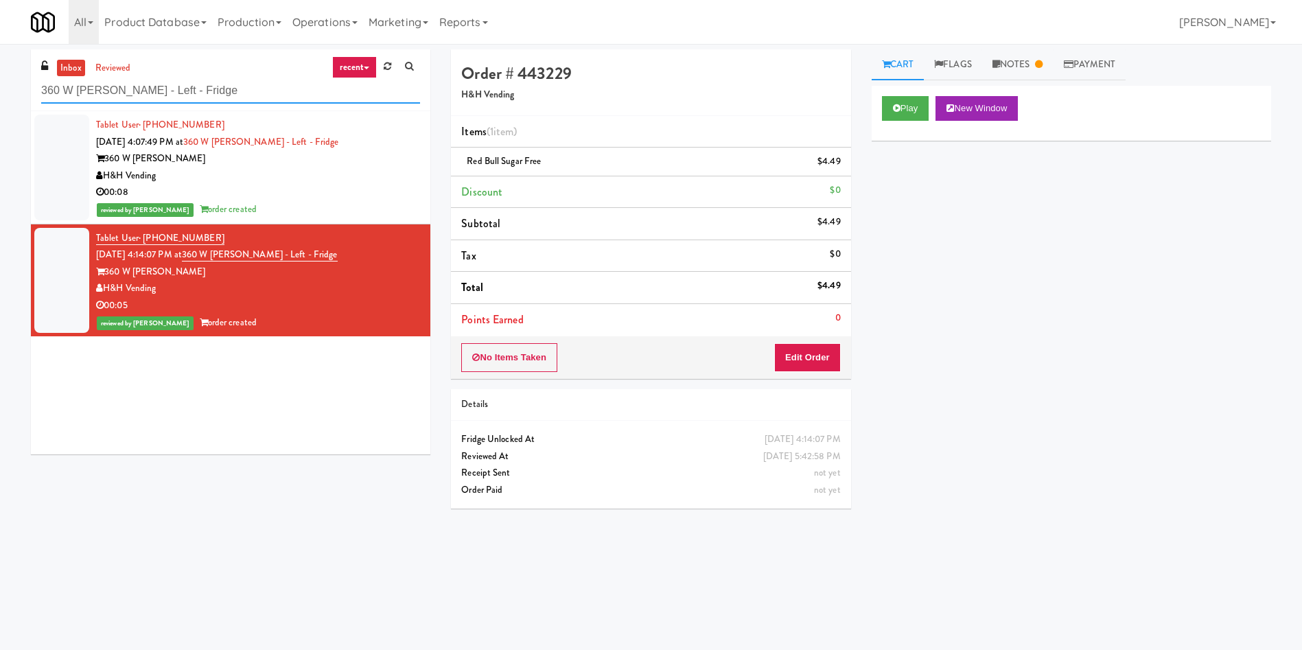
drag, startPoint x: 229, startPoint y: 95, endPoint x: 0, endPoint y: 104, distance: 228.7
click at [0, 104] on div "inbox reviewed recent all unclear take inventory issue suspicious failed recent…" at bounding box center [651, 324] width 1302 height 551
paste input "Cold Storage Lofts / Cooler"
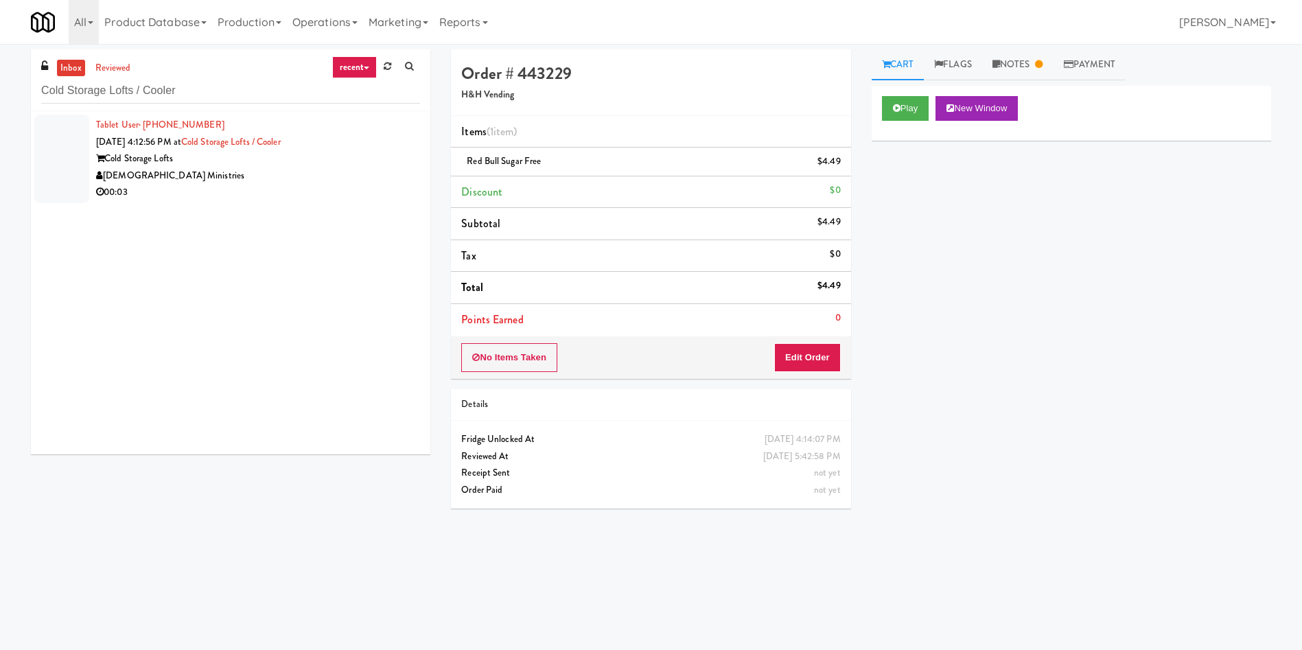
click at [80, 146] on div at bounding box center [61, 159] width 55 height 89
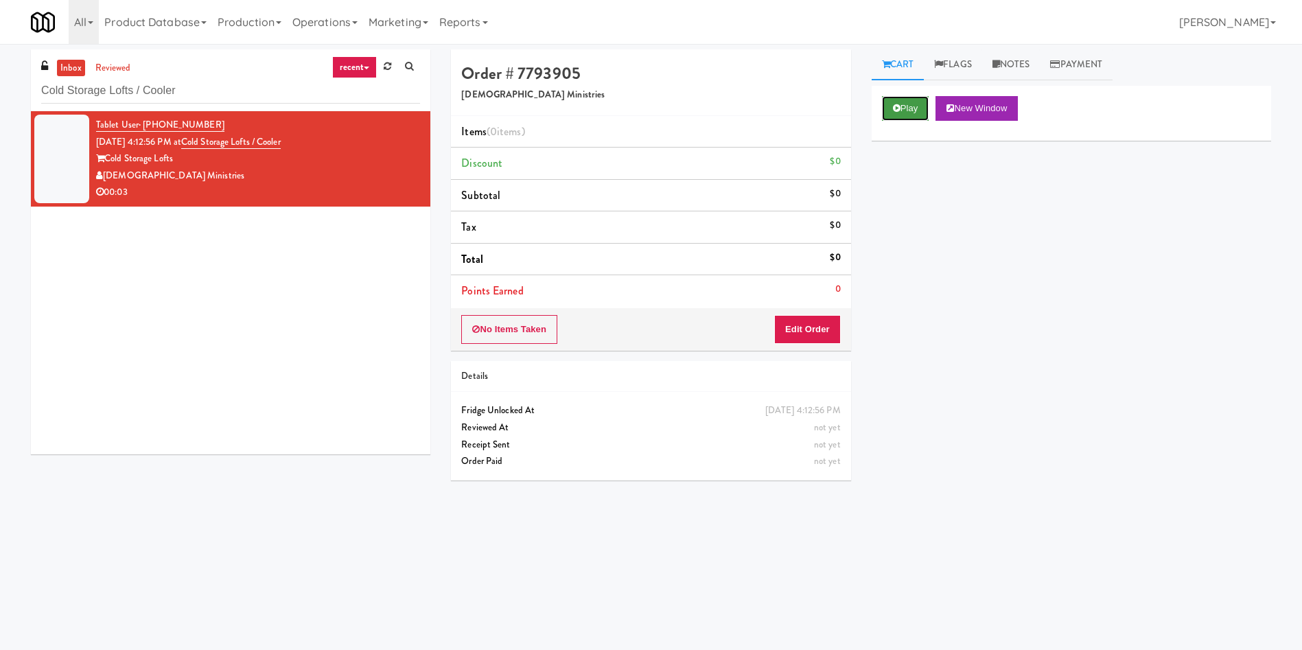
click at [899, 117] on button "Play" at bounding box center [905, 108] width 47 height 25
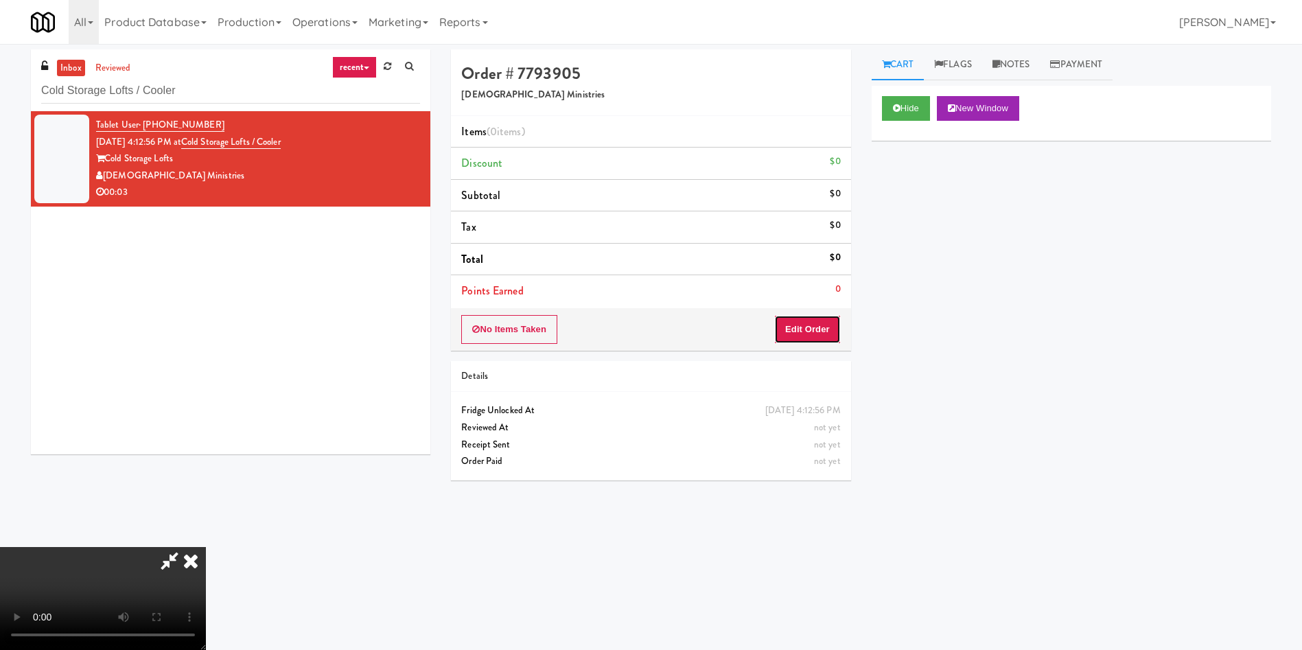
click at [811, 329] on button "Edit Order" at bounding box center [807, 329] width 67 height 29
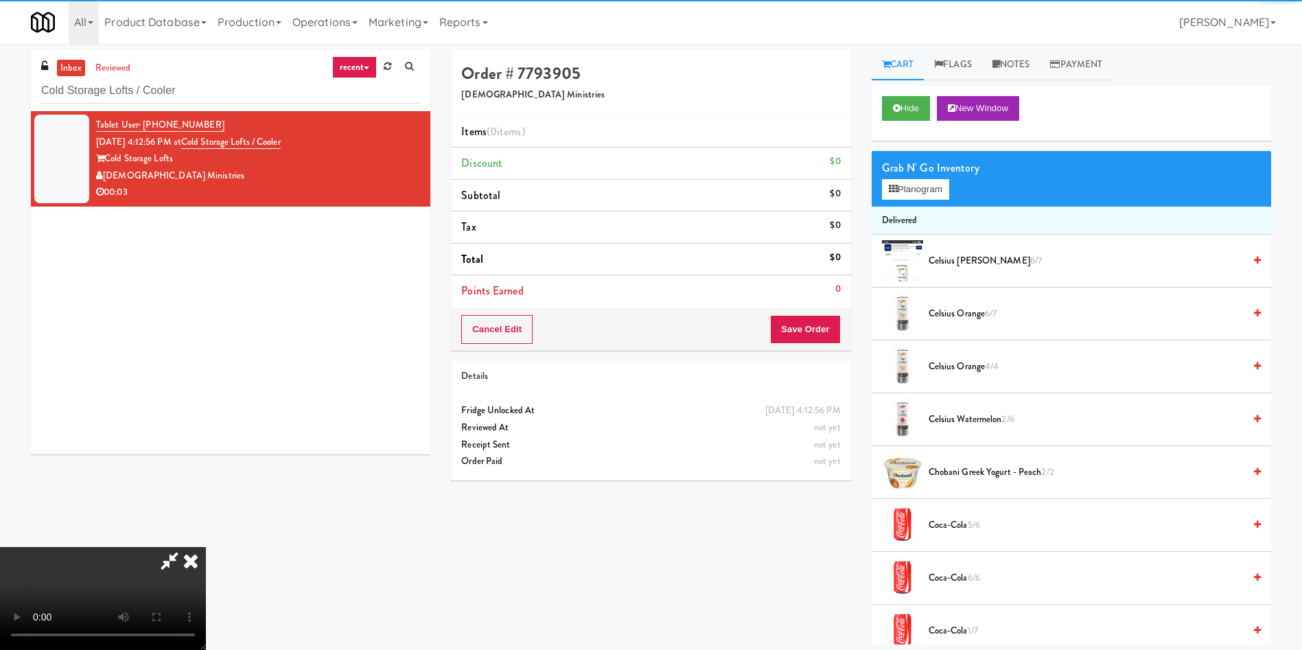
scroll to position [206, 0]
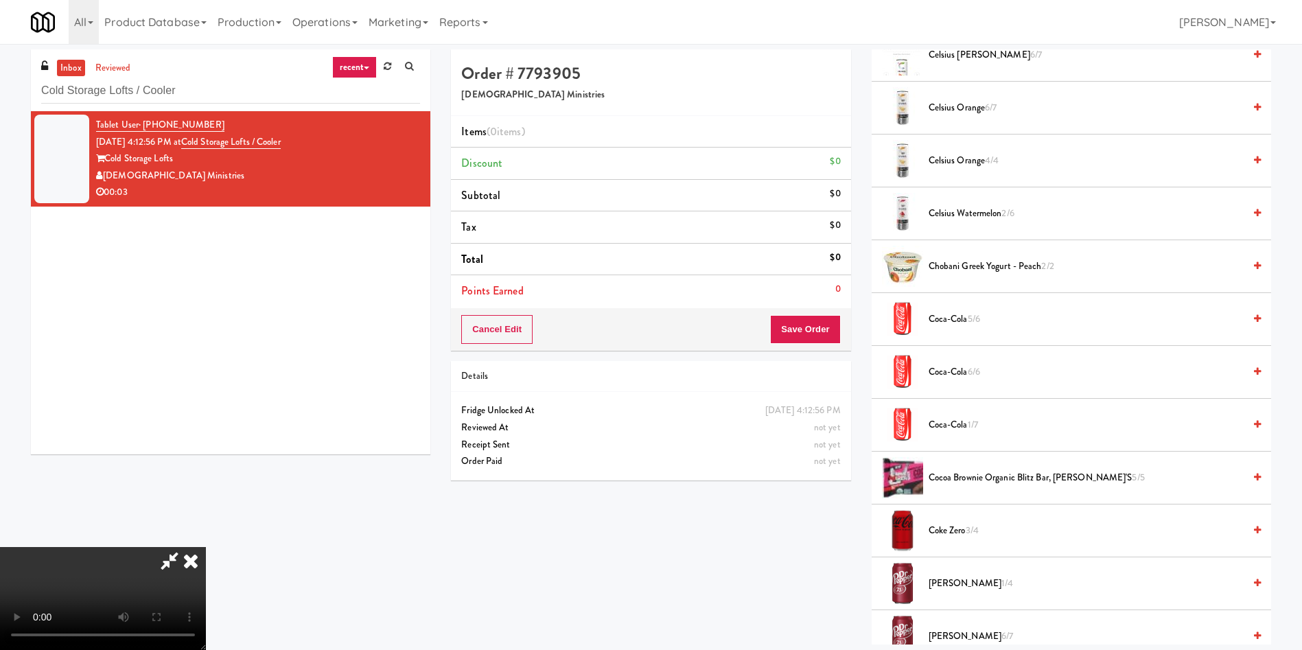
click at [206, 547] on video at bounding box center [103, 598] width 206 height 103
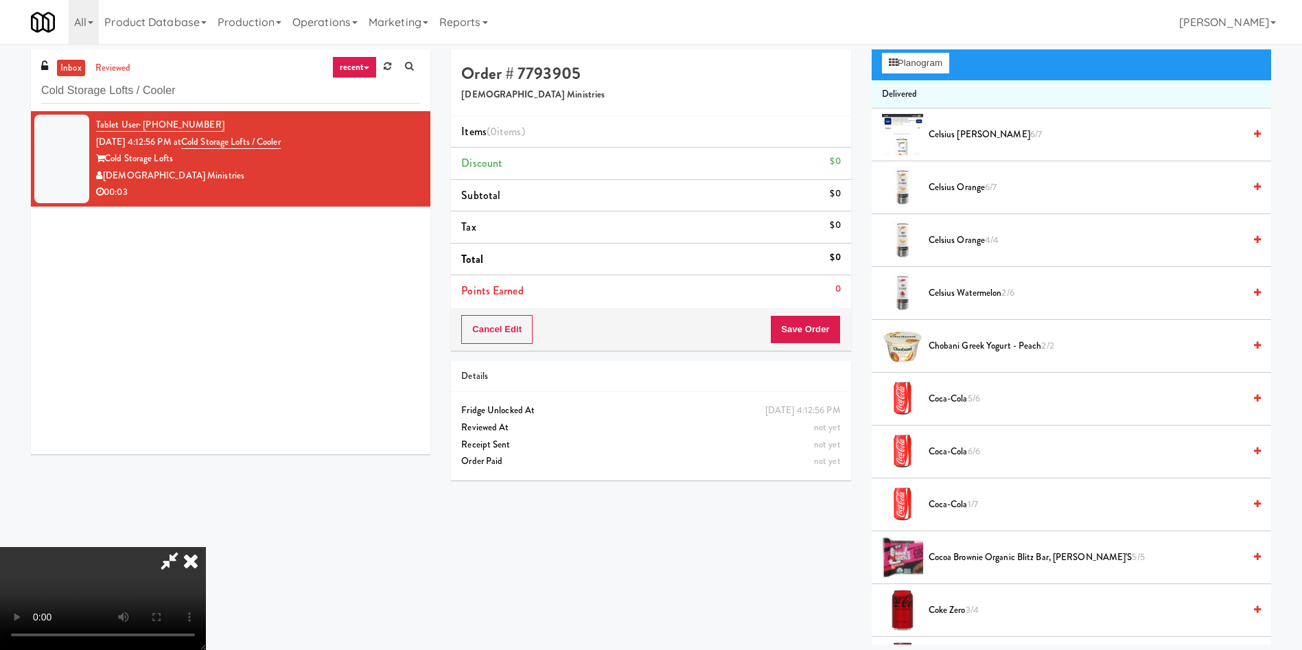
scroll to position [0, 0]
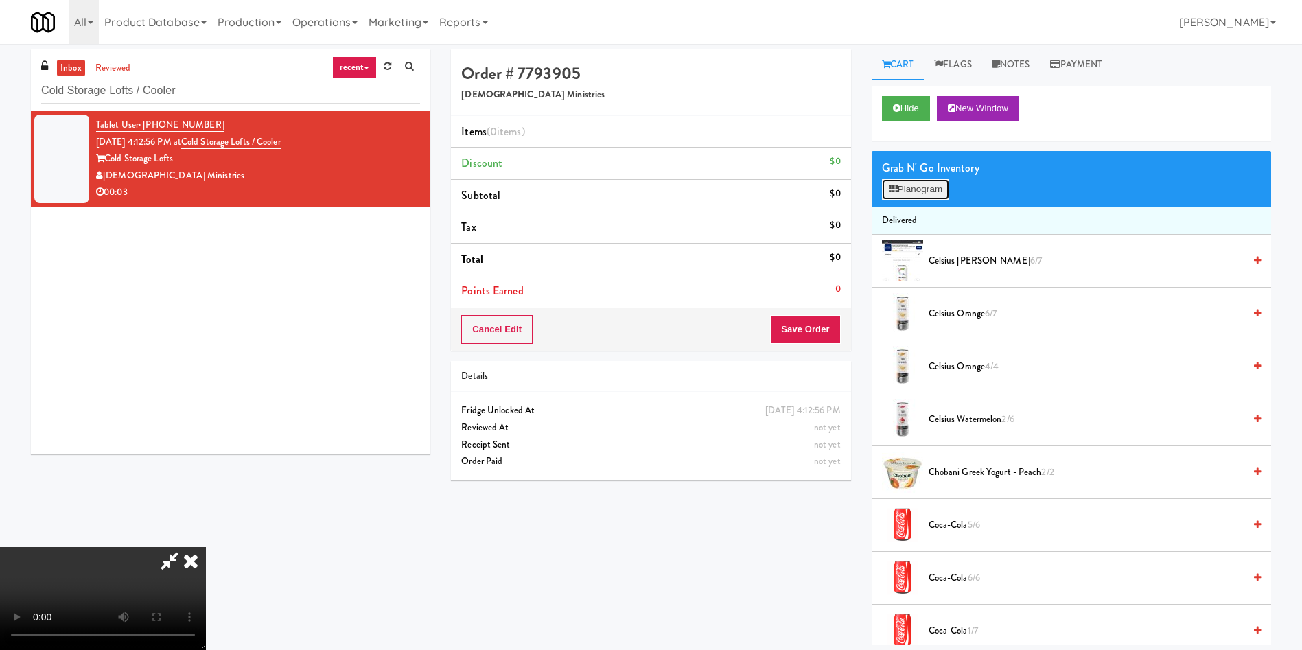
click at [908, 199] on button "Planogram" at bounding box center [915, 189] width 67 height 21
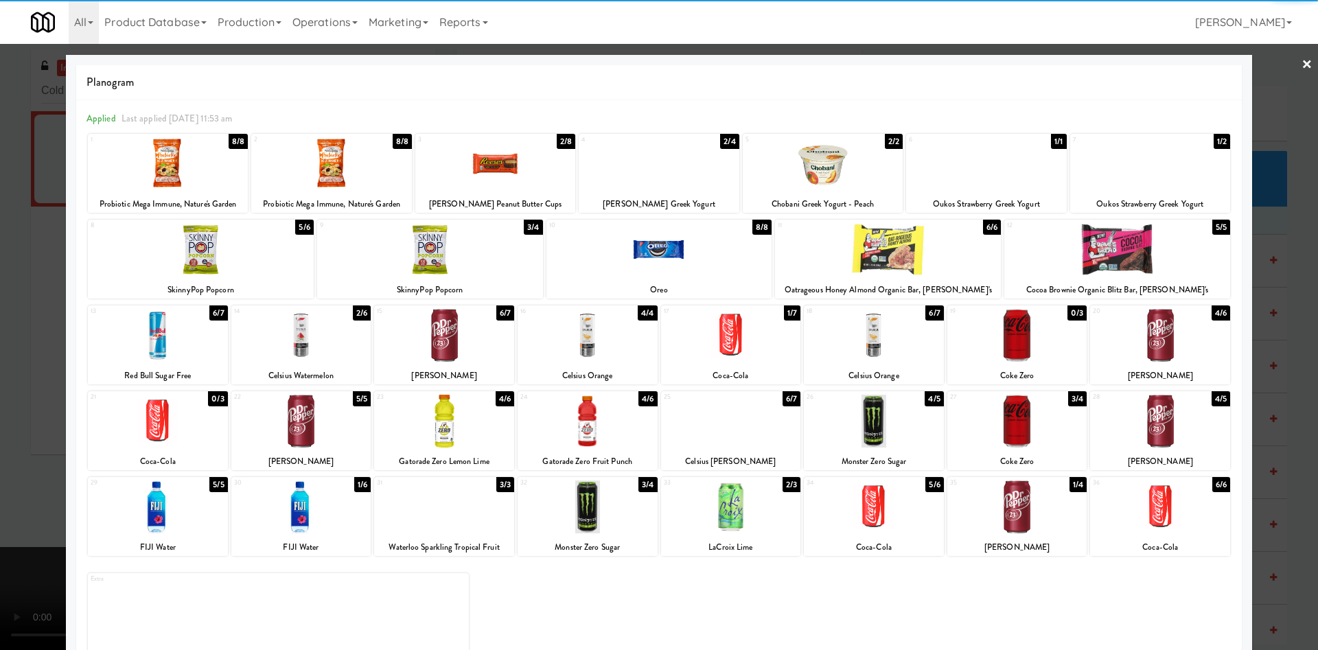
click at [318, 323] on div at bounding box center [301, 335] width 140 height 53
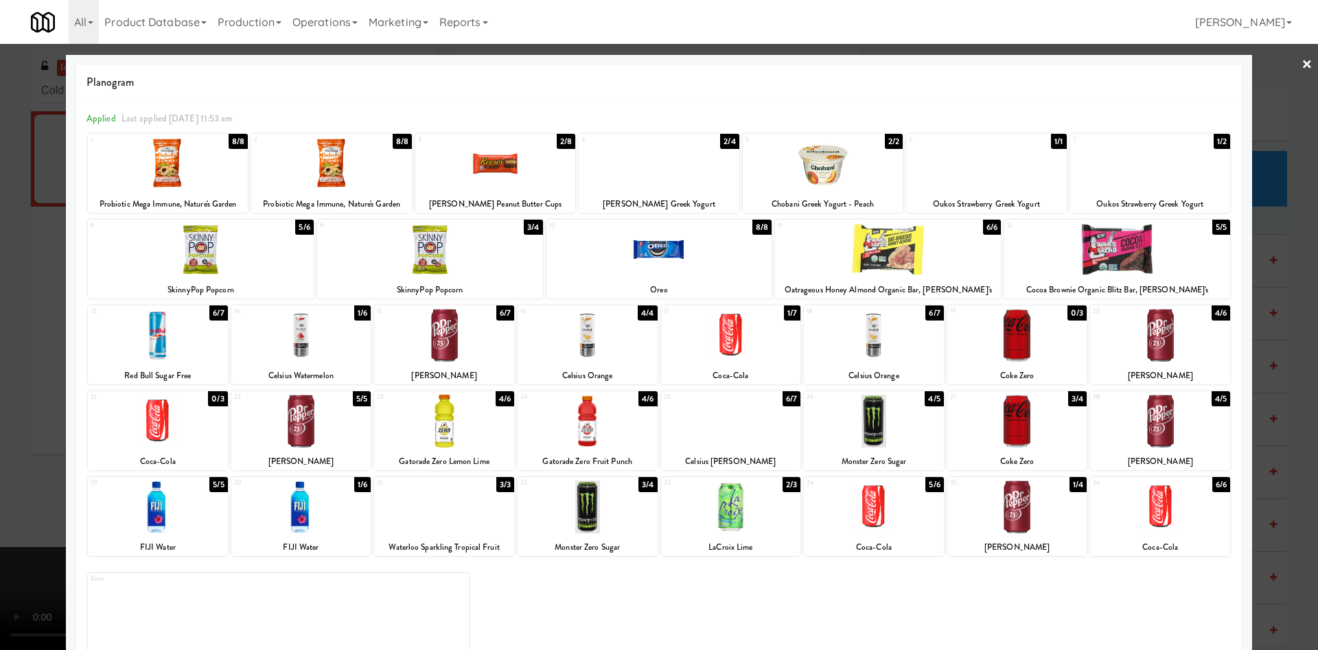
click at [29, 316] on div at bounding box center [659, 325] width 1318 height 650
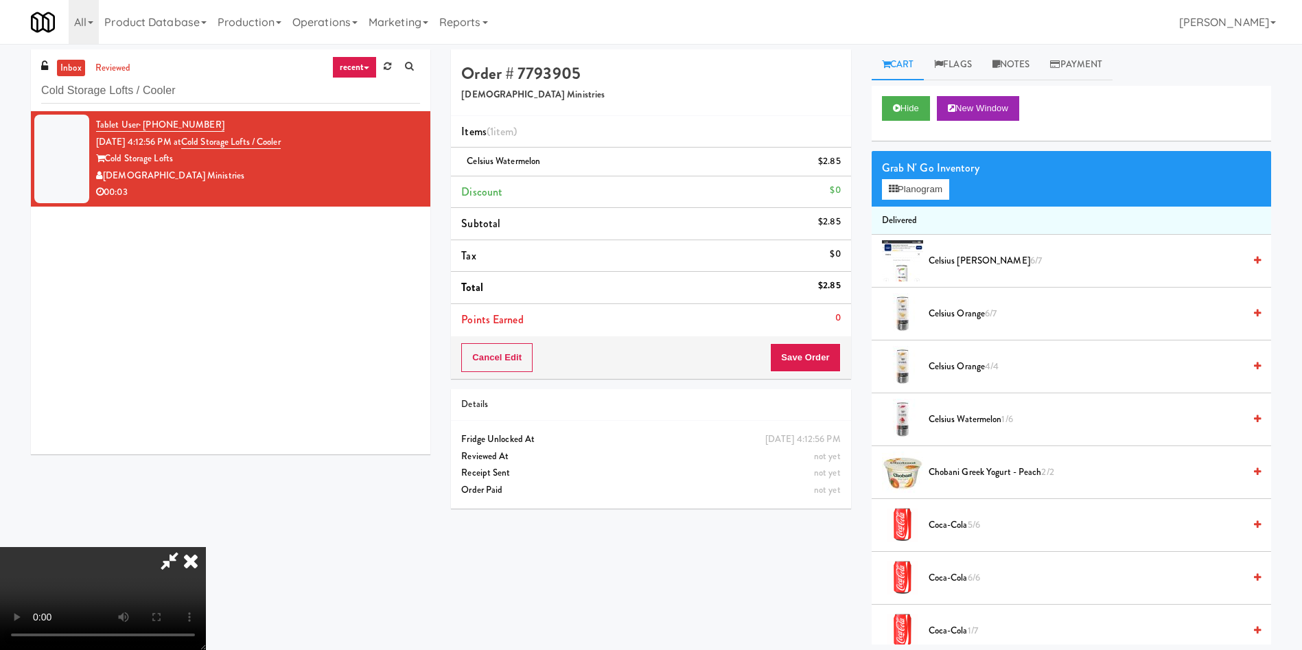
click at [206, 547] on video at bounding box center [103, 598] width 206 height 103
click at [830, 361] on button "Save Order" at bounding box center [805, 357] width 70 height 29
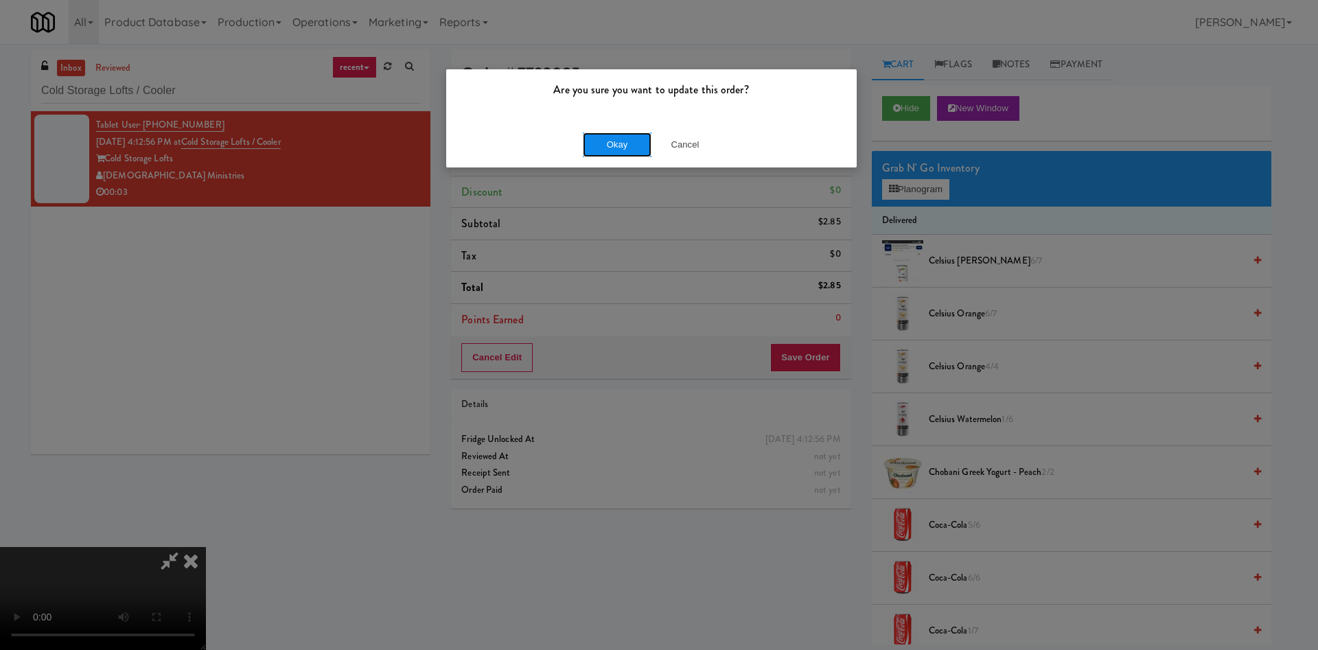
click at [594, 137] on button "Okay" at bounding box center [617, 144] width 69 height 25
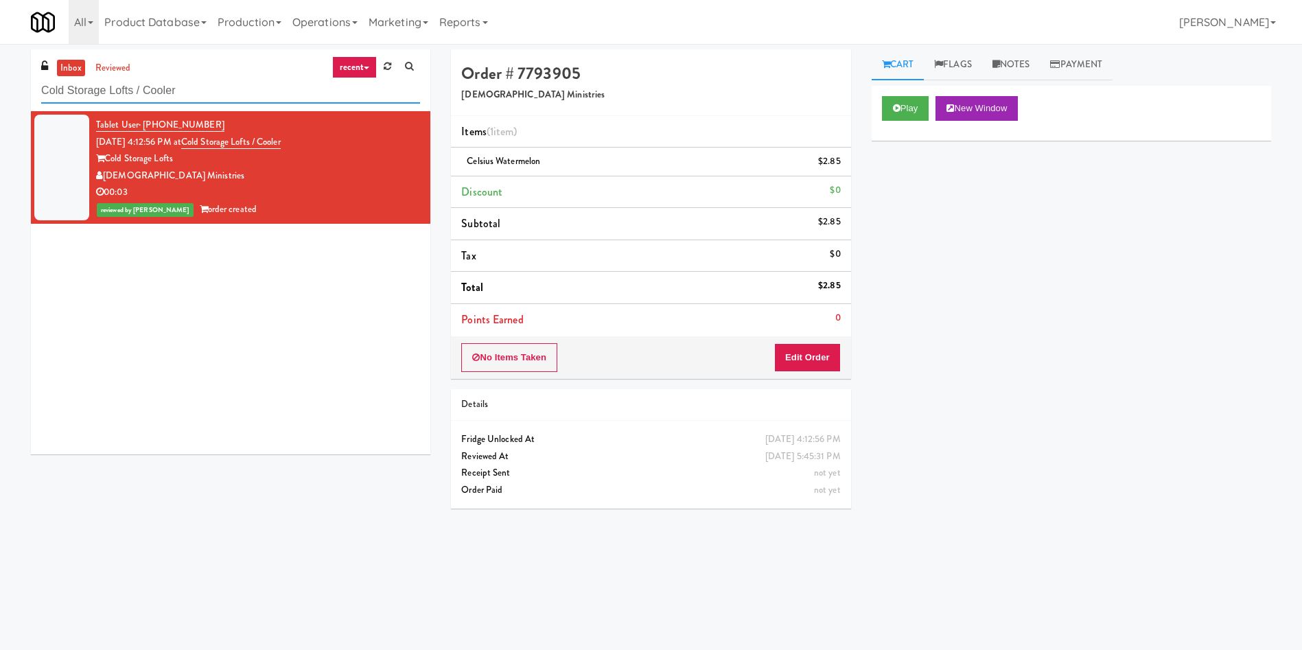
drag, startPoint x: 229, startPoint y: 95, endPoint x: 0, endPoint y: 92, distance: 228.6
click at [0, 95] on div "inbox reviewed recent all unclear take inventory issue suspicious failed recent…" at bounding box center [651, 324] width 1302 height 551
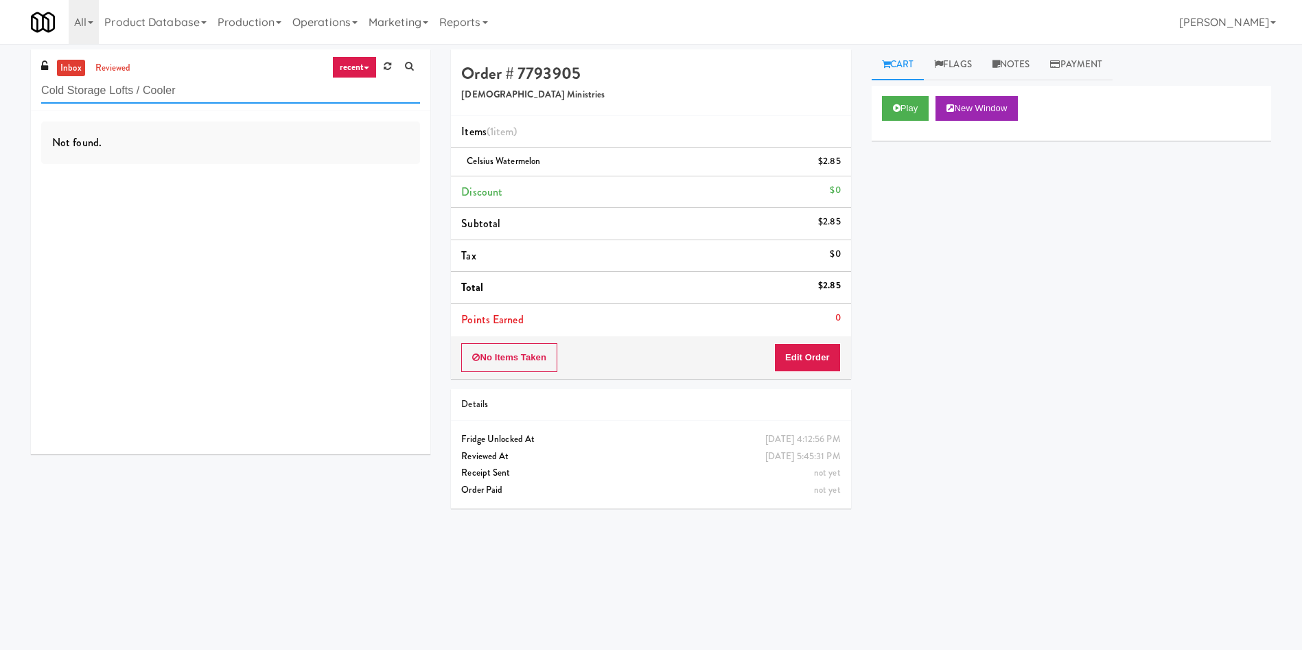
drag, startPoint x: 281, startPoint y: 95, endPoint x: 0, endPoint y: 71, distance: 282.5
click at [0, 71] on div "inbox reviewed recent all unclear take inventory issue suspicious failed recent…" at bounding box center [651, 324] width 1302 height 551
paste input "YKEL - Drink - Middle"
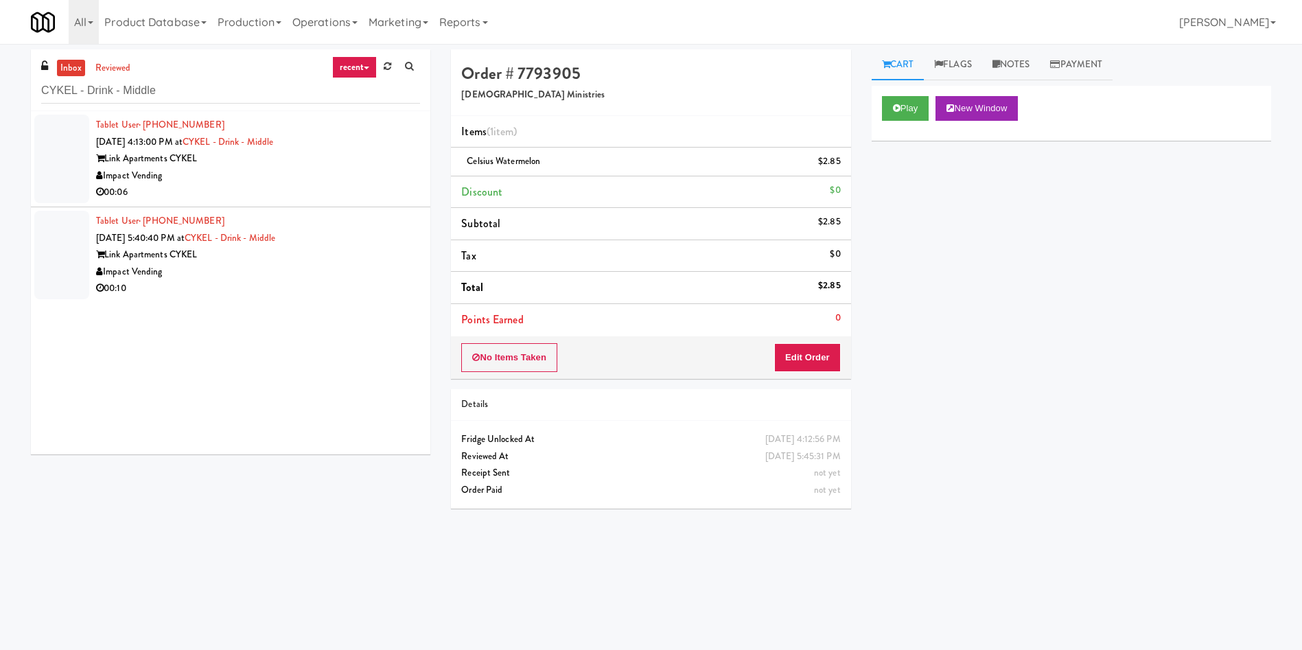
click at [65, 174] on div at bounding box center [61, 159] width 55 height 89
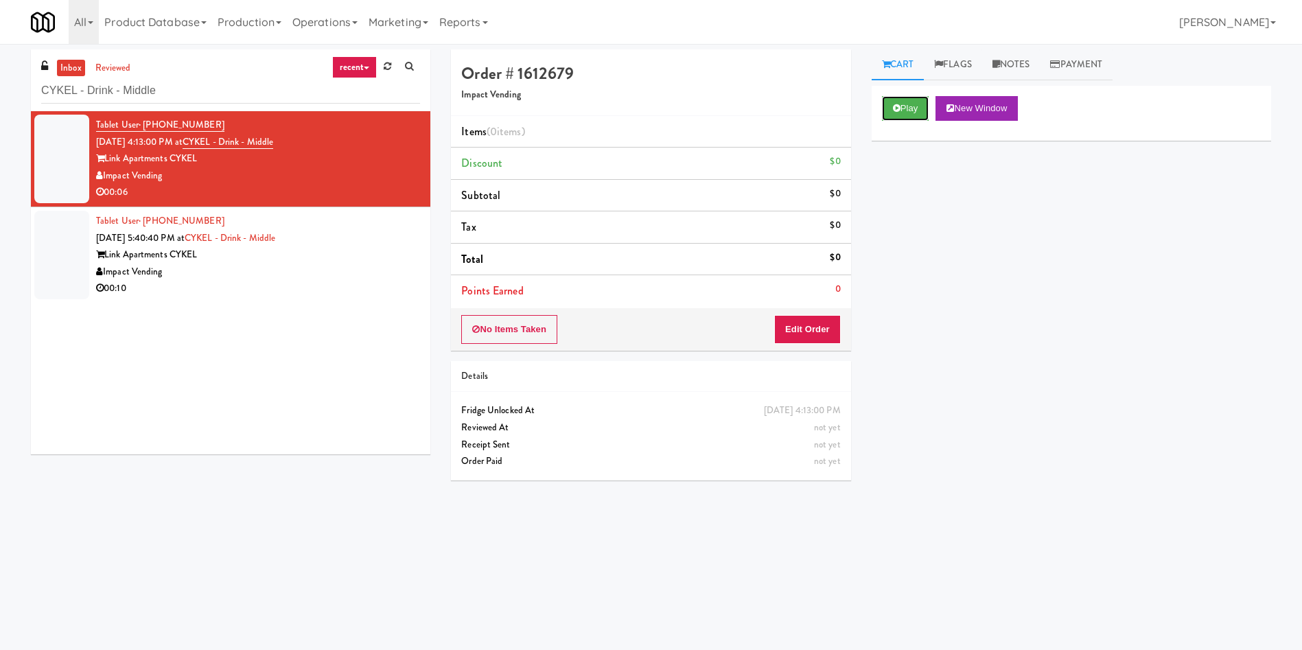
drag, startPoint x: 901, startPoint y: 108, endPoint x: 817, endPoint y: 277, distance: 187.9
click at [901, 111] on button "Play" at bounding box center [905, 108] width 47 height 25
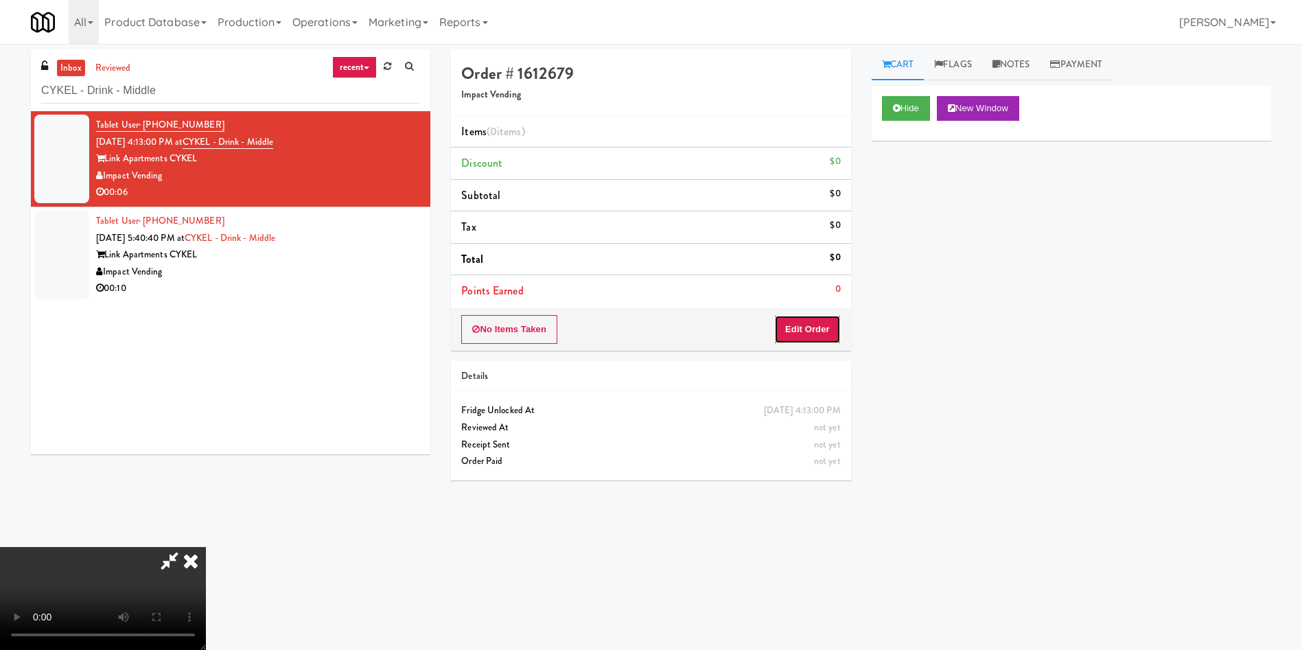
click at [804, 319] on button "Edit Order" at bounding box center [807, 329] width 67 height 29
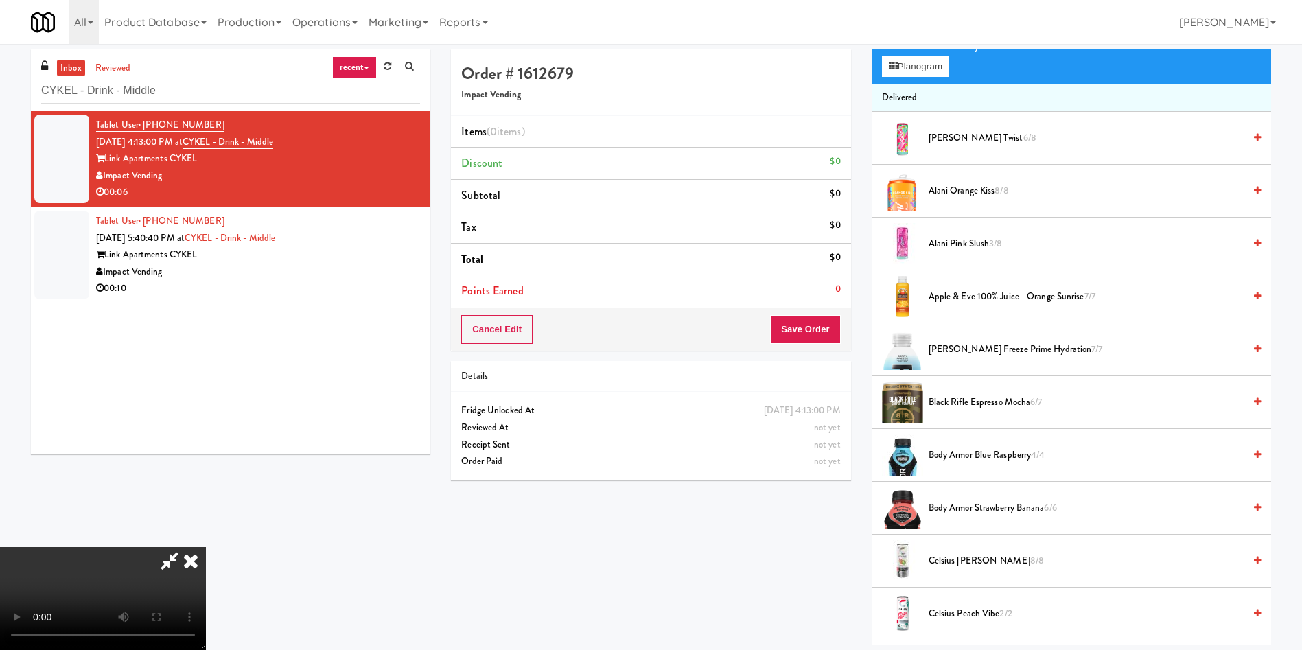
scroll to position [103, 0]
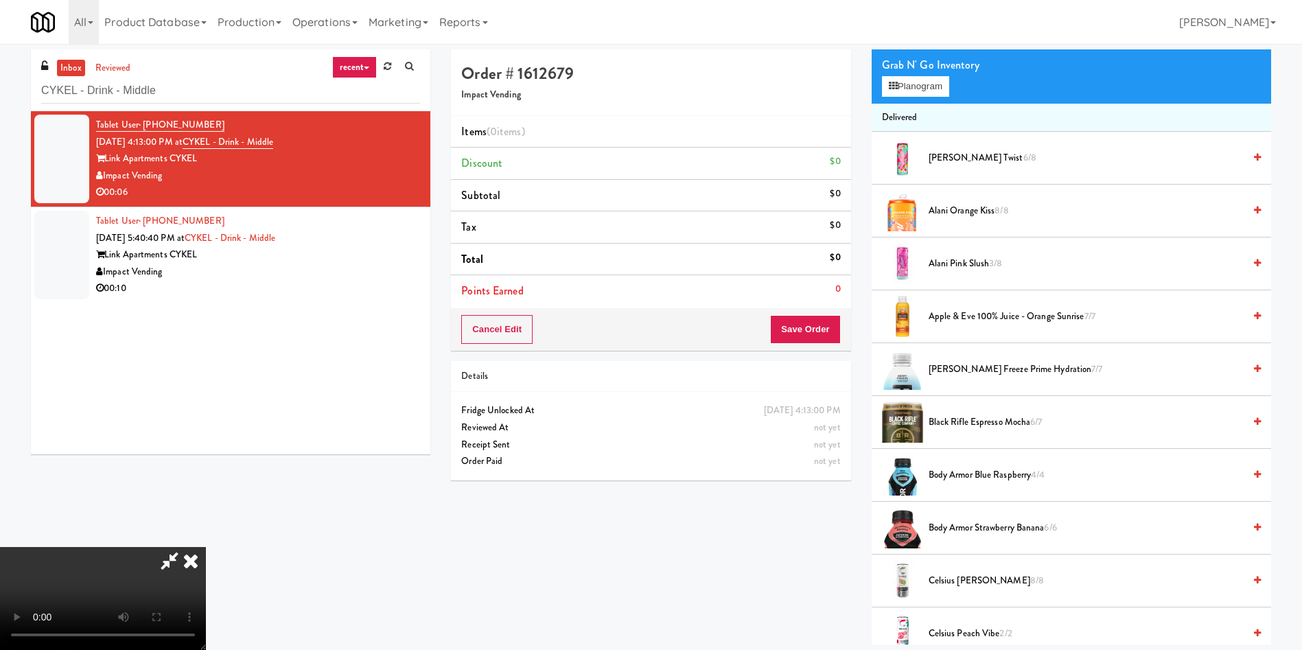
click at [206, 547] on video at bounding box center [103, 598] width 206 height 103
click at [971, 216] on span "Alani Orange Kiss 8/8" at bounding box center [1086, 210] width 315 height 17
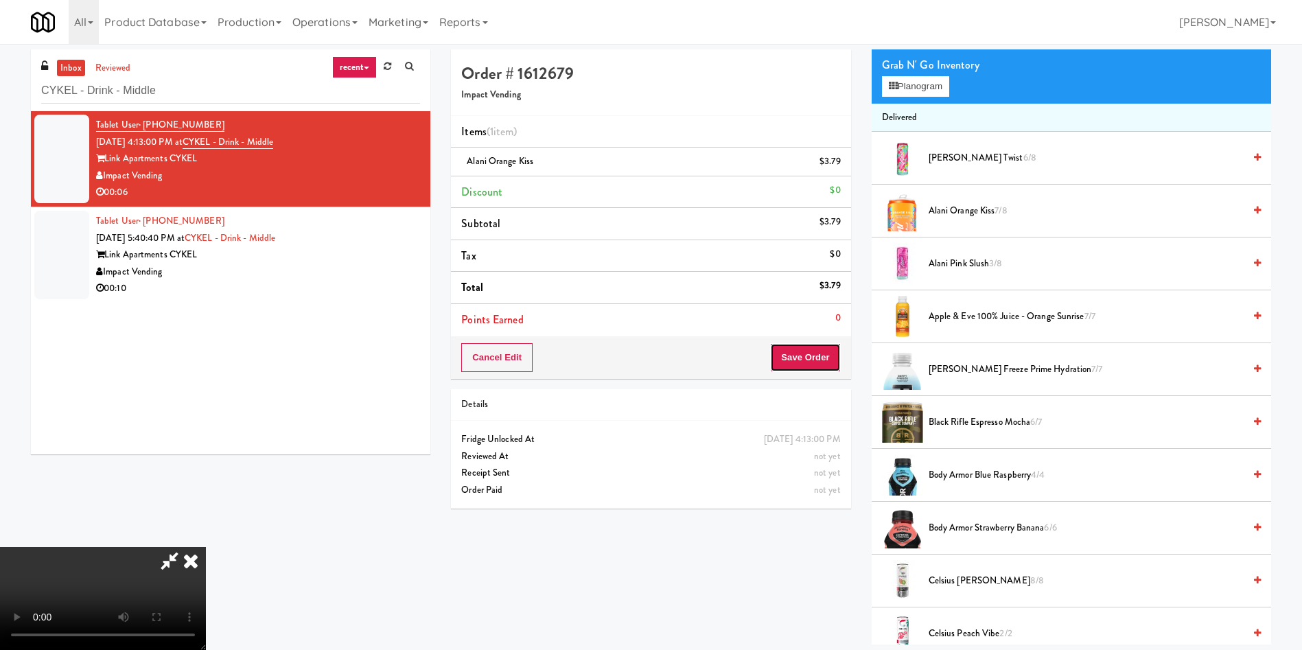
click at [822, 360] on button "Save Order" at bounding box center [805, 357] width 70 height 29
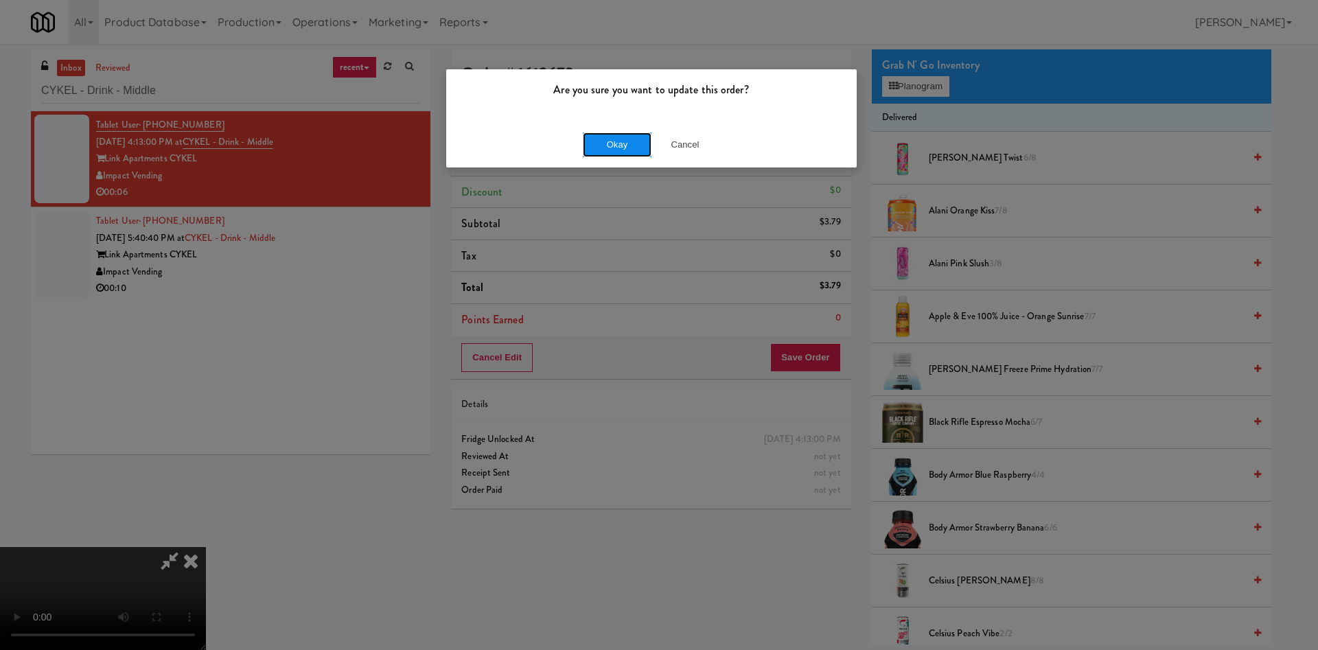
click at [609, 140] on button "Okay" at bounding box center [617, 144] width 69 height 25
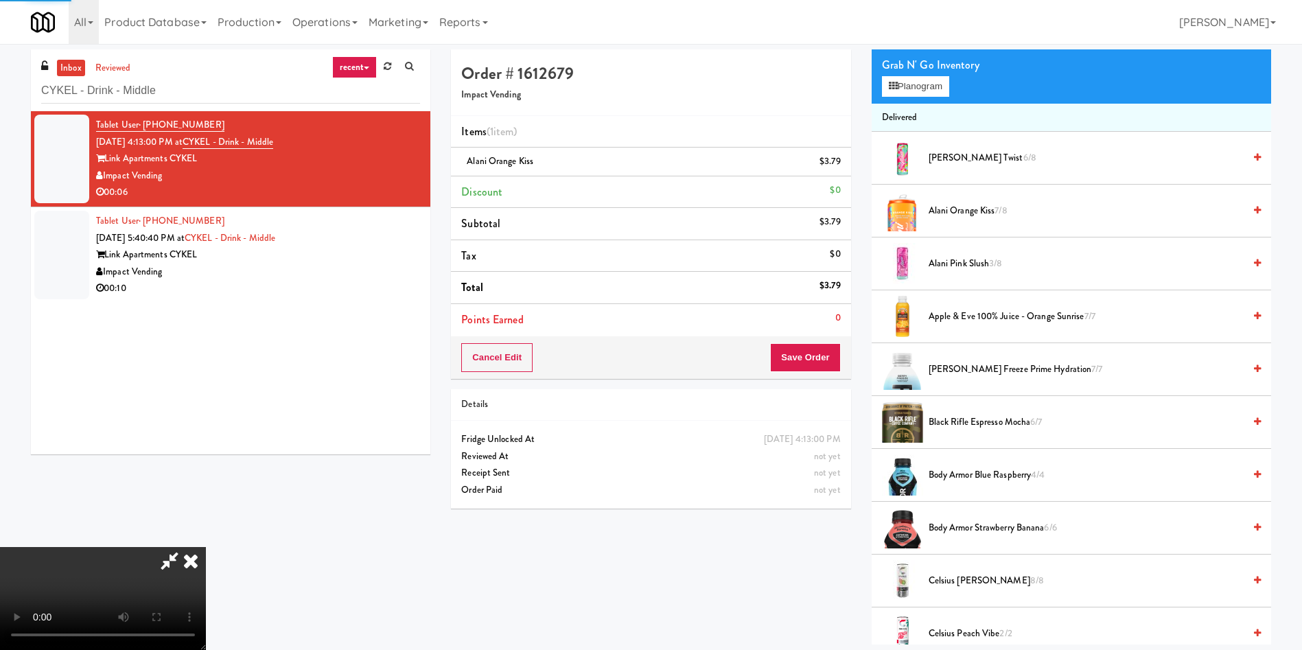
scroll to position [0, 0]
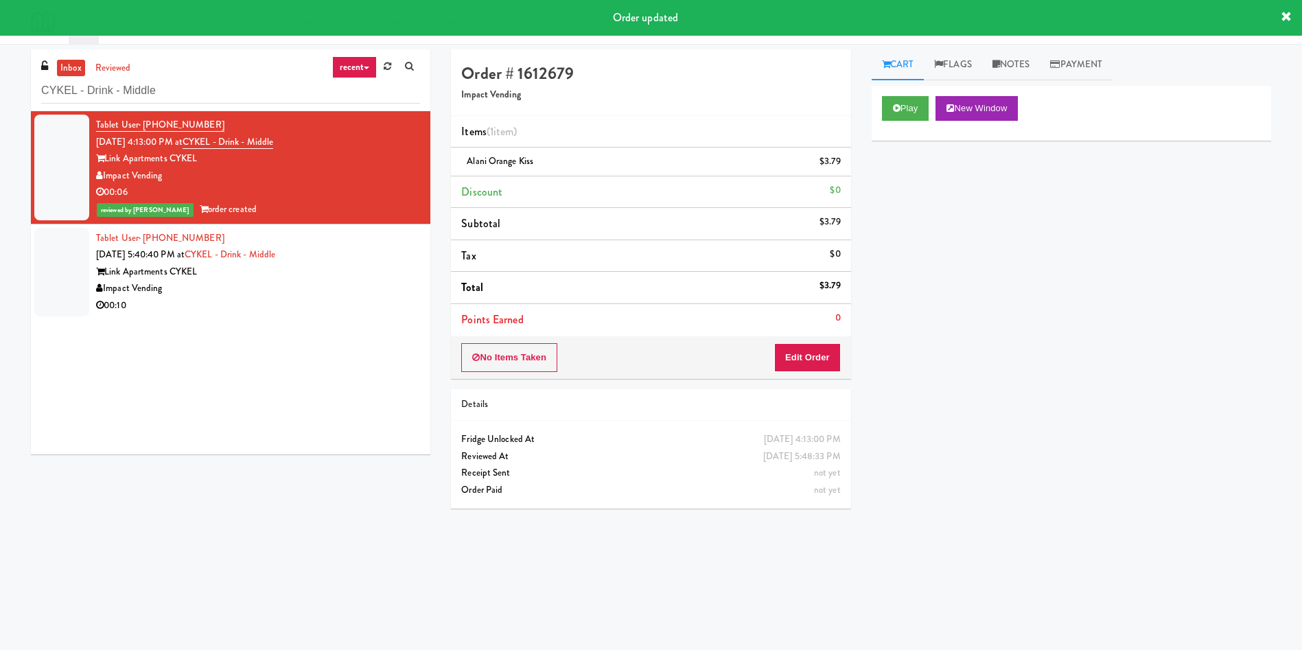
click at [76, 290] on div at bounding box center [61, 272] width 55 height 89
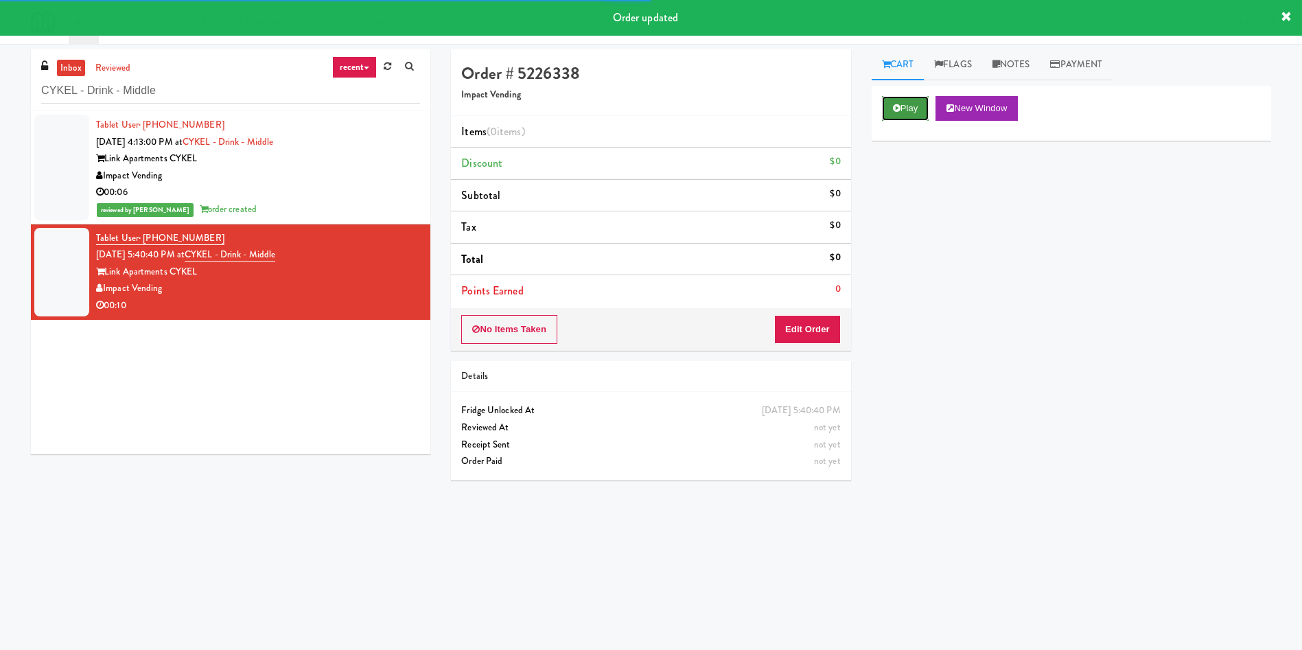
click at [903, 107] on button "Play" at bounding box center [905, 108] width 47 height 25
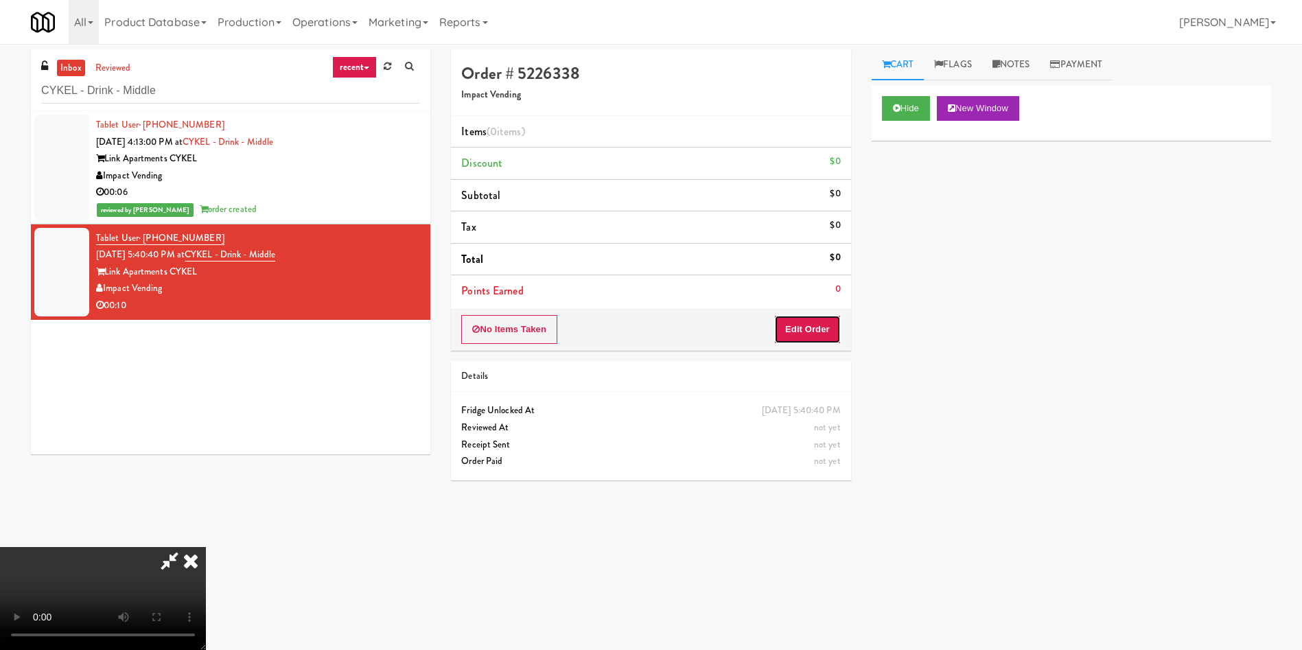
click at [806, 330] on button "Edit Order" at bounding box center [807, 329] width 67 height 29
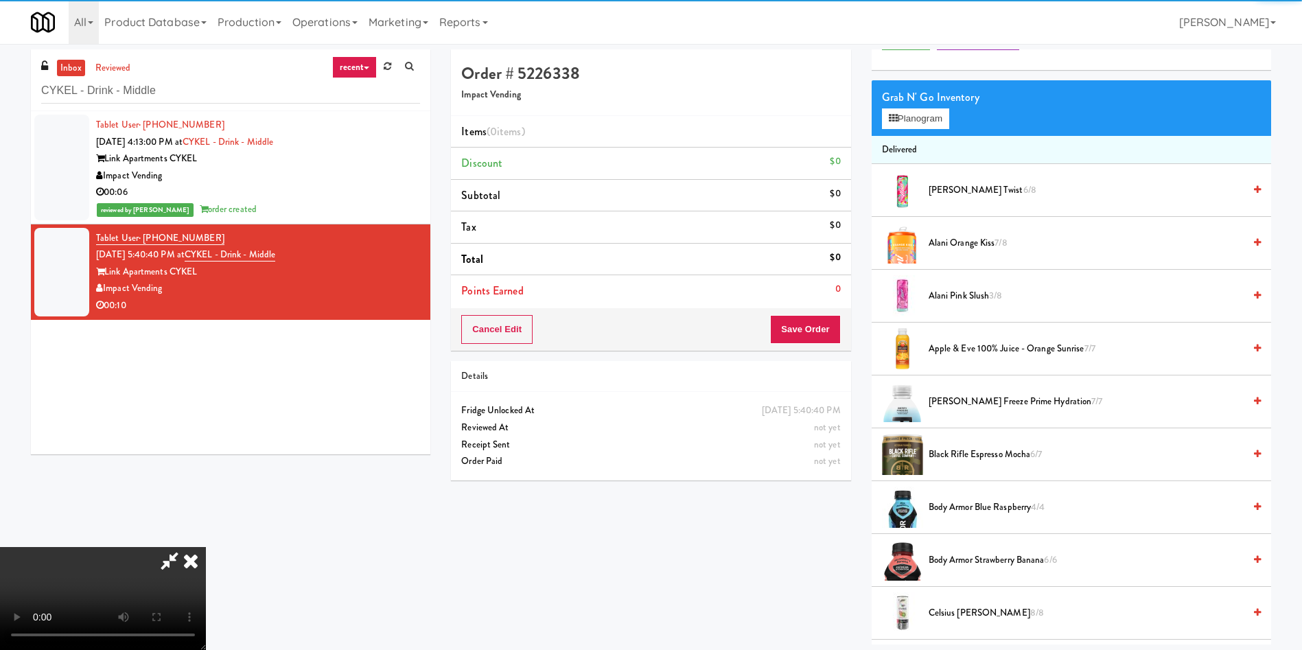
scroll to position [103, 0]
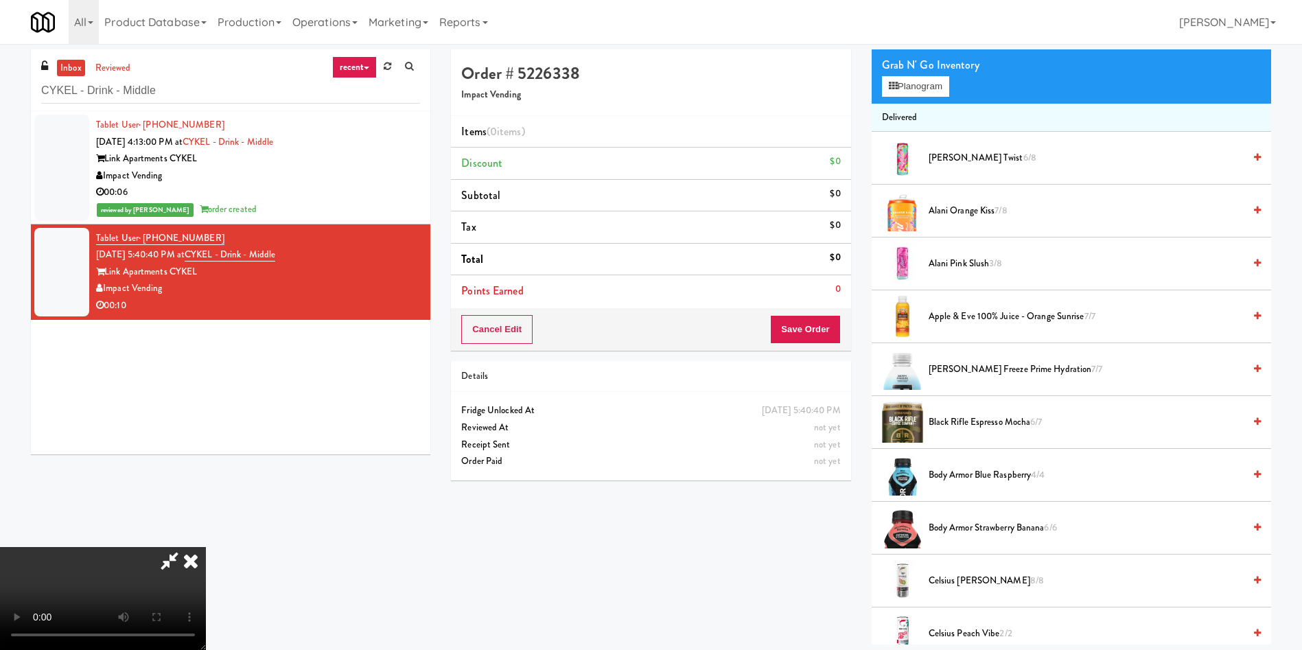
click at [206, 547] on video at bounding box center [103, 598] width 206 height 103
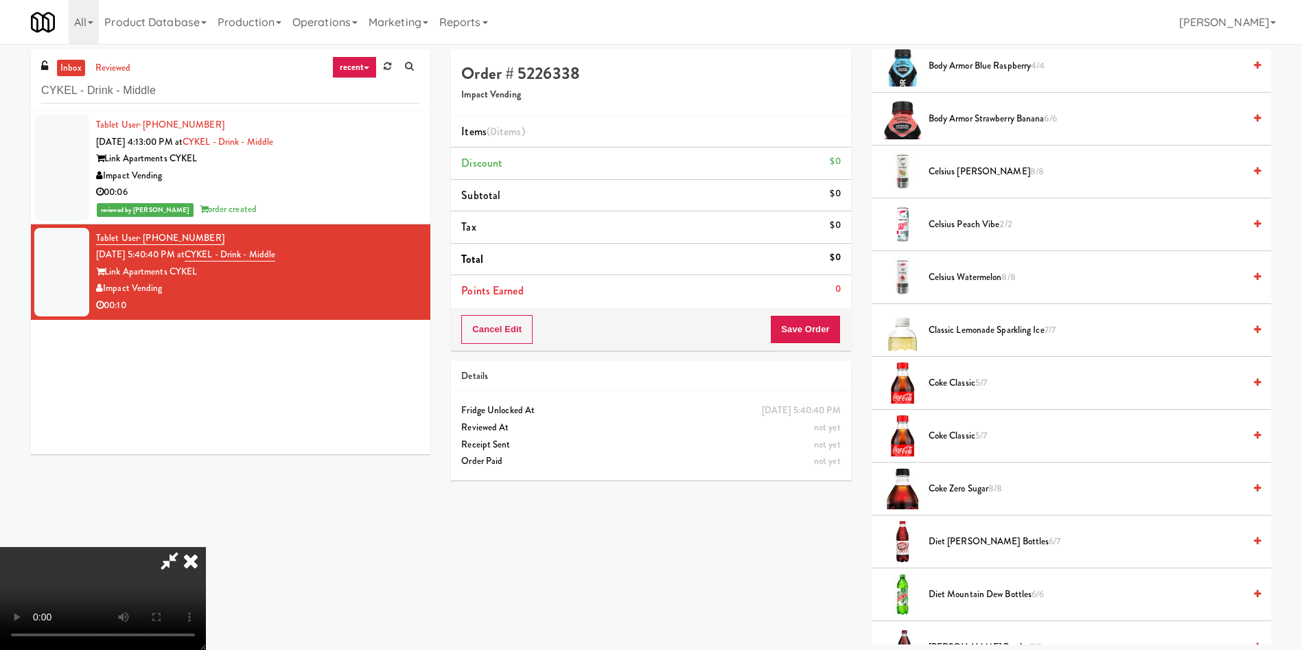
scroll to position [515, 0]
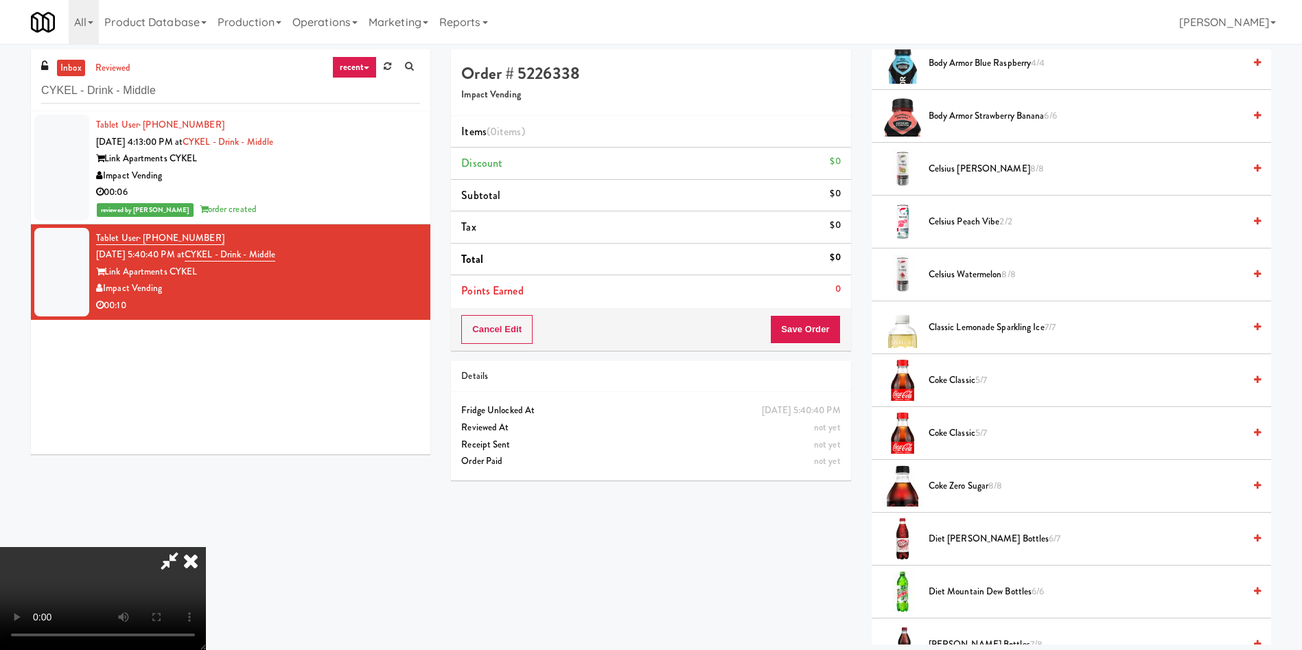
click at [938, 373] on span "Coke Classic 5/7" at bounding box center [1086, 380] width 315 height 17
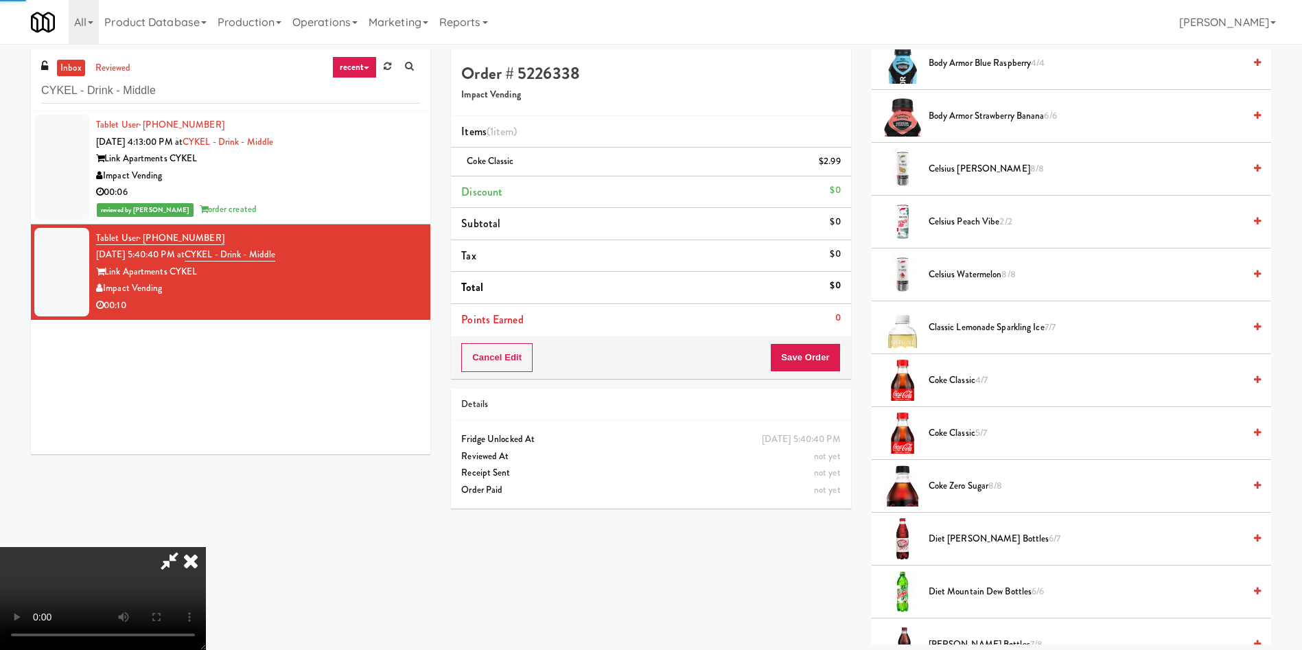
click at [206, 547] on video at bounding box center [103, 598] width 206 height 103
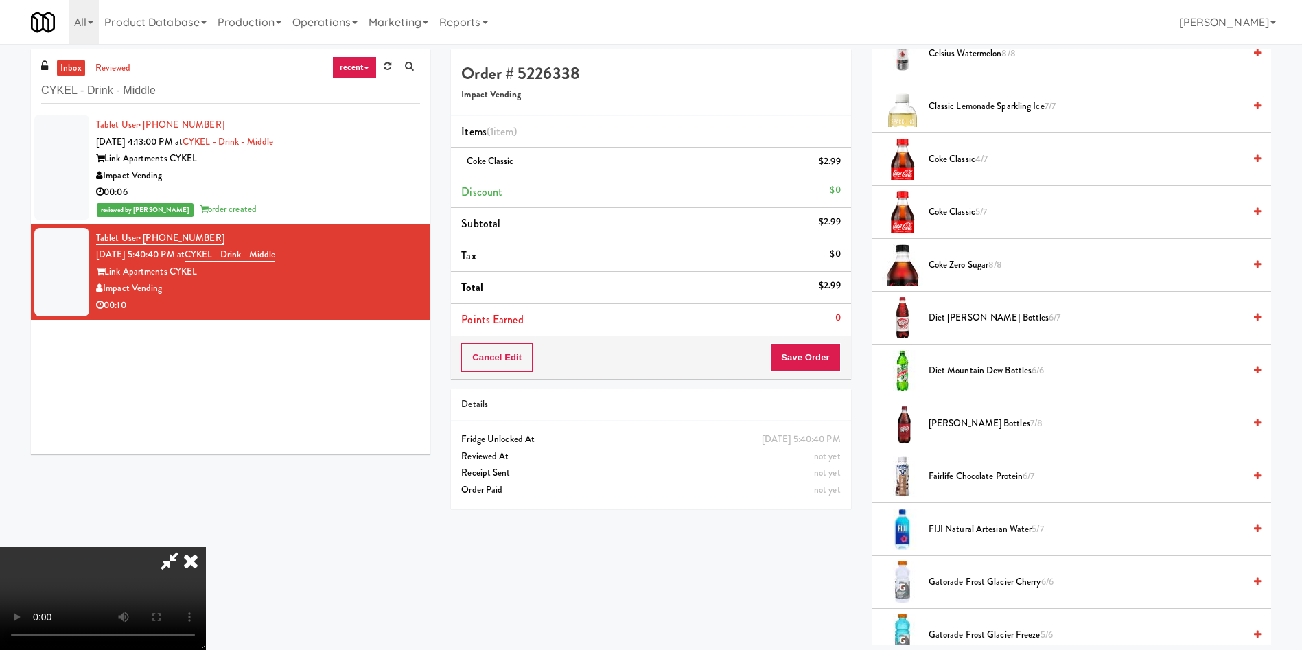
scroll to position [824, 0]
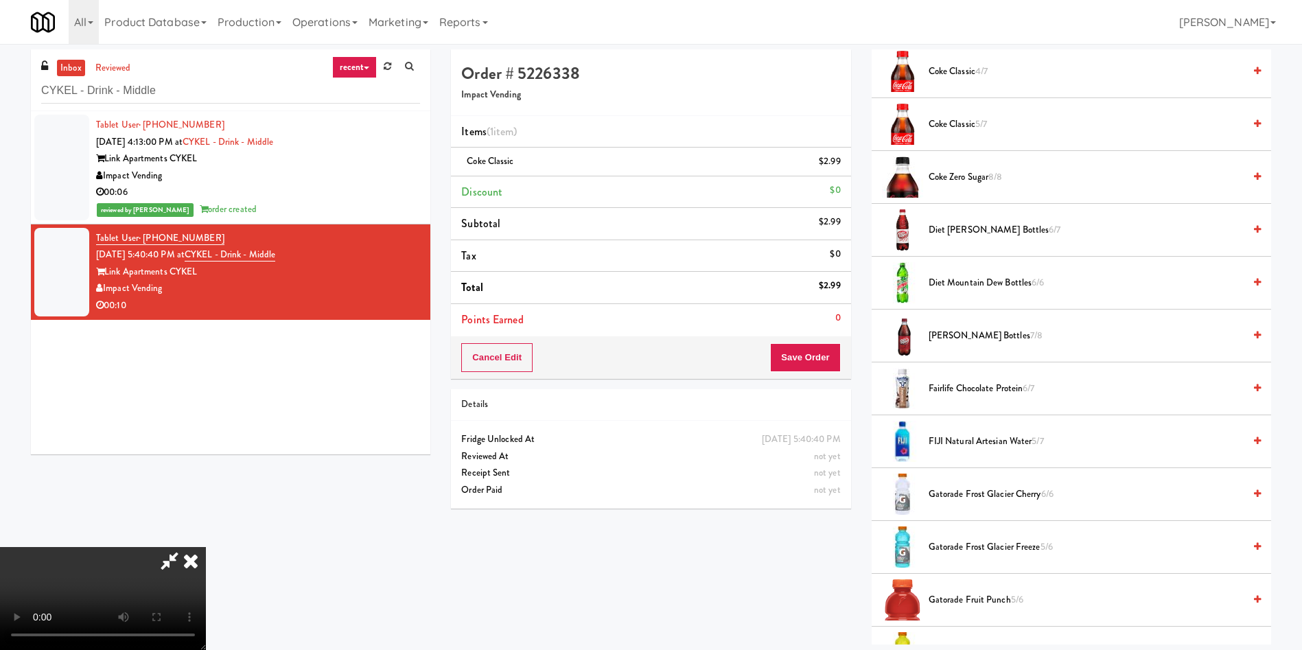
click at [1010, 545] on span "Gatorade Frost Glacier Freeze 5/6" at bounding box center [1086, 547] width 315 height 17
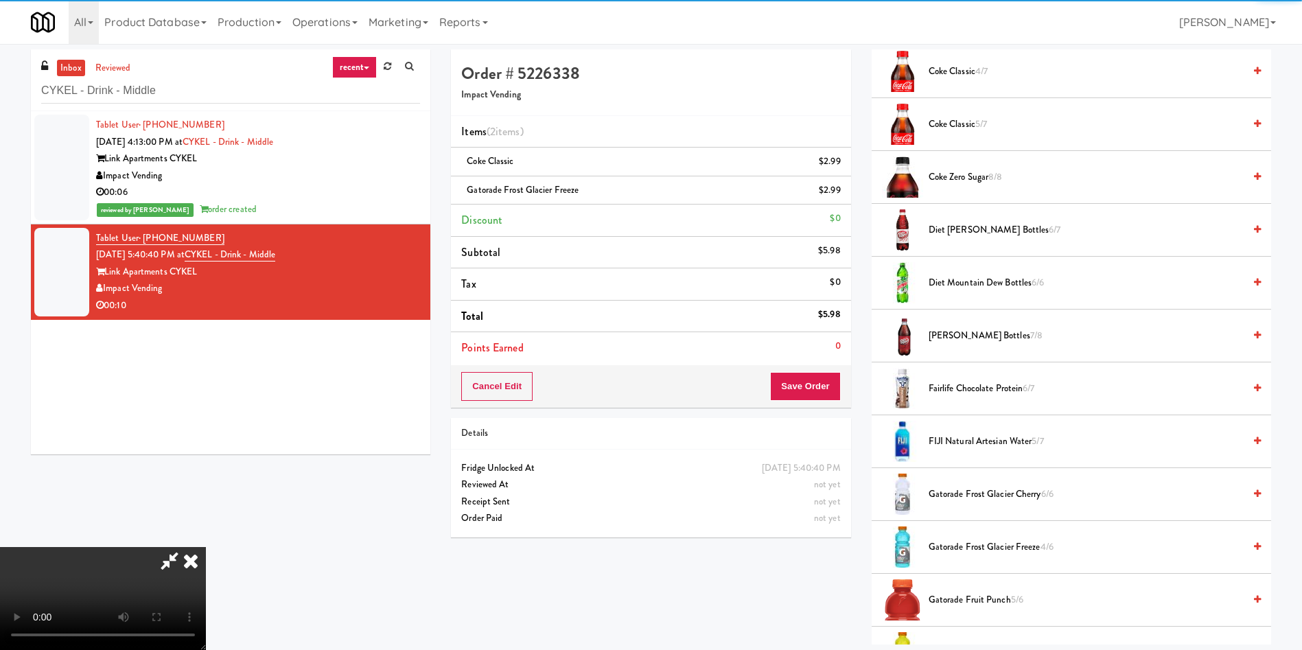
click at [206, 547] on video at bounding box center [103, 598] width 206 height 103
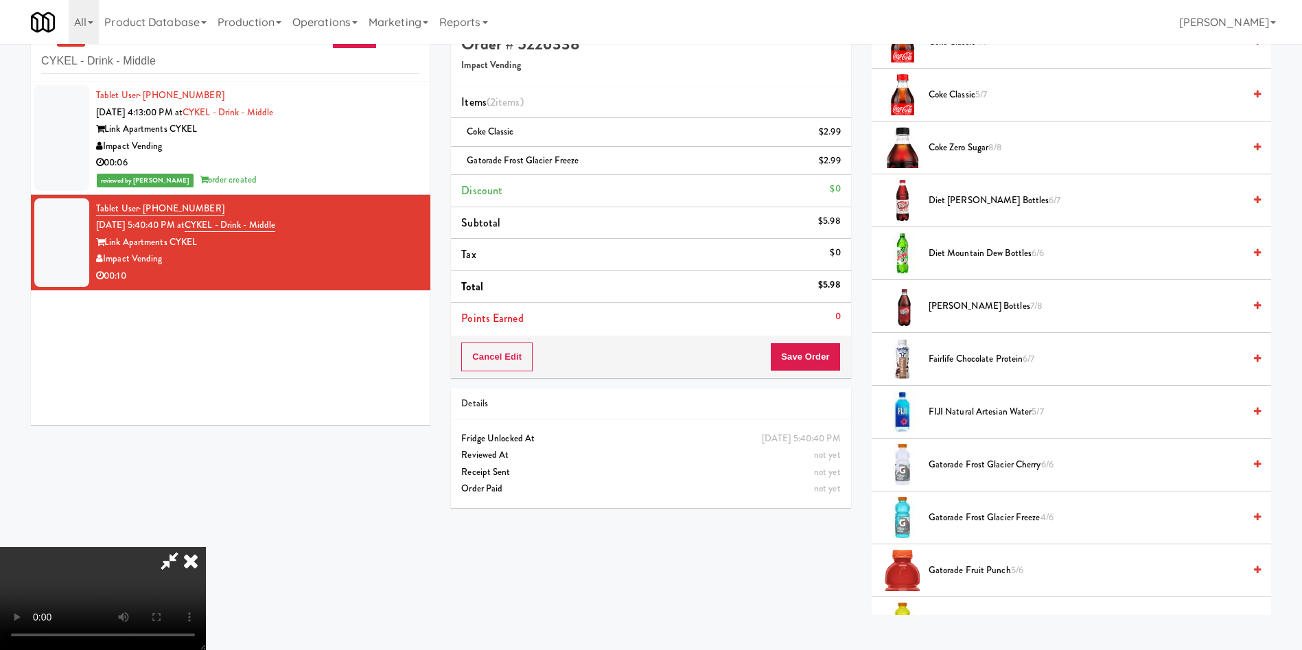
scroll to position [44, 0]
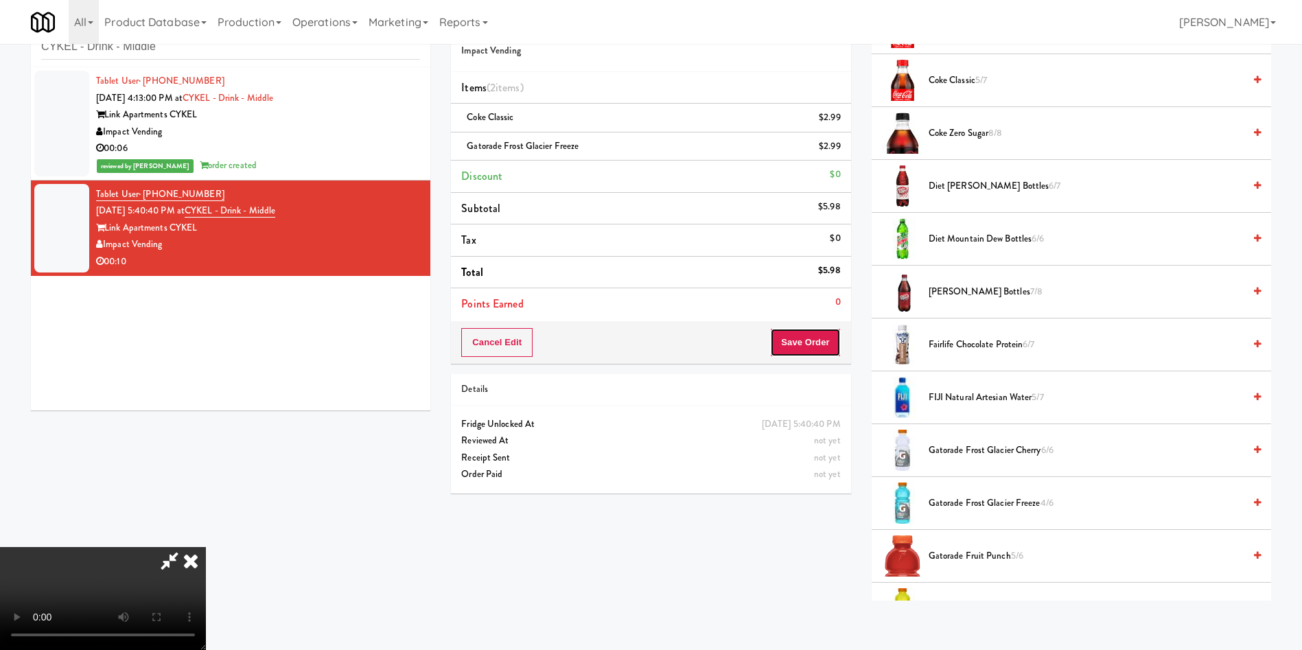
click at [816, 338] on button "Save Order" at bounding box center [805, 342] width 70 height 29
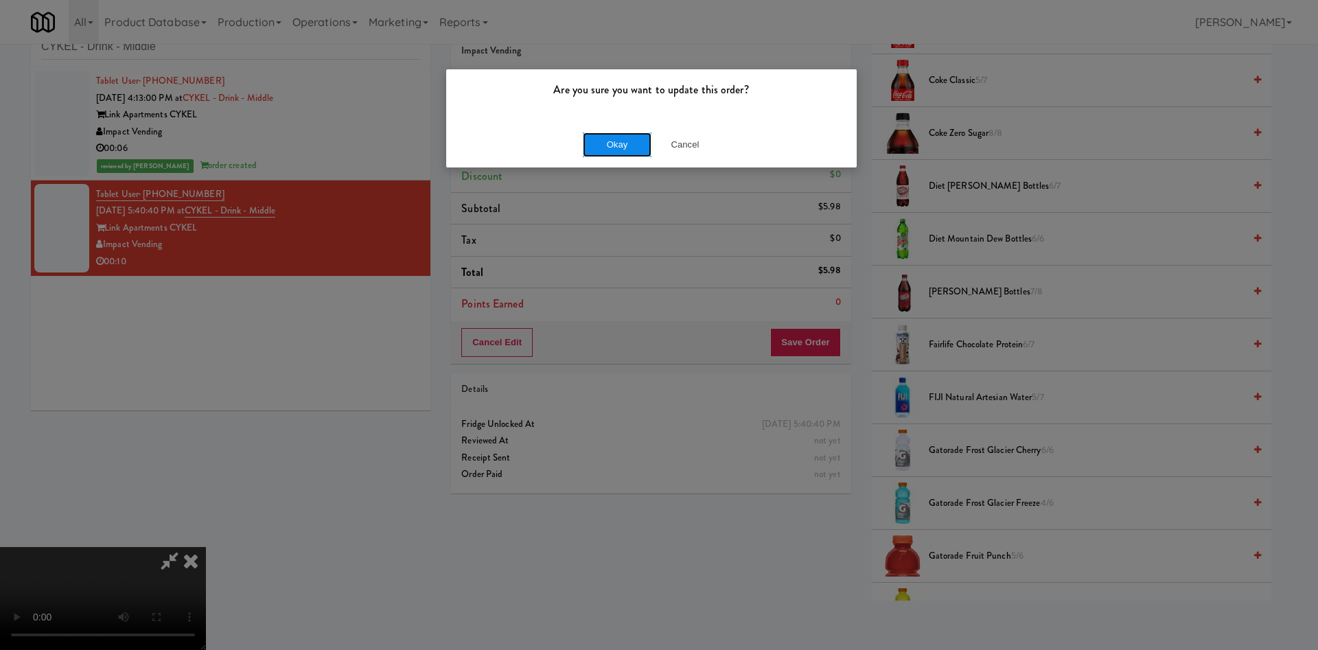
click at [621, 151] on button "Okay" at bounding box center [617, 144] width 69 height 25
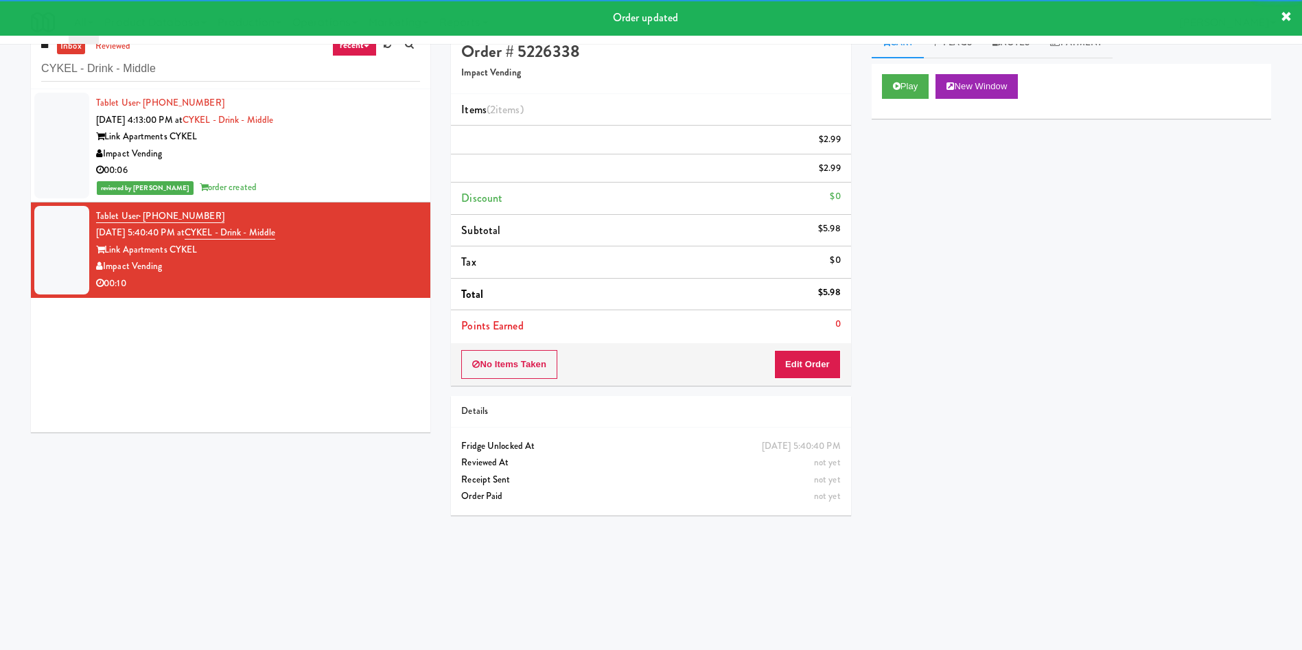
scroll to position [0, 0]
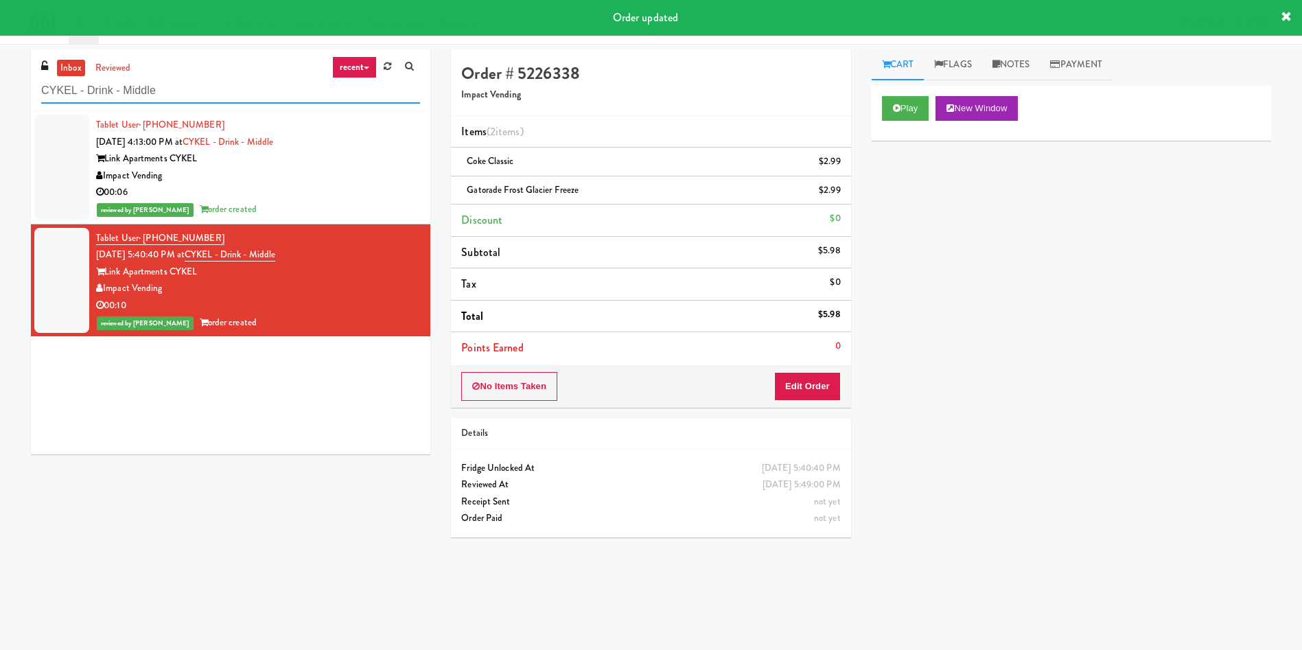
drag, startPoint x: 238, startPoint y: 92, endPoint x: 14, endPoint y: 60, distance: 225.3
click at [0, 86] on div "inbox reviewed recent all unclear take inventory issue suspicious failed recent…" at bounding box center [651, 324] width 1302 height 551
paste input "Metronome-Cooler"
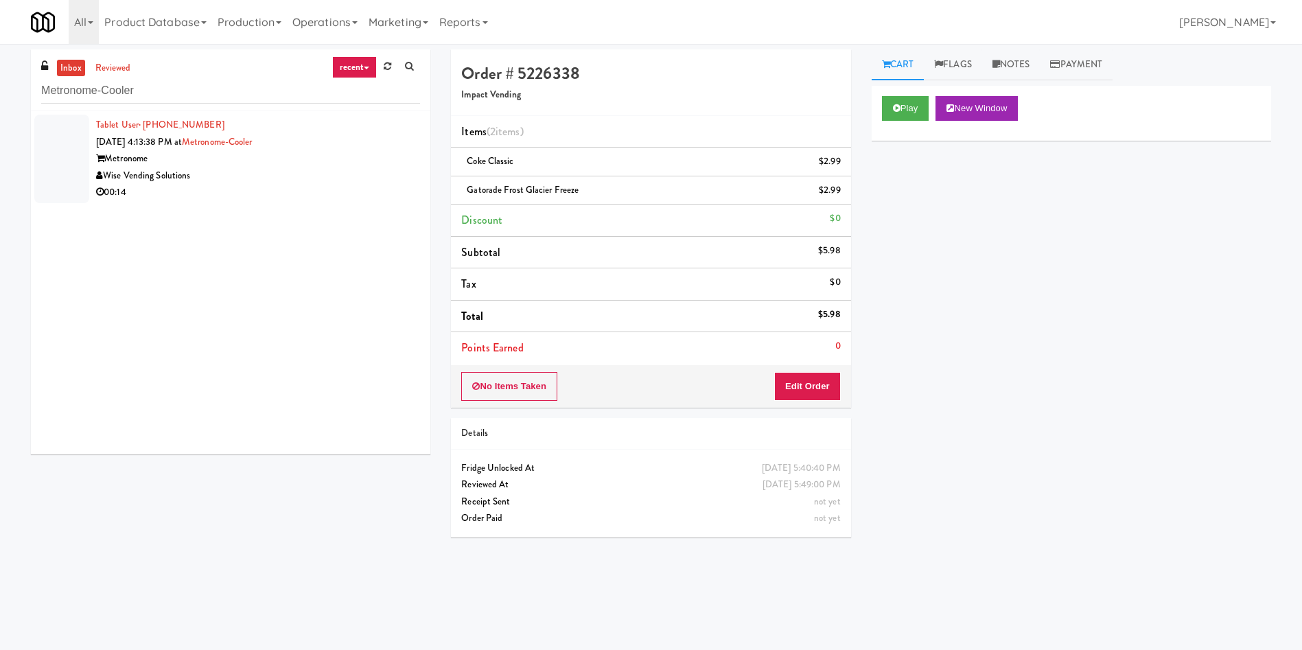
click at [74, 143] on div at bounding box center [61, 159] width 55 height 89
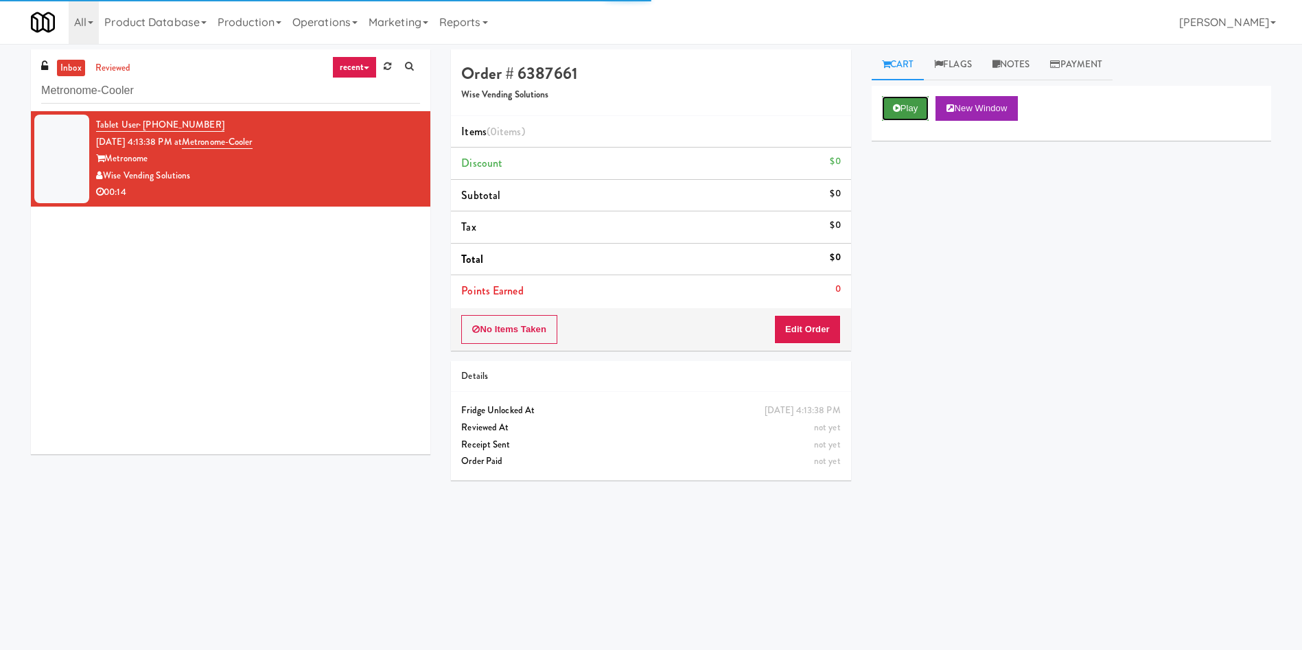
drag, startPoint x: 913, startPoint y: 105, endPoint x: 908, endPoint y: 113, distance: 8.9
click at [912, 105] on button "Play" at bounding box center [905, 108] width 47 height 25
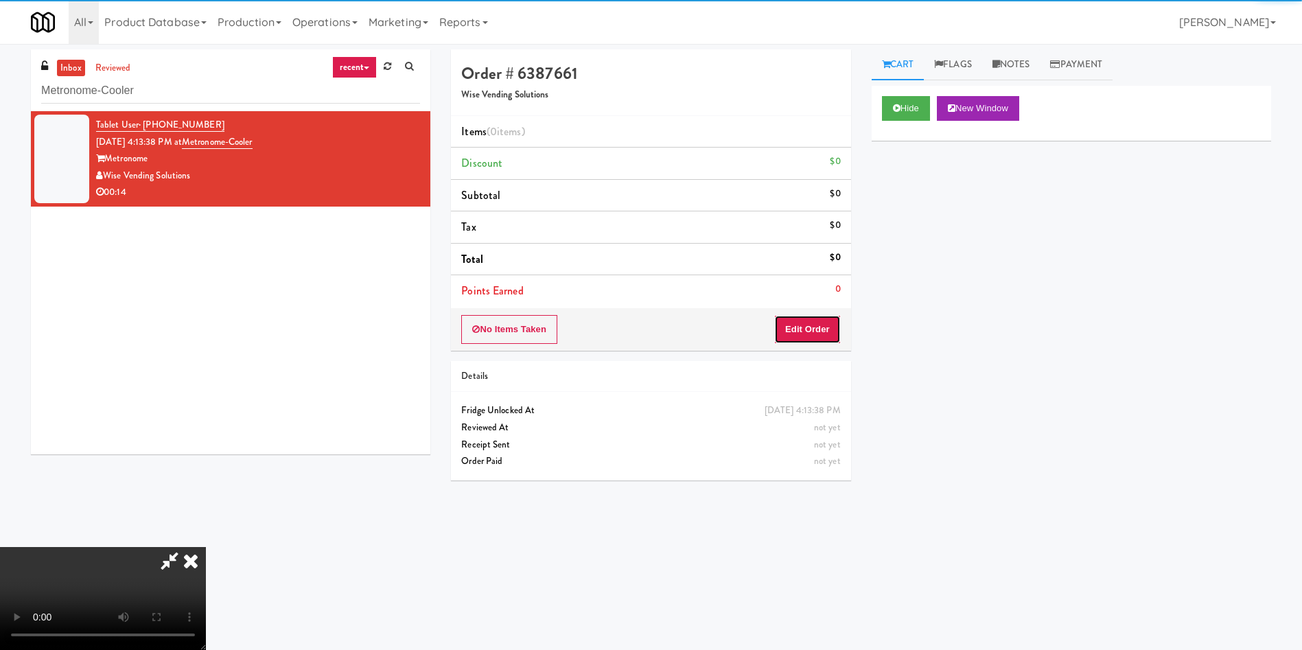
click at [799, 320] on button "Edit Order" at bounding box center [807, 329] width 67 height 29
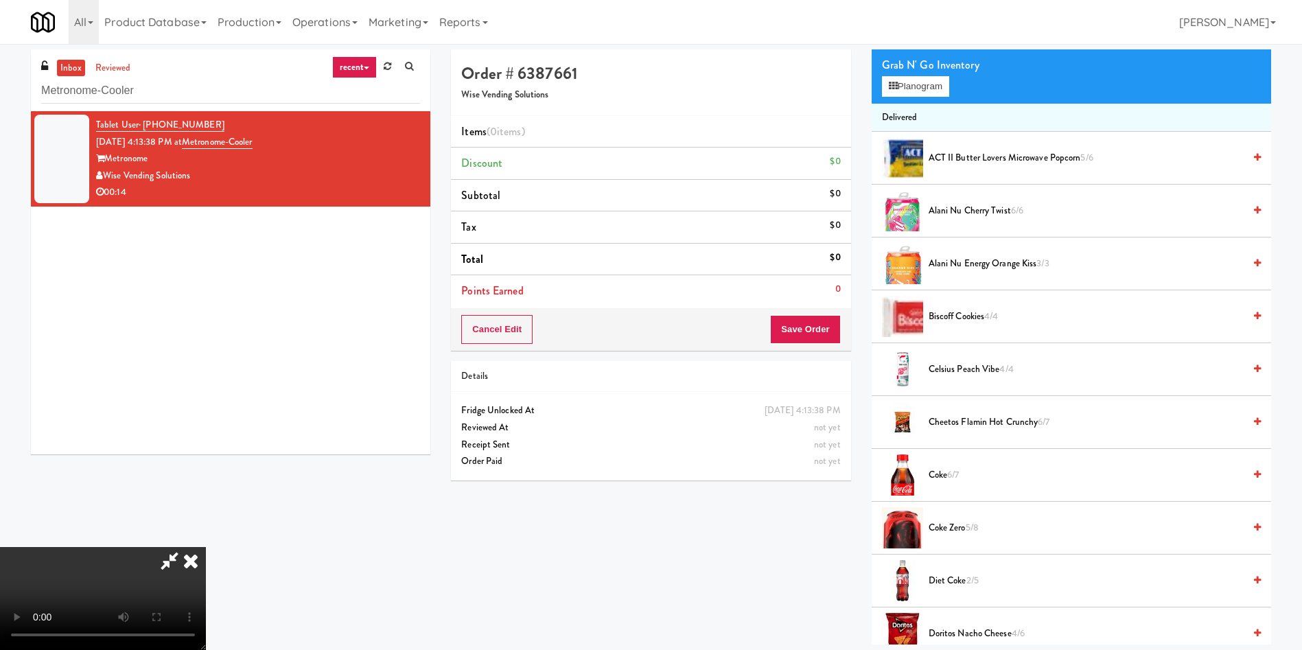
scroll to position [202, 0]
click at [206, 547] on video at bounding box center [103, 598] width 206 height 103
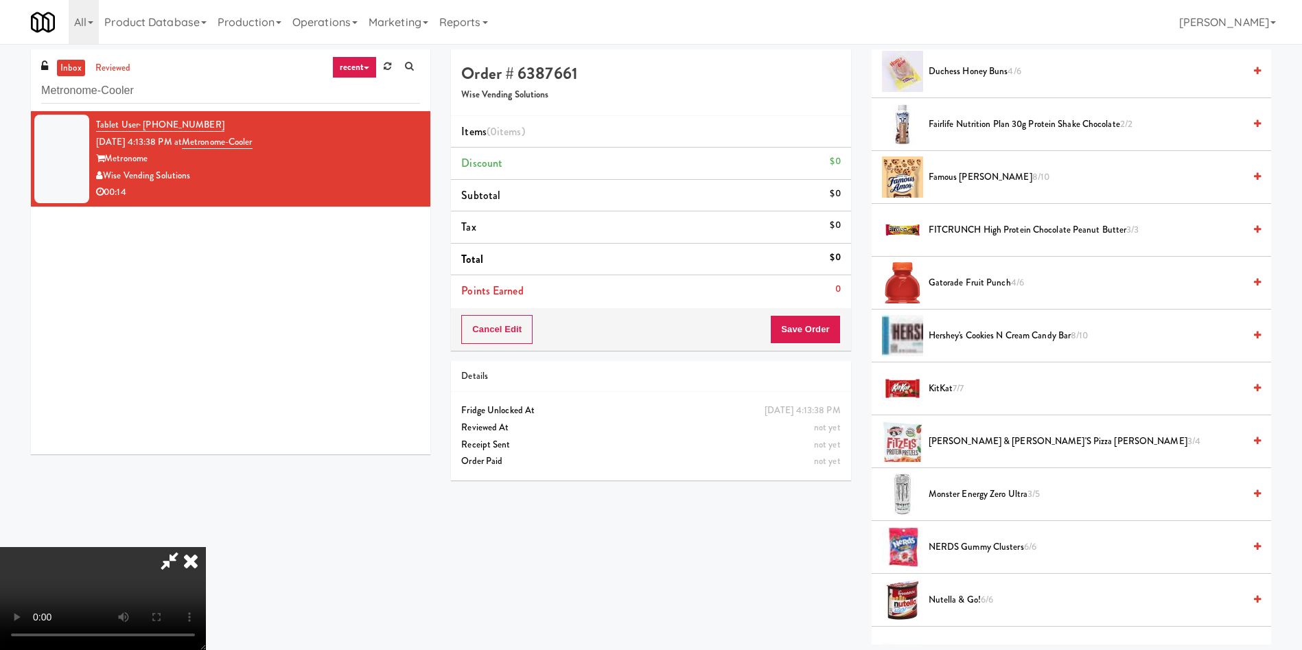
scroll to position [721, 0]
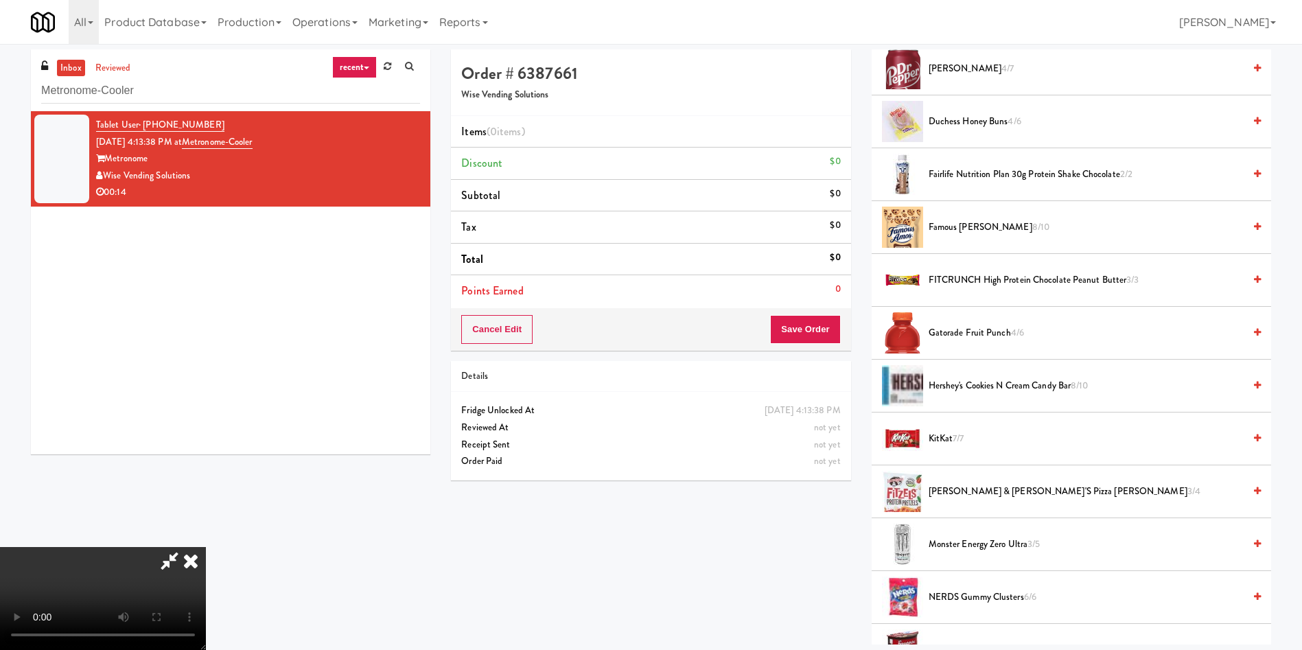
click at [972, 331] on span "Gatorade Fruit Punch 4/6" at bounding box center [1086, 333] width 315 height 17
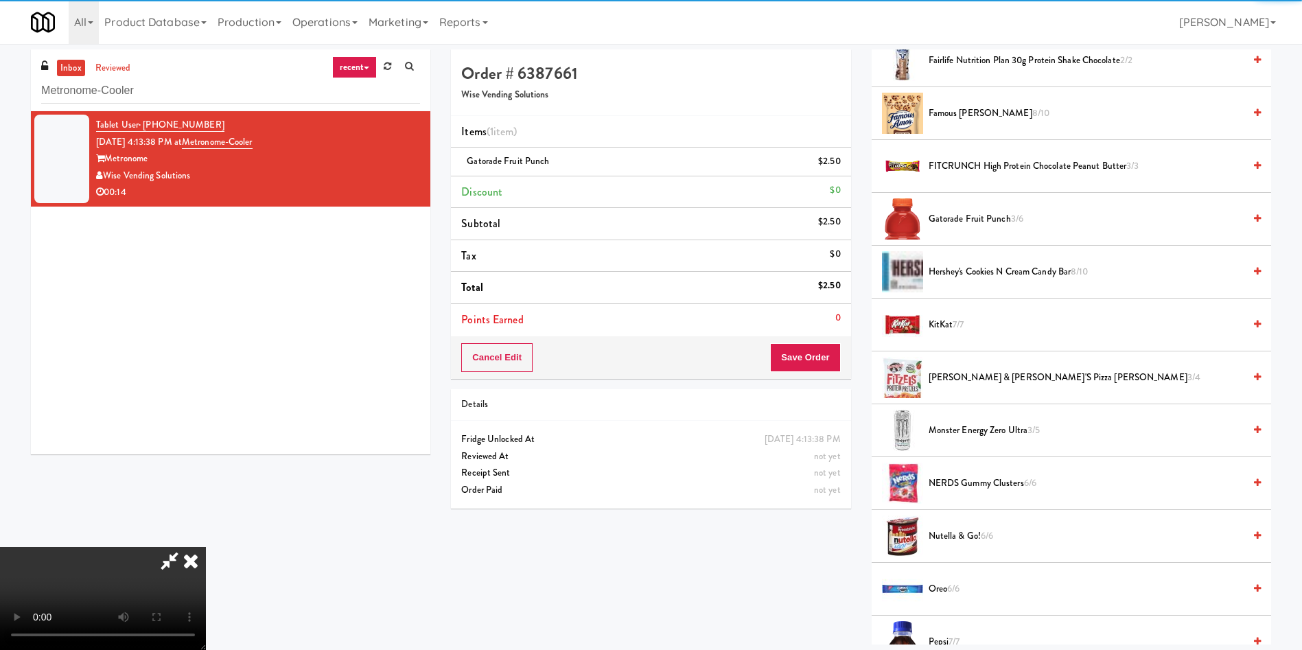
scroll to position [927, 0]
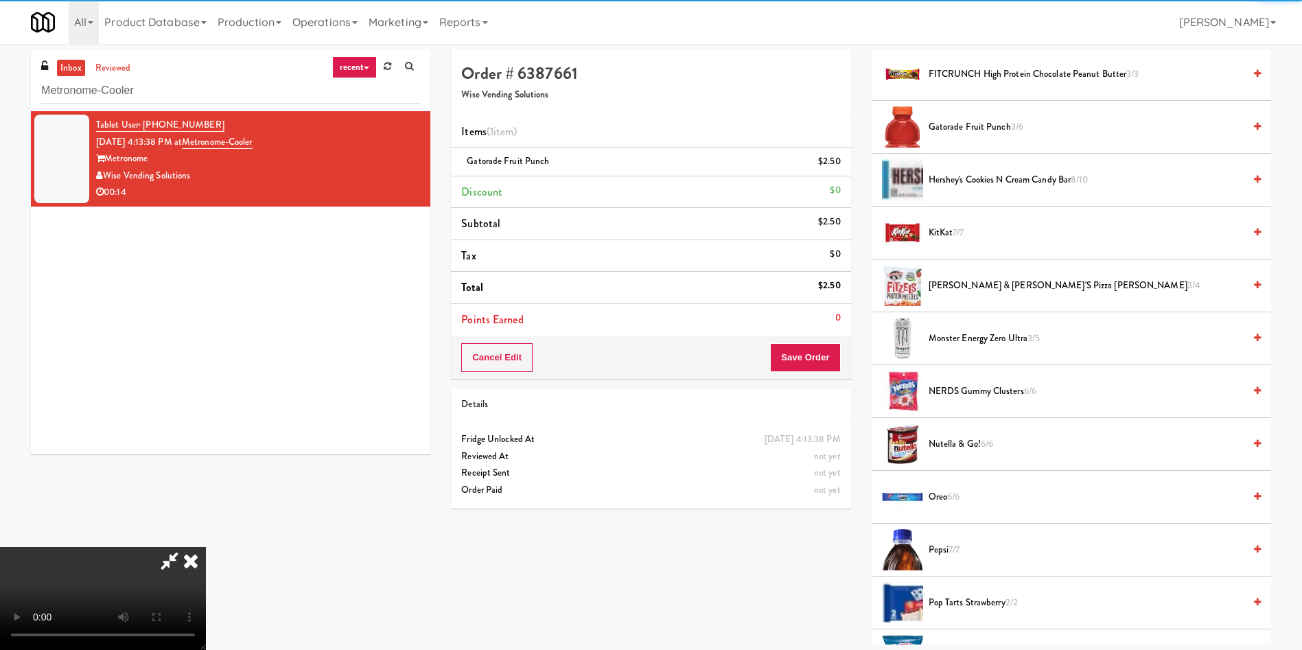
click at [206, 547] on video at bounding box center [103, 598] width 206 height 103
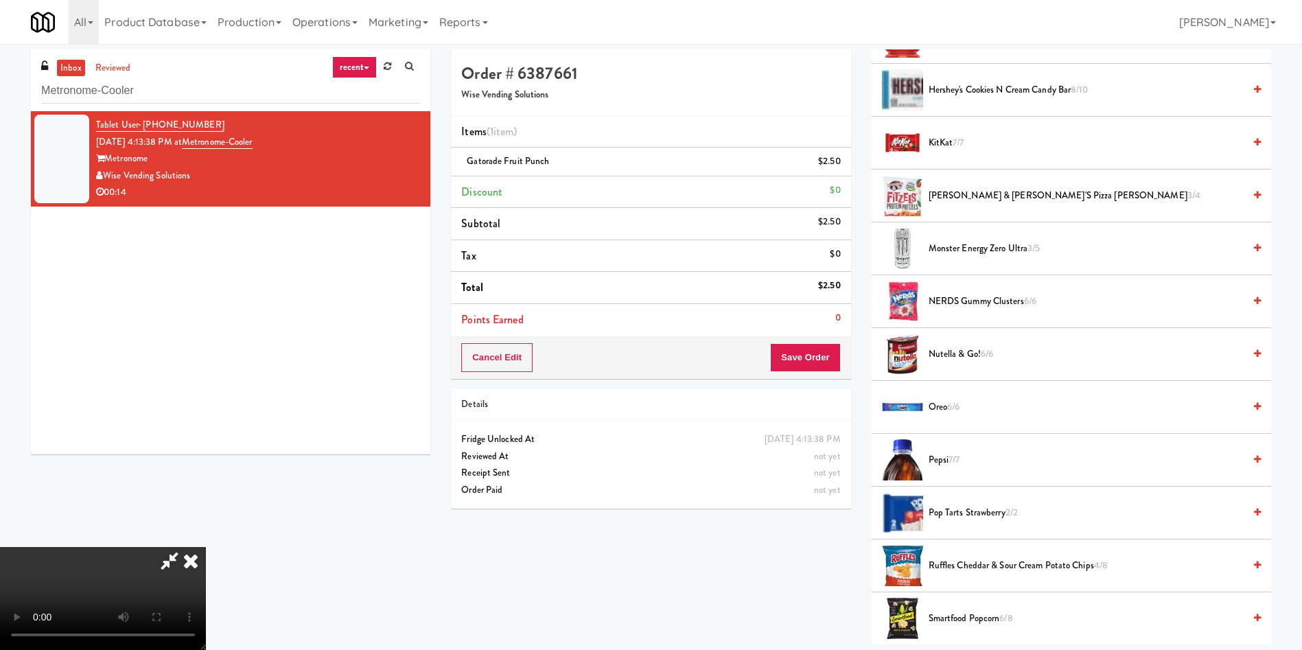
scroll to position [1133, 0]
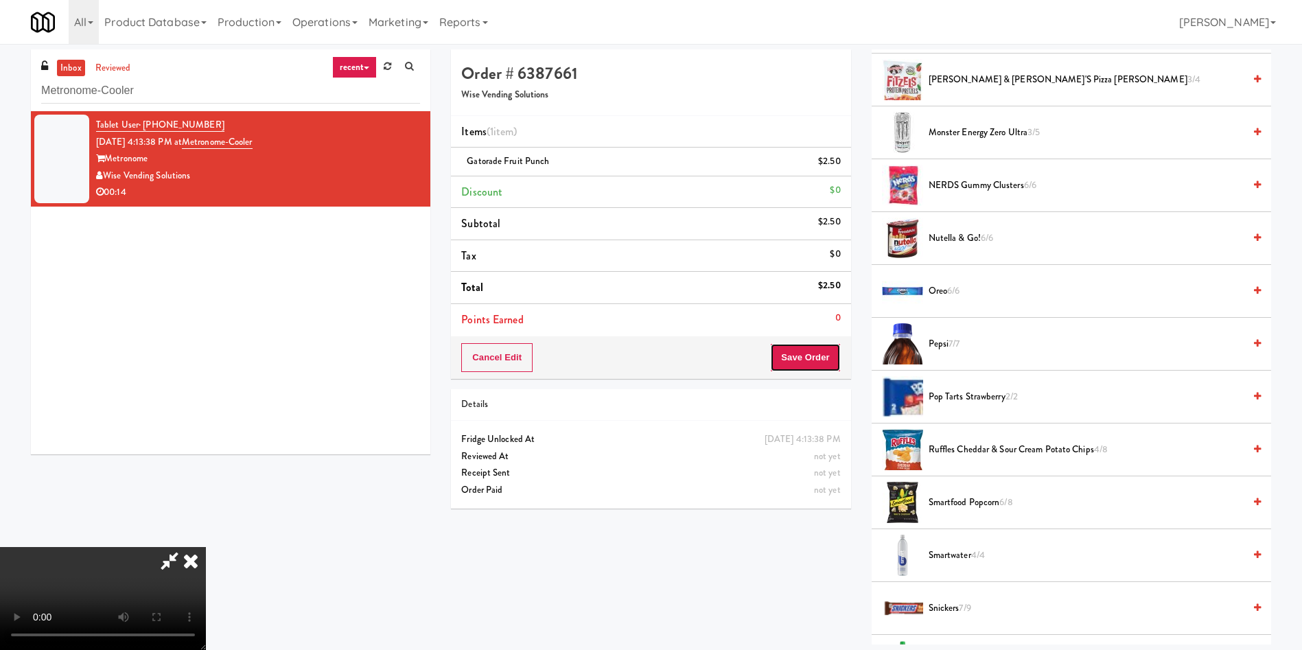
click at [813, 354] on button "Save Order" at bounding box center [805, 357] width 70 height 29
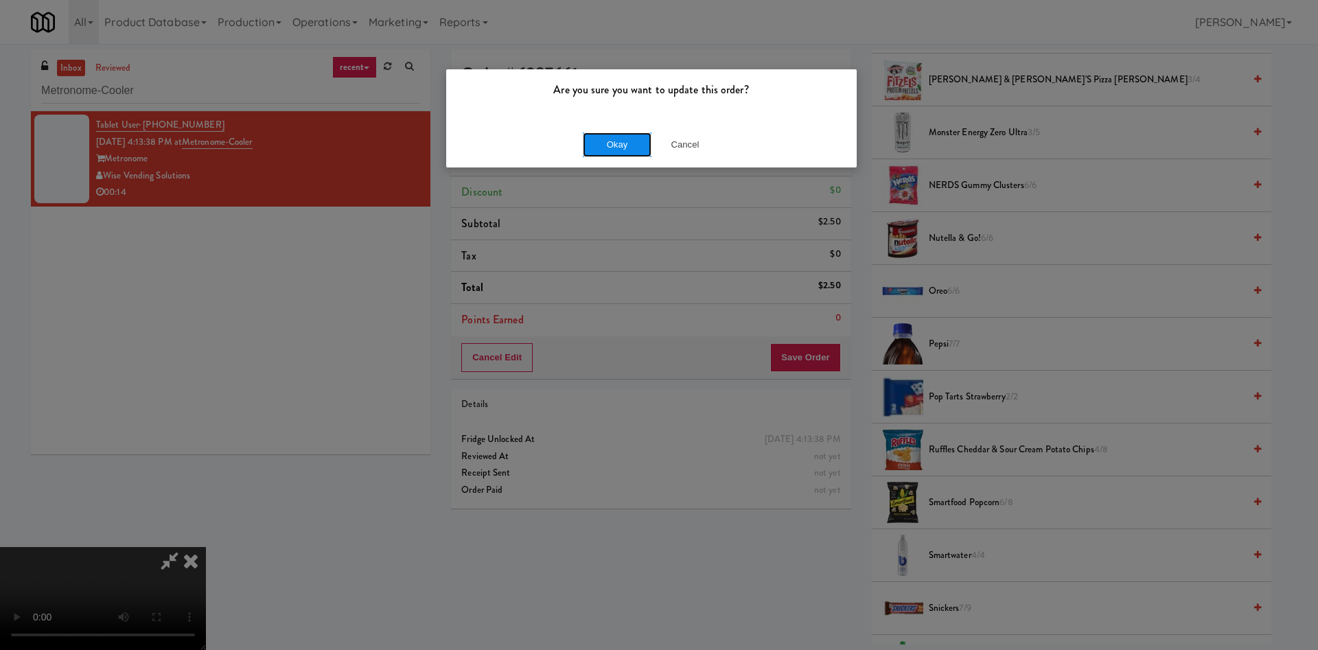
click at [616, 139] on button "Okay" at bounding box center [617, 144] width 69 height 25
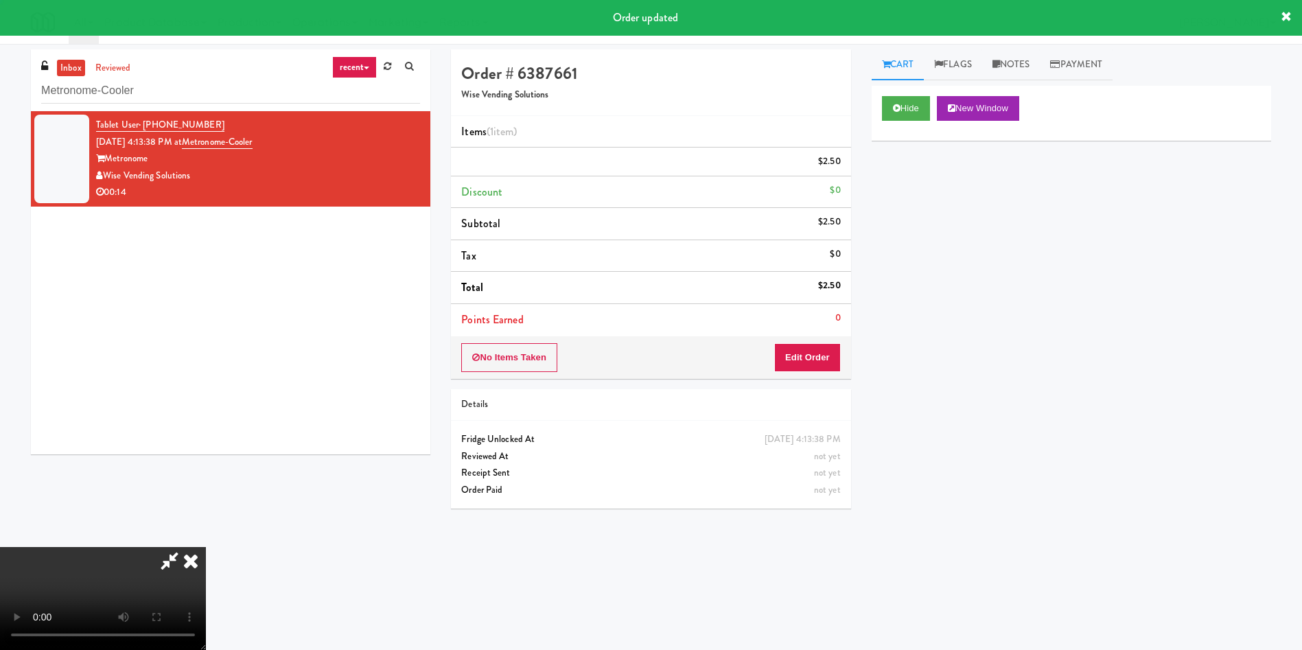
scroll to position [0, 0]
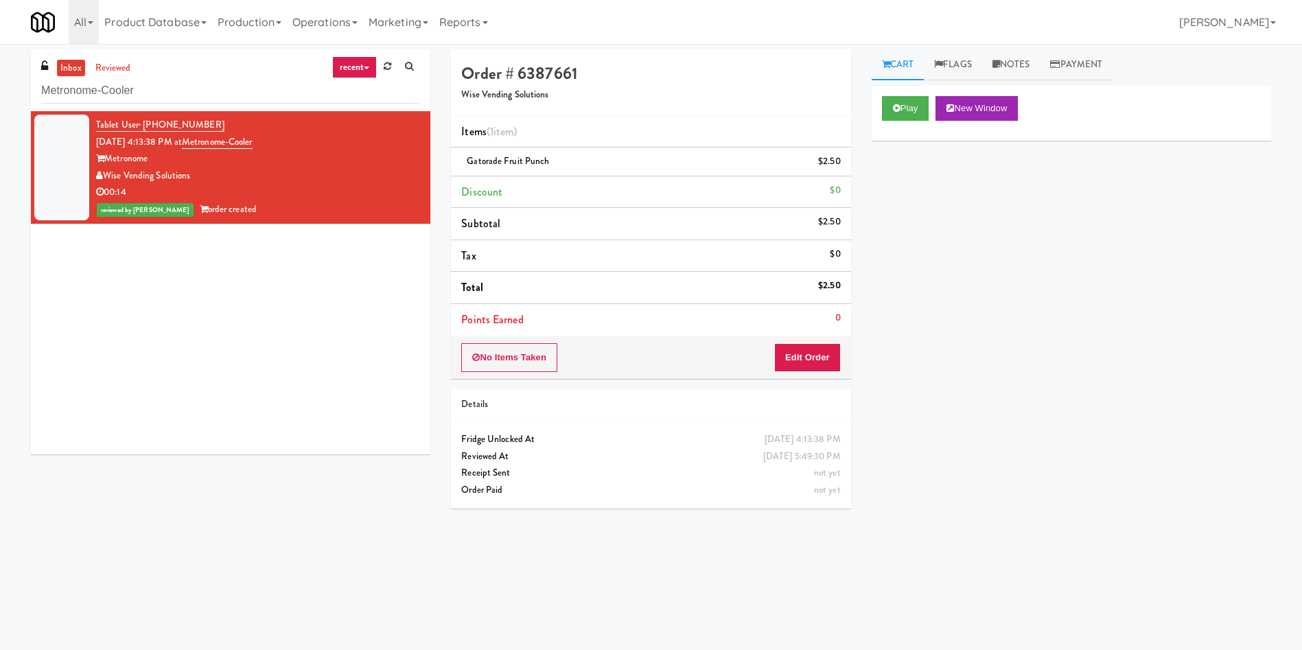
click at [206, 447] on div "Tablet User · (205) 441-9659 Aug 27, 2025 4:13:38 PM at Metronome-Cooler Metron…" at bounding box center [230, 282] width 399 height 343
drag, startPoint x: 183, startPoint y: 85, endPoint x: 0, endPoint y: 76, distance: 183.5
click at [0, 76] on div "inbox reviewed recent all unclear take inventory issue suspicious failed recent…" at bounding box center [651, 324] width 1302 height 551
paste input "Shelby Combo"
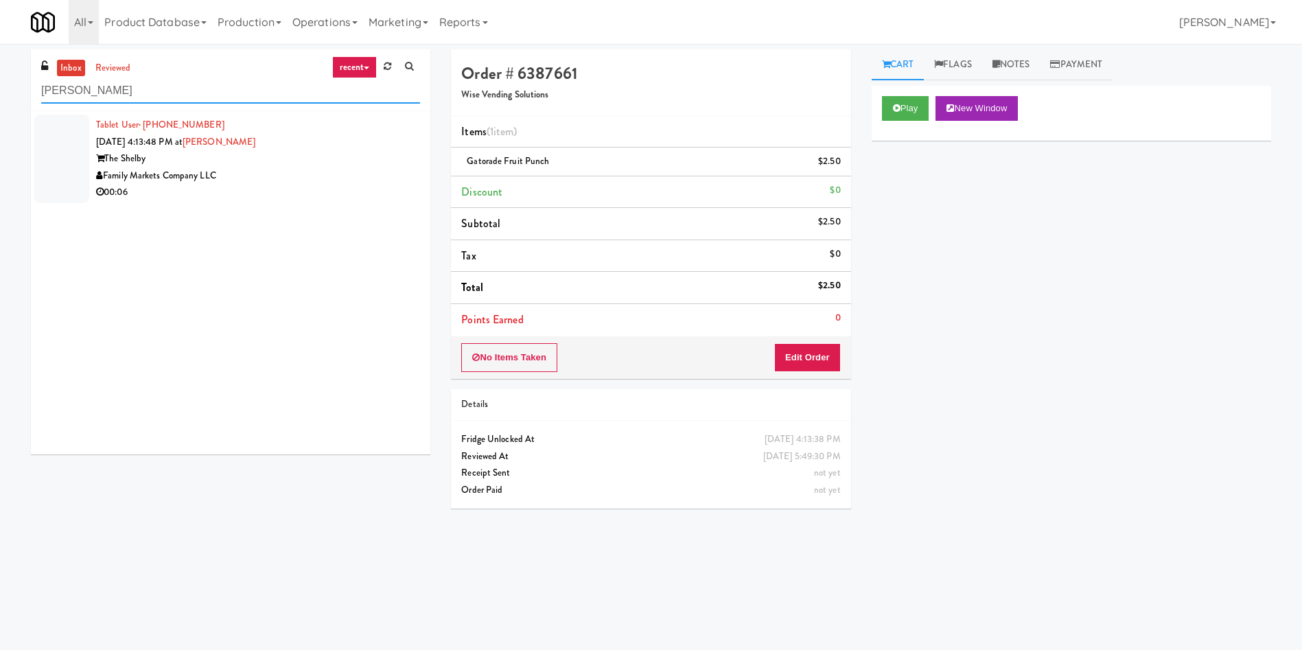
type input "Shelby Combo"
click at [63, 170] on div at bounding box center [61, 159] width 55 height 89
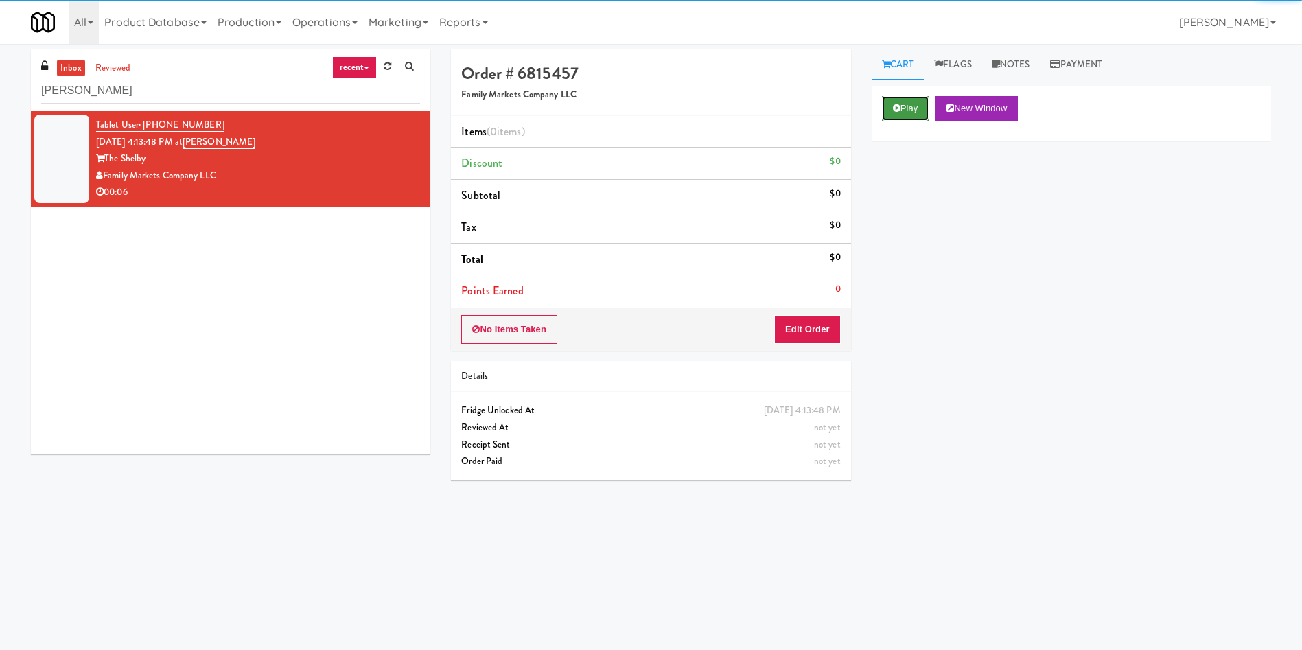
click at [916, 109] on button "Play" at bounding box center [905, 108] width 47 height 25
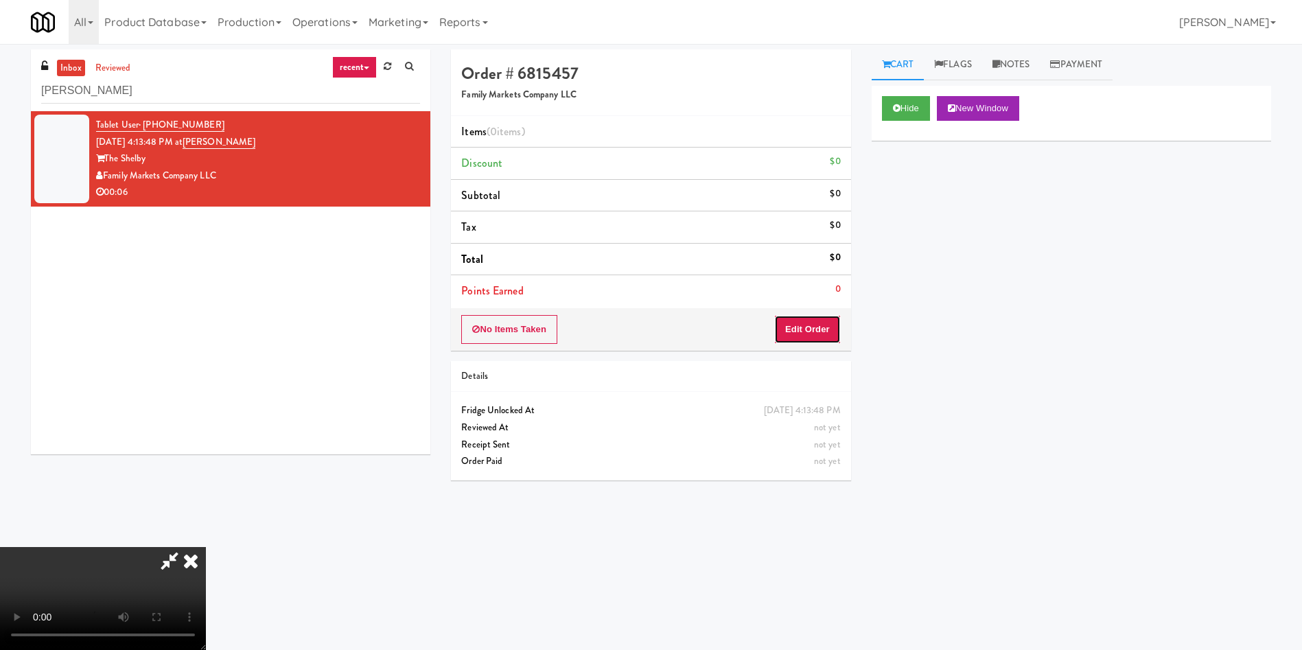
click at [787, 343] on button "Edit Order" at bounding box center [807, 329] width 67 height 29
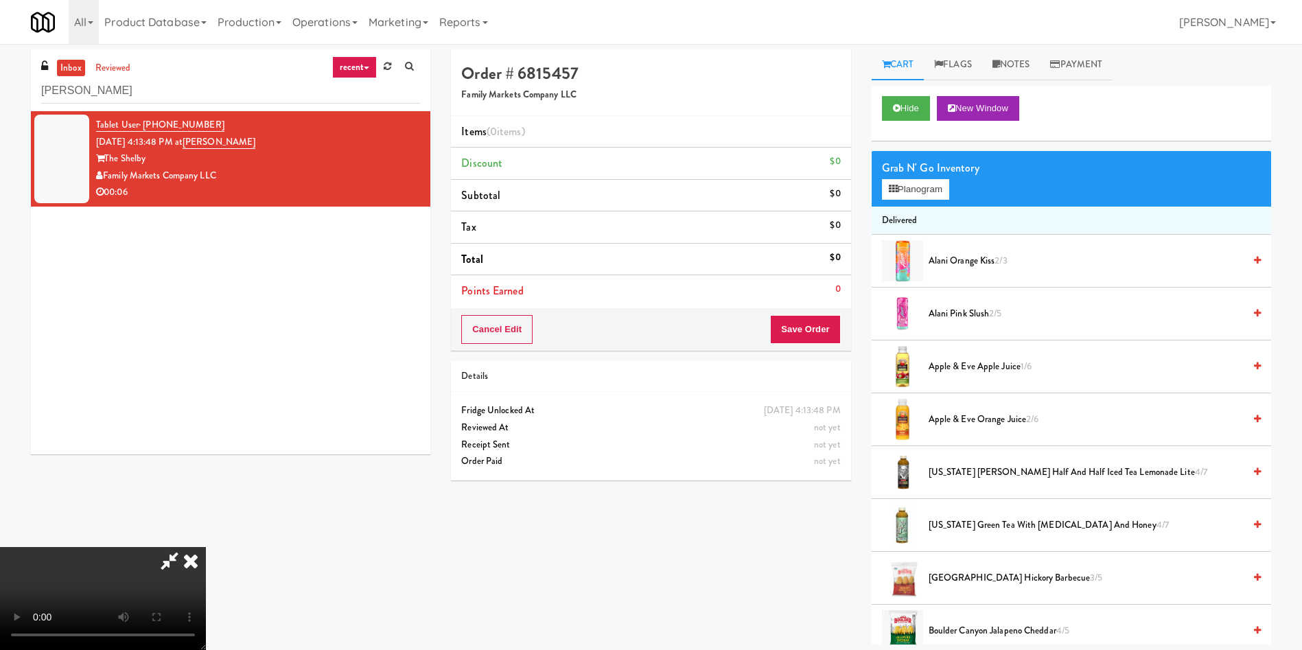
click at [206, 547] on video at bounding box center [103, 598] width 206 height 103
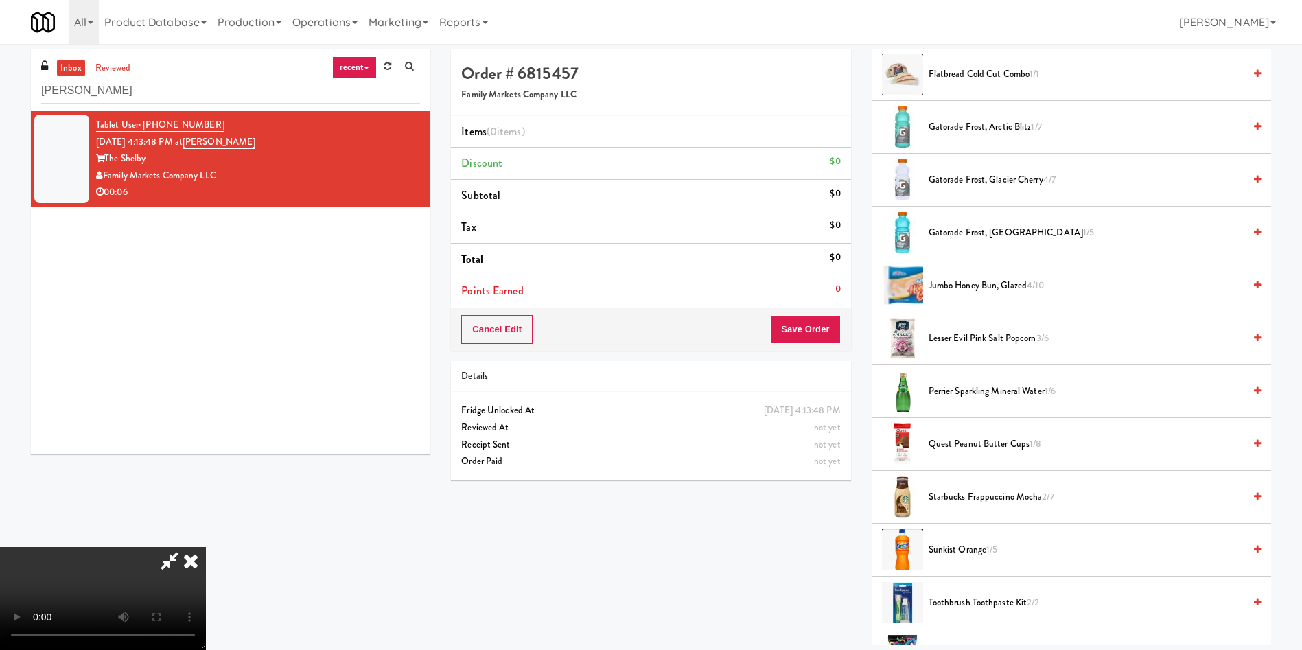
scroll to position [1124, 0]
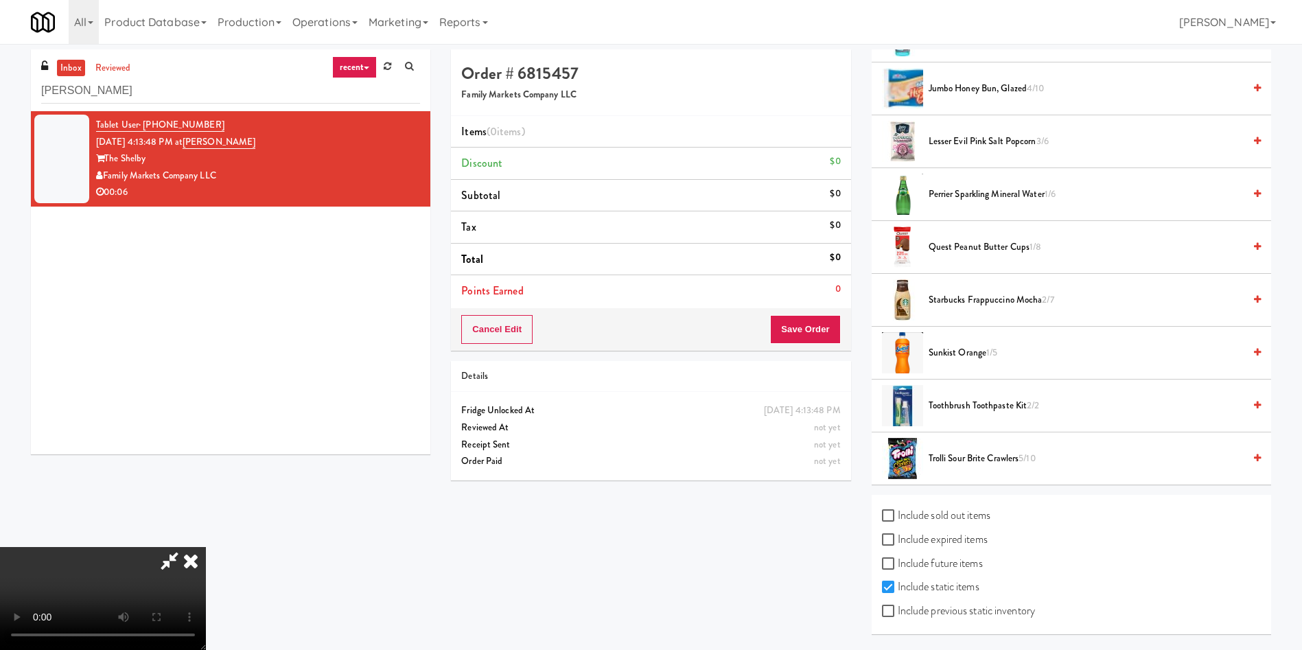
click at [993, 453] on span "Trolli Sour Brite Crawlers 5/10" at bounding box center [1086, 458] width 315 height 17
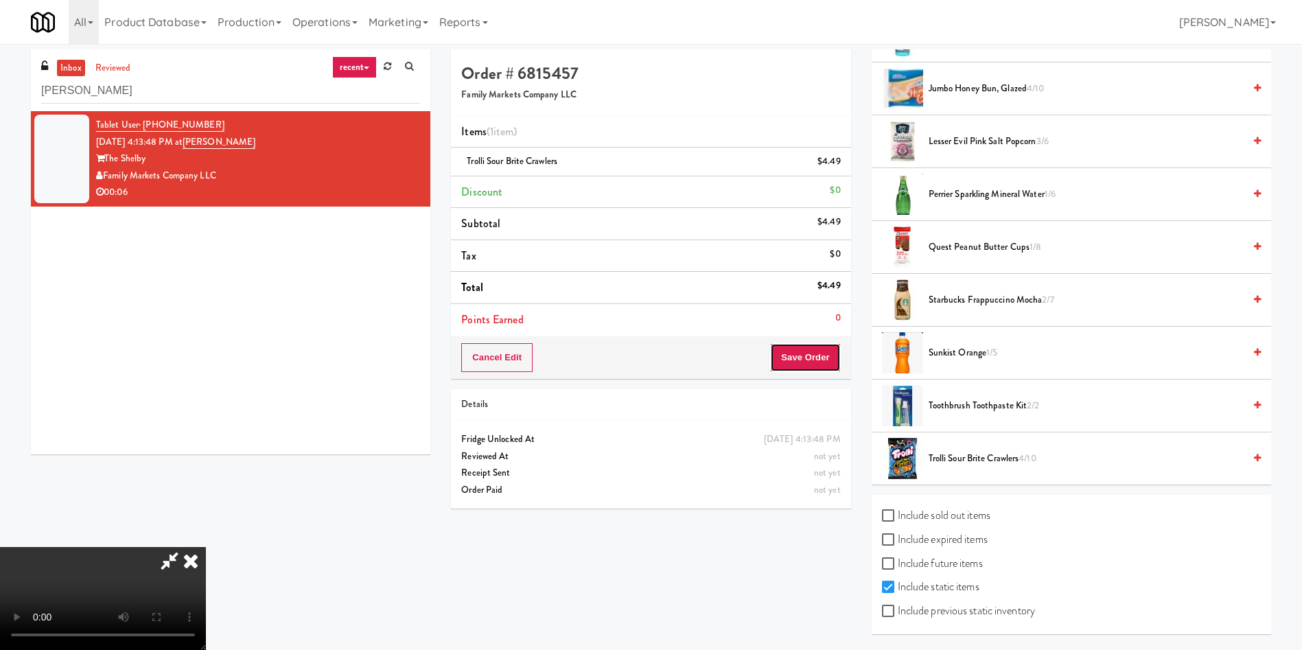
click at [833, 354] on button "Save Order" at bounding box center [805, 357] width 70 height 29
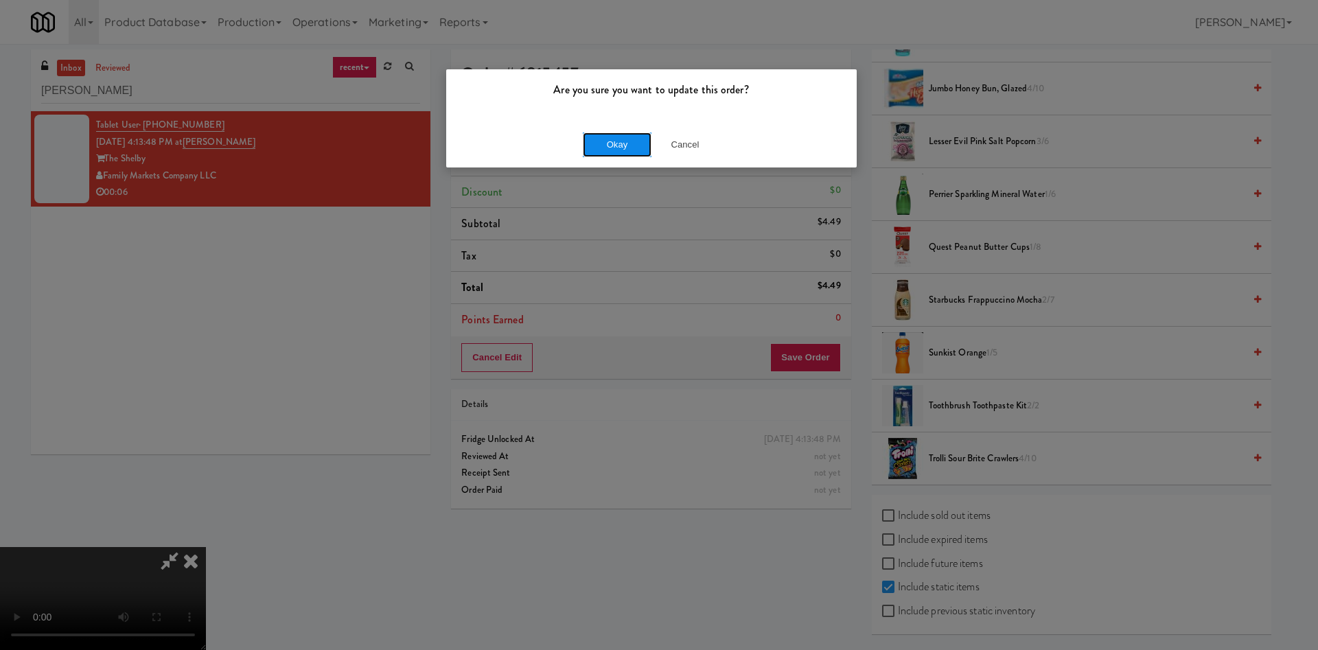
click at [616, 141] on button "Okay" at bounding box center [617, 144] width 69 height 25
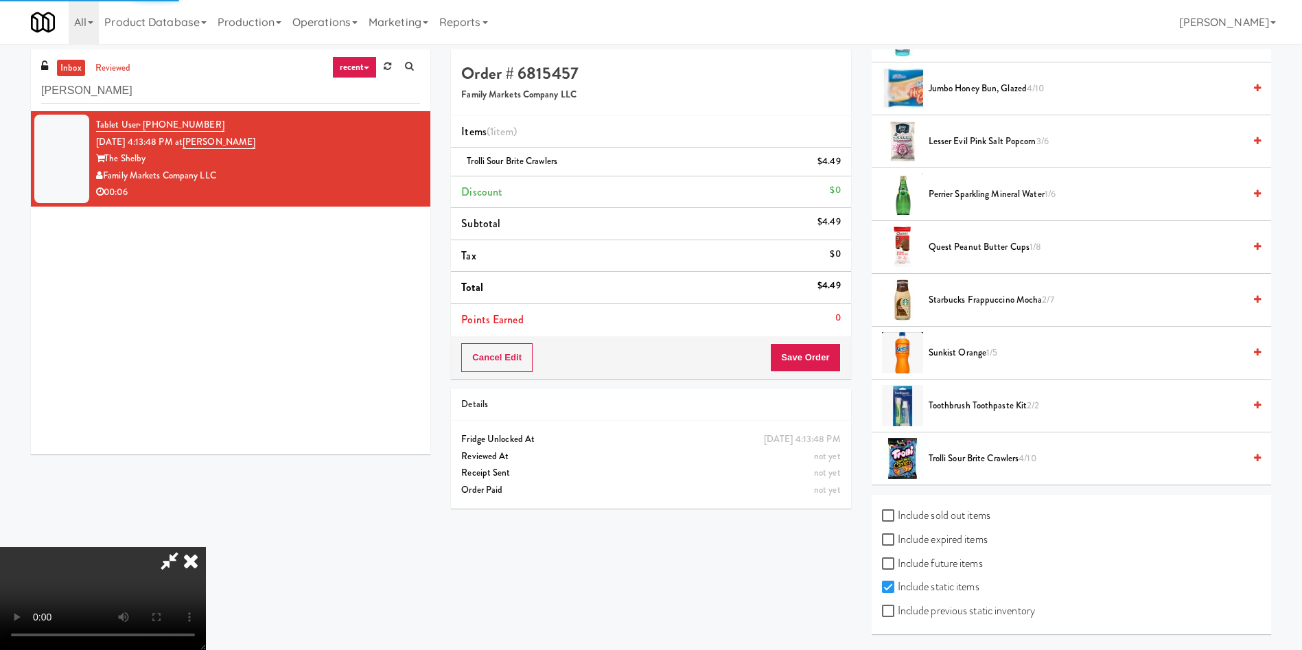
scroll to position [0, 0]
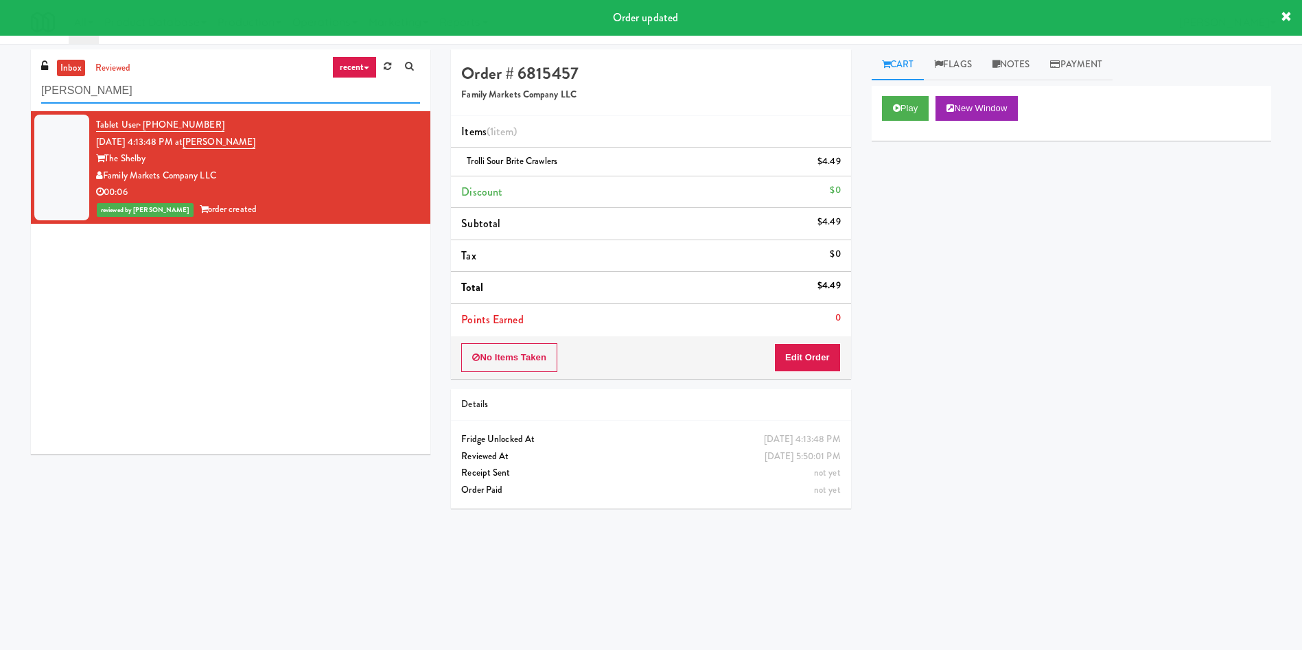
drag, startPoint x: 183, startPoint y: 101, endPoint x: 0, endPoint y: 82, distance: 183.6
click at [0, 82] on div "inbox reviewed recent all unclear take inventory issue suspicious failed recent…" at bounding box center [651, 324] width 1302 height 551
paste input "Bothwell-Accurate"
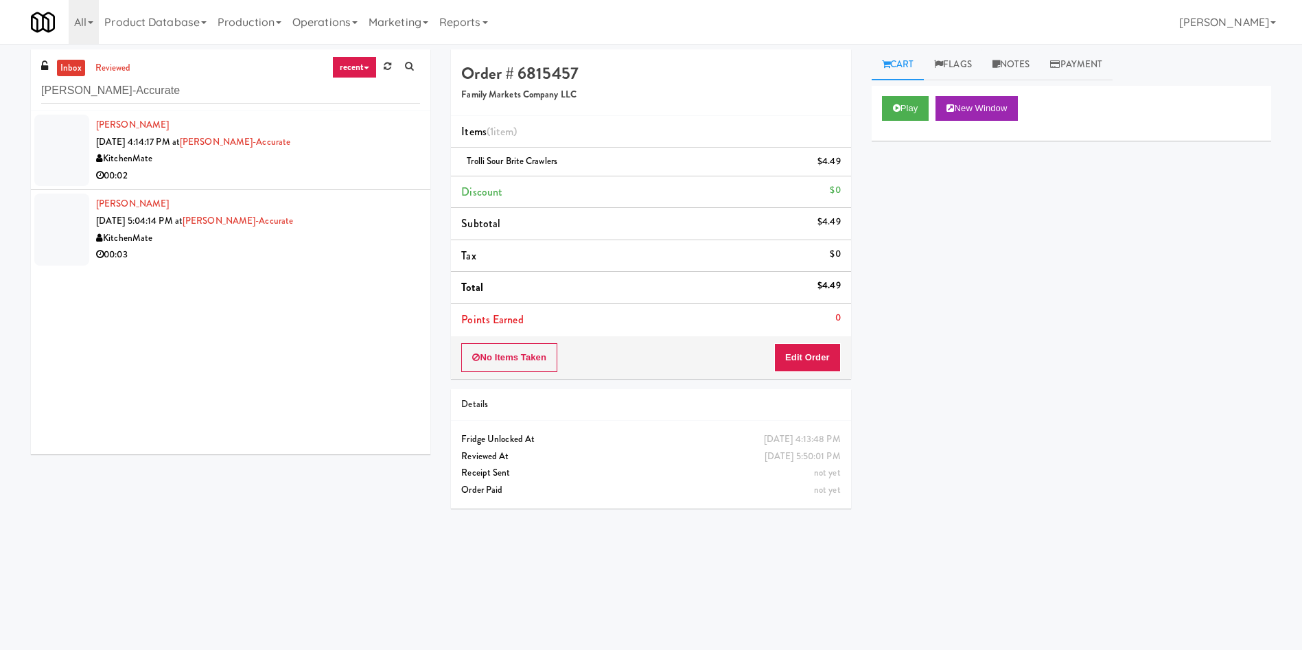
click at [85, 137] on div at bounding box center [61, 150] width 55 height 71
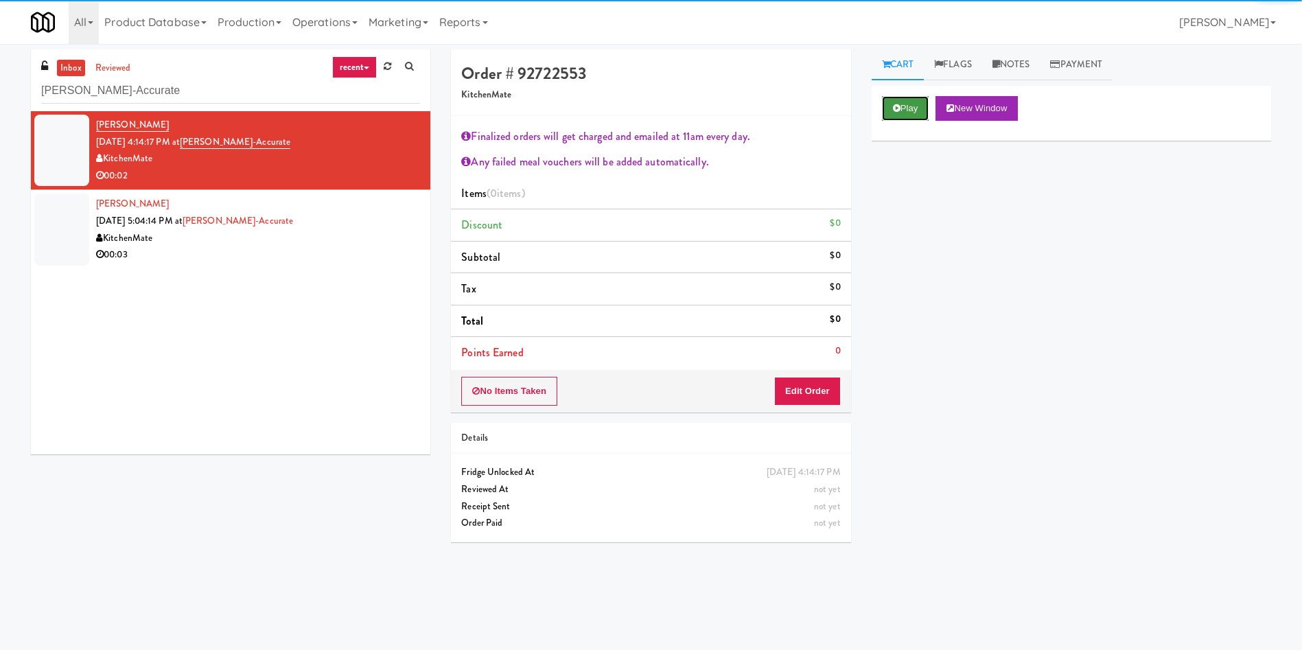
click at [916, 102] on button "Play" at bounding box center [905, 108] width 47 height 25
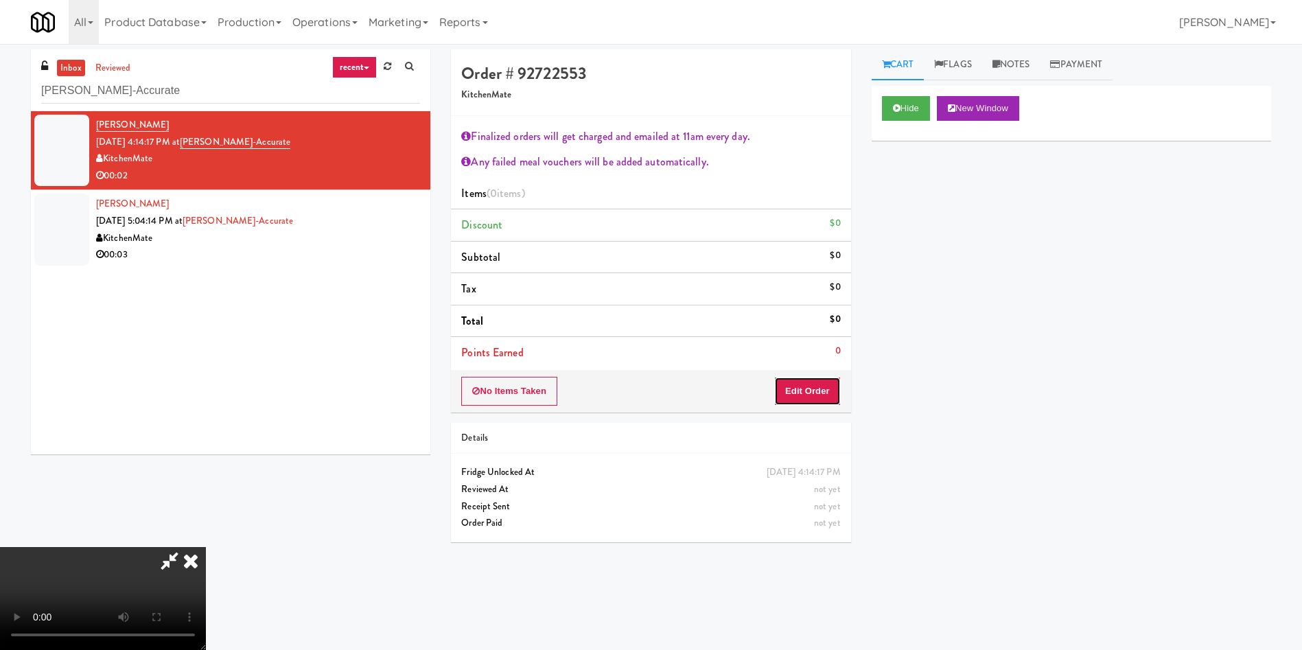
click at [803, 396] on button "Edit Order" at bounding box center [807, 391] width 67 height 29
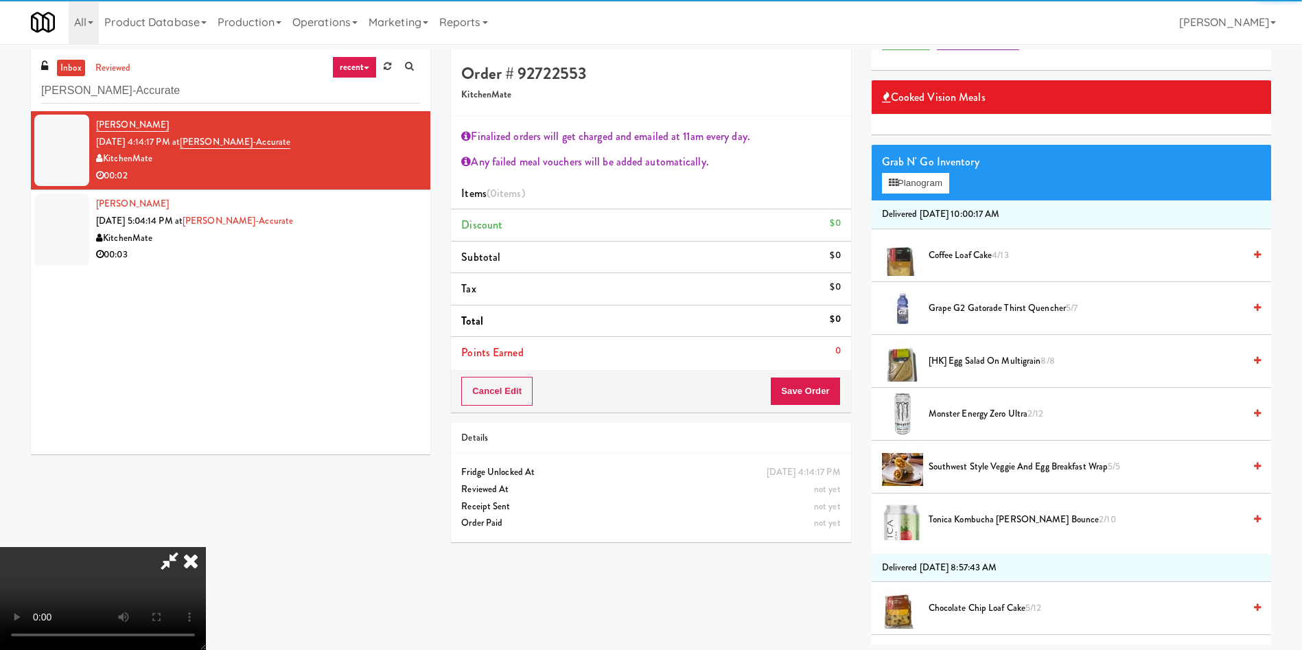
scroll to position [103, 0]
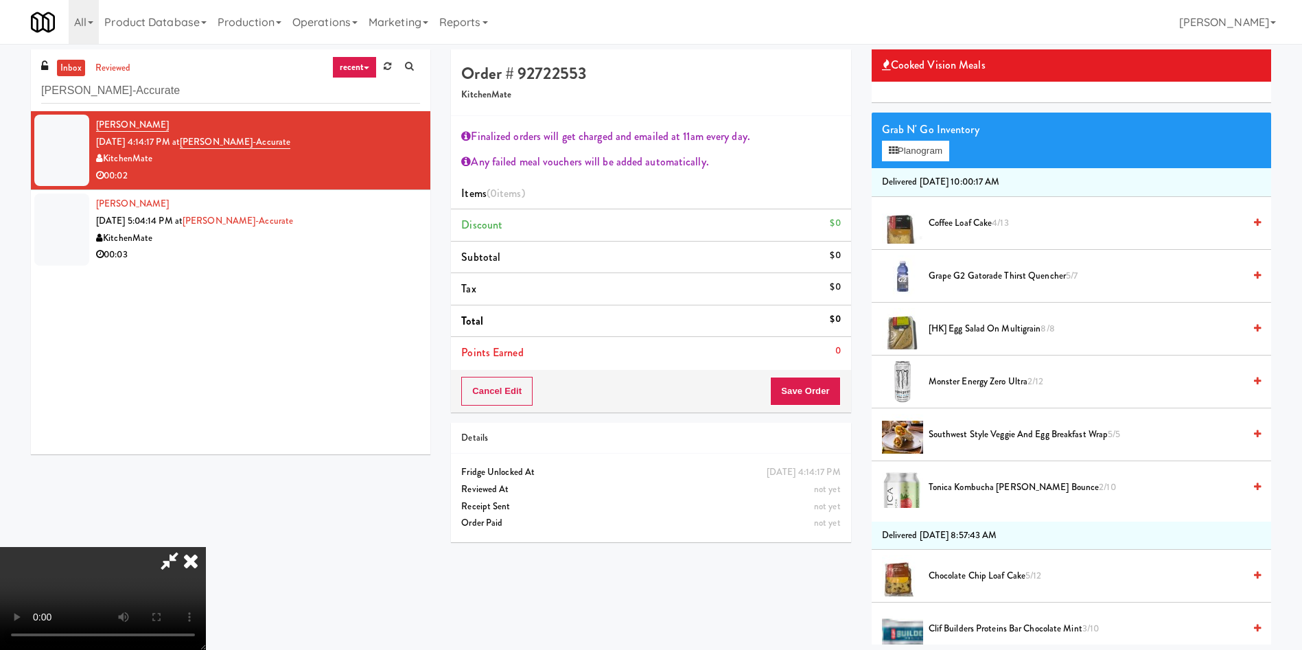
click at [206, 547] on video at bounding box center [103, 598] width 206 height 103
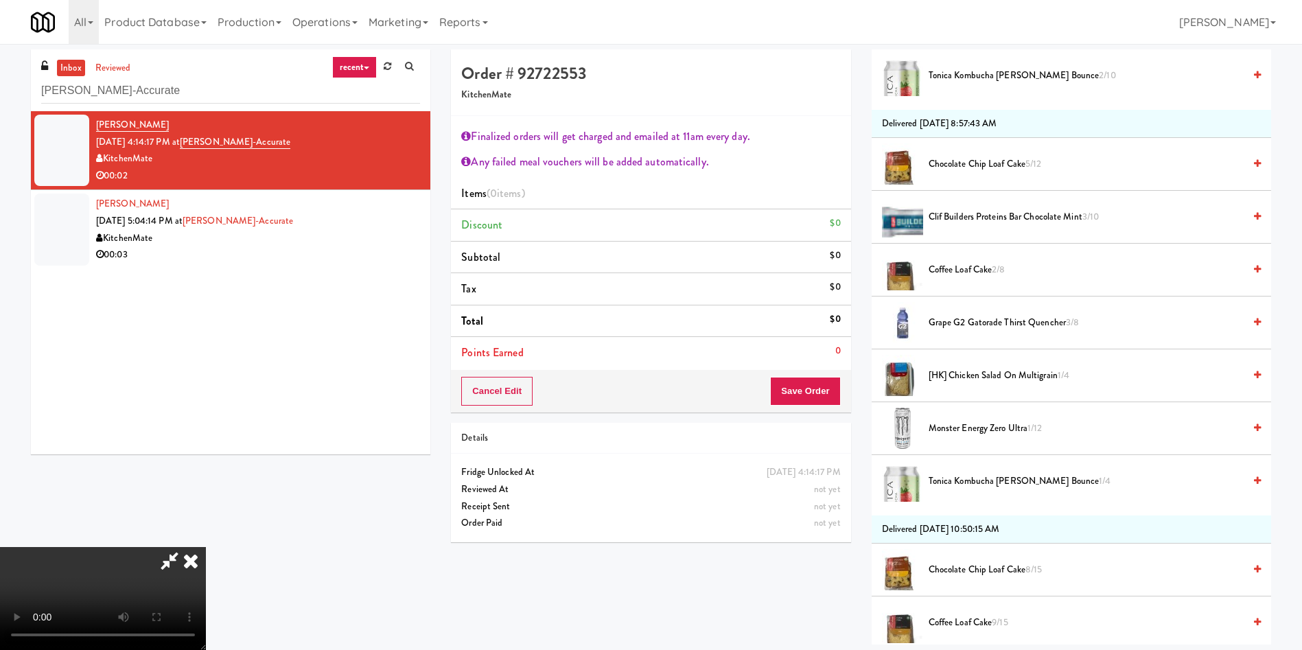
scroll to position [721, 0]
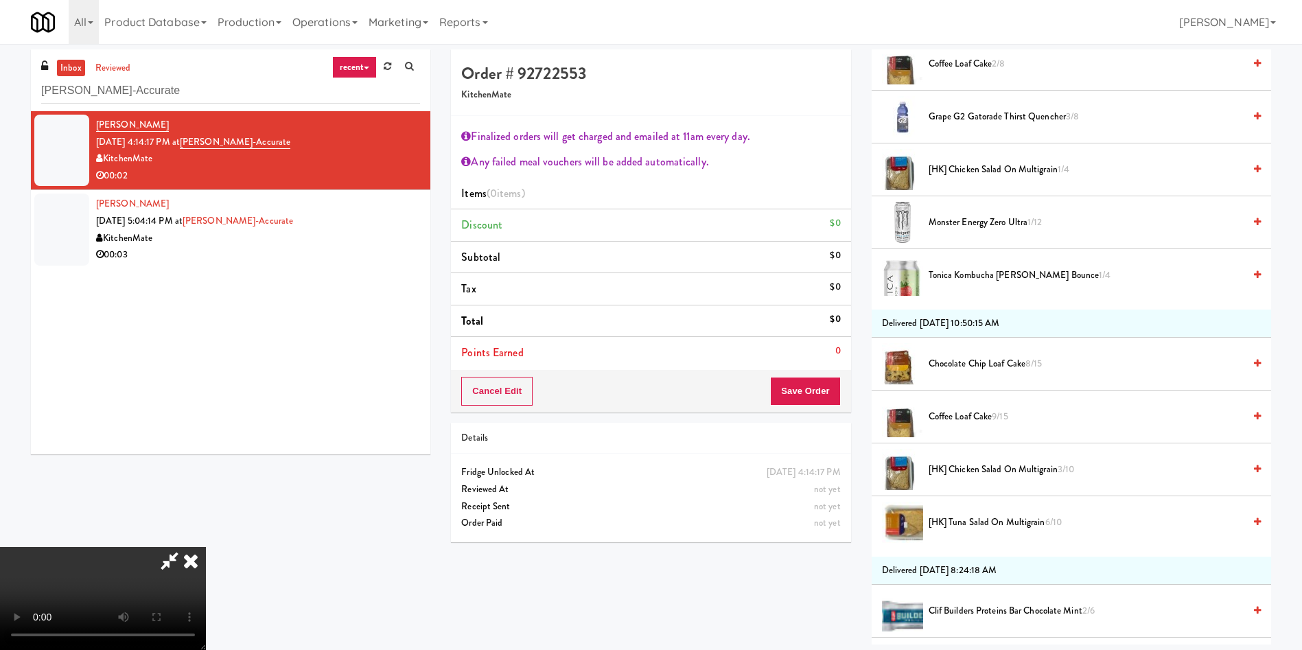
click at [967, 518] on span "[HK] Tuna Salad on Multigrain 6/10" at bounding box center [1086, 522] width 315 height 17
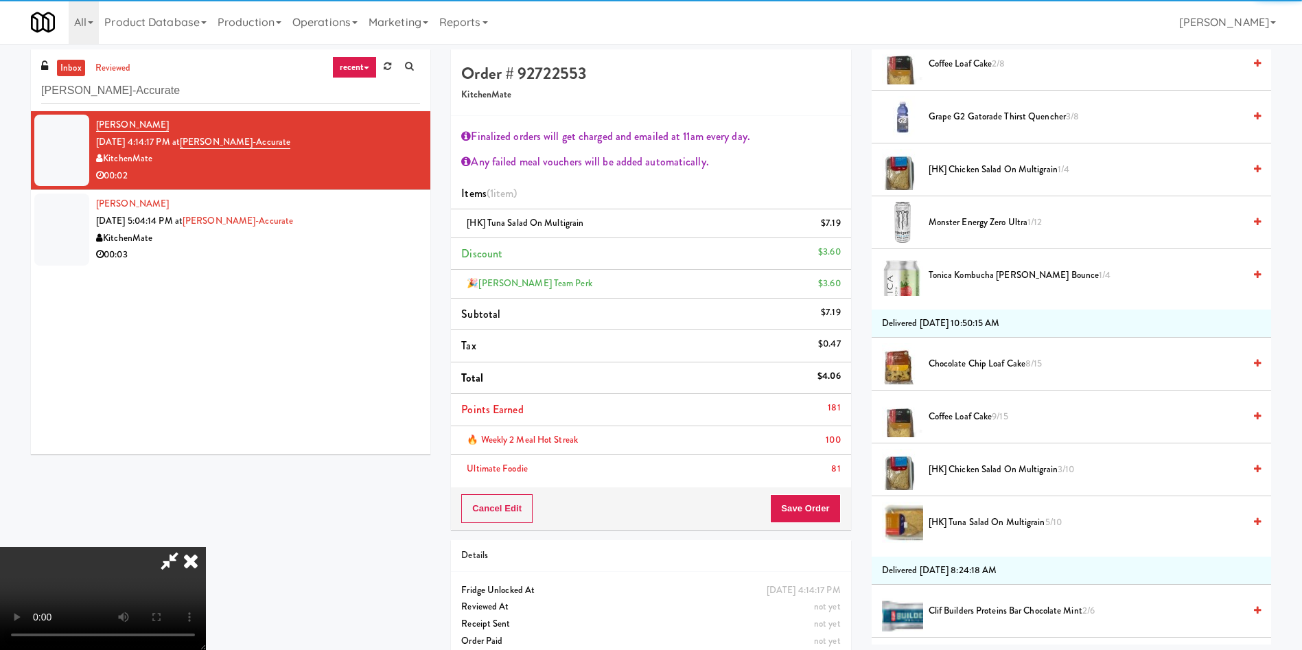
click at [810, 424] on li "Points Earned 181" at bounding box center [650, 410] width 399 height 32
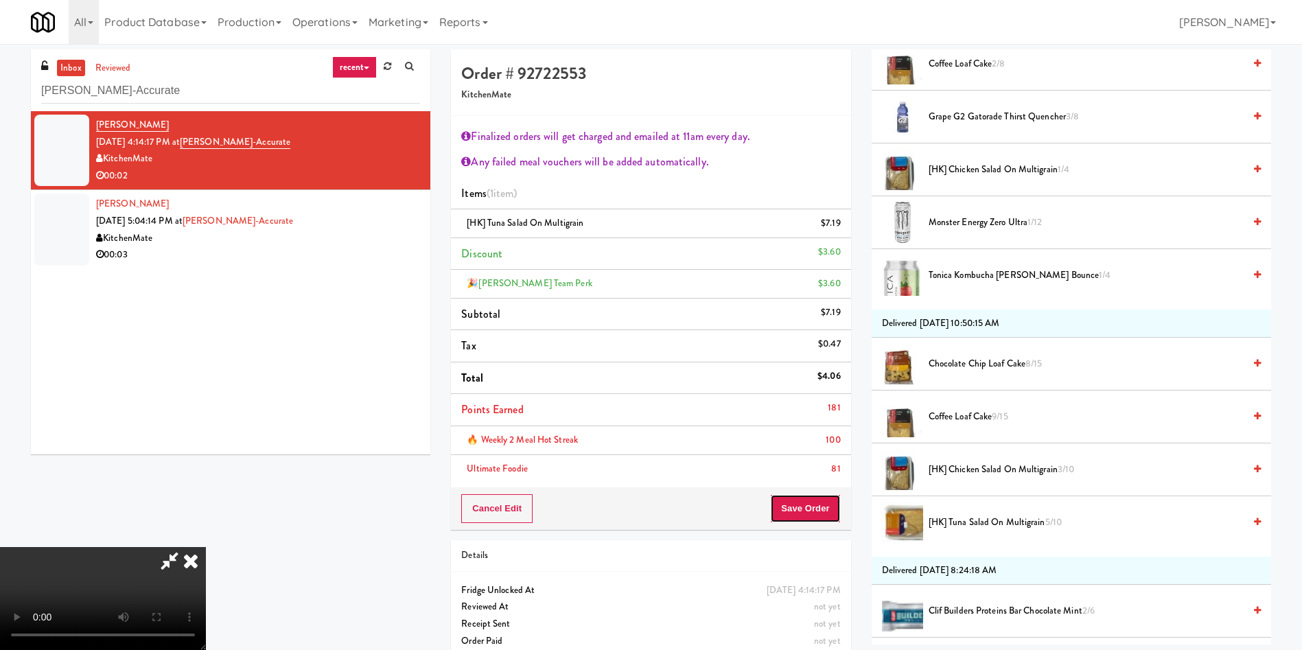
click at [811, 510] on button "Save Order" at bounding box center [805, 508] width 70 height 29
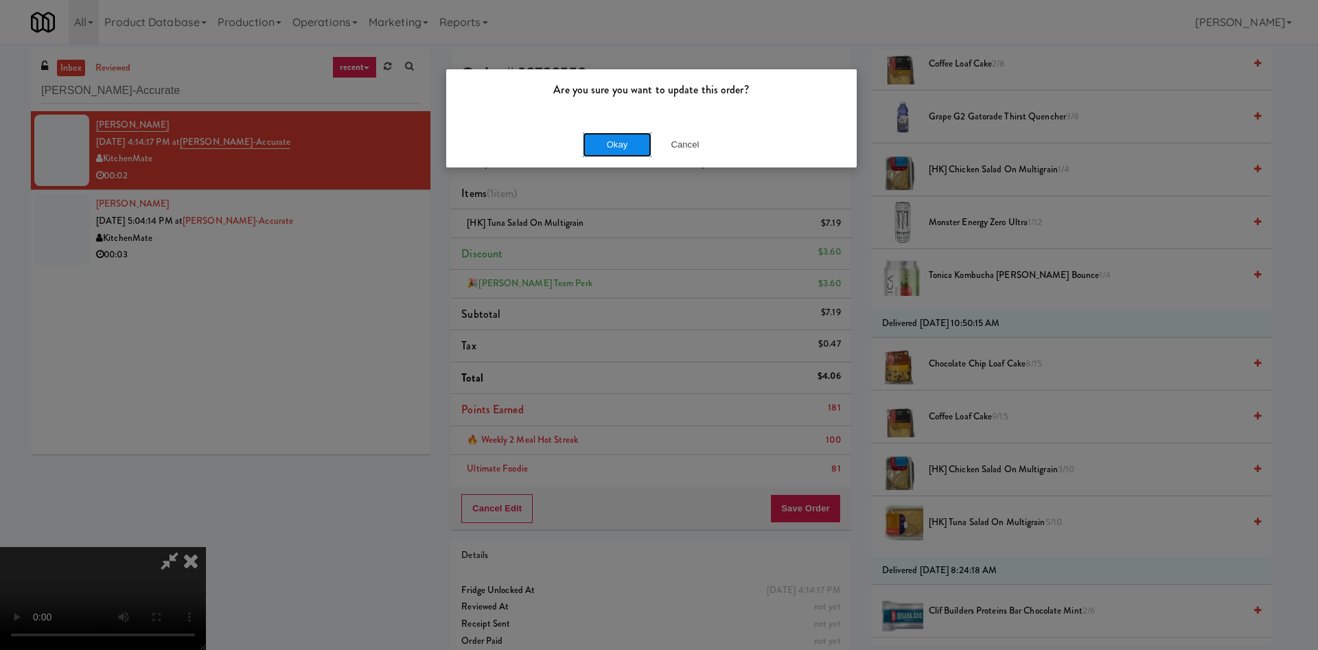
click at [620, 152] on button "Okay" at bounding box center [617, 144] width 69 height 25
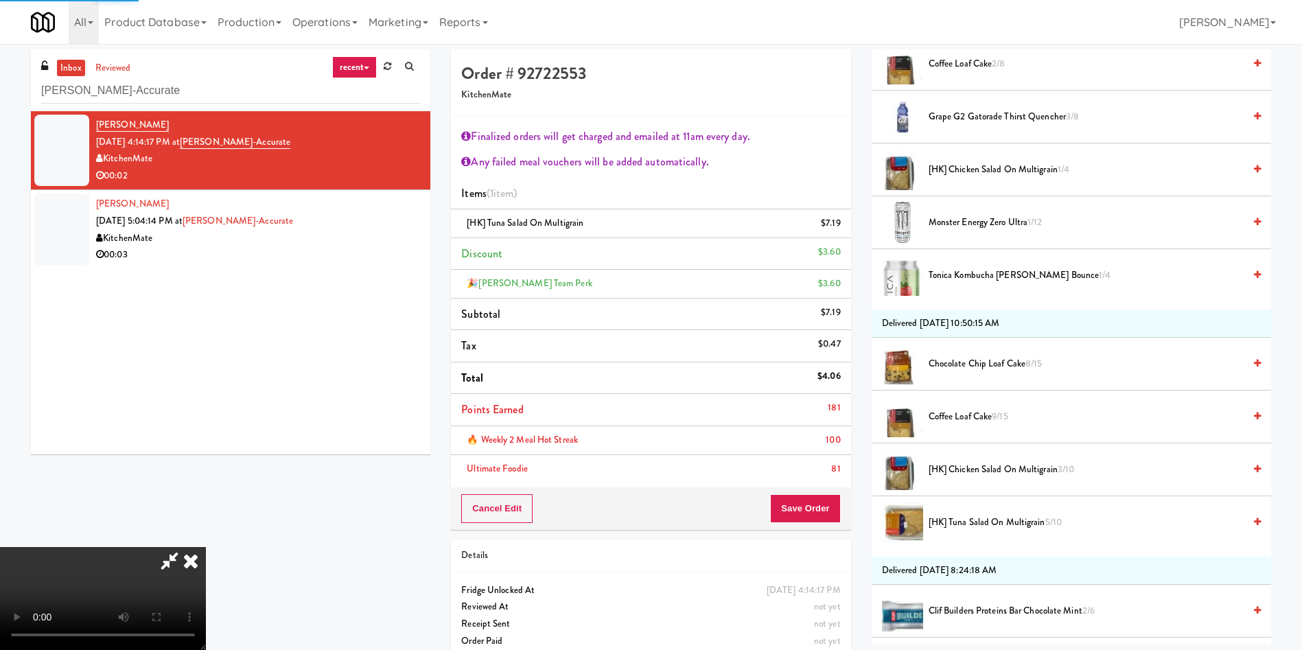
scroll to position [0, 0]
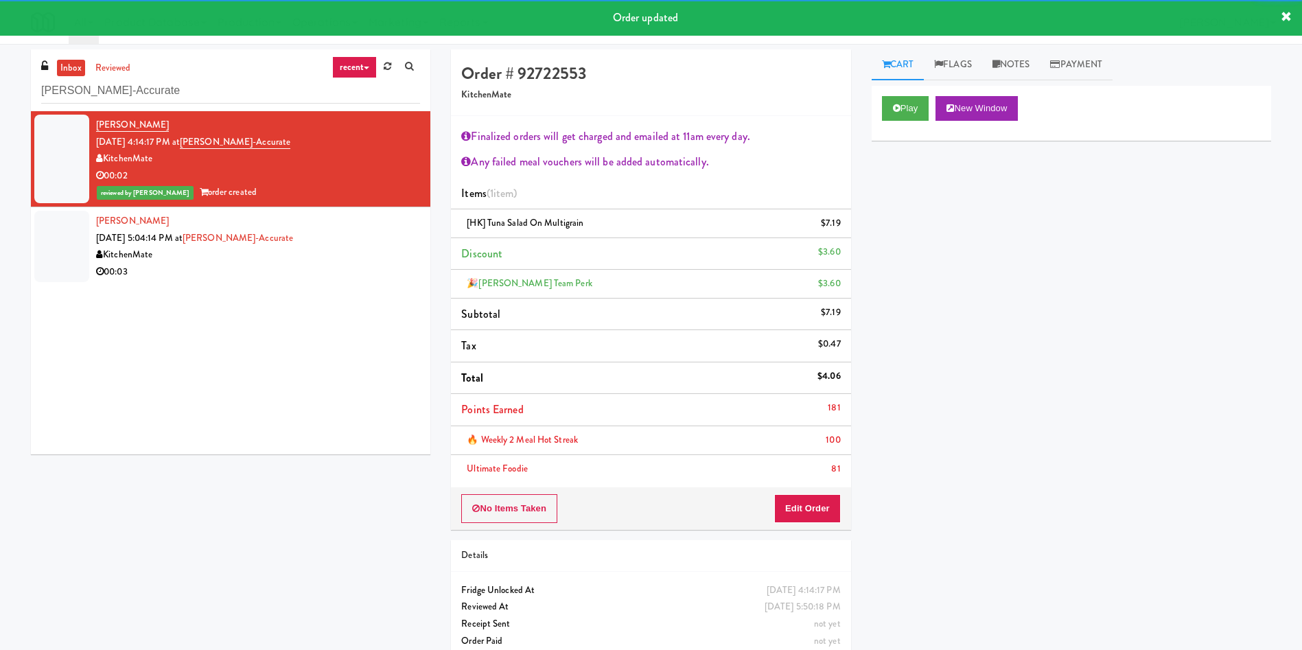
click at [64, 248] on div at bounding box center [61, 246] width 55 height 71
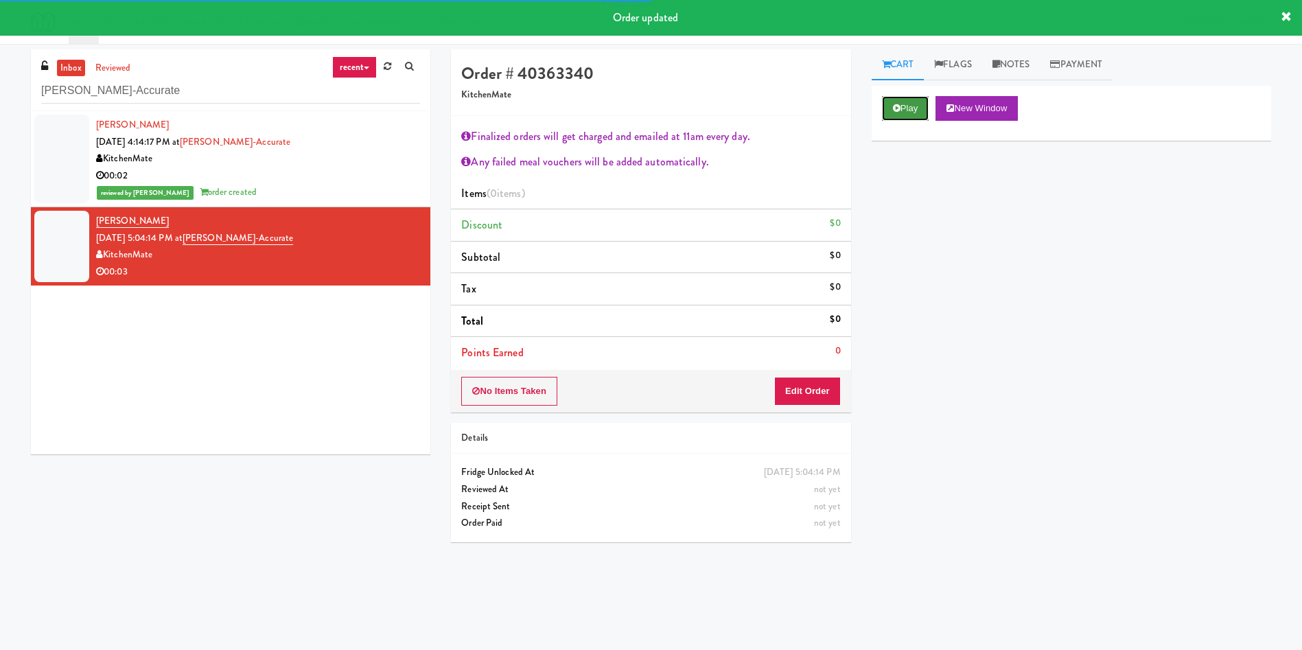
click at [915, 106] on button "Play" at bounding box center [905, 108] width 47 height 25
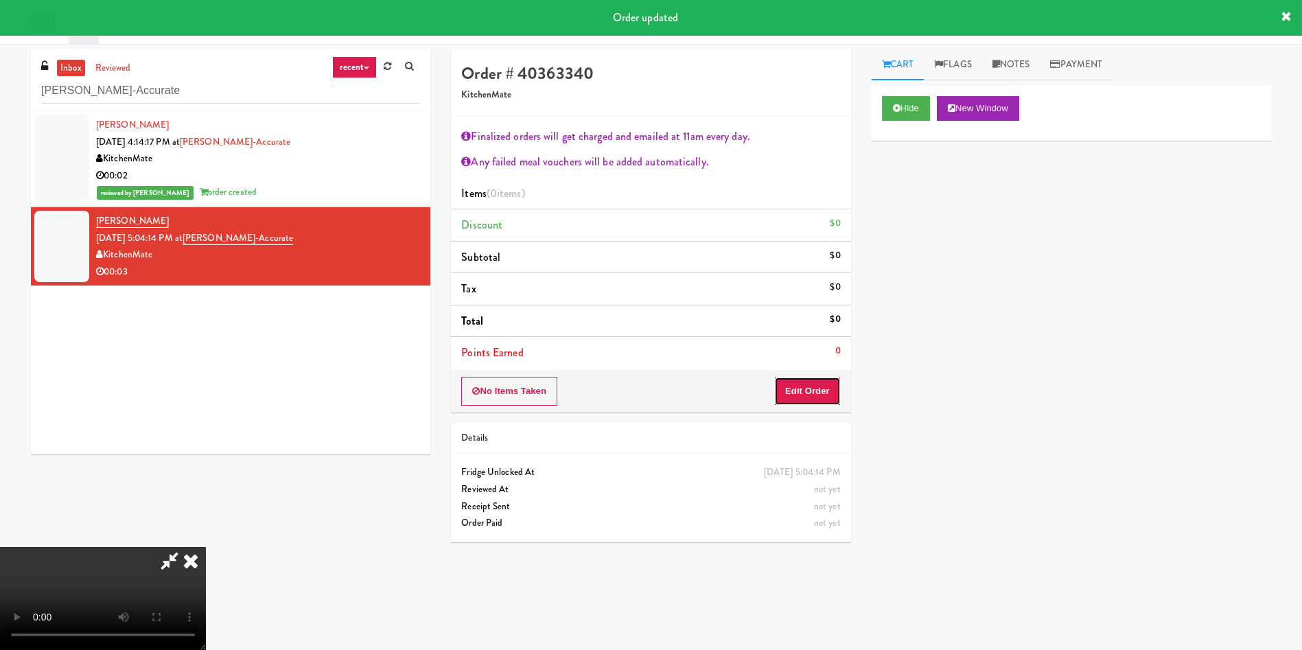
click at [820, 398] on button "Edit Order" at bounding box center [807, 391] width 67 height 29
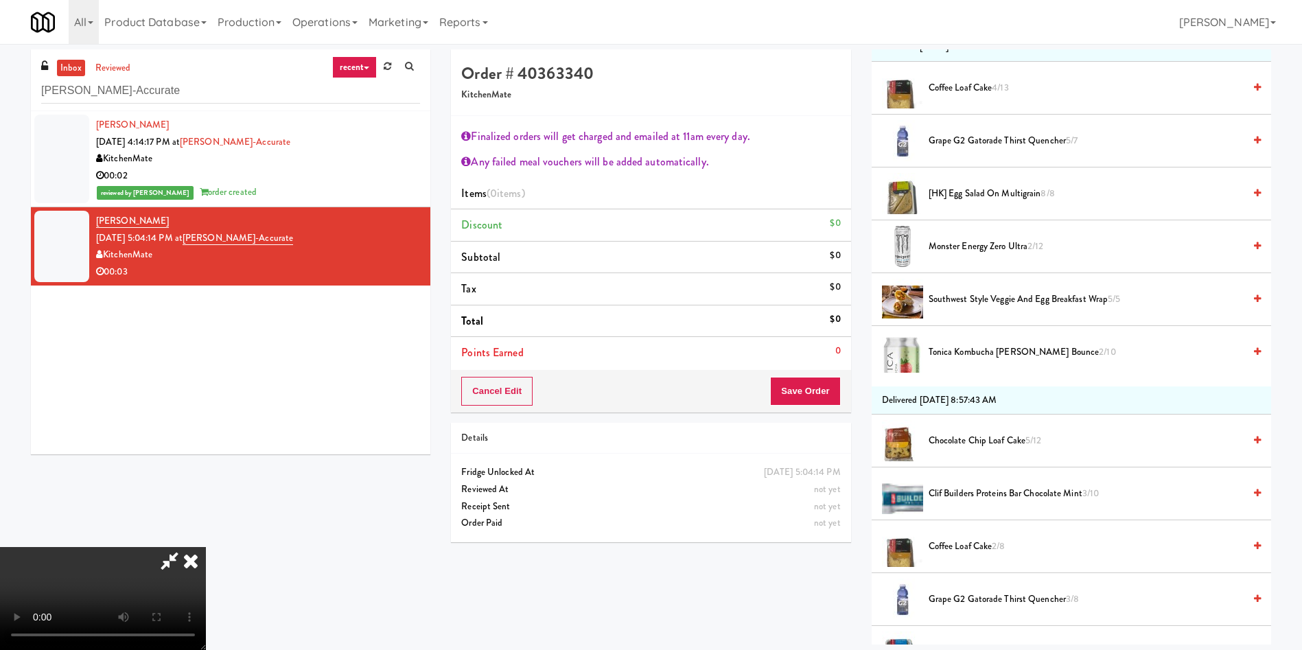
scroll to position [206, 0]
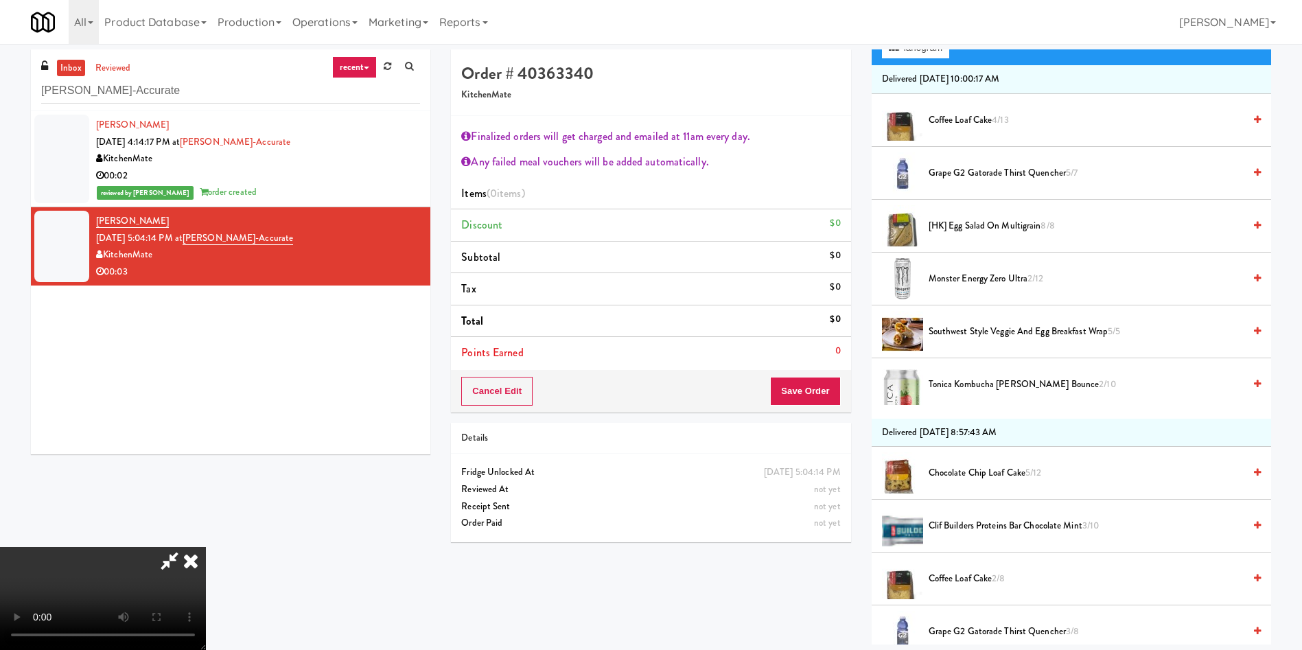
click at [206, 547] on video at bounding box center [103, 598] width 206 height 103
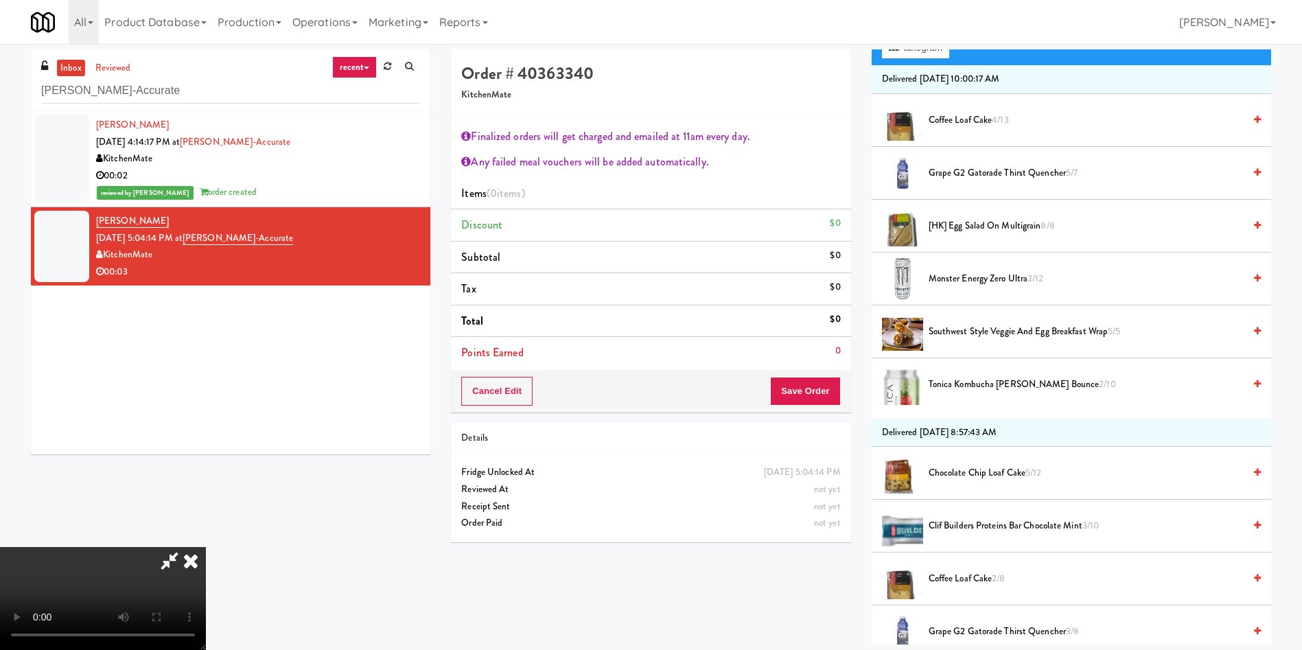
click at [206, 547] on video at bounding box center [103, 598] width 206 height 103
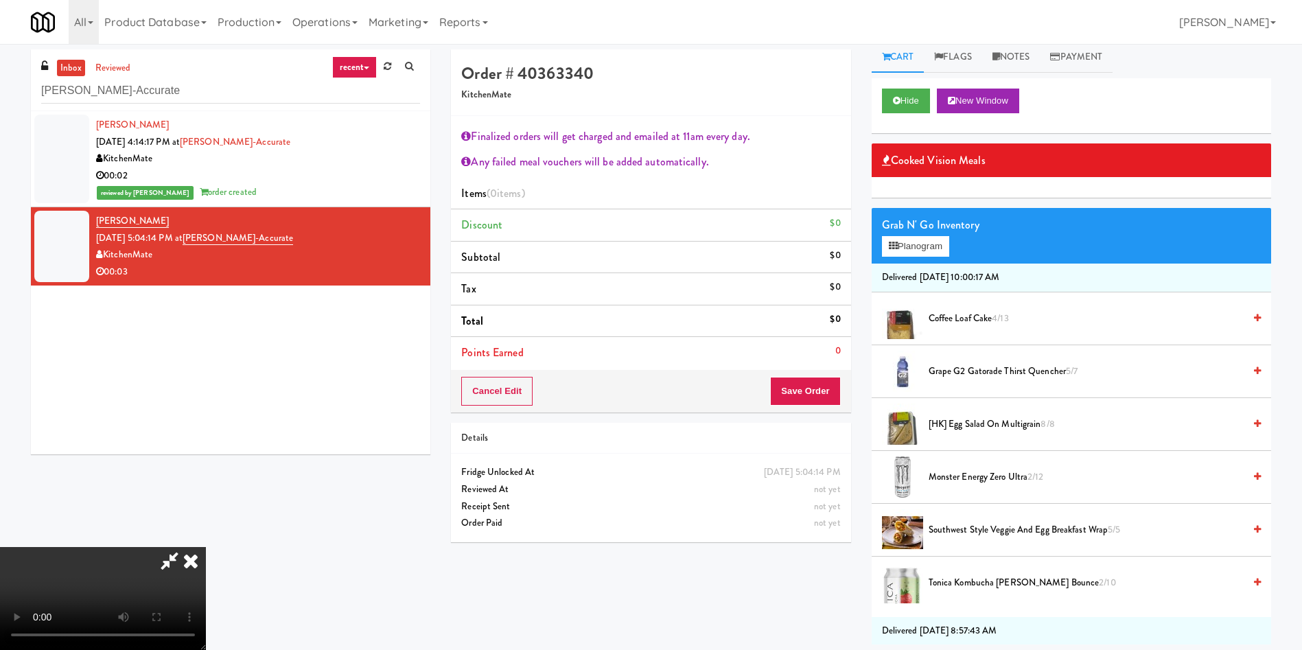
scroll to position [0, 0]
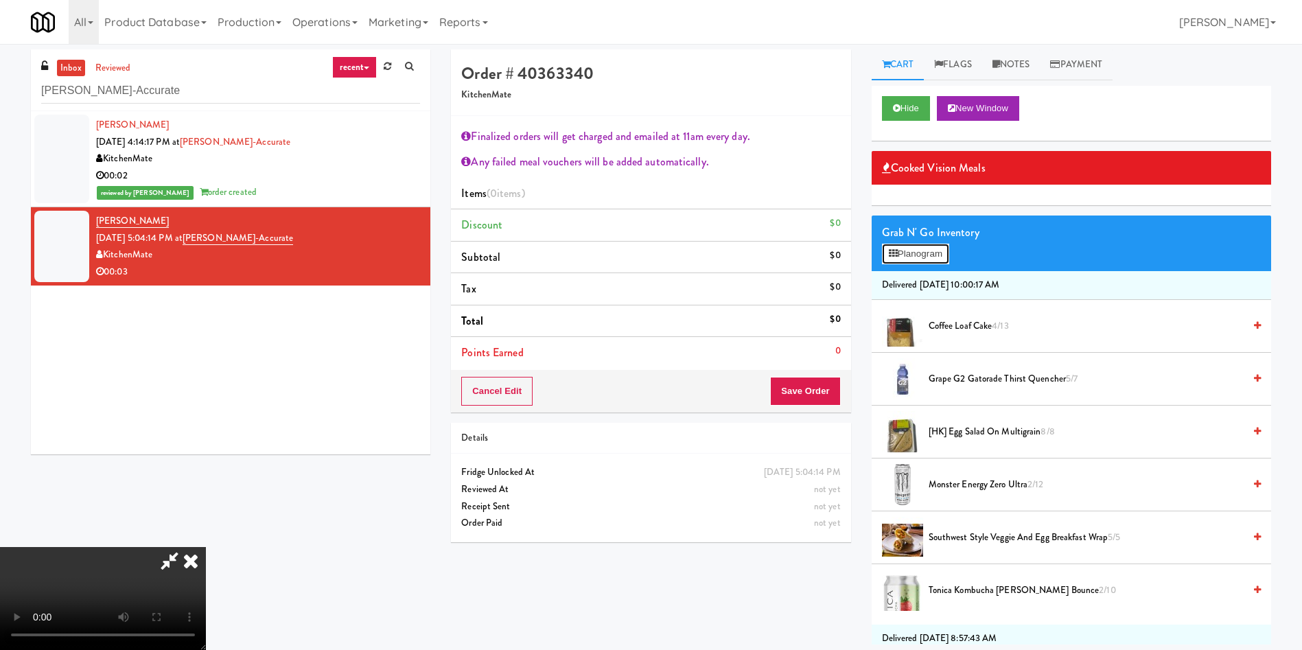
click at [906, 251] on button "Planogram" at bounding box center [915, 254] width 67 height 21
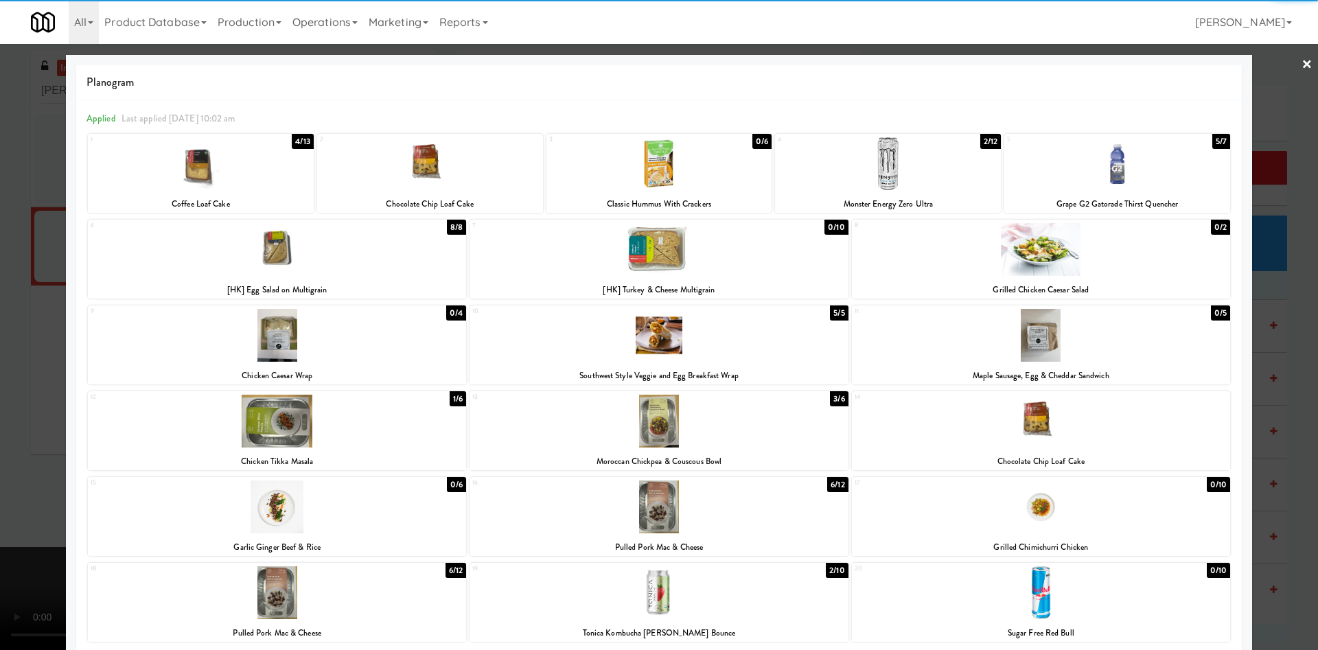
click at [861, 165] on div at bounding box center [888, 163] width 226 height 53
click at [1297, 94] on div at bounding box center [659, 325] width 1318 height 650
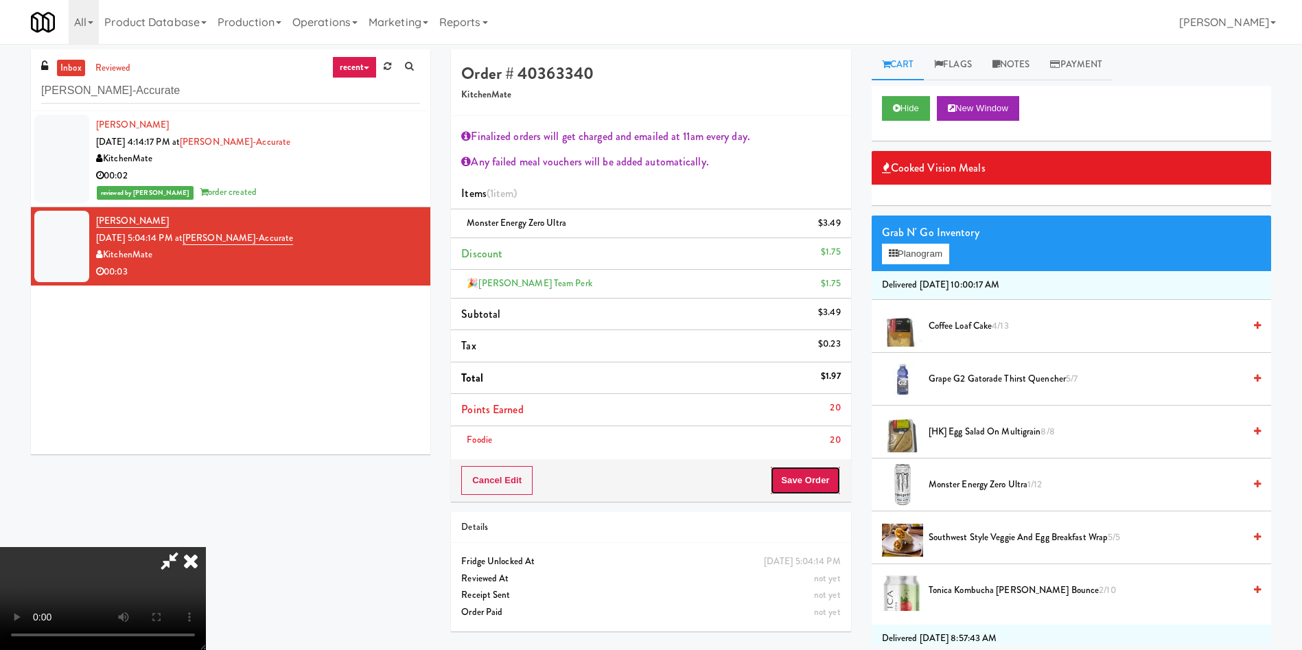
click at [822, 481] on button "Save Order" at bounding box center [805, 480] width 70 height 29
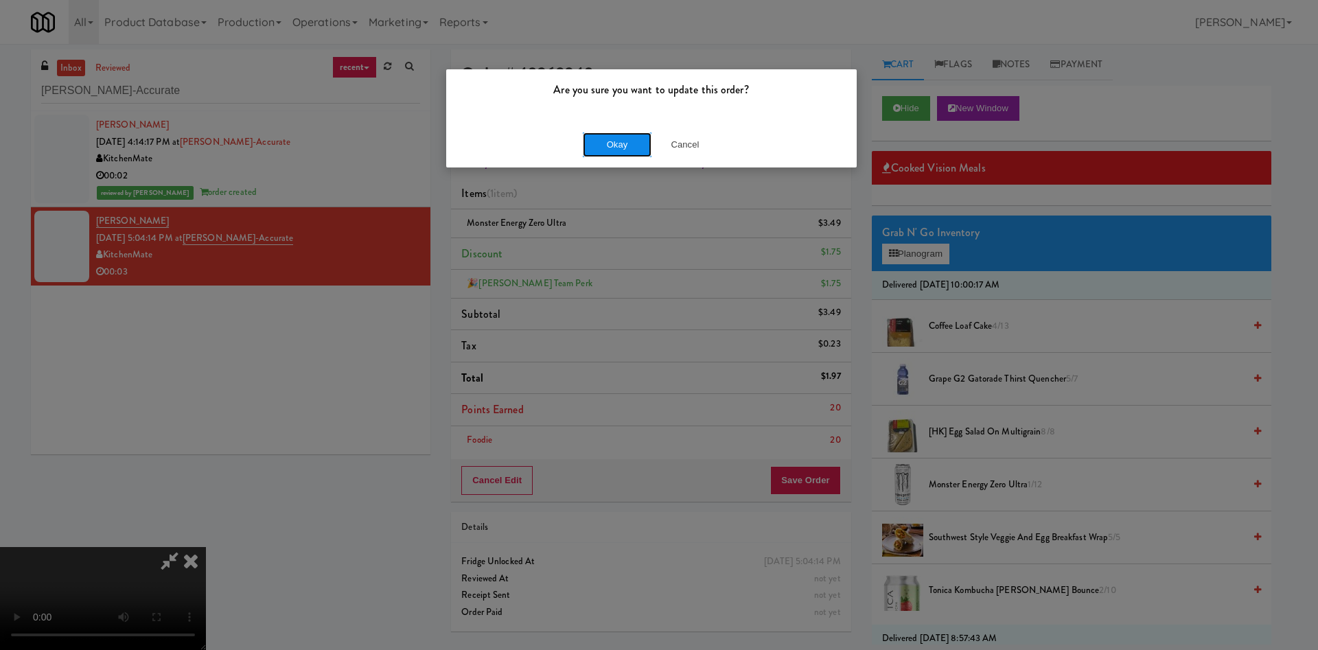
click at [601, 137] on button "Okay" at bounding box center [617, 144] width 69 height 25
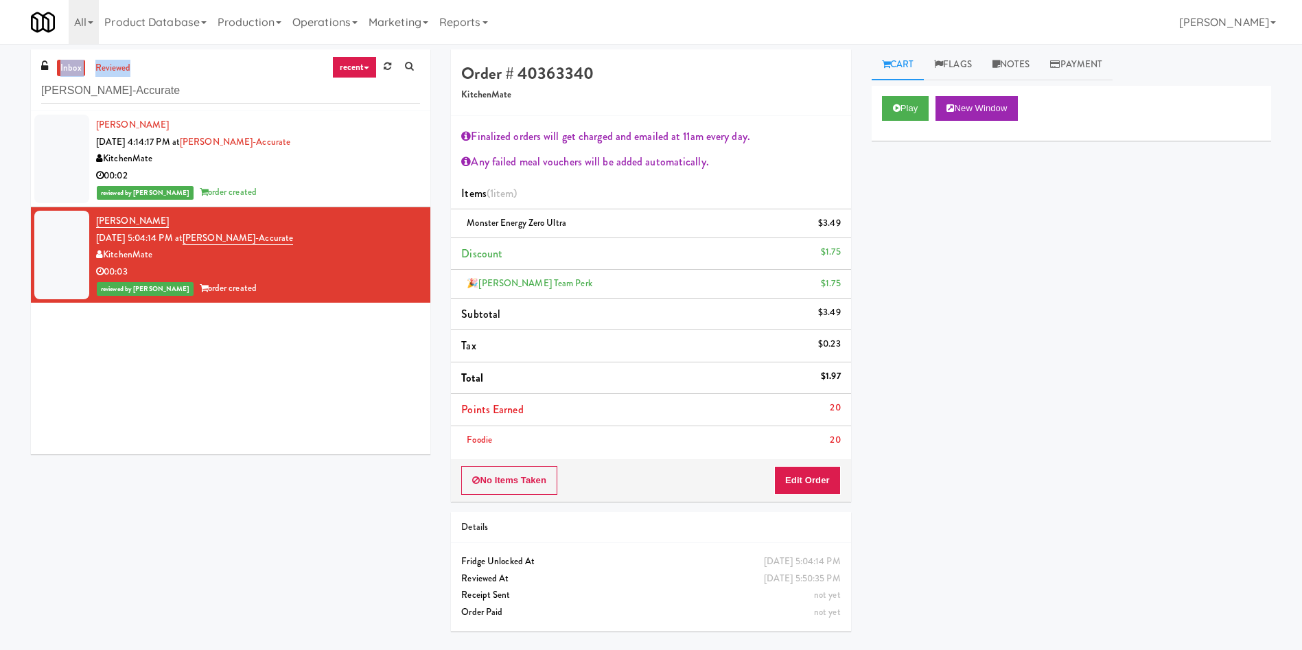
drag, startPoint x: 213, startPoint y: 73, endPoint x: 0, endPoint y: 76, distance: 213.5
click at [0, 76] on div "inbox reviewed recent all unclear take inventory issue suspicious failed recent…" at bounding box center [651, 345] width 1302 height 592
drag, startPoint x: 209, startPoint y: 97, endPoint x: 0, endPoint y: 43, distance: 215.6
click at [0, 44] on body "Are you sure you want to update this order? Okay Cancel Okay Are you sure you w…" at bounding box center [651, 369] width 1302 height 650
paste input "Alameda West - Drink"
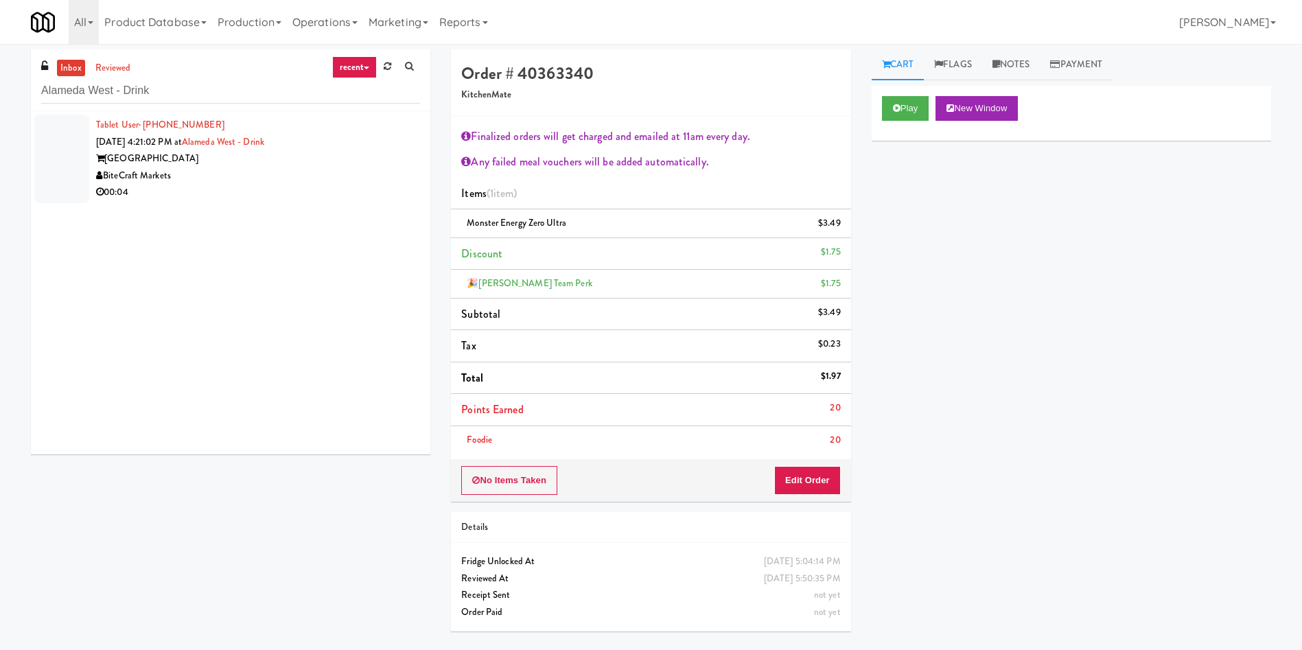
click at [67, 156] on div at bounding box center [61, 159] width 55 height 89
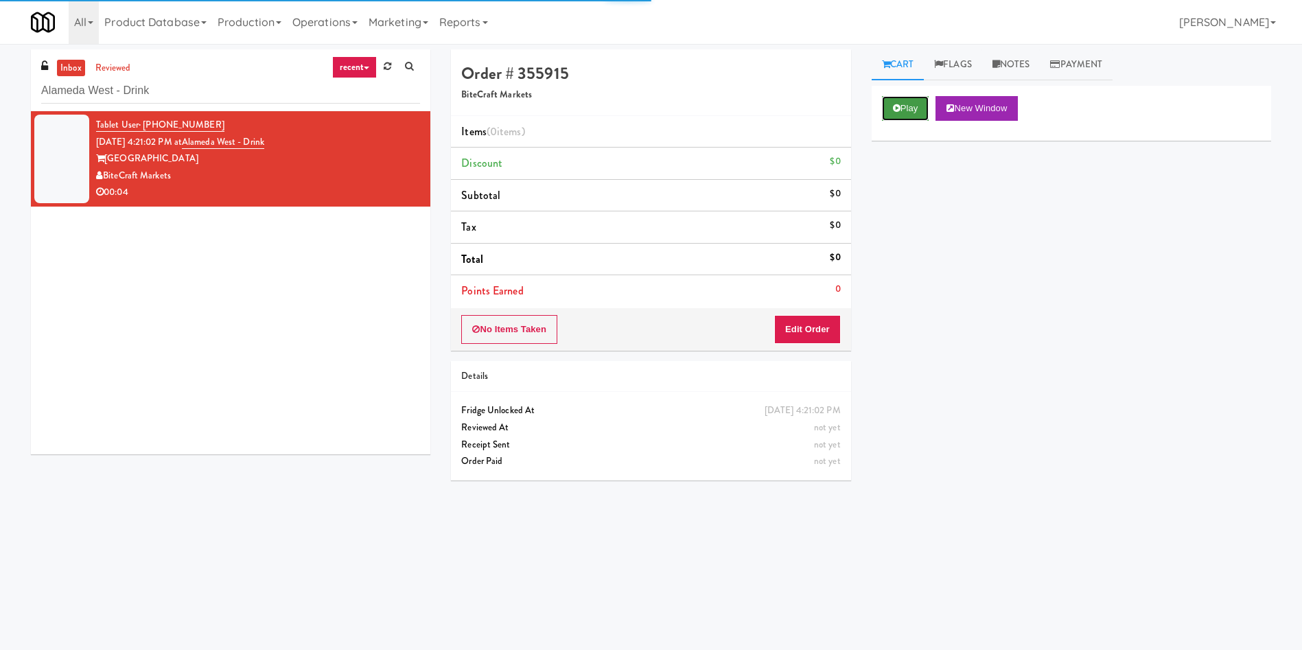
click at [913, 104] on button "Play" at bounding box center [905, 108] width 47 height 25
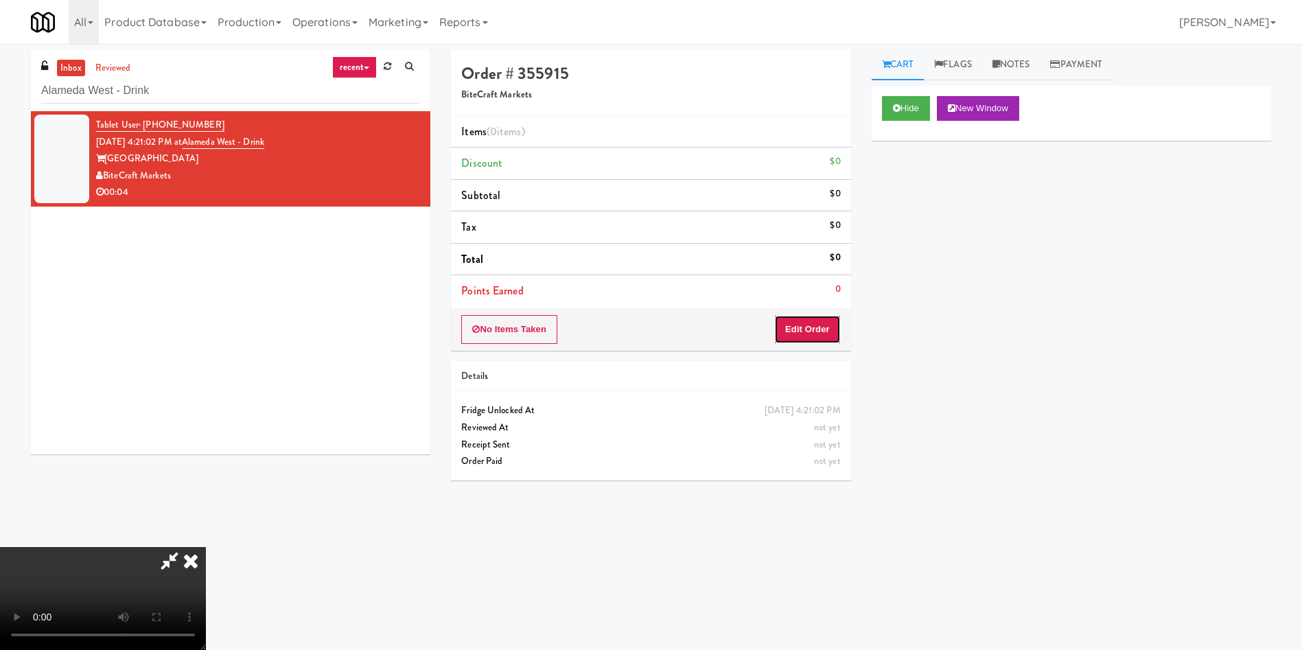
click at [818, 336] on button "Edit Order" at bounding box center [807, 329] width 67 height 29
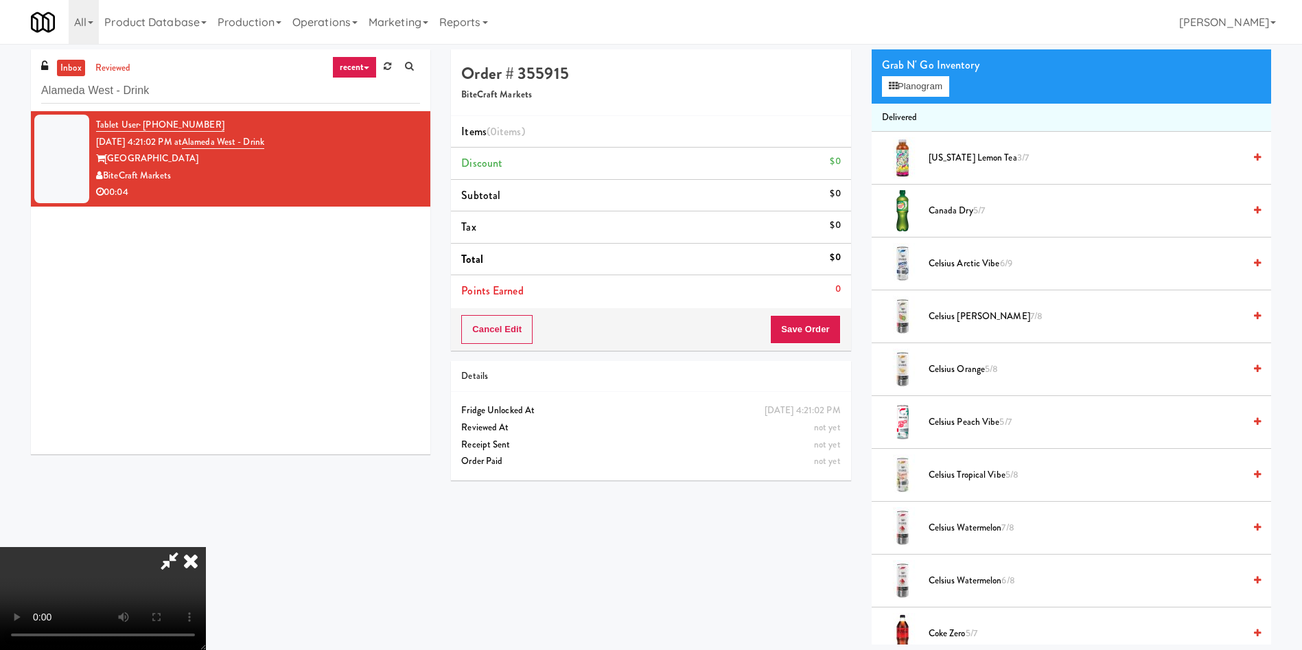
scroll to position [206, 0]
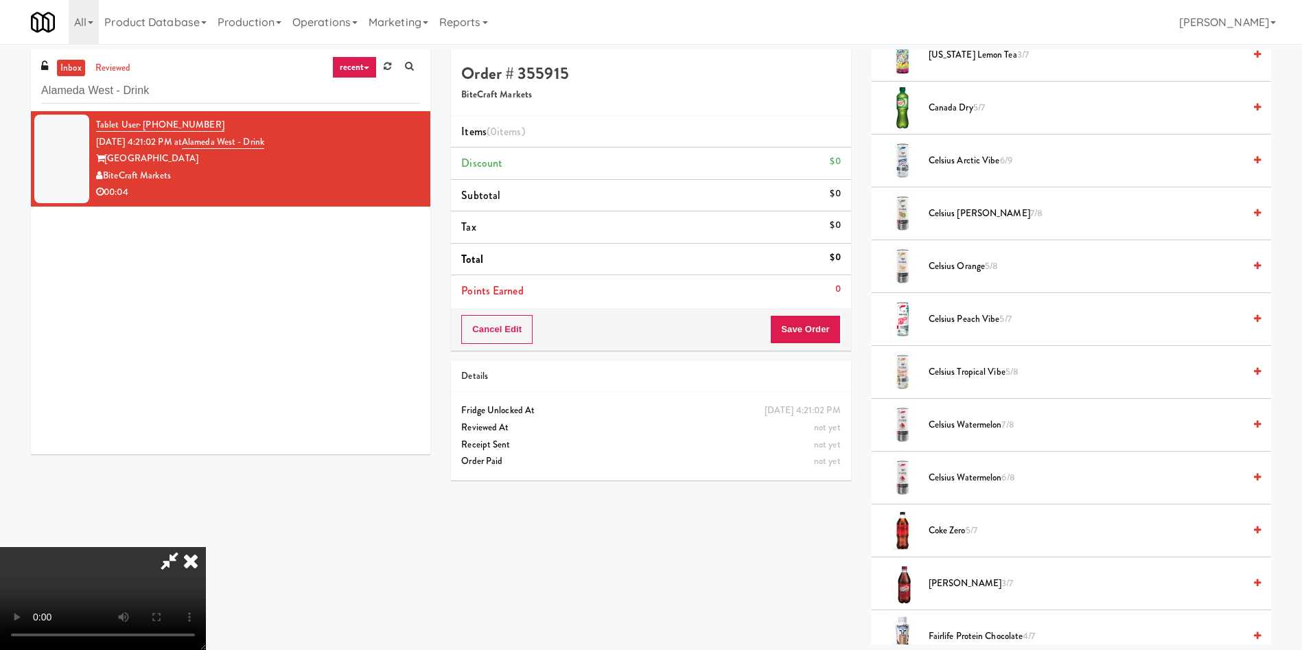
click at [206, 547] on video at bounding box center [103, 598] width 206 height 103
click at [944, 533] on span "Coke Zero 5/7" at bounding box center [1086, 530] width 315 height 17
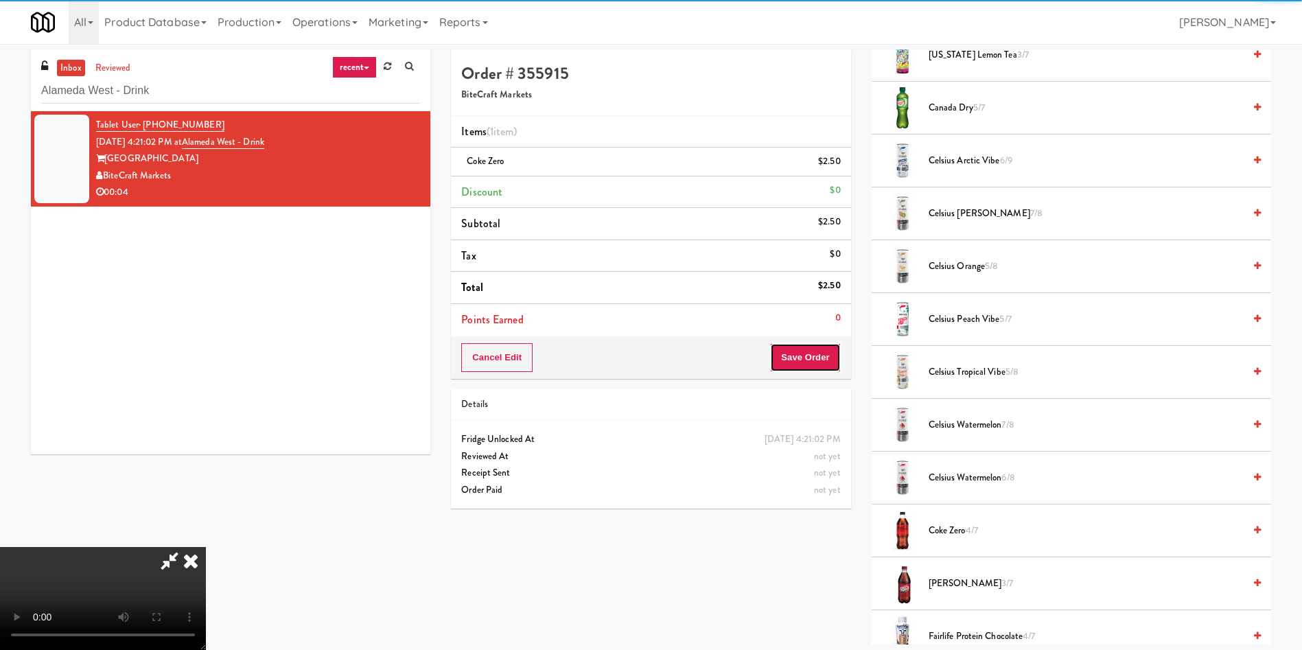
click at [793, 356] on button "Save Order" at bounding box center [805, 357] width 70 height 29
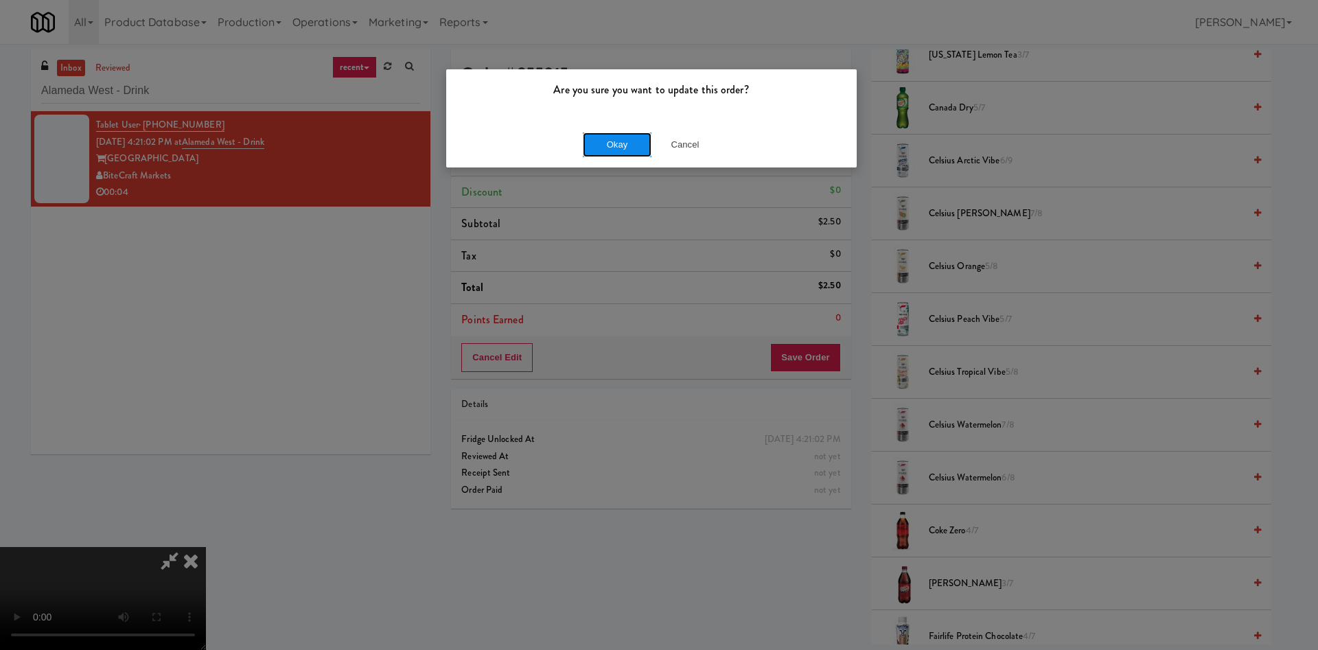
click at [617, 133] on button "Okay" at bounding box center [617, 144] width 69 height 25
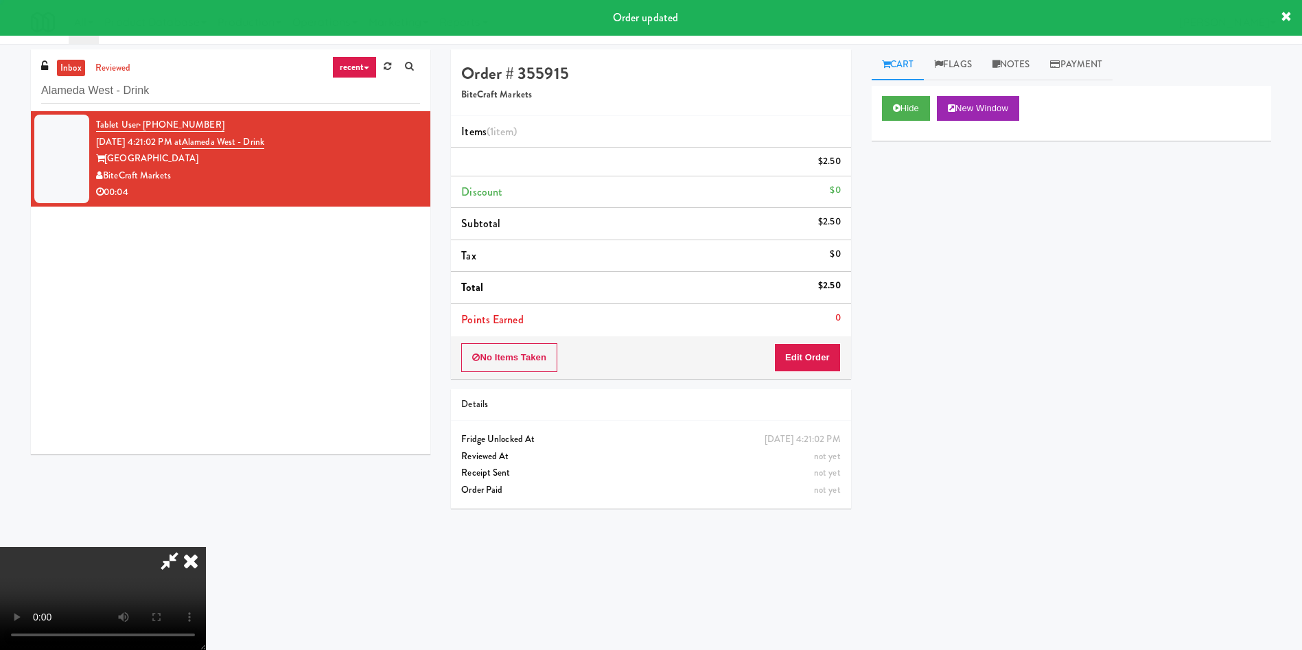
scroll to position [0, 0]
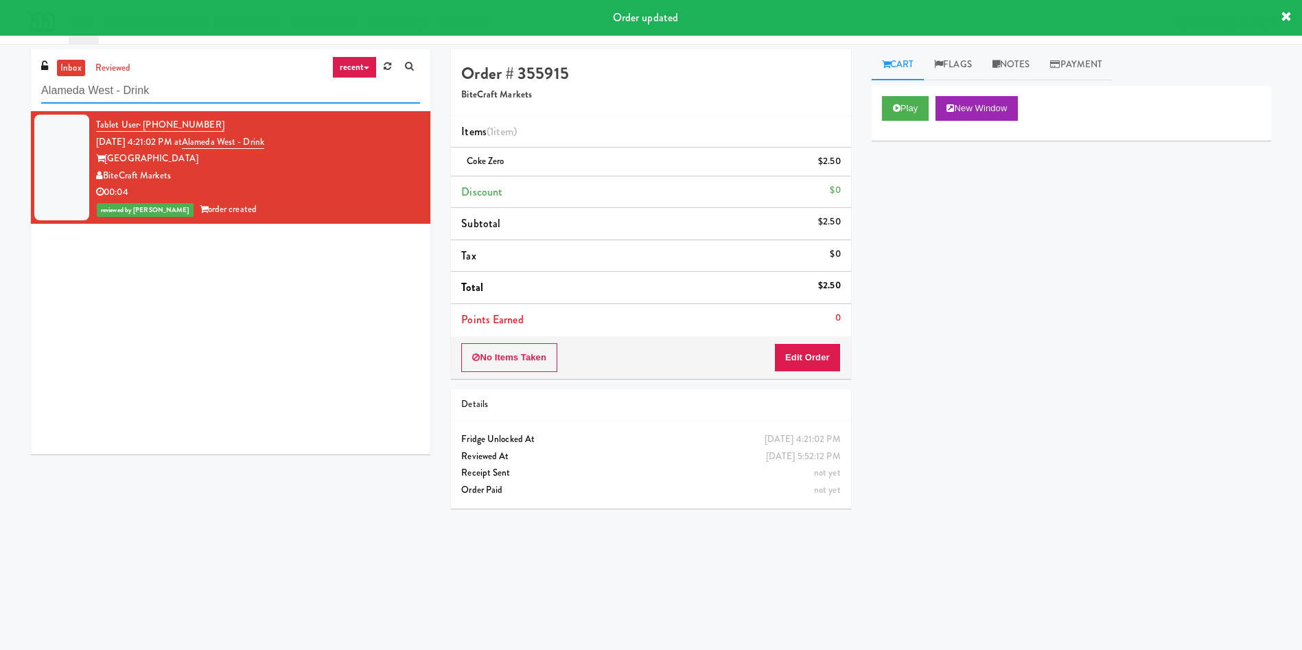
drag, startPoint x: 219, startPoint y: 90, endPoint x: 0, endPoint y: 74, distance: 219.5
click at [0, 74] on div "inbox reviewed recent all unclear take inventory issue suspicious failed recent…" at bounding box center [651, 324] width 1302 height 551
paste input "Icon - Cooler - Center"
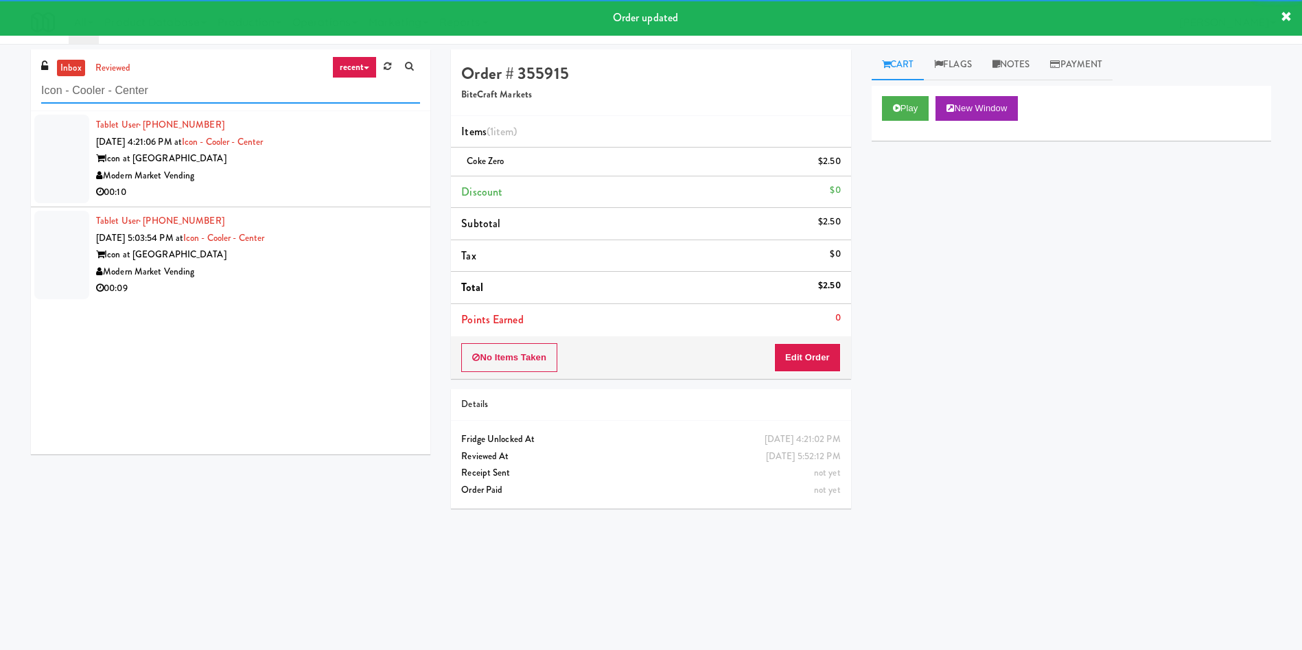
type input "Icon - Cooler - Center"
click at [66, 162] on div at bounding box center [61, 159] width 55 height 89
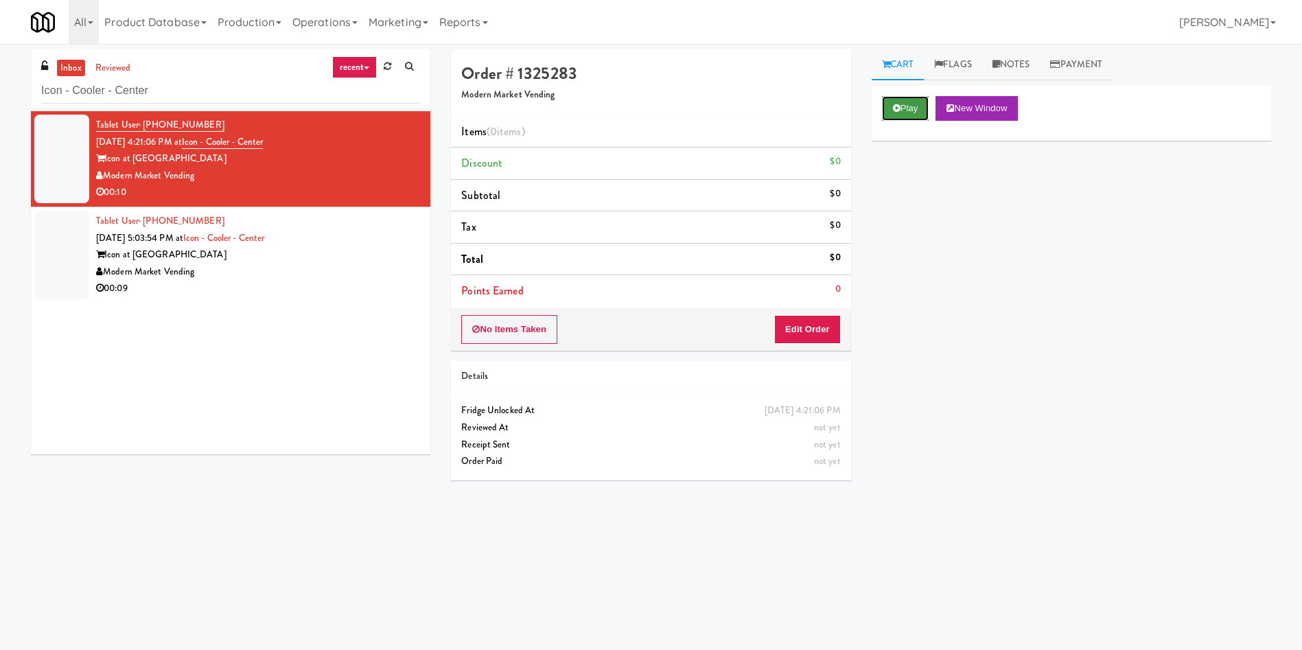
click at [909, 108] on button "Play" at bounding box center [905, 108] width 47 height 25
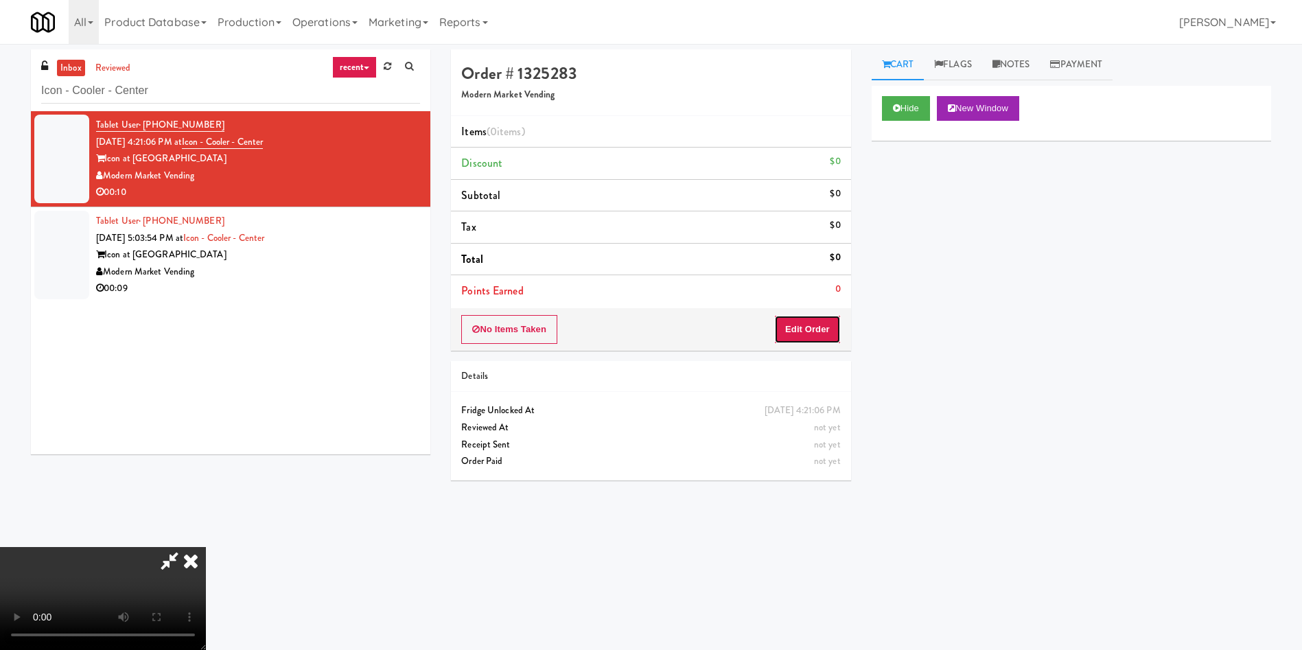
click at [808, 327] on button "Edit Order" at bounding box center [807, 329] width 67 height 29
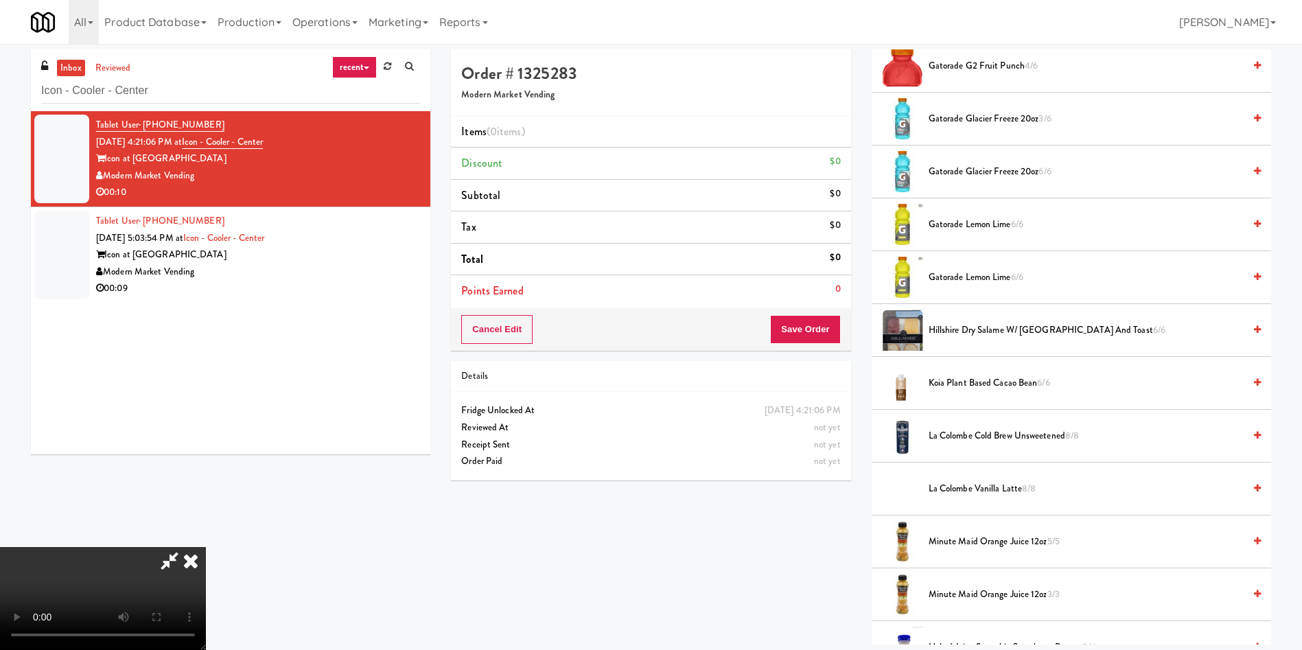
scroll to position [721, 0]
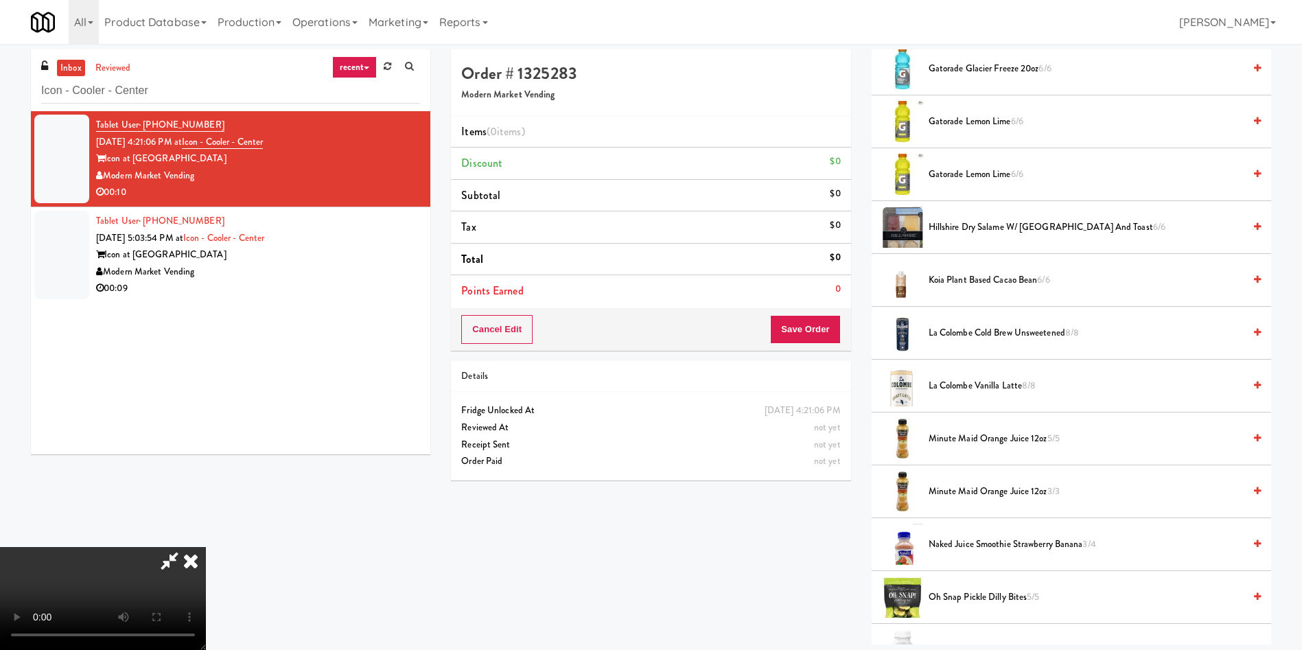
click at [994, 226] on span "Hillshire Dry Salame w/ Gouda and Toast 6/6" at bounding box center [1086, 227] width 315 height 17
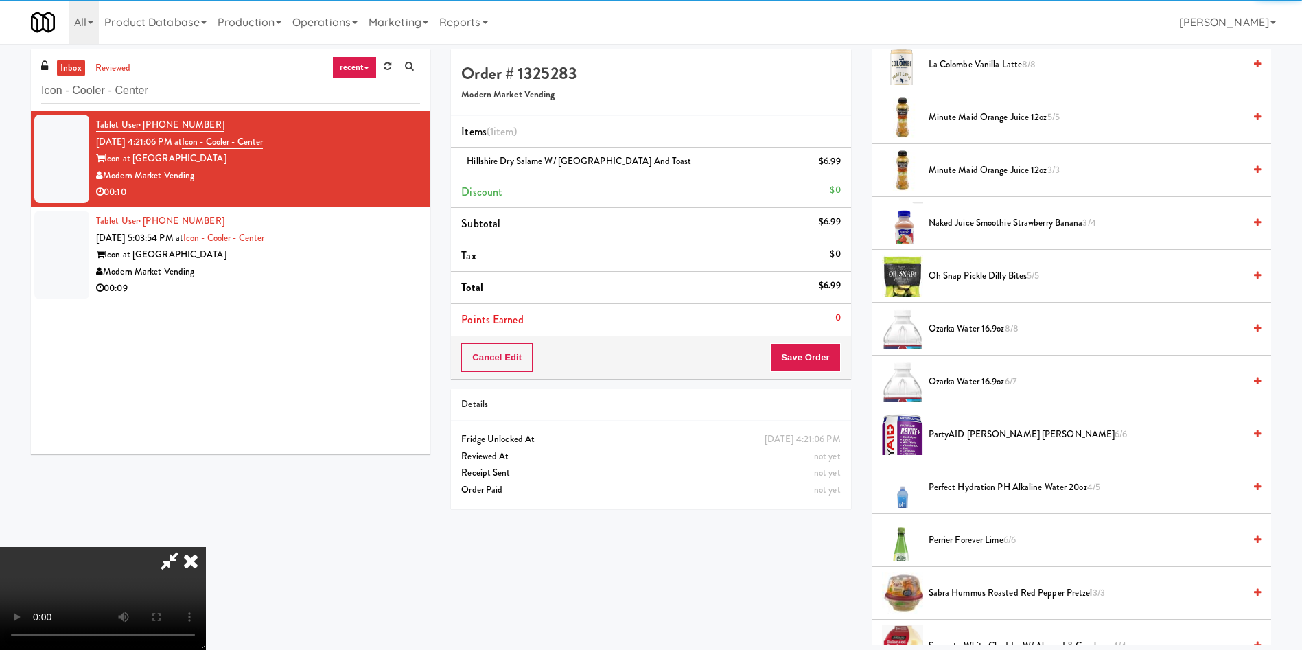
scroll to position [1133, 0]
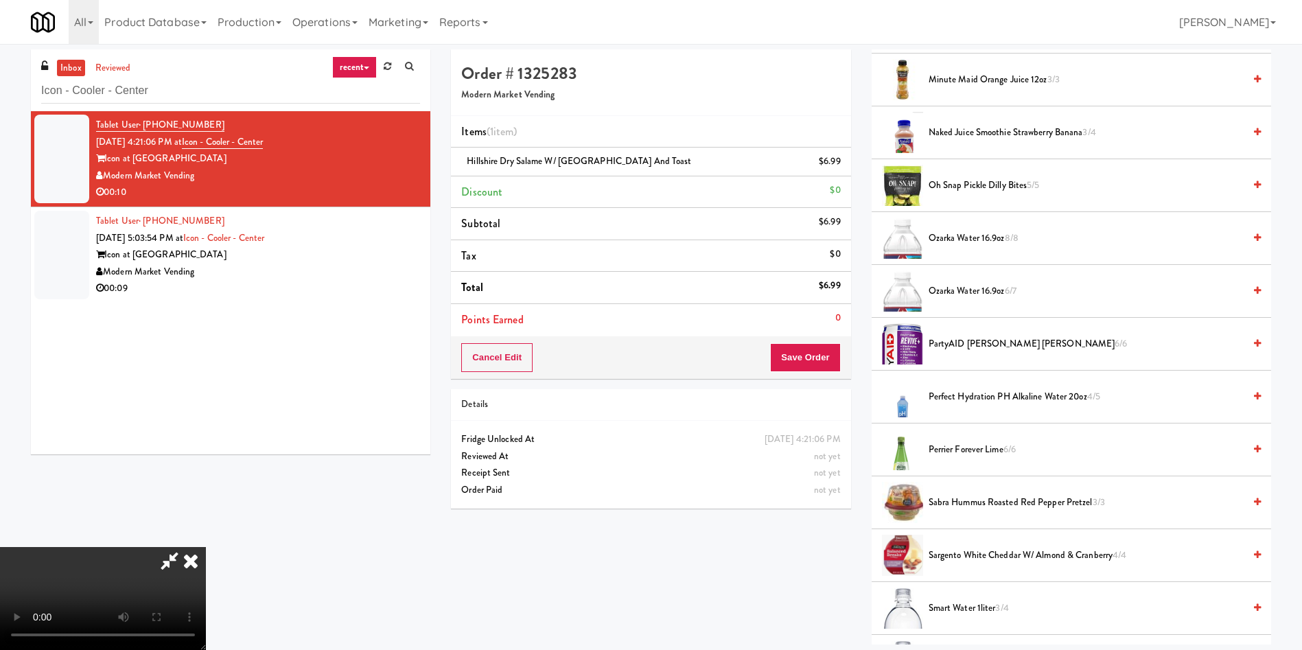
click at [950, 185] on span "Oh Snap Pickle Dilly Bites 5/5" at bounding box center [1086, 185] width 315 height 17
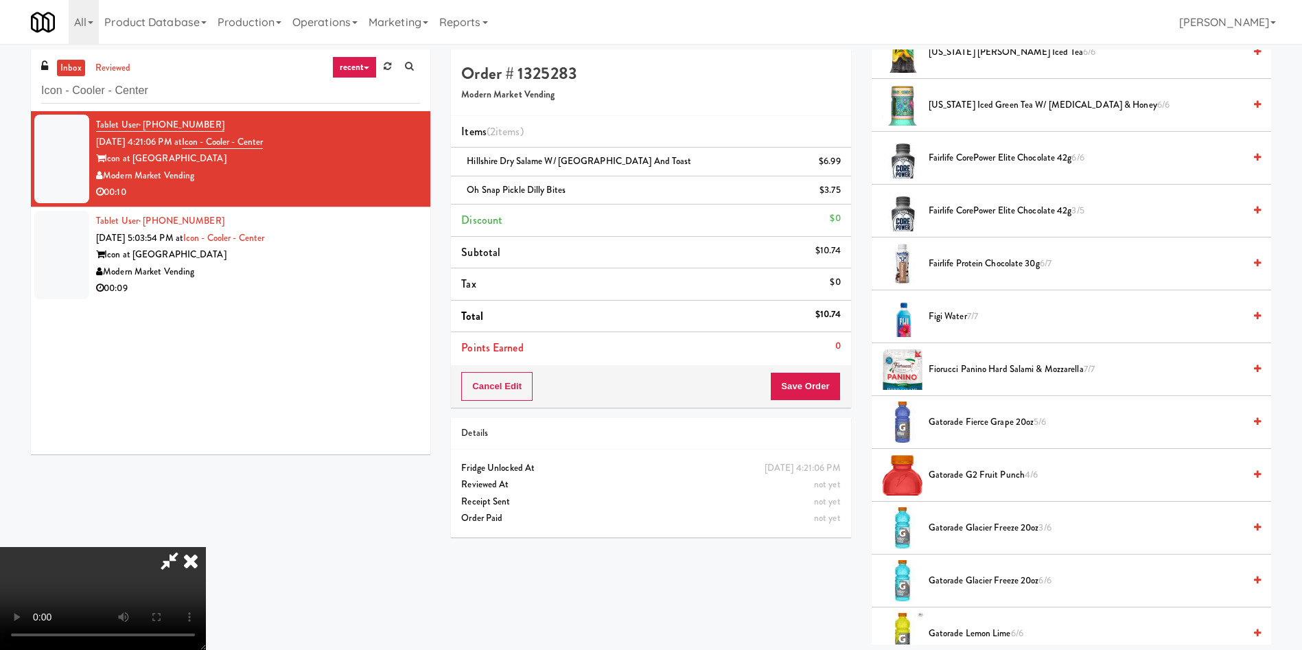
scroll to position [0, 0]
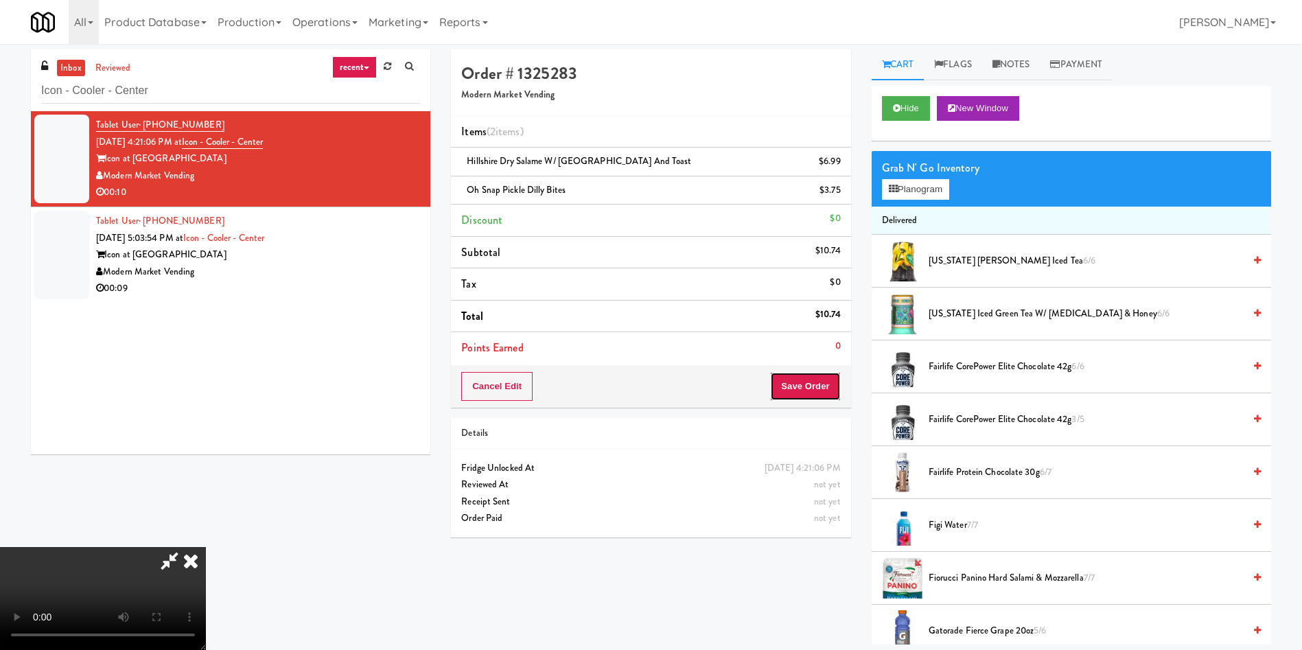
click at [819, 389] on button "Save Order" at bounding box center [805, 386] width 70 height 29
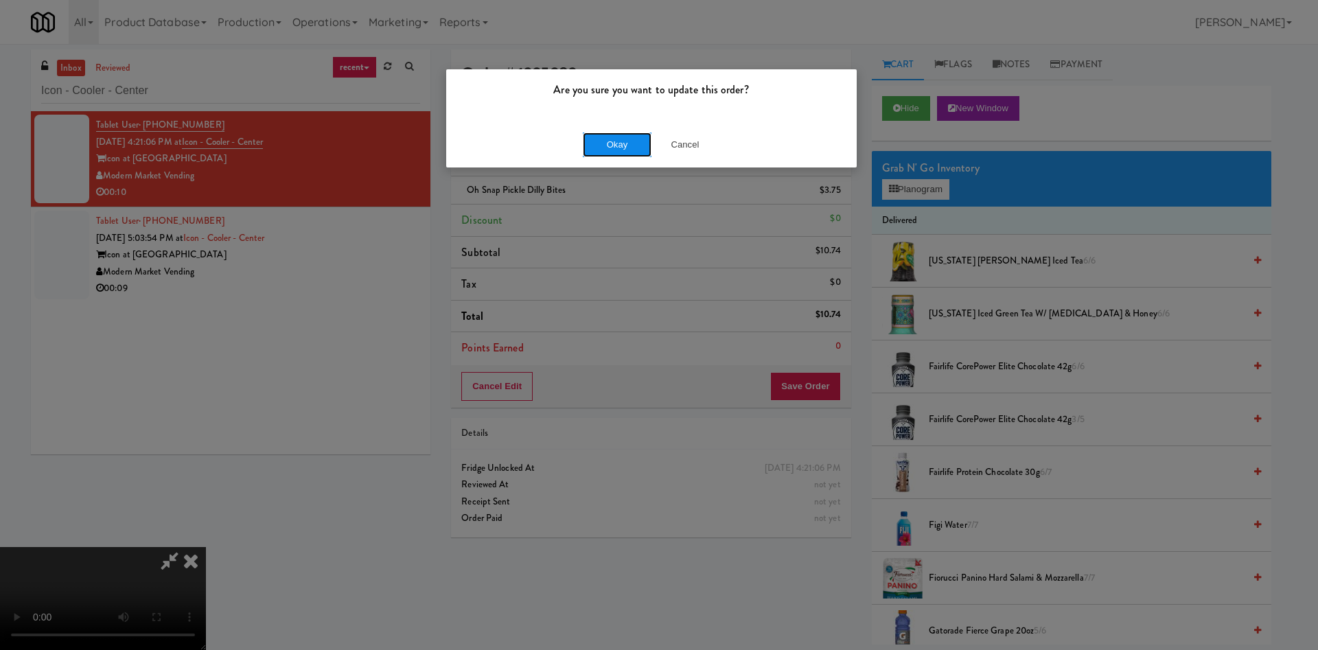
click at [616, 143] on button "Okay" at bounding box center [617, 144] width 69 height 25
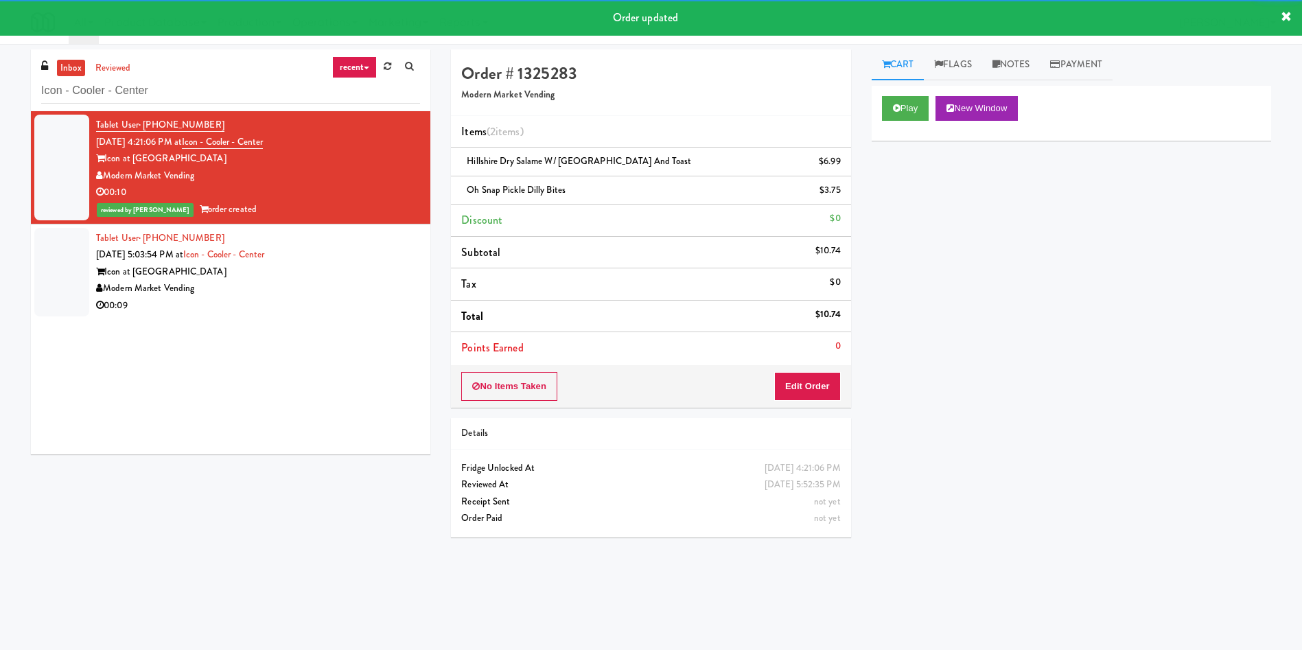
click at [69, 238] on div at bounding box center [61, 272] width 55 height 89
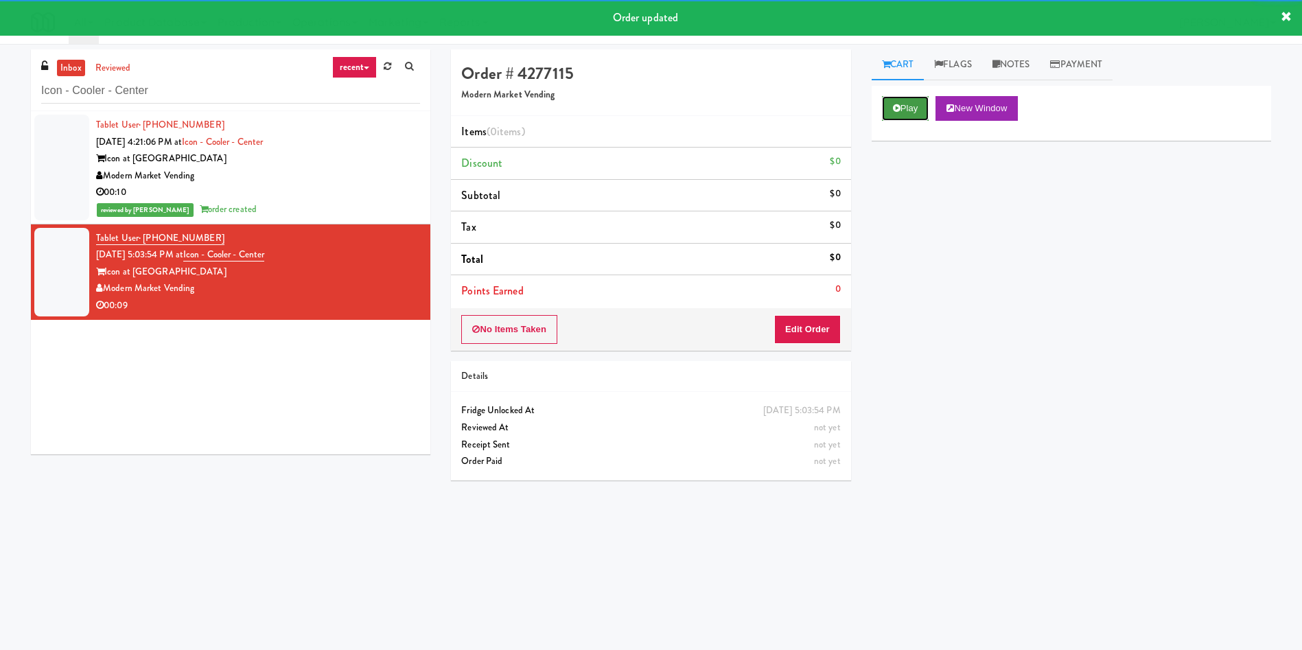
click at [901, 106] on button "Play" at bounding box center [905, 108] width 47 height 25
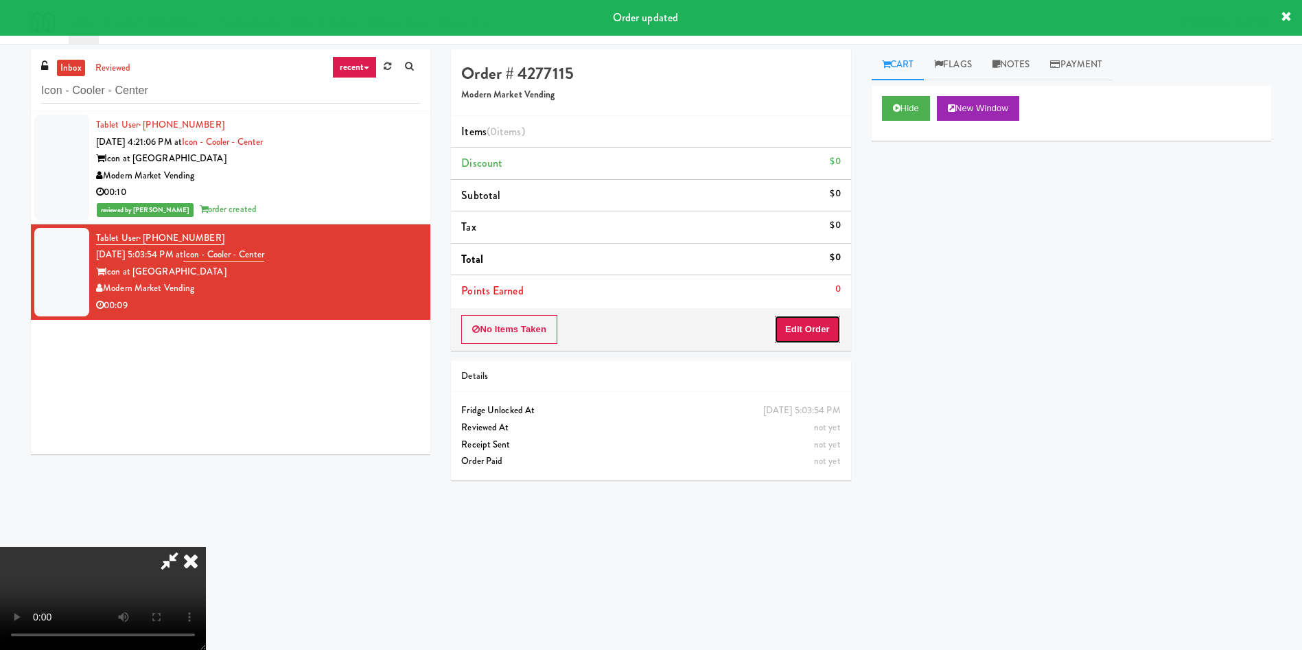
click at [820, 327] on button "Edit Order" at bounding box center [807, 329] width 67 height 29
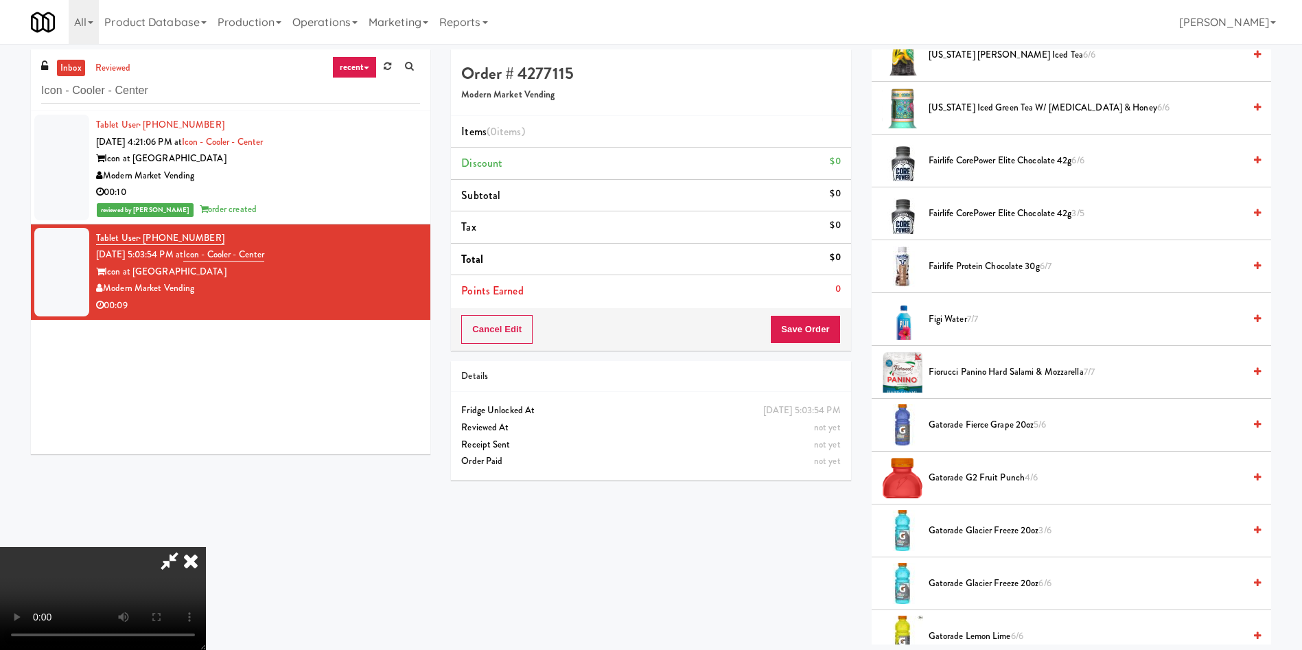
scroll to position [202, 0]
click at [206, 547] on video at bounding box center [103, 598] width 206 height 103
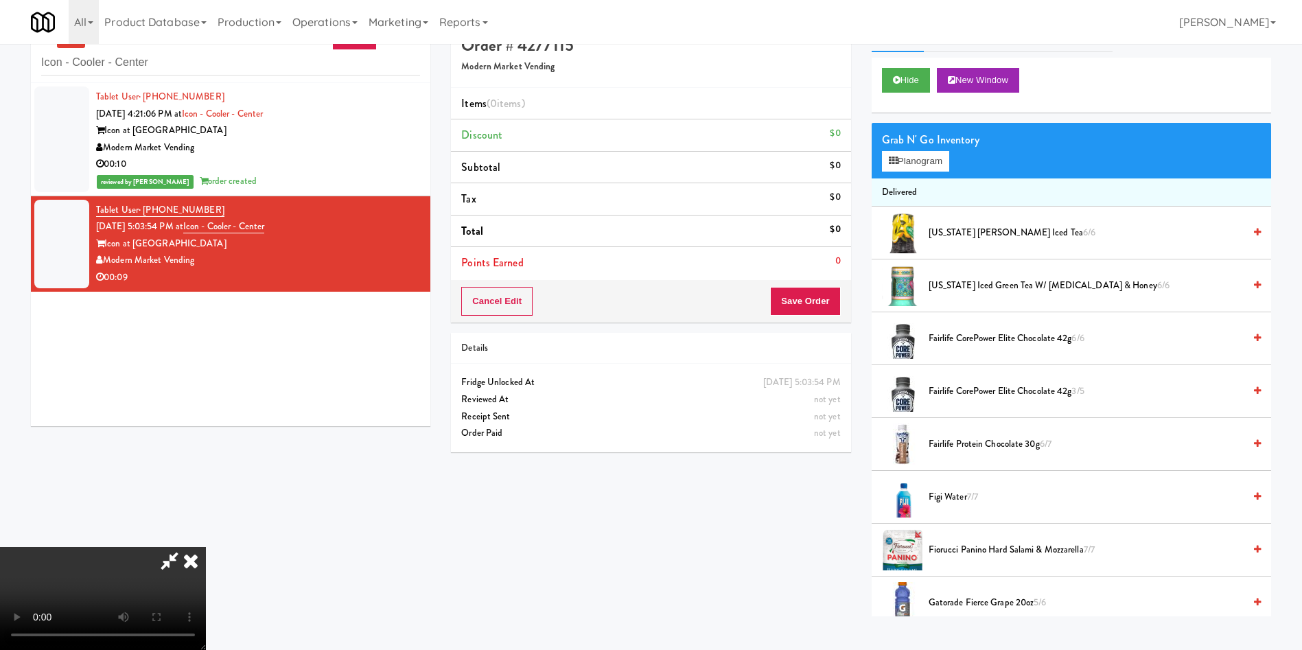
scroll to position [44, 0]
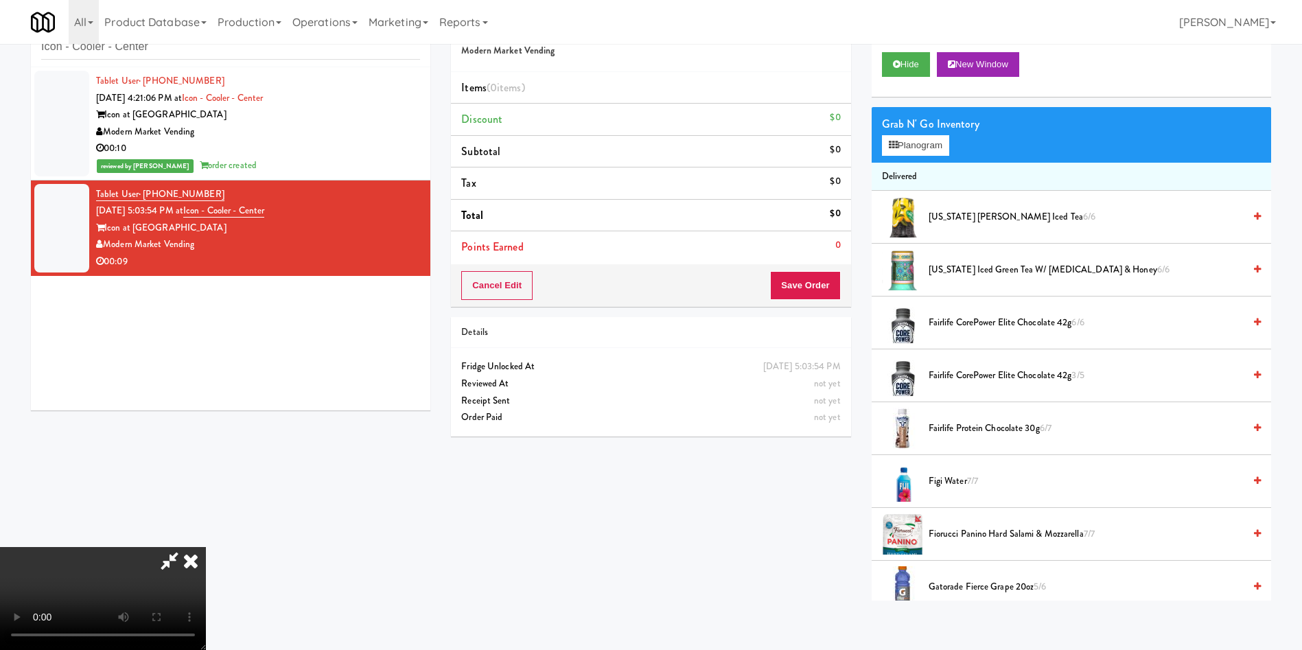
click at [206, 547] on video at bounding box center [103, 598] width 206 height 103
click at [887, 143] on button "Planogram" at bounding box center [915, 145] width 67 height 21
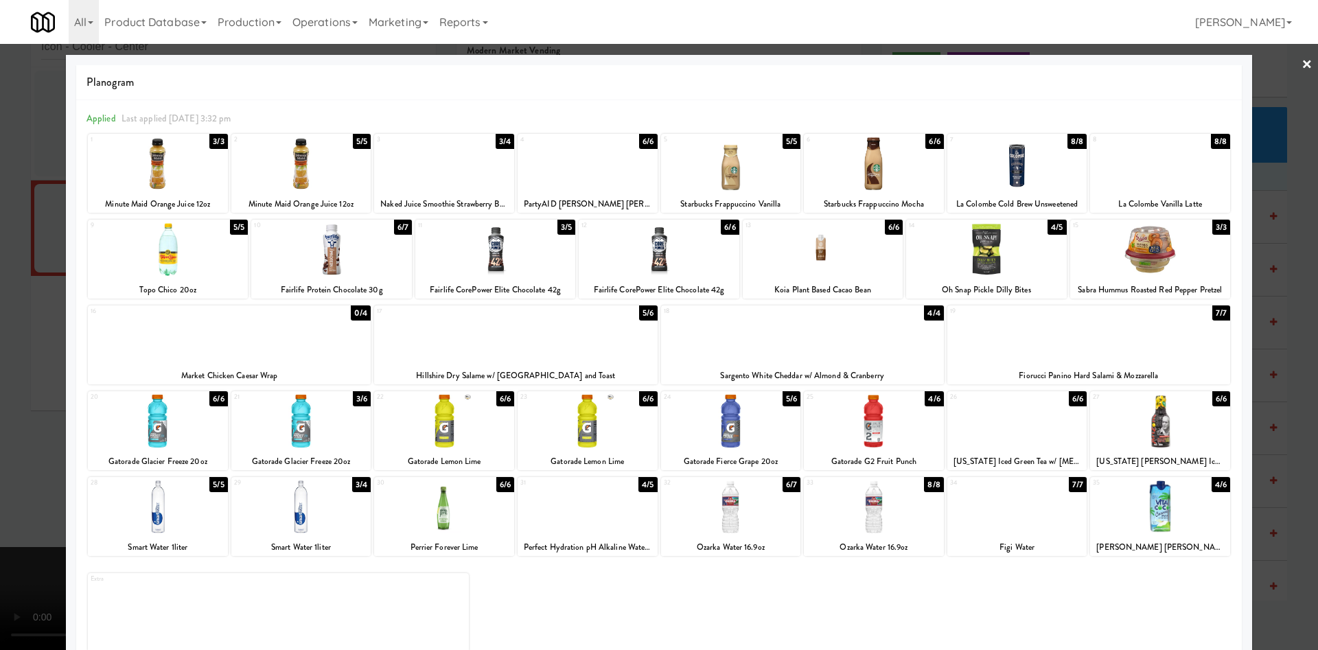
click at [850, 506] on div at bounding box center [874, 506] width 140 height 53
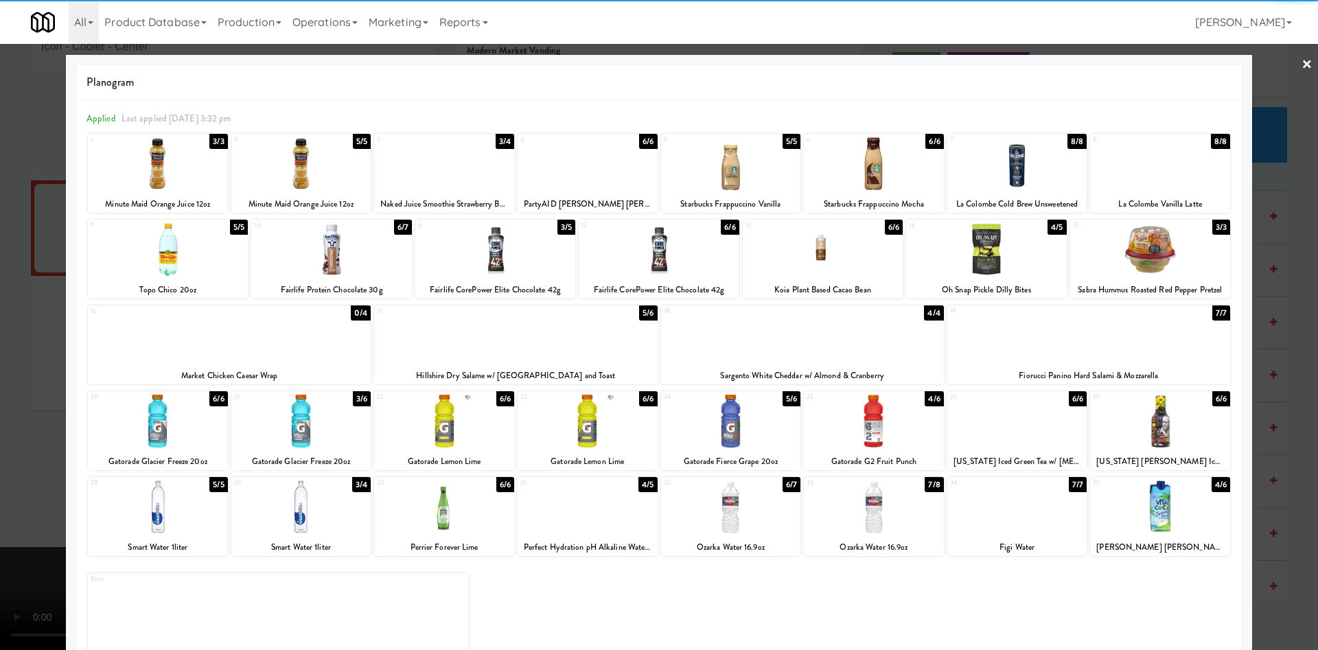
click at [32, 364] on div at bounding box center [659, 325] width 1318 height 650
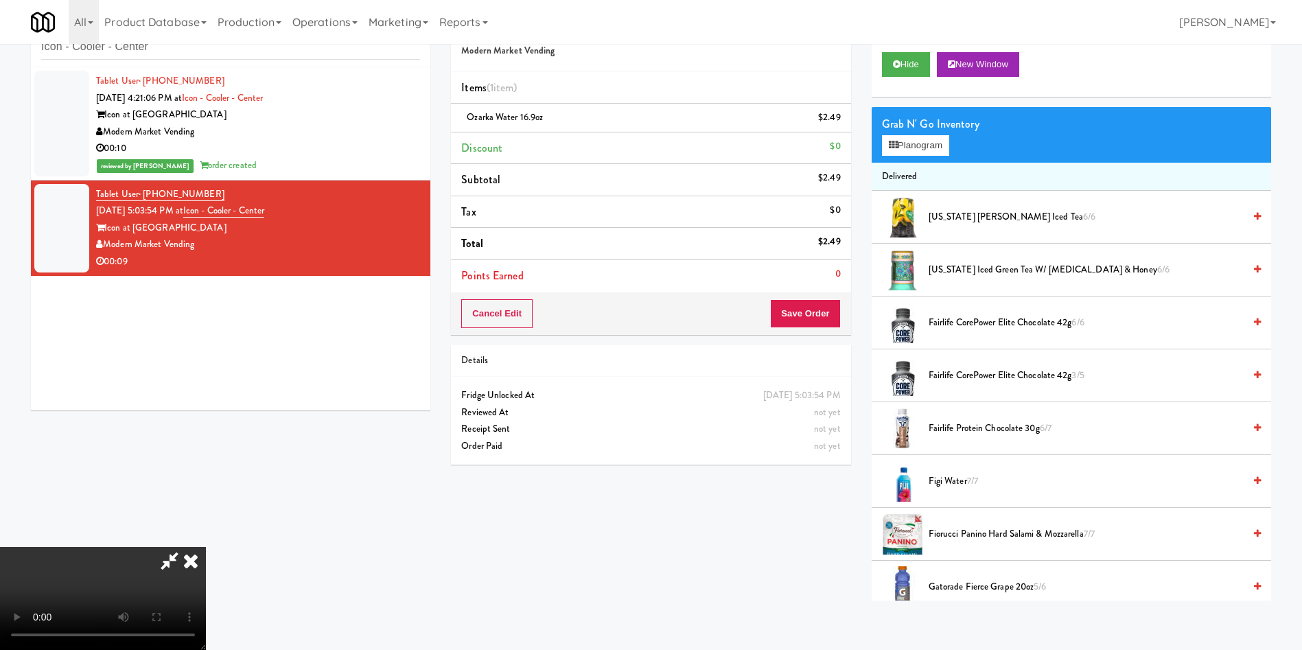
click at [206, 547] on video at bounding box center [103, 598] width 206 height 103
drag, startPoint x: 502, startPoint y: 369, endPoint x: 440, endPoint y: 450, distance: 101.7
click at [206, 547] on video at bounding box center [103, 598] width 206 height 103
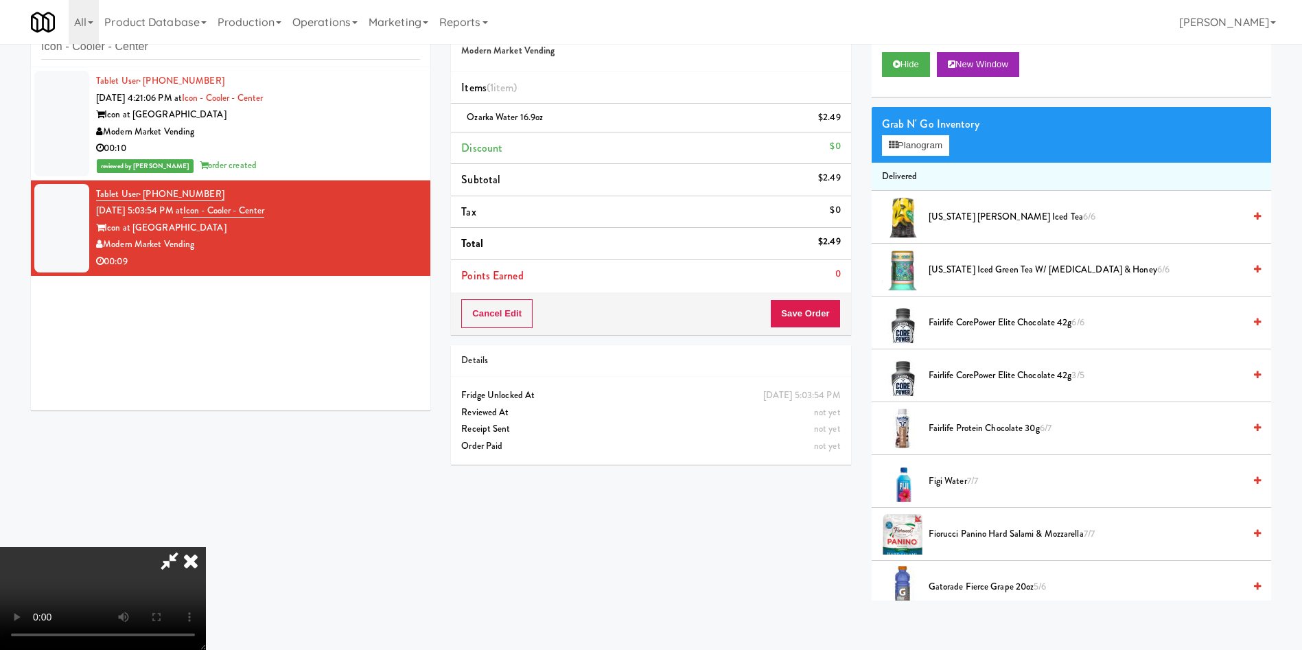
click at [206, 547] on video at bounding box center [103, 598] width 206 height 103
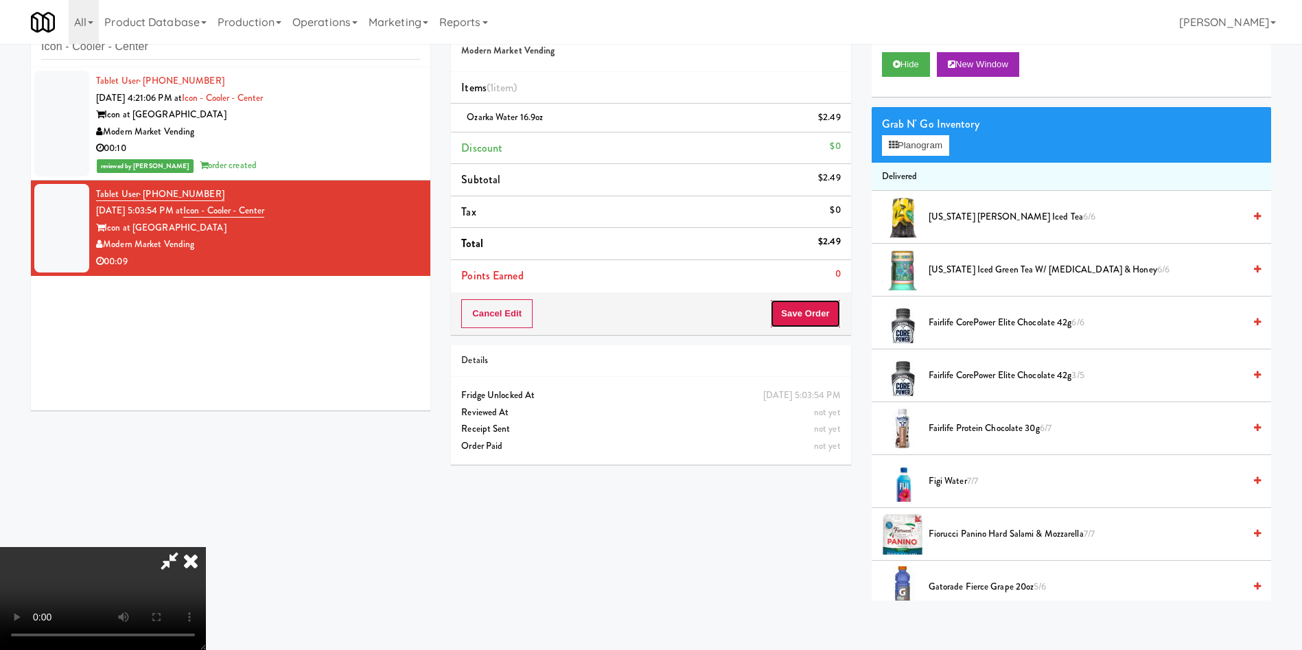
click at [818, 316] on button "Save Order" at bounding box center [805, 313] width 70 height 29
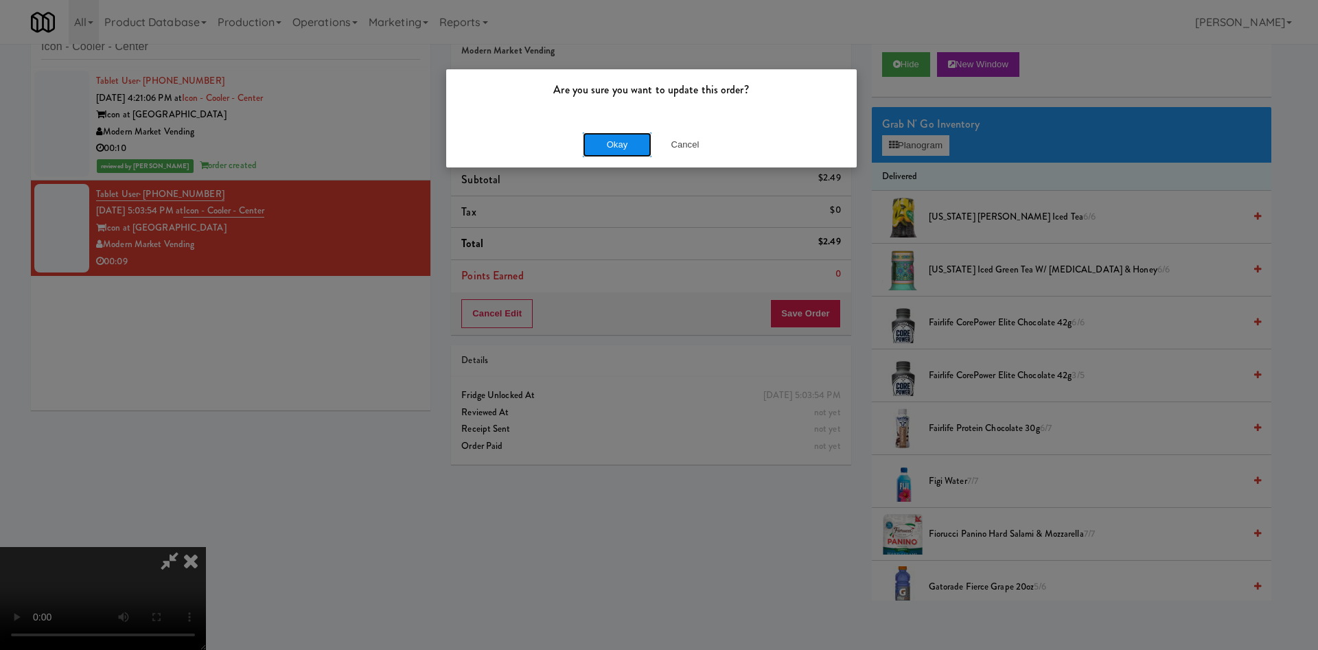
click at [635, 150] on button "Okay" at bounding box center [617, 144] width 69 height 25
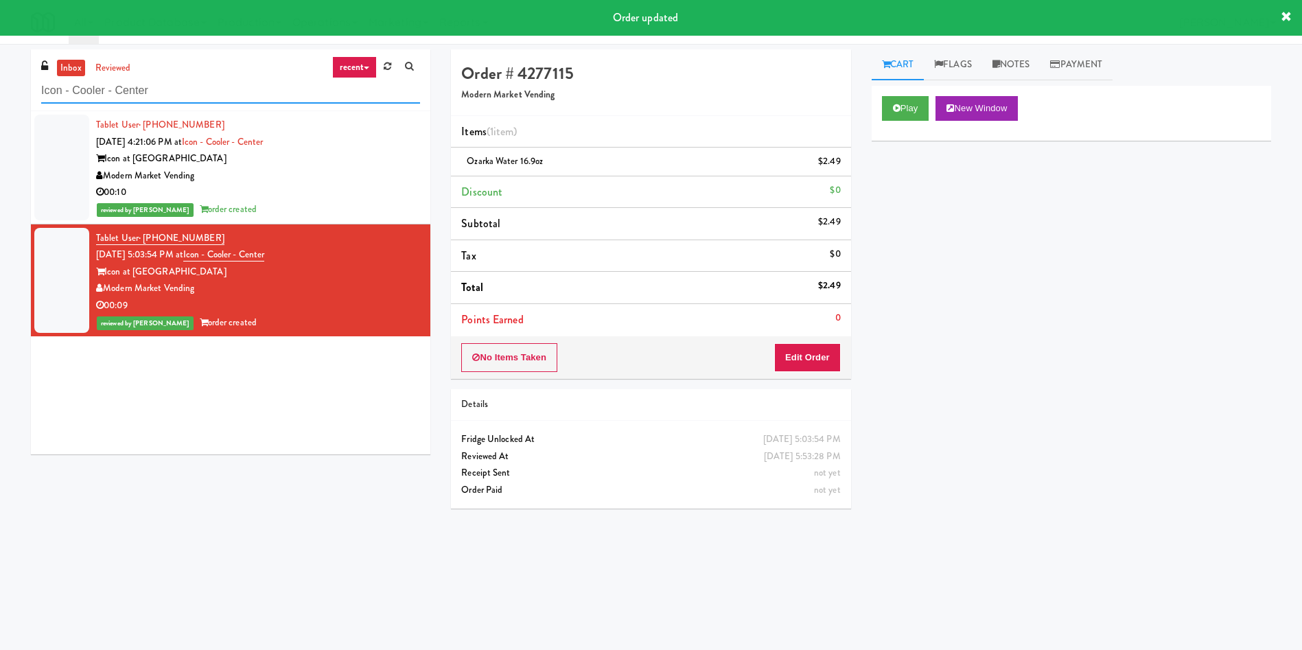
drag, startPoint x: 200, startPoint y: 84, endPoint x: 0, endPoint y: 82, distance: 200.4
click at [0, 82] on div "inbox reviewed recent all unclear take inventory issue suspicious failed recent…" at bounding box center [651, 324] width 1302 height 551
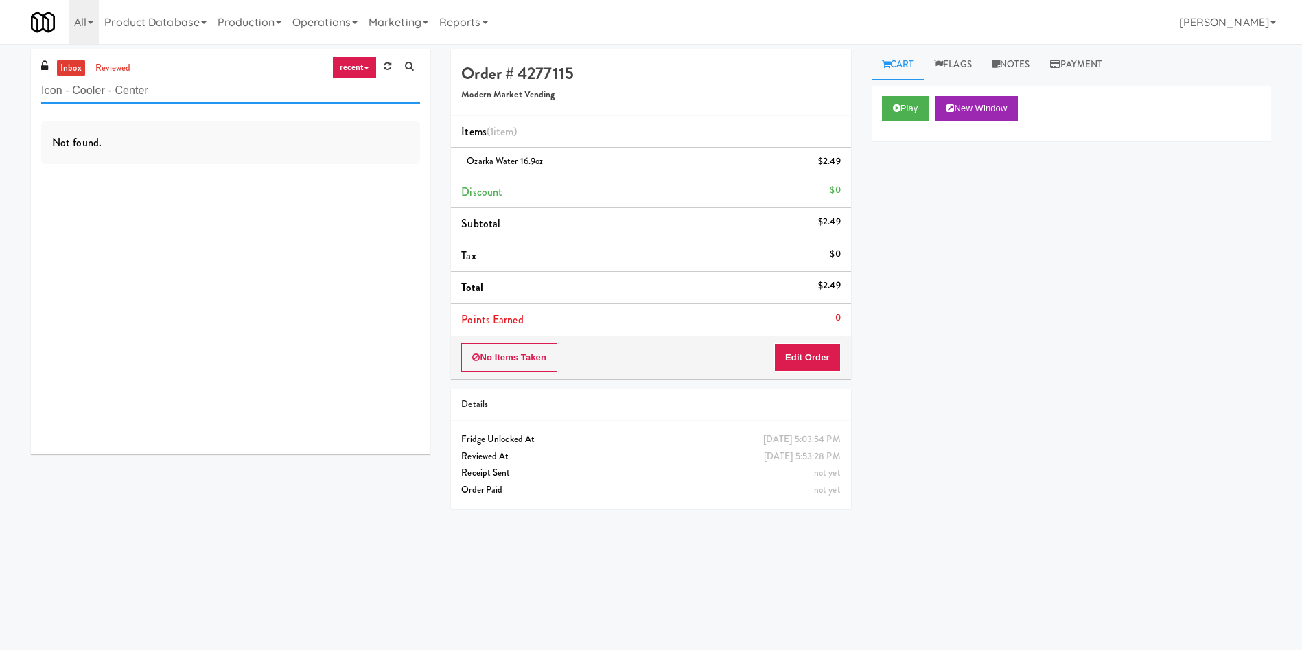
drag, startPoint x: 216, startPoint y: 91, endPoint x: 0, endPoint y: 73, distance: 217.0
click at [0, 73] on div "inbox reviewed recent all unclear take inventory issue suspicious failed recent…" at bounding box center [651, 324] width 1302 height 551
paste input "700 Penn-Fridge"
type input "700 Penn-Fridge"
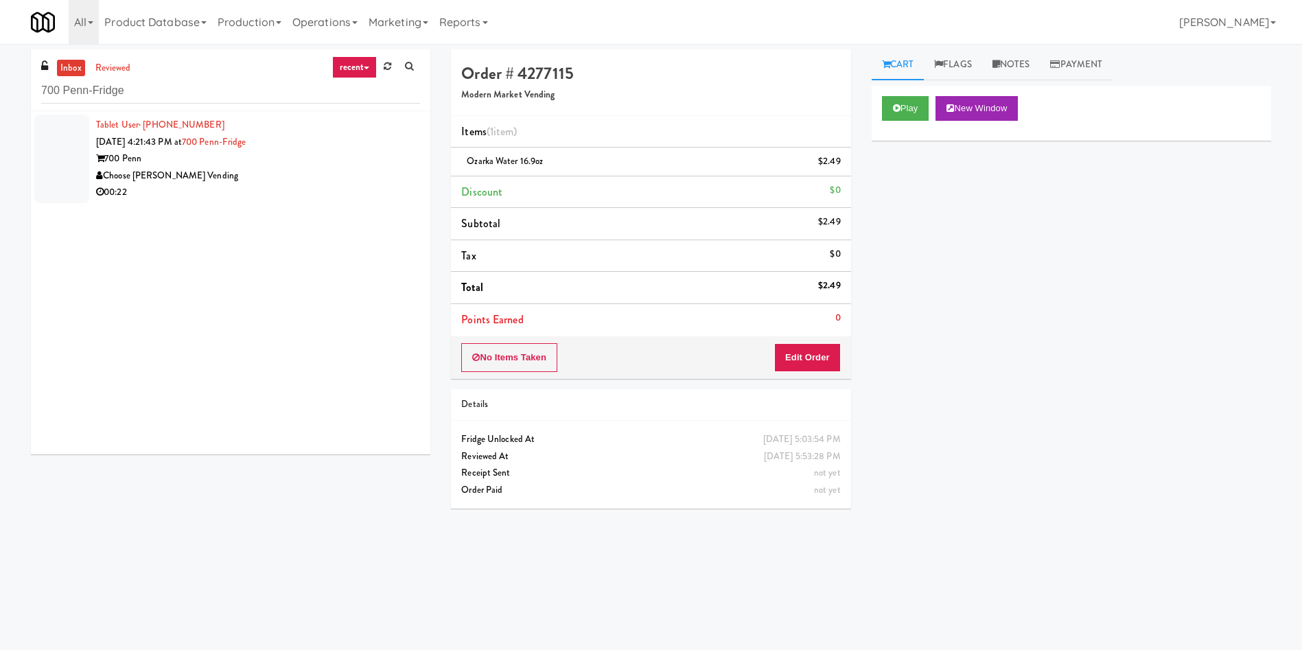
drag, startPoint x: 54, startPoint y: 160, endPoint x: 126, endPoint y: 155, distance: 71.5
click at [54, 160] on div at bounding box center [61, 159] width 55 height 89
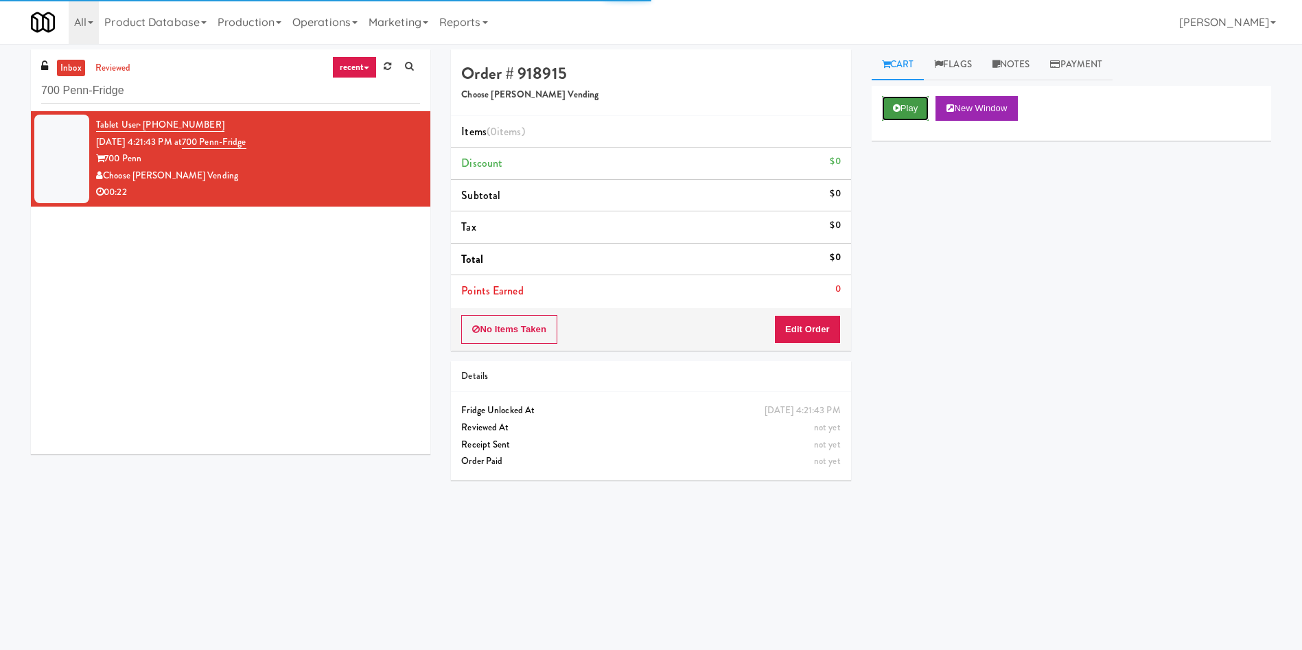
click at [929, 110] on button "Play" at bounding box center [905, 108] width 47 height 25
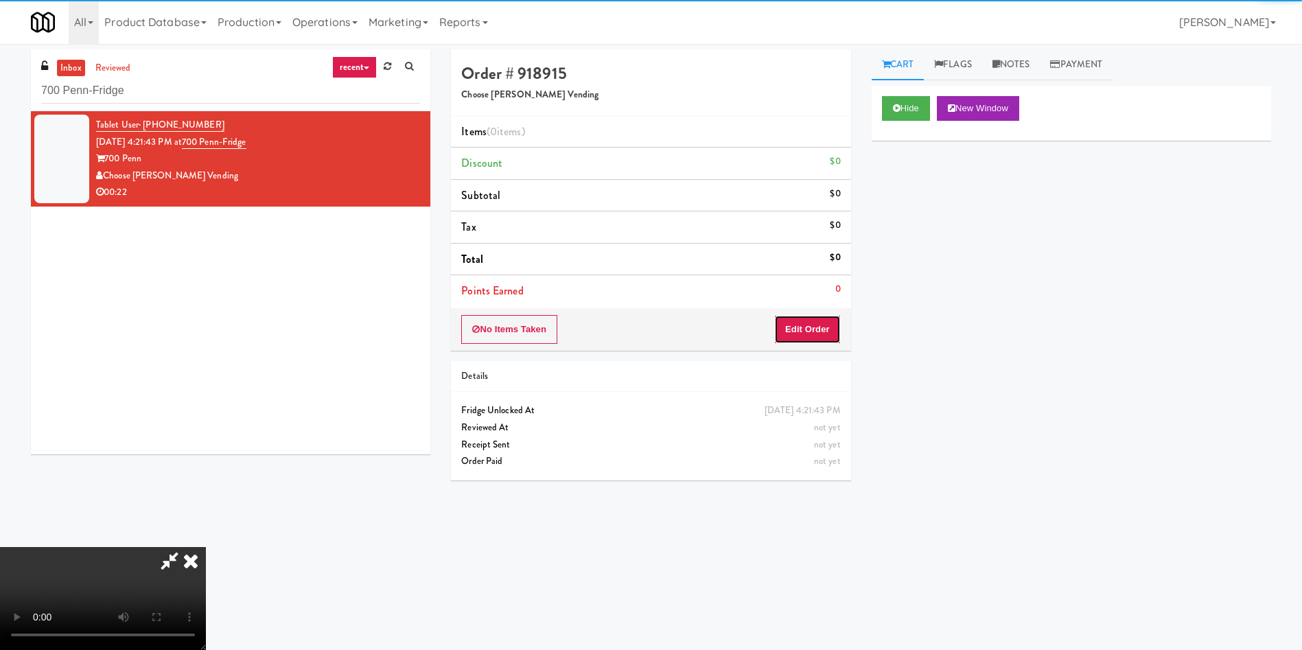
click at [789, 318] on button "Edit Order" at bounding box center [807, 329] width 67 height 29
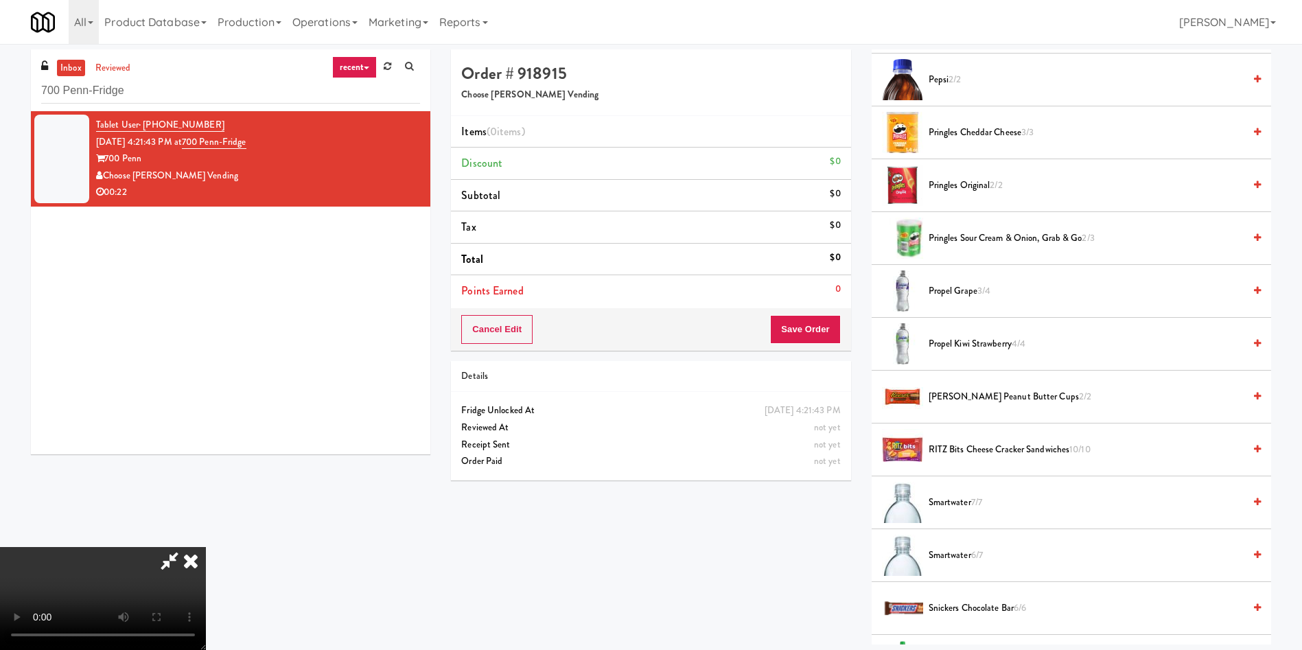
scroll to position [1339, 0]
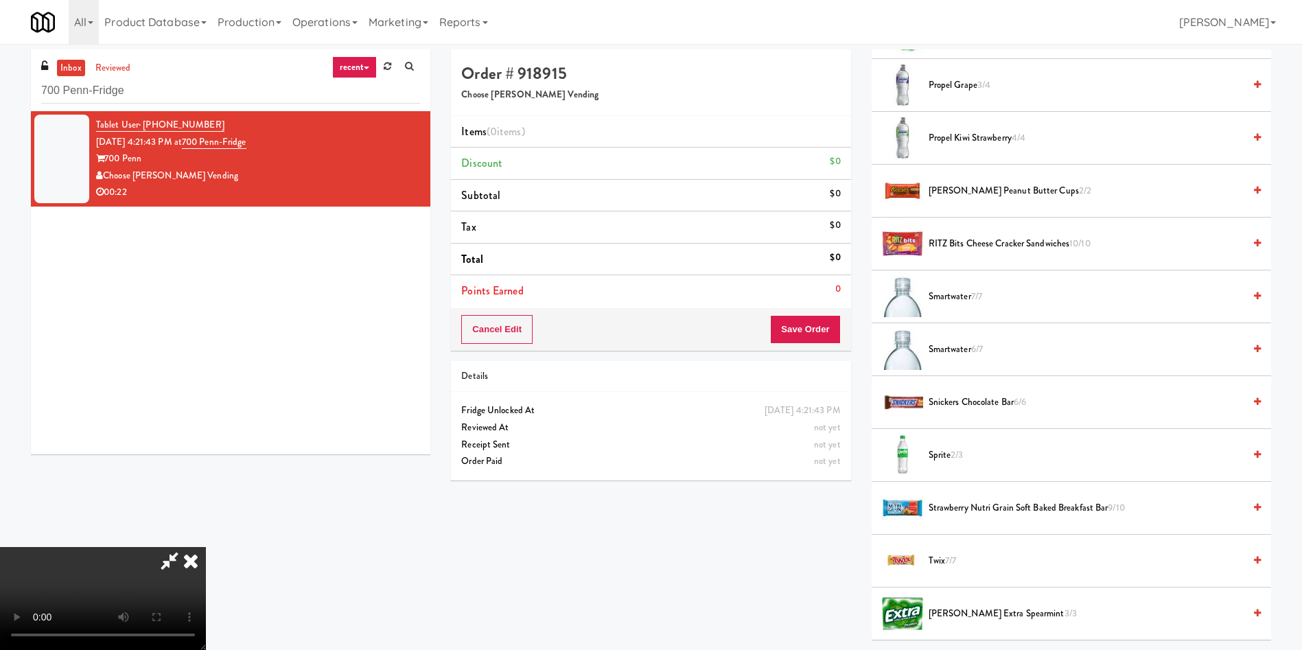
click at [969, 352] on span "Smartwater 6/7" at bounding box center [1086, 349] width 315 height 17
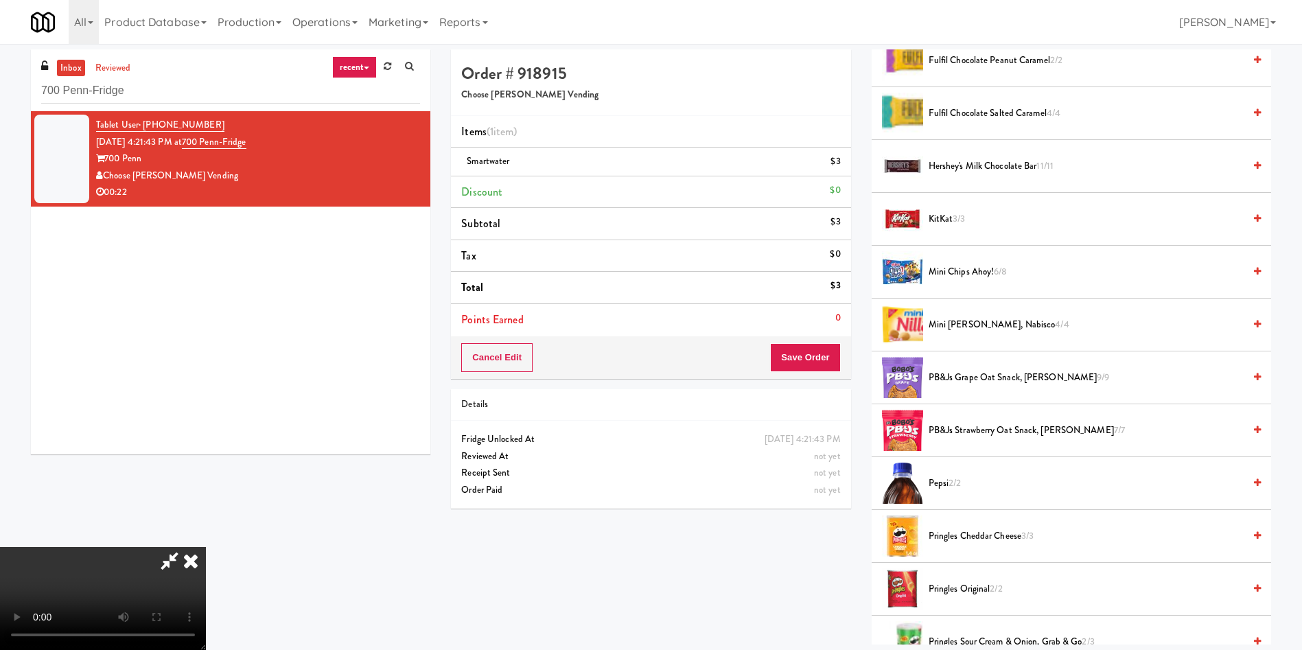
scroll to position [721, 0]
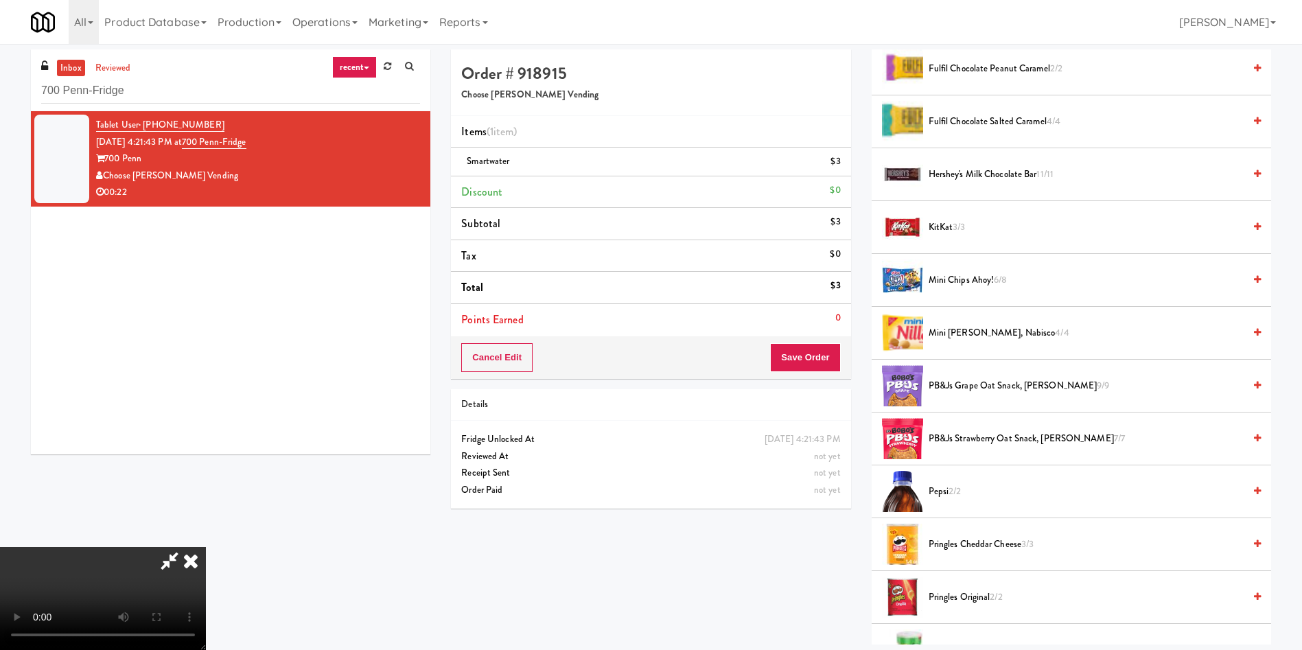
click at [929, 491] on span "Pepsi 2/2" at bounding box center [1086, 491] width 315 height 17
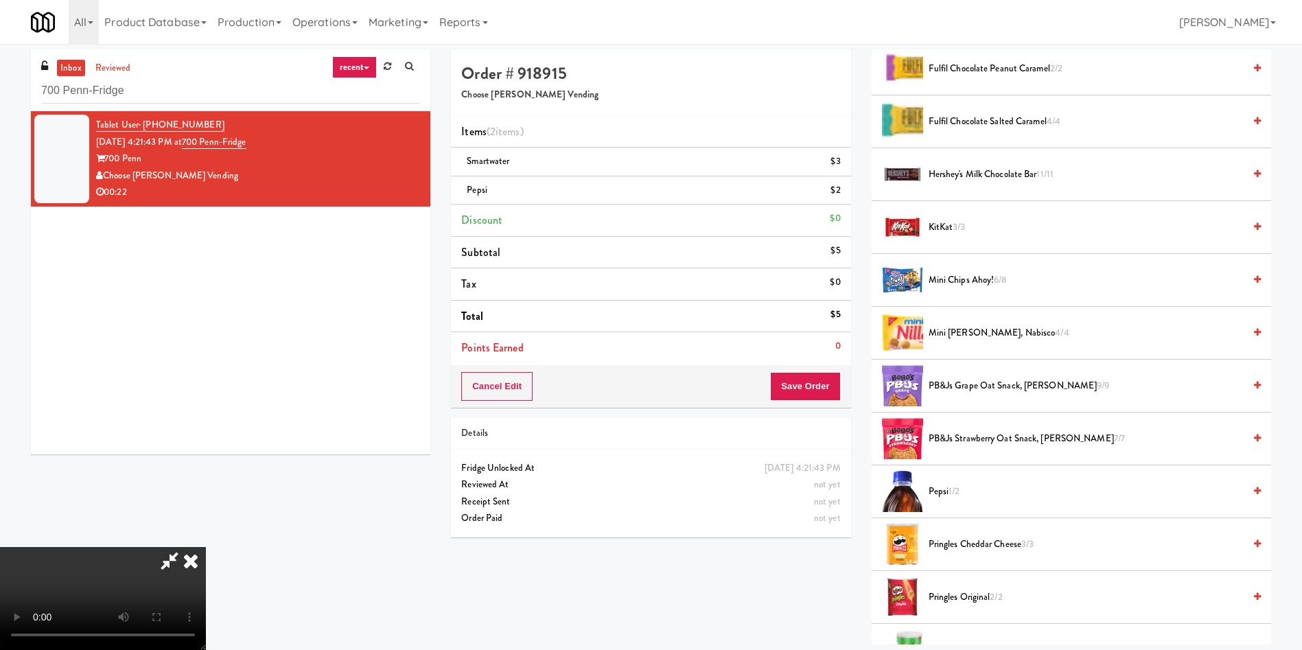
click at [952, 491] on span "1/2" at bounding box center [954, 491] width 11 height 13
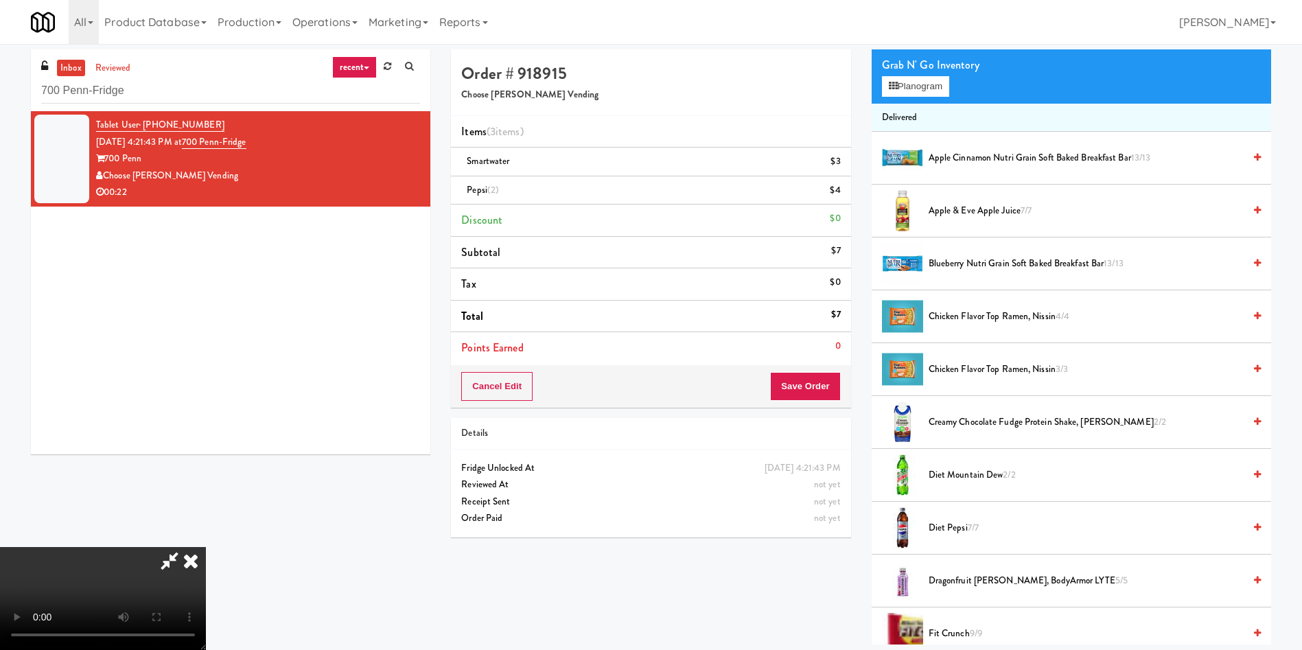
scroll to position [0, 0]
click at [206, 547] on video at bounding box center [103, 598] width 206 height 103
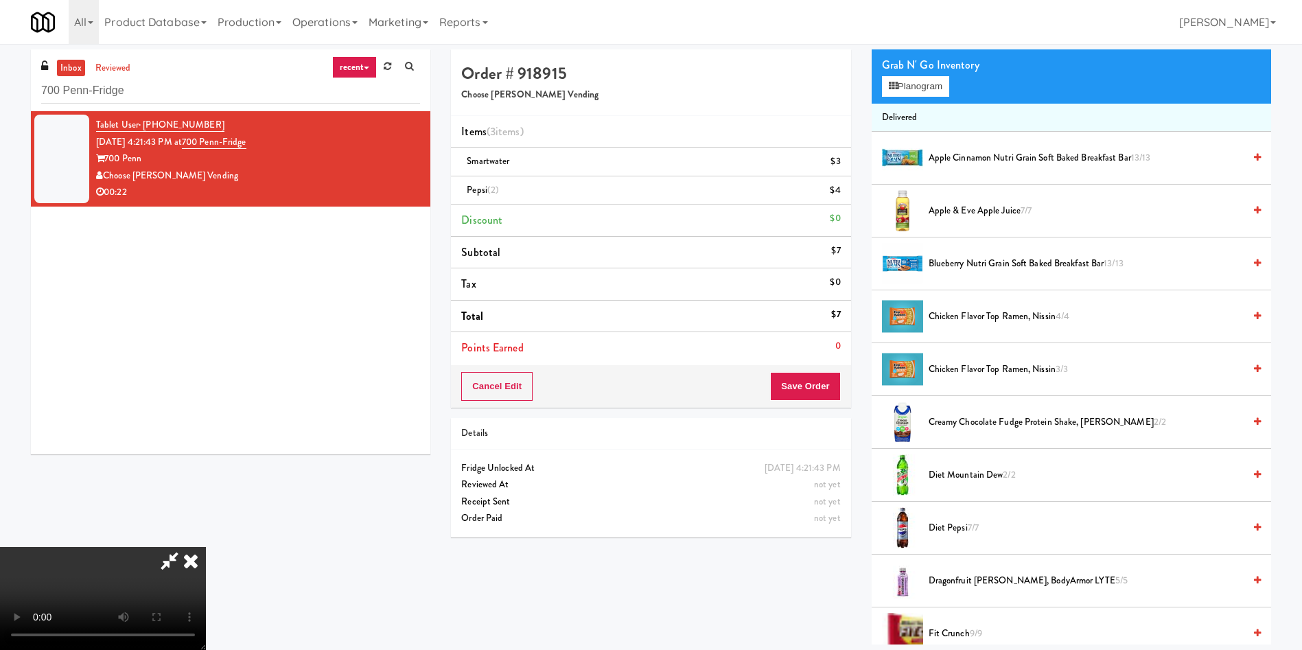
click at [206, 547] on video at bounding box center [103, 598] width 206 height 103
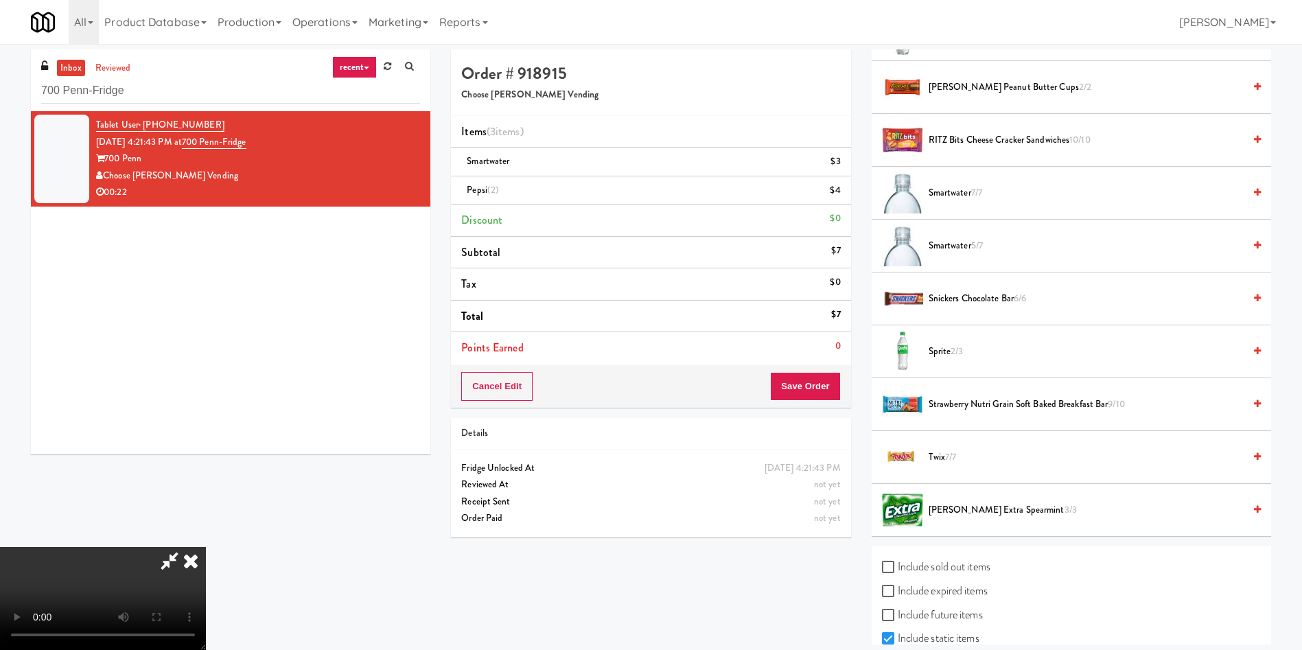
scroll to position [1494, 0]
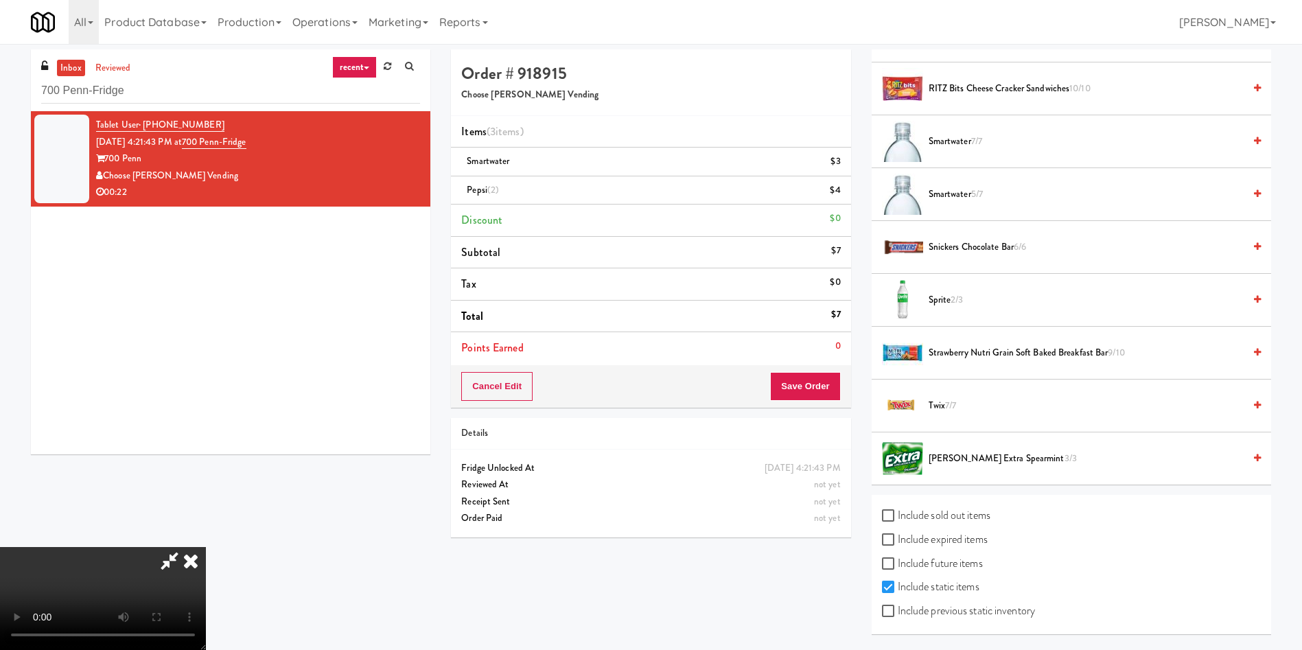
click at [955, 247] on span "Snickers Chocolate Bar 6/6" at bounding box center [1086, 247] width 315 height 17
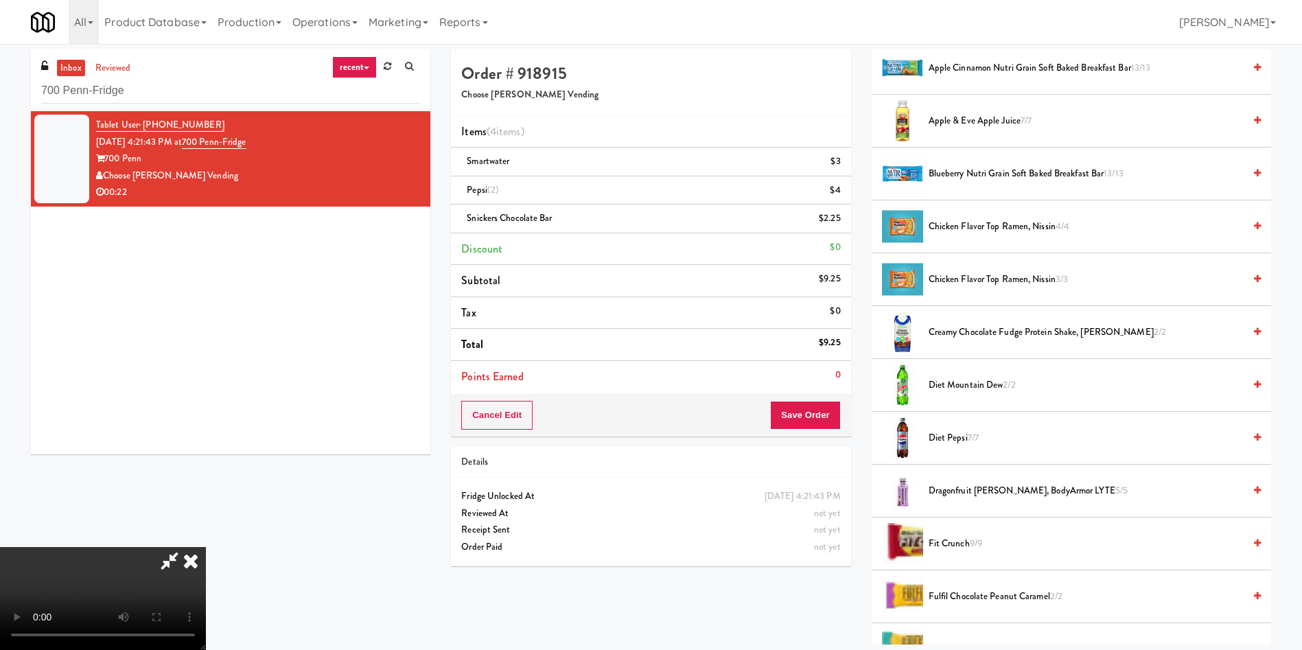
scroll to position [0, 0]
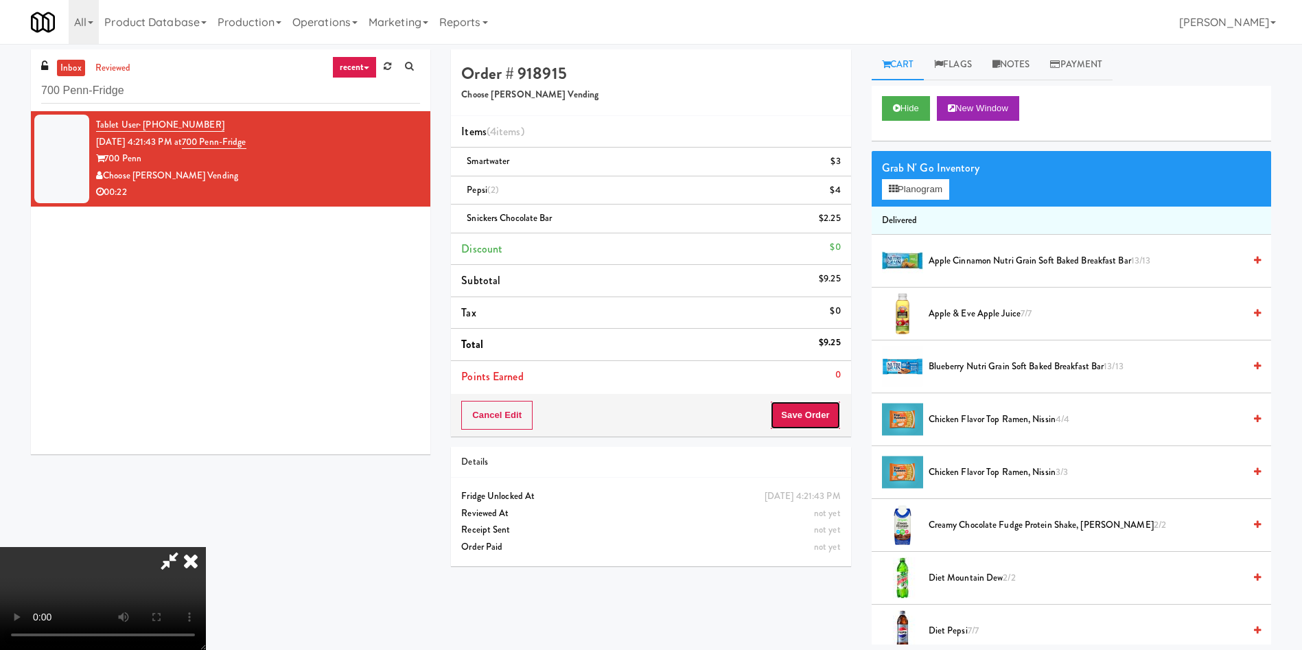
click at [810, 405] on button "Save Order" at bounding box center [805, 415] width 70 height 29
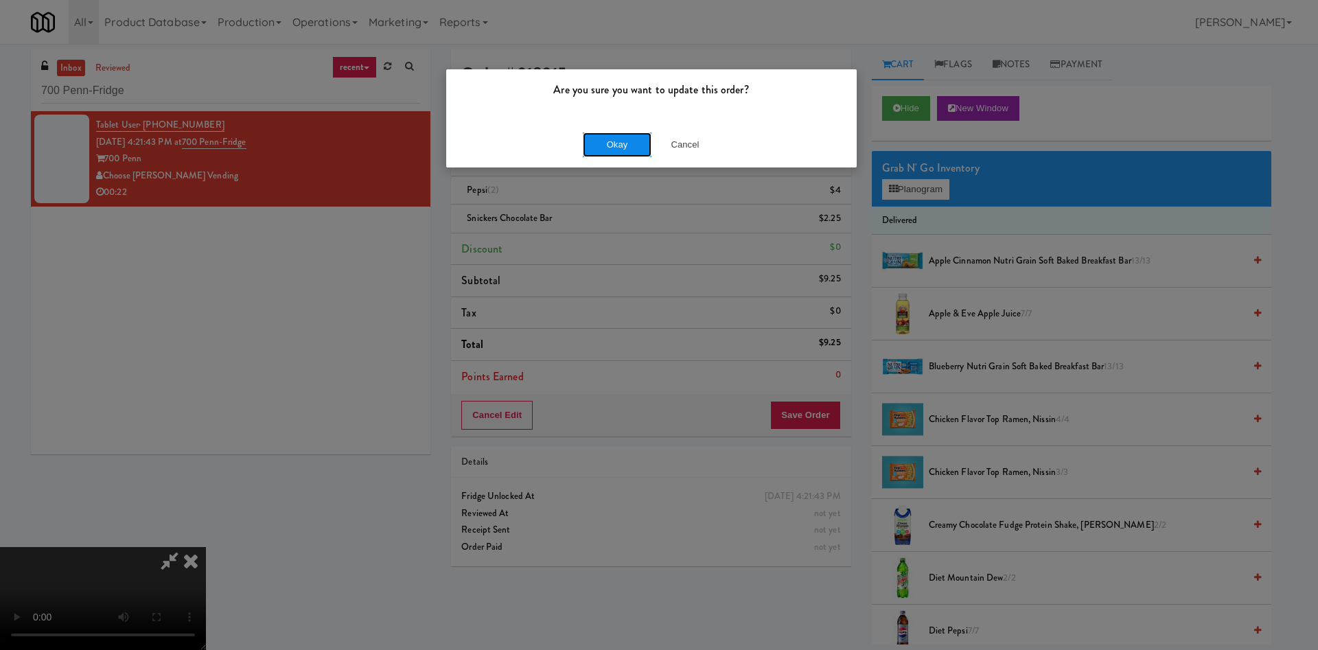
click at [618, 144] on button "Okay" at bounding box center [617, 144] width 69 height 25
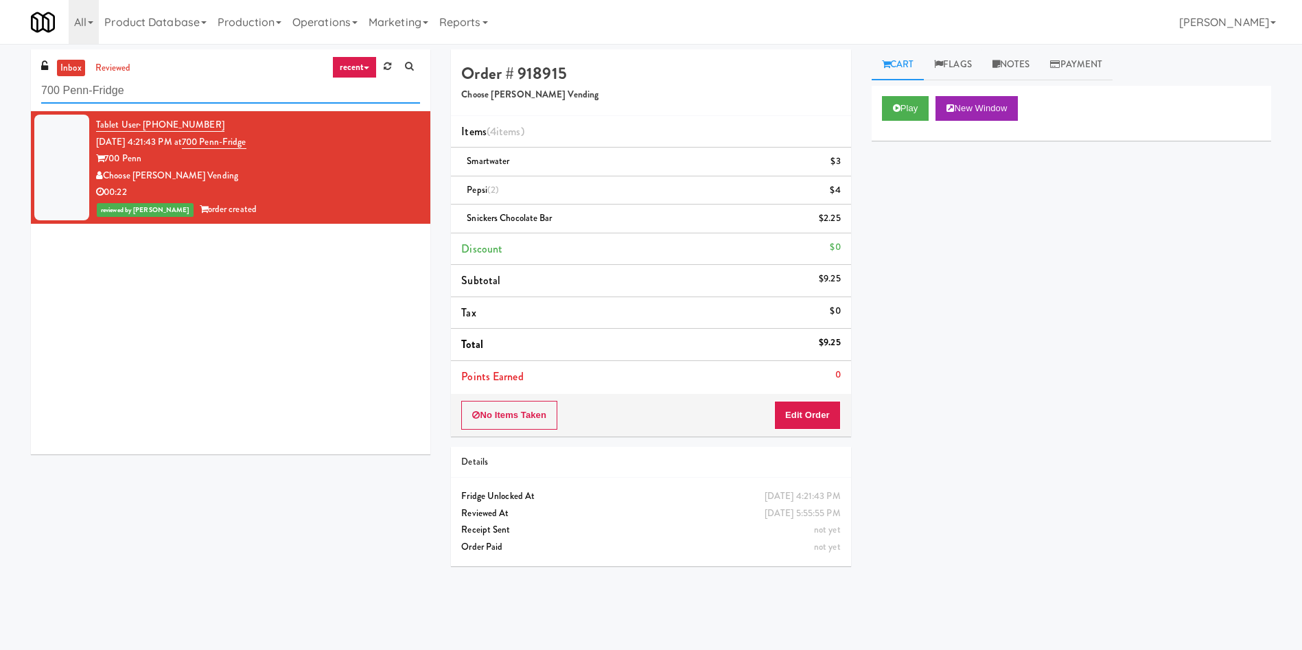
paste input "Westlyn - Left - Ambient"
drag, startPoint x: 168, startPoint y: 86, endPoint x: 0, endPoint y: 87, distance: 168.2
click at [0, 87] on div "inbox reviewed recent all unclear take inventory issue suspicious failed recent…" at bounding box center [651, 324] width 1302 height 551
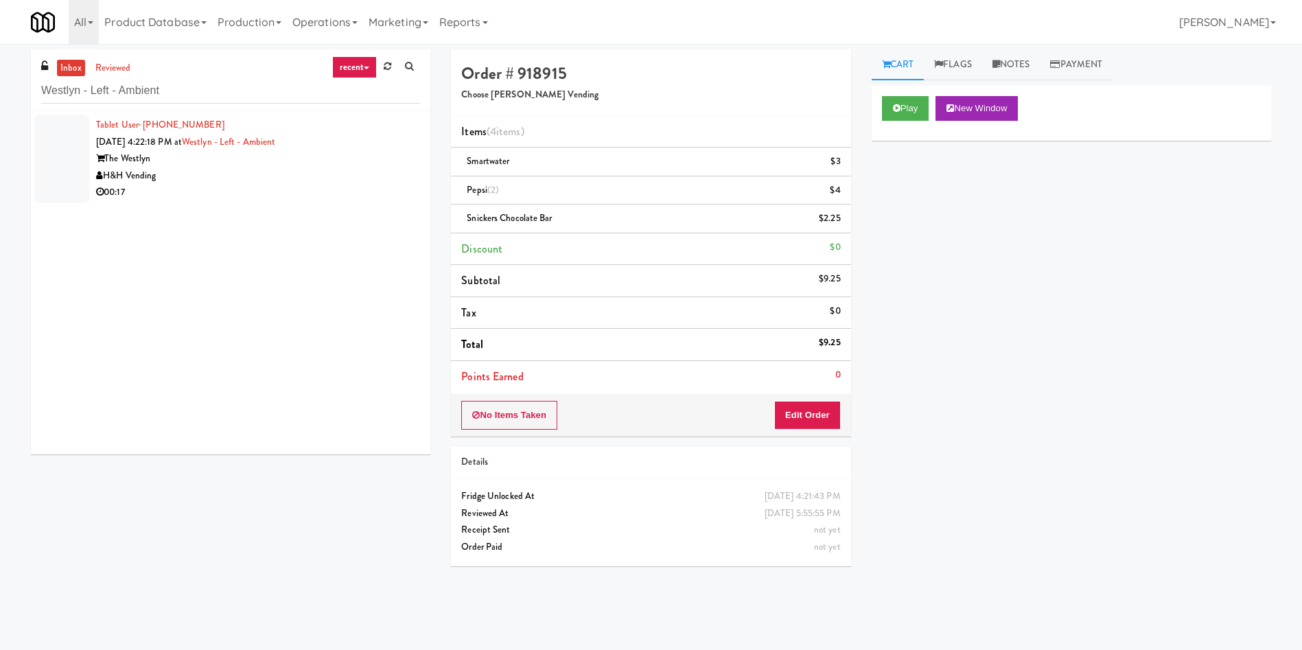
drag, startPoint x: 56, startPoint y: 171, endPoint x: 148, endPoint y: 177, distance: 92.2
click at [57, 170] on div at bounding box center [61, 159] width 55 height 89
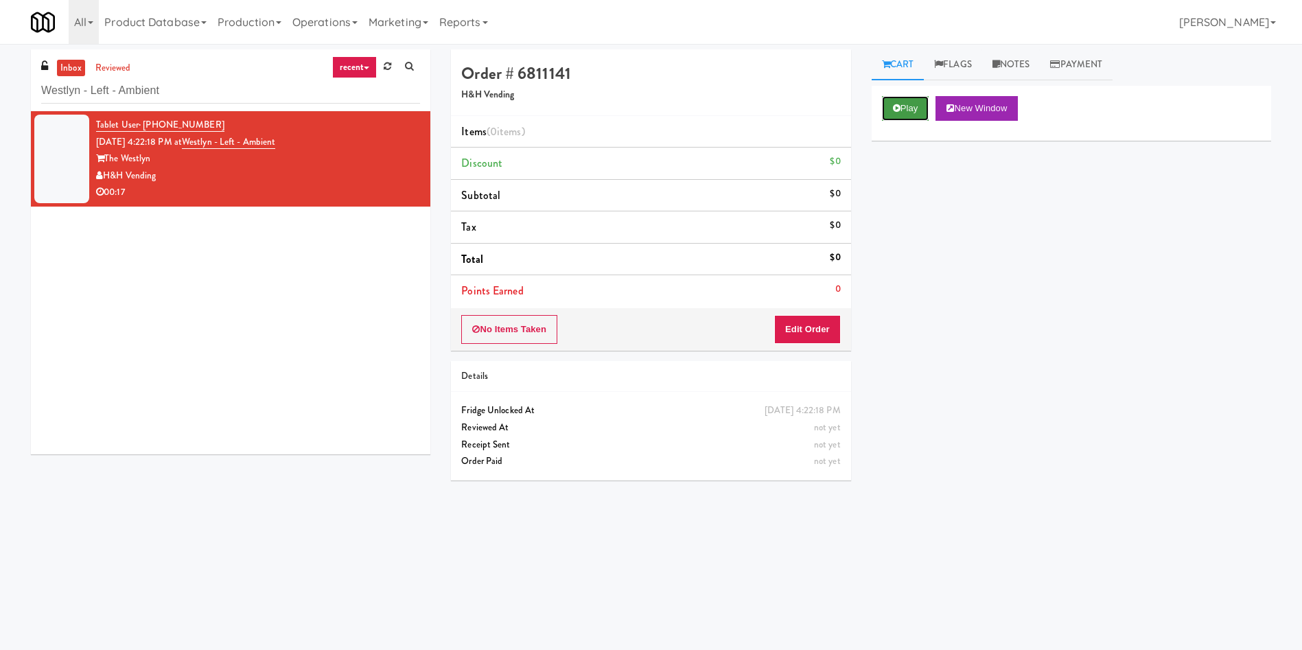
click at [903, 109] on button "Play" at bounding box center [905, 108] width 47 height 25
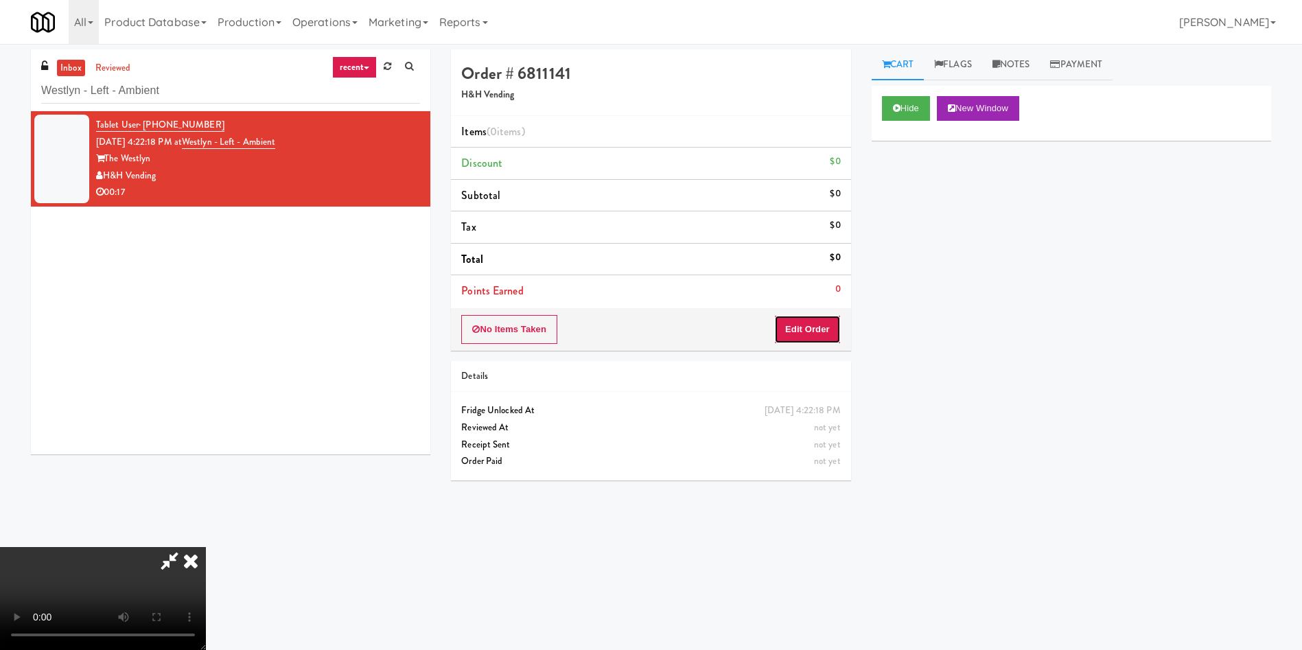
click at [798, 331] on button "Edit Order" at bounding box center [807, 329] width 67 height 29
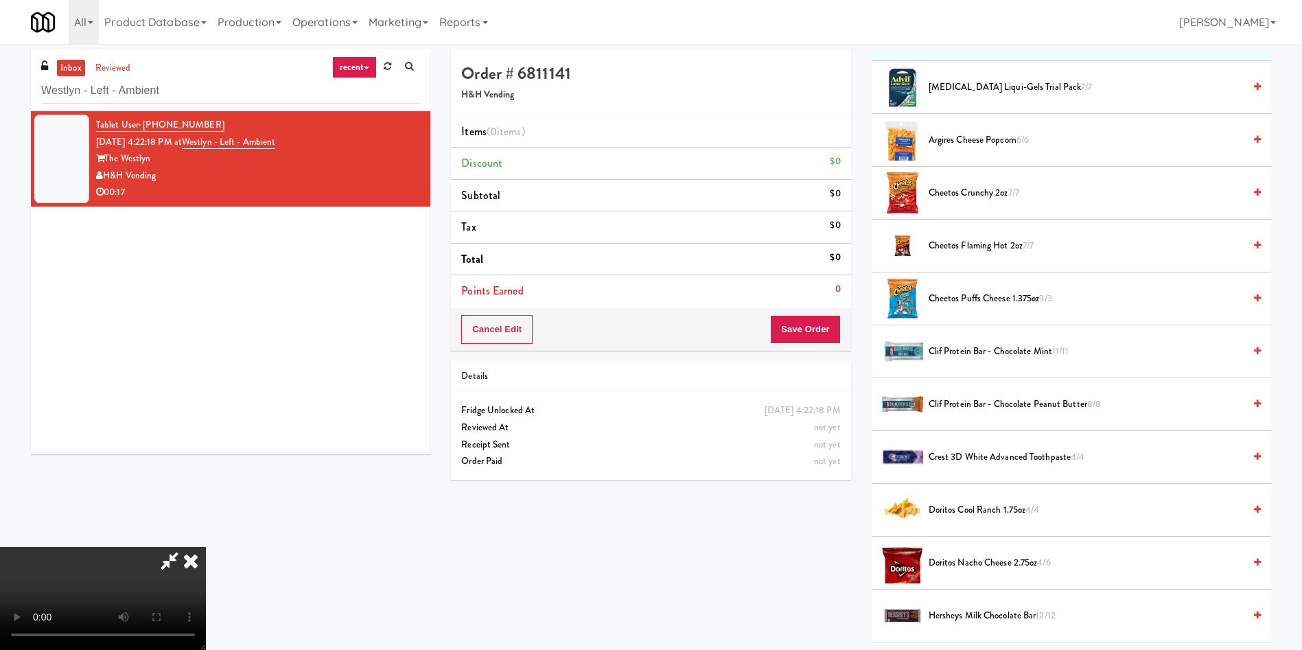
scroll to position [206, 0]
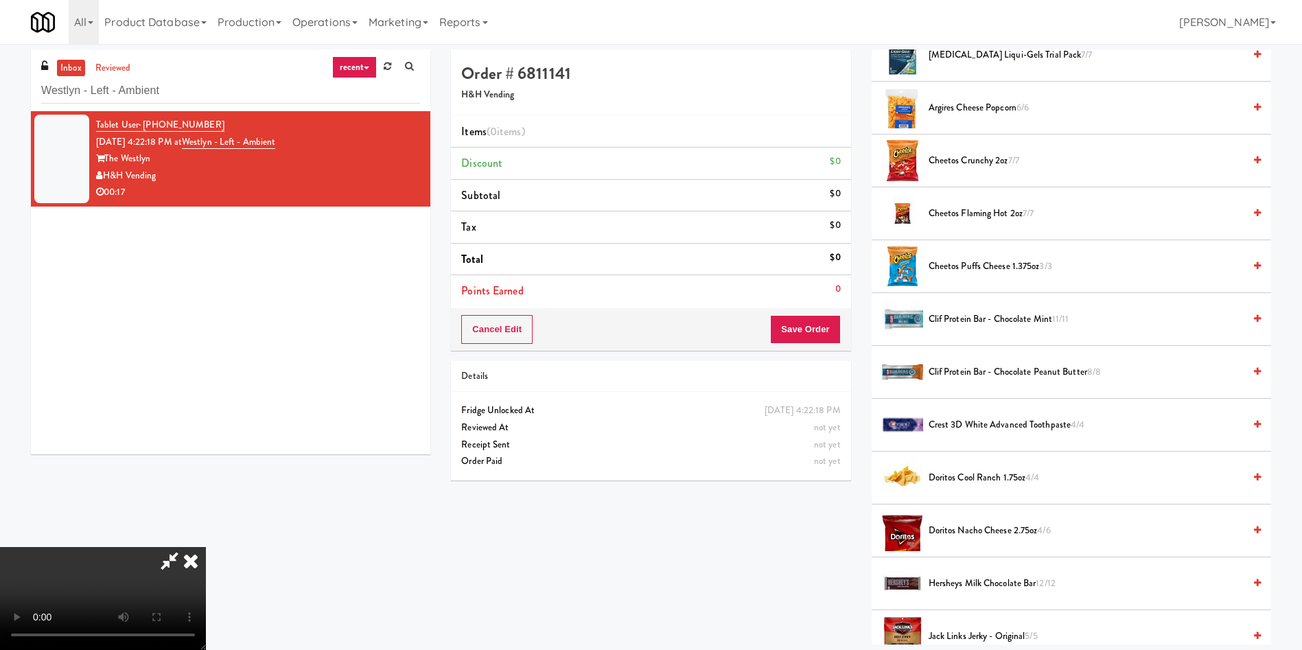
click at [206, 547] on video at bounding box center [103, 598] width 206 height 103
click at [953, 369] on span "Clif Protein Bar - Chocolate Peanut Butter 8/8" at bounding box center [1086, 372] width 315 height 17
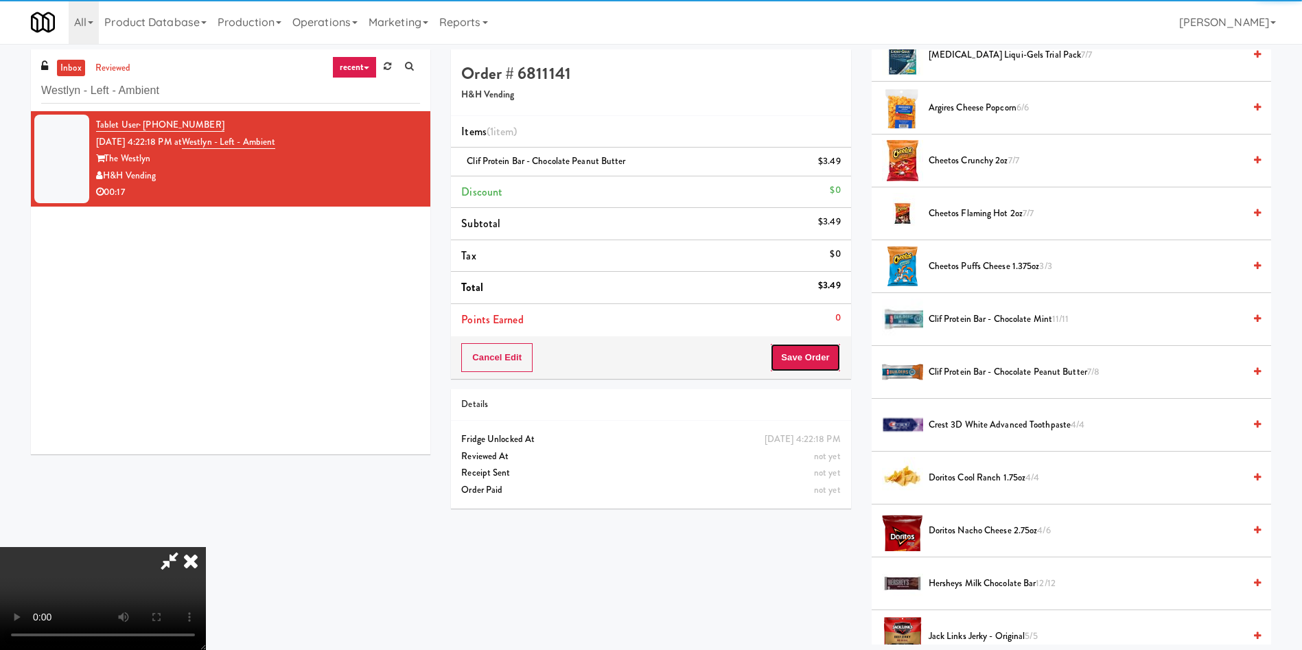
click at [808, 360] on button "Save Order" at bounding box center [805, 357] width 70 height 29
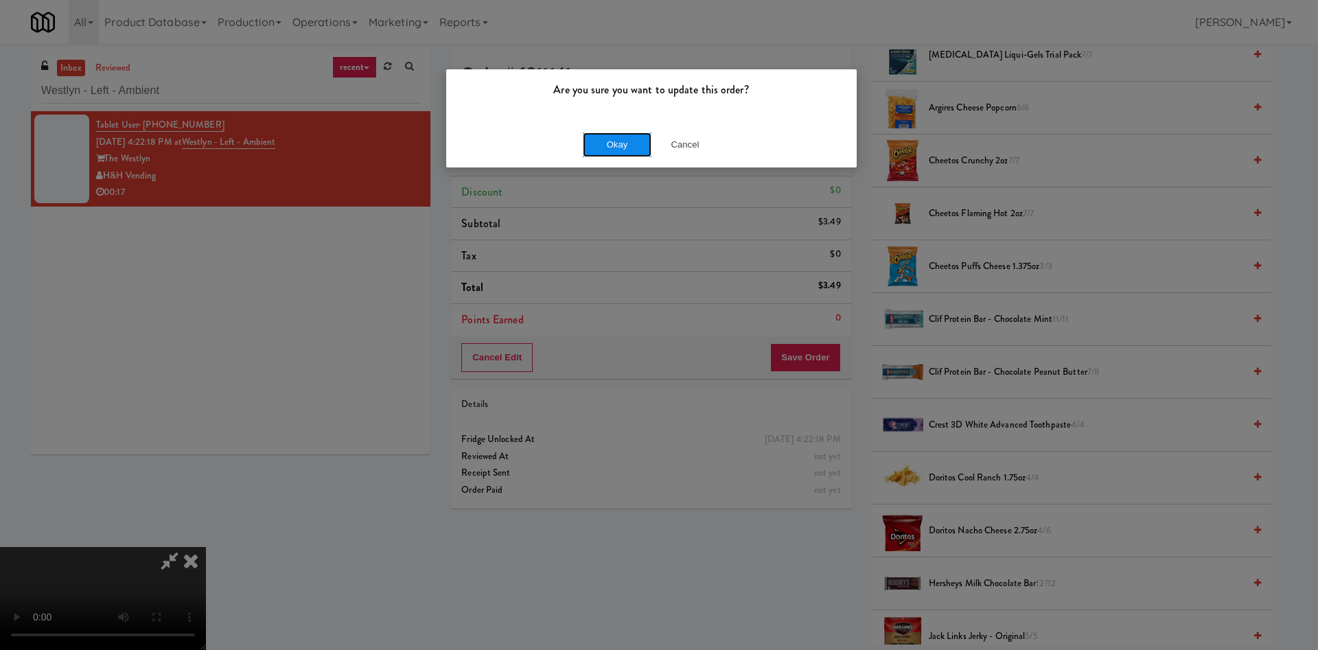
click at [616, 153] on button "Okay" at bounding box center [617, 144] width 69 height 25
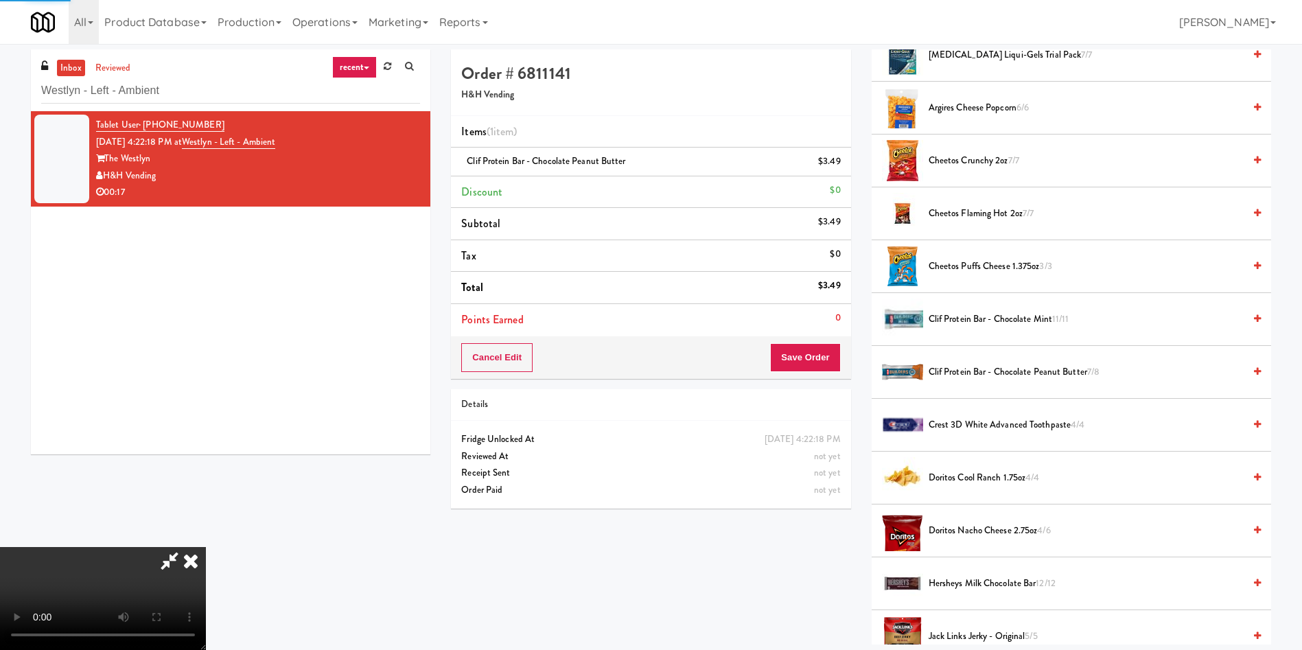
scroll to position [0, 0]
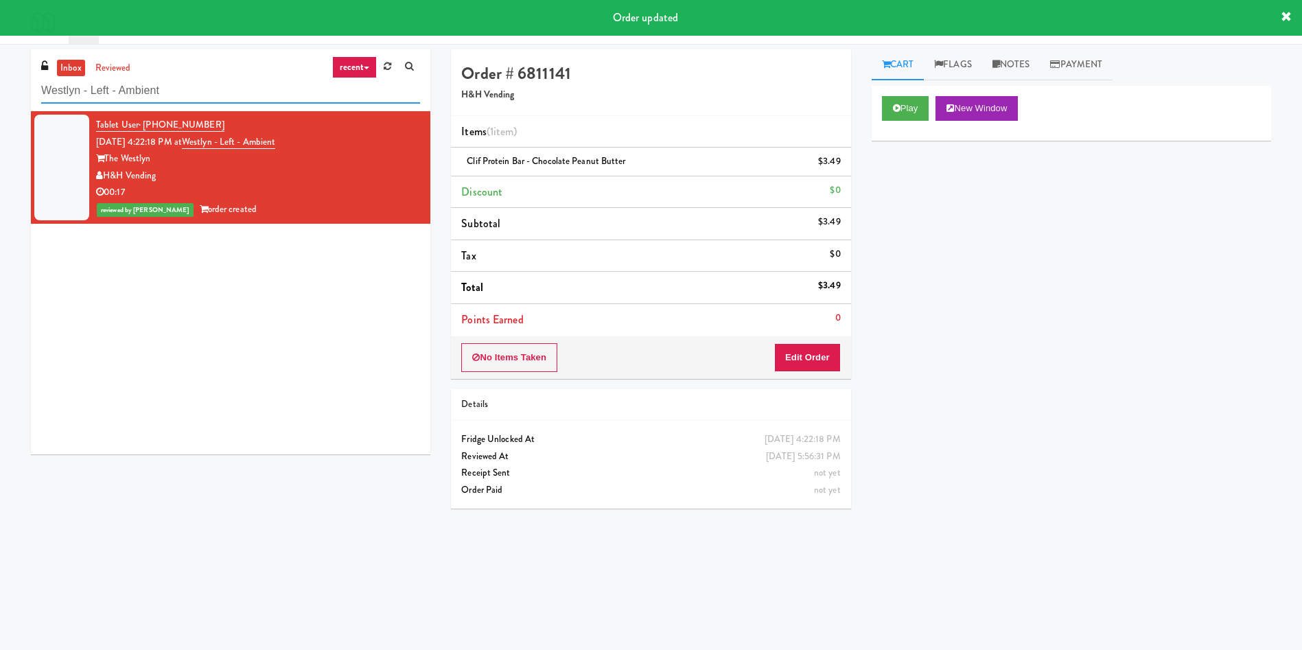
drag, startPoint x: 226, startPoint y: 91, endPoint x: 0, endPoint y: 69, distance: 226.8
click at [0, 69] on div "inbox reviewed recent all unclear take inventory issue suspicious failed recent…" at bounding box center [651, 324] width 1302 height 551
paste input "gate on University - Snack"
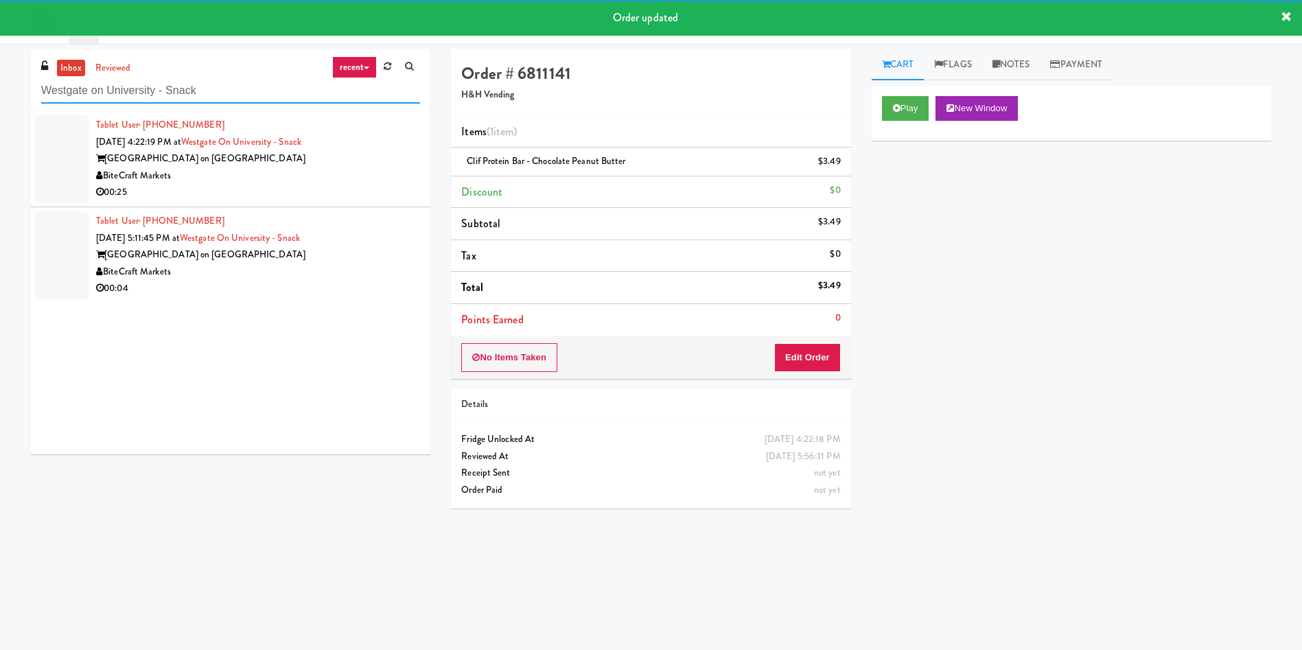
type input "Westgate on University - Snack"
click at [82, 139] on div at bounding box center [61, 159] width 55 height 89
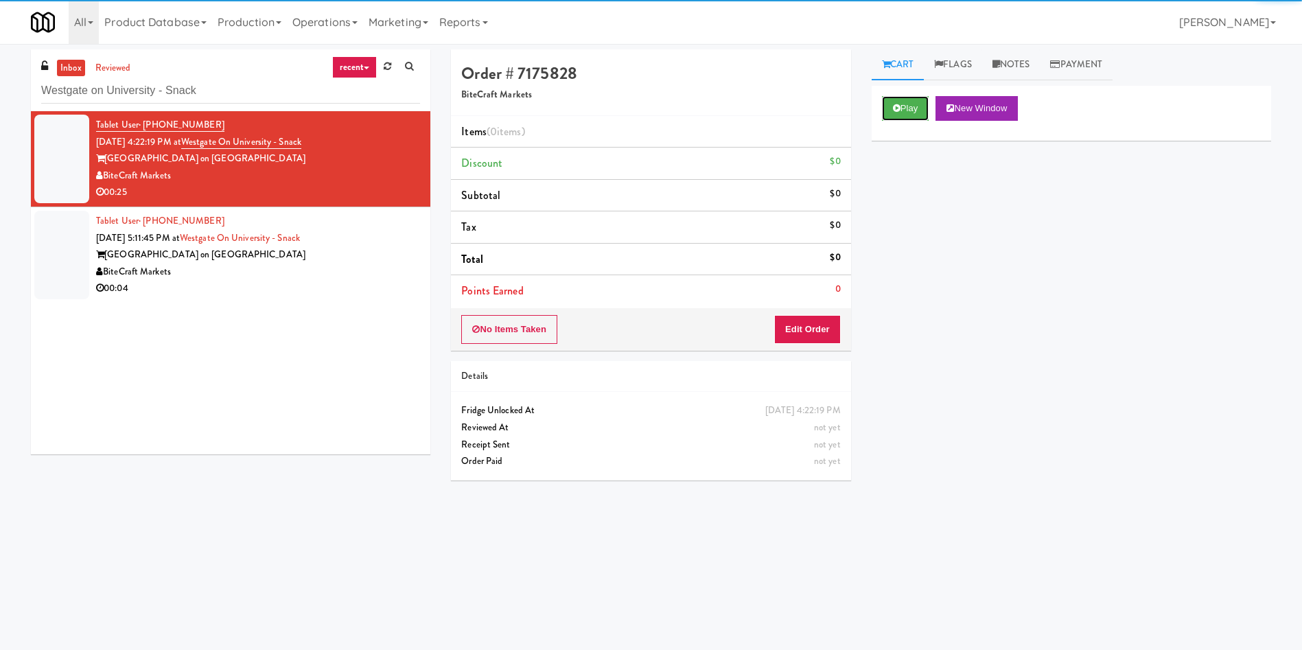
drag, startPoint x: 910, startPoint y: 102, endPoint x: 911, endPoint y: 245, distance: 143.5
click at [910, 113] on button "Play" at bounding box center [905, 108] width 47 height 25
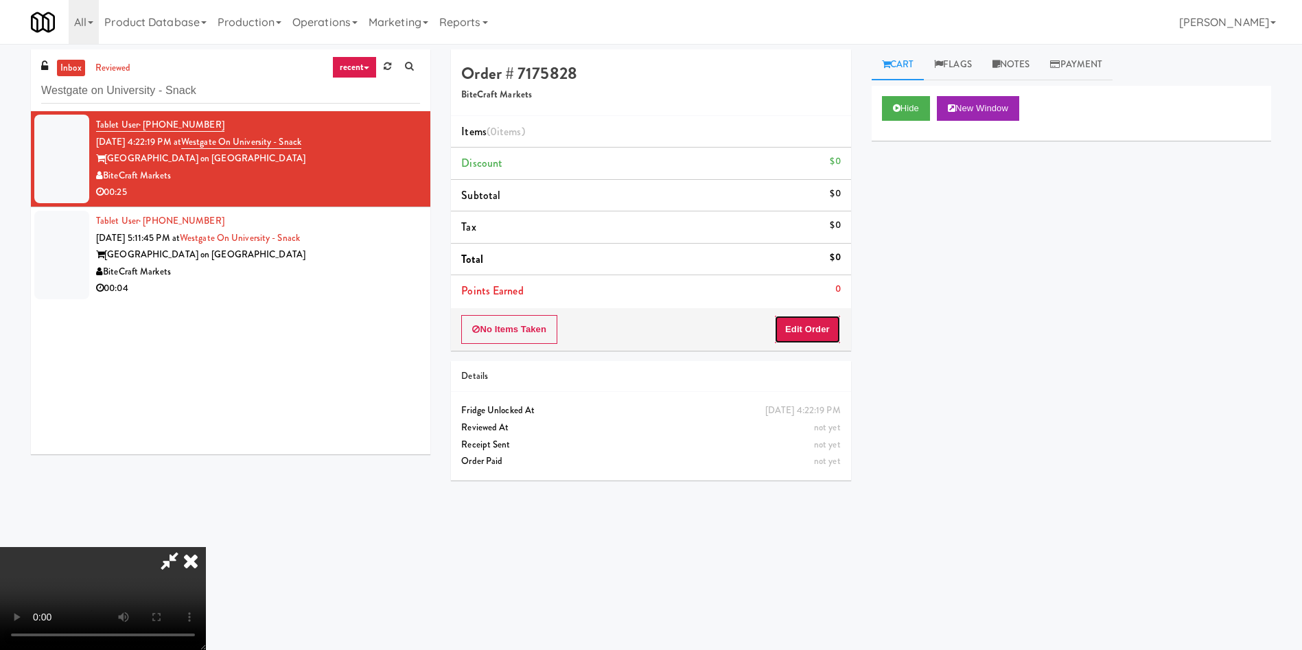
click at [810, 329] on button "Edit Order" at bounding box center [807, 329] width 67 height 29
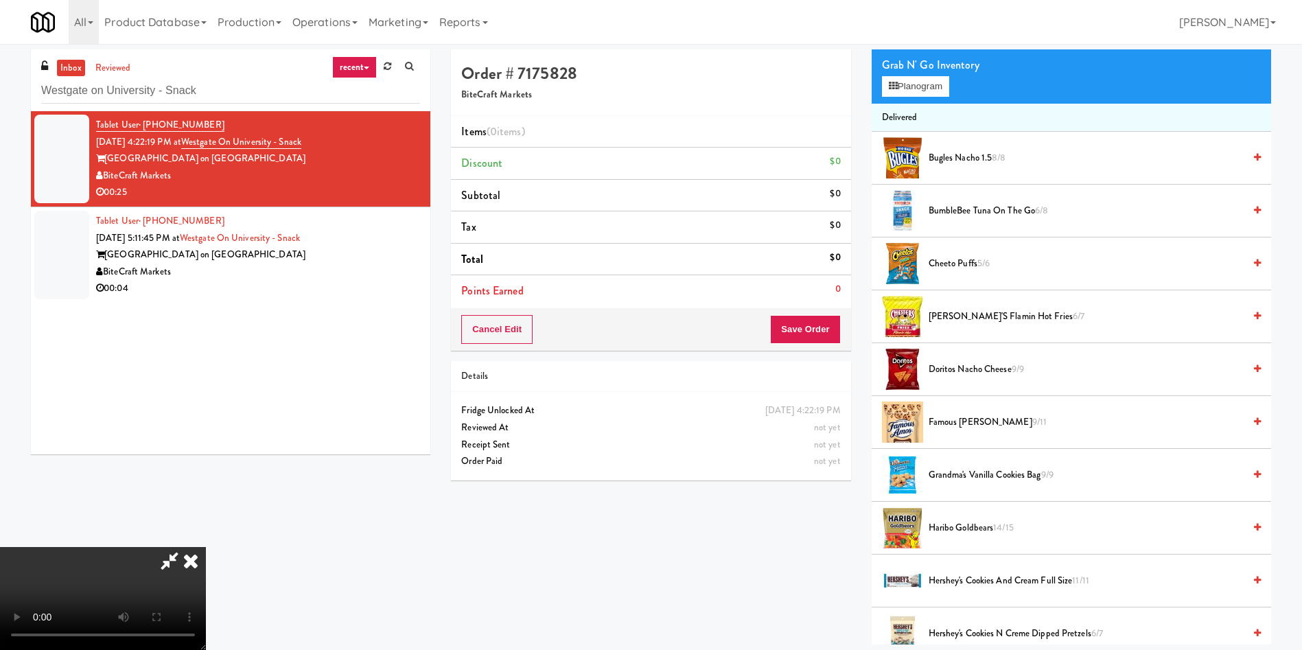
scroll to position [202, 0]
click at [206, 547] on video at bounding box center [103, 598] width 206 height 103
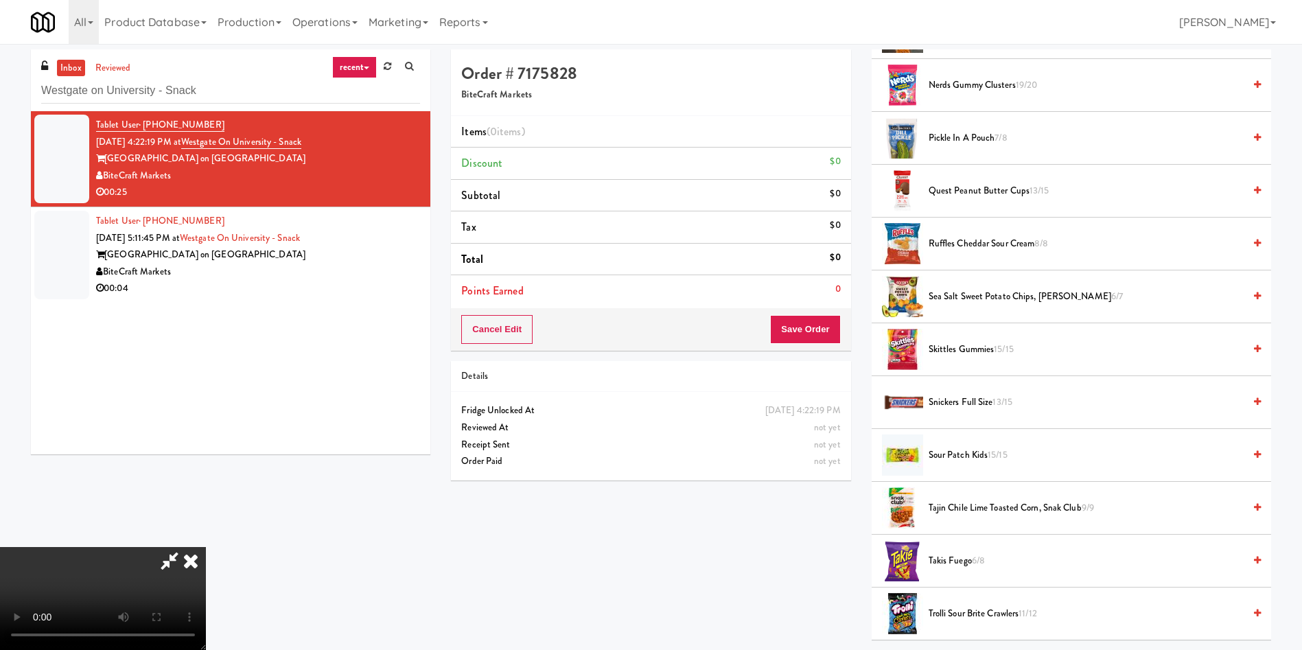
scroll to position [1133, 0]
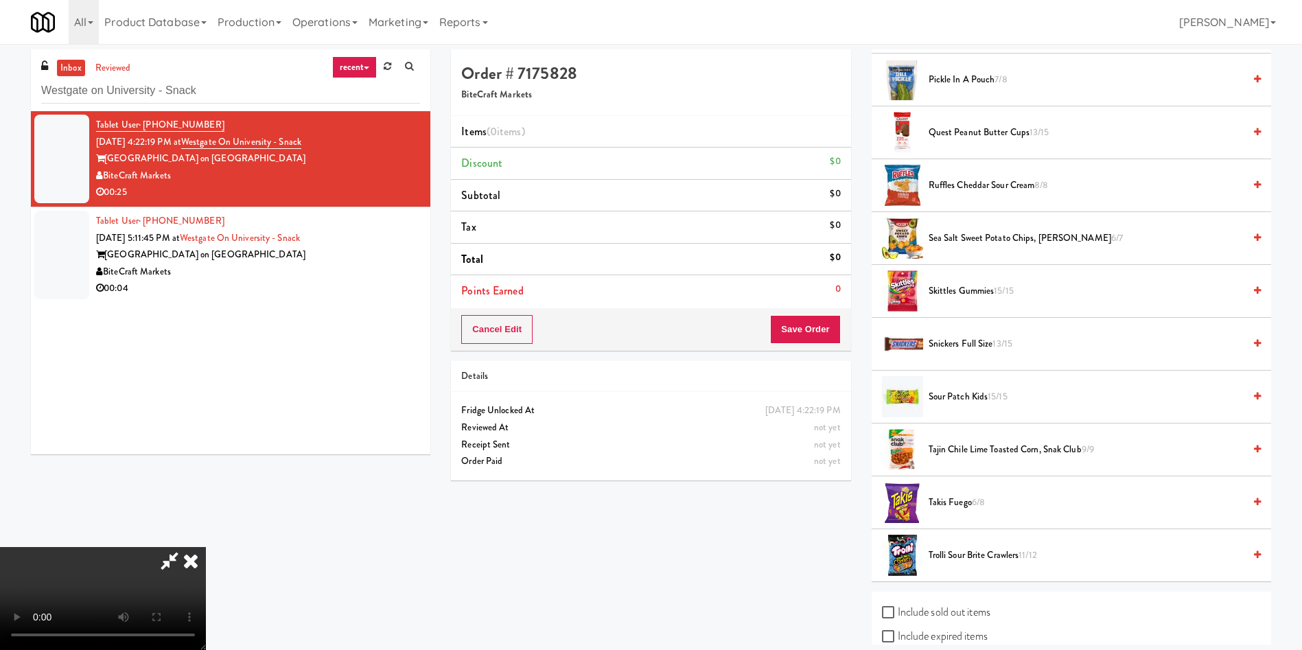
click at [936, 503] on span "Takis Fuego 6/8" at bounding box center [1086, 502] width 315 height 17
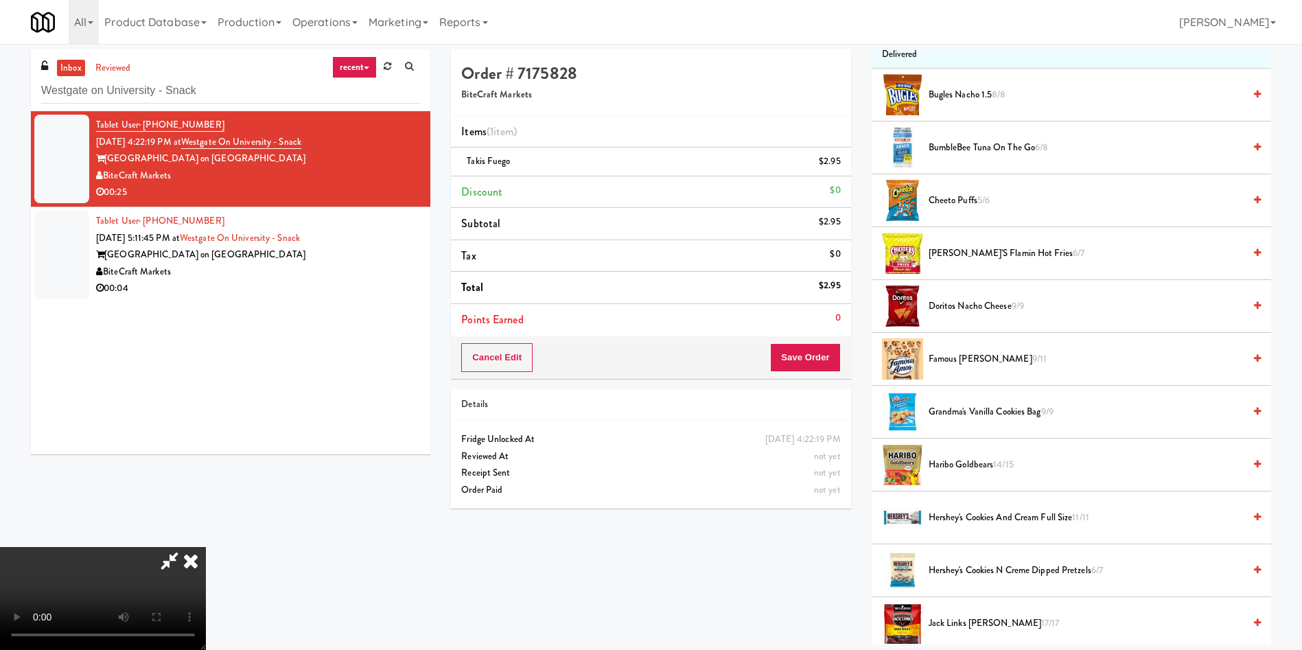
scroll to position [103, 0]
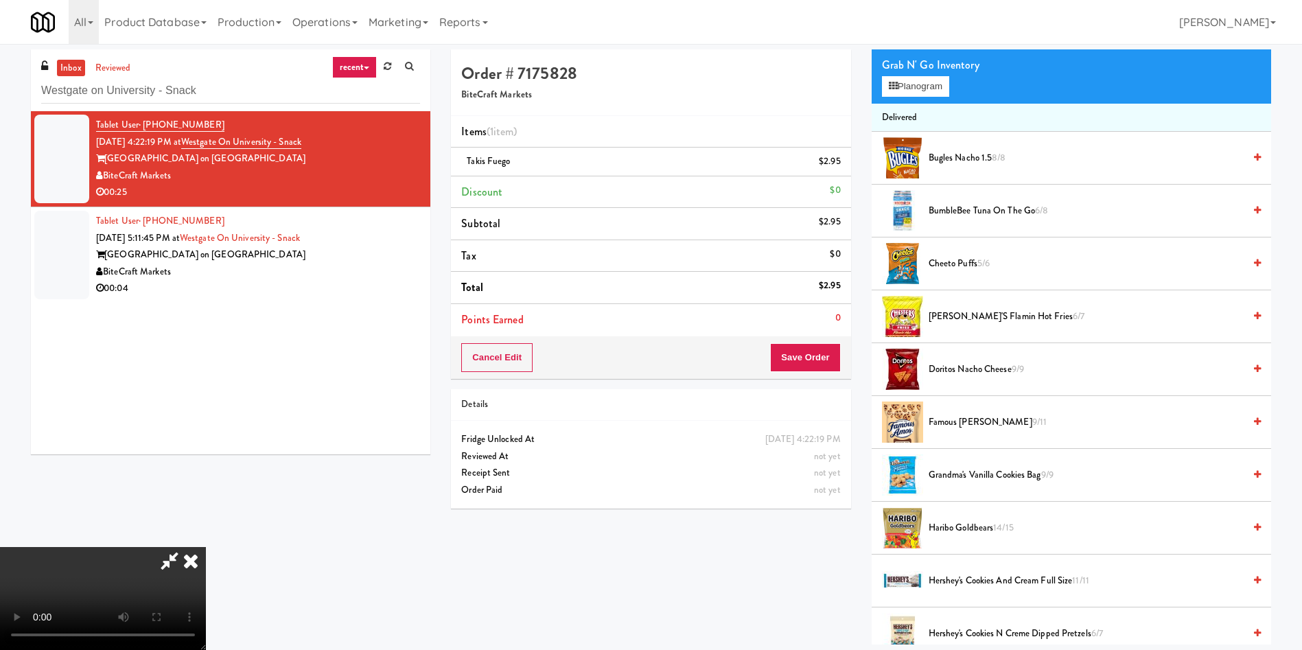
click at [960, 367] on span "Doritos Nacho Cheese 9/9" at bounding box center [1086, 369] width 315 height 17
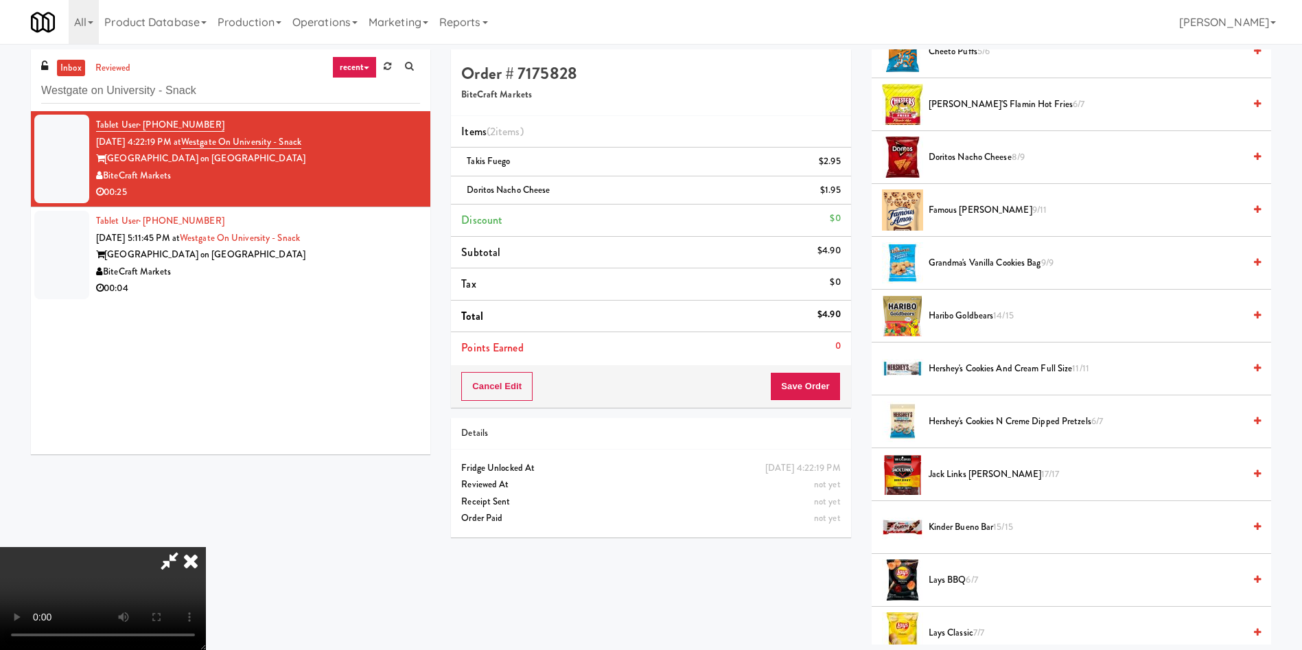
scroll to position [309, 0]
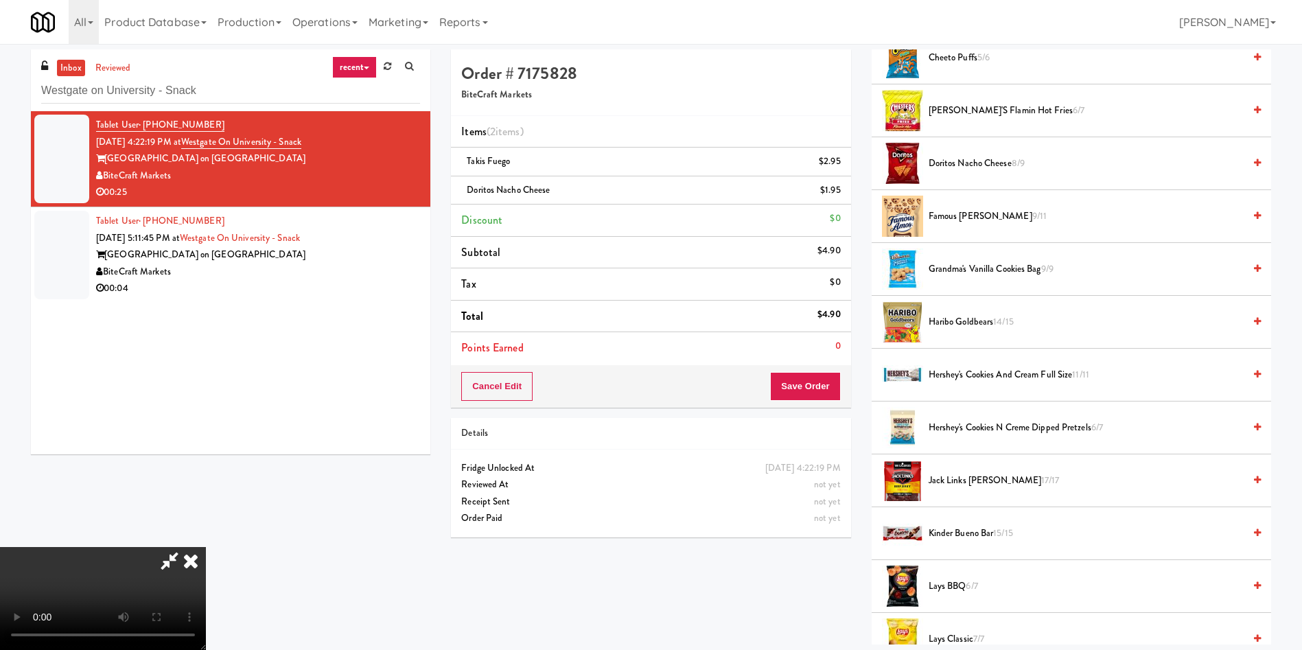
click at [971, 370] on span "Hershey's Cookies and Cream full size 11/11" at bounding box center [1086, 375] width 315 height 17
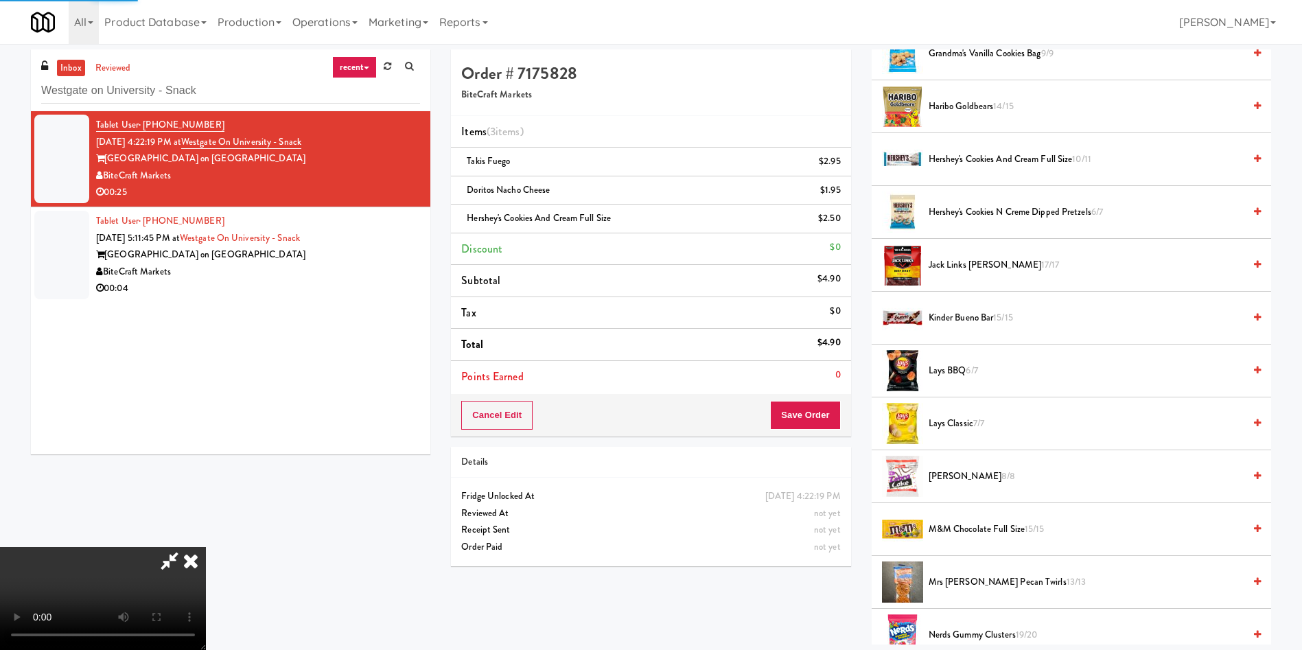
scroll to position [618, 0]
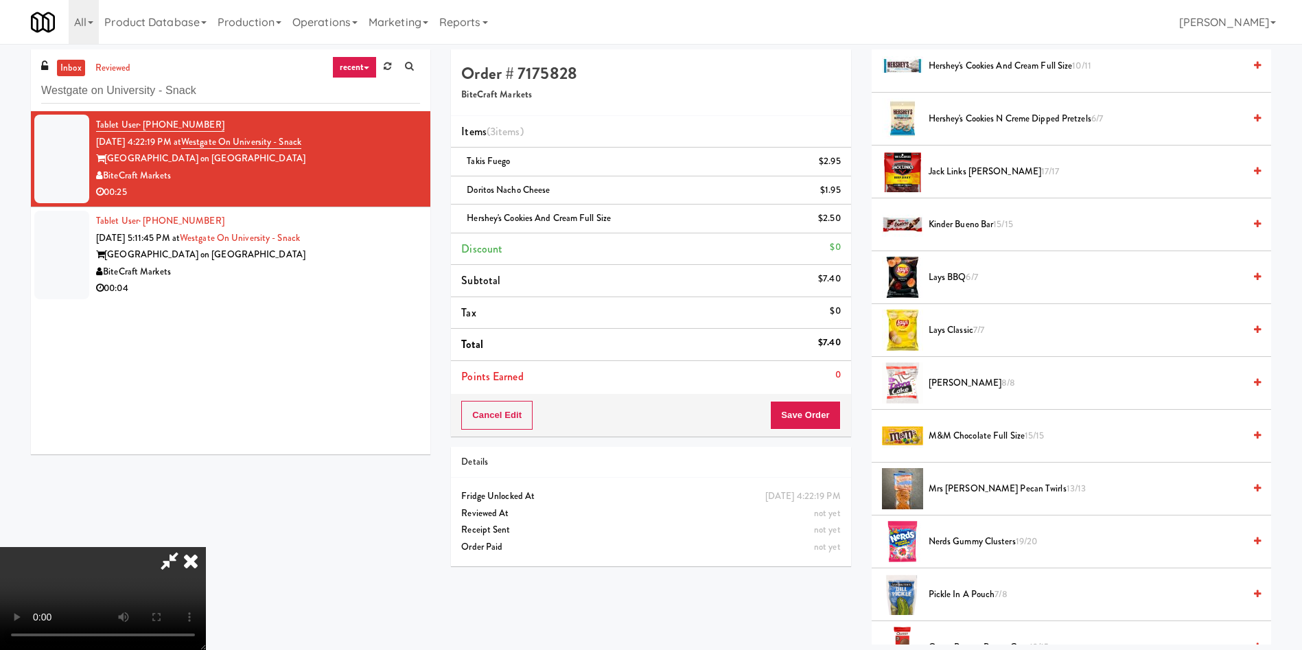
click at [943, 230] on span "Kinder Bueno Bar 15/15" at bounding box center [1086, 224] width 315 height 17
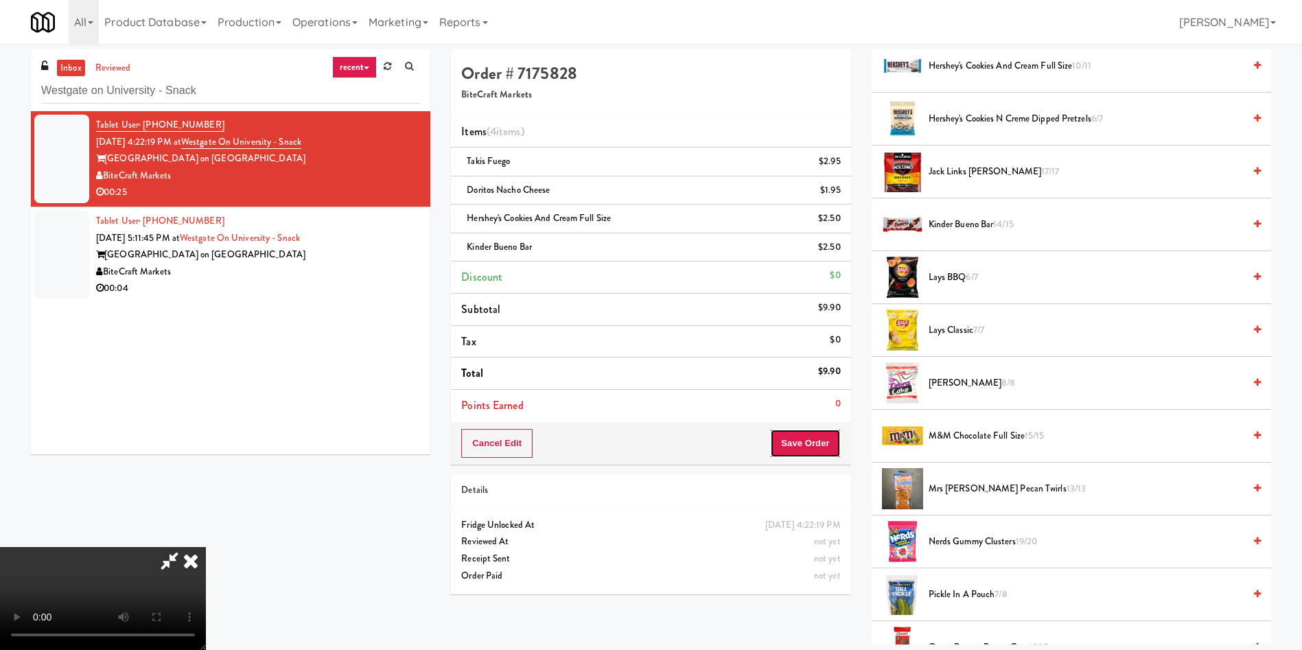
click at [804, 432] on button "Save Order" at bounding box center [805, 443] width 70 height 29
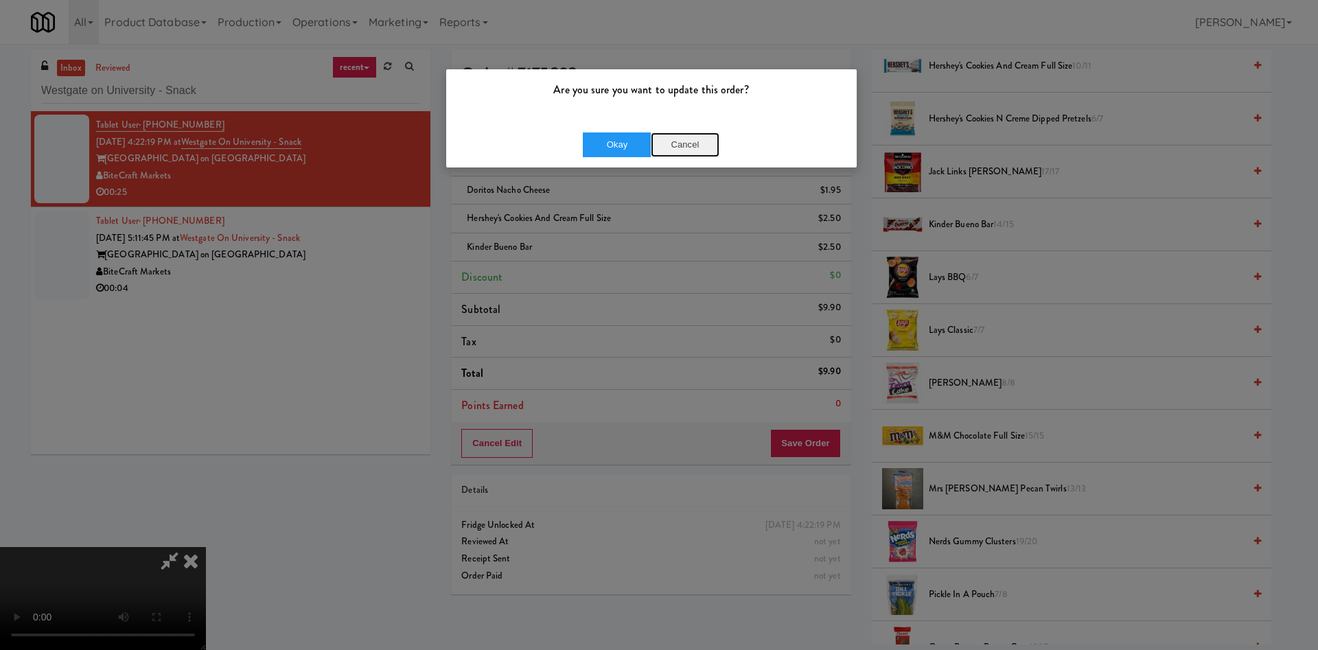
click at [691, 139] on button "Cancel" at bounding box center [685, 144] width 69 height 25
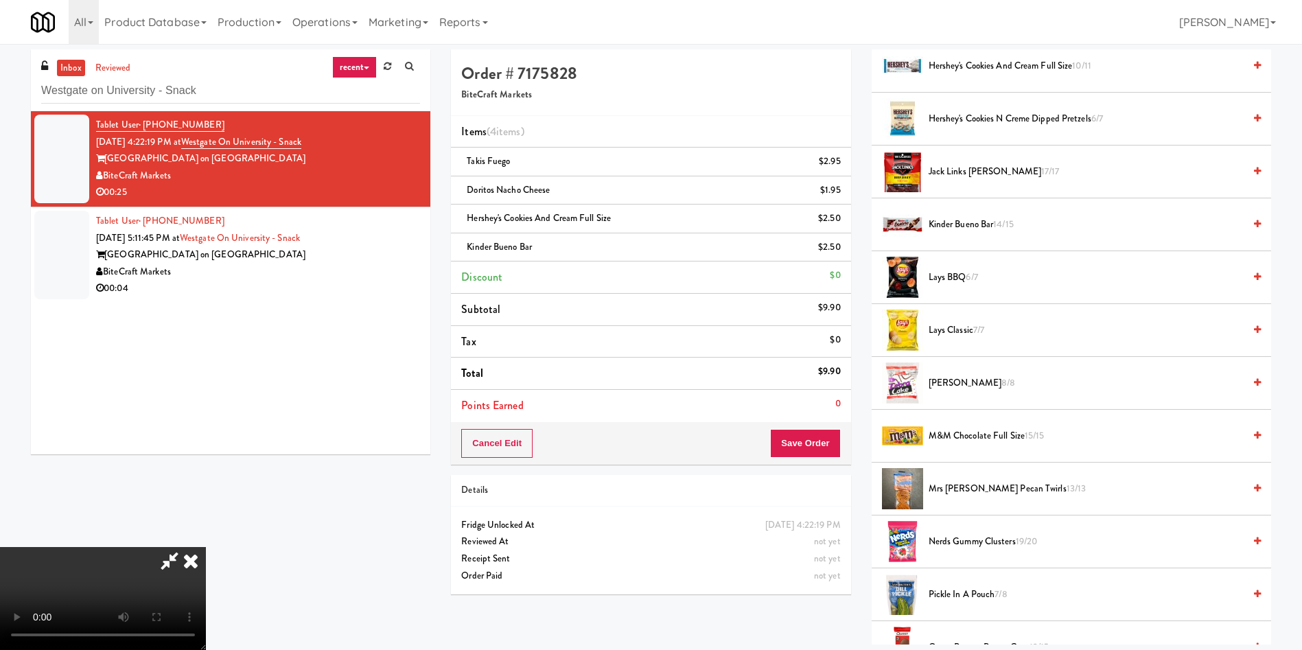
scroll to position [0, 0]
click at [206, 547] on video at bounding box center [103, 598] width 206 height 103
click at [185, 547] on icon at bounding box center [170, 560] width 32 height 27
click at [206, 547] on video at bounding box center [103, 598] width 206 height 103
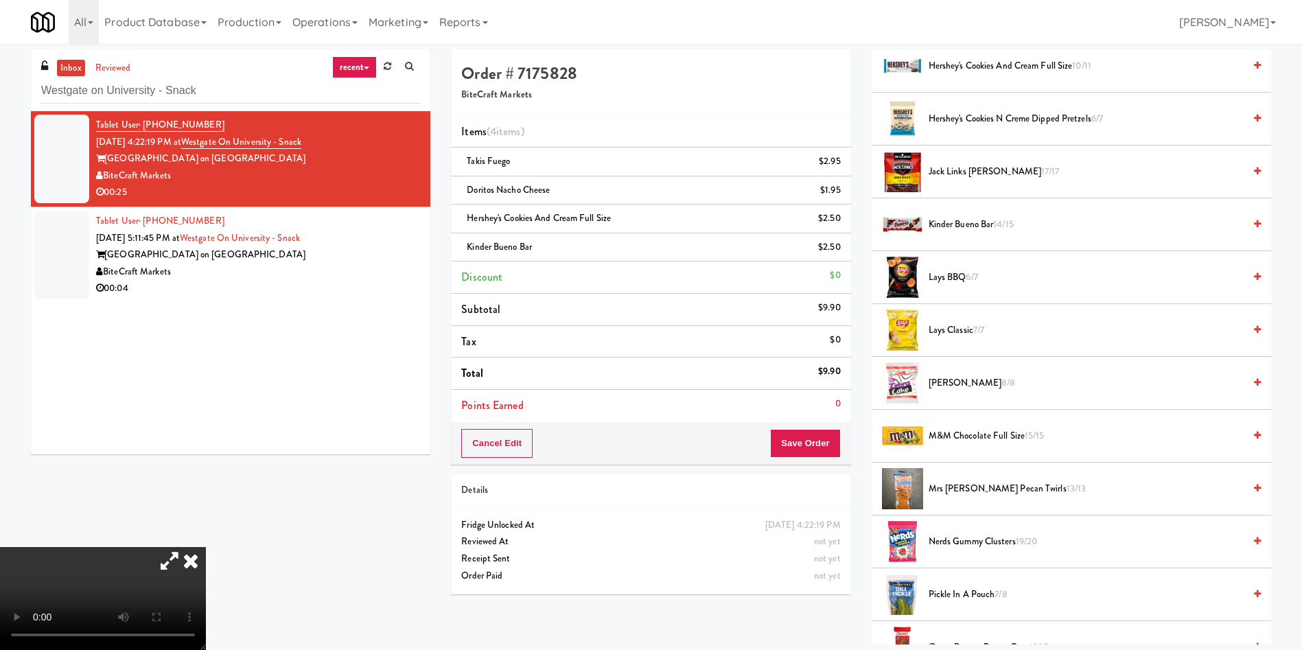
drag, startPoint x: 261, startPoint y: 394, endPoint x: 268, endPoint y: 417, distance: 23.9
click at [206, 547] on video at bounding box center [103, 598] width 206 height 103
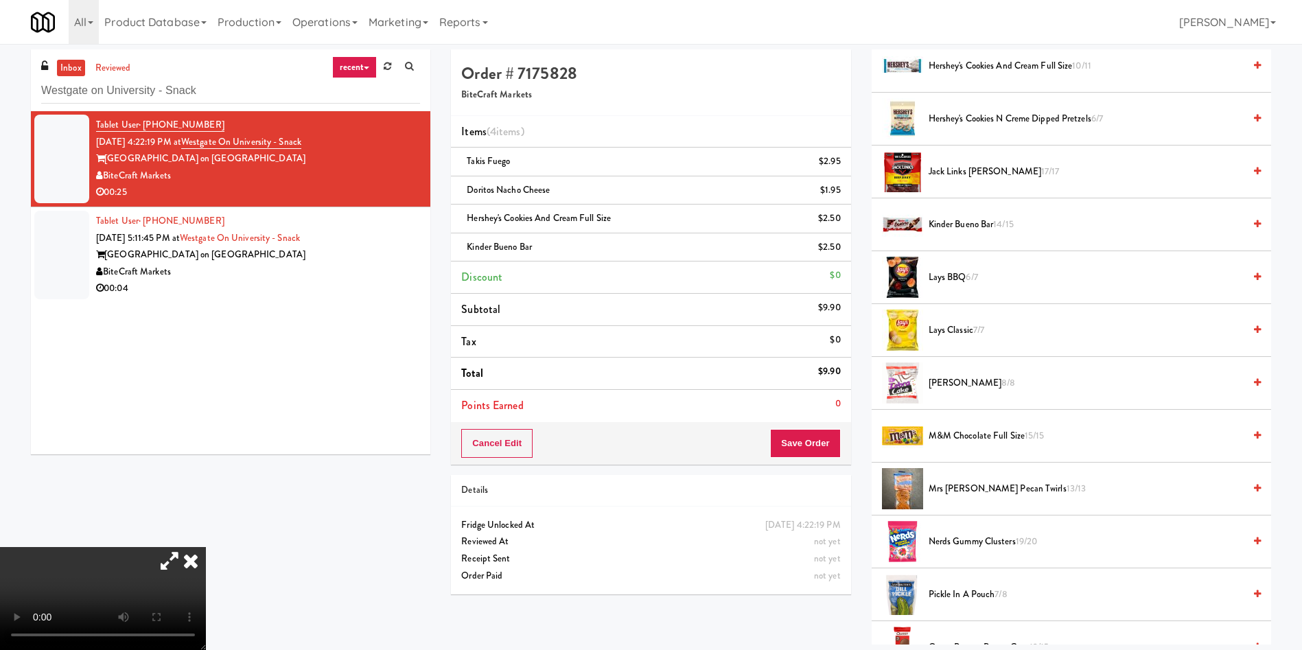
click at [206, 547] on video at bounding box center [103, 598] width 206 height 103
click at [801, 442] on button "Save Order" at bounding box center [805, 443] width 70 height 29
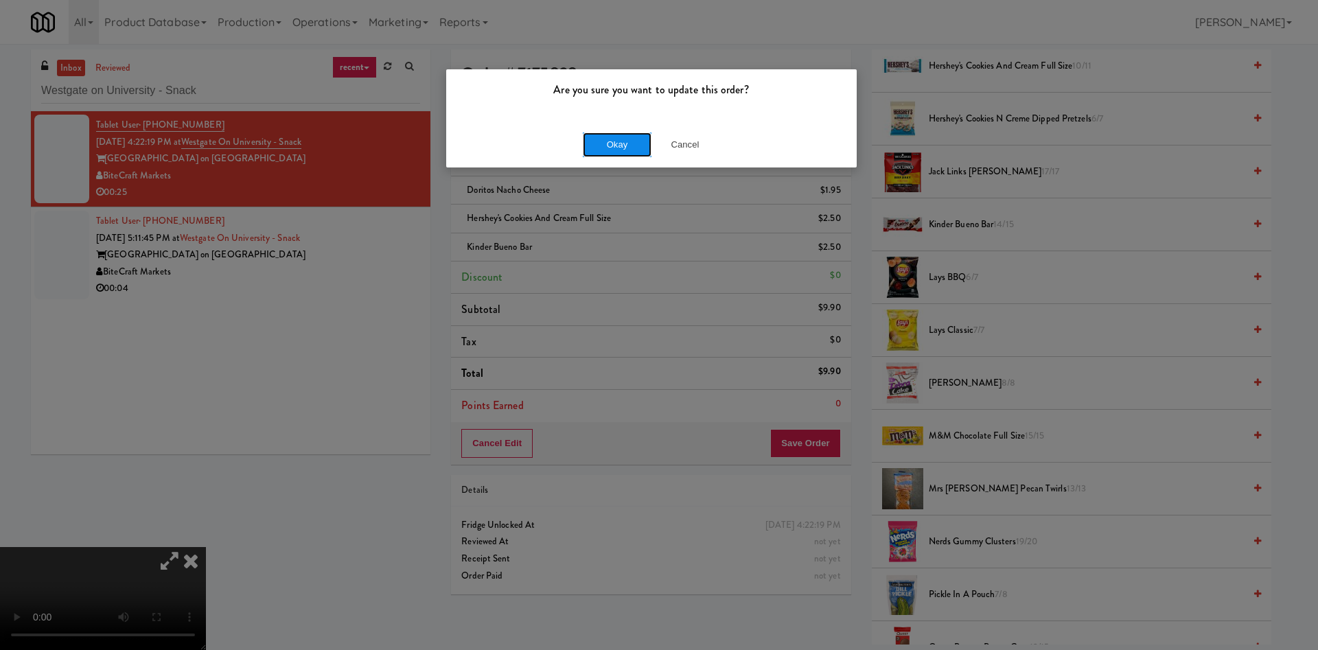
click at [602, 137] on button "Okay" at bounding box center [617, 144] width 69 height 25
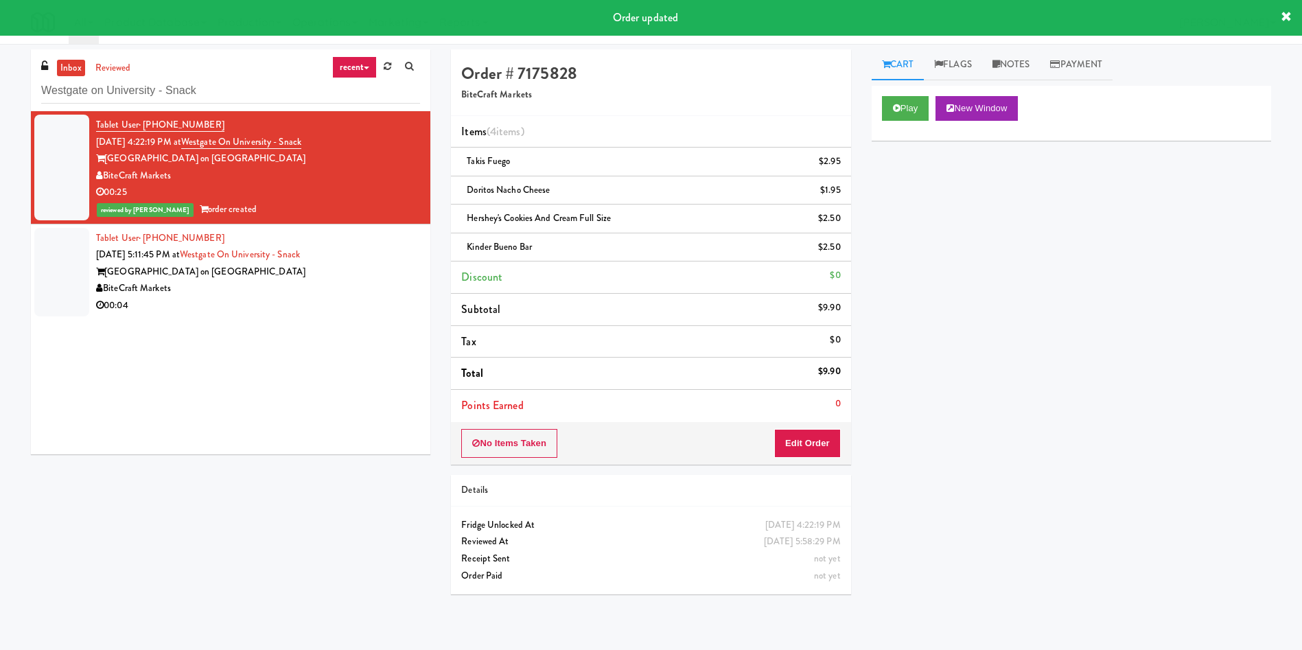
click at [52, 277] on div at bounding box center [61, 272] width 55 height 89
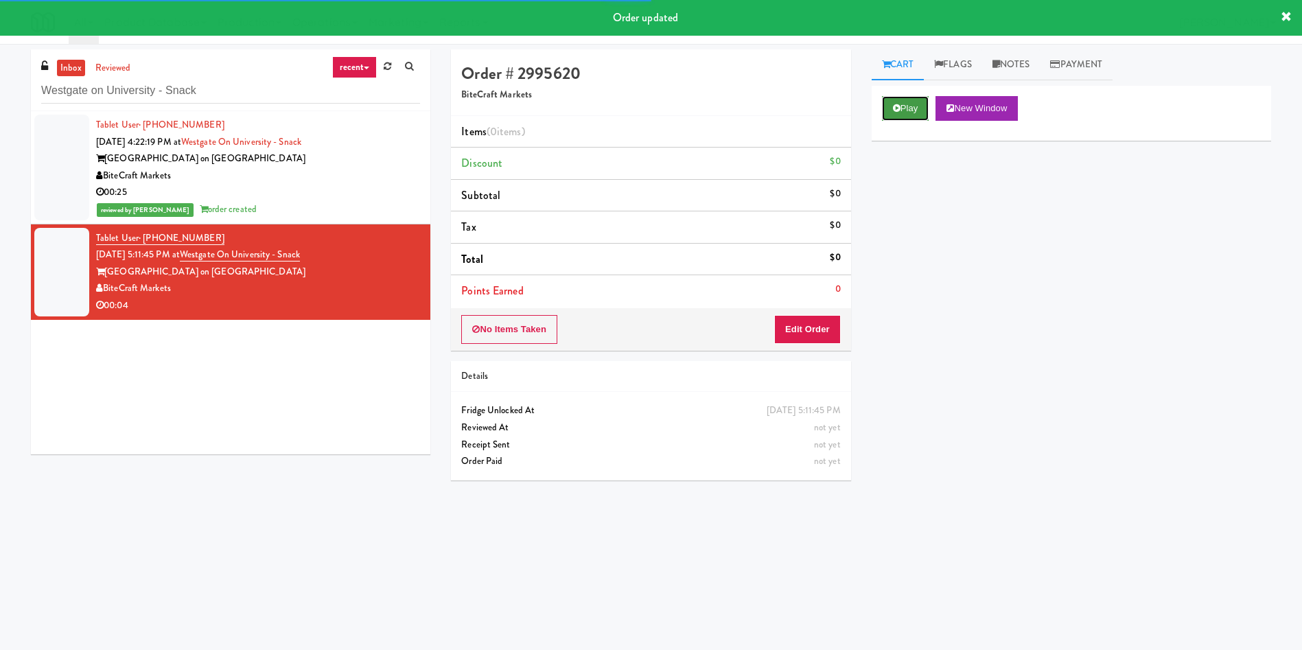
click at [909, 109] on button "Play" at bounding box center [905, 108] width 47 height 25
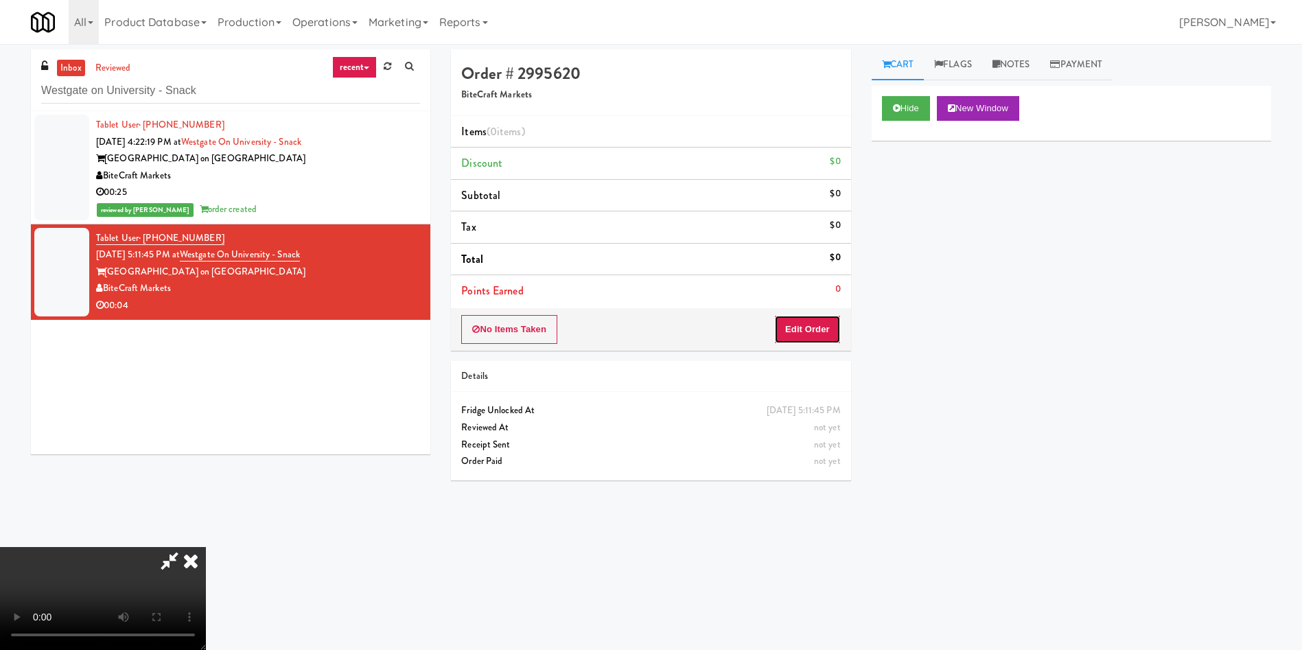
click at [797, 316] on button "Edit Order" at bounding box center [807, 329] width 67 height 29
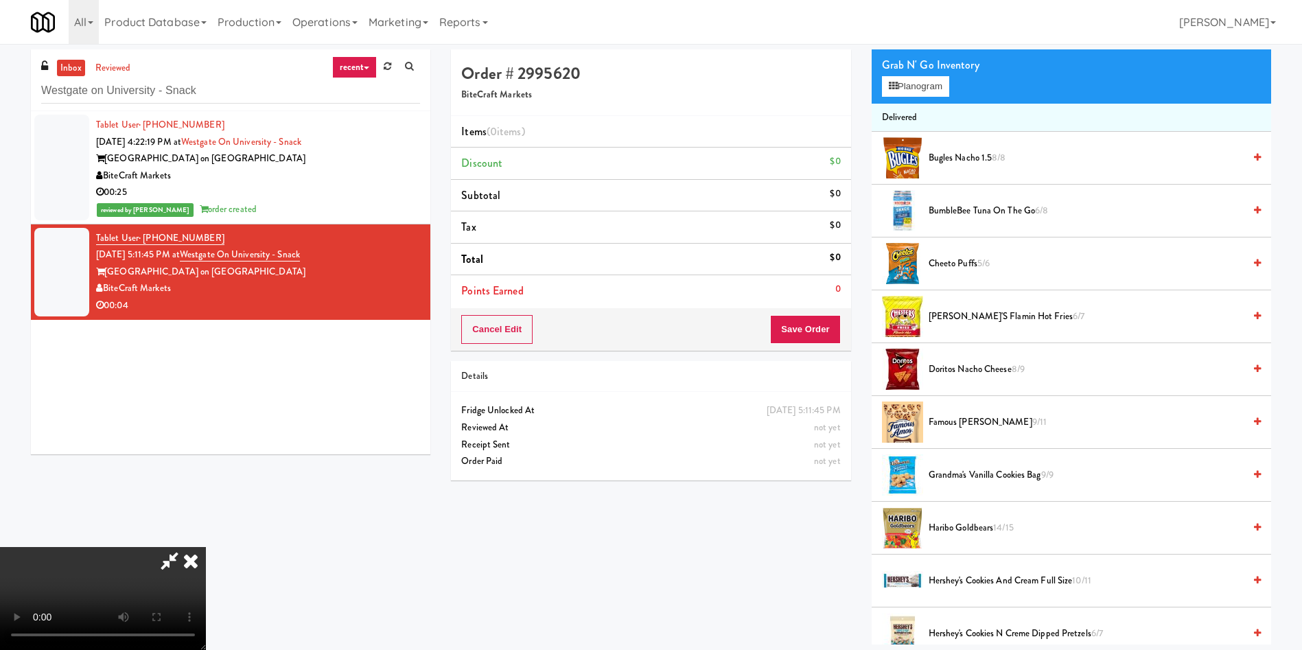
scroll to position [202, 0]
click at [206, 547] on video at bounding box center [103, 598] width 206 height 103
click at [962, 268] on span "Cheeto Puffs 5/6" at bounding box center [1086, 263] width 315 height 17
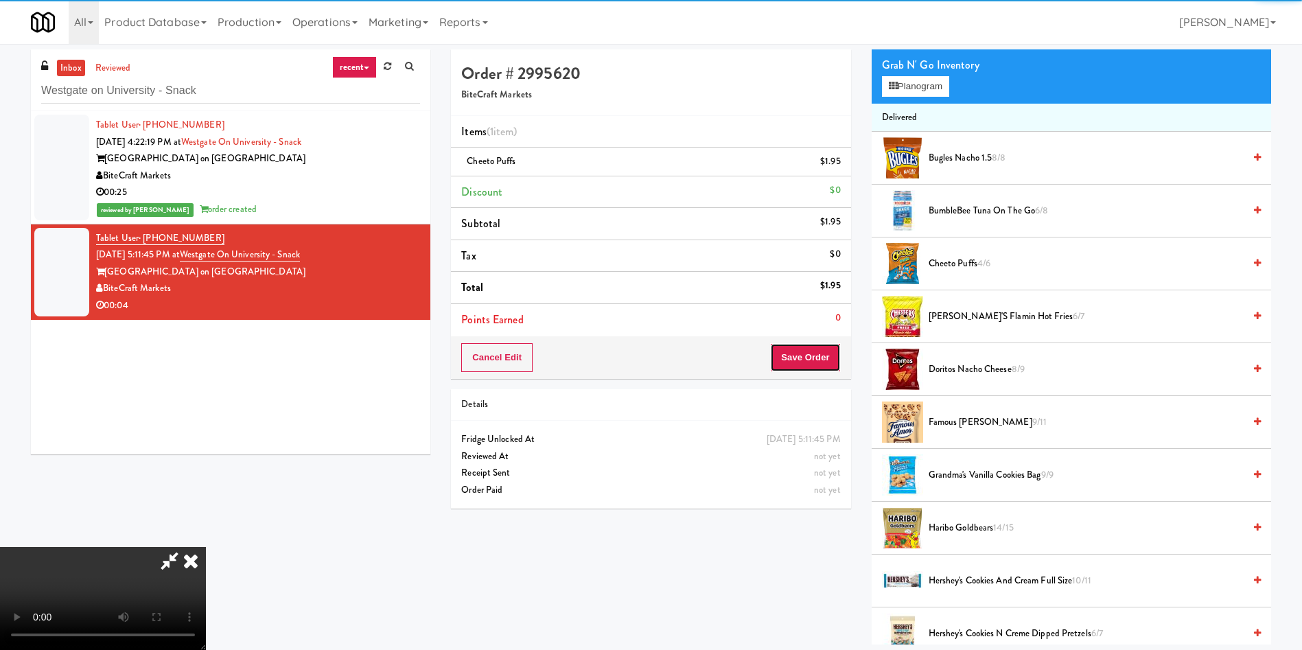
click at [815, 359] on button "Save Order" at bounding box center [805, 357] width 70 height 29
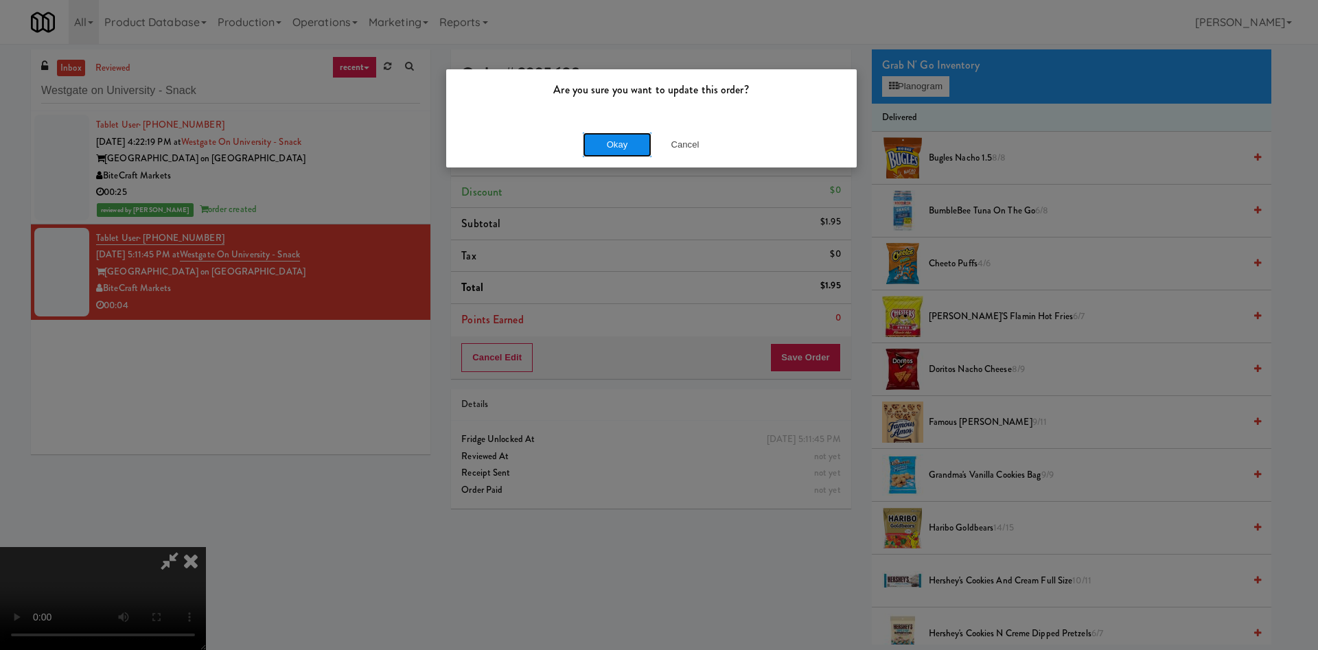
click at [606, 152] on button "Okay" at bounding box center [617, 144] width 69 height 25
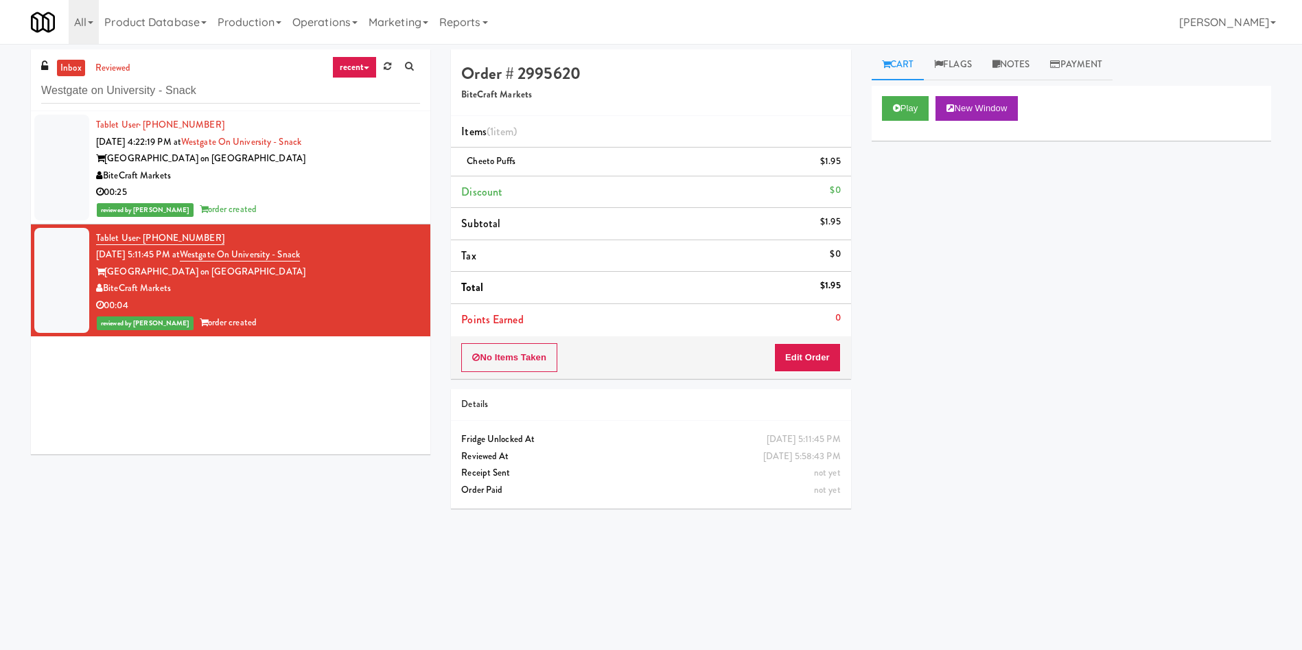
scroll to position [0, 0]
paste input "192 Shoreline Combo B"
drag, startPoint x: 300, startPoint y: 89, endPoint x: 16, endPoint y: 8, distance: 294.8
click at [0, 44] on body "Are you sure you want to update this order? Okay Cancel Okay Are you sure you w…" at bounding box center [651, 369] width 1302 height 650
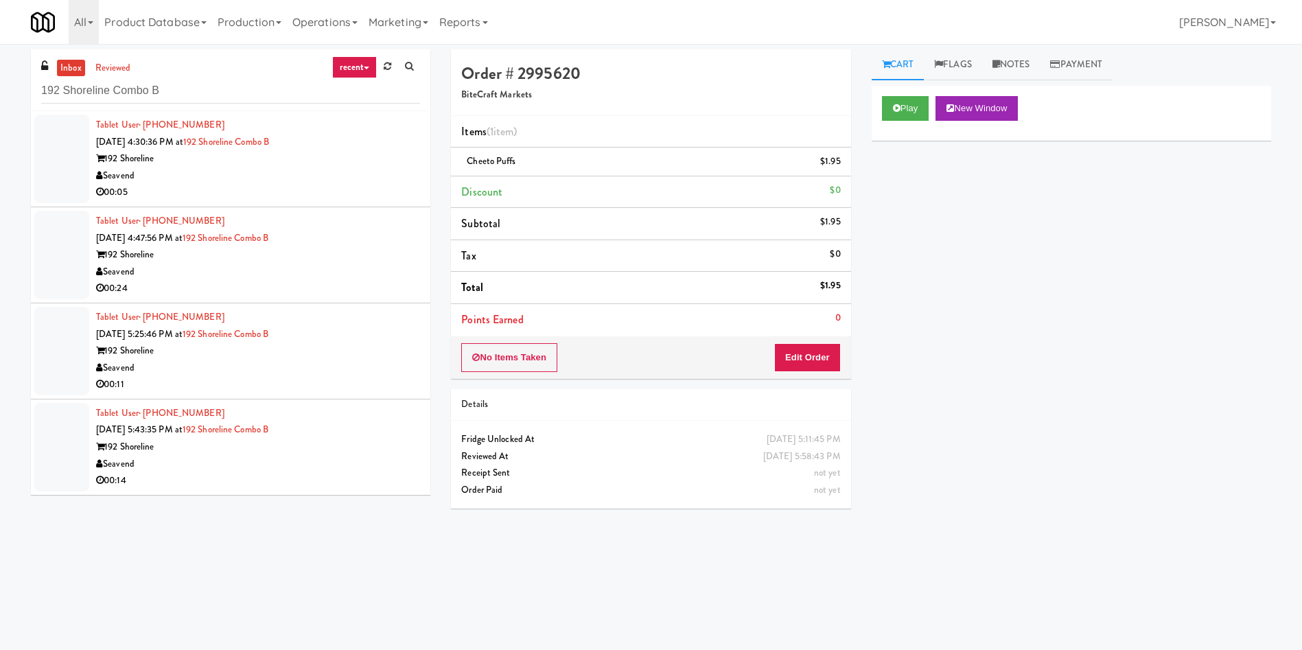
click at [62, 155] on div at bounding box center [61, 159] width 55 height 89
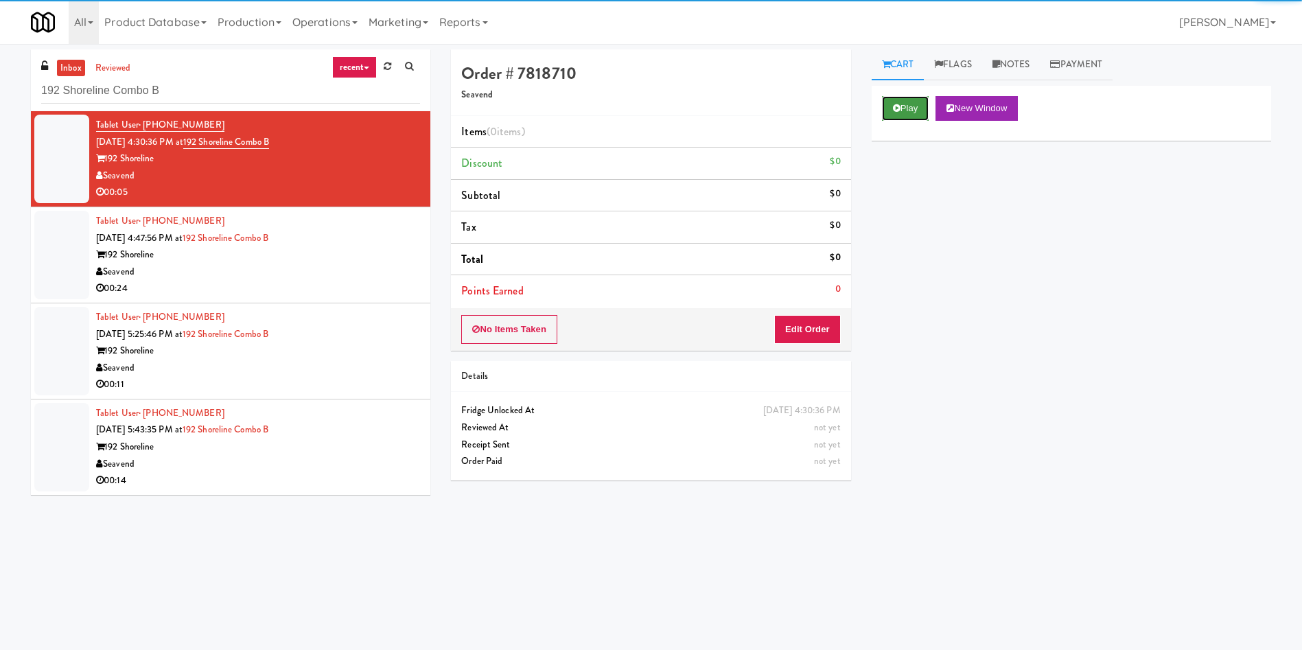
click at [896, 106] on icon at bounding box center [897, 108] width 8 height 9
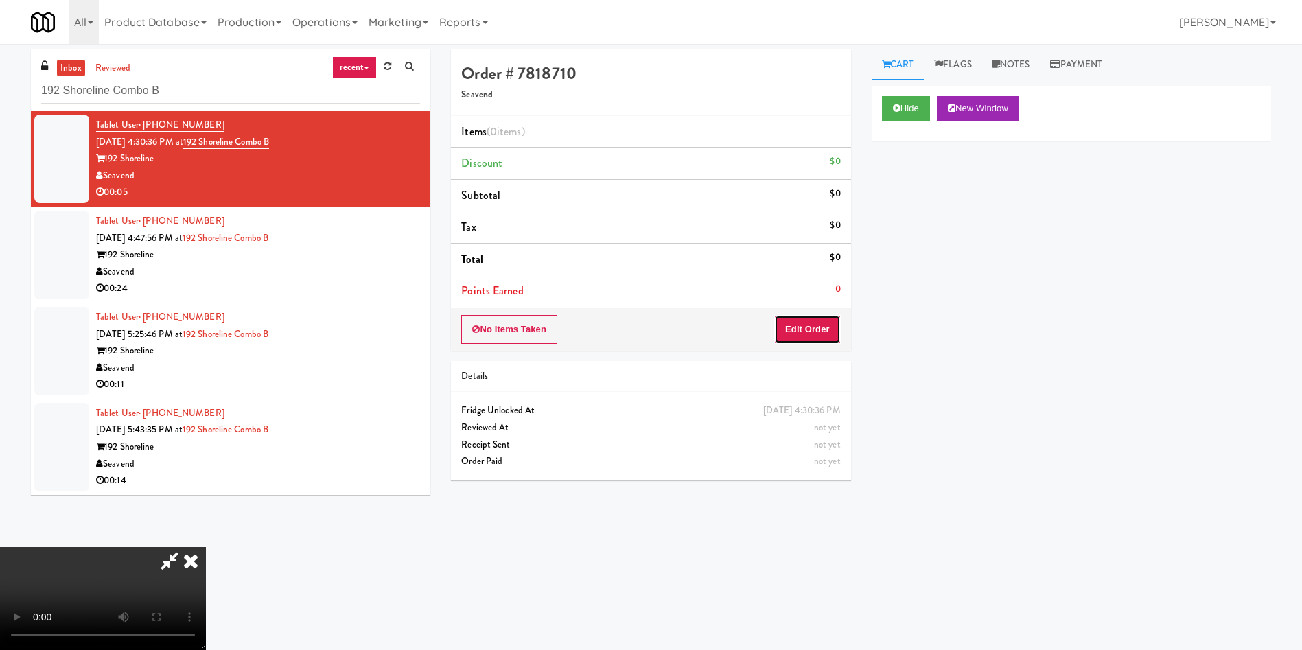
click at [811, 328] on button "Edit Order" at bounding box center [807, 329] width 67 height 29
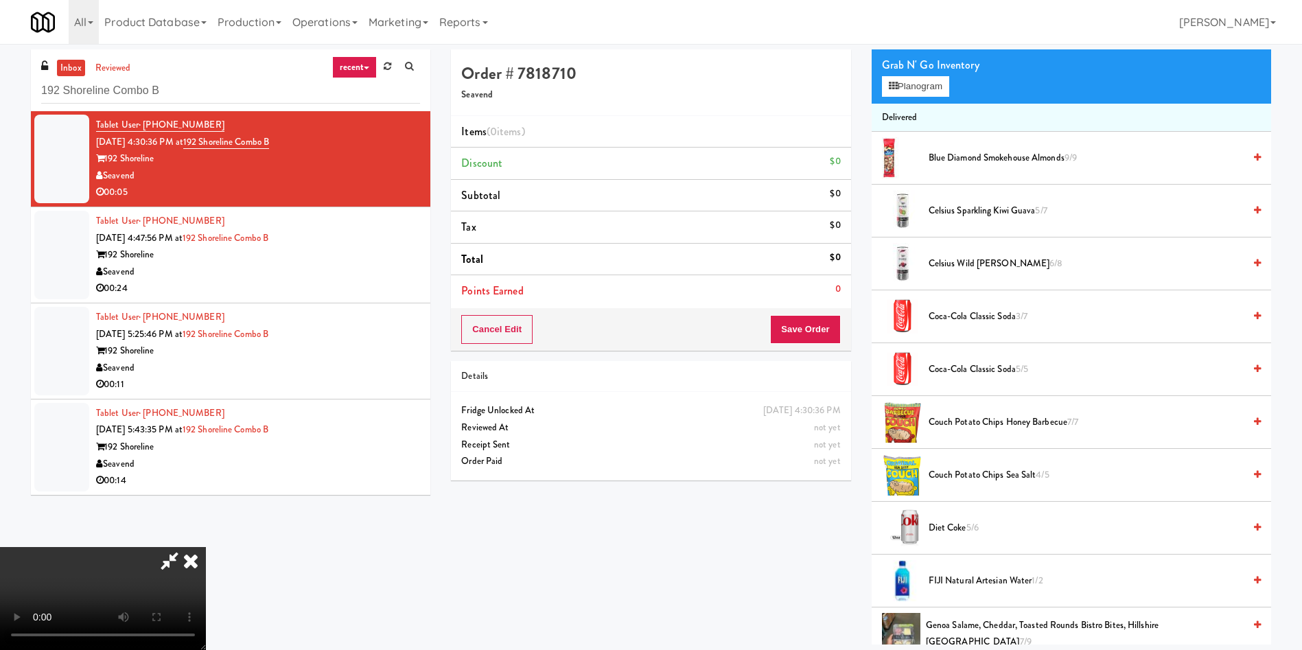
scroll to position [103, 0]
click at [206, 547] on video at bounding box center [103, 598] width 206 height 103
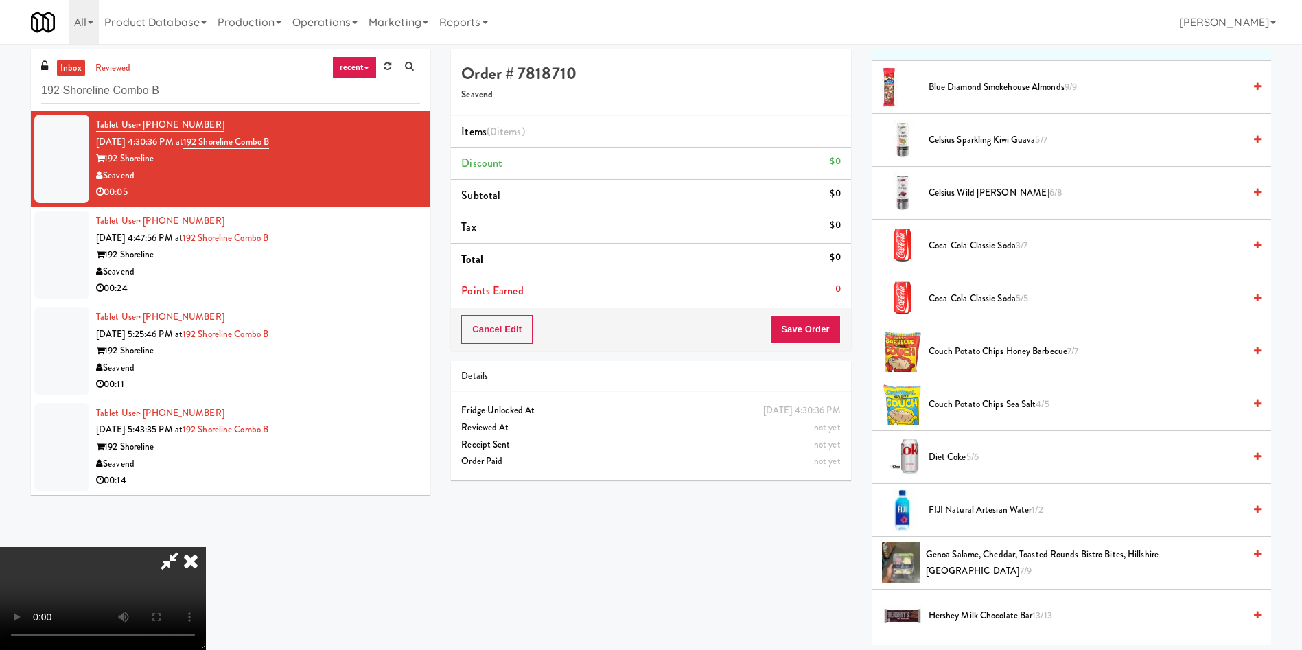
scroll to position [206, 0]
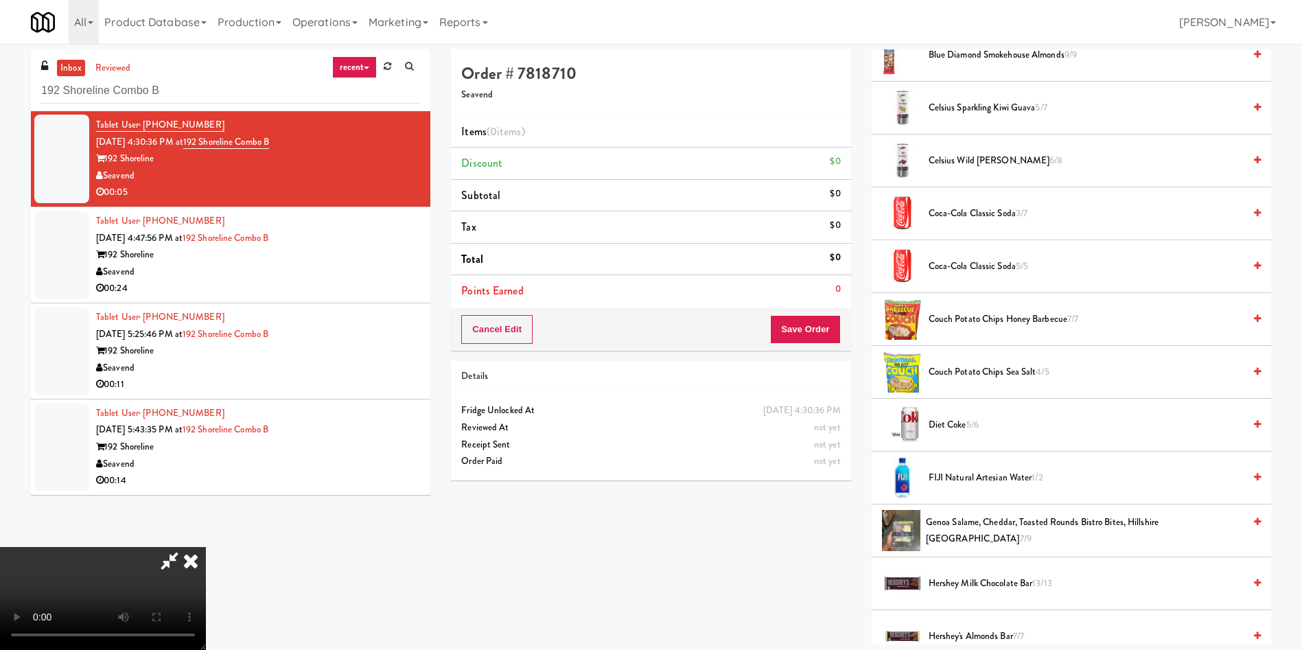
click at [968, 427] on span "5/6" at bounding box center [972, 424] width 12 height 13
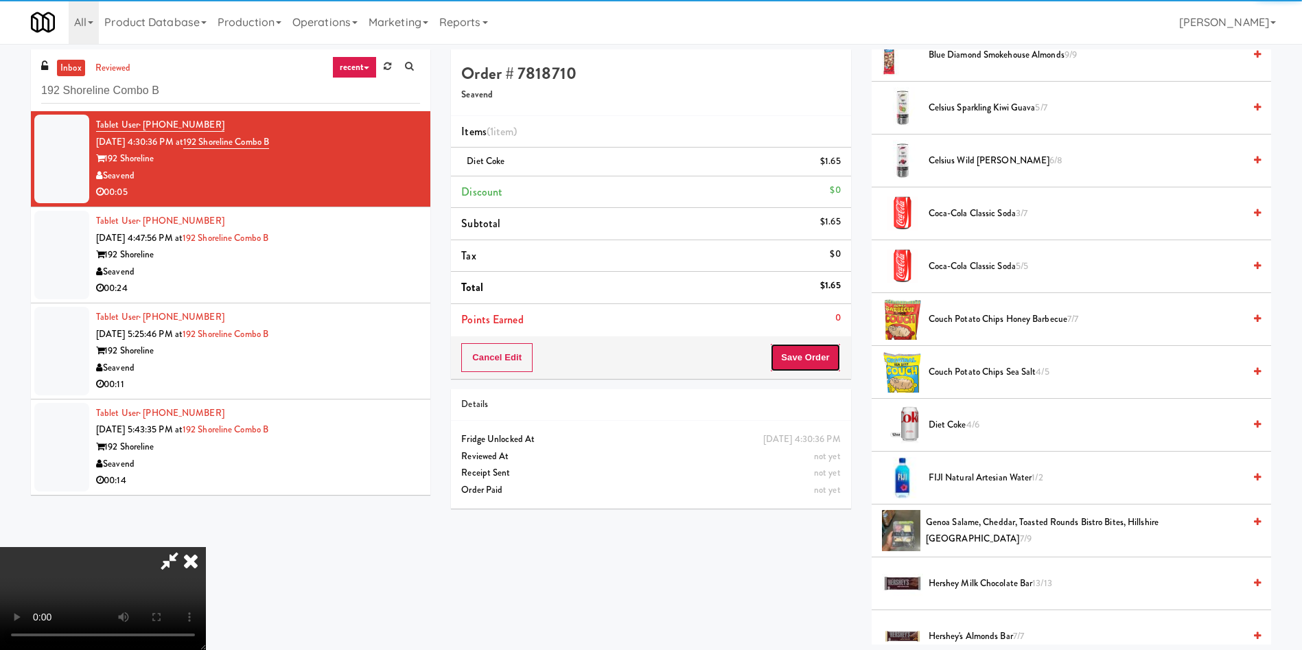
click at [818, 364] on button "Save Order" at bounding box center [805, 357] width 70 height 29
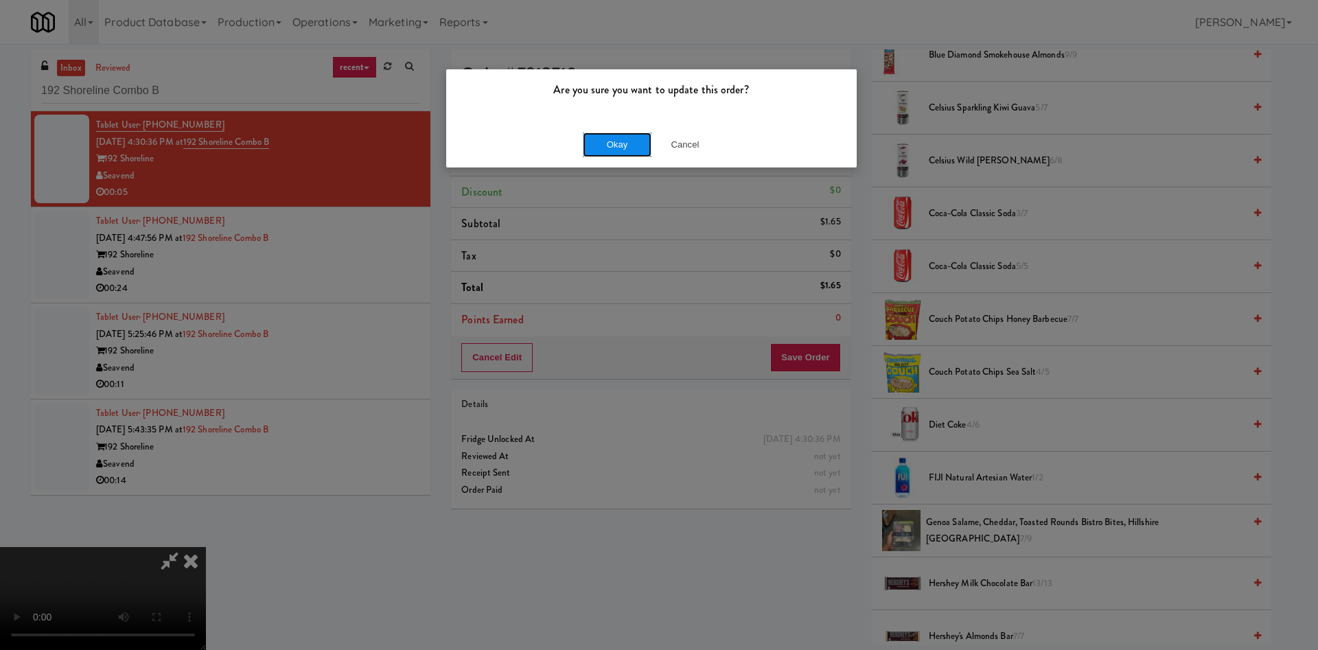
click at [638, 147] on button "Okay" at bounding box center [617, 144] width 69 height 25
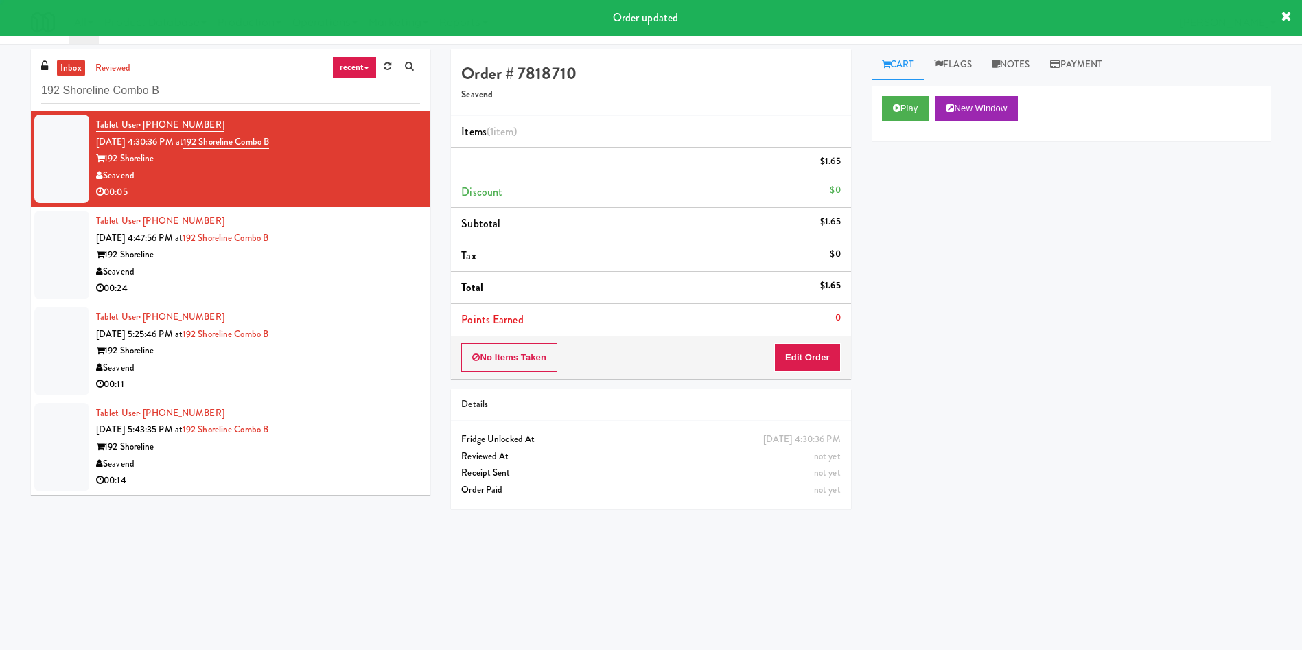
scroll to position [0, 0]
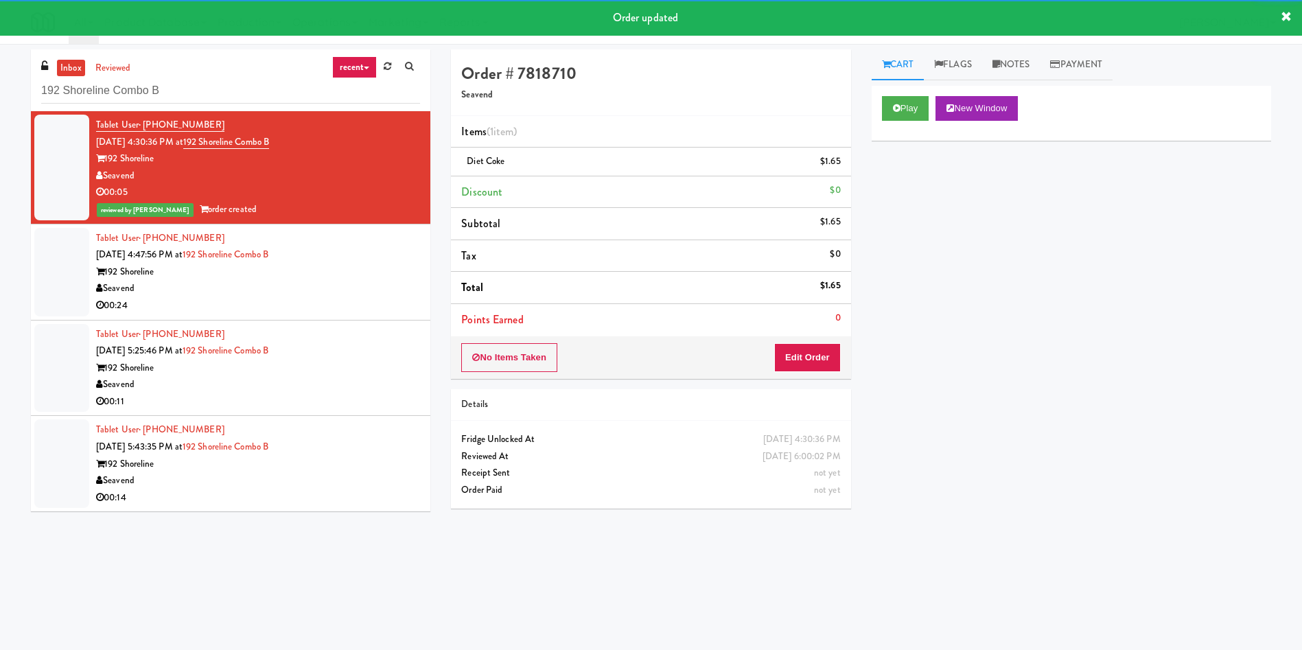
click at [74, 254] on div at bounding box center [61, 272] width 55 height 89
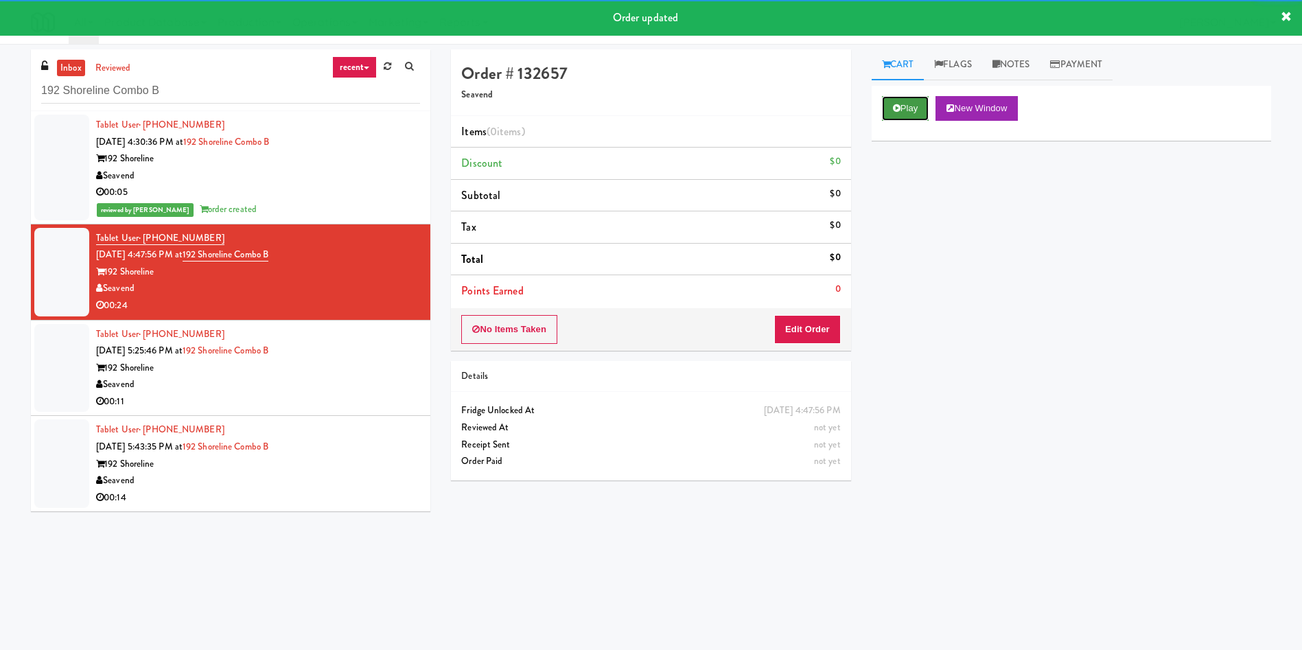
click at [910, 111] on button "Play" at bounding box center [905, 108] width 47 height 25
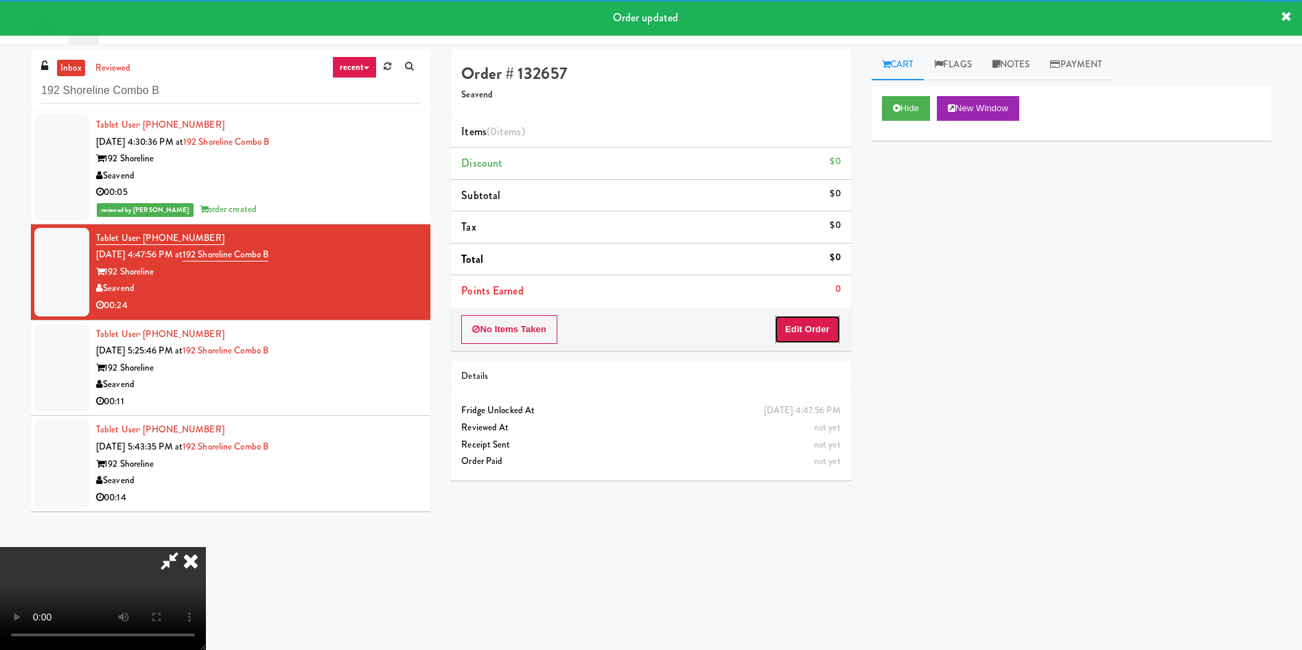
click at [811, 334] on button "Edit Order" at bounding box center [807, 329] width 67 height 29
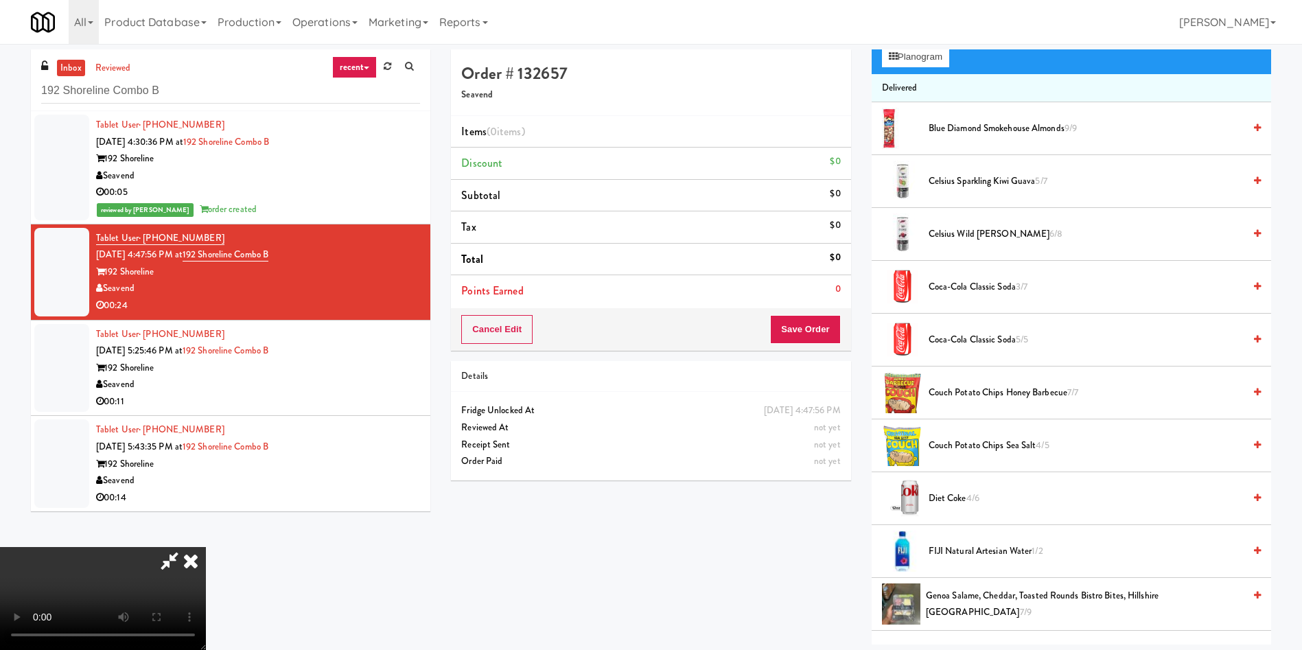
scroll to position [103, 0]
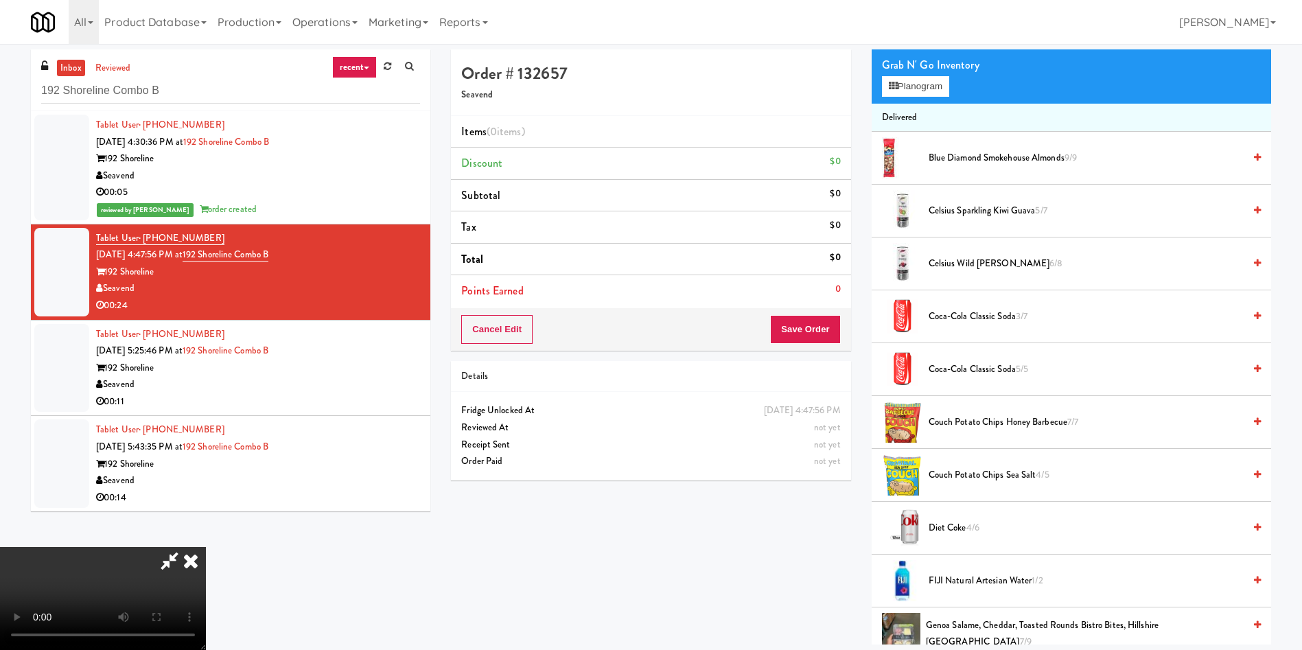
click at [206, 547] on video at bounding box center [103, 598] width 206 height 103
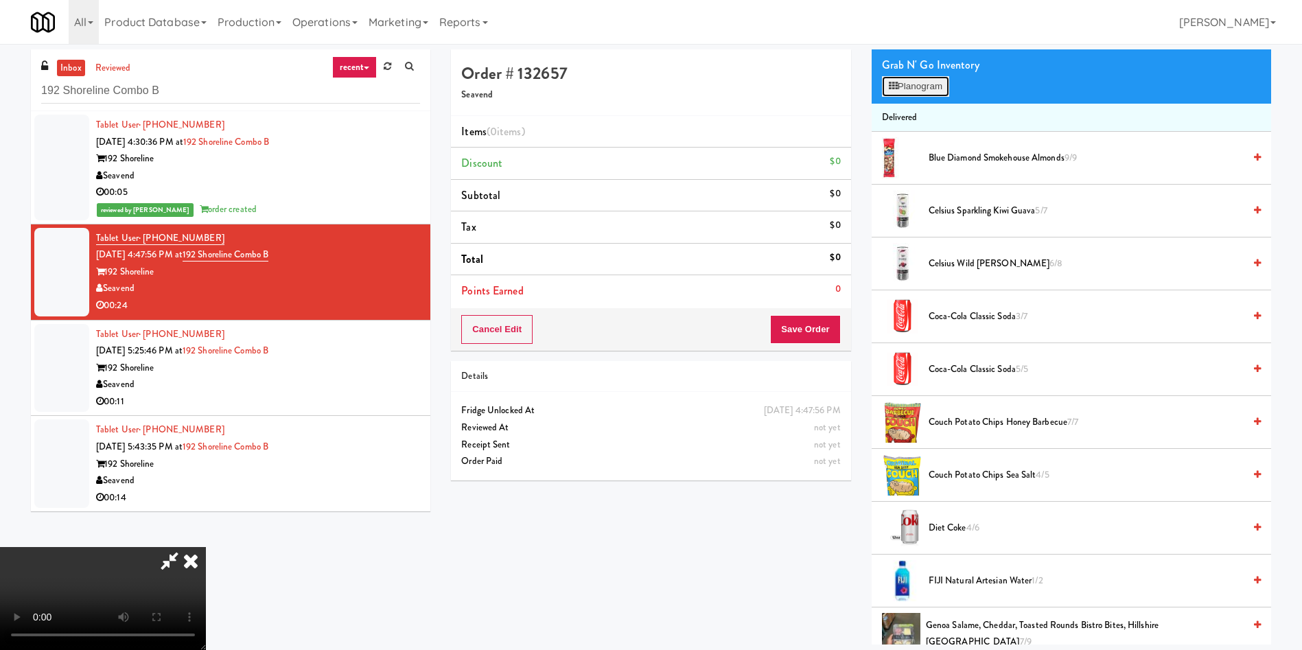
click at [910, 90] on button "Planogram" at bounding box center [915, 86] width 67 height 21
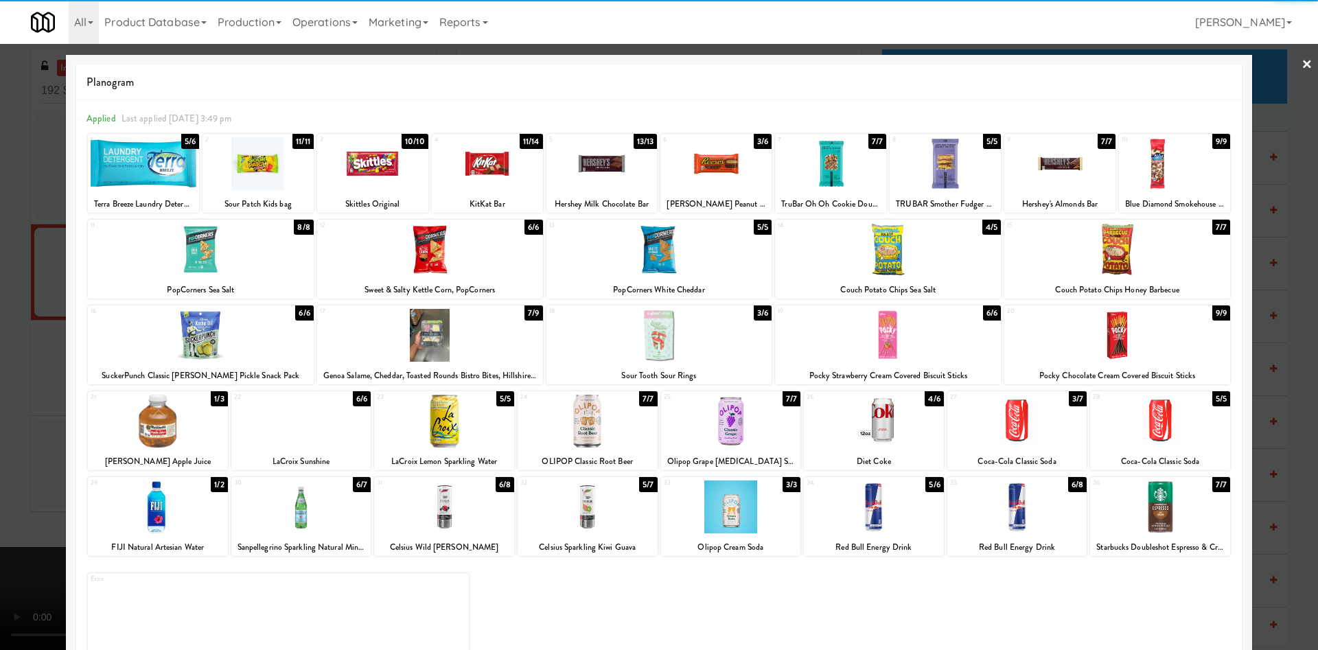
click at [645, 334] on div at bounding box center [659, 335] width 226 height 53
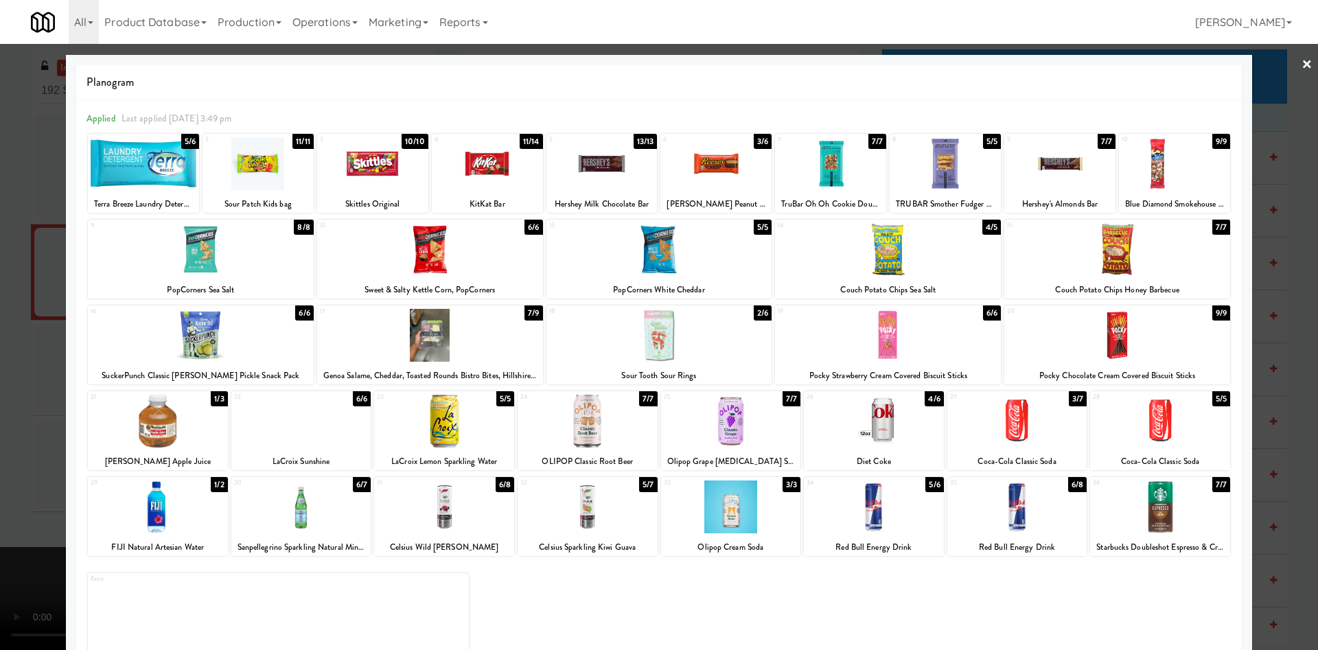
click at [645, 334] on div at bounding box center [659, 335] width 226 height 53
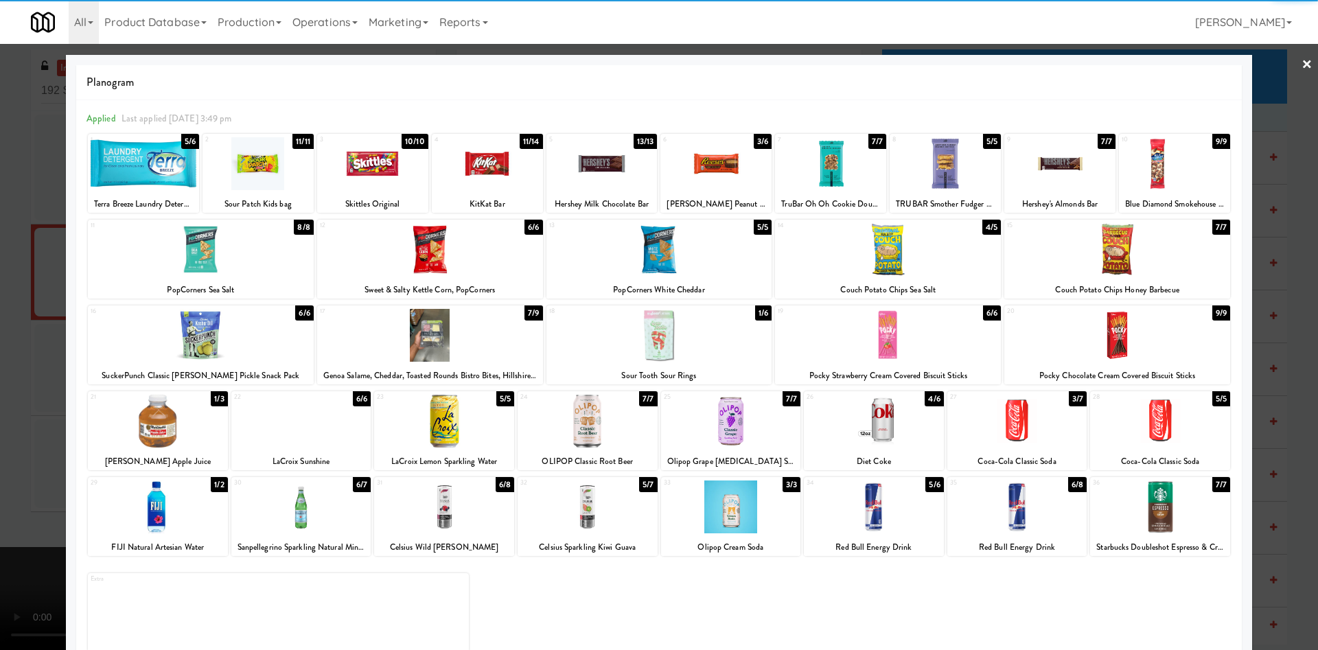
click at [16, 301] on div at bounding box center [659, 325] width 1318 height 650
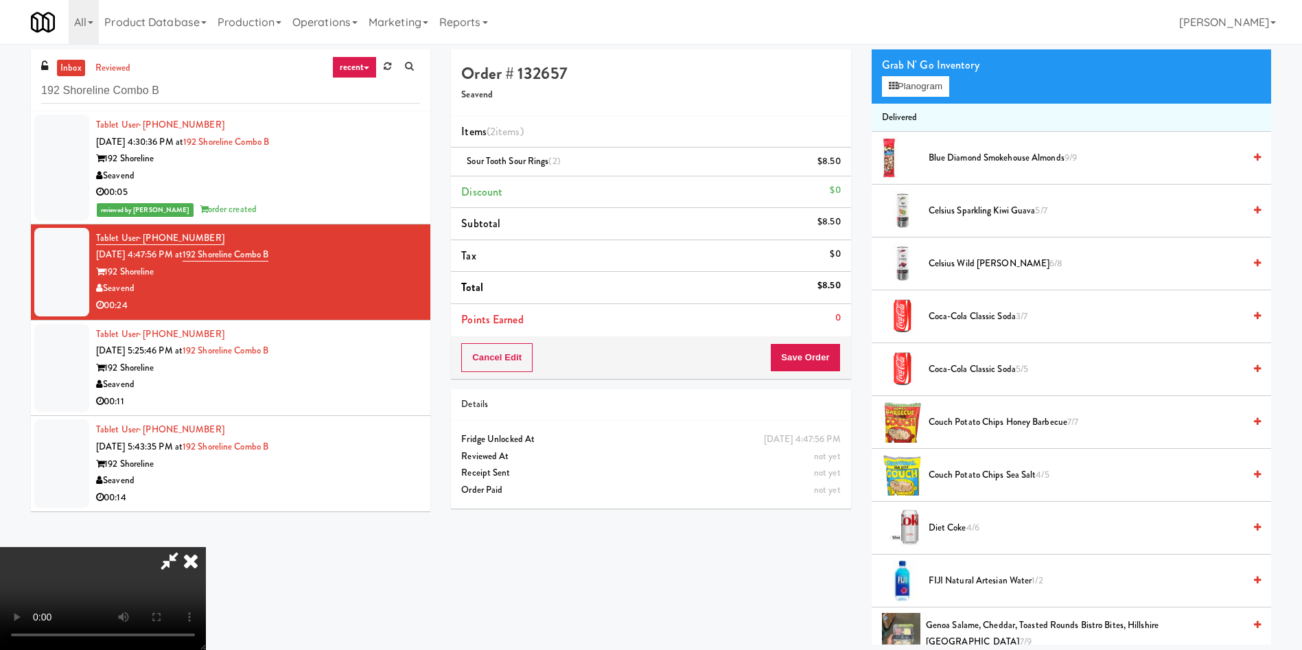
click at [206, 547] on video at bounding box center [103, 598] width 206 height 103
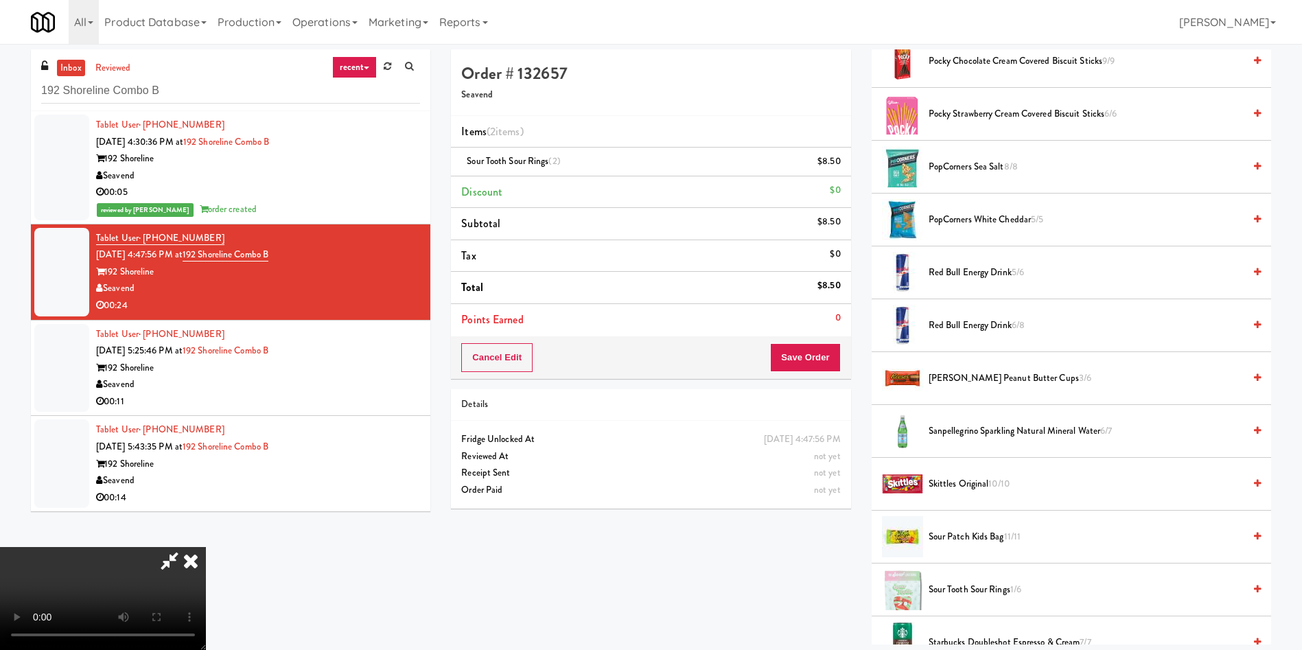
scroll to position [1339, 0]
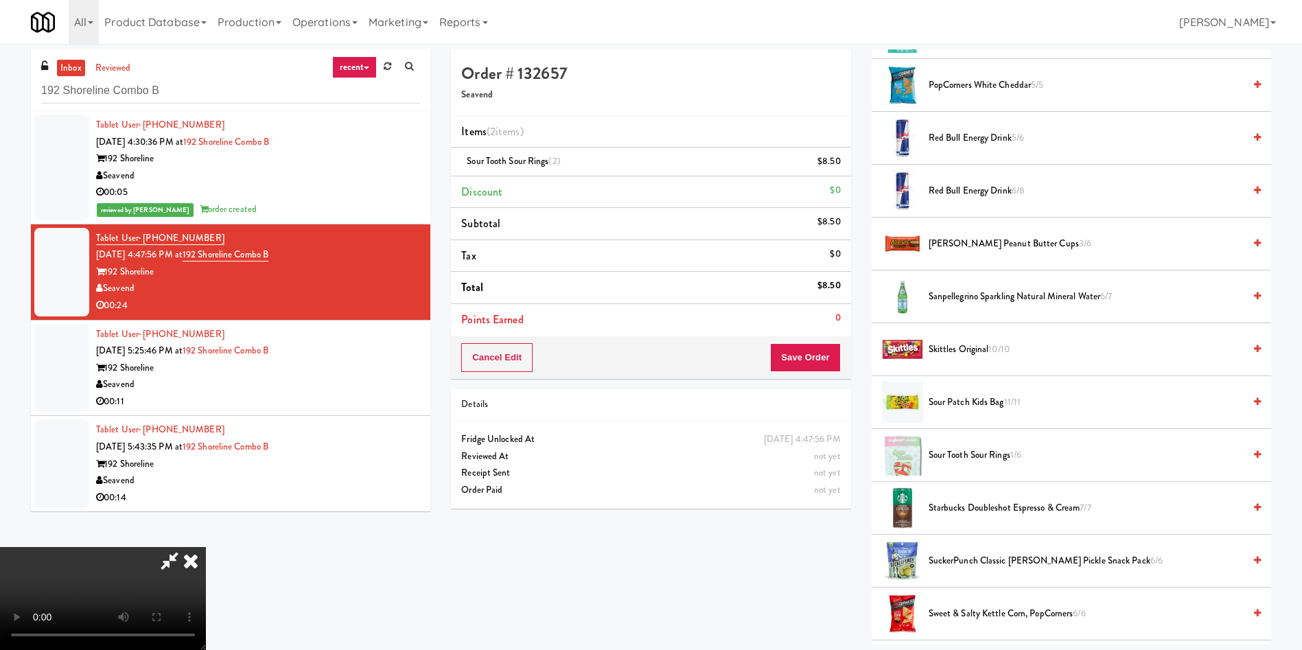
click at [954, 349] on span "Skittles Original 10/10" at bounding box center [1086, 349] width 315 height 17
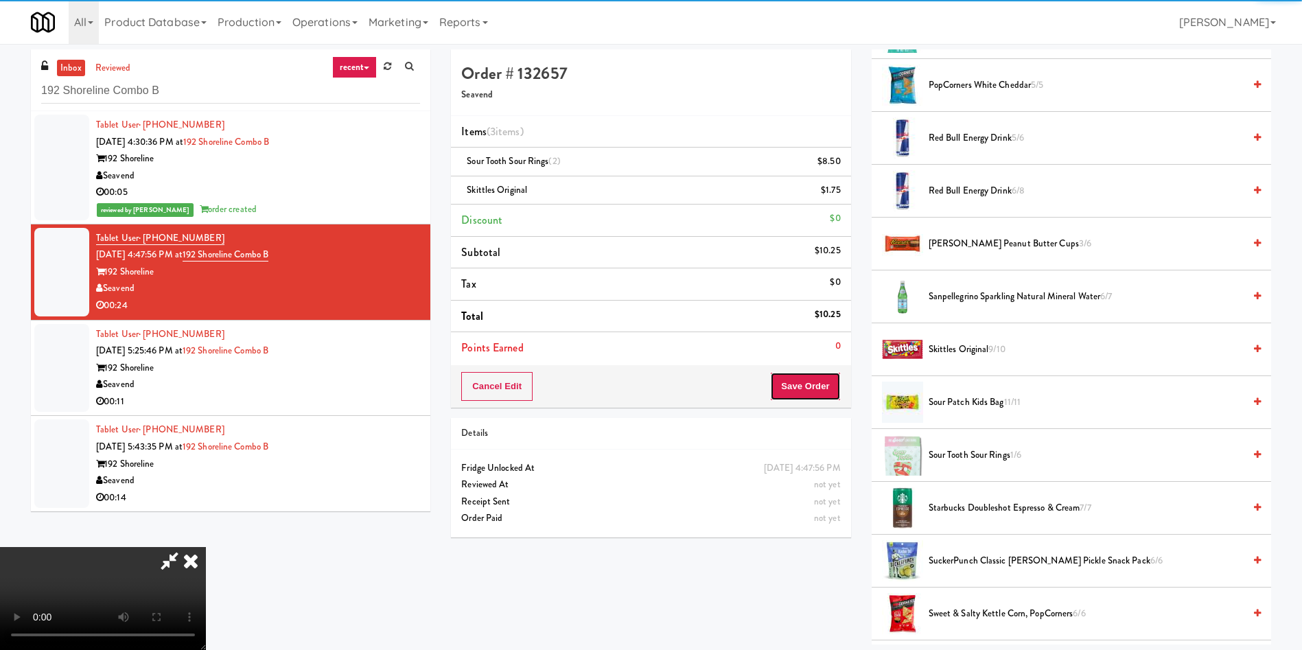
click at [811, 385] on button "Save Order" at bounding box center [805, 386] width 70 height 29
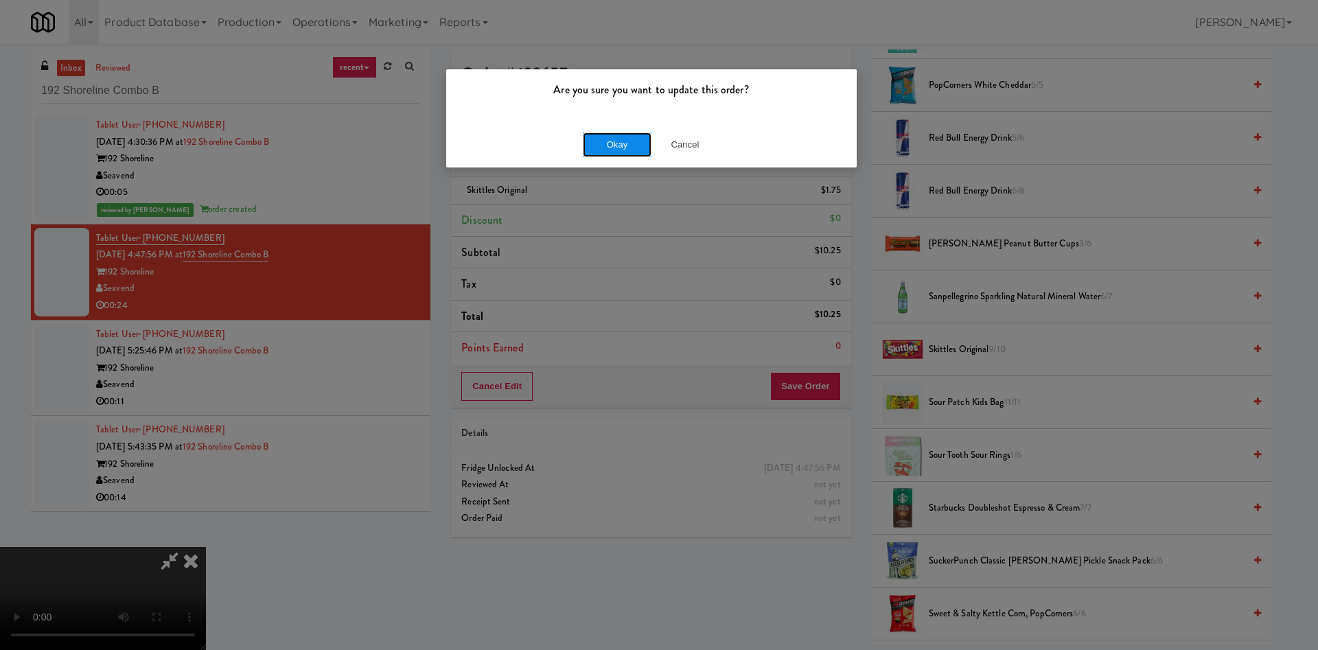
click at [609, 155] on button "Okay" at bounding box center [617, 144] width 69 height 25
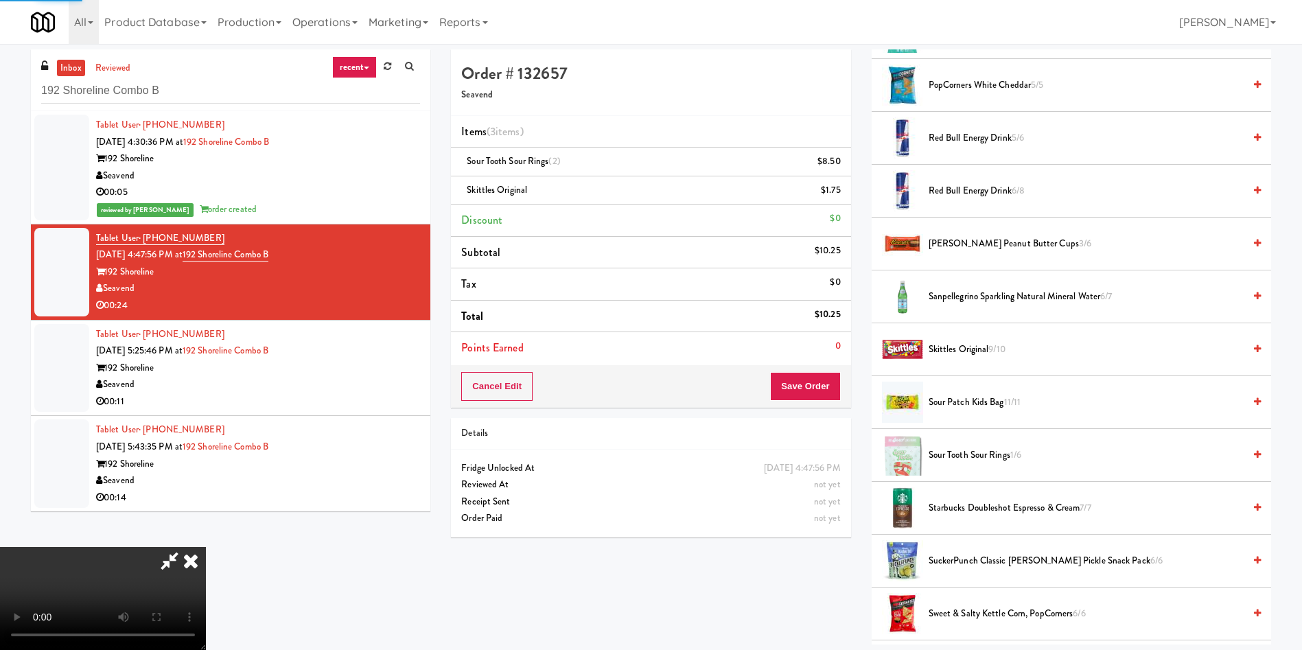
scroll to position [0, 0]
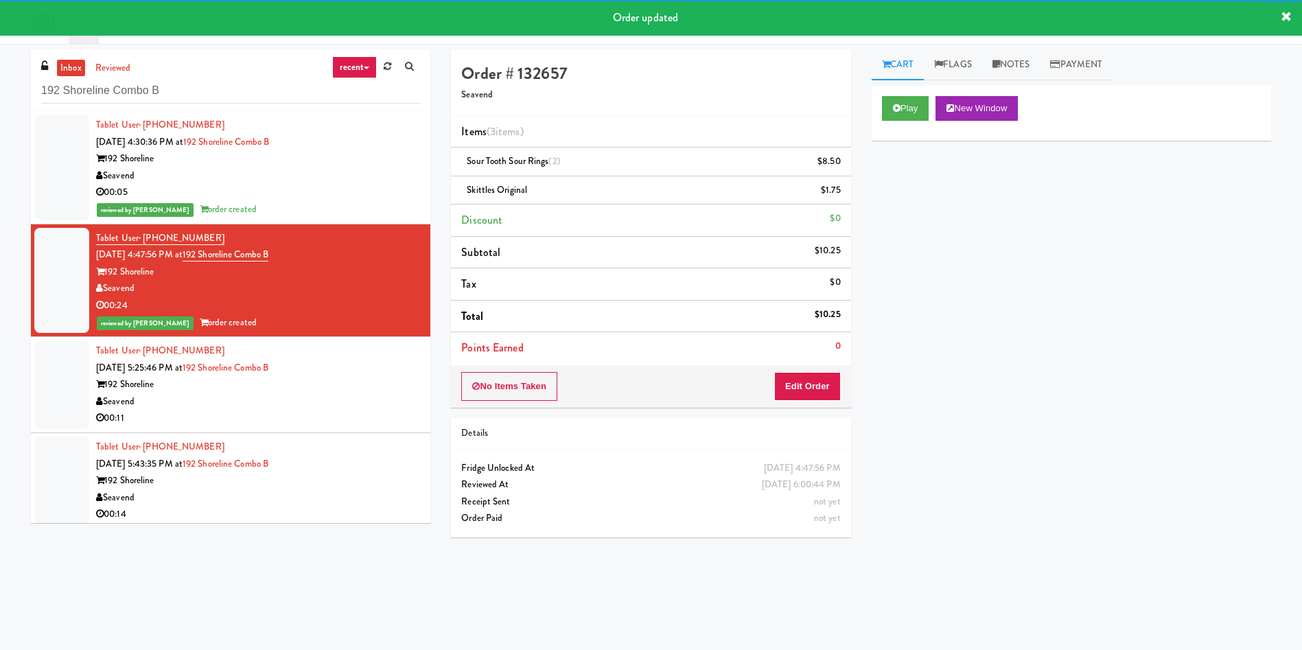
drag, startPoint x: 51, startPoint y: 385, endPoint x: 86, endPoint y: 384, distance: 35.0
click at [53, 384] on div at bounding box center [61, 384] width 55 height 89
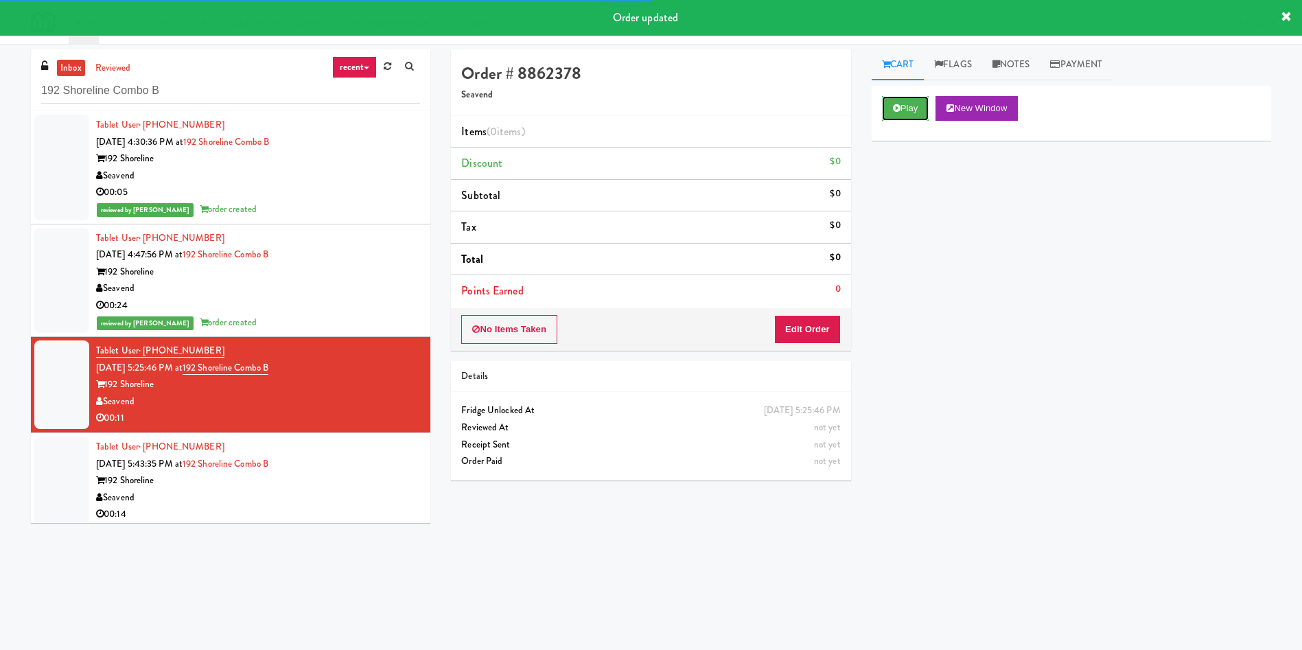
drag, startPoint x: 901, startPoint y: 97, endPoint x: 867, endPoint y: 187, distance: 96.0
click at [900, 107] on button "Play" at bounding box center [905, 108] width 47 height 25
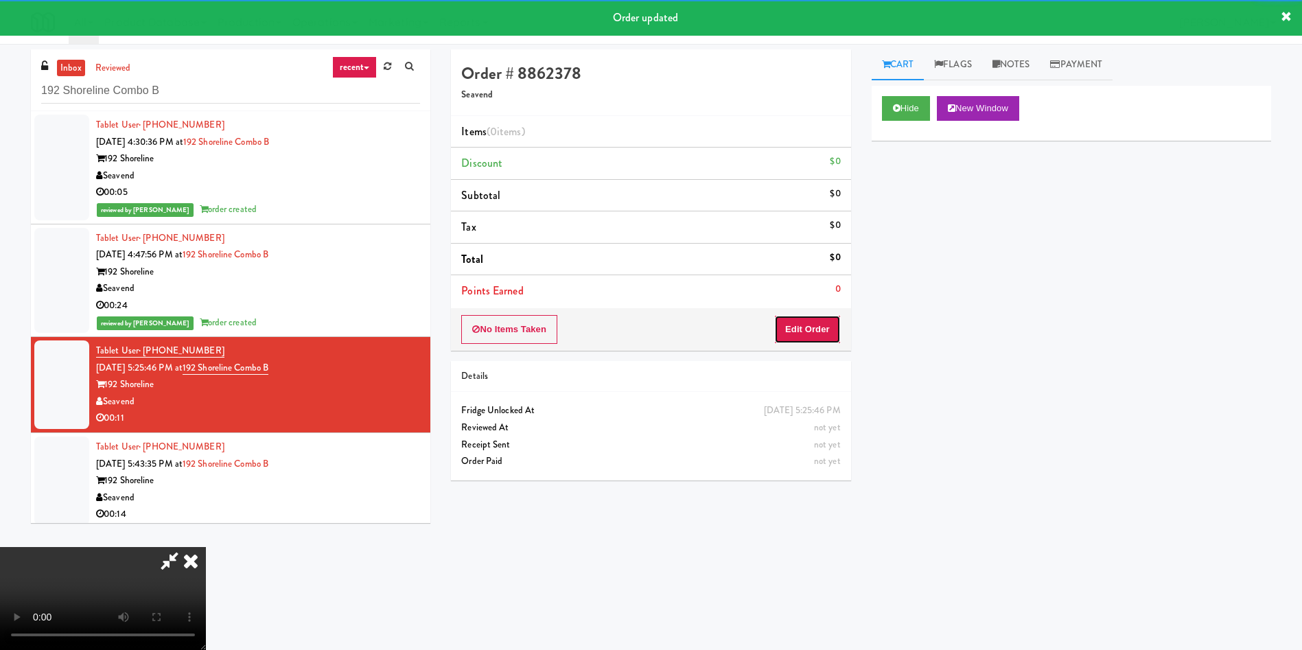
click at [788, 333] on button "Edit Order" at bounding box center [807, 329] width 67 height 29
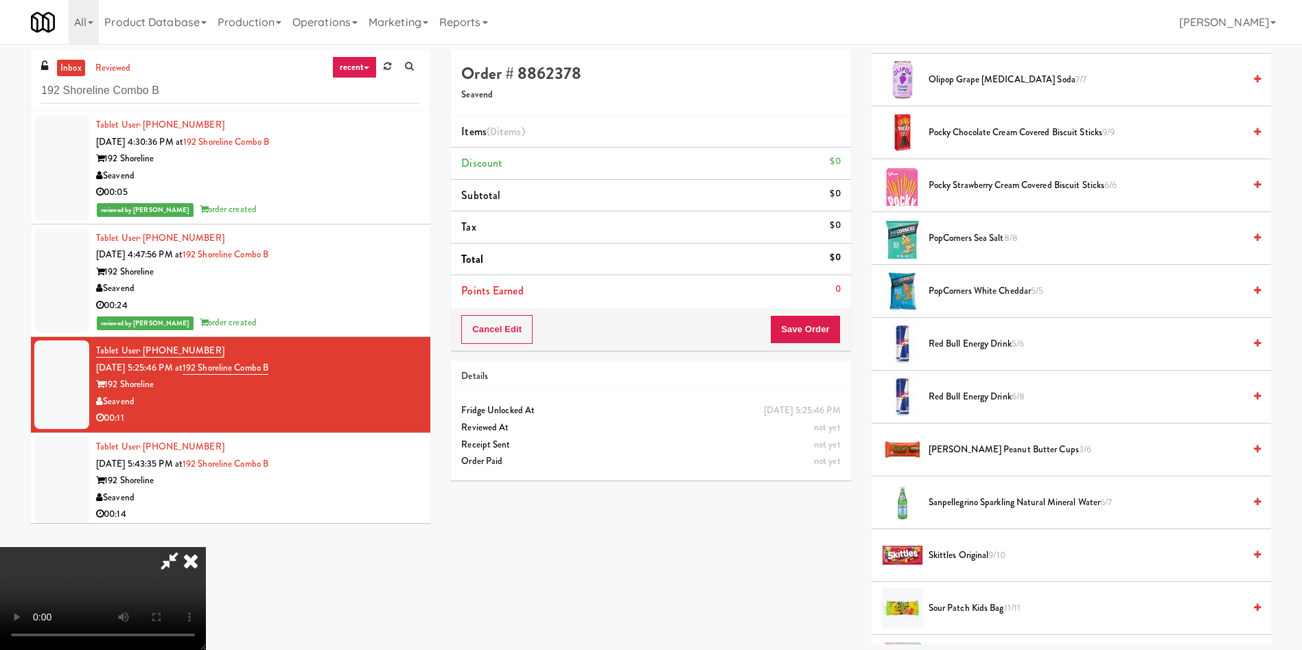
scroll to position [1441, 0]
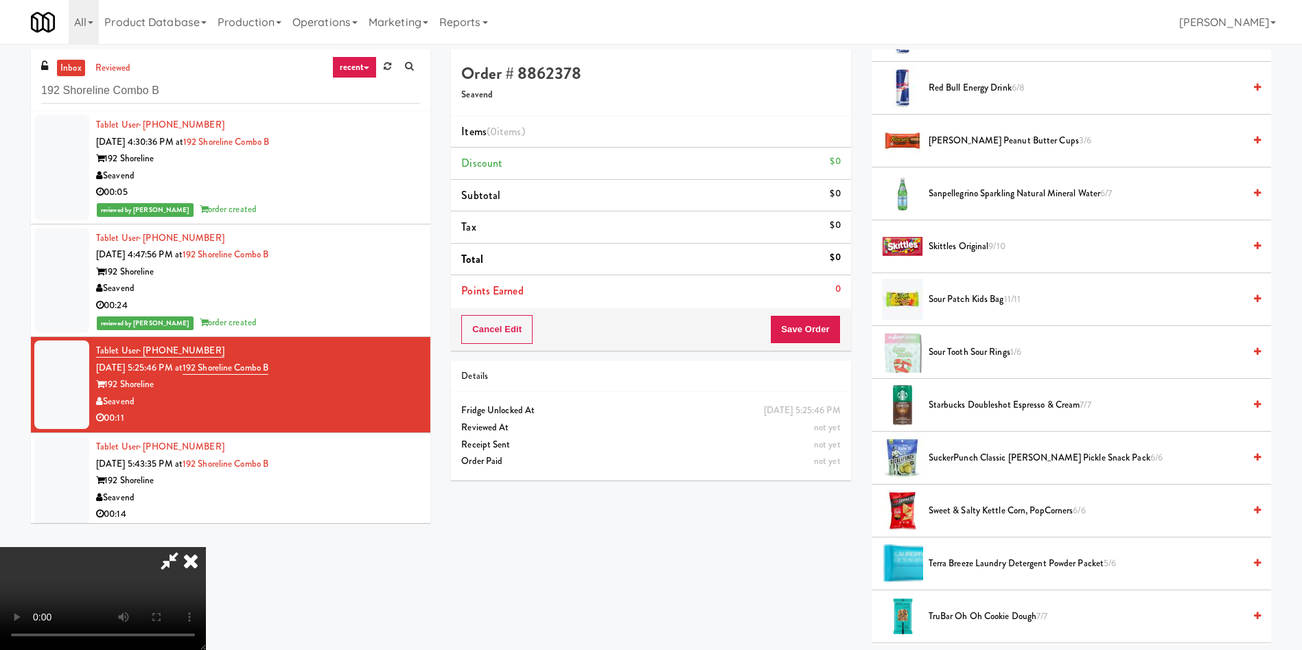
click at [962, 301] on span "Sour Patch Kids bag 11/11" at bounding box center [1086, 299] width 315 height 17
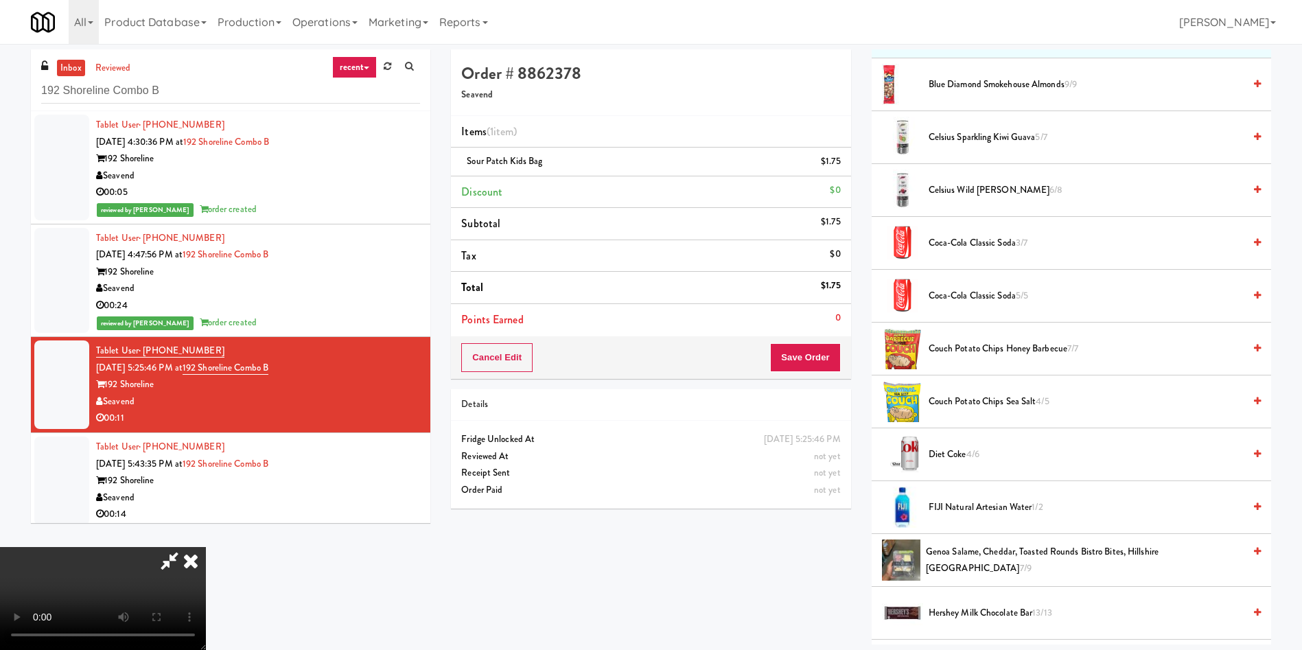
scroll to position [0, 0]
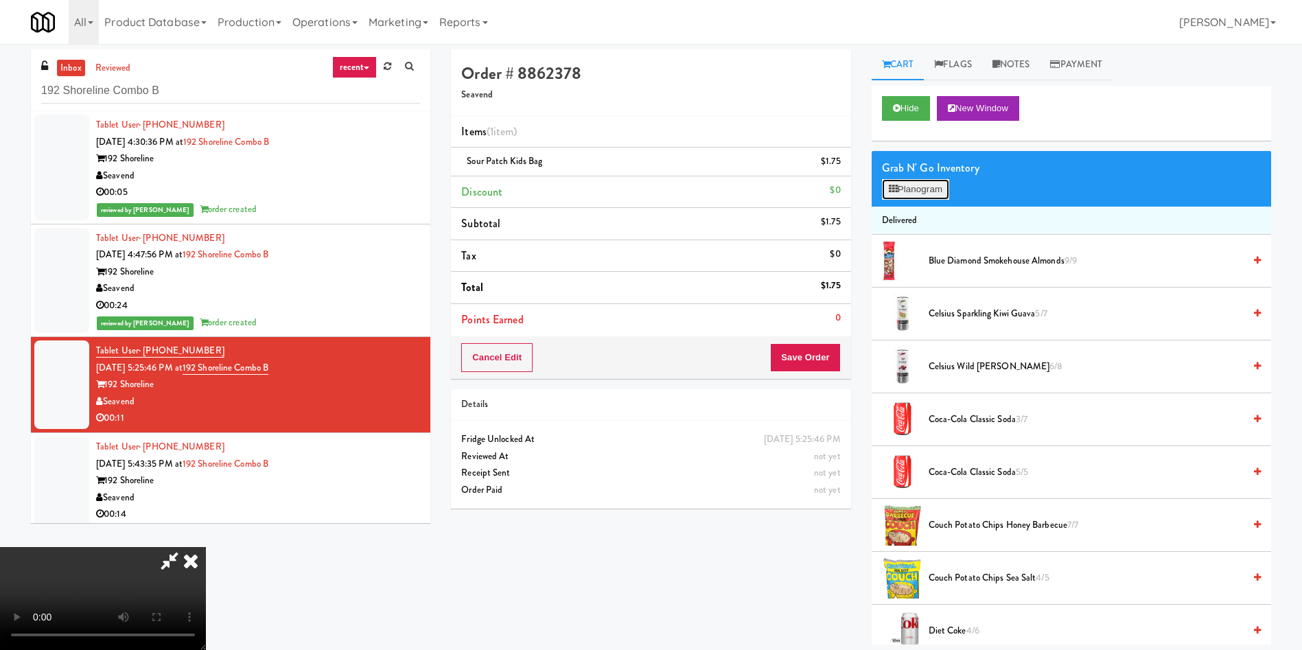
click at [915, 183] on button "Planogram" at bounding box center [915, 189] width 67 height 21
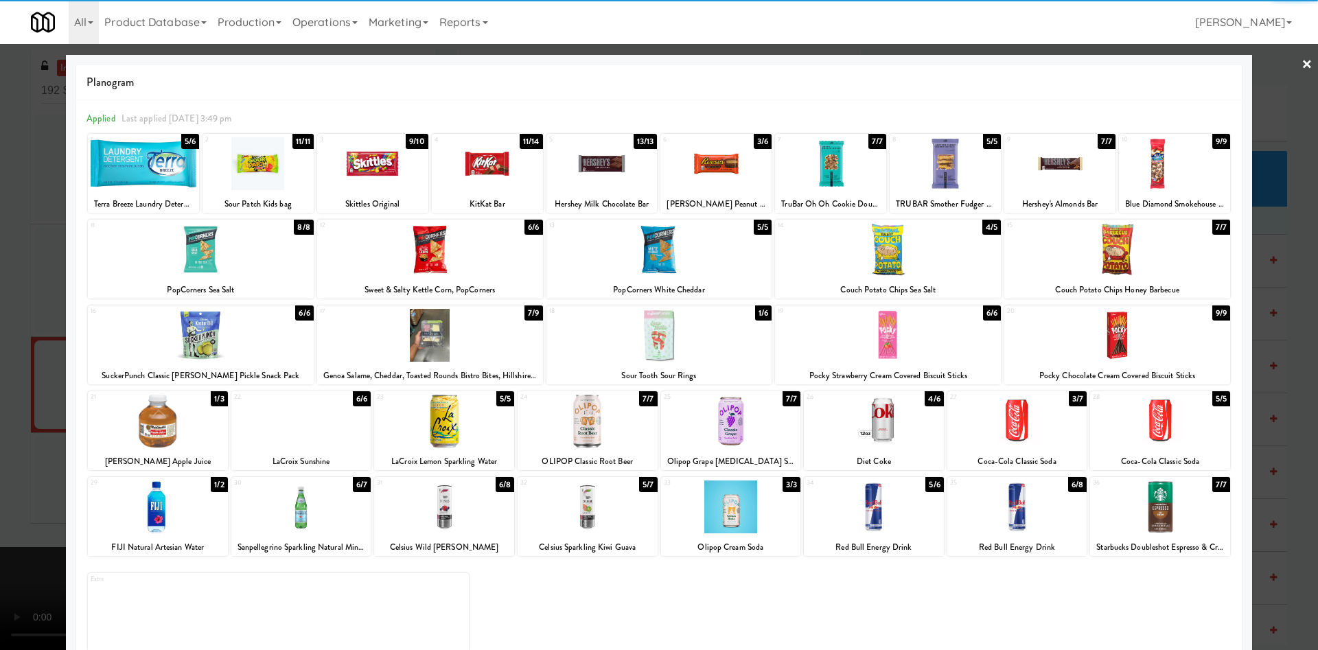
click at [1163, 415] on div at bounding box center [1160, 421] width 140 height 53
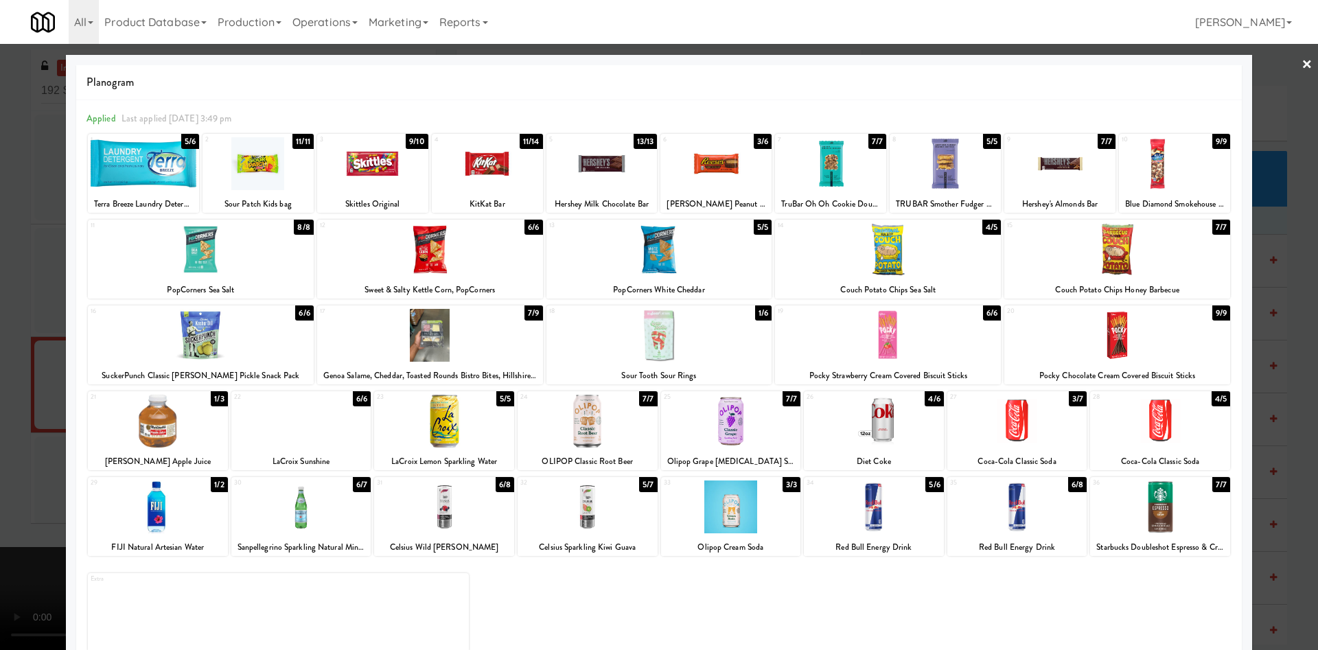
drag, startPoint x: 1259, startPoint y: 125, endPoint x: 1028, endPoint y: 240, distance: 258.5
click at [1259, 126] on div at bounding box center [659, 325] width 1318 height 650
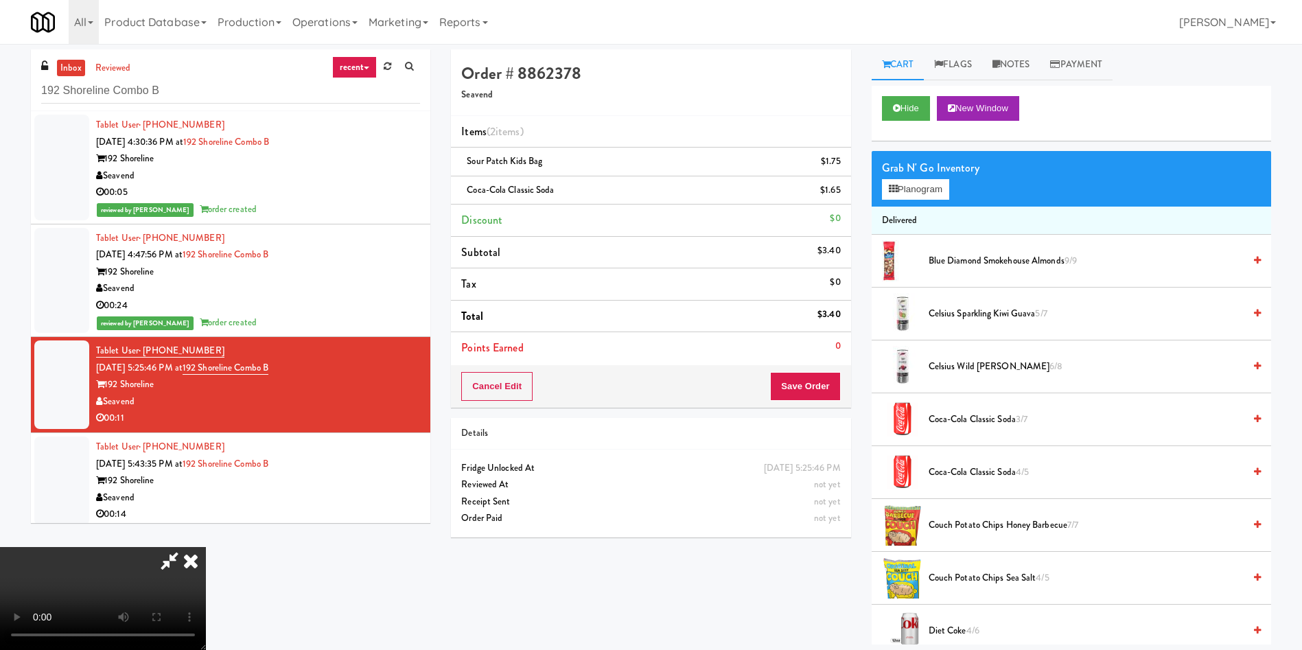
click at [844, 389] on div "Cancel Edit Save Order" at bounding box center [650, 386] width 399 height 43
click at [809, 389] on button "Save Order" at bounding box center [805, 386] width 70 height 29
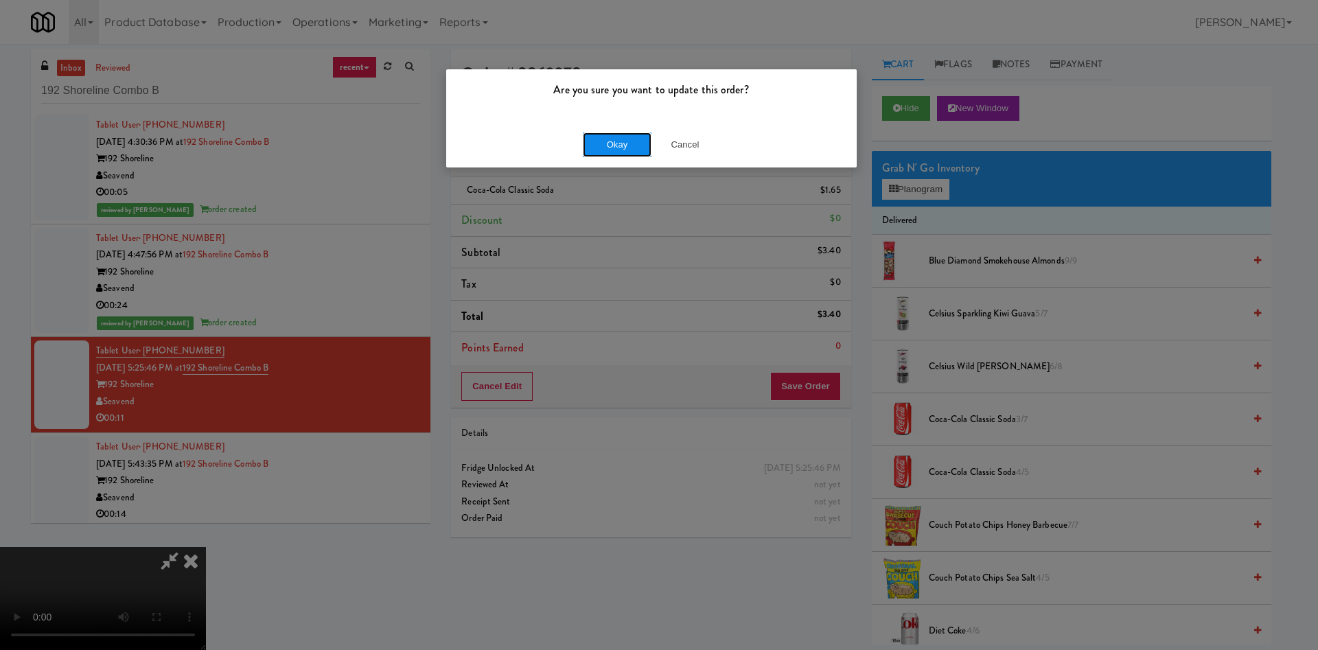
click at [614, 143] on button "Okay" at bounding box center [617, 144] width 69 height 25
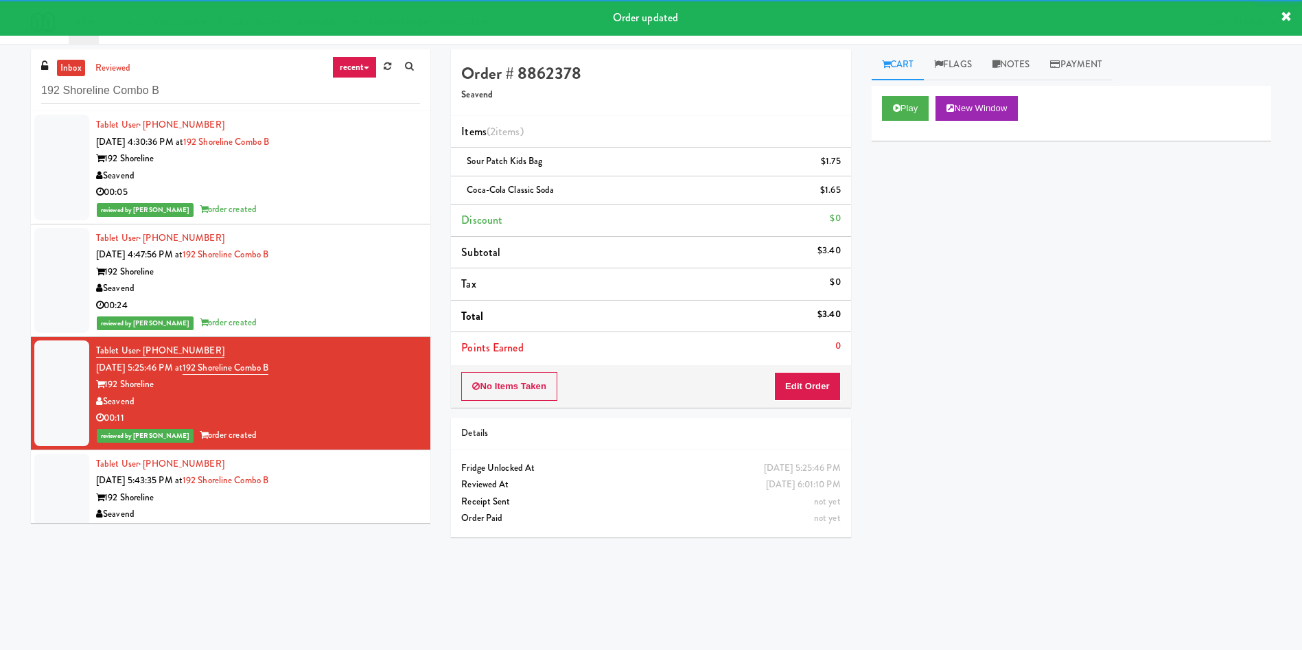
click at [60, 483] on div at bounding box center [61, 498] width 55 height 89
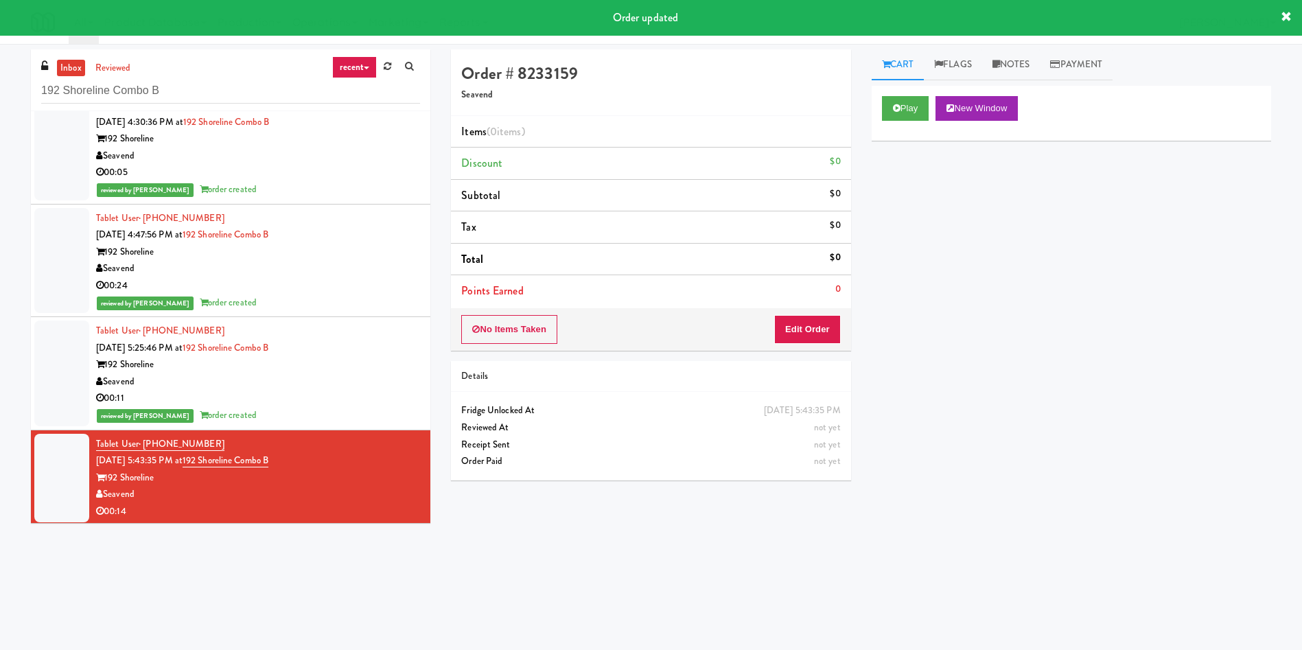
scroll to position [23, 0]
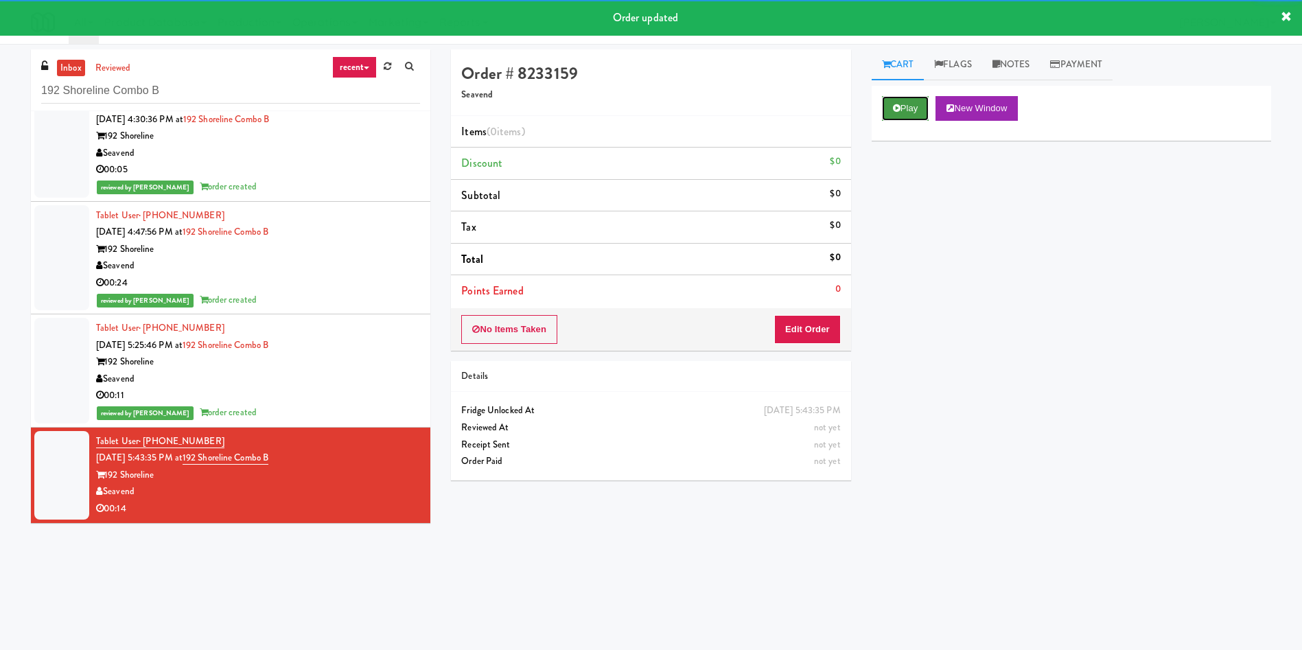
click at [906, 111] on button "Play" at bounding box center [905, 108] width 47 height 25
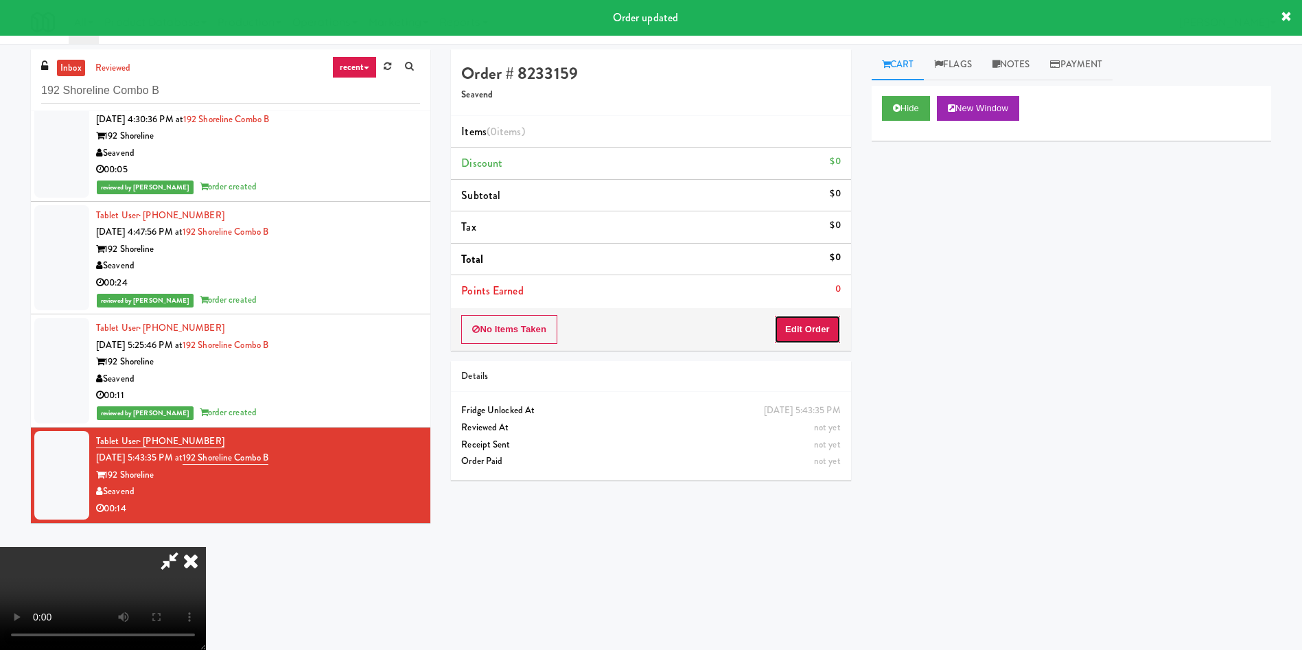
click at [809, 322] on button "Edit Order" at bounding box center [807, 329] width 67 height 29
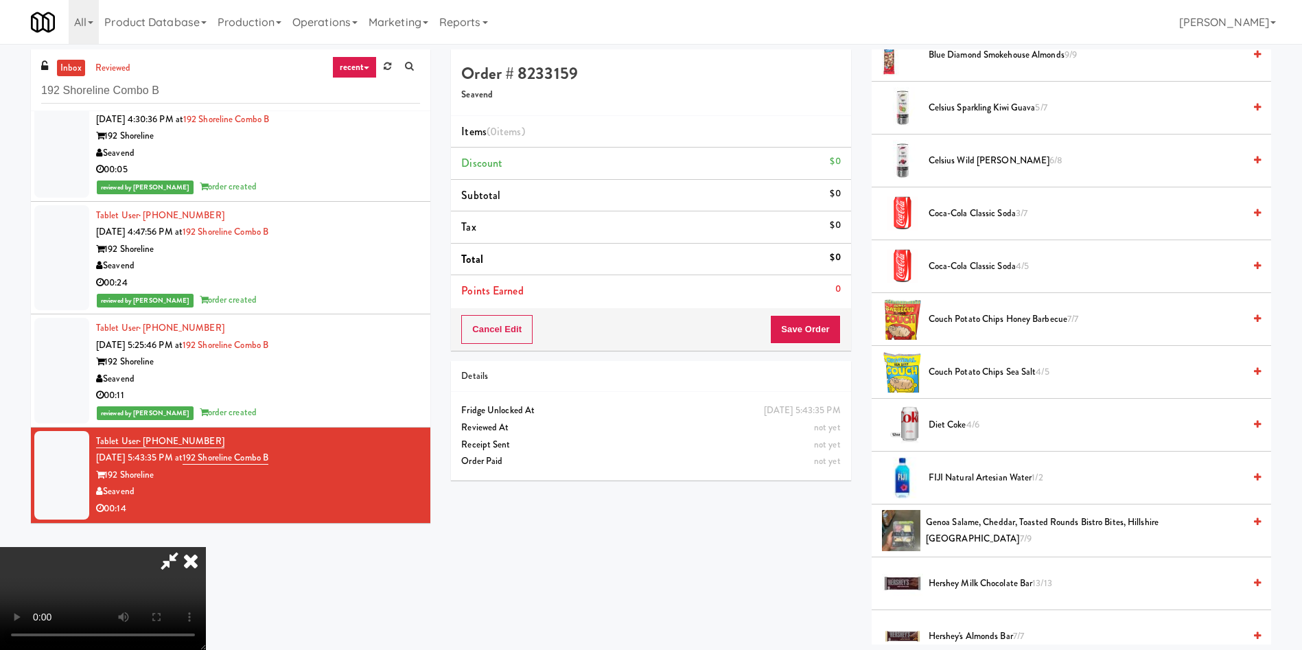
scroll to position [309, 0]
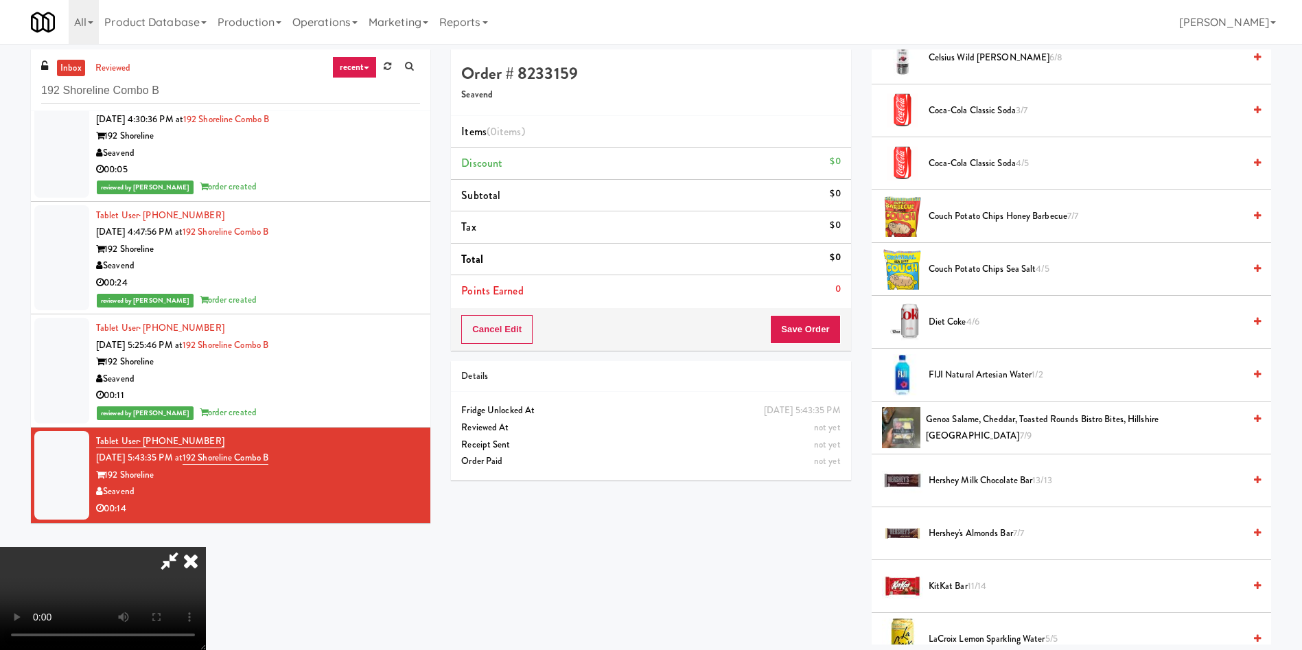
click at [1008, 479] on span "Hershey Milk Chocolate Bar 13/13" at bounding box center [1086, 480] width 315 height 17
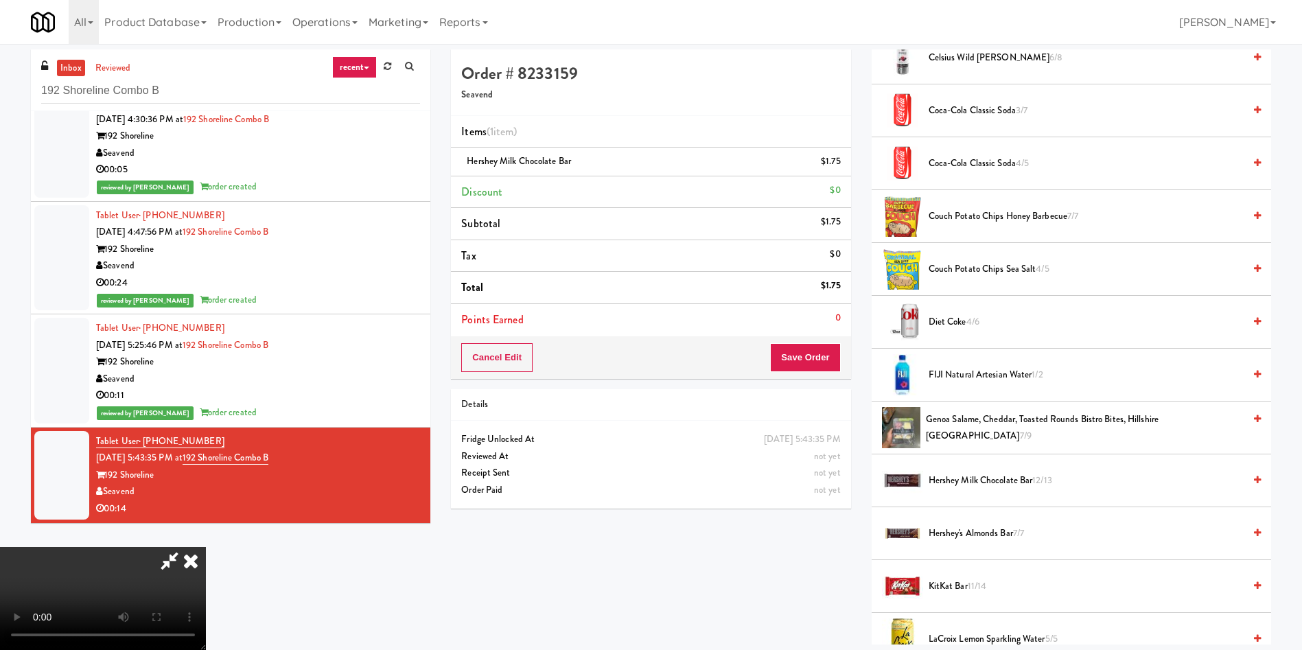
click at [206, 547] on video at bounding box center [103, 598] width 206 height 103
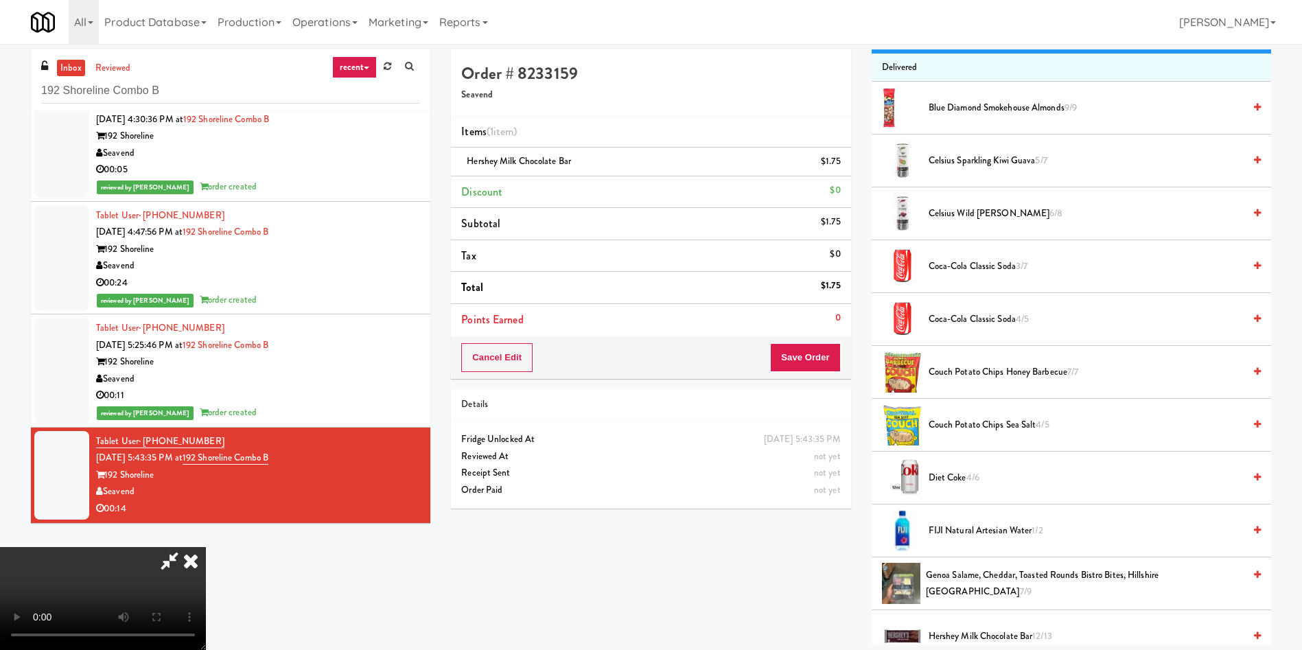
scroll to position [0, 0]
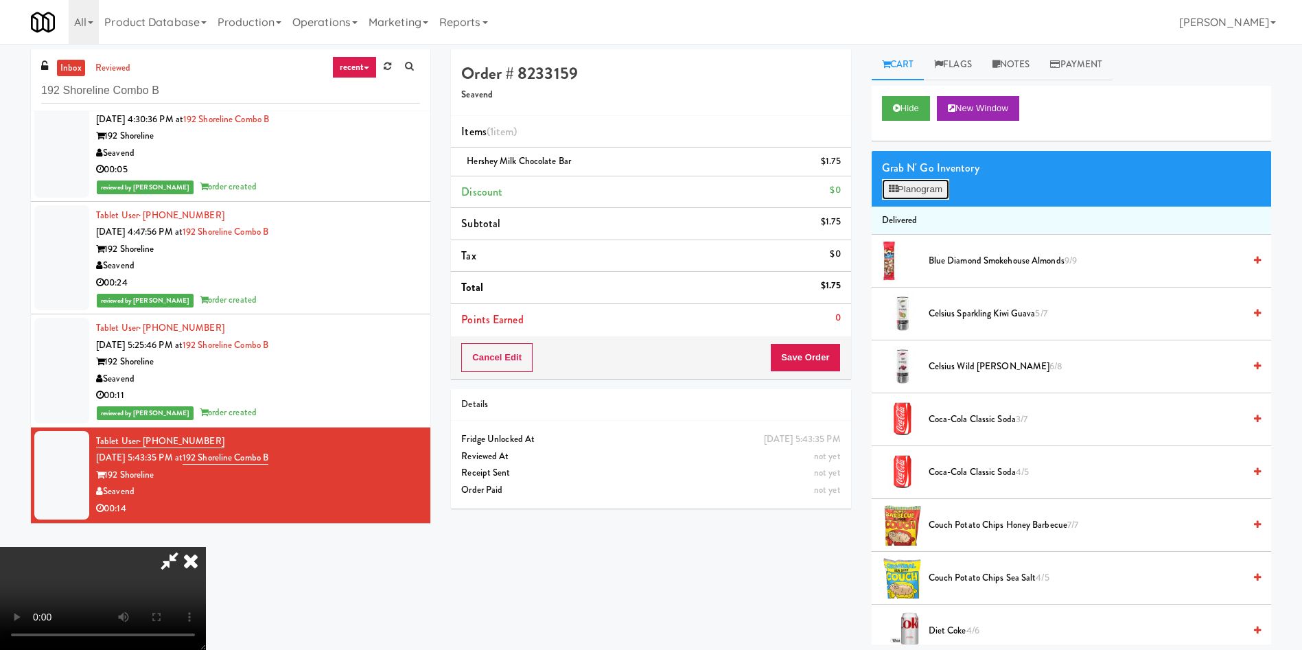
click at [937, 194] on button "Planogram" at bounding box center [915, 189] width 67 height 21
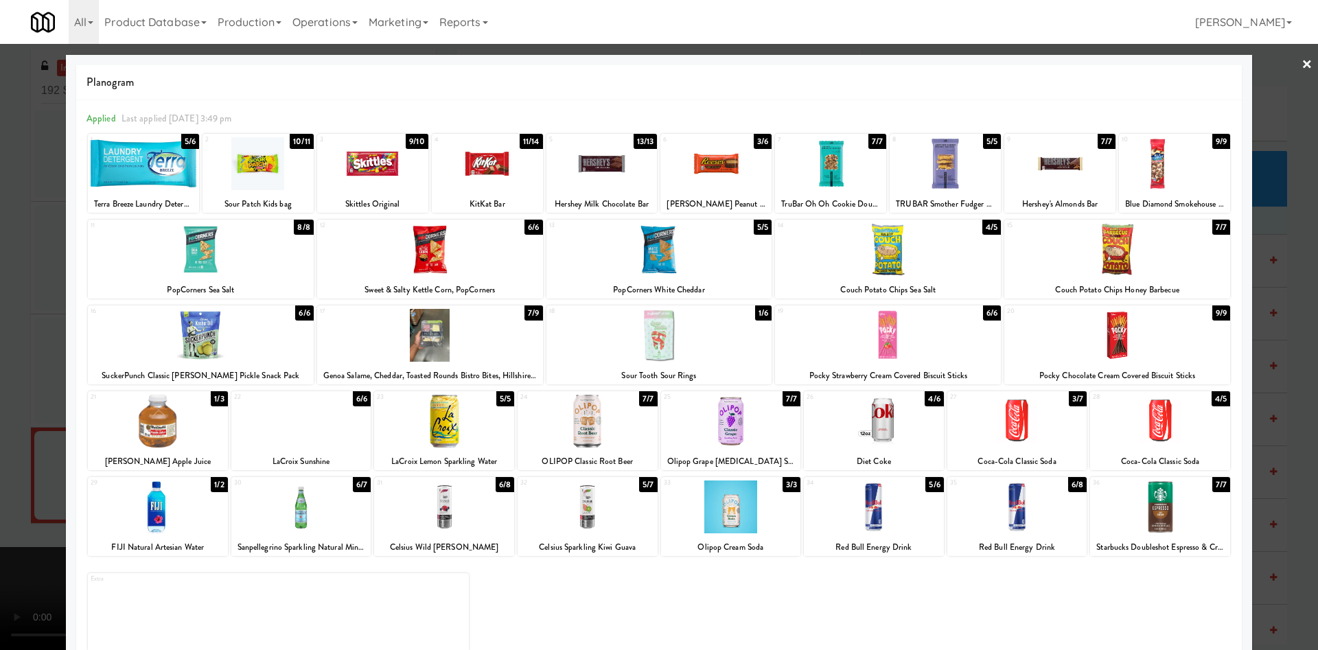
click at [1111, 248] on div at bounding box center [1117, 249] width 226 height 53
click at [853, 402] on div "26" at bounding box center [840, 397] width 67 height 12
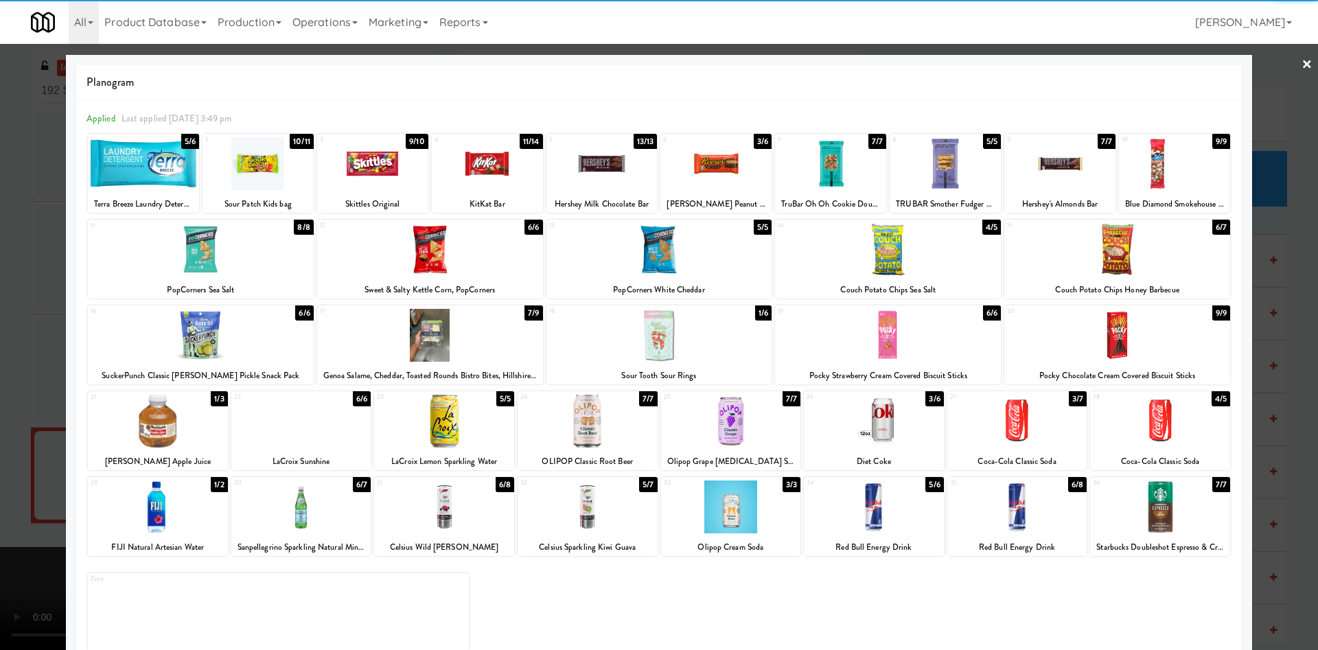
drag, startPoint x: 10, startPoint y: 304, endPoint x: 402, endPoint y: 308, distance: 392.0
click at [12, 304] on div at bounding box center [659, 325] width 1318 height 650
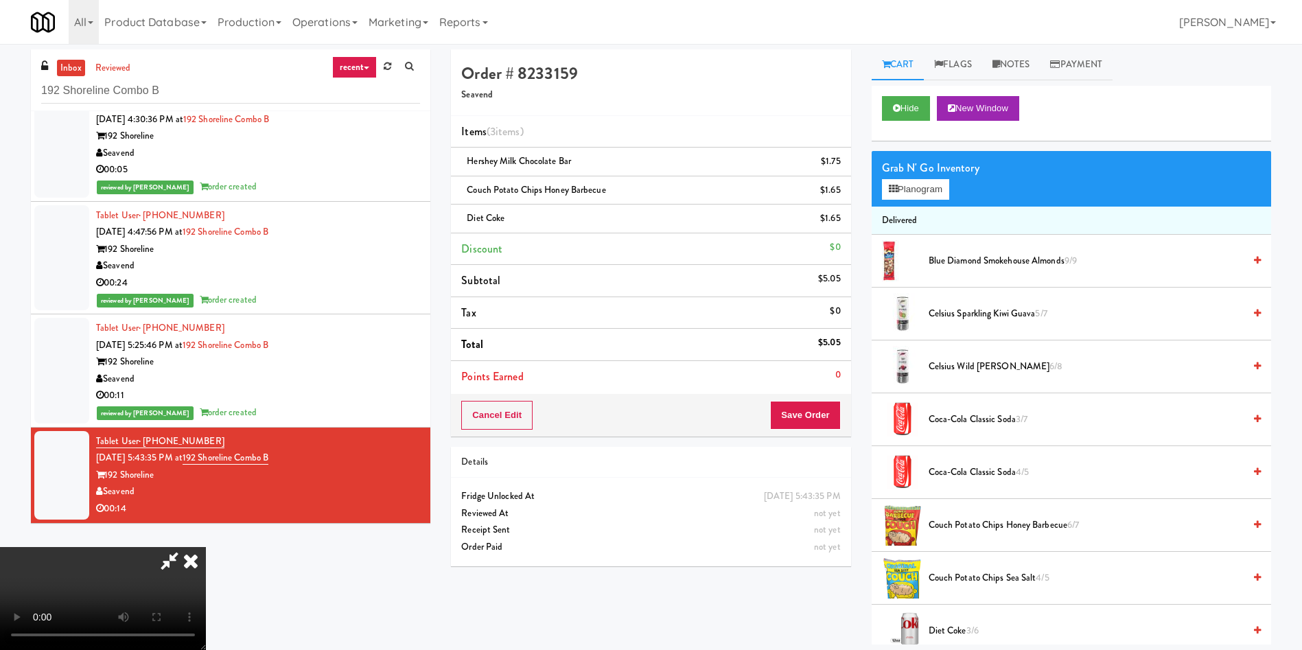
scroll to position [99, 0]
click at [206, 547] on video at bounding box center [103, 598] width 206 height 103
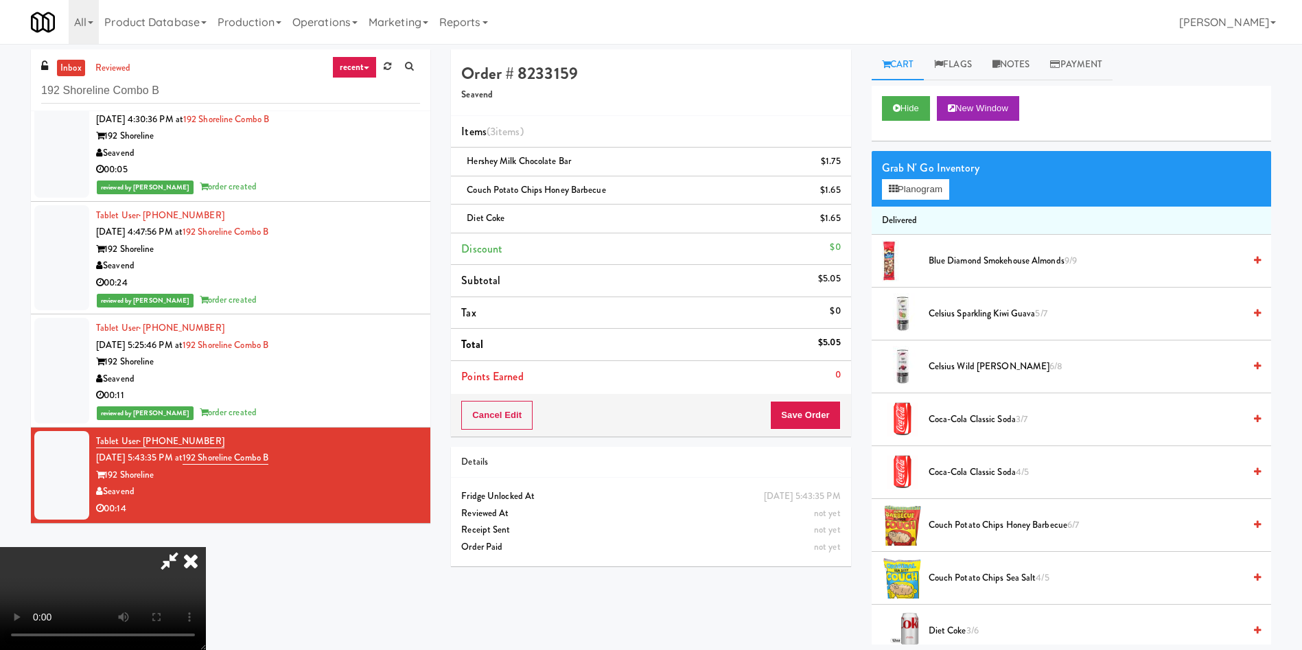
scroll to position [103, 0]
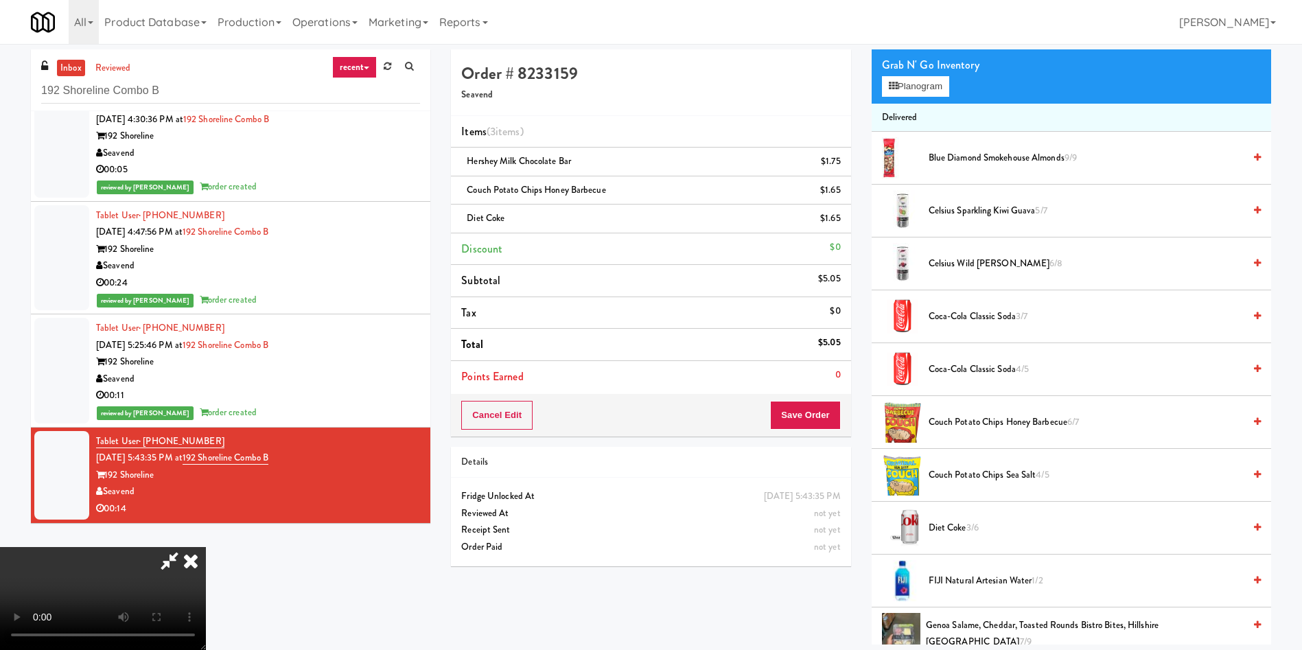
click at [969, 318] on span "Coca-Cola Classic Soda 3/7" at bounding box center [1086, 316] width 315 height 17
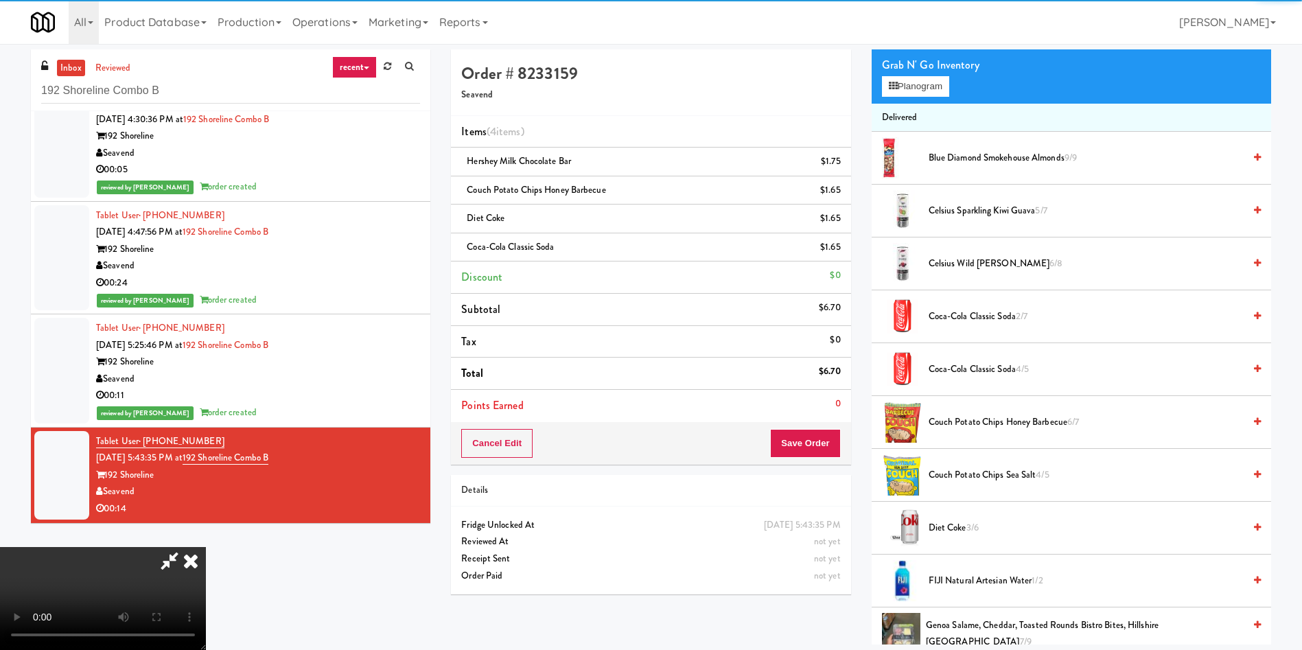
click at [206, 547] on video at bounding box center [103, 598] width 206 height 103
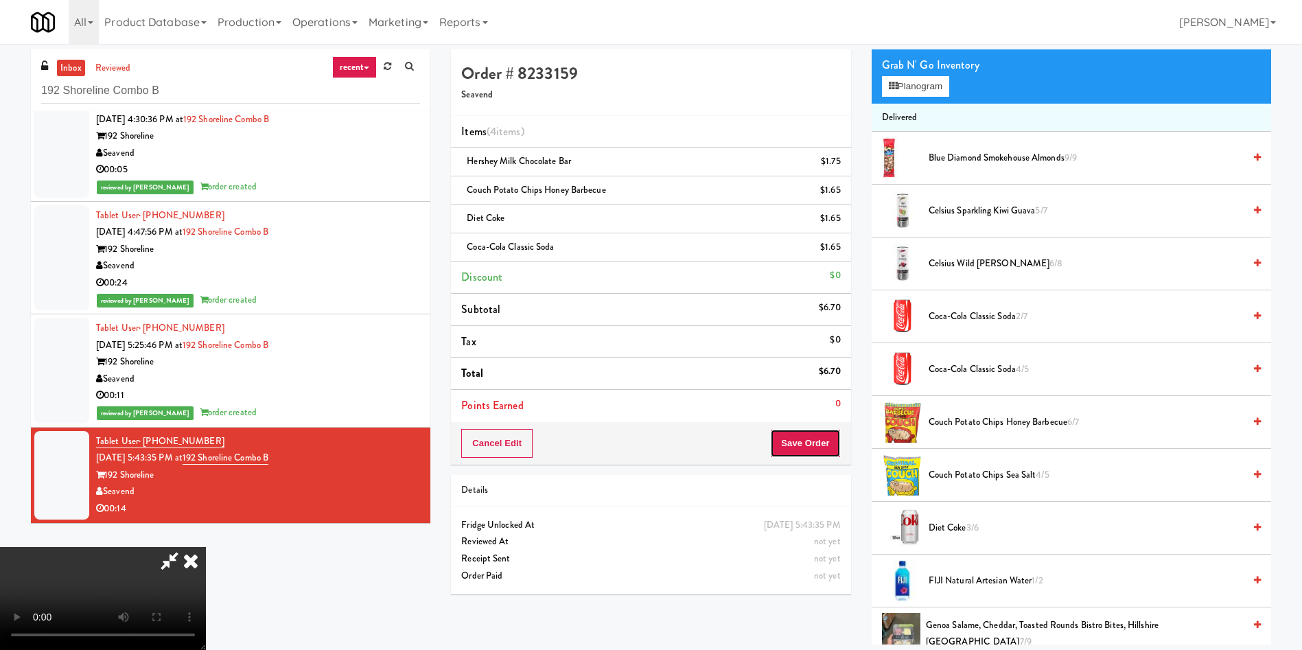
click at [796, 435] on button "Save Order" at bounding box center [805, 443] width 70 height 29
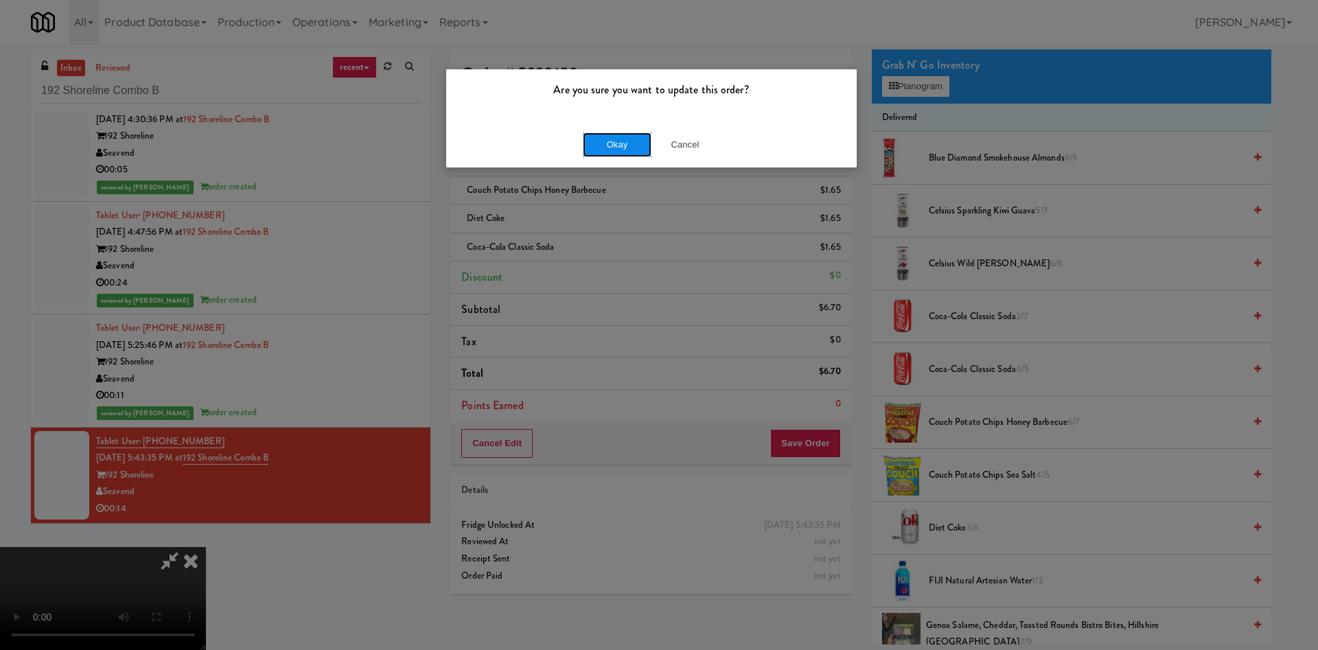
click at [597, 150] on button "Okay" at bounding box center [617, 144] width 69 height 25
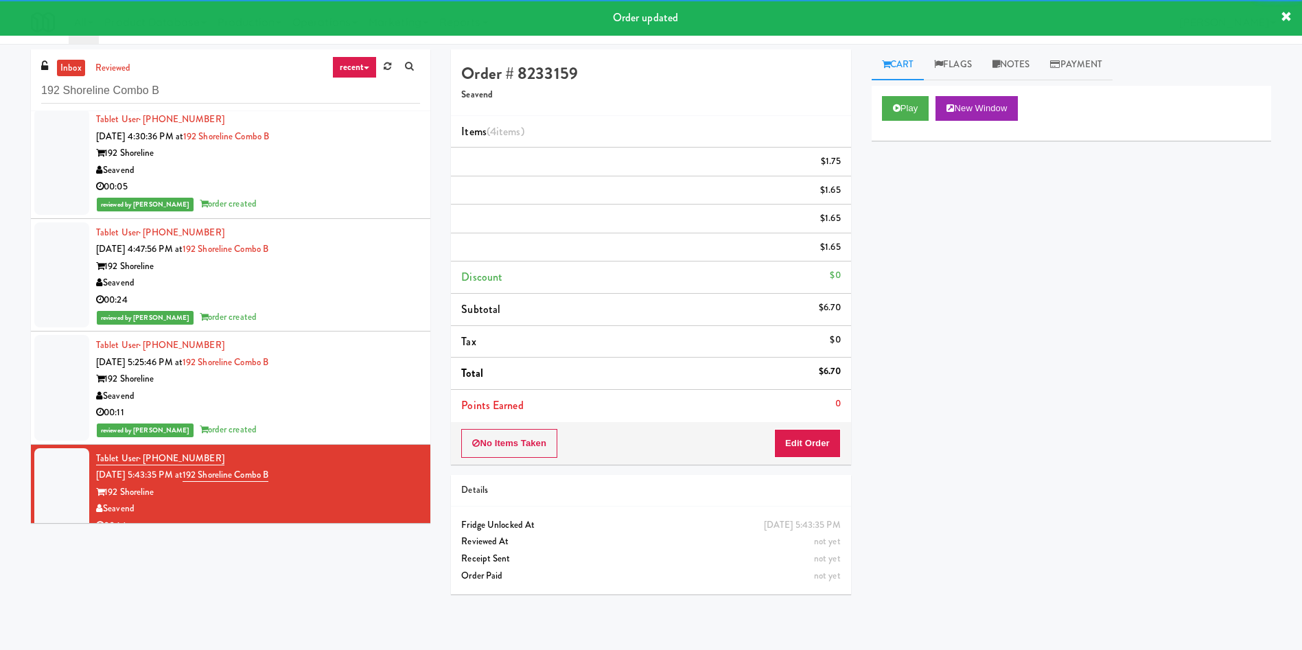
scroll to position [0, 0]
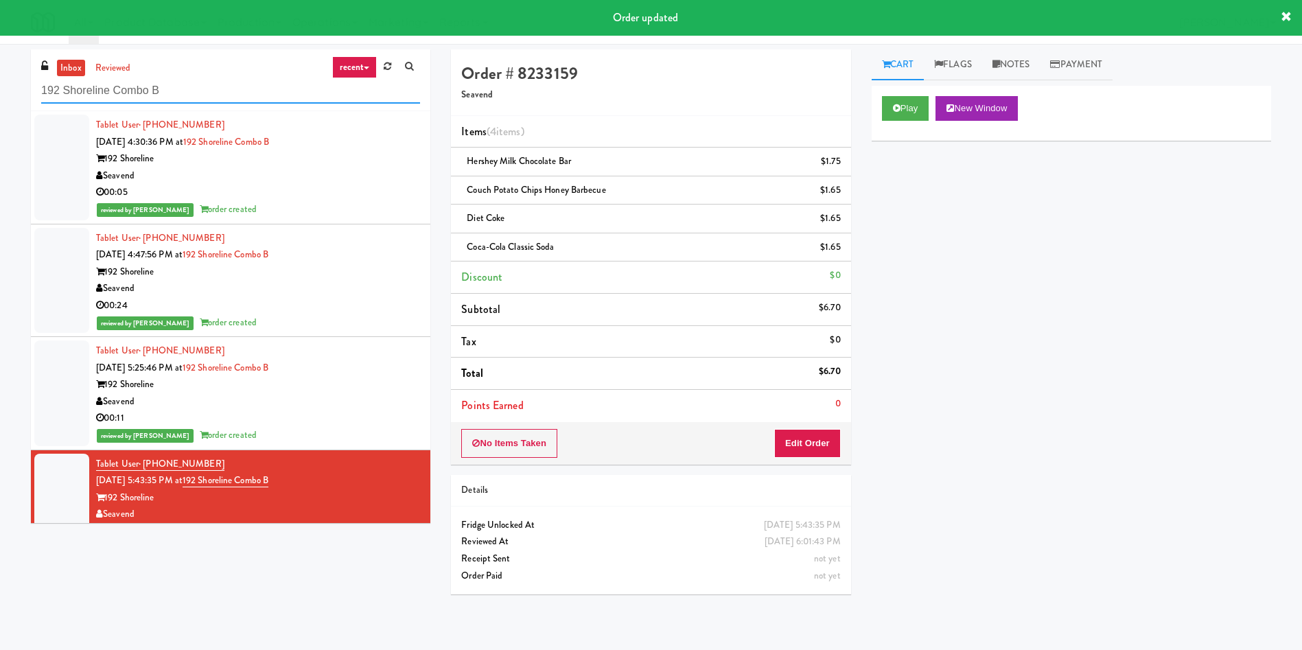
drag, startPoint x: 230, startPoint y: 89, endPoint x: 0, endPoint y: 87, distance: 230.0
click at [0, 87] on div "inbox reviewed recent all unclear take inventory issue suspicious failed recent…" at bounding box center [651, 326] width 1302 height 555
paste input "LTP - Cooler - L"
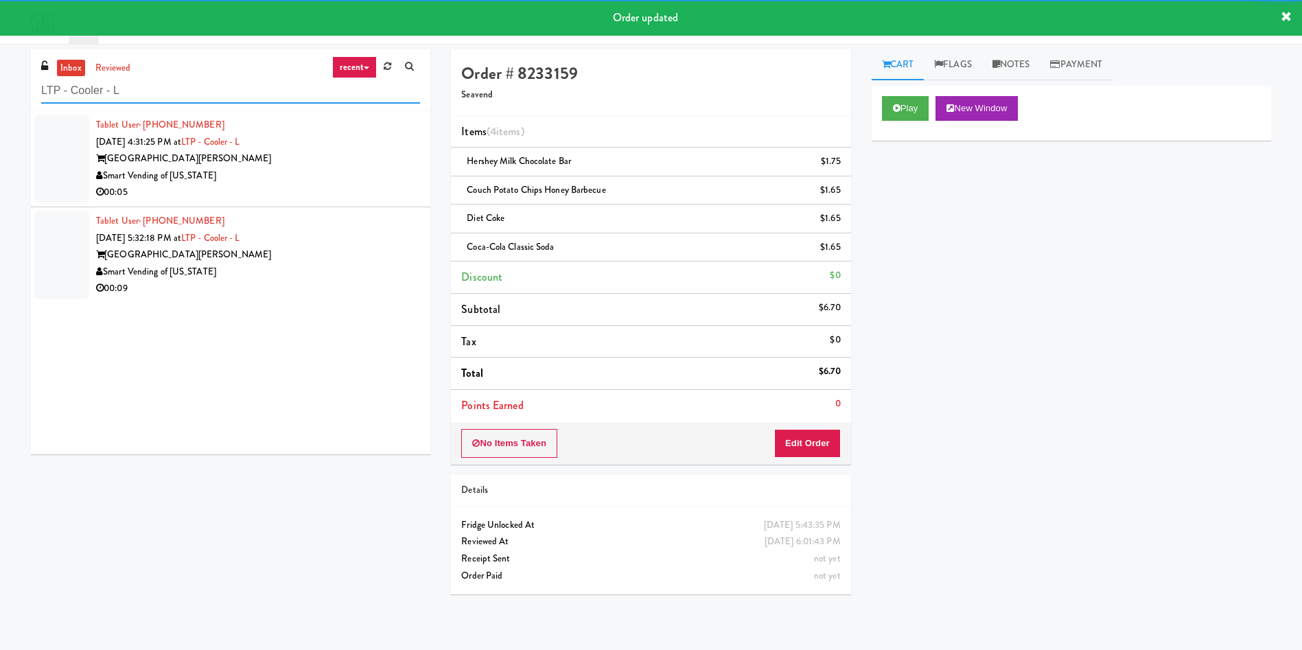
type input "LTP - Cooler - L"
drag, startPoint x: 67, startPoint y: 148, endPoint x: 798, endPoint y: 138, distance: 731.1
click at [85, 148] on div at bounding box center [61, 159] width 55 height 89
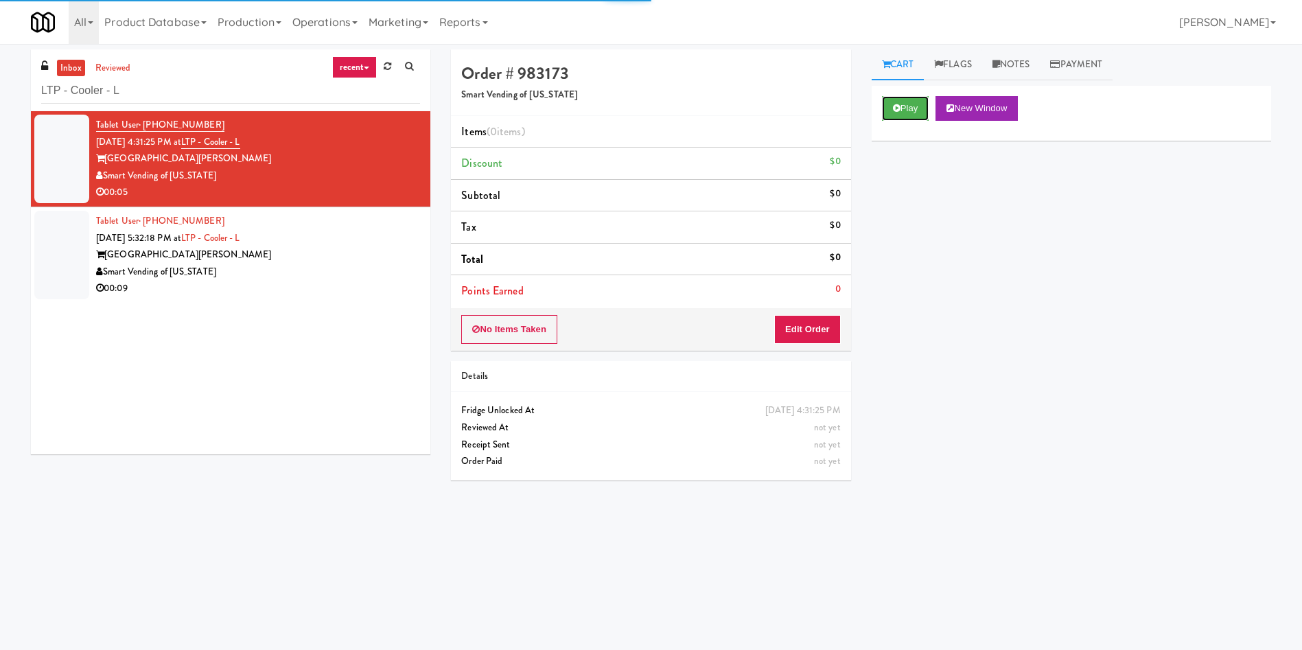
drag, startPoint x: 914, startPoint y: 108, endPoint x: 860, endPoint y: 179, distance: 89.1
click at [914, 112] on button "Play" at bounding box center [905, 108] width 47 height 25
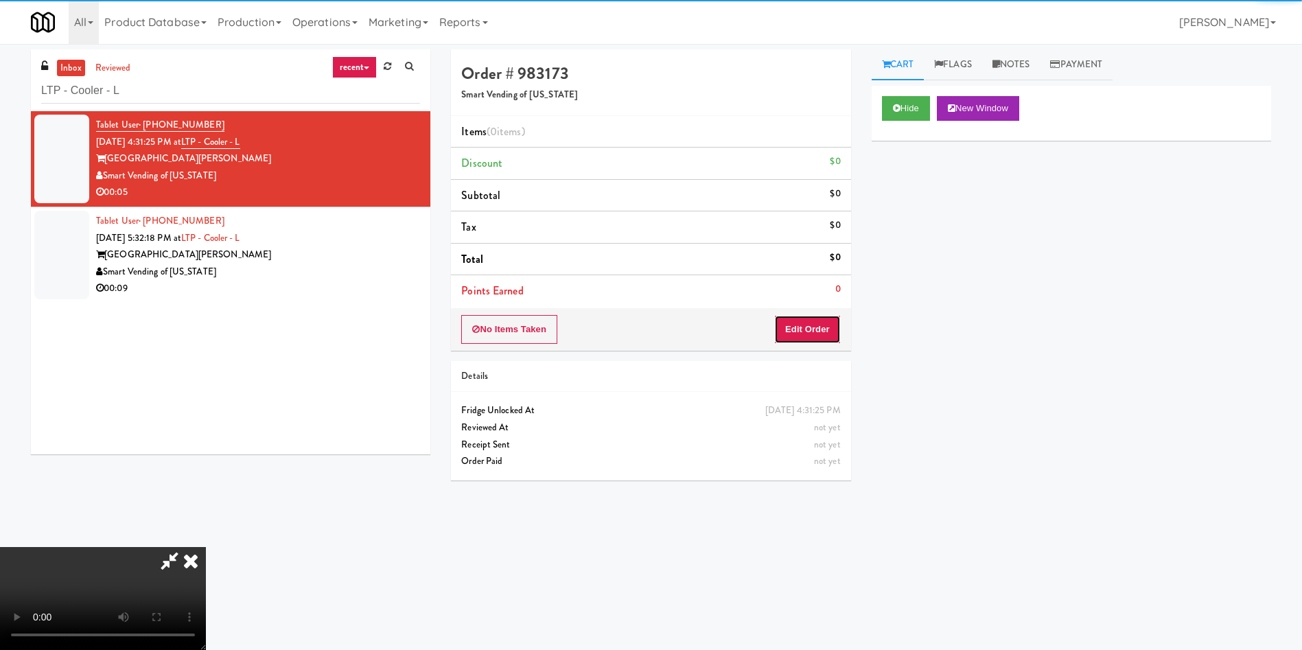
click at [822, 321] on button "Edit Order" at bounding box center [807, 329] width 67 height 29
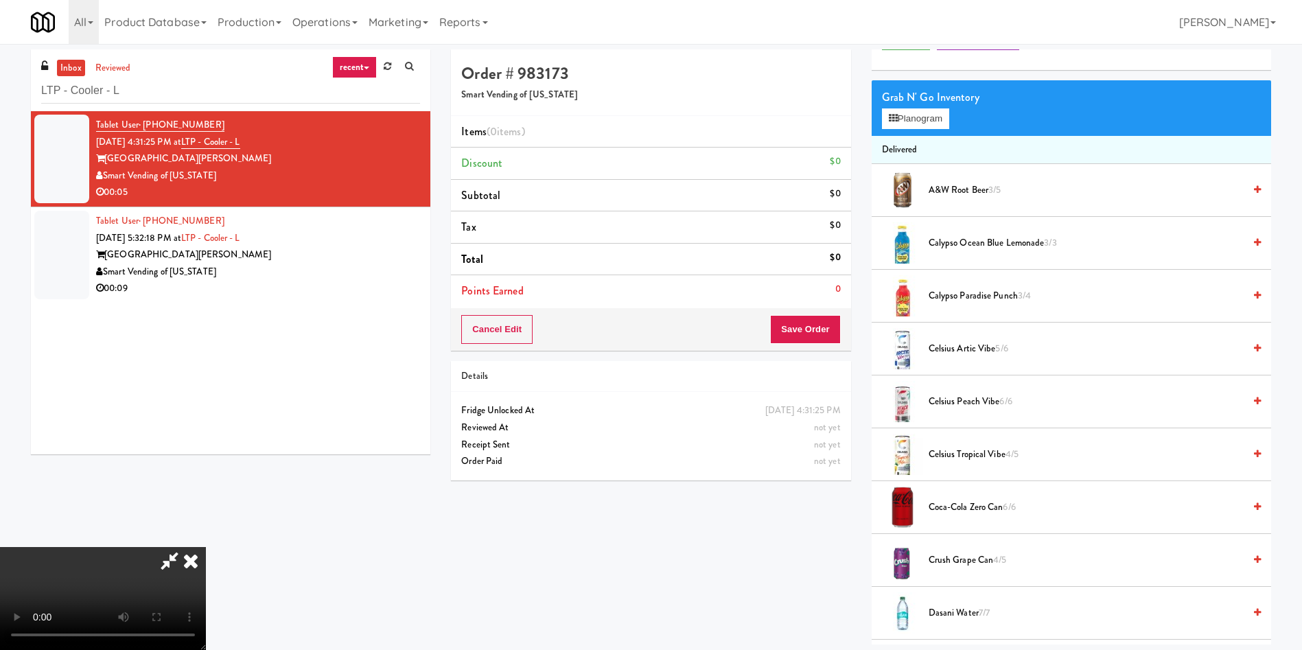
scroll to position [103, 0]
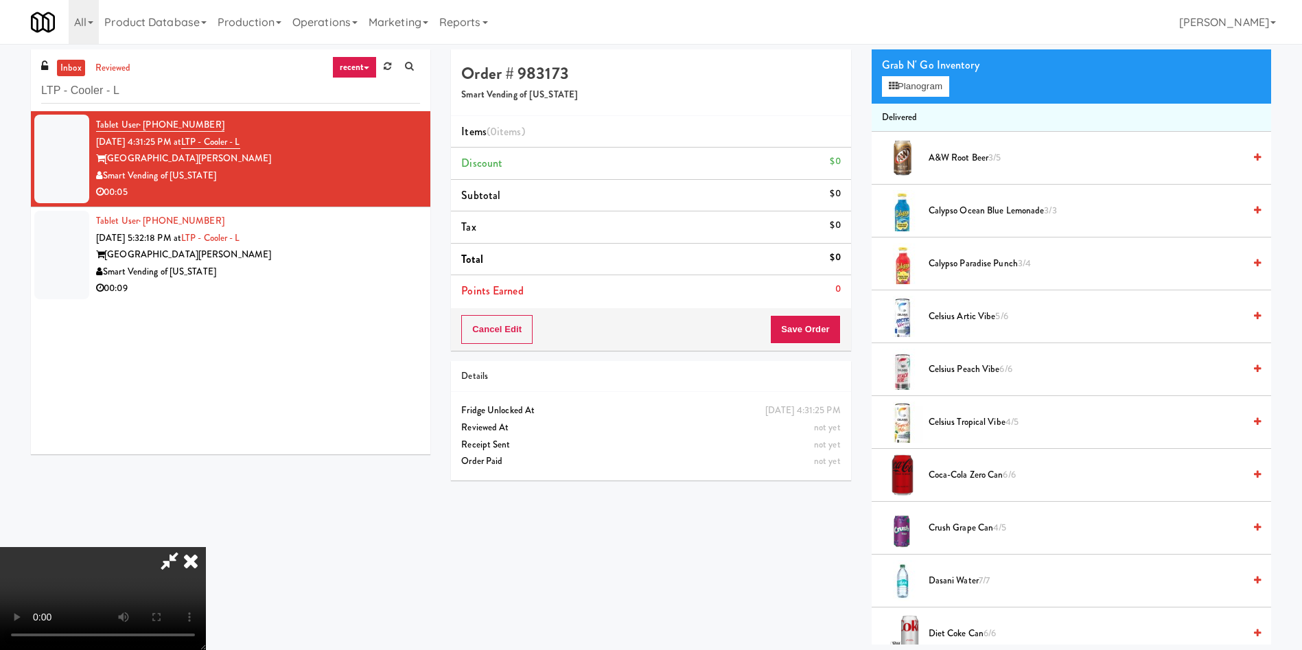
click at [206, 547] on video at bounding box center [103, 598] width 206 height 103
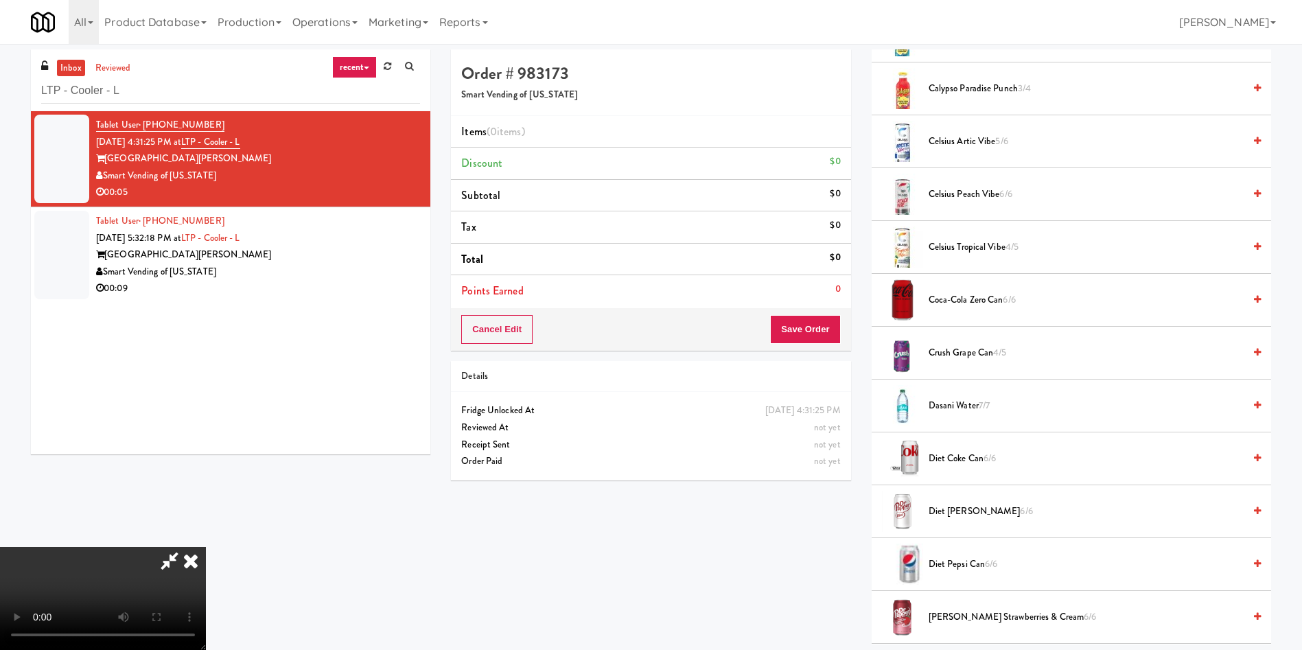
scroll to position [309, 0]
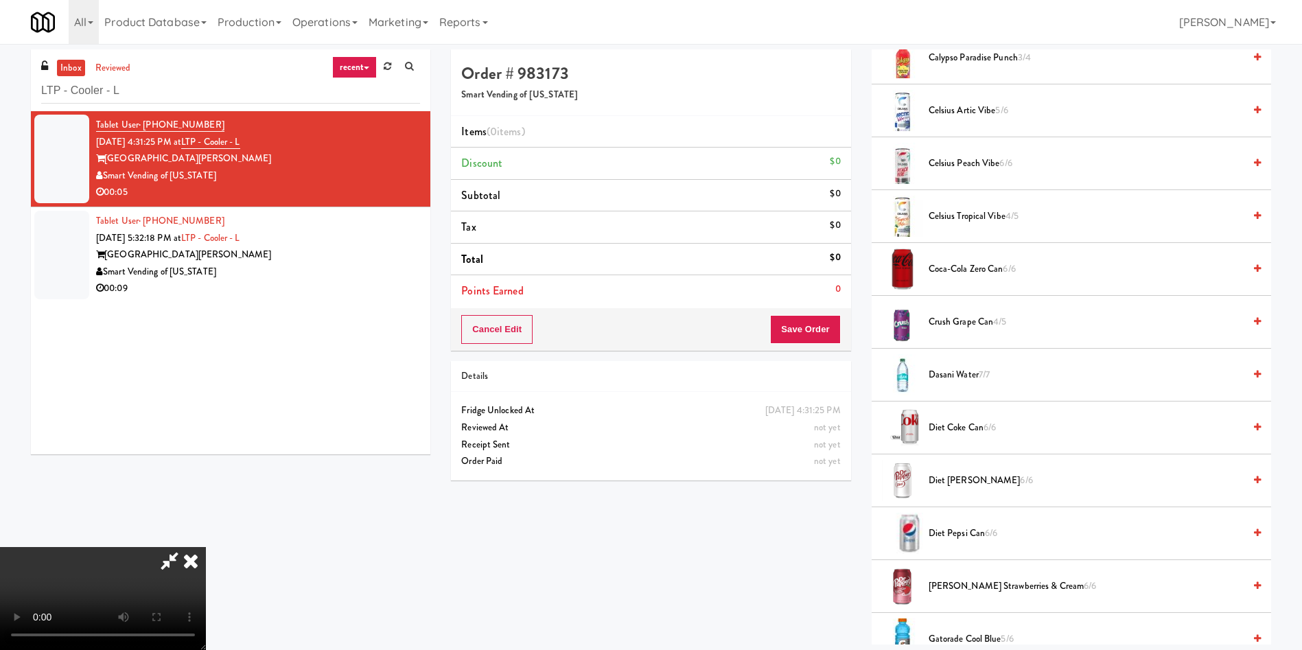
click at [974, 477] on span "Diet Dr Pepper Can 6/6" at bounding box center [1086, 480] width 315 height 17
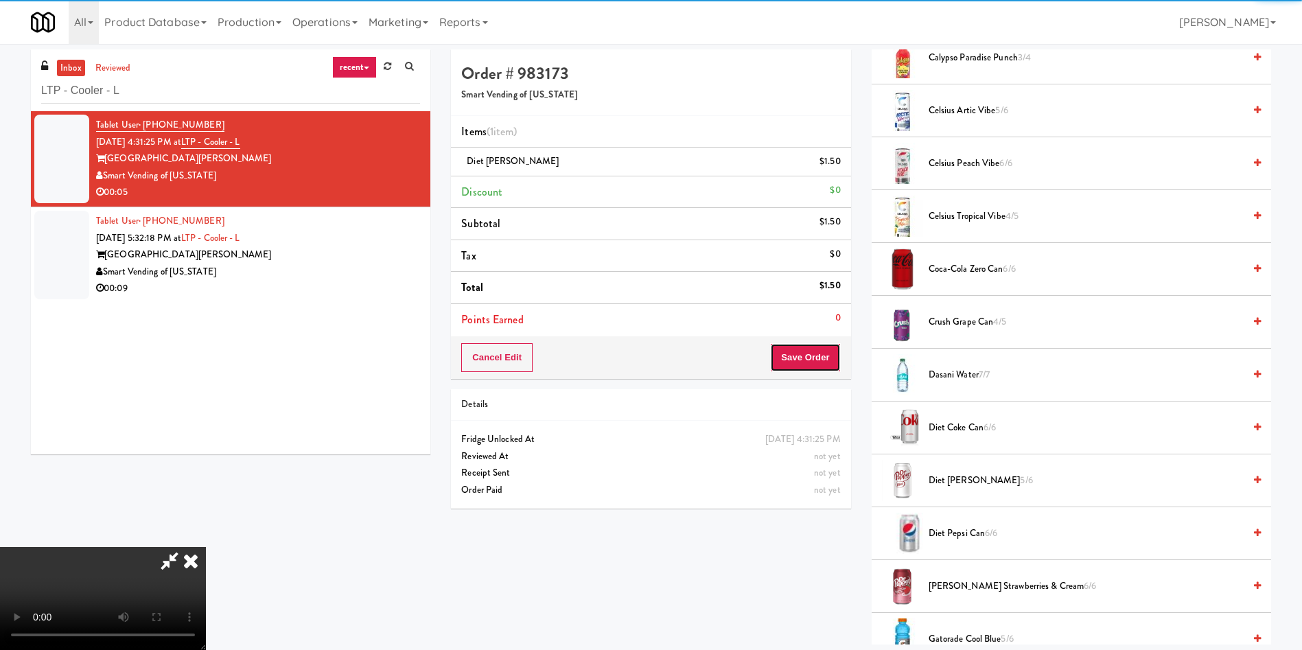
drag, startPoint x: 807, startPoint y: 358, endPoint x: 792, endPoint y: 351, distance: 16.0
click at [807, 356] on button "Save Order" at bounding box center [805, 357] width 70 height 29
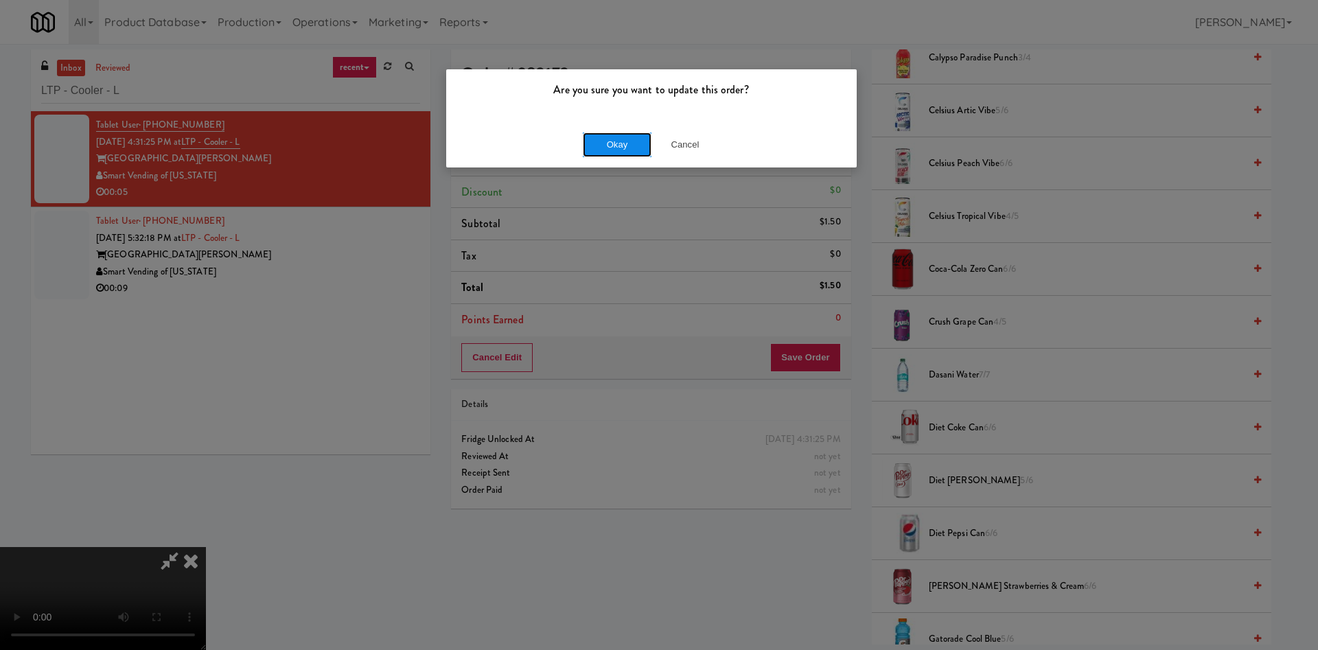
click at [605, 153] on button "Okay" at bounding box center [617, 144] width 69 height 25
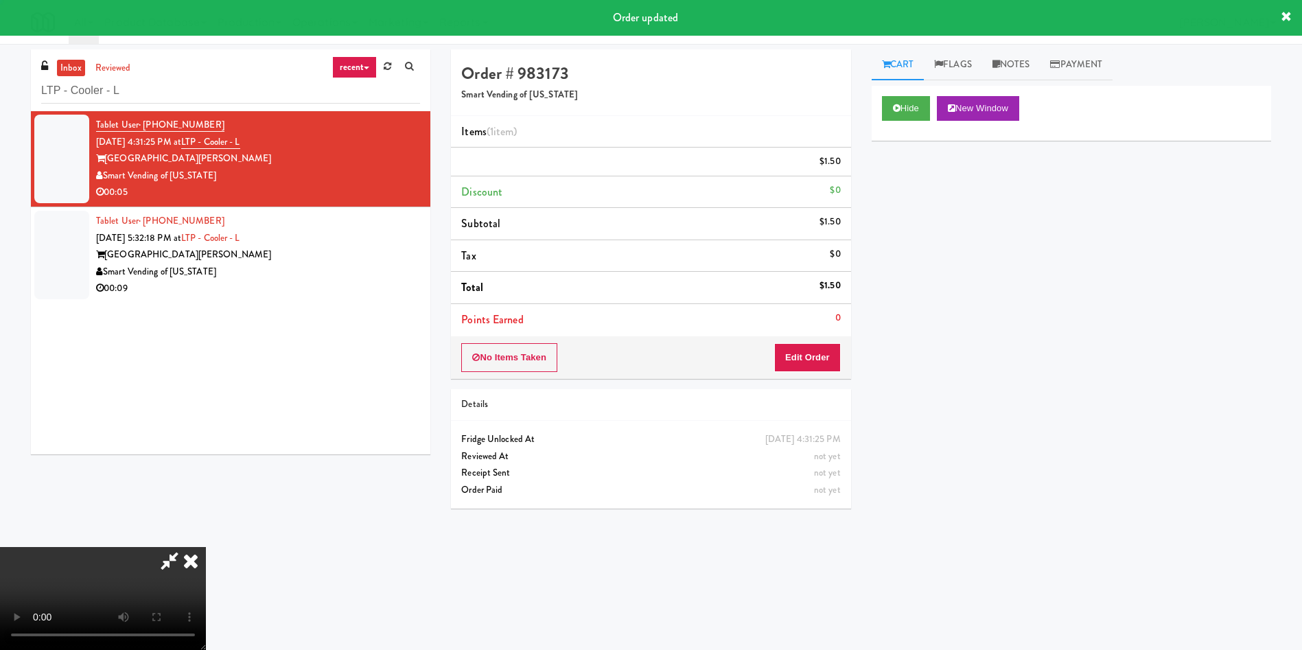
scroll to position [0, 0]
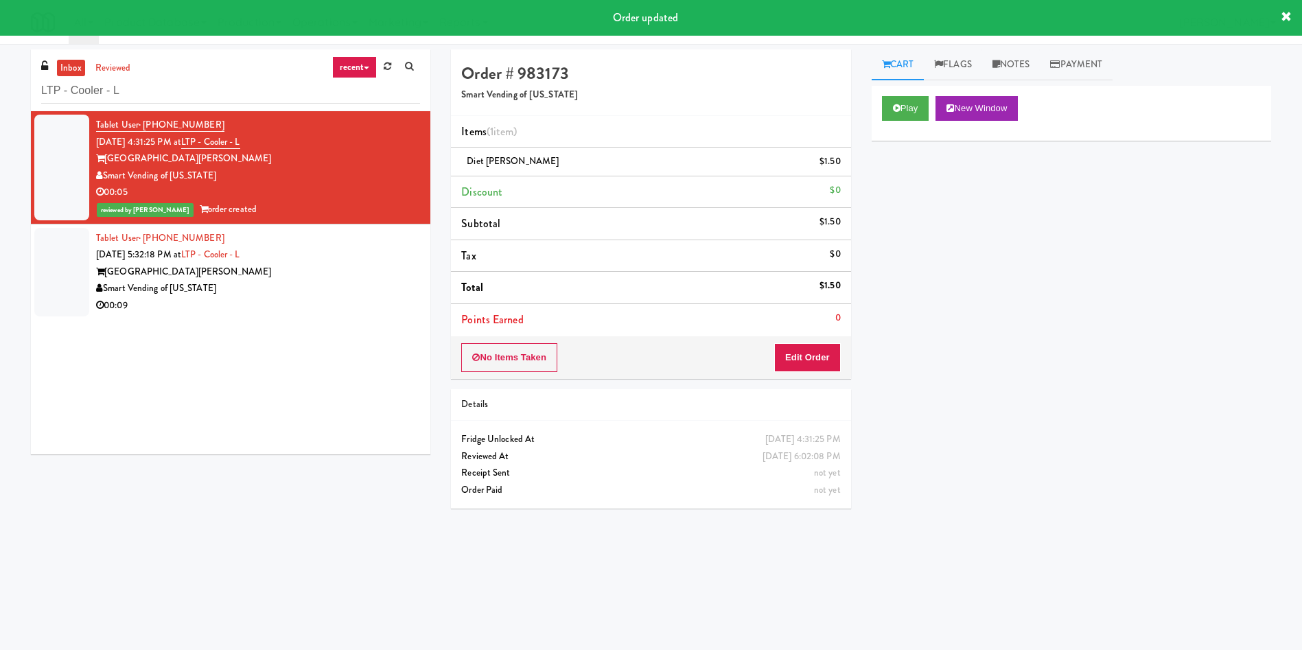
click at [45, 264] on div at bounding box center [61, 272] width 55 height 89
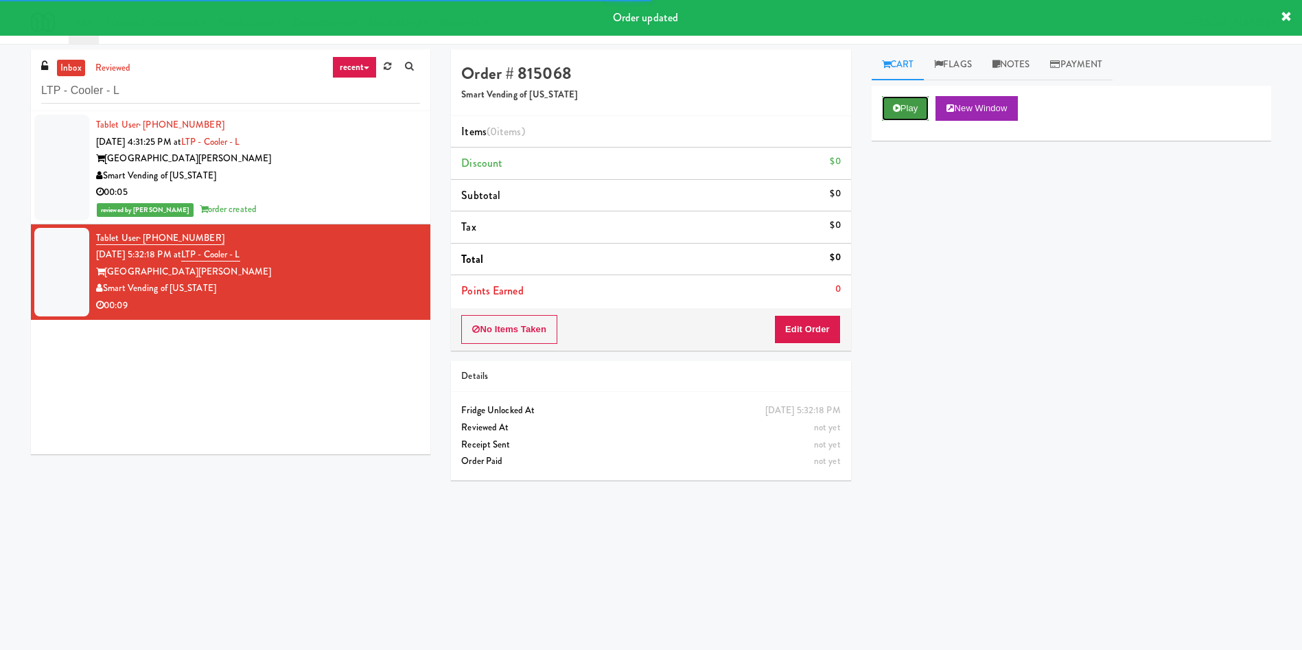
click at [905, 107] on button "Play" at bounding box center [905, 108] width 47 height 25
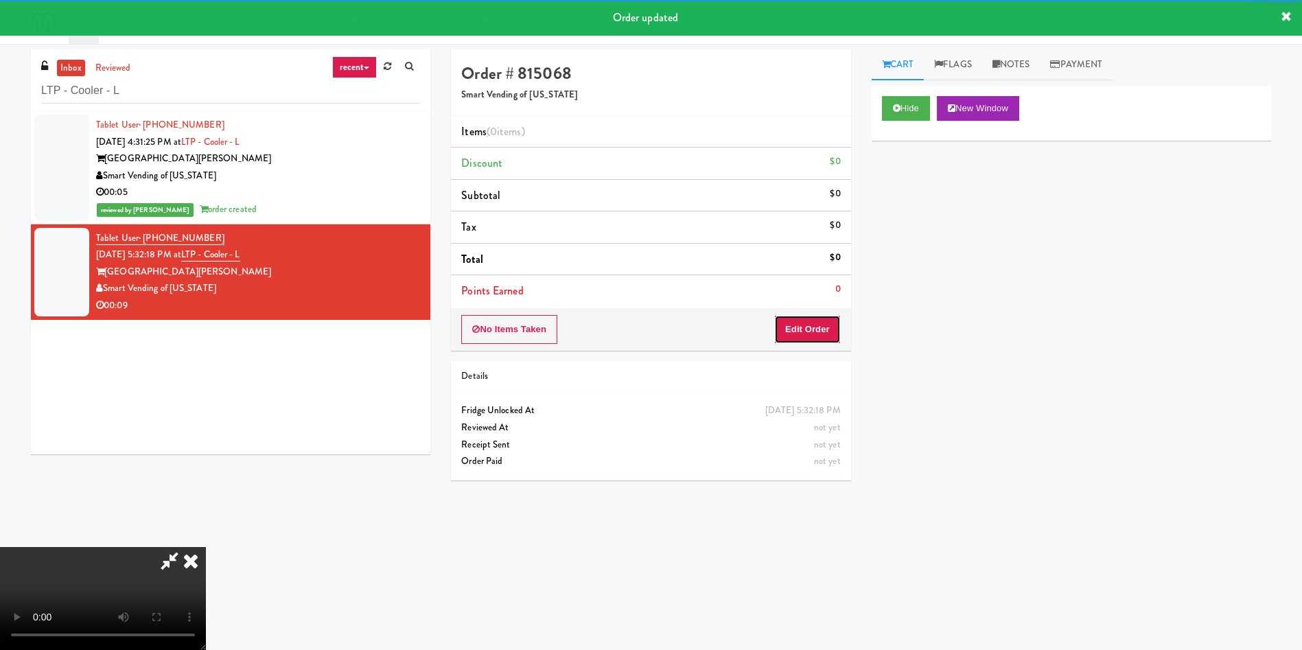
click at [826, 323] on button "Edit Order" at bounding box center [807, 329] width 67 height 29
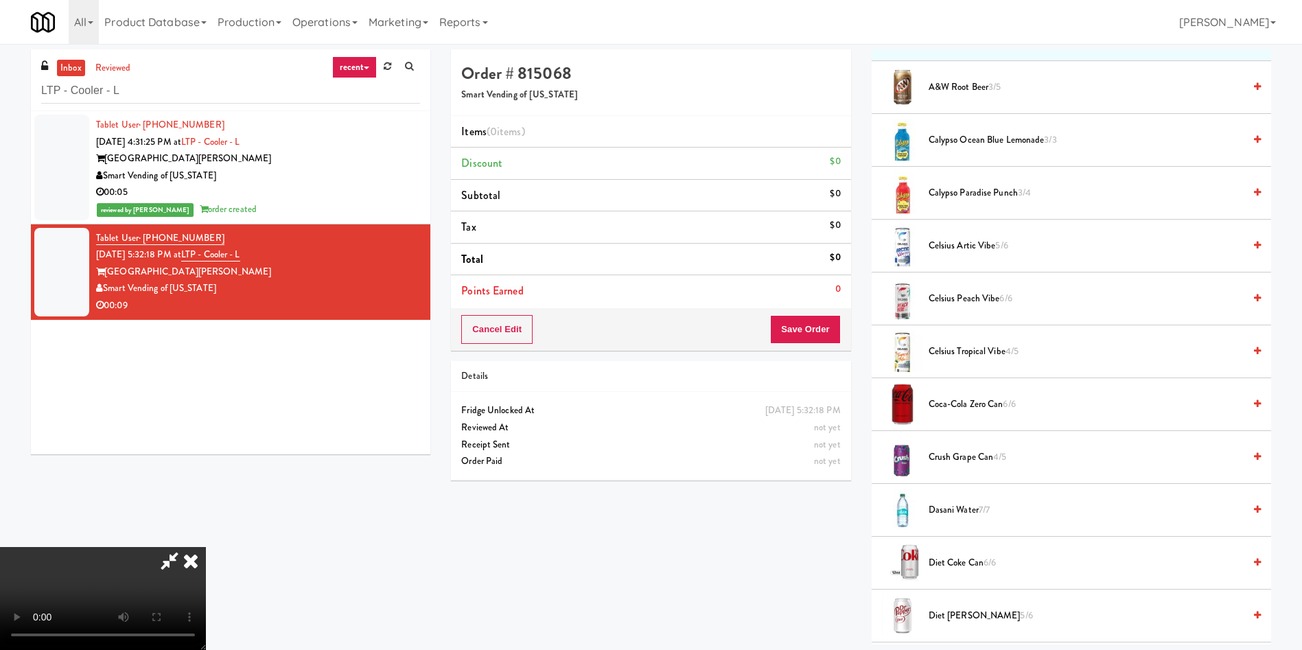
scroll to position [206, 0]
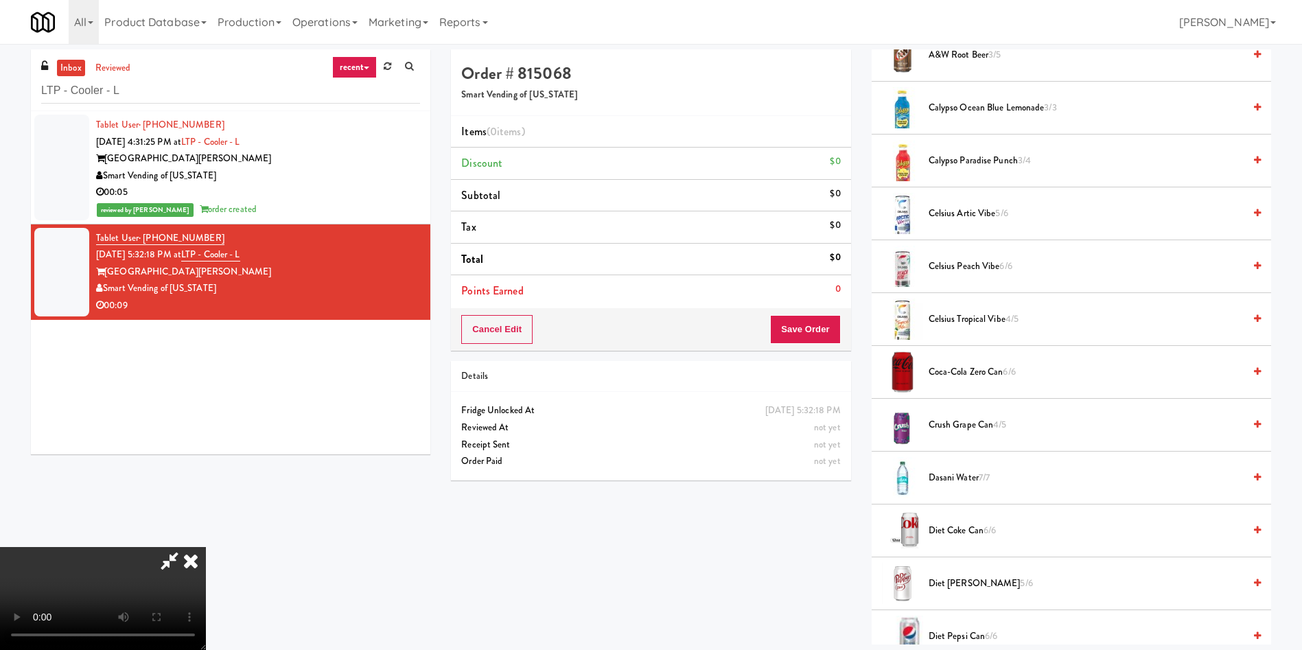
click at [206, 547] on video at bounding box center [103, 598] width 206 height 103
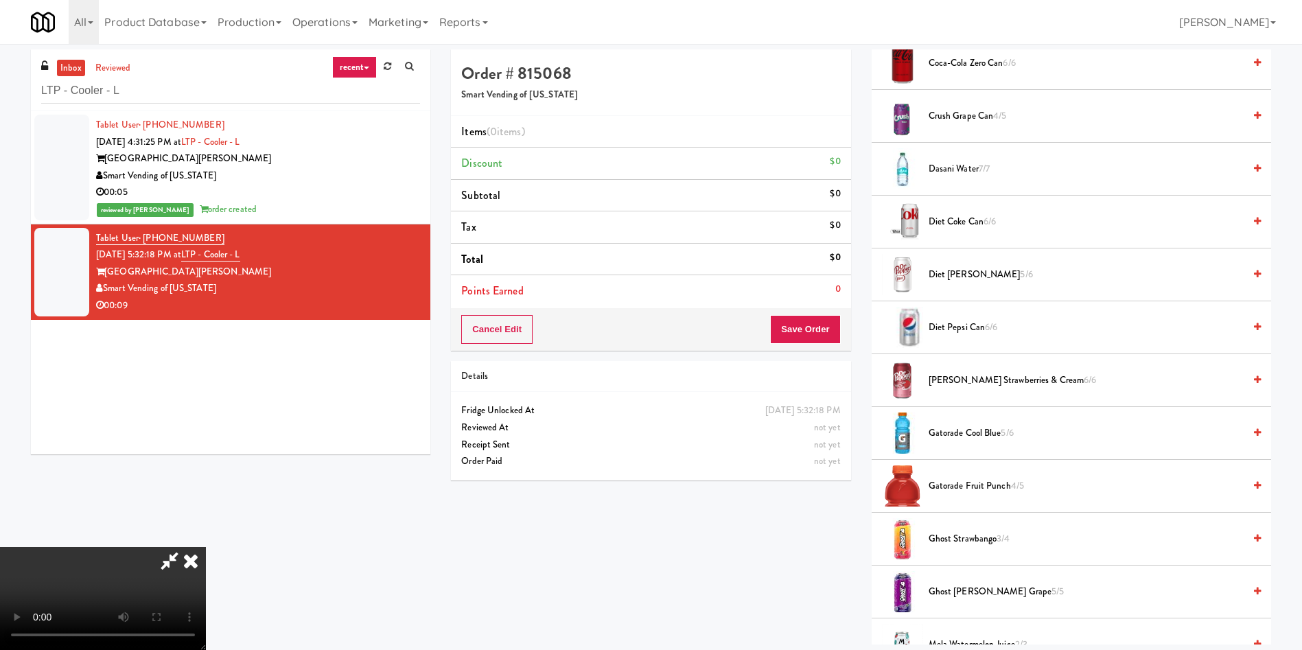
click at [966, 479] on span "Gatorade Fruit Punch 4/5" at bounding box center [1086, 486] width 315 height 17
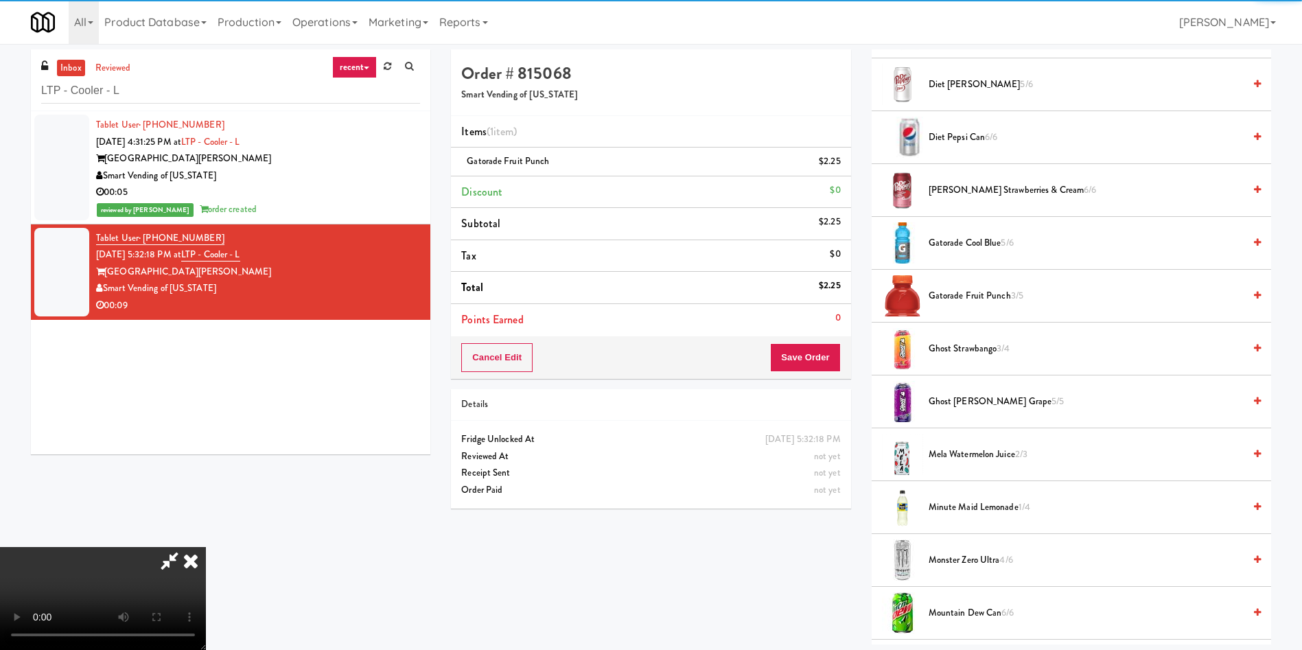
scroll to position [721, 0]
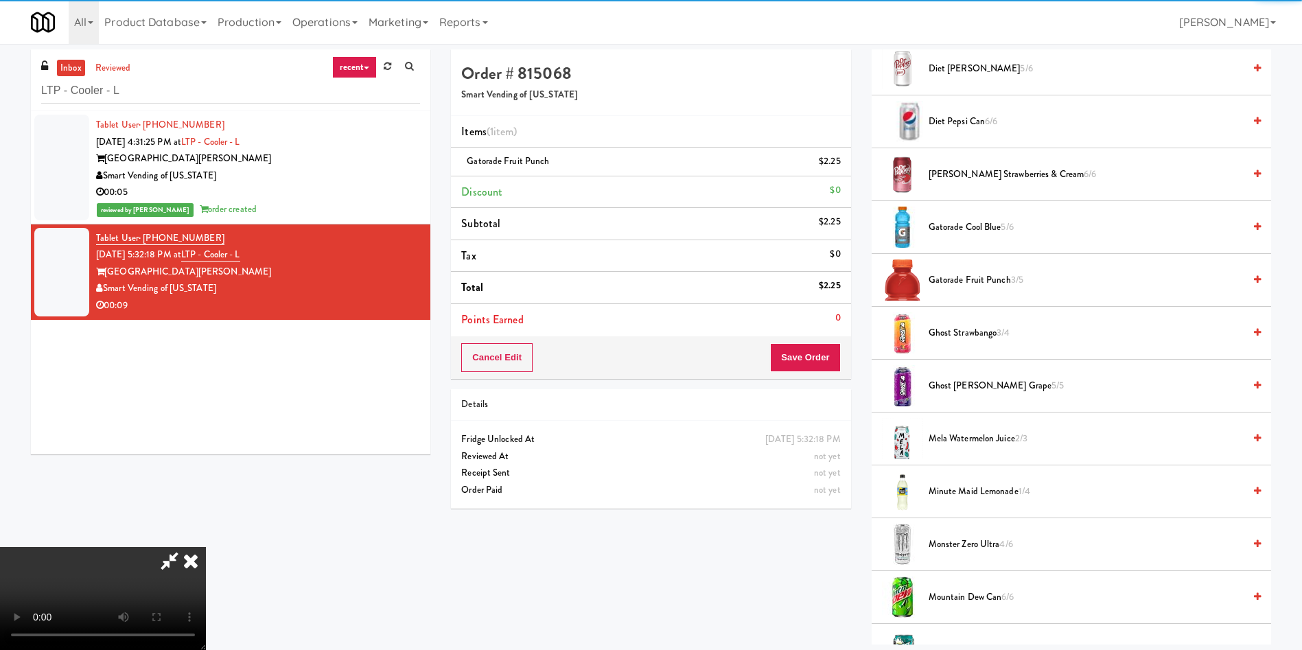
click at [206, 547] on video at bounding box center [103, 598] width 206 height 103
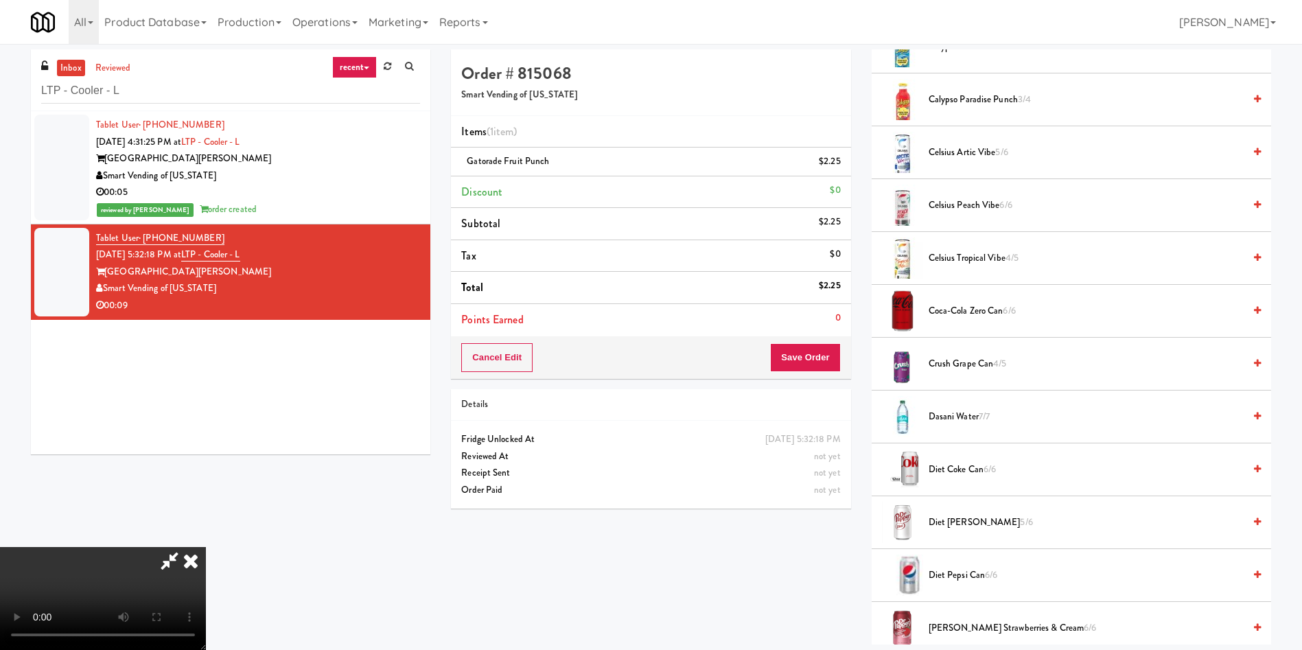
scroll to position [103, 0]
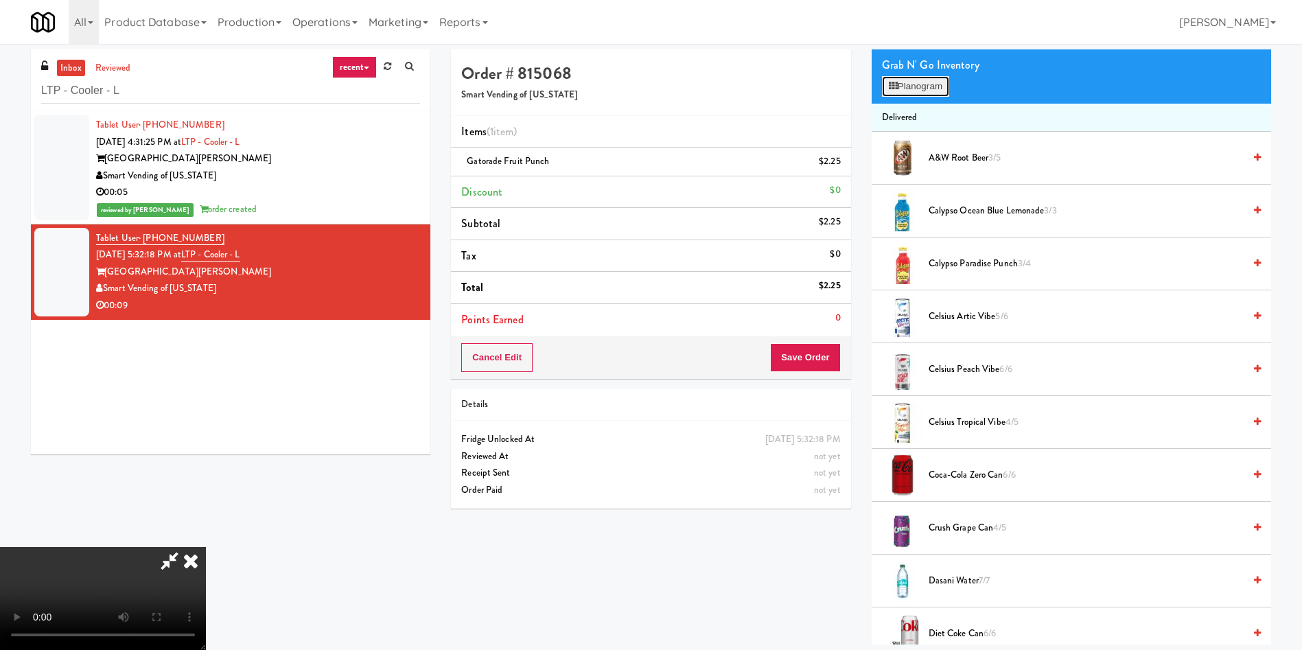
click at [925, 83] on button "Planogram" at bounding box center [915, 86] width 67 height 21
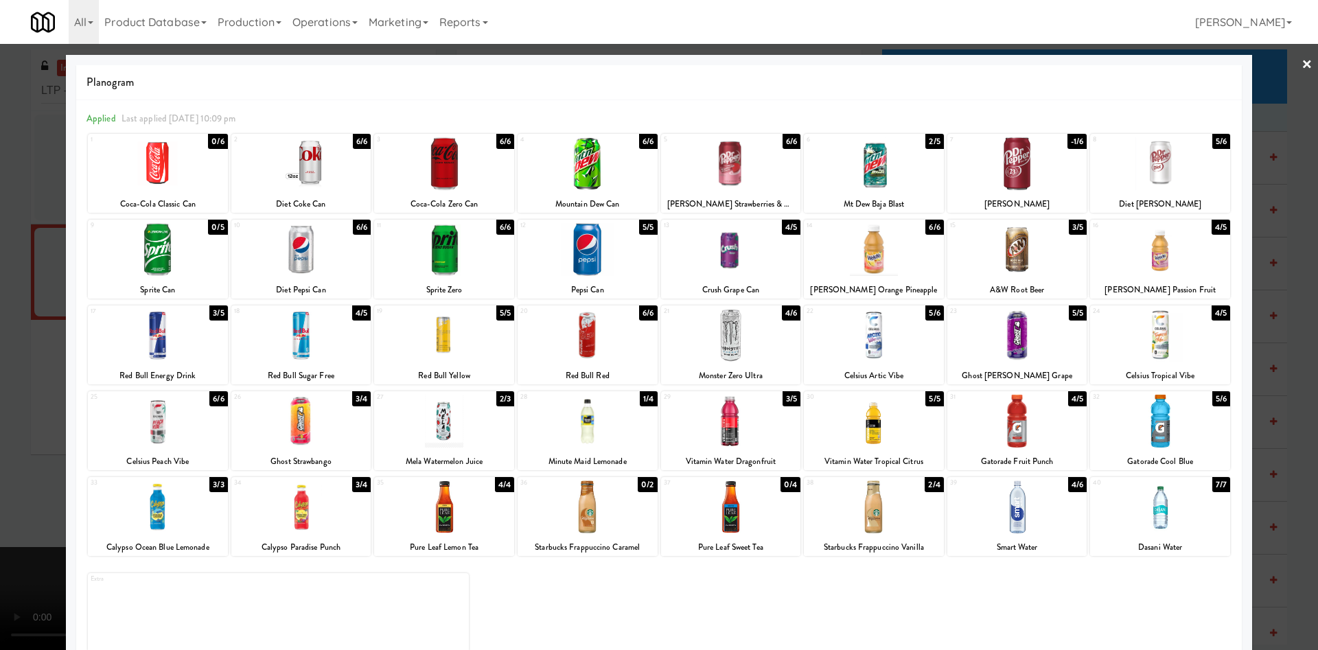
click at [1260, 89] on div at bounding box center [659, 325] width 1318 height 650
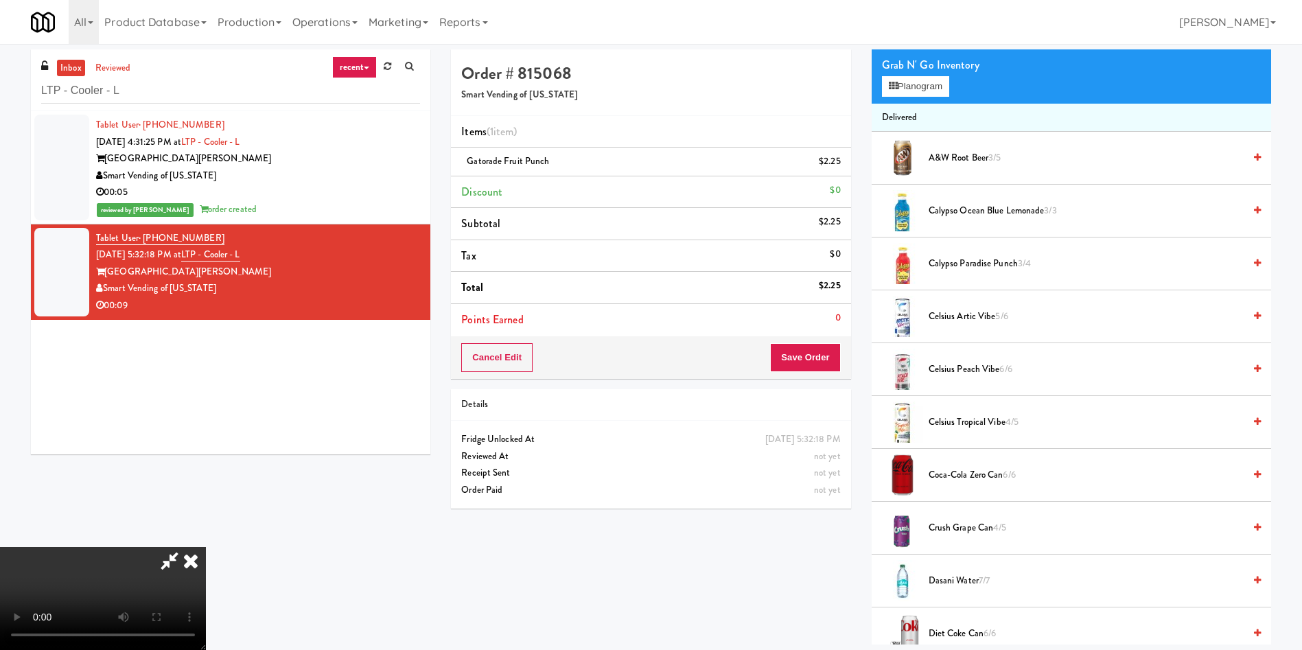
click at [206, 547] on video at bounding box center [103, 598] width 206 height 103
click at [810, 354] on button "Save Order" at bounding box center [805, 357] width 70 height 29
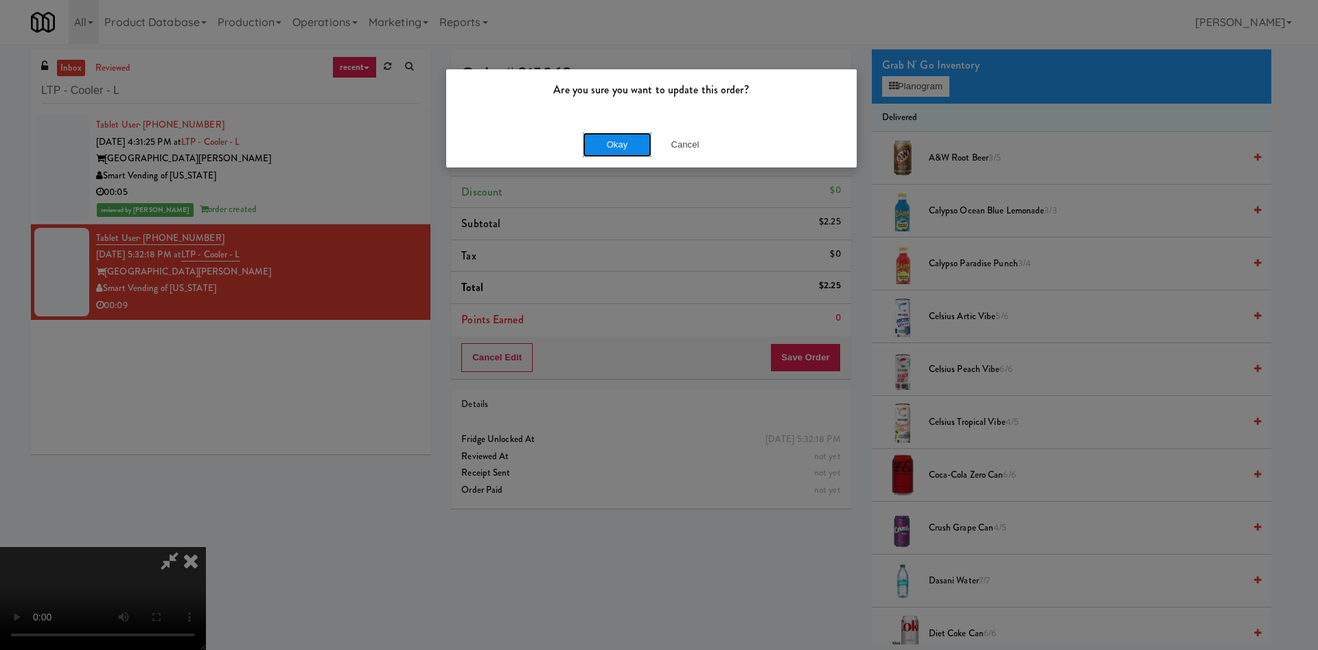
click at [620, 152] on button "Okay" at bounding box center [617, 144] width 69 height 25
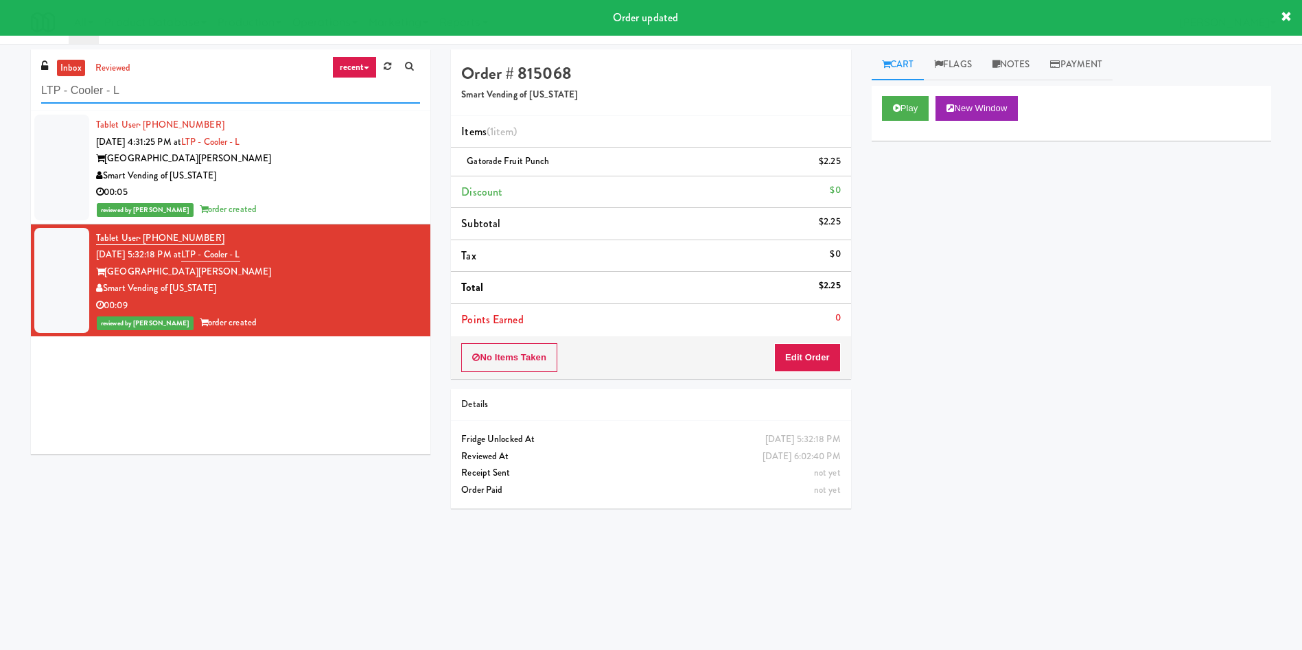
drag, startPoint x: 215, startPoint y: 88, endPoint x: 0, endPoint y: 87, distance: 214.8
click at [0, 87] on div "inbox reviewed recent all unclear take inventory issue suspicious failed recent…" at bounding box center [651, 324] width 1302 height 551
paste input "One Arlington-Combo"
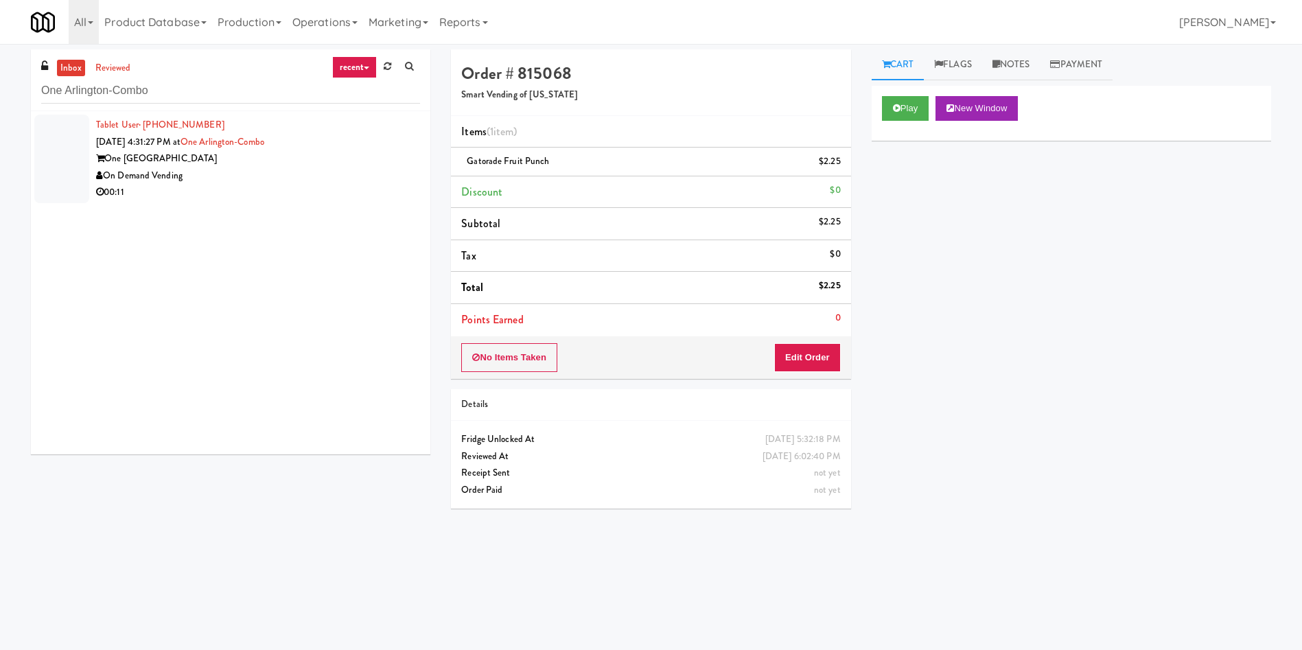
click at [60, 165] on div at bounding box center [61, 159] width 55 height 89
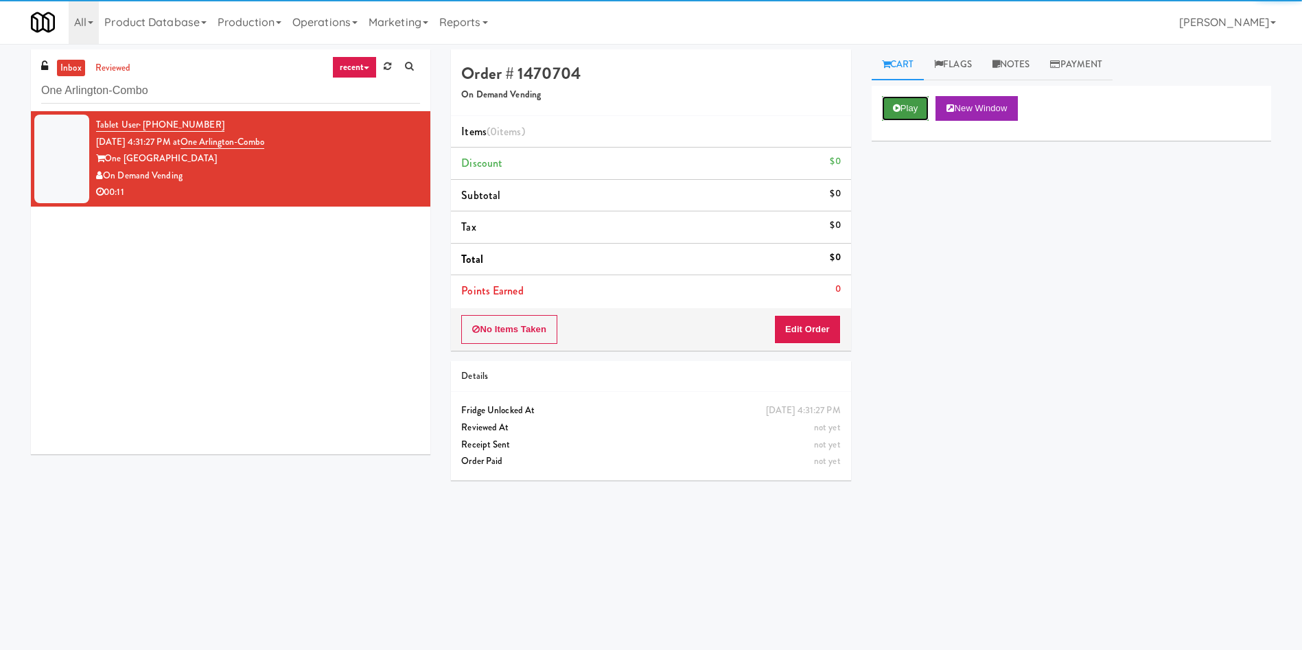
click at [903, 104] on button "Play" at bounding box center [905, 108] width 47 height 25
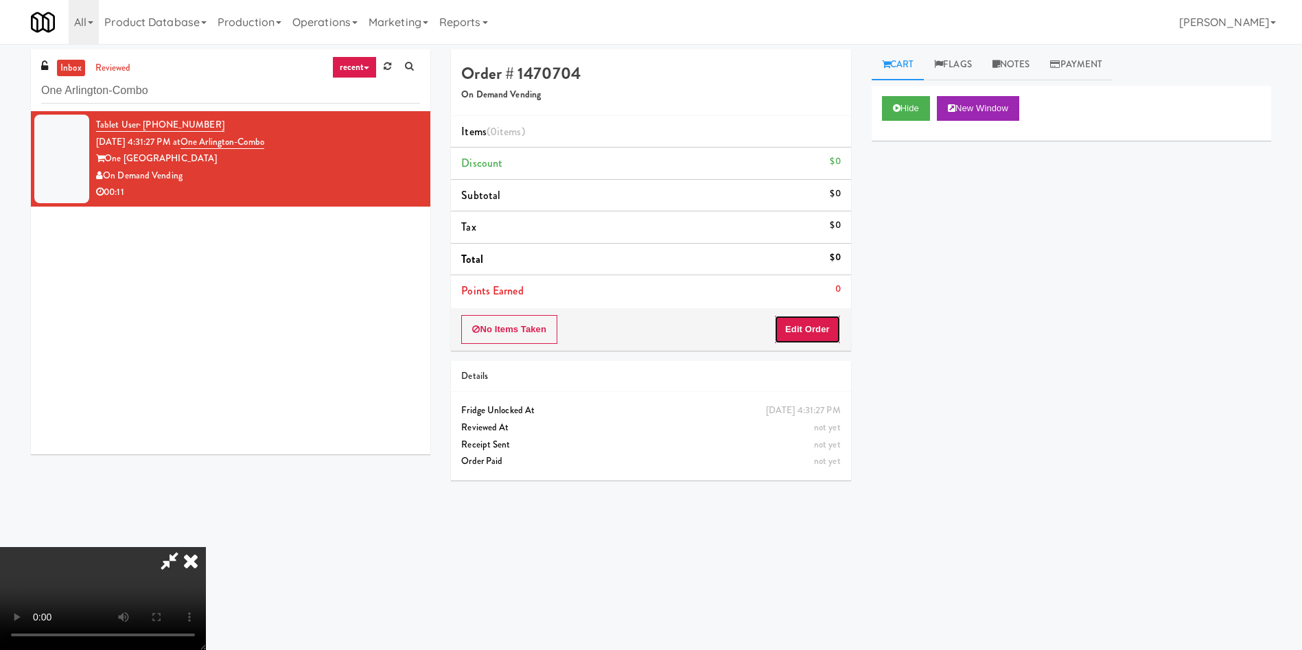
click at [785, 333] on button "Edit Order" at bounding box center [807, 329] width 67 height 29
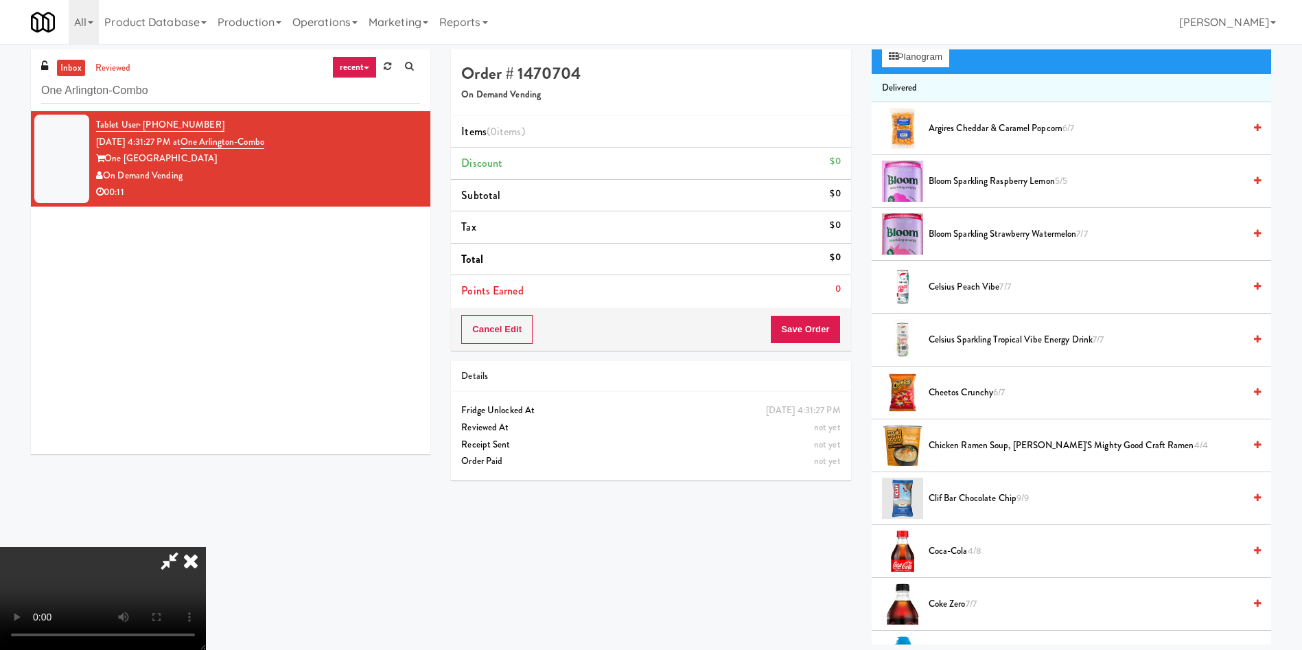
scroll to position [103, 0]
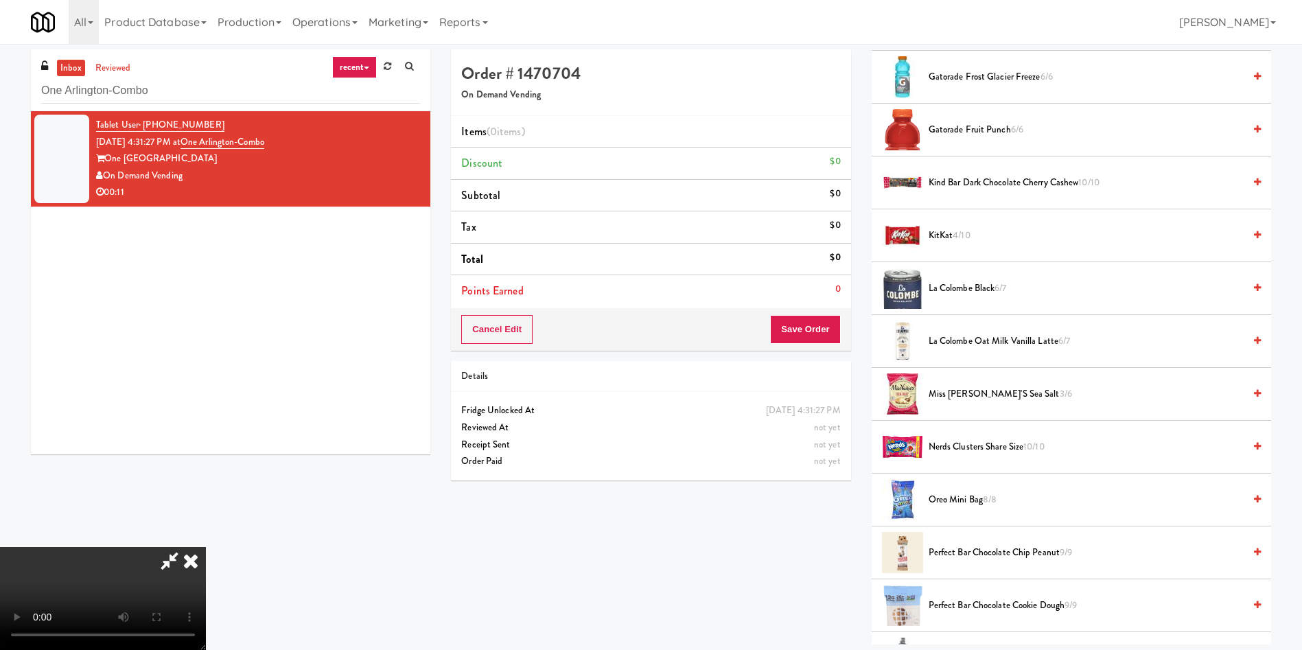
click at [206, 547] on video at bounding box center [103, 598] width 206 height 103
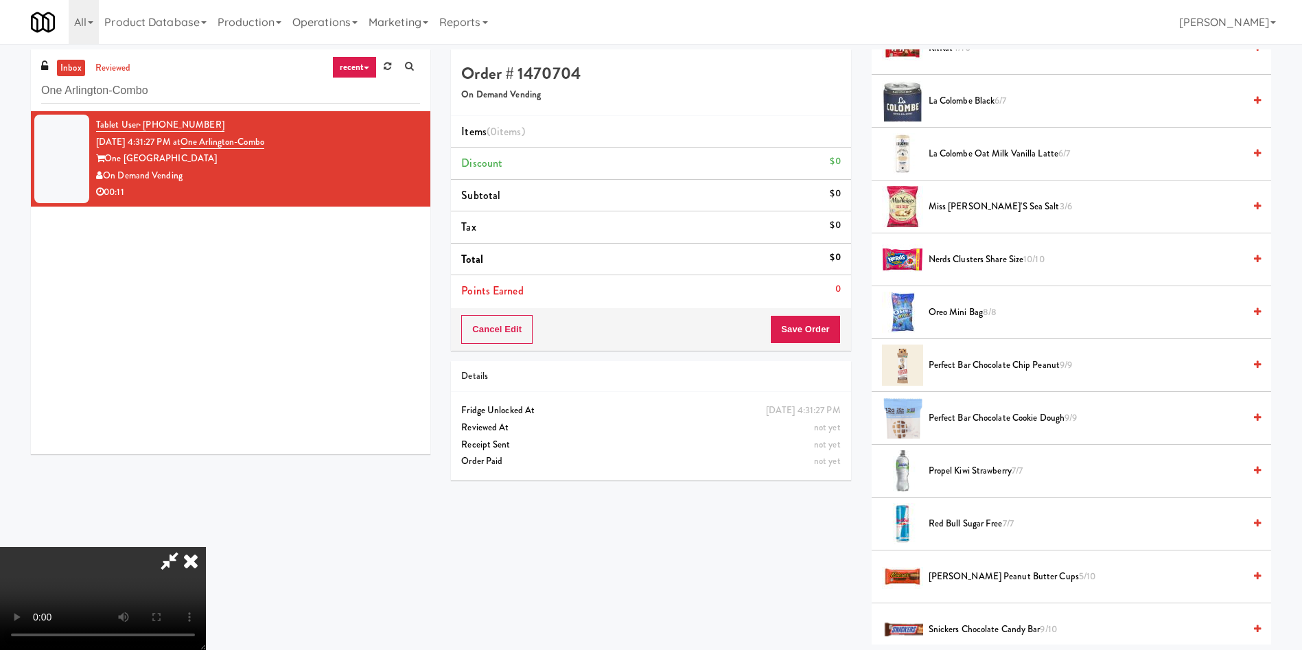
scroll to position [1339, 0]
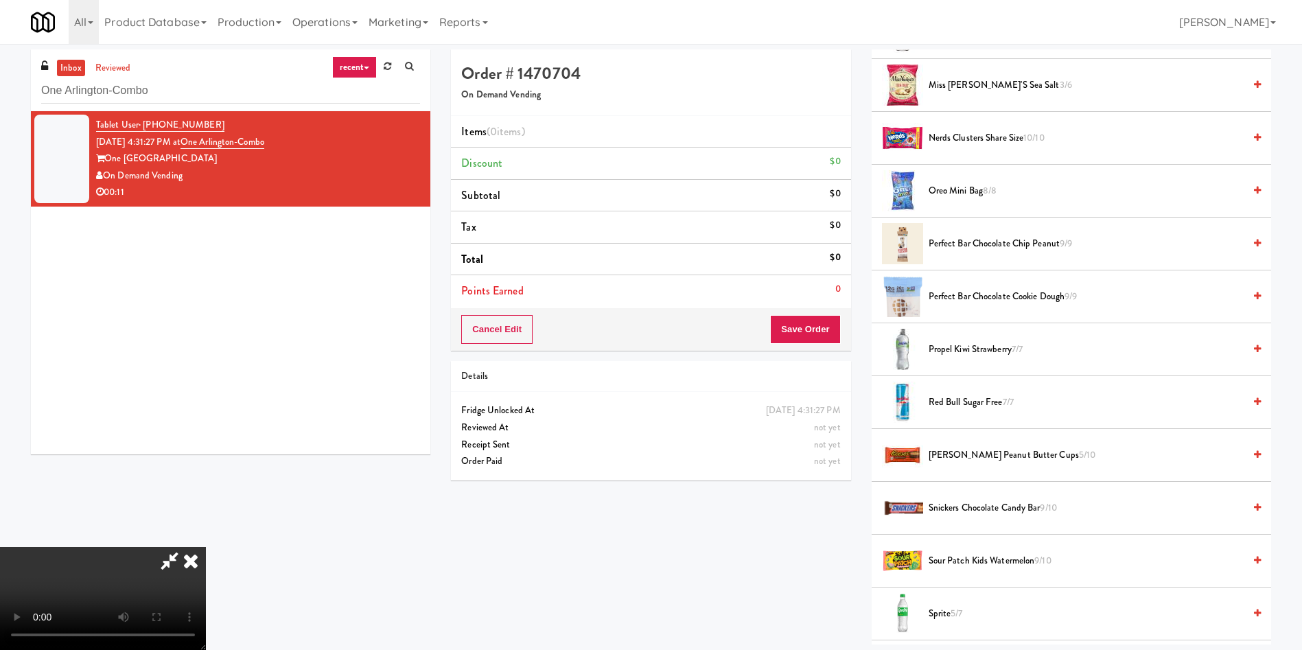
click at [973, 458] on span "Reese's Peanut Butter Cups 5/10" at bounding box center [1086, 455] width 315 height 17
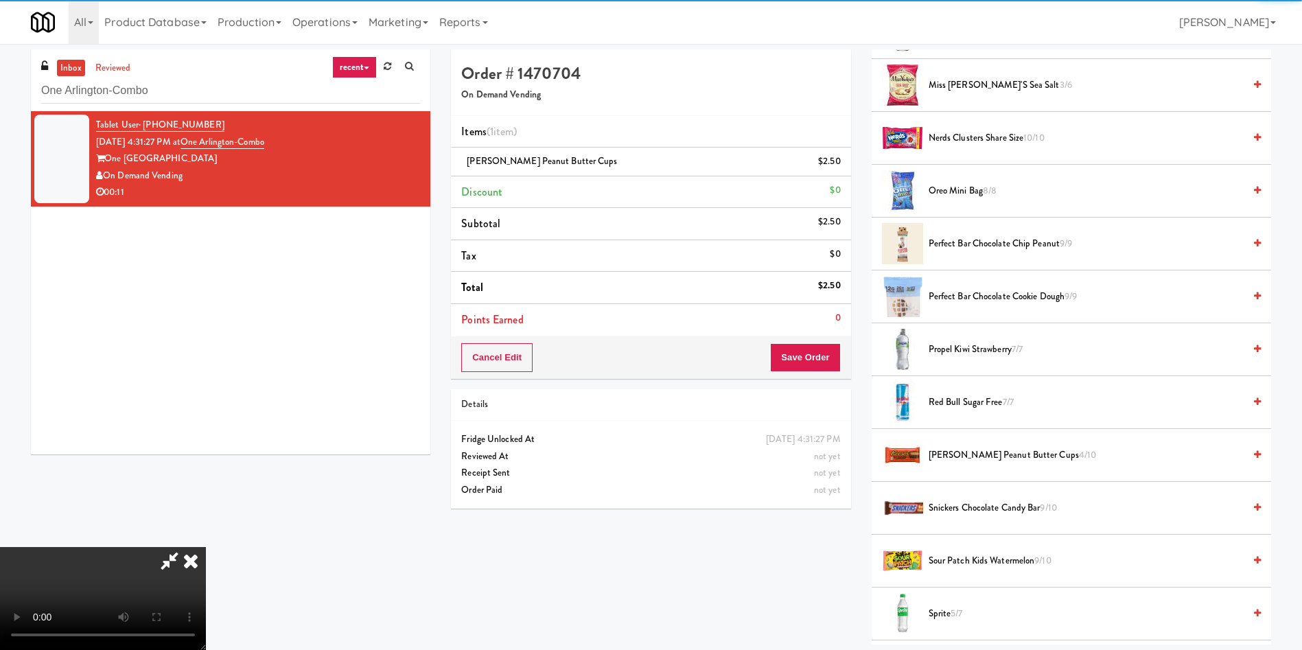
scroll to position [103, 0]
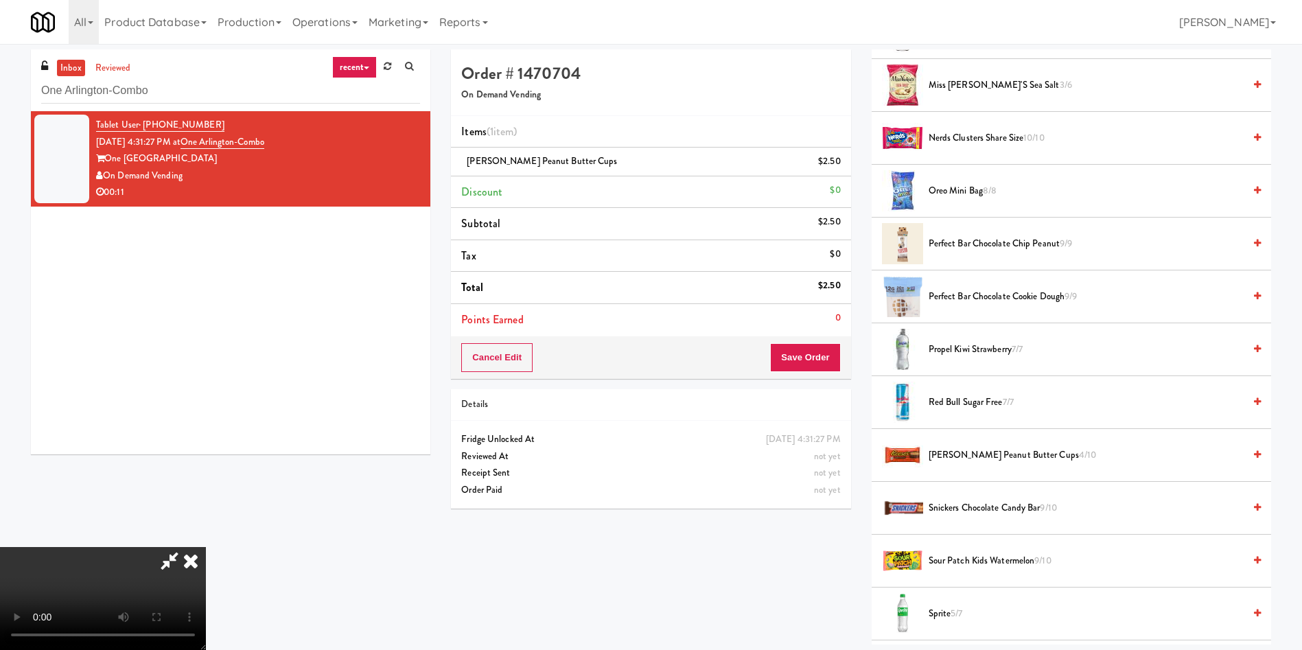
click at [206, 547] on video at bounding box center [103, 598] width 206 height 103
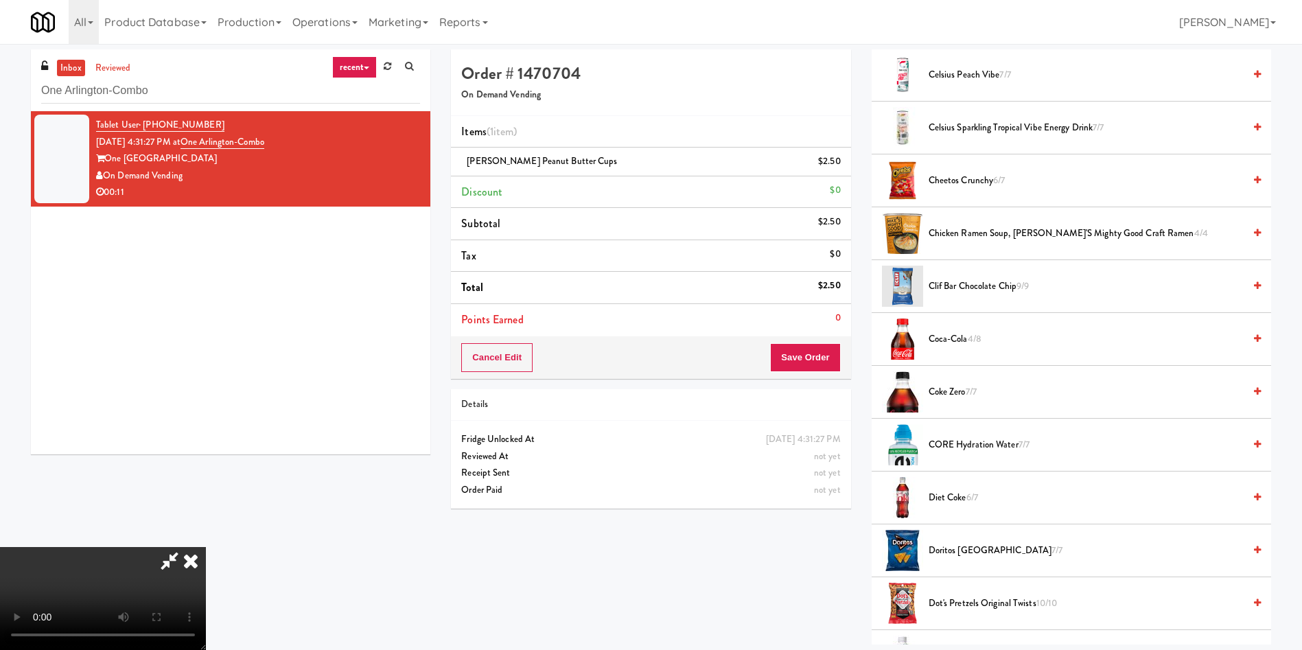
scroll to position [309, 0]
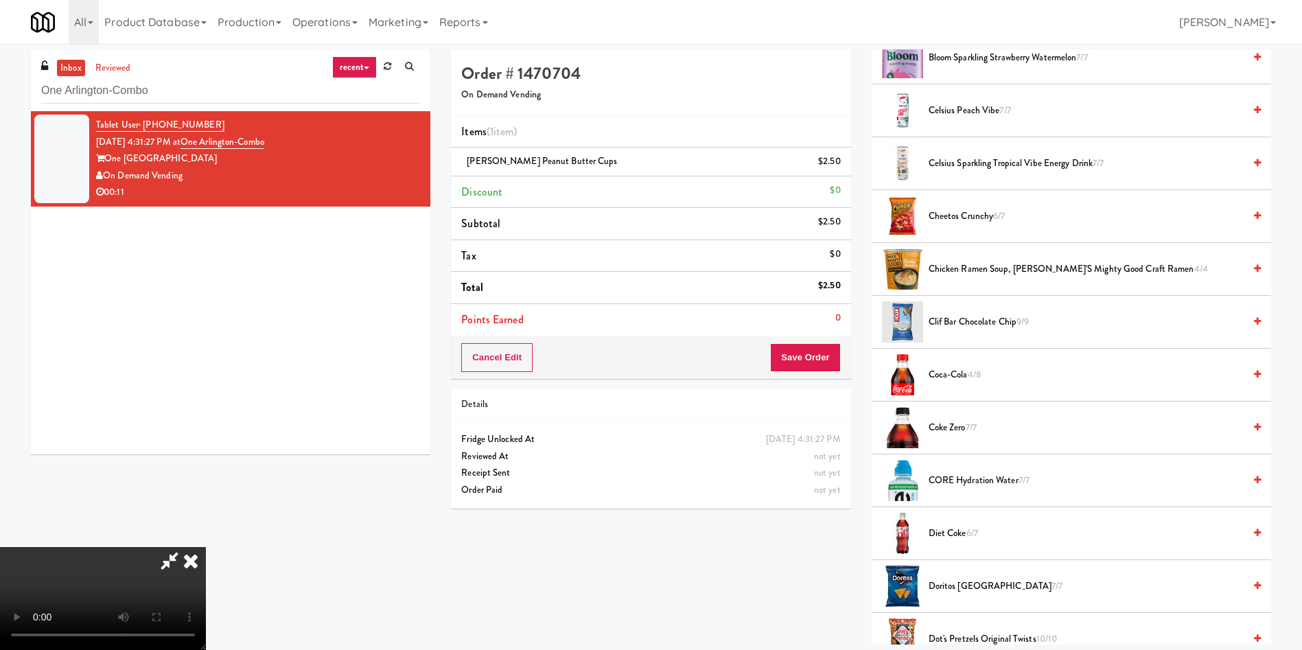
click at [958, 216] on span "Cheetos Crunchy 6/7" at bounding box center [1086, 216] width 315 height 17
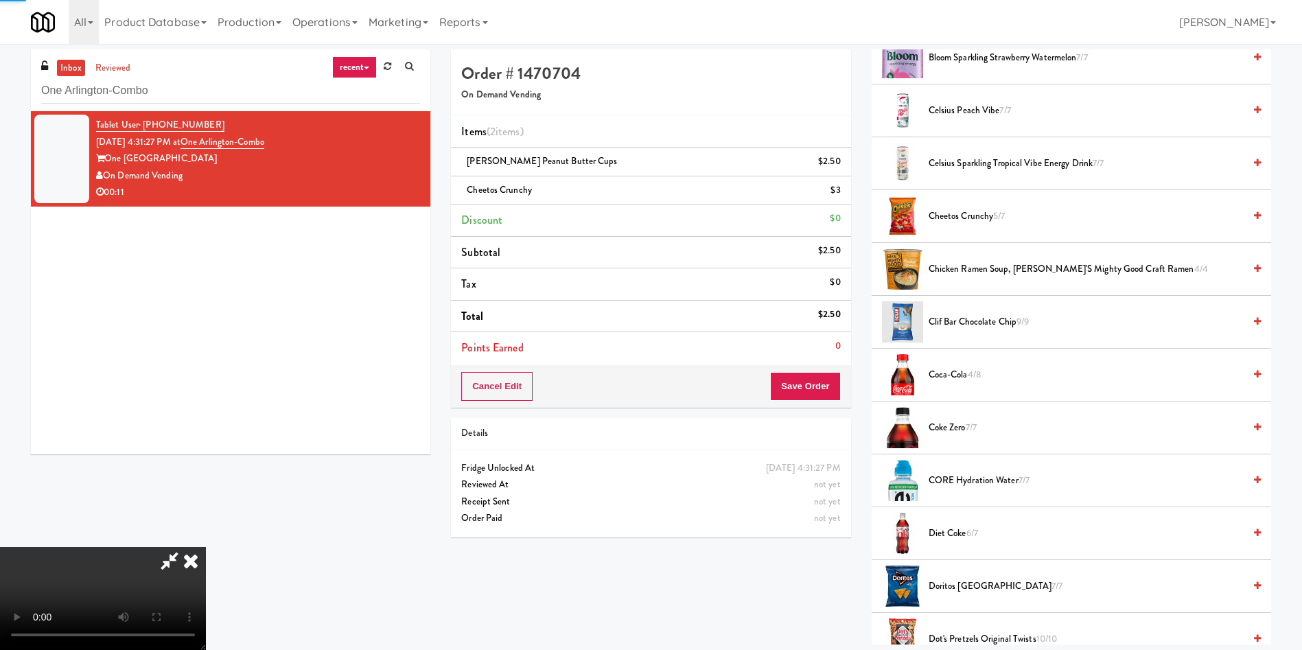
click at [206, 547] on video at bounding box center [103, 598] width 206 height 103
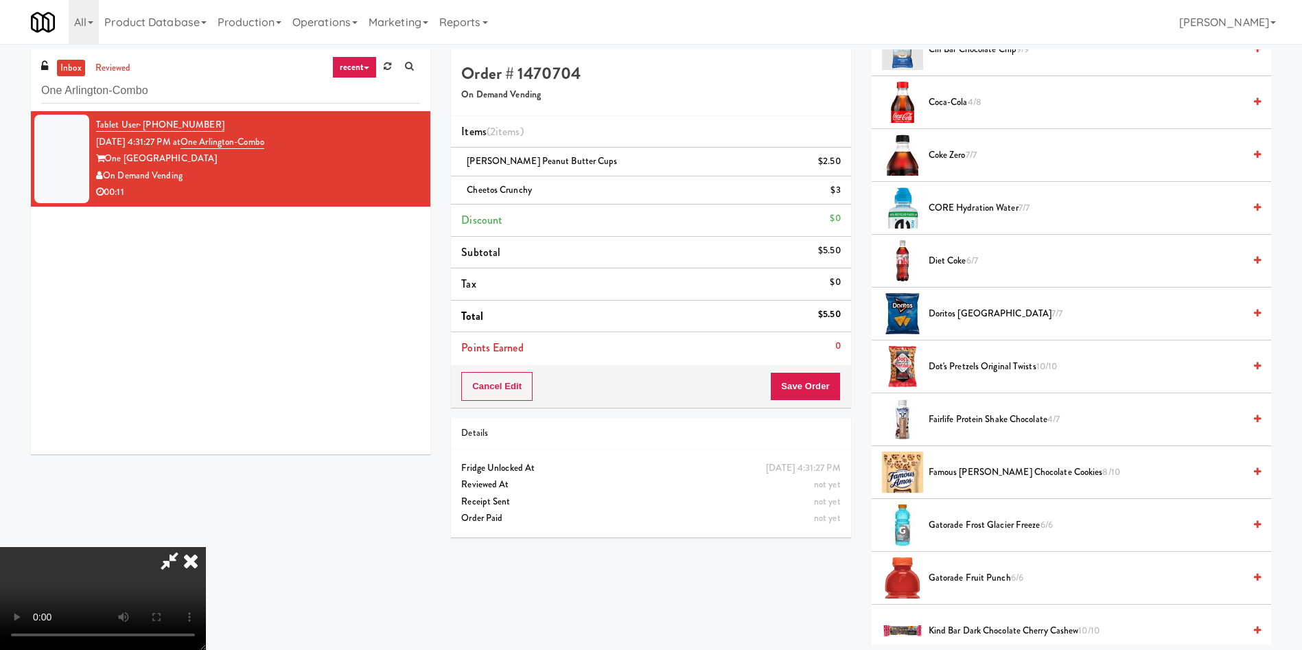
scroll to position [721, 0]
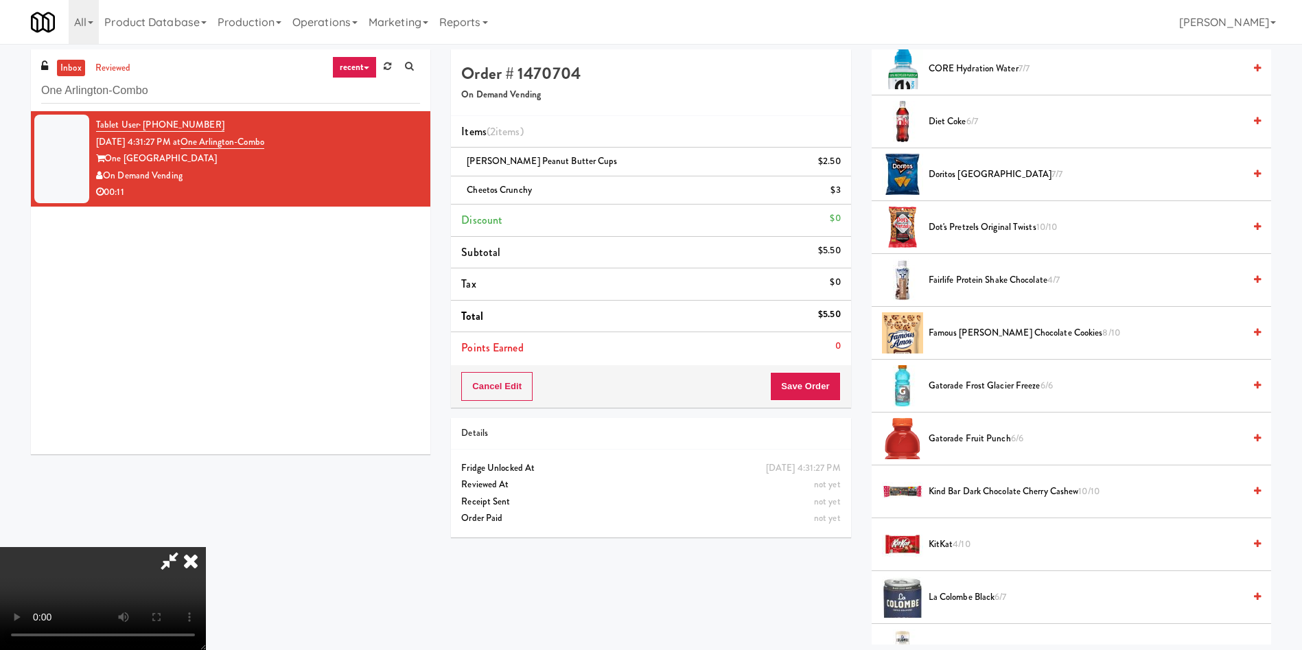
click at [980, 334] on span "Famous Amos Chocolate Cookies 8/10" at bounding box center [1086, 333] width 315 height 17
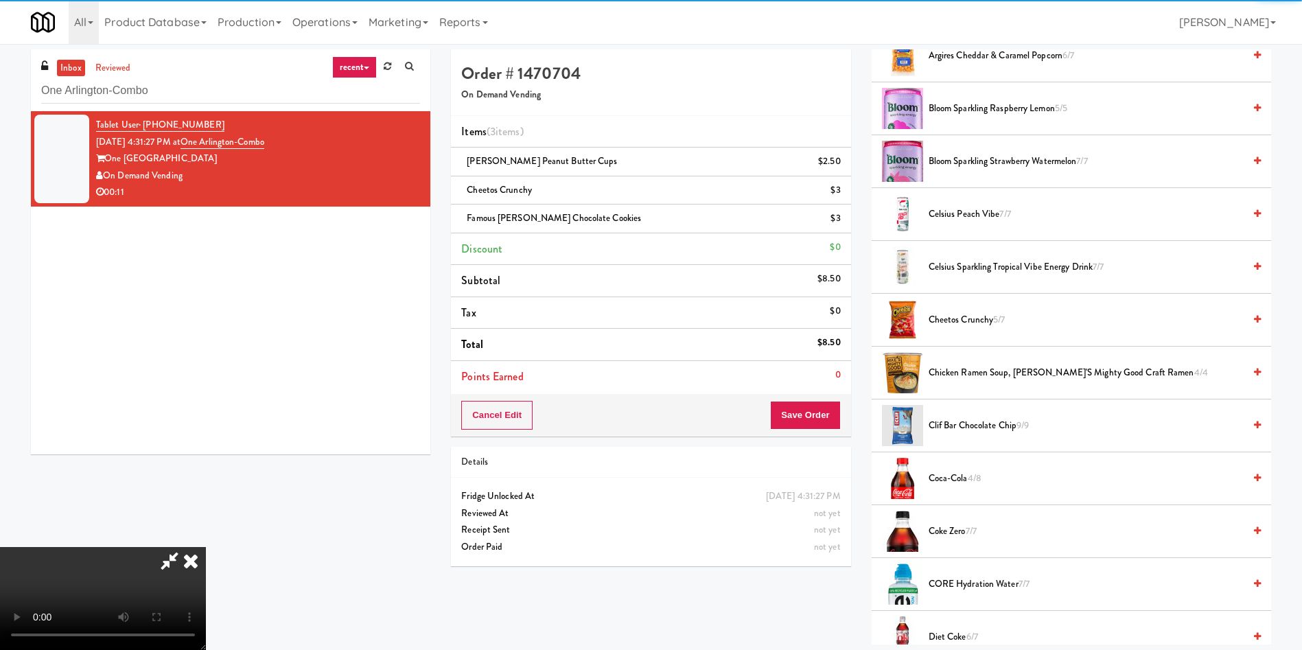
scroll to position [103, 0]
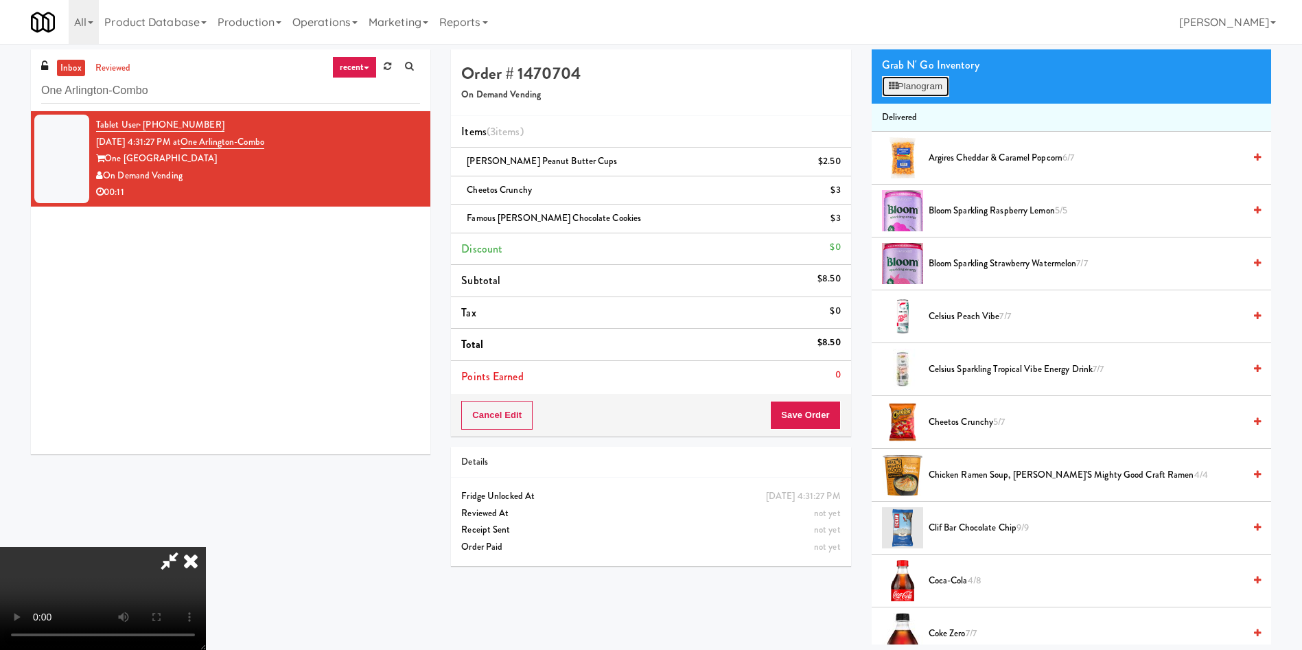
click at [909, 95] on button "Planogram" at bounding box center [915, 86] width 67 height 21
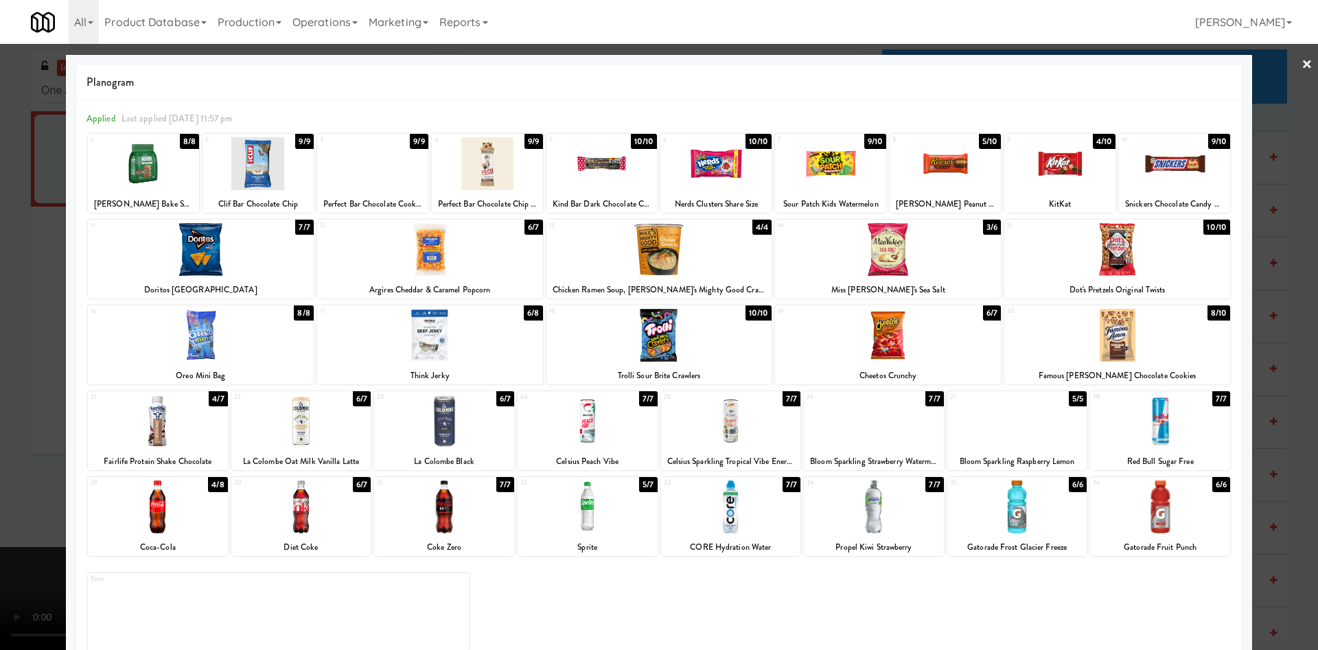
click at [1268, 103] on div at bounding box center [659, 325] width 1318 height 650
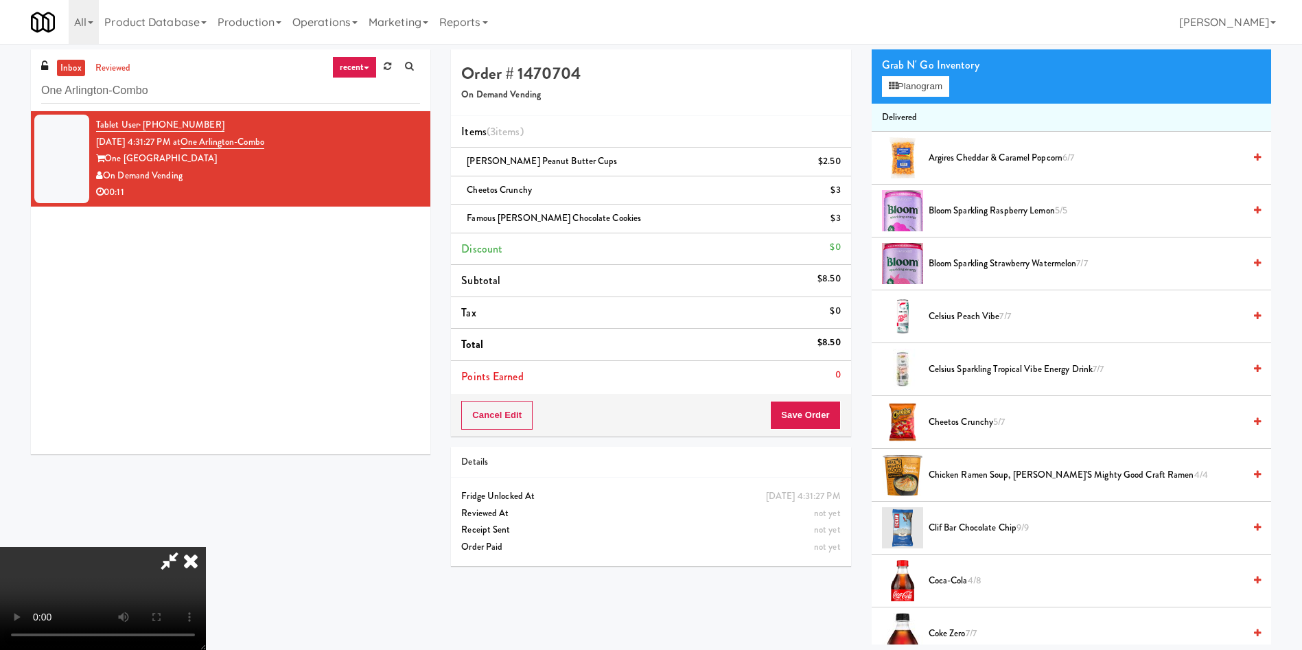
click at [185, 547] on icon at bounding box center [170, 560] width 32 height 27
click at [811, 417] on button "Save Order" at bounding box center [805, 415] width 70 height 29
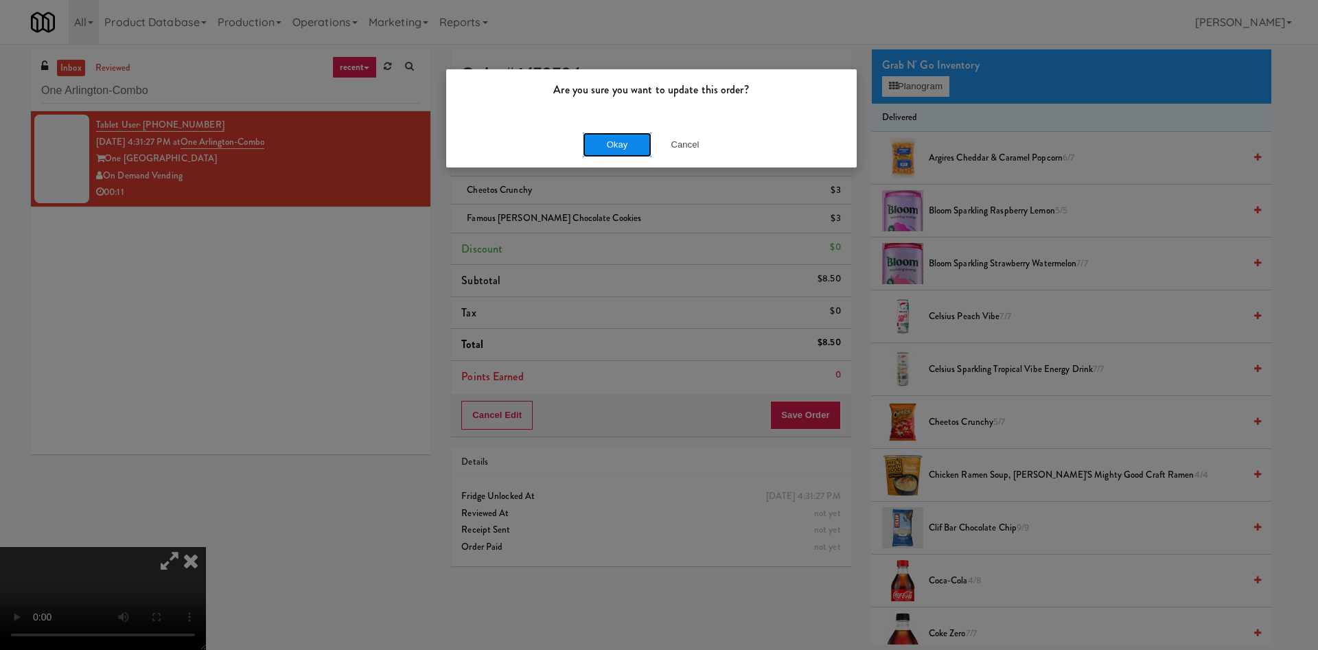
click at [608, 144] on button "Okay" at bounding box center [617, 144] width 69 height 25
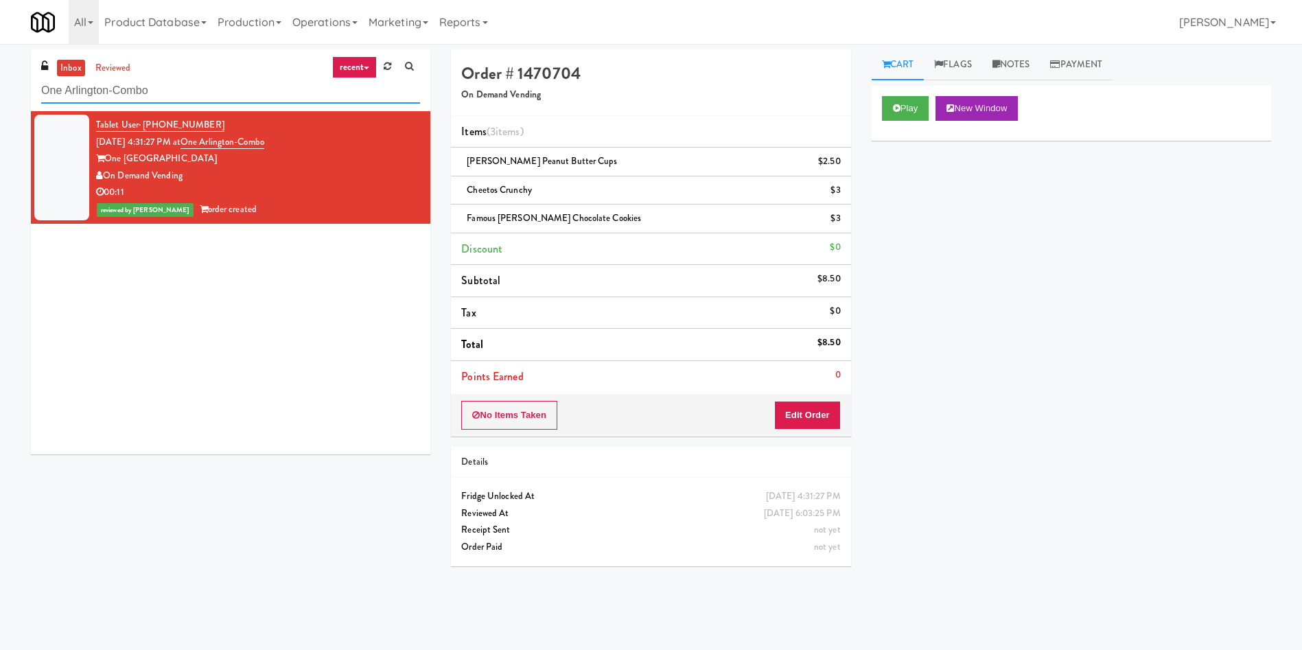
drag, startPoint x: 192, startPoint y: 89, endPoint x: 0, endPoint y: 91, distance: 191.5
click at [0, 91] on div "inbox reviewed recent all unclear take inventory issue suspicious failed recent…" at bounding box center [651, 324] width 1302 height 551
paste input "Reserve Glenview"
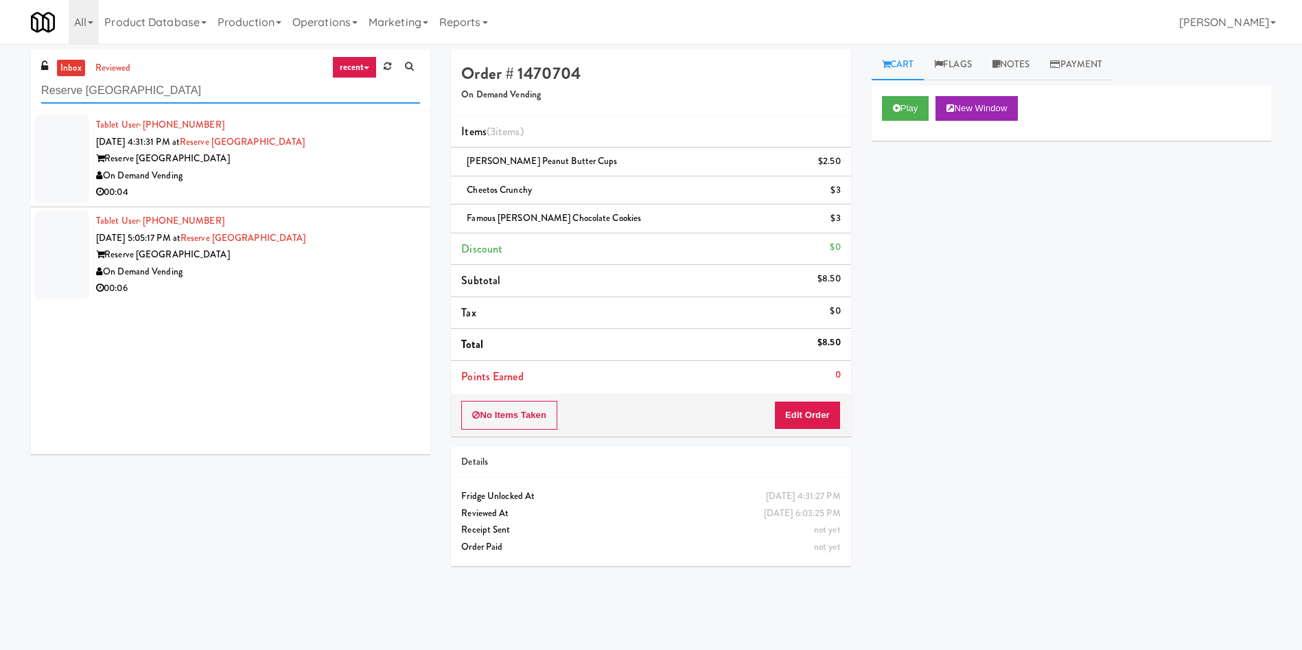
type input "Reserve Glenview"
click at [73, 139] on div at bounding box center [61, 159] width 55 height 89
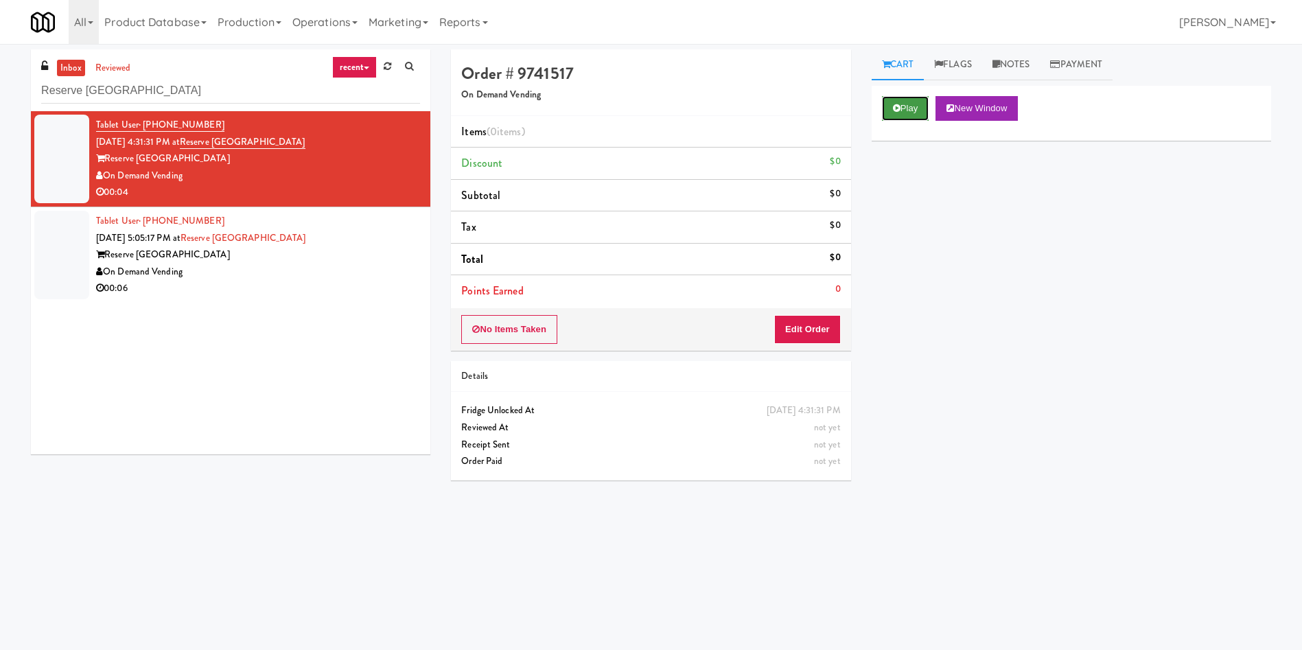
click at [894, 114] on button "Play" at bounding box center [905, 108] width 47 height 25
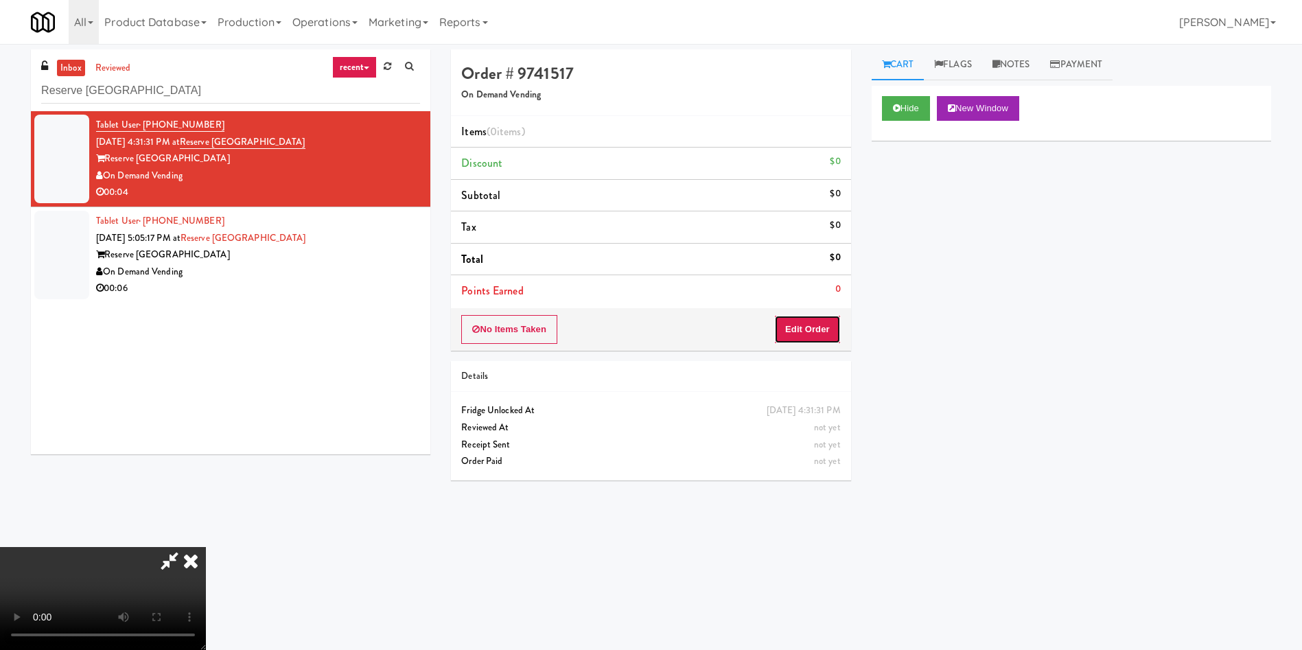
click at [804, 331] on button "Edit Order" at bounding box center [807, 329] width 67 height 29
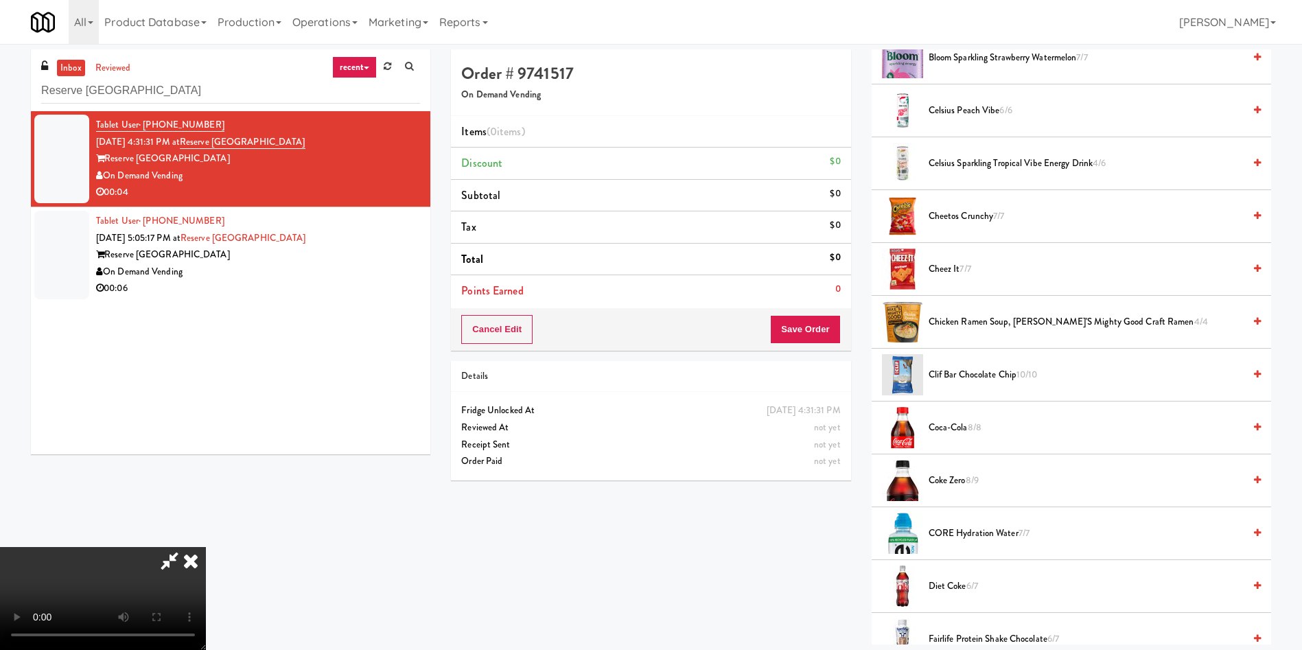
scroll to position [412, 0]
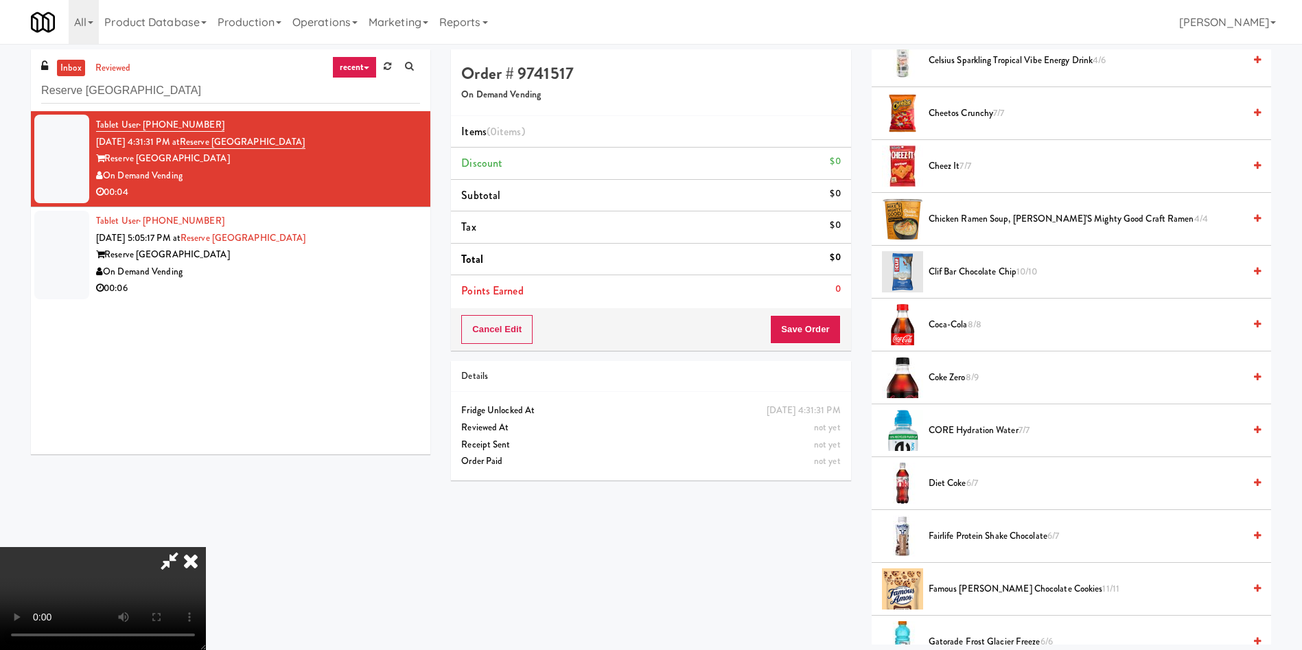
click at [951, 478] on span "Diet Coke 6/7" at bounding box center [1086, 483] width 315 height 17
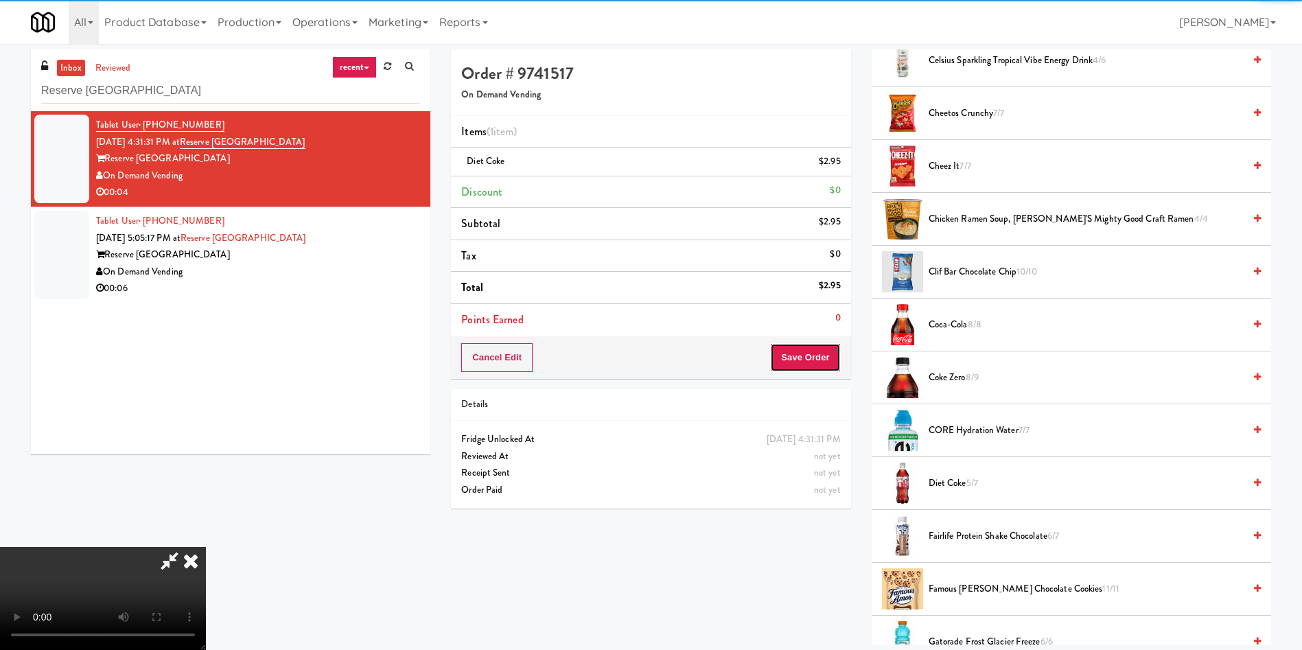
click at [820, 364] on button "Save Order" at bounding box center [805, 357] width 70 height 29
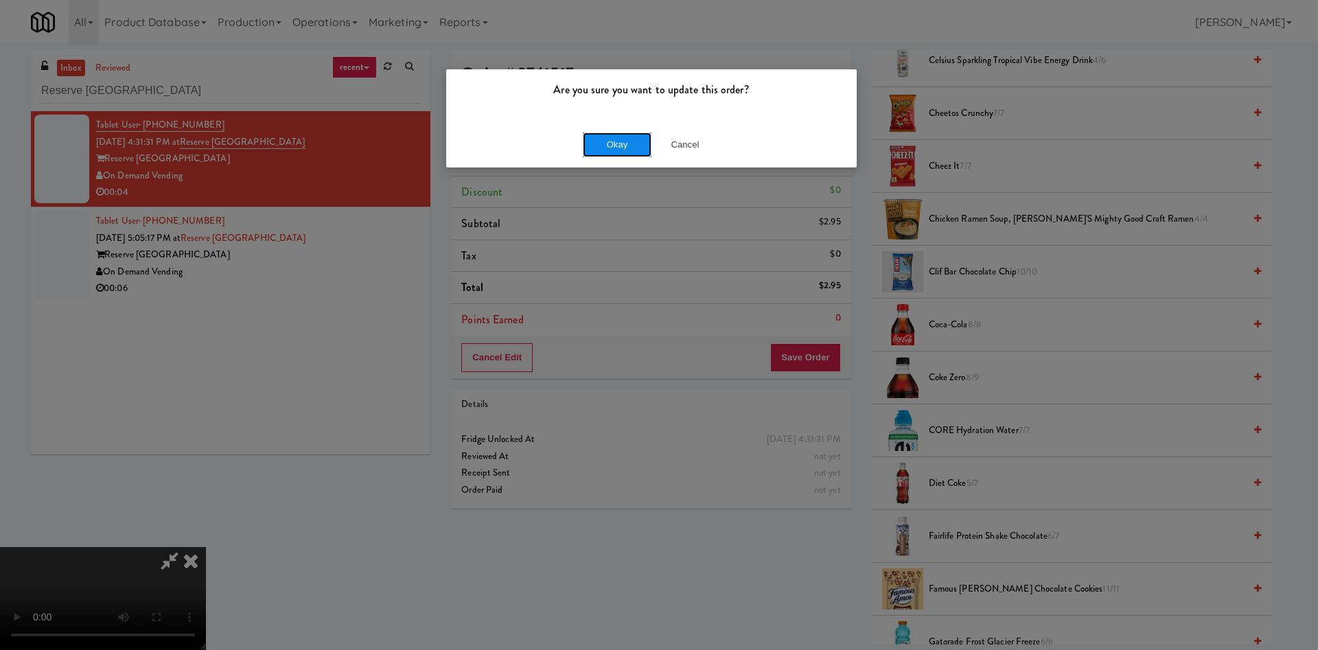
click at [605, 145] on button "Okay" at bounding box center [617, 144] width 69 height 25
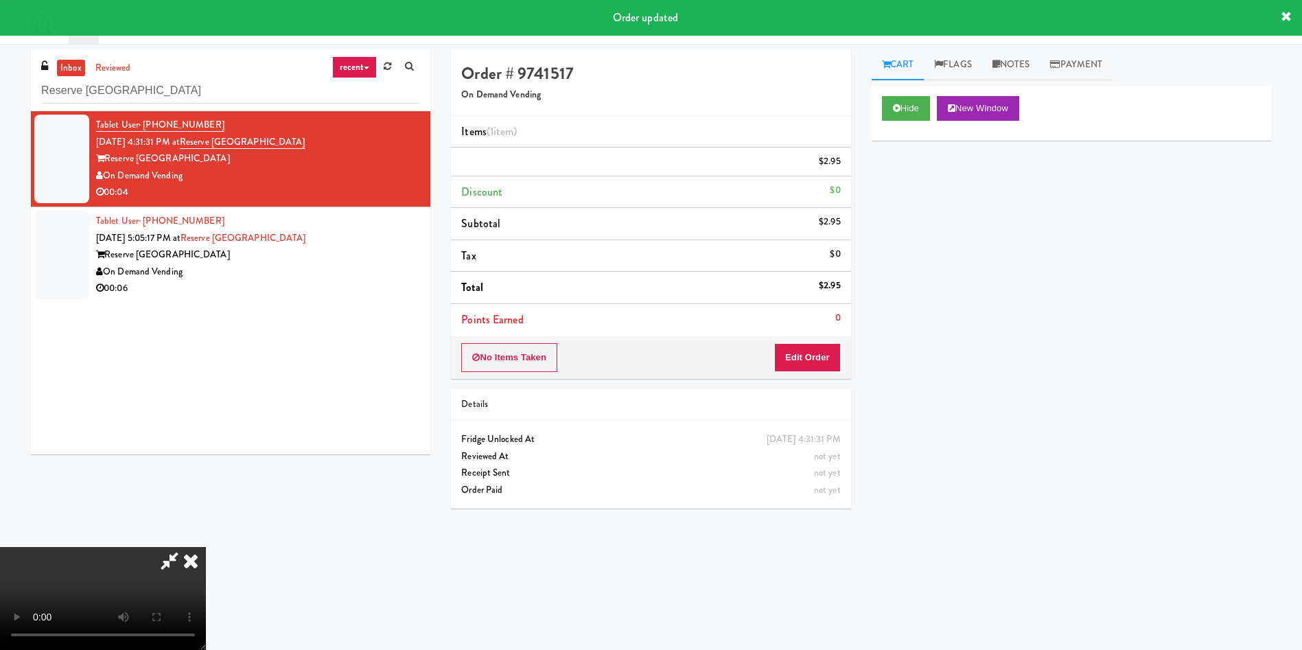
scroll to position [0, 0]
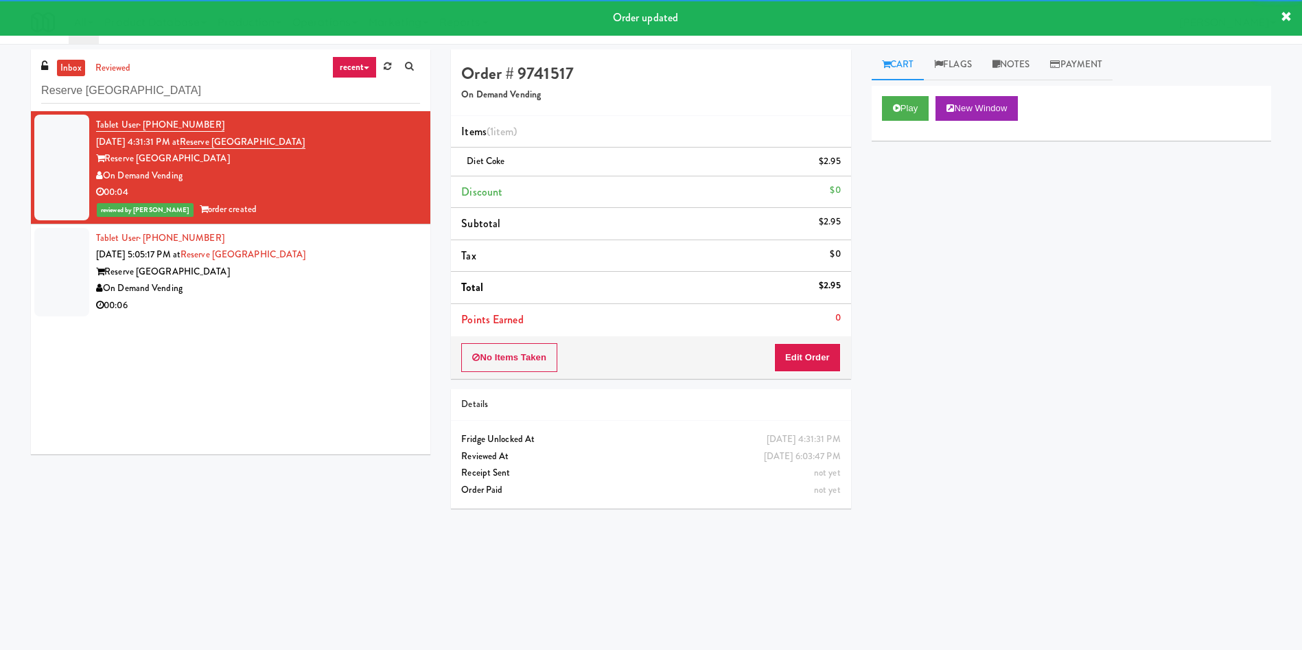
click at [65, 259] on div at bounding box center [61, 272] width 55 height 89
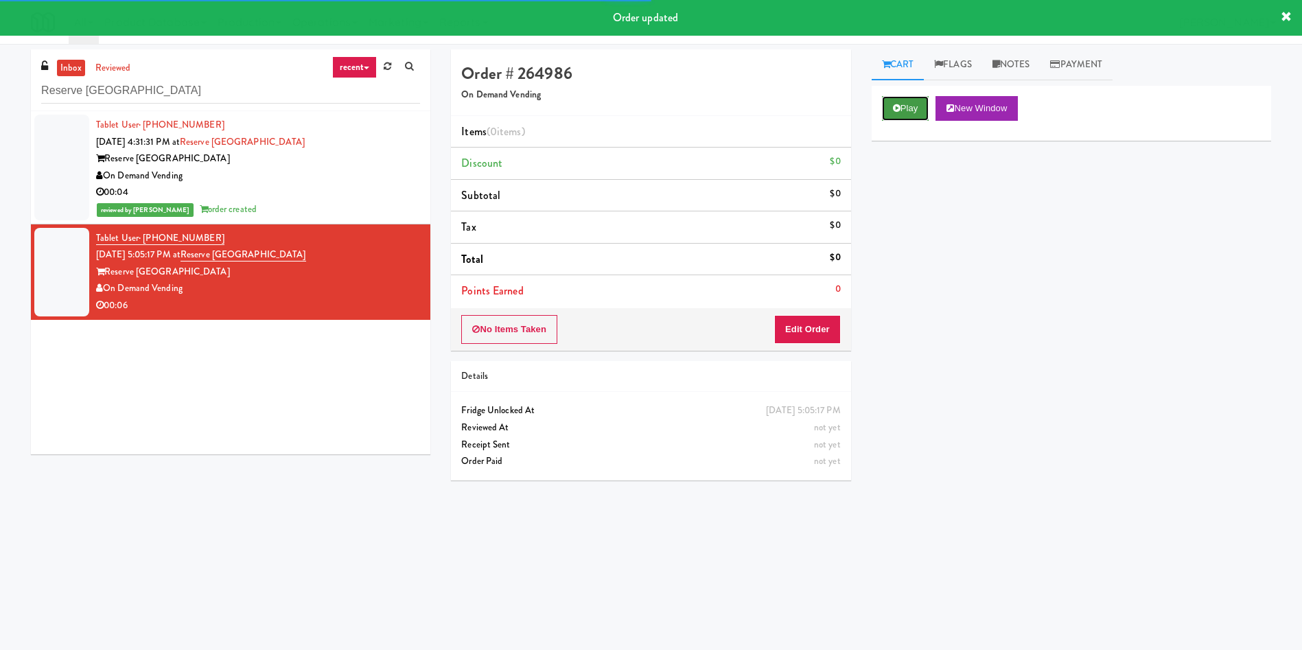
click at [893, 110] on icon at bounding box center [897, 108] width 8 height 9
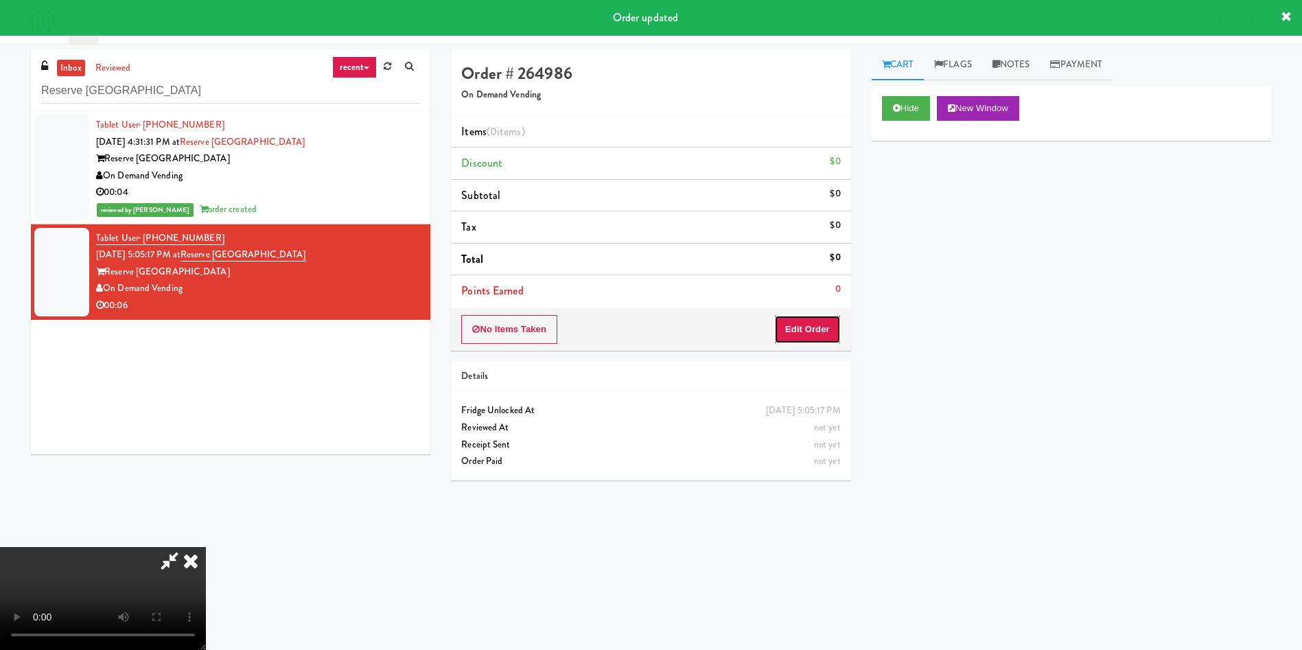
click at [805, 332] on button "Edit Order" at bounding box center [807, 329] width 67 height 29
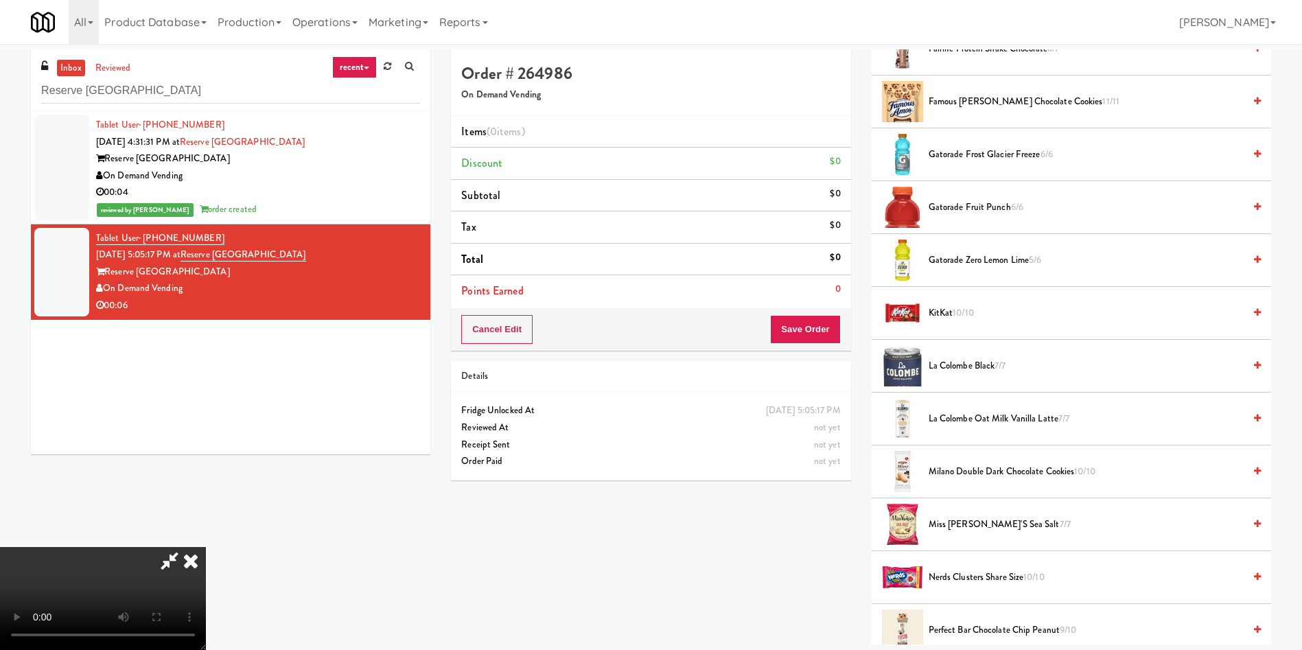
scroll to position [1030, 0]
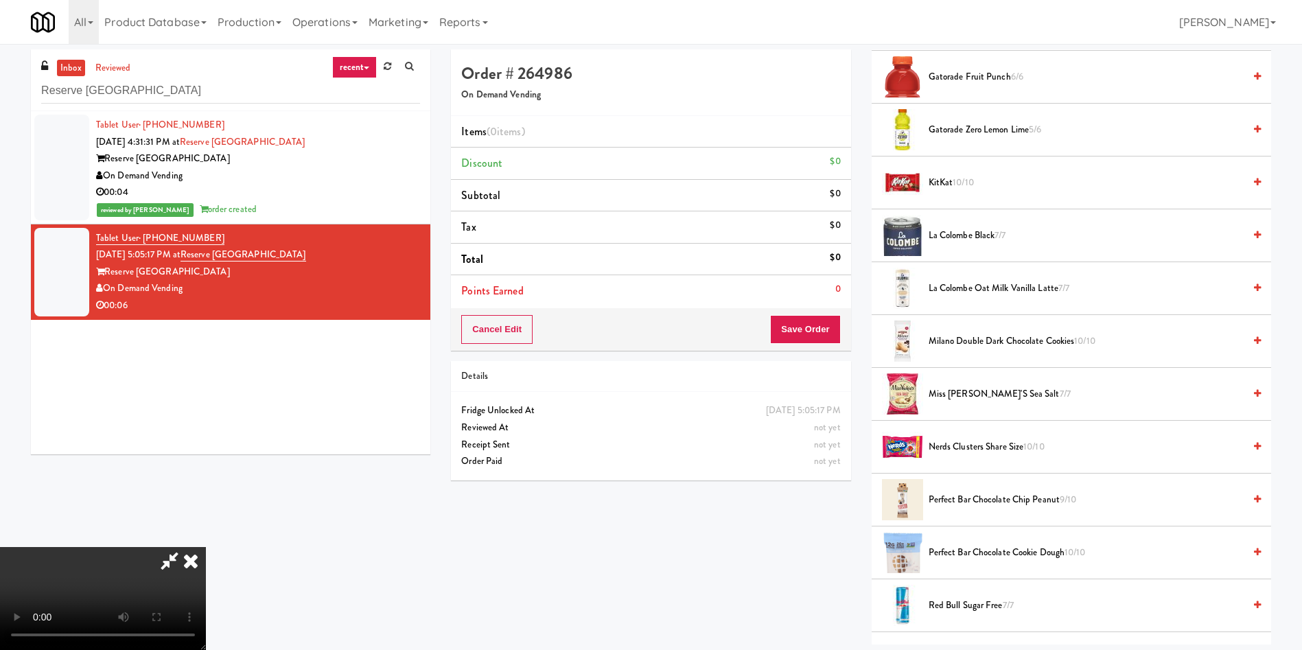
click at [964, 605] on span "Red Bull Sugar Free 7/7" at bounding box center [1086, 605] width 315 height 17
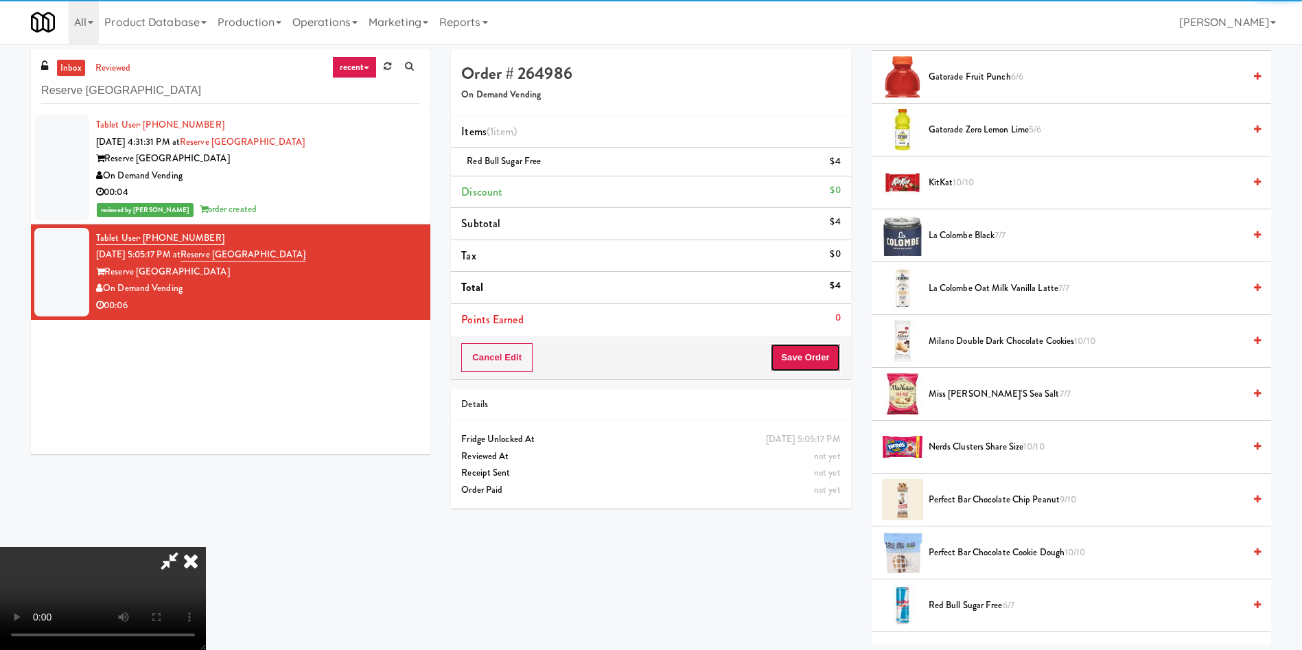
click at [812, 365] on button "Save Order" at bounding box center [805, 357] width 70 height 29
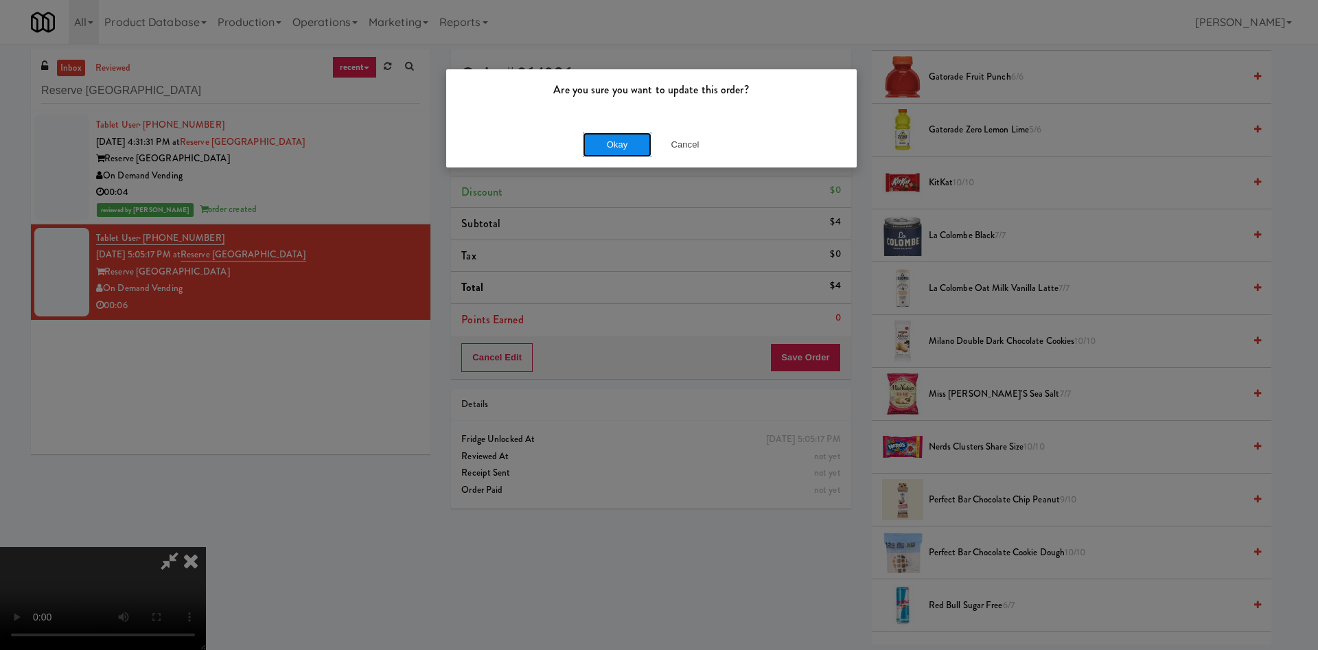
click at [614, 146] on button "Okay" at bounding box center [617, 144] width 69 height 25
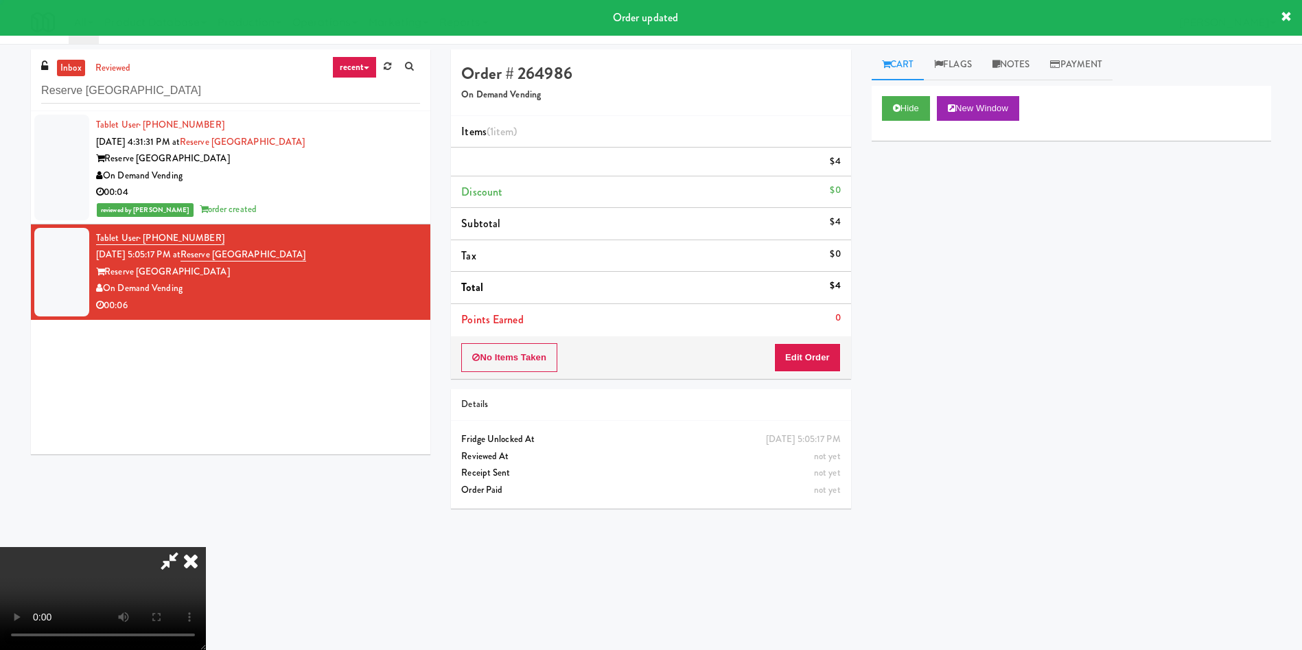
scroll to position [0, 0]
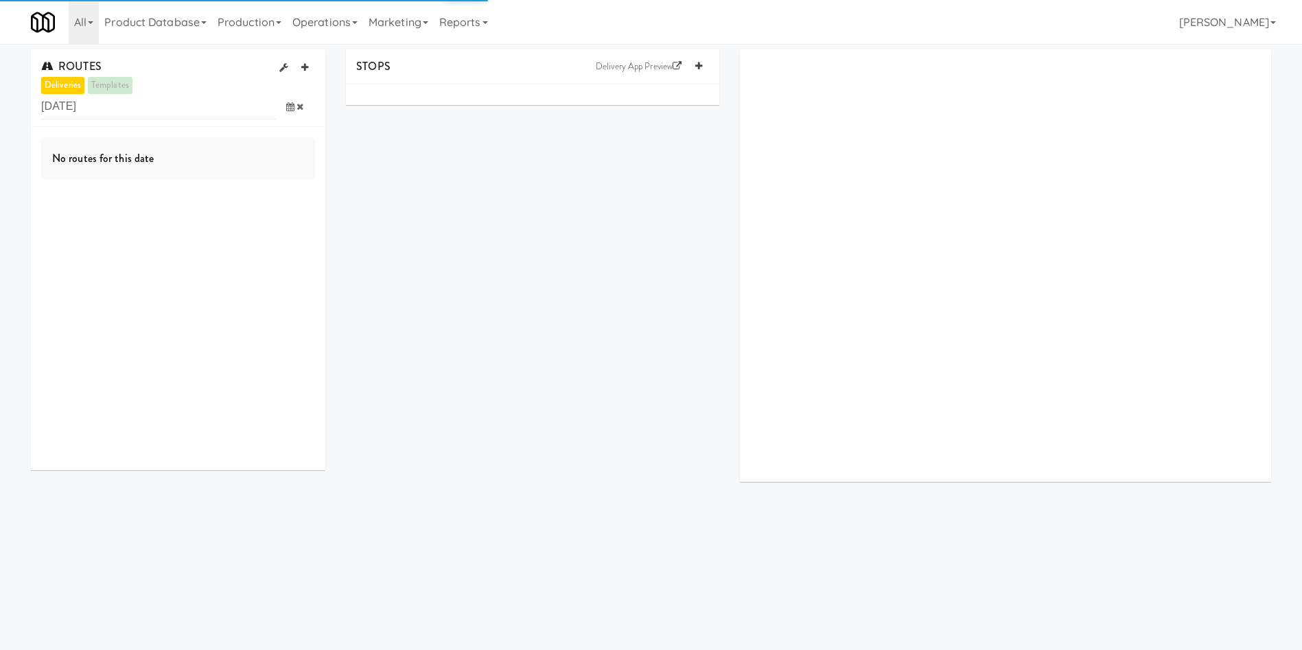
click at [292, 110] on icon at bounding box center [290, 106] width 8 height 9
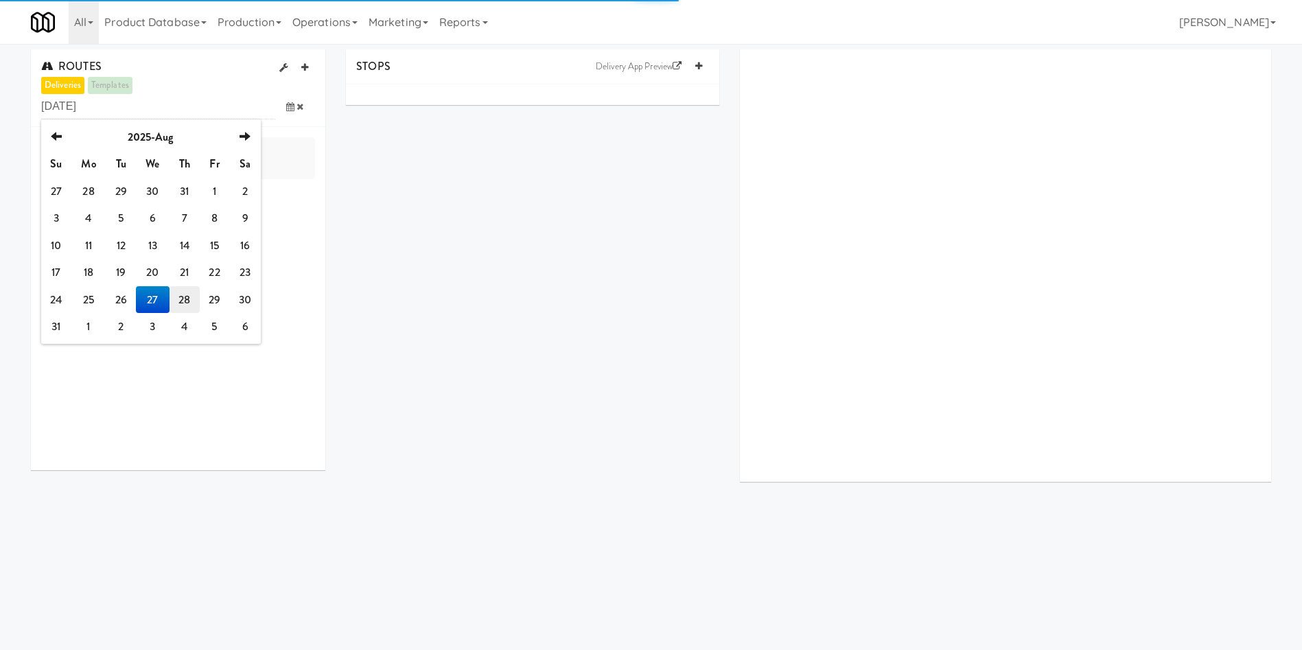
click at [187, 300] on td "28" at bounding box center [185, 299] width 30 height 27
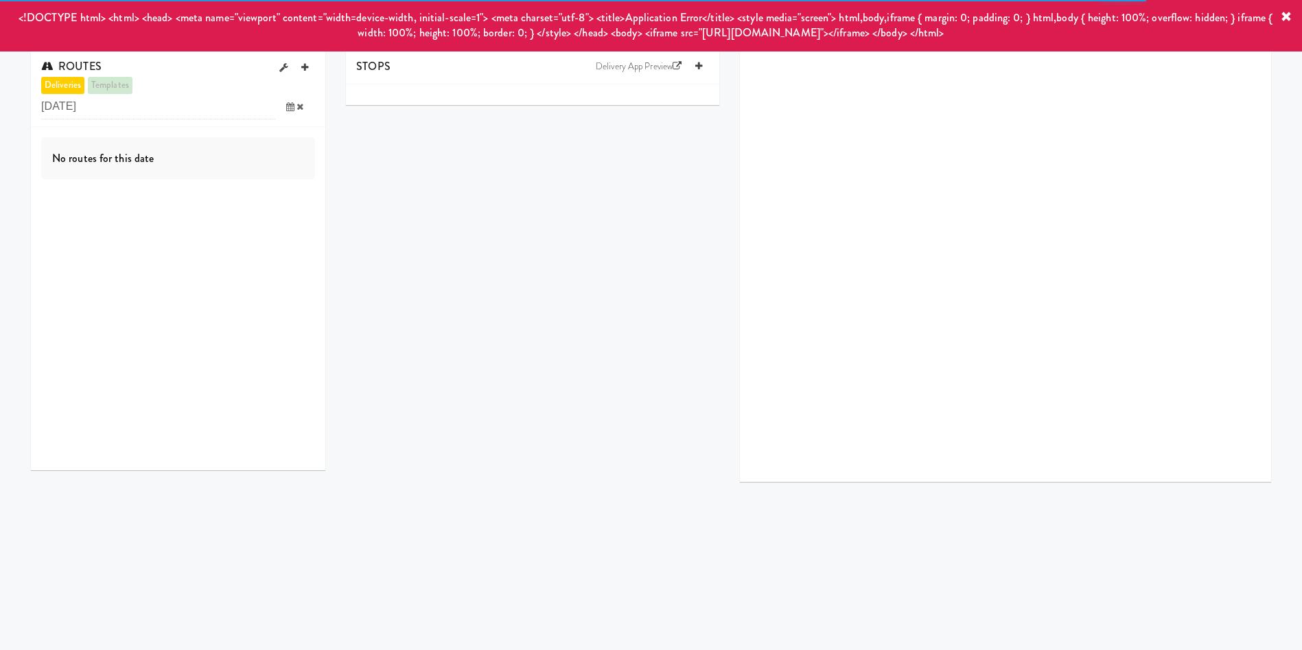
click at [294, 108] on span at bounding box center [295, 106] width 40 height 25
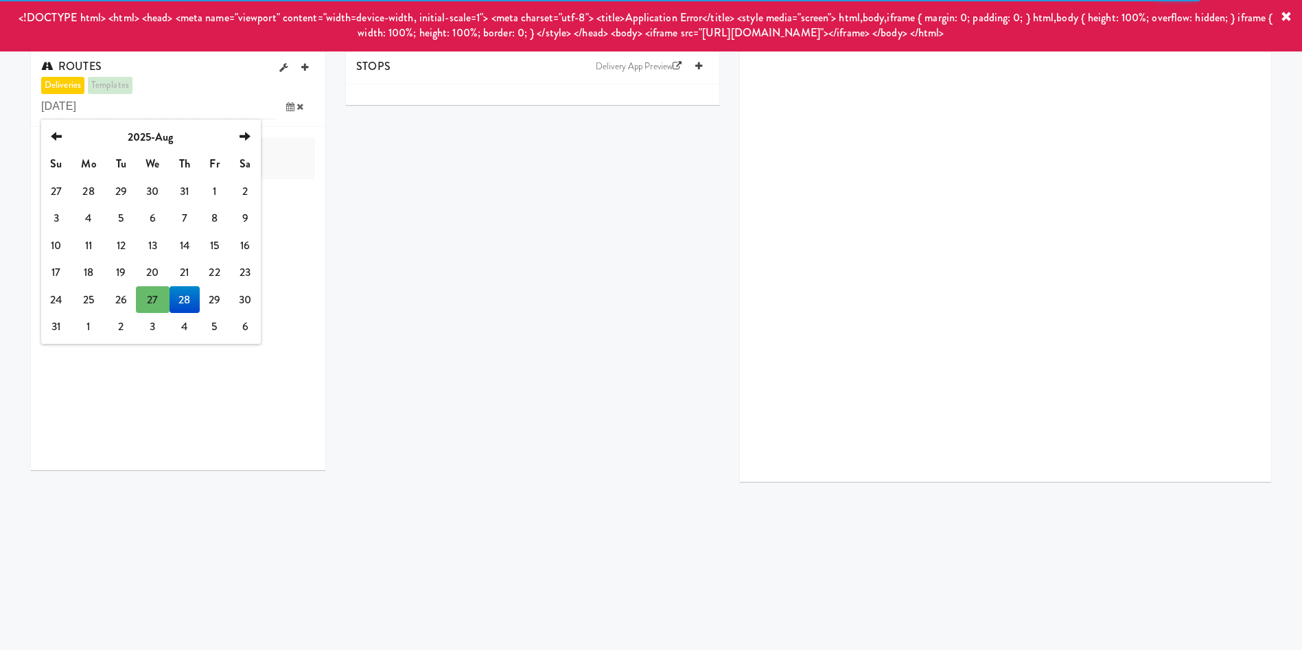
click at [191, 303] on td "28" at bounding box center [185, 299] width 30 height 27
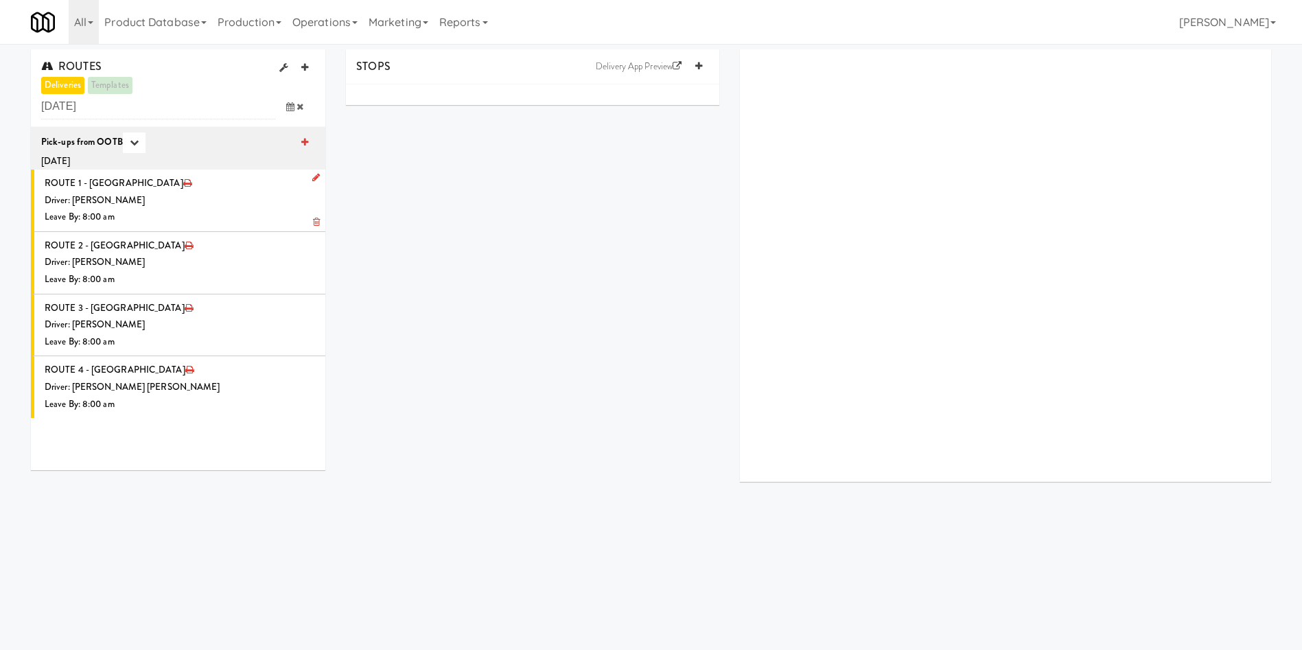
click at [191, 203] on div "Driver: Christopher Solomon" at bounding box center [180, 200] width 270 height 17
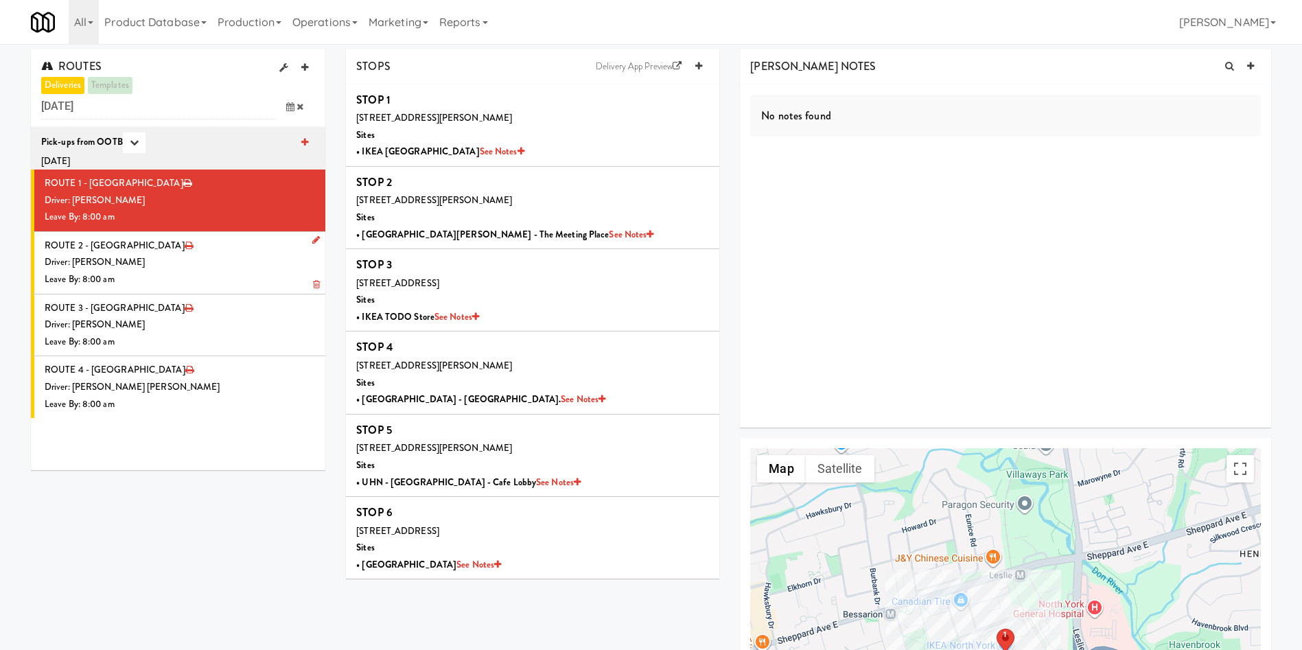
click at [212, 273] on div "Leave By: 8:00 am" at bounding box center [180, 279] width 270 height 17
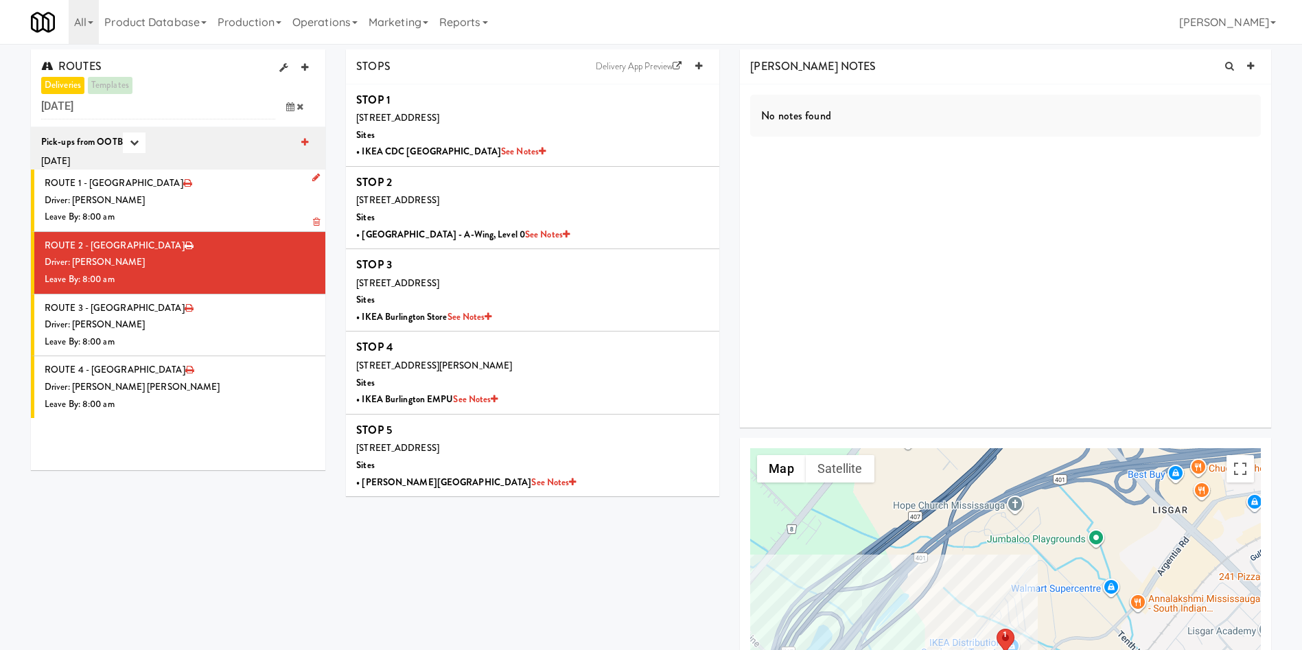
click at [244, 199] on div "Driver: Christopher Solomon" at bounding box center [180, 200] width 270 height 17
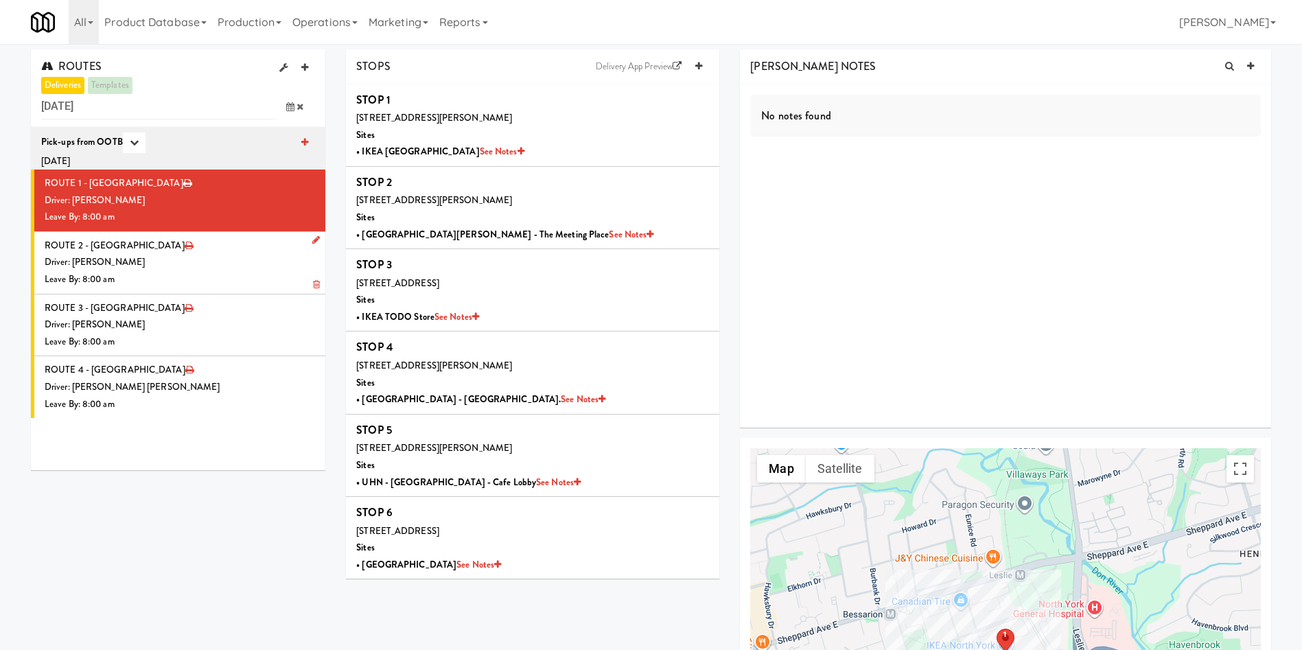
click at [223, 277] on div "Leave By: 8:00 am" at bounding box center [180, 279] width 270 height 17
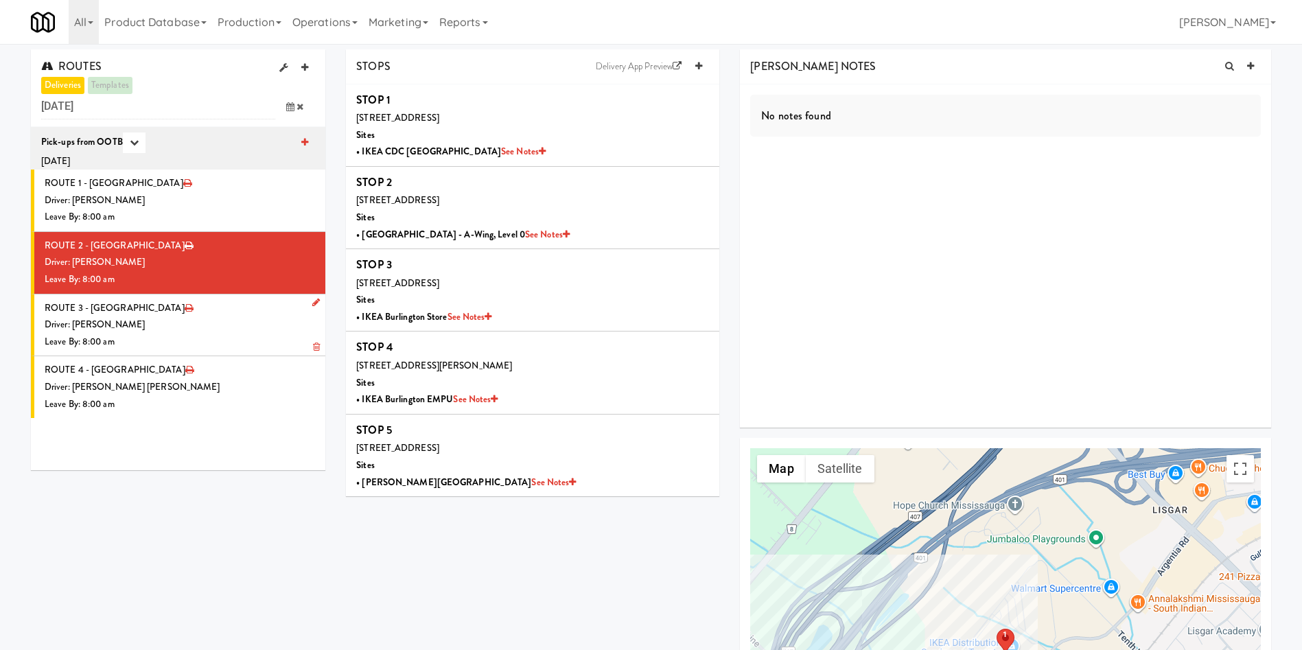
click at [232, 318] on div "Driver: Marwen Khammassi" at bounding box center [180, 324] width 270 height 17
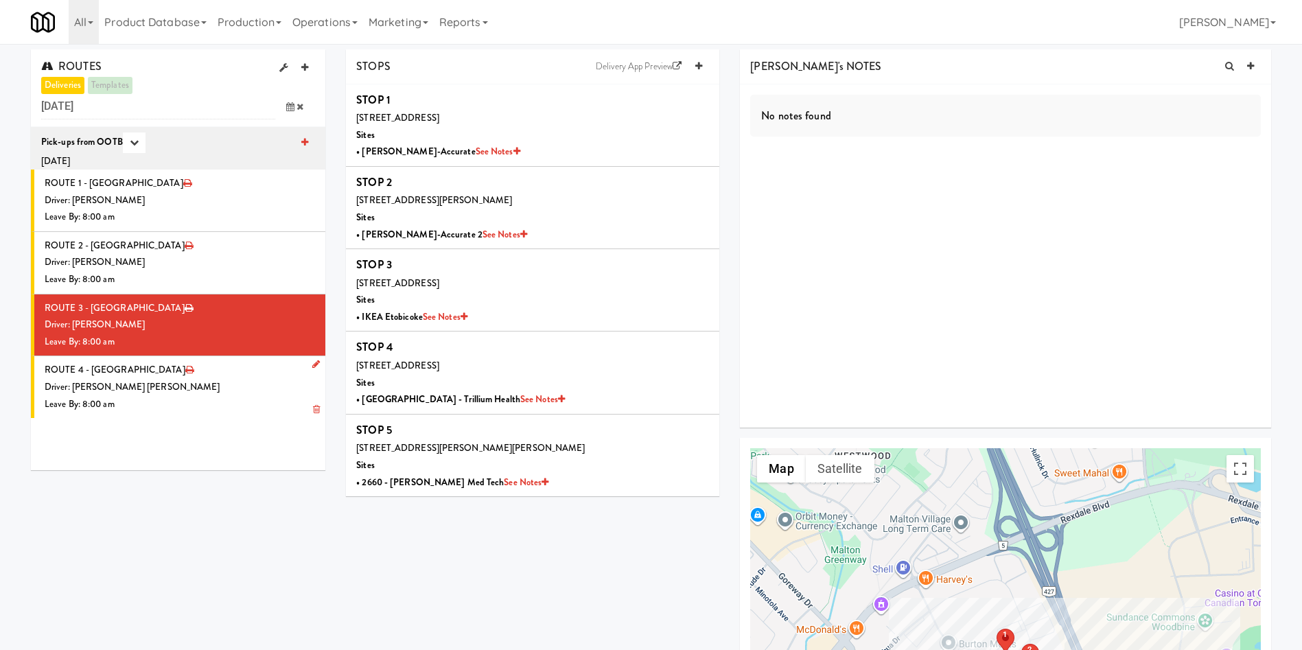
click at [226, 389] on div "Driver: Khalil Odim Chedid" at bounding box center [180, 387] width 270 height 17
